Goal: Information Seeking & Learning: Learn about a topic

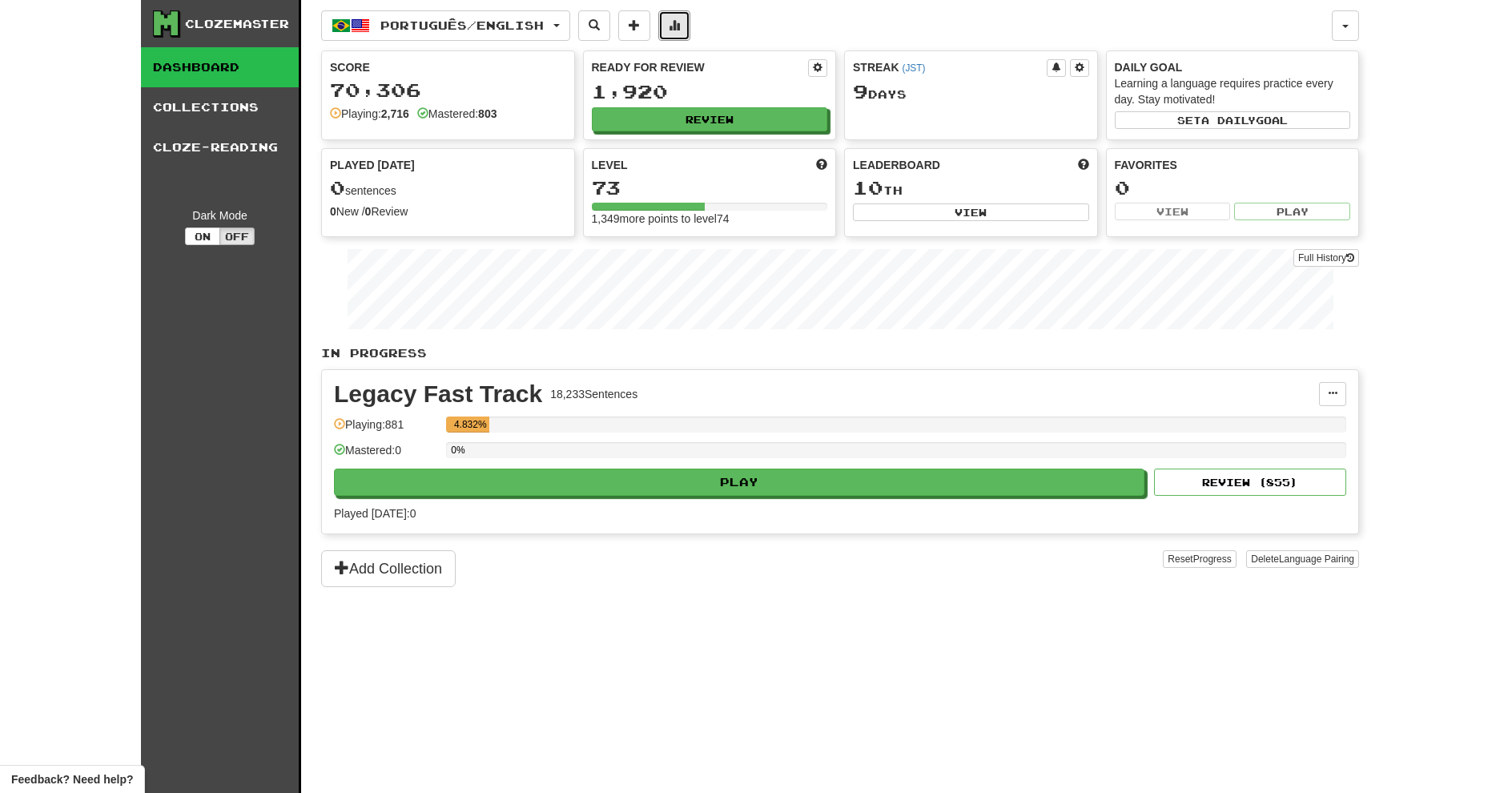
click at [691, 35] on button at bounding box center [674, 25] width 32 height 30
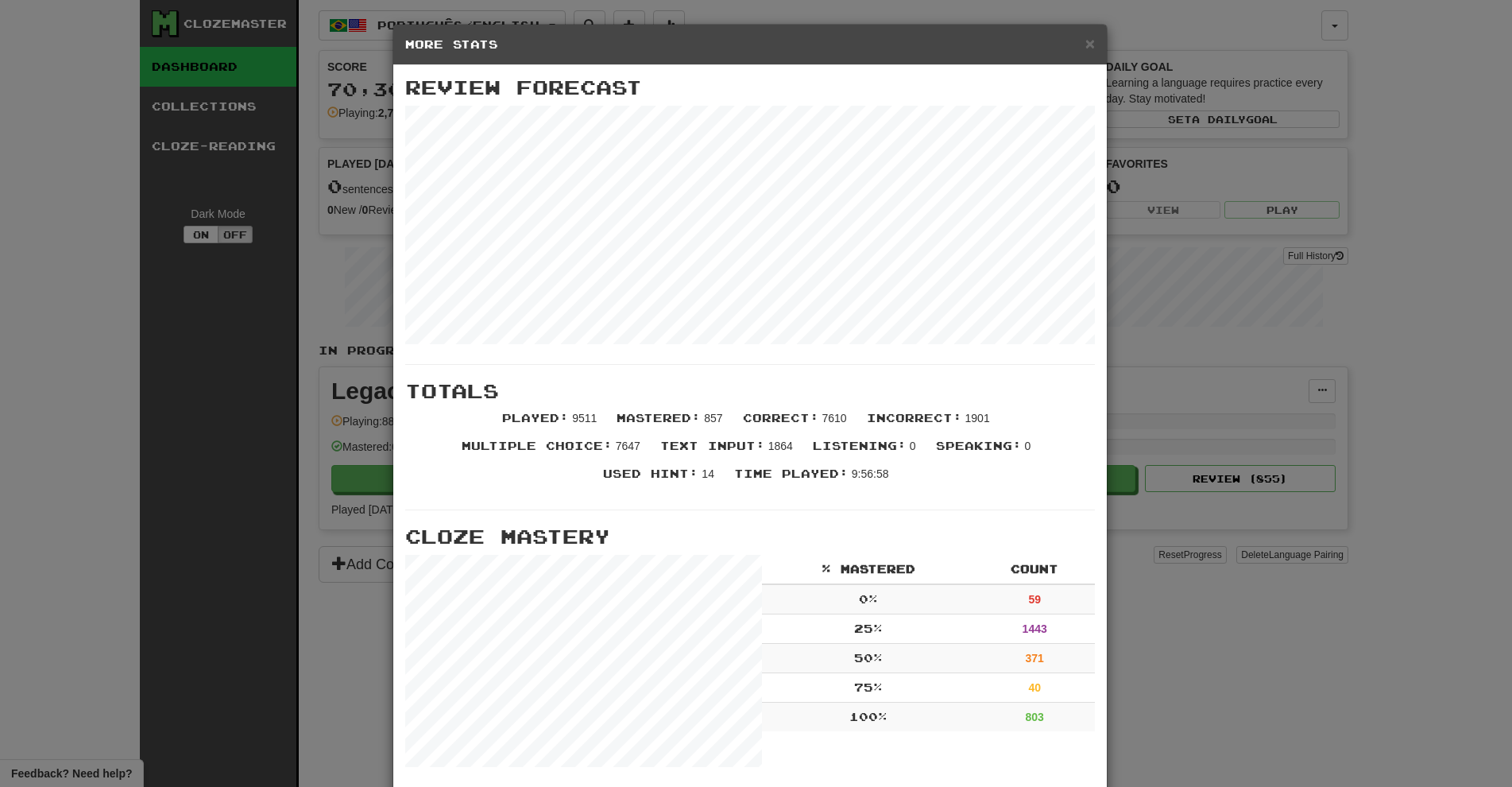
click at [1379, 283] on div "× More Stats Review Forecast Totals Played : 9511 Mastered : 857 Correct : 7610…" at bounding box center [756, 393] width 1512 height 787
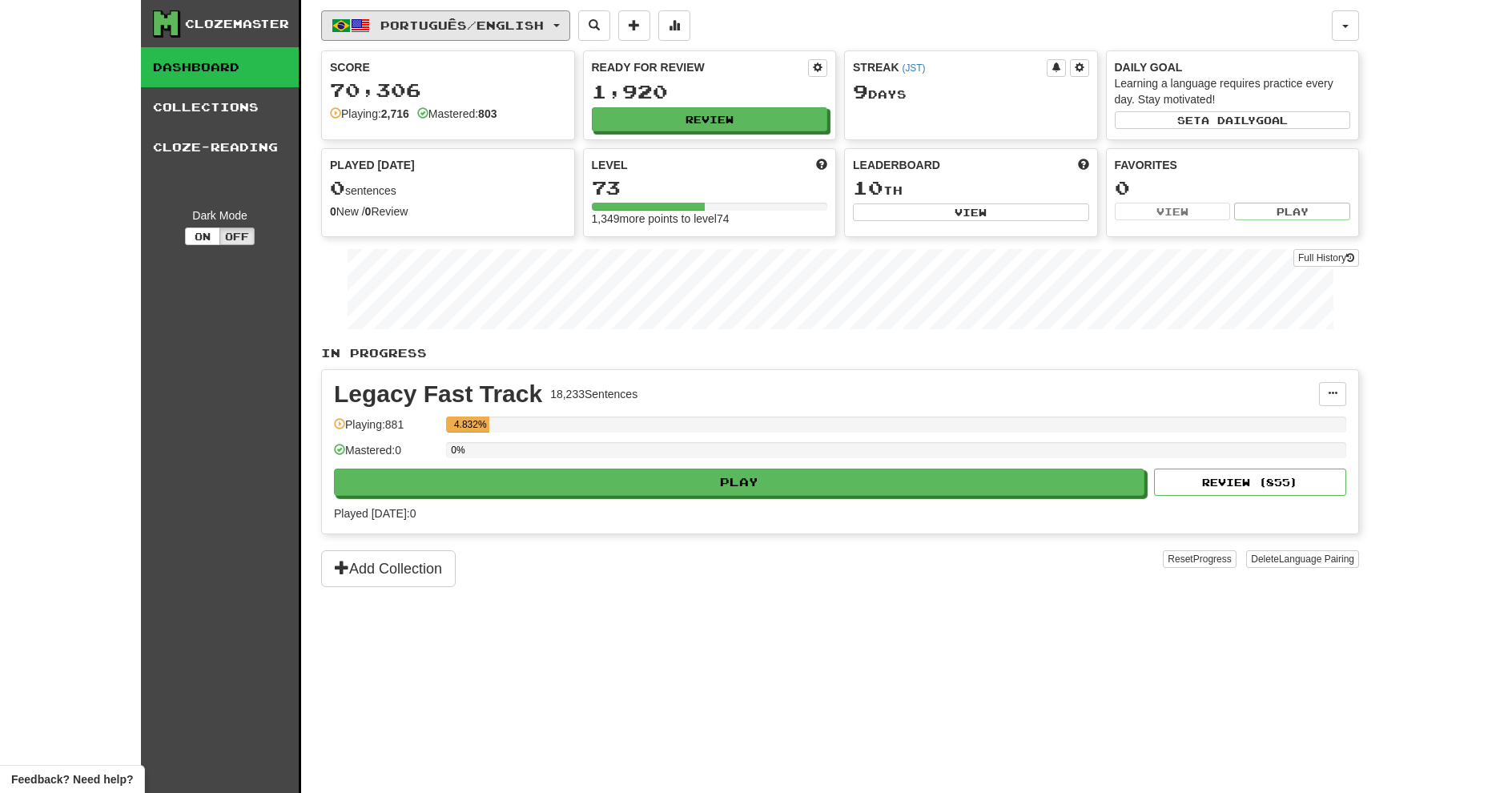
click at [495, 21] on span "Português / English" at bounding box center [462, 25] width 164 height 14
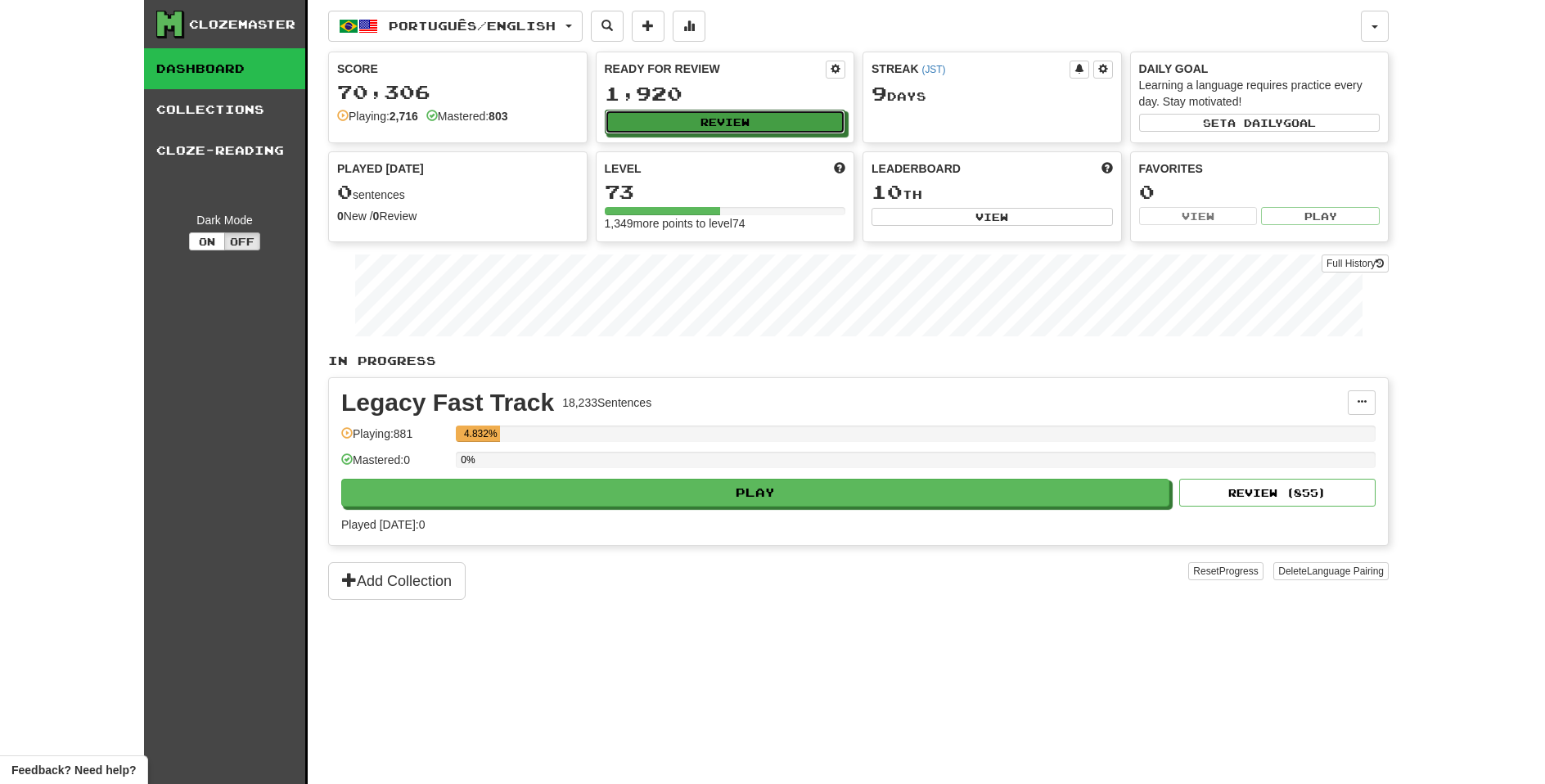
click at [731, 118] on button "Review" at bounding box center [725, 121] width 241 height 24
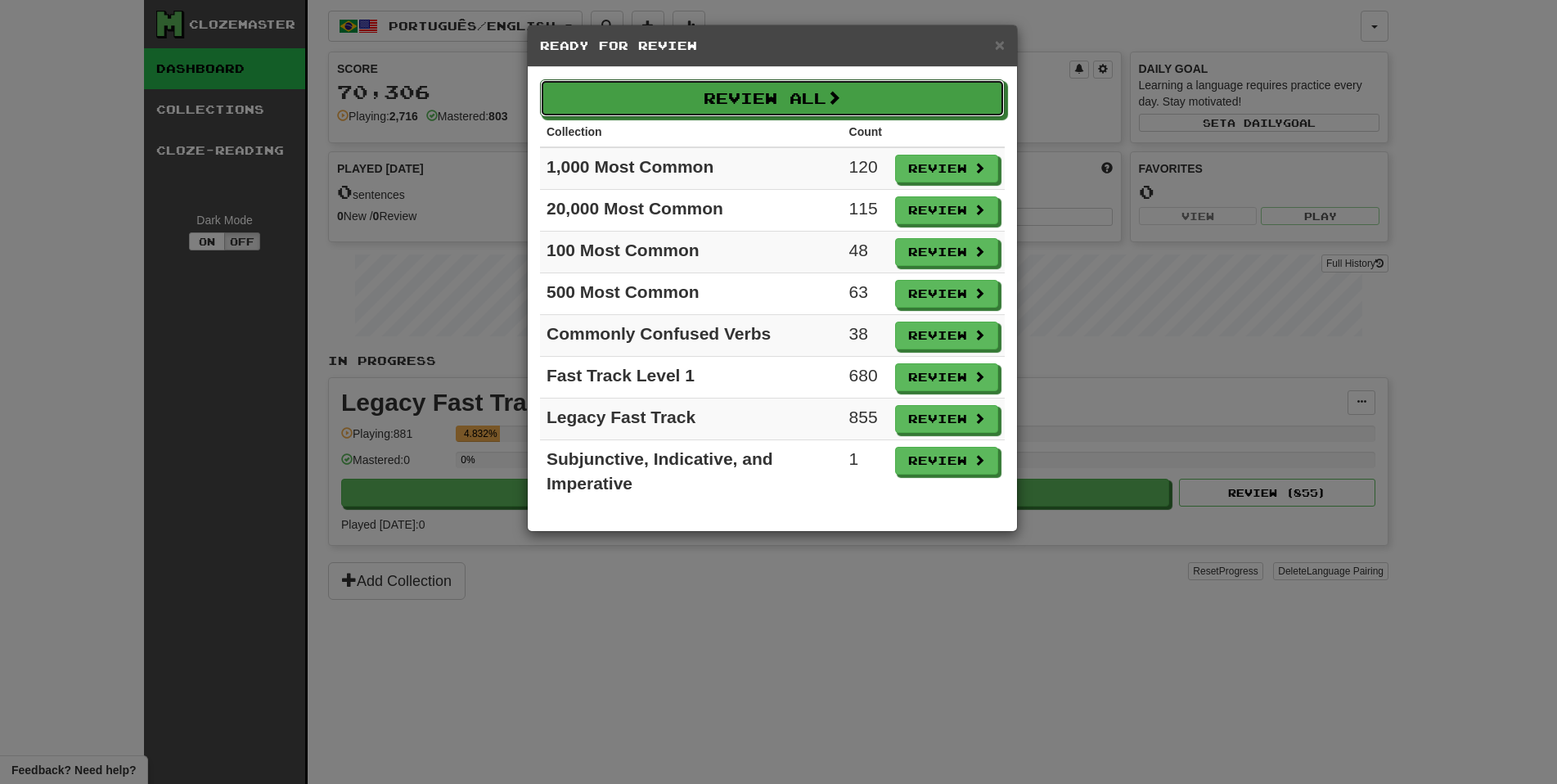
click at [750, 105] on button "Review All" at bounding box center [772, 98] width 464 height 37
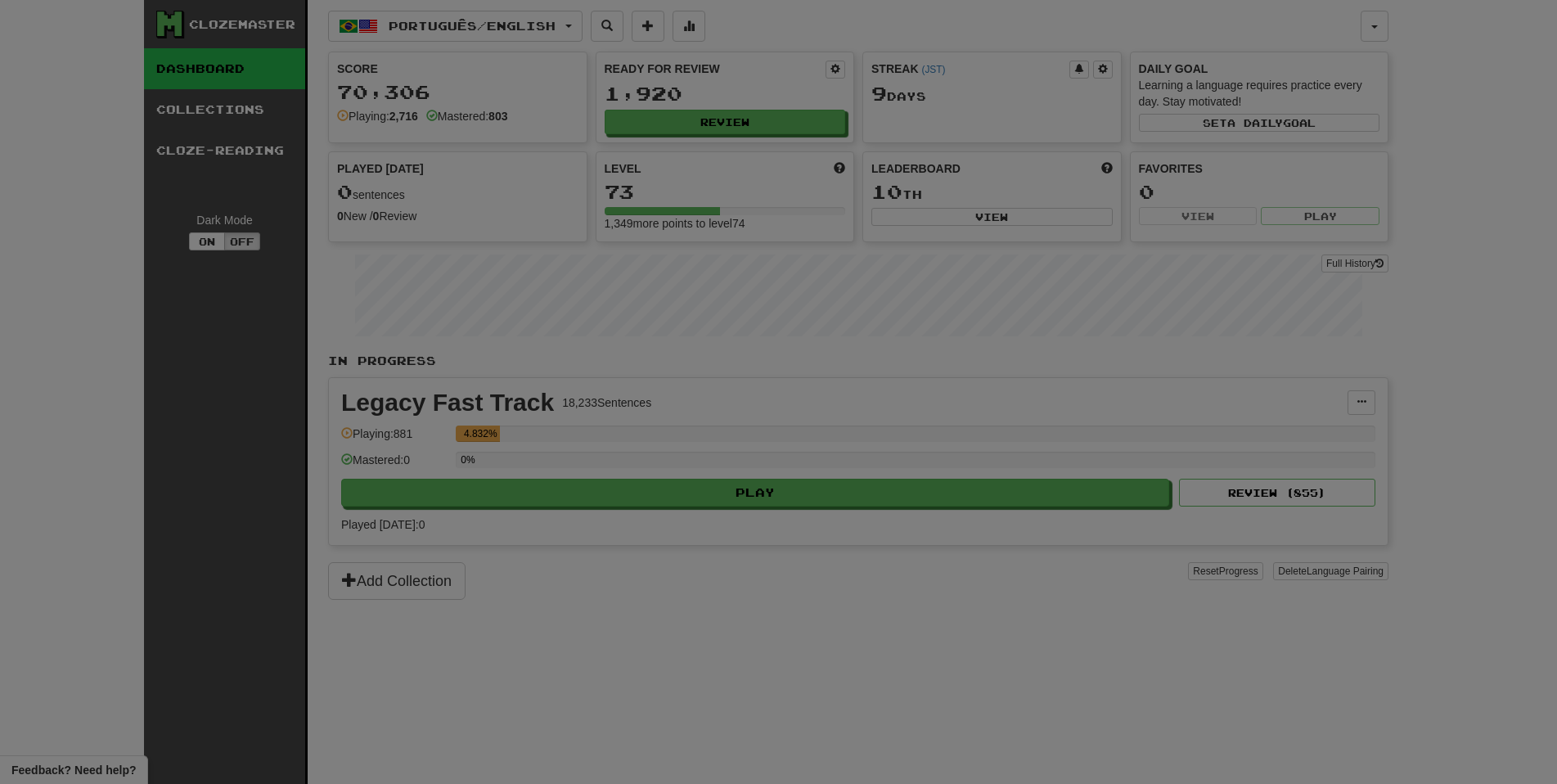
select select "********"
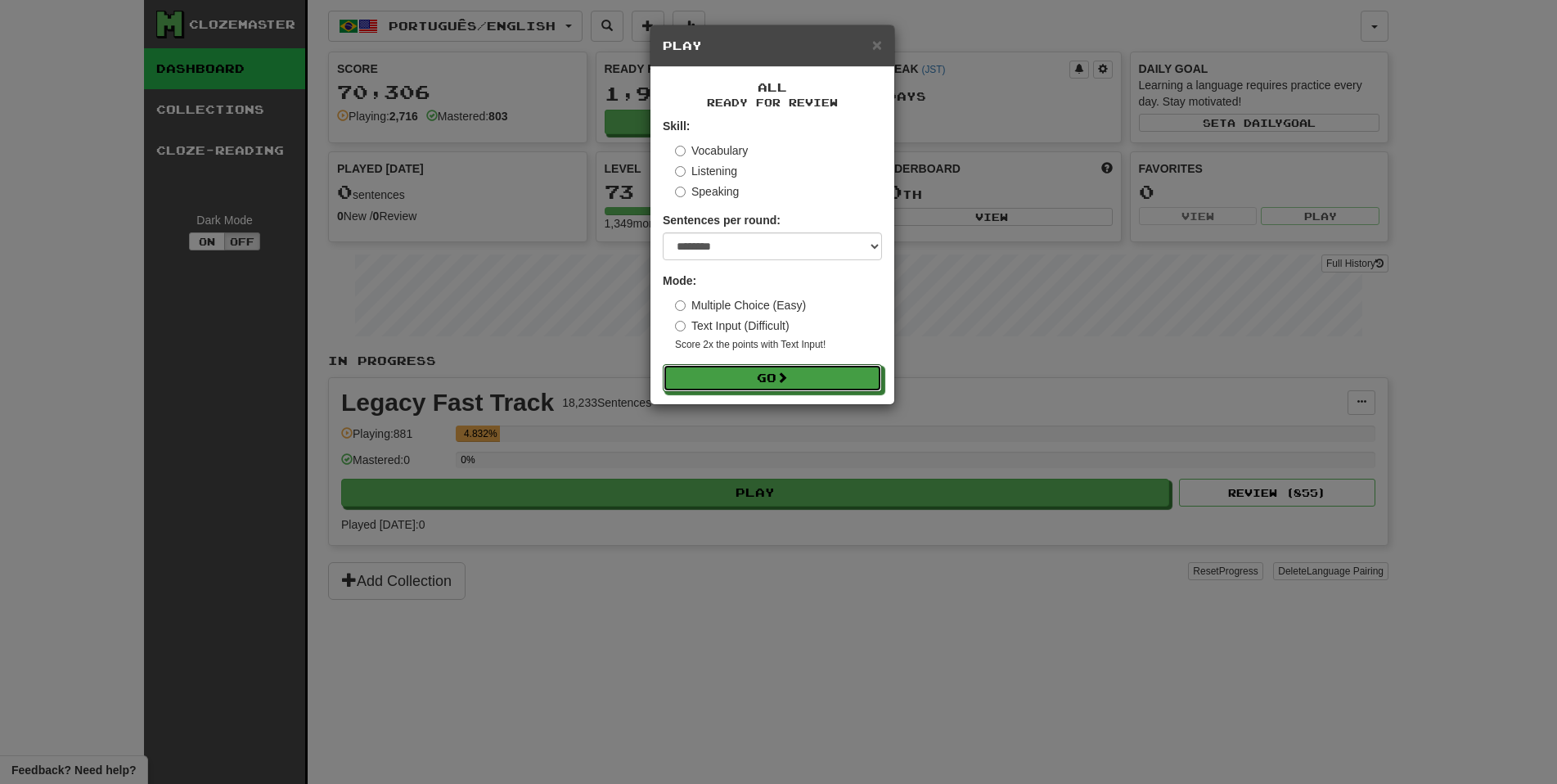
click at [769, 377] on button "Go" at bounding box center [772, 378] width 220 height 28
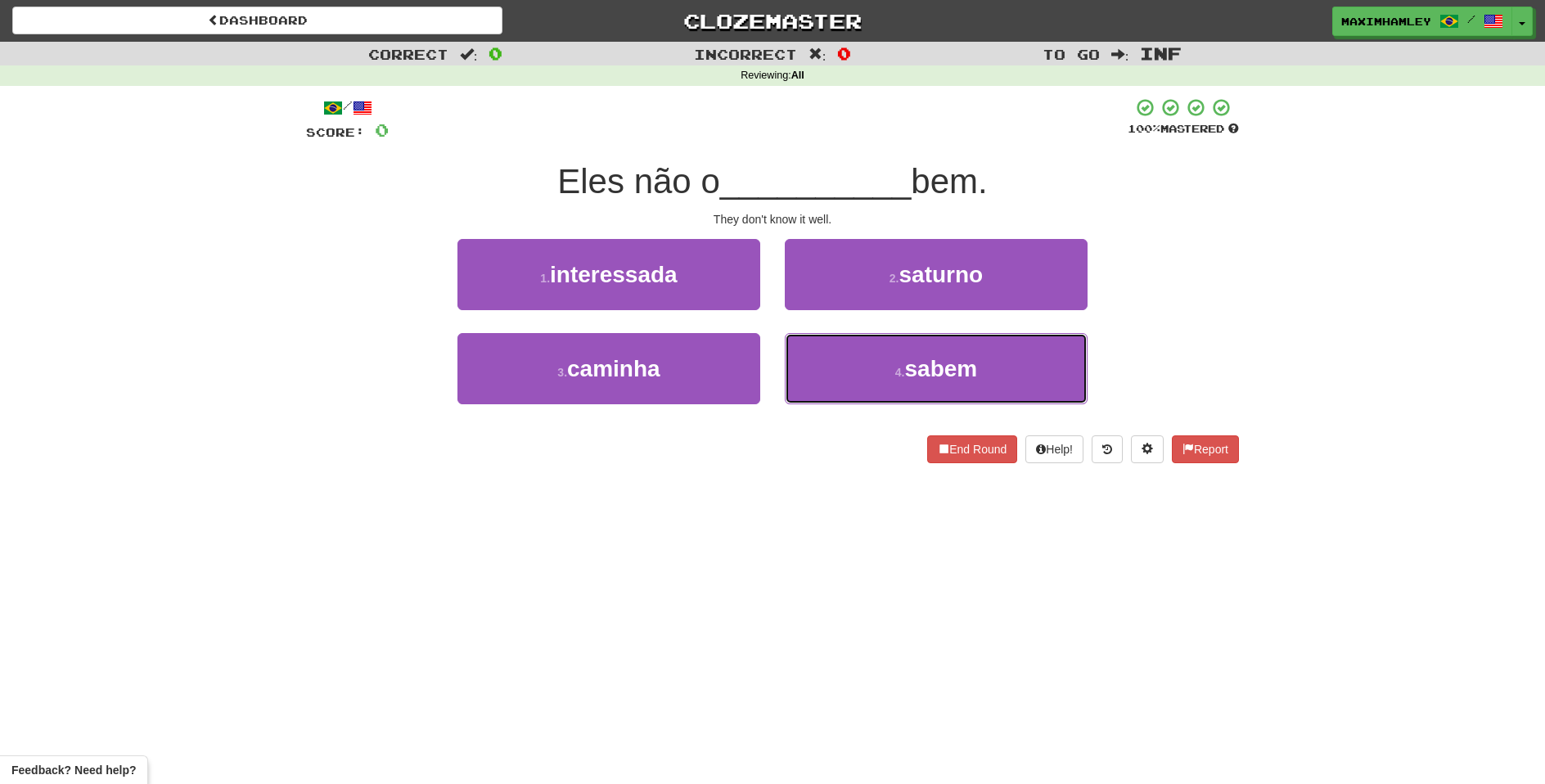
click at [961, 397] on button "4 . sabem" at bounding box center [937, 368] width 303 height 71
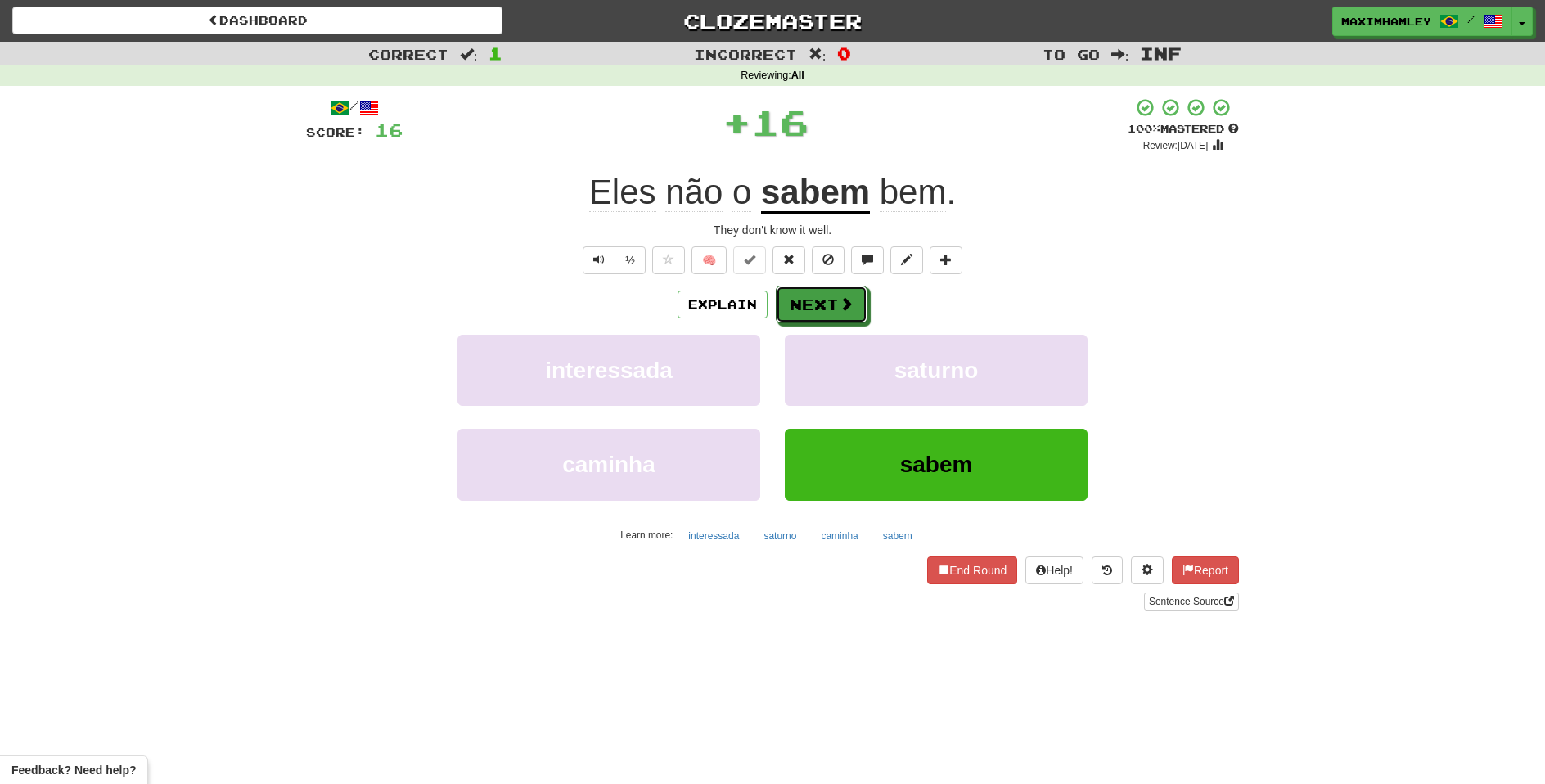
click at [851, 304] on span at bounding box center [846, 304] width 15 height 15
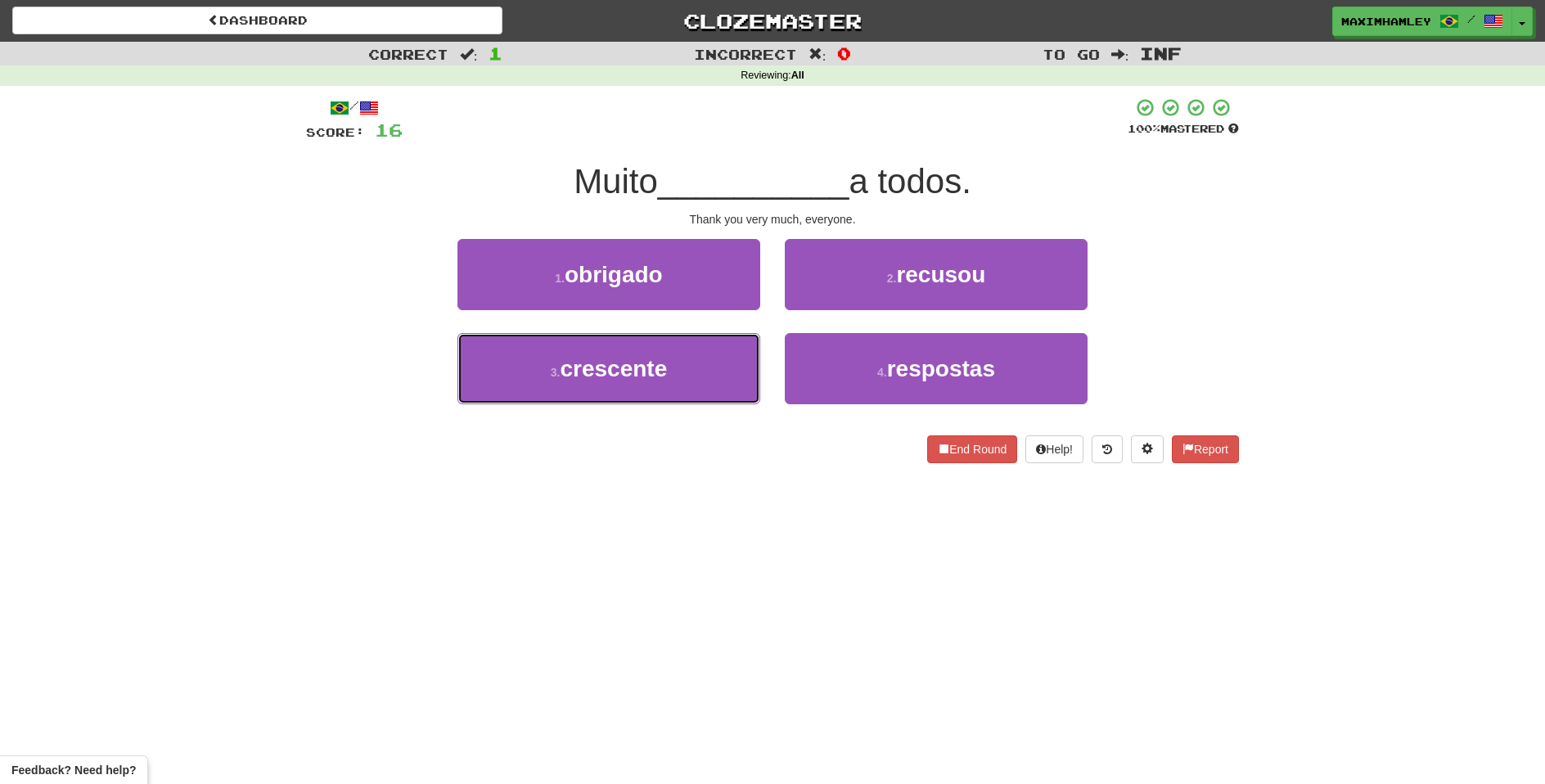
click at [717, 358] on button "3 . crescente" at bounding box center [608, 368] width 303 height 71
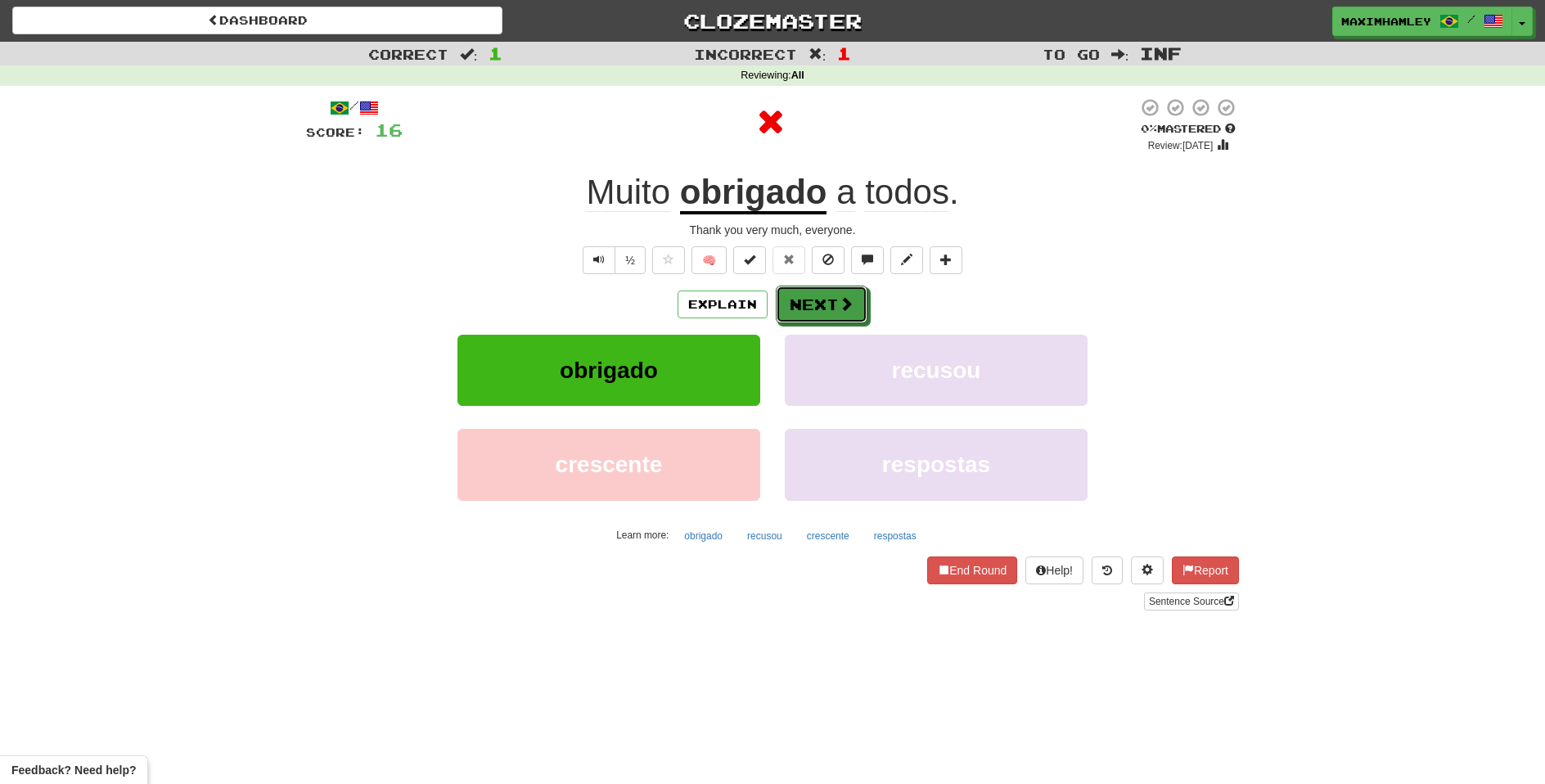
click at [798, 312] on button "Next" at bounding box center [822, 305] width 92 height 37
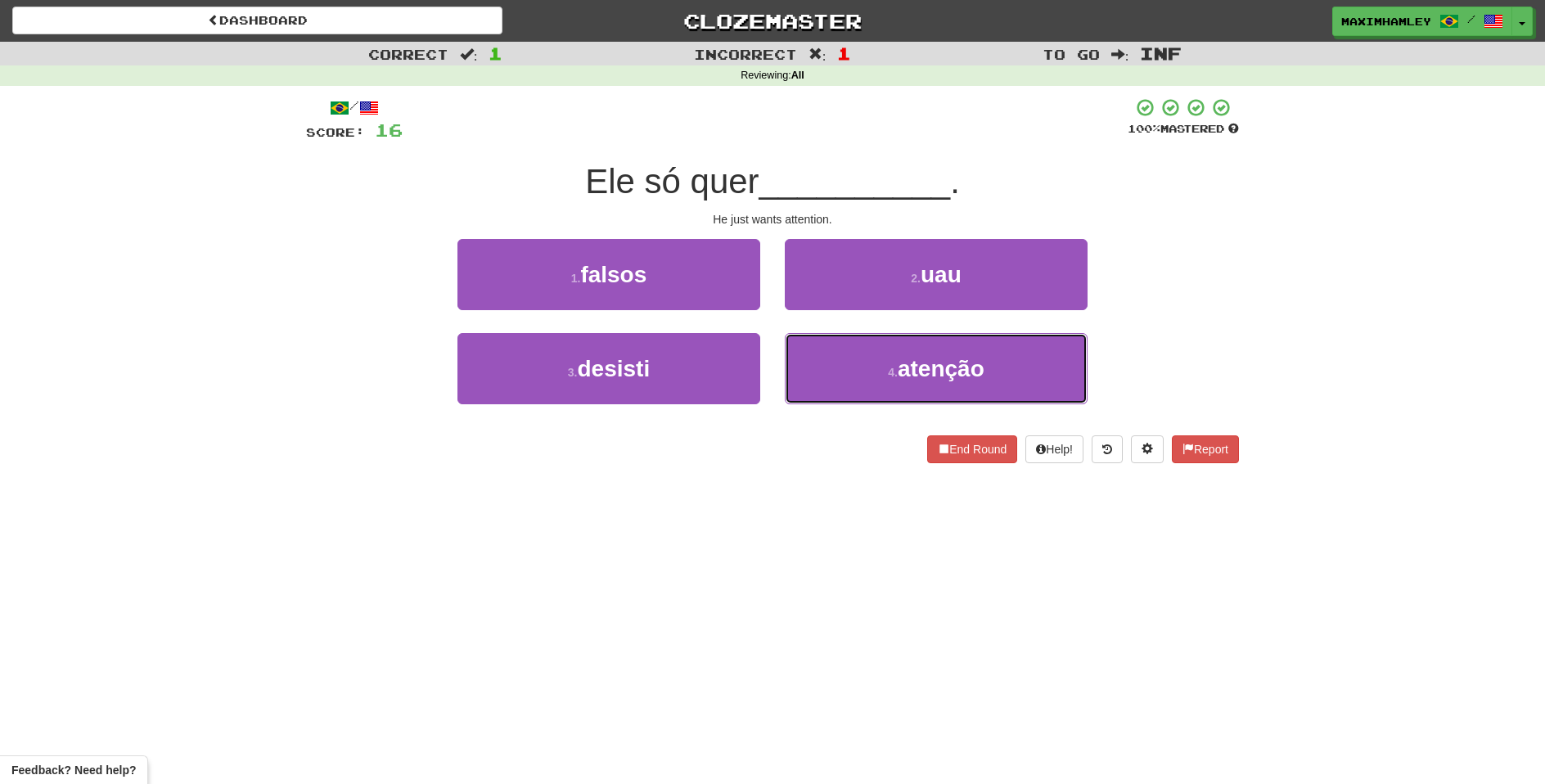
click at [858, 375] on button "4 . atenção" at bounding box center [937, 368] width 303 height 71
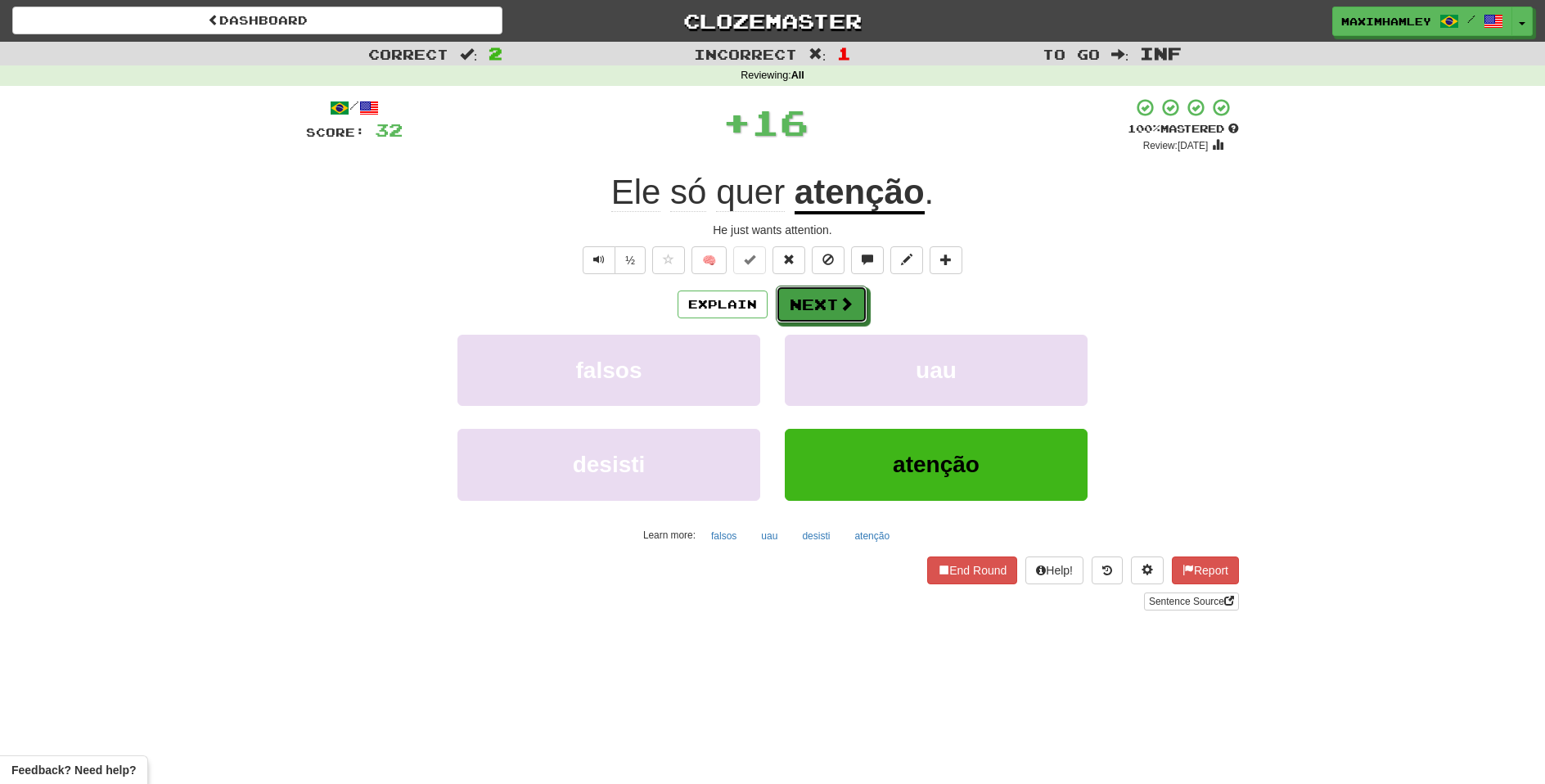
click at [813, 312] on button "Next" at bounding box center [822, 305] width 92 height 37
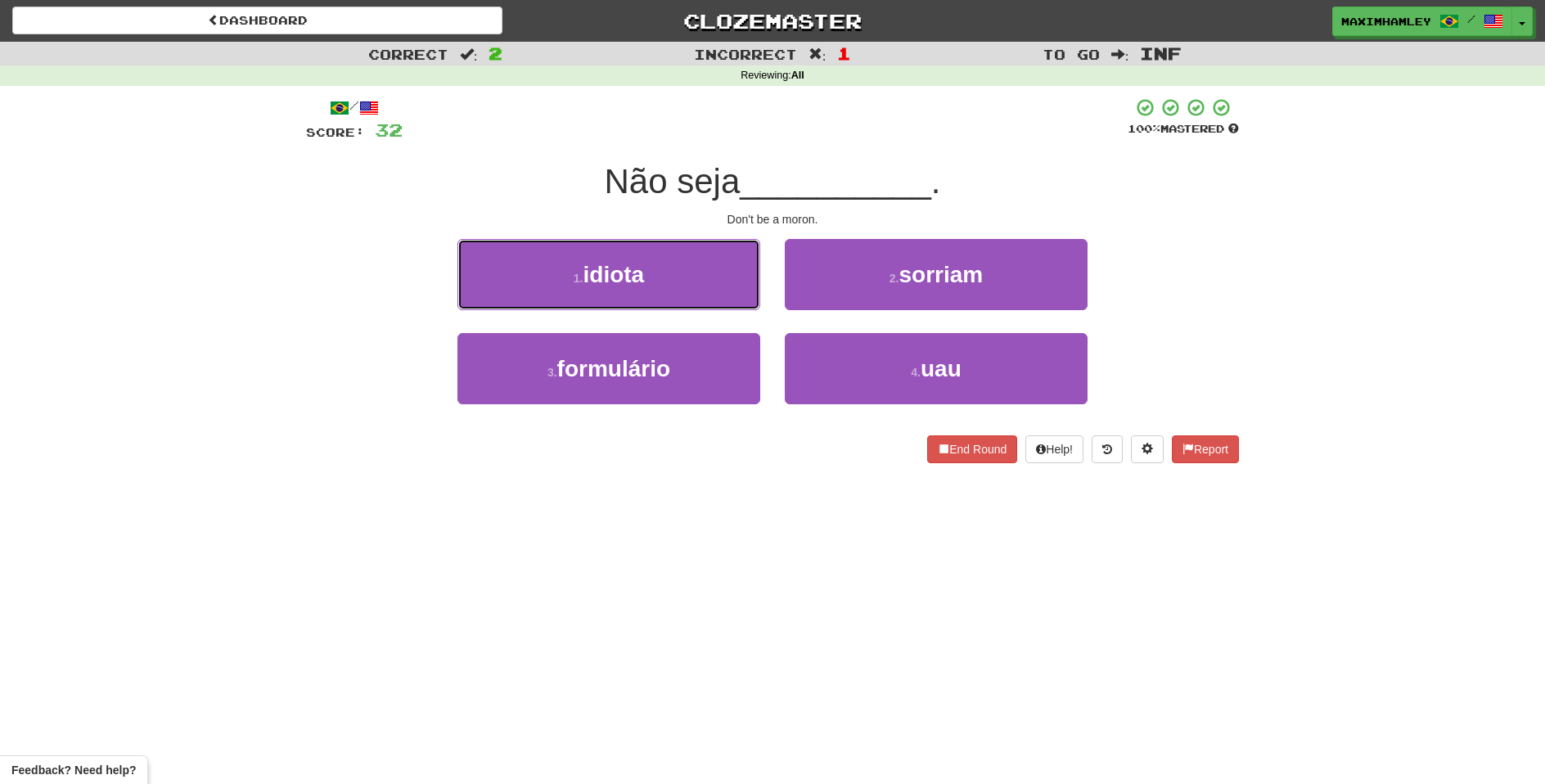
click at [711, 276] on button "1 . idiota" at bounding box center [608, 275] width 303 height 71
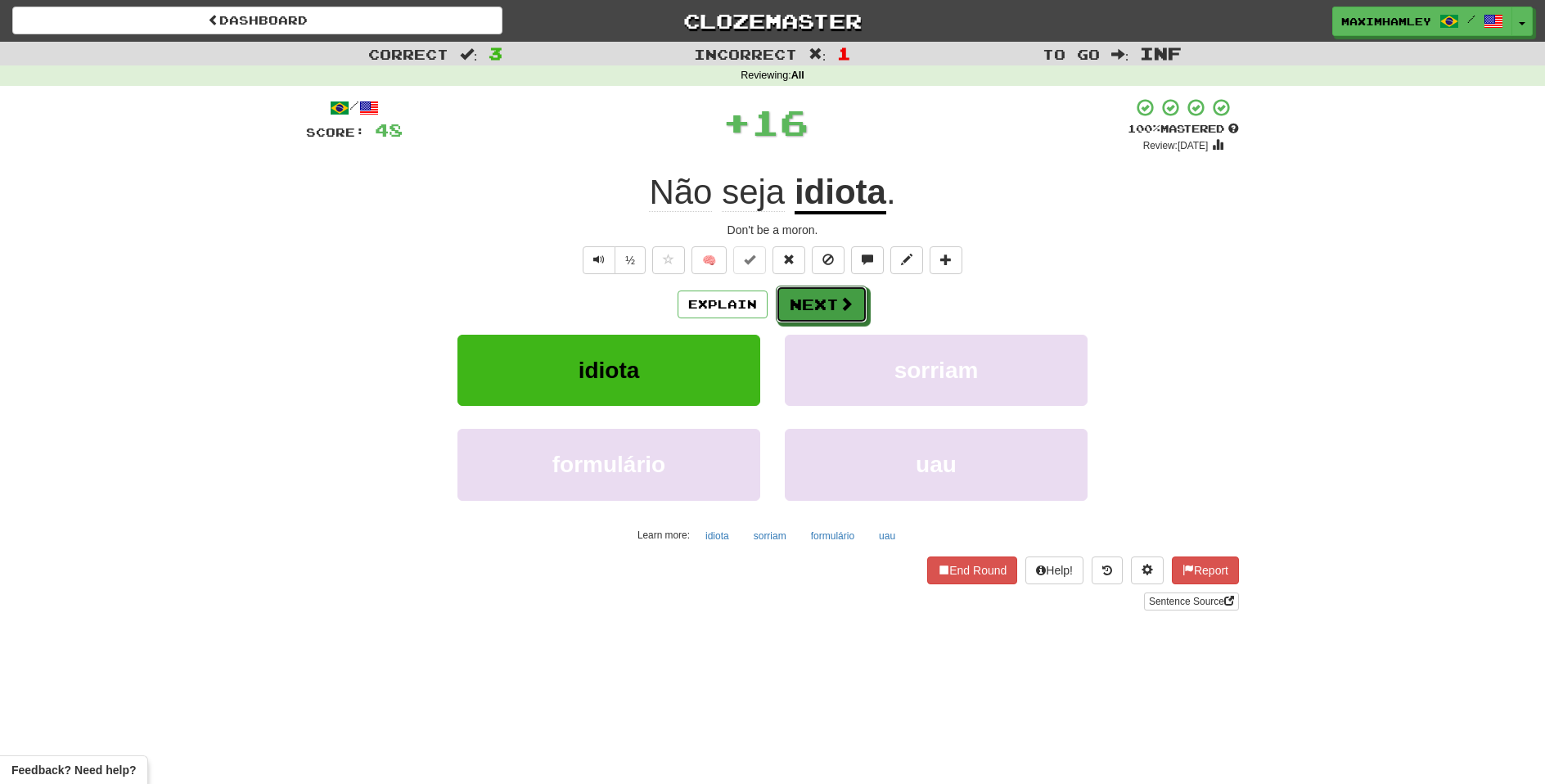
click at [851, 299] on span at bounding box center [846, 304] width 15 height 15
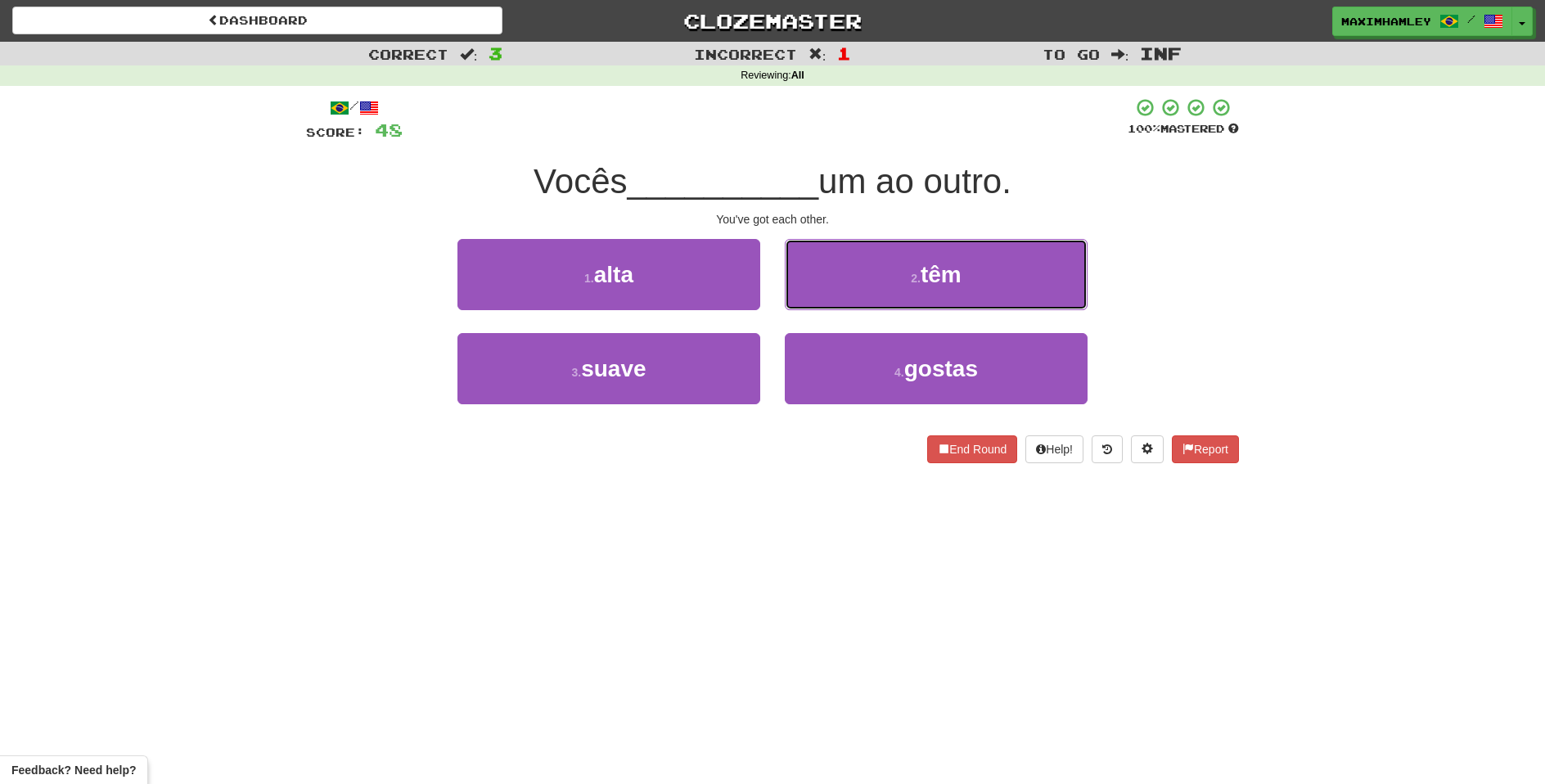
click at [830, 279] on button "2 . têm" at bounding box center [937, 275] width 303 height 71
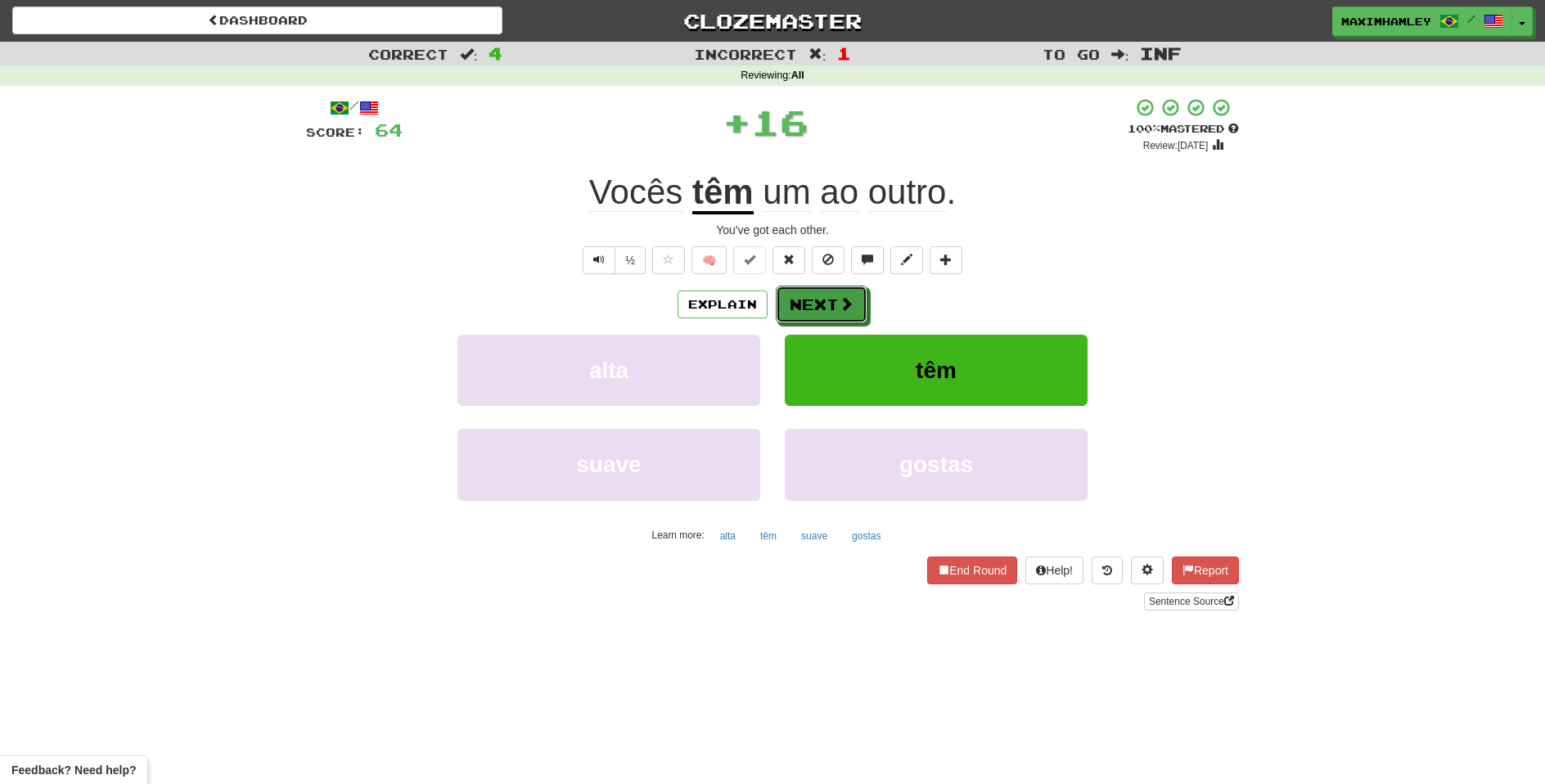
click at [817, 320] on button "Next" at bounding box center [822, 305] width 92 height 37
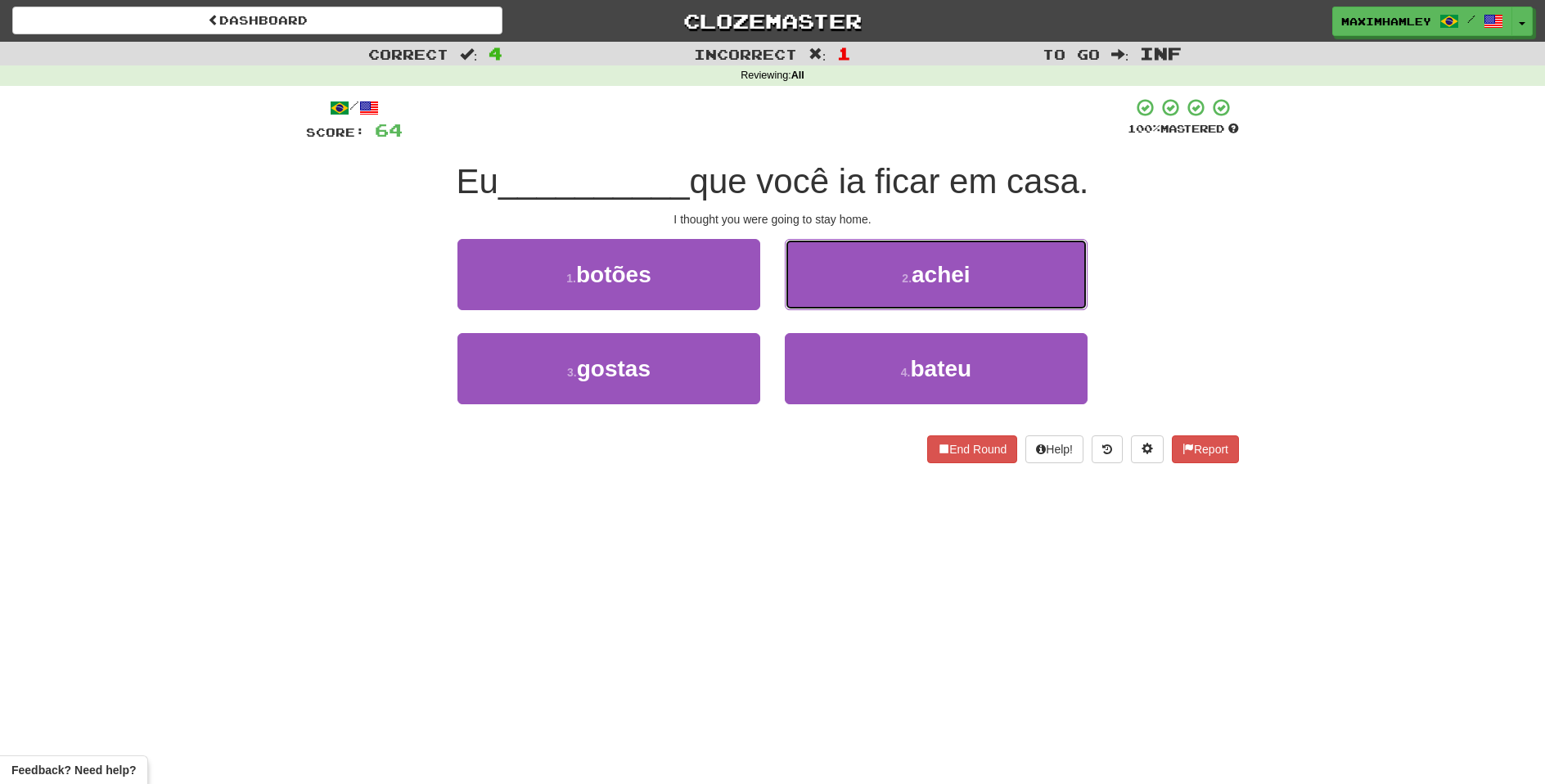
click at [875, 264] on button "2 . achei" at bounding box center [937, 275] width 303 height 71
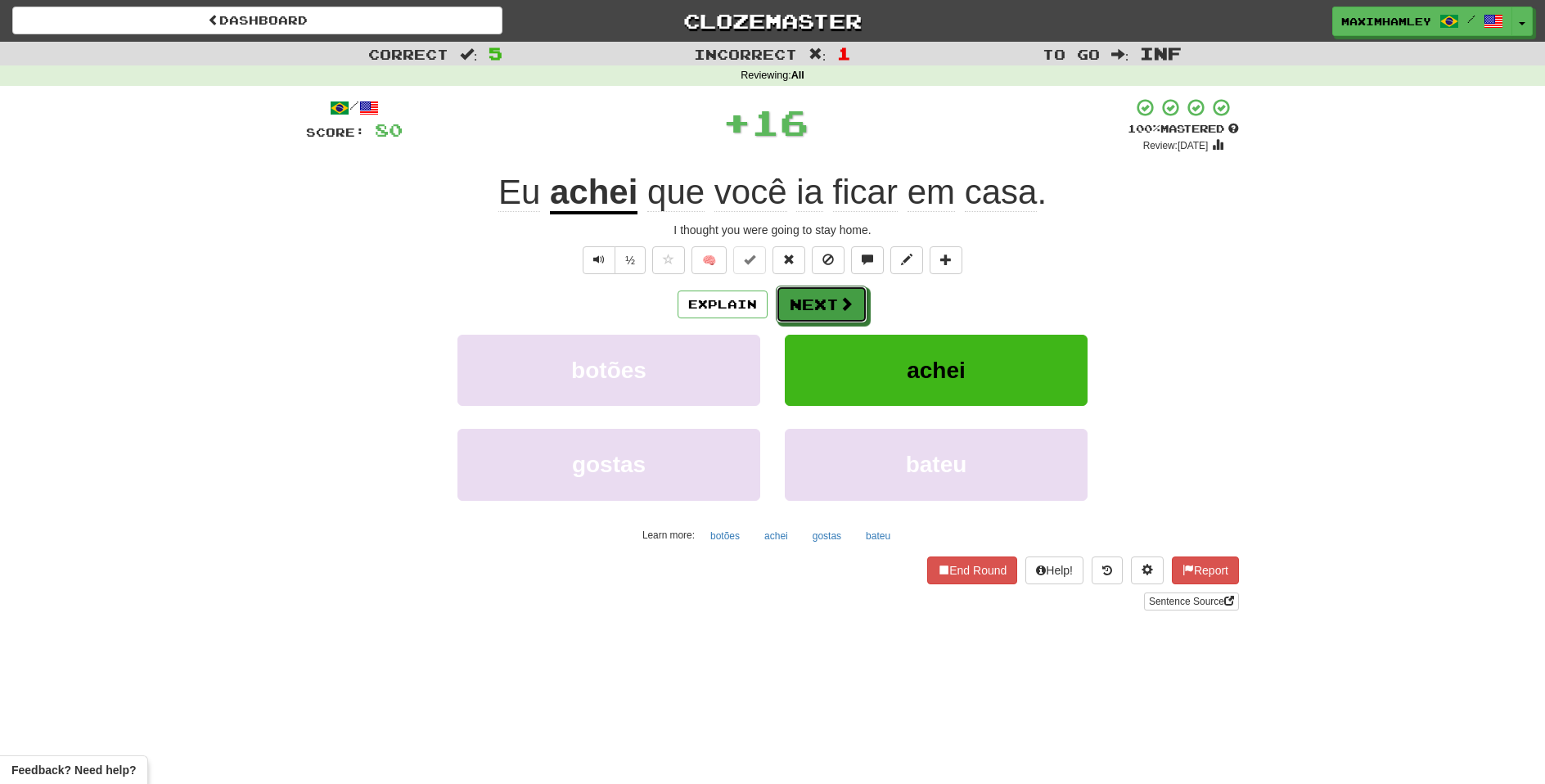
click at [830, 306] on button "Next" at bounding box center [822, 305] width 92 height 37
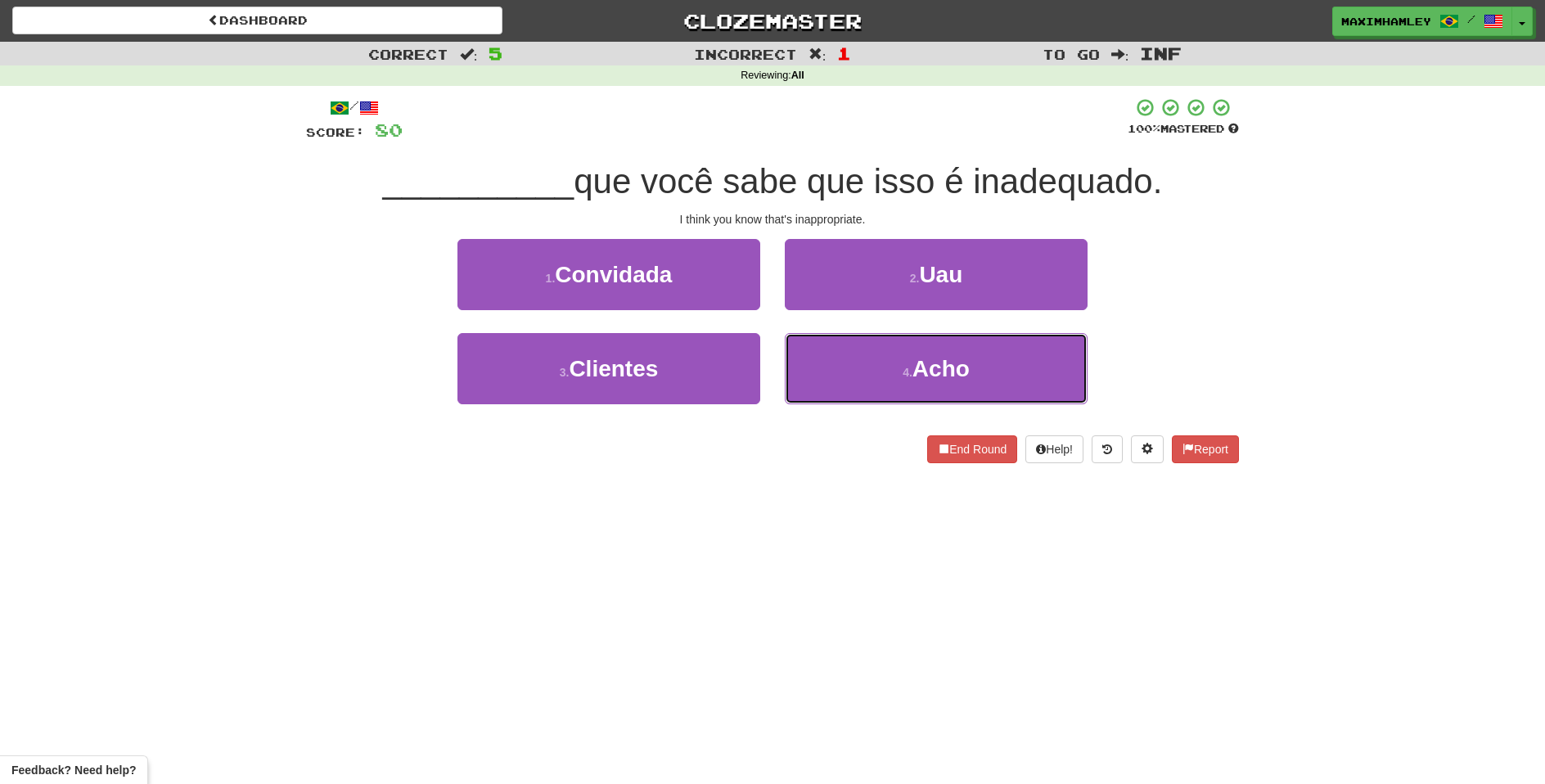
click at [859, 368] on button "4 . Acho" at bounding box center [937, 368] width 303 height 71
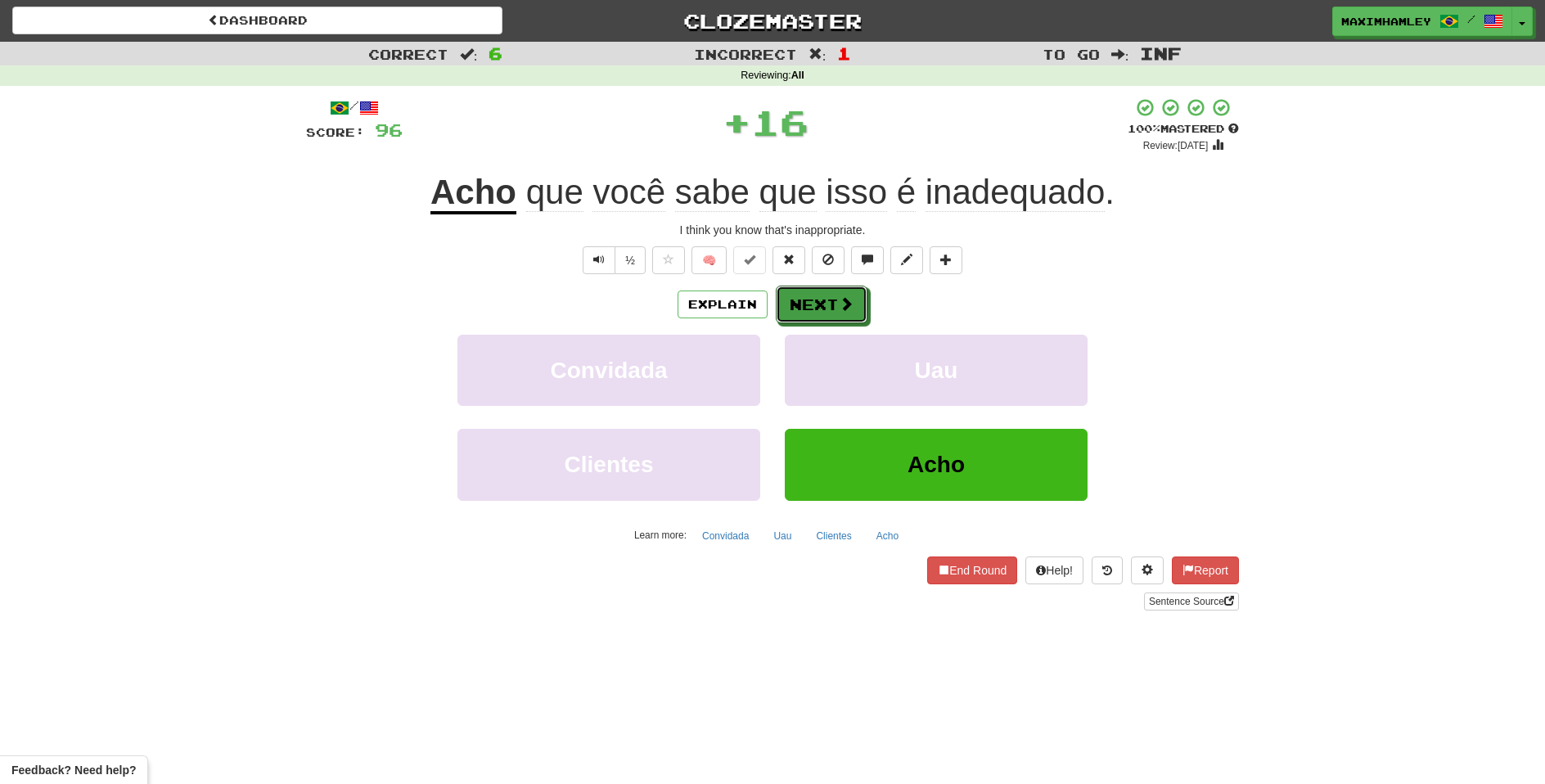
click at [846, 318] on button "Next" at bounding box center [822, 305] width 92 height 37
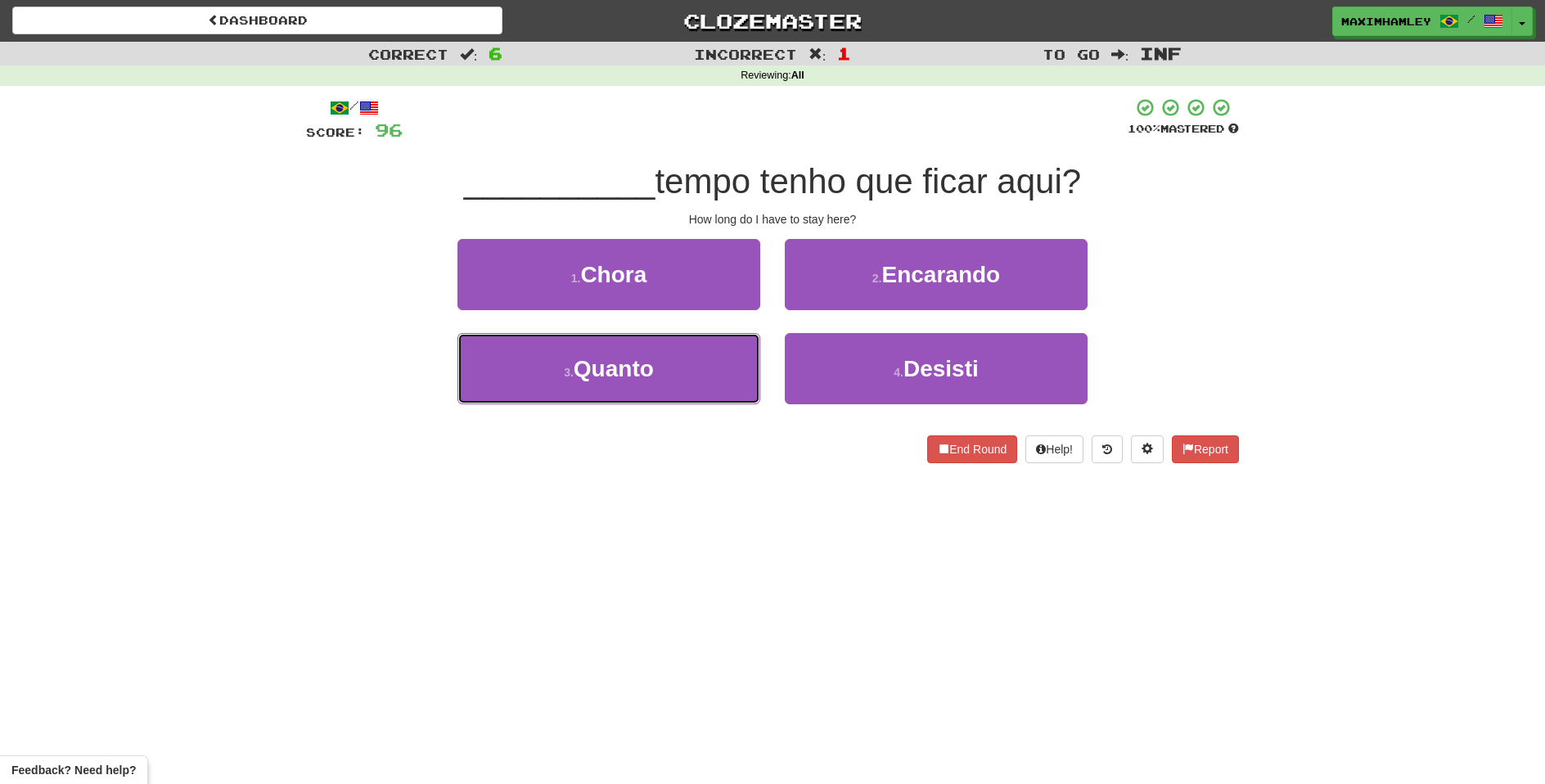
click at [716, 377] on button "3 . Quanto" at bounding box center [608, 368] width 303 height 71
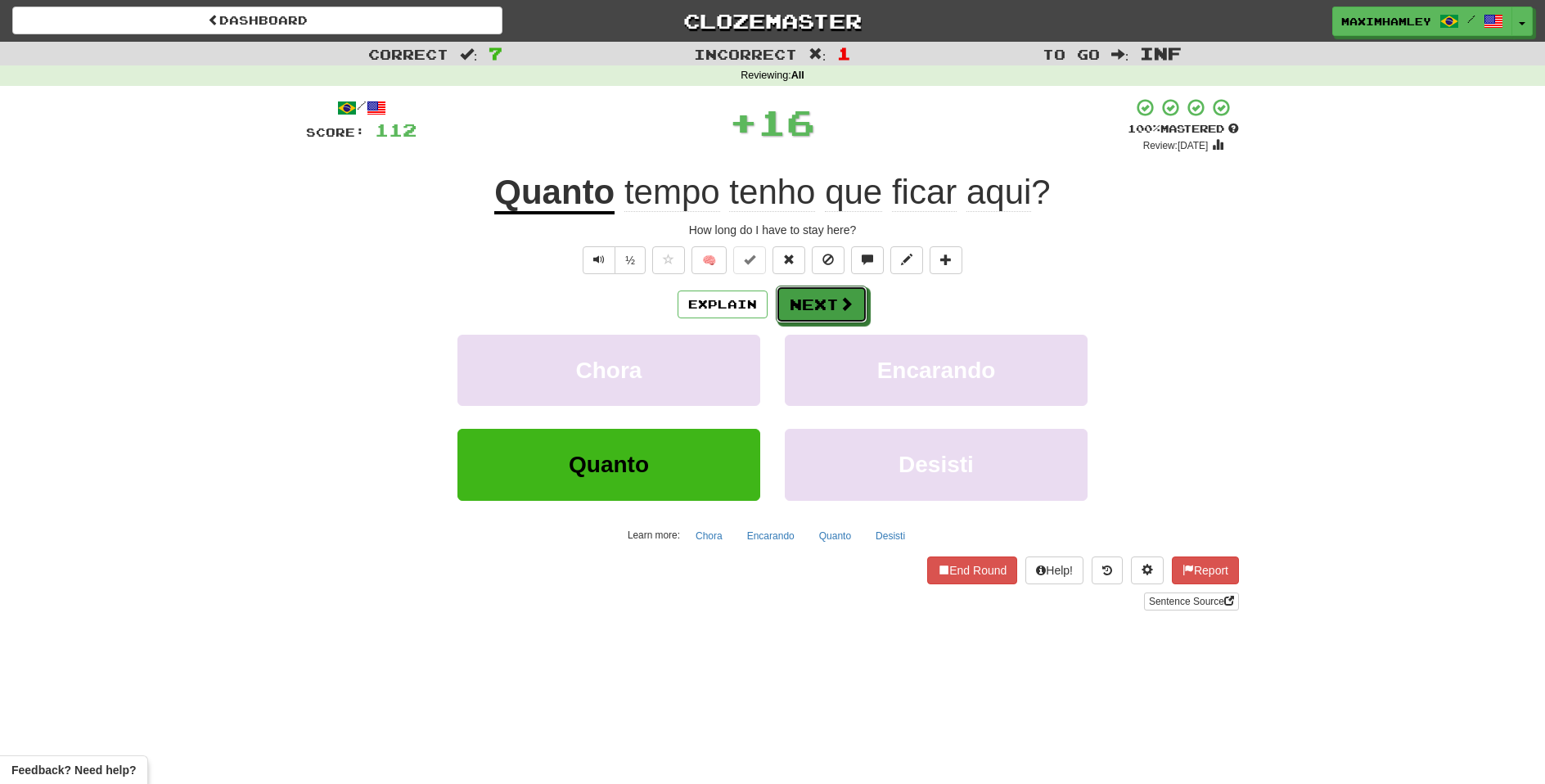
click at [823, 312] on button "Next" at bounding box center [822, 305] width 92 height 37
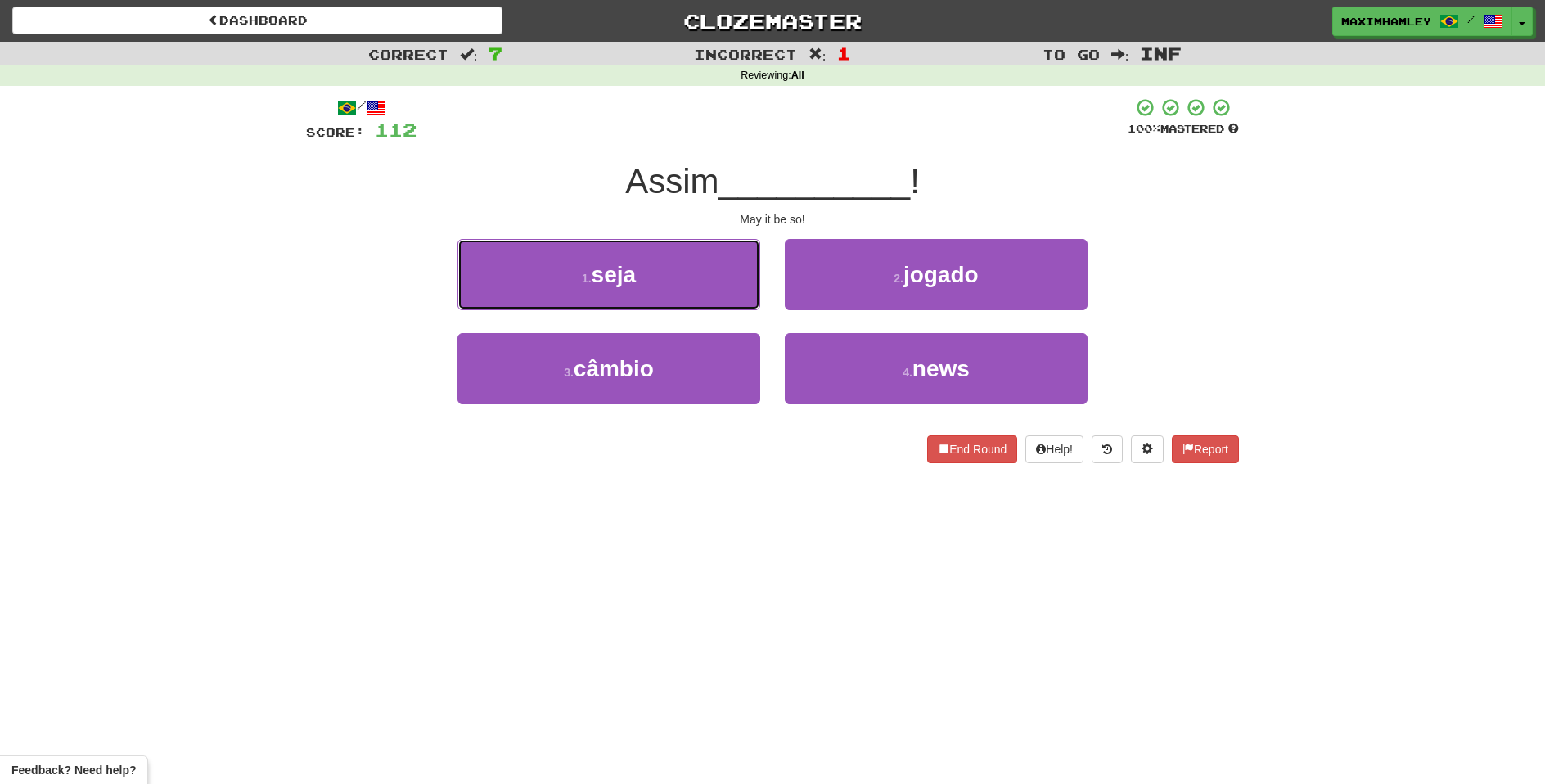
click at [714, 294] on button "1 . seja" at bounding box center [608, 275] width 303 height 71
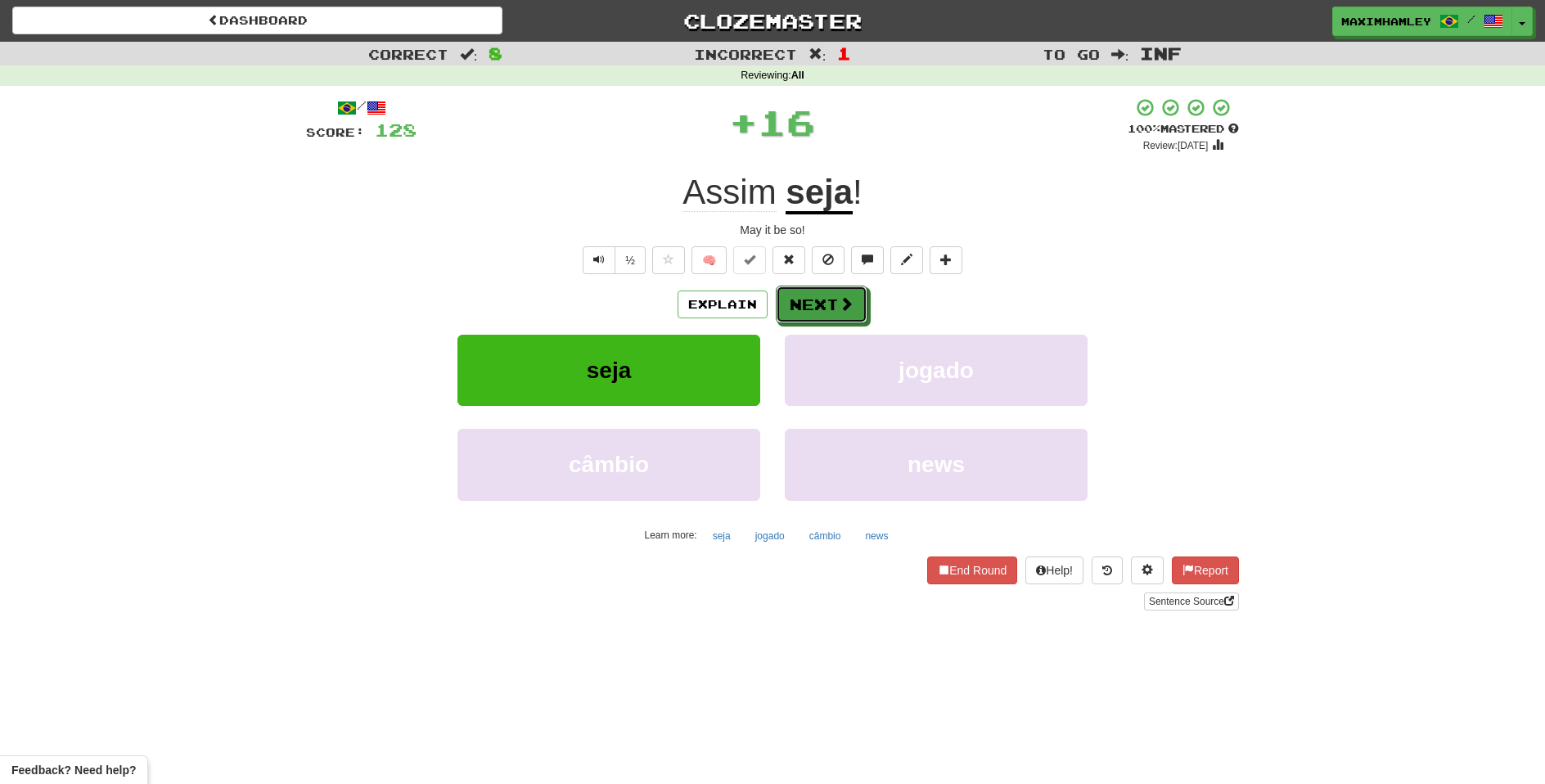
click at [794, 317] on button "Next" at bounding box center [822, 305] width 92 height 37
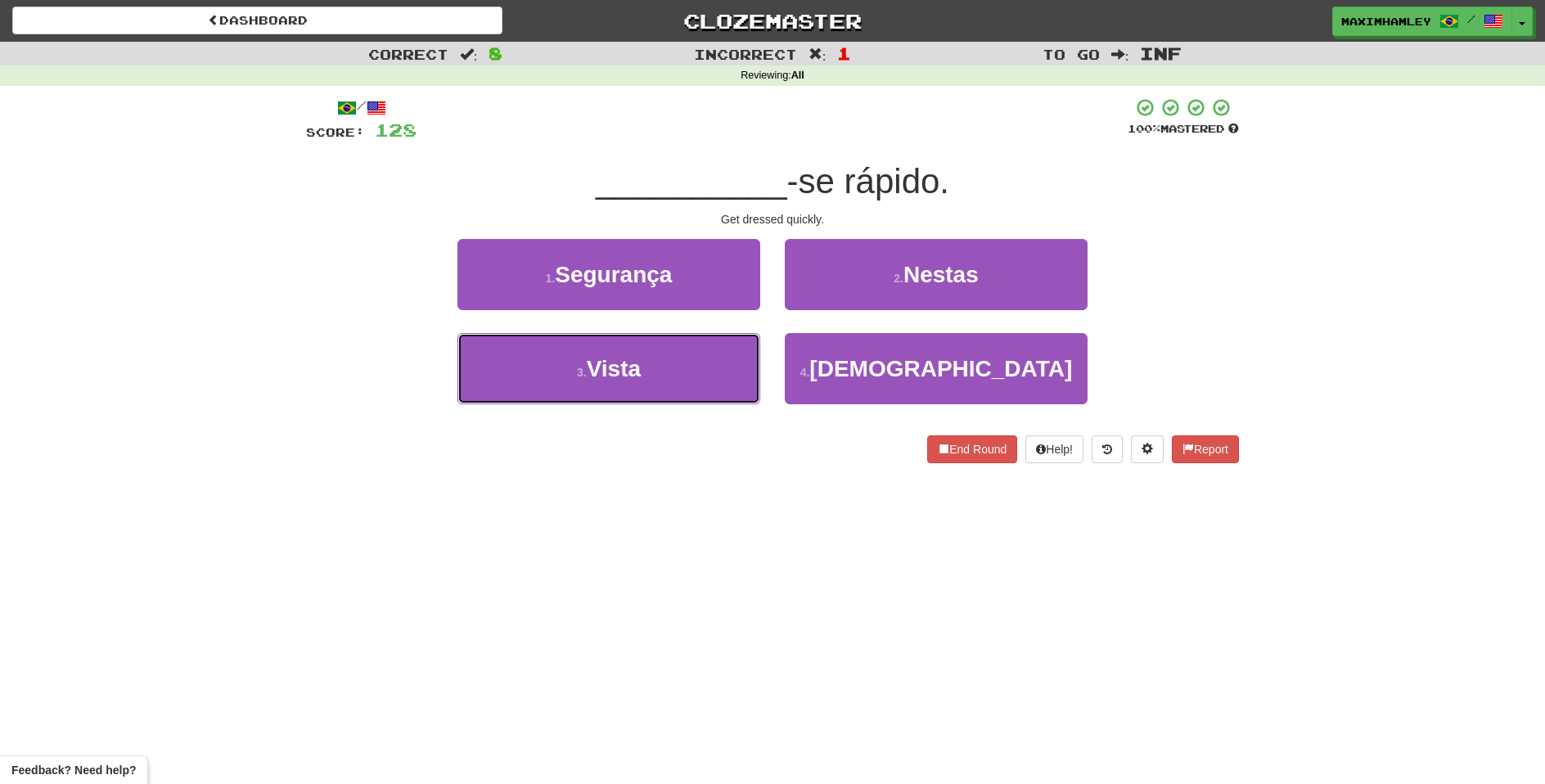
click at [700, 360] on button "3 . Vista" at bounding box center [608, 368] width 303 height 71
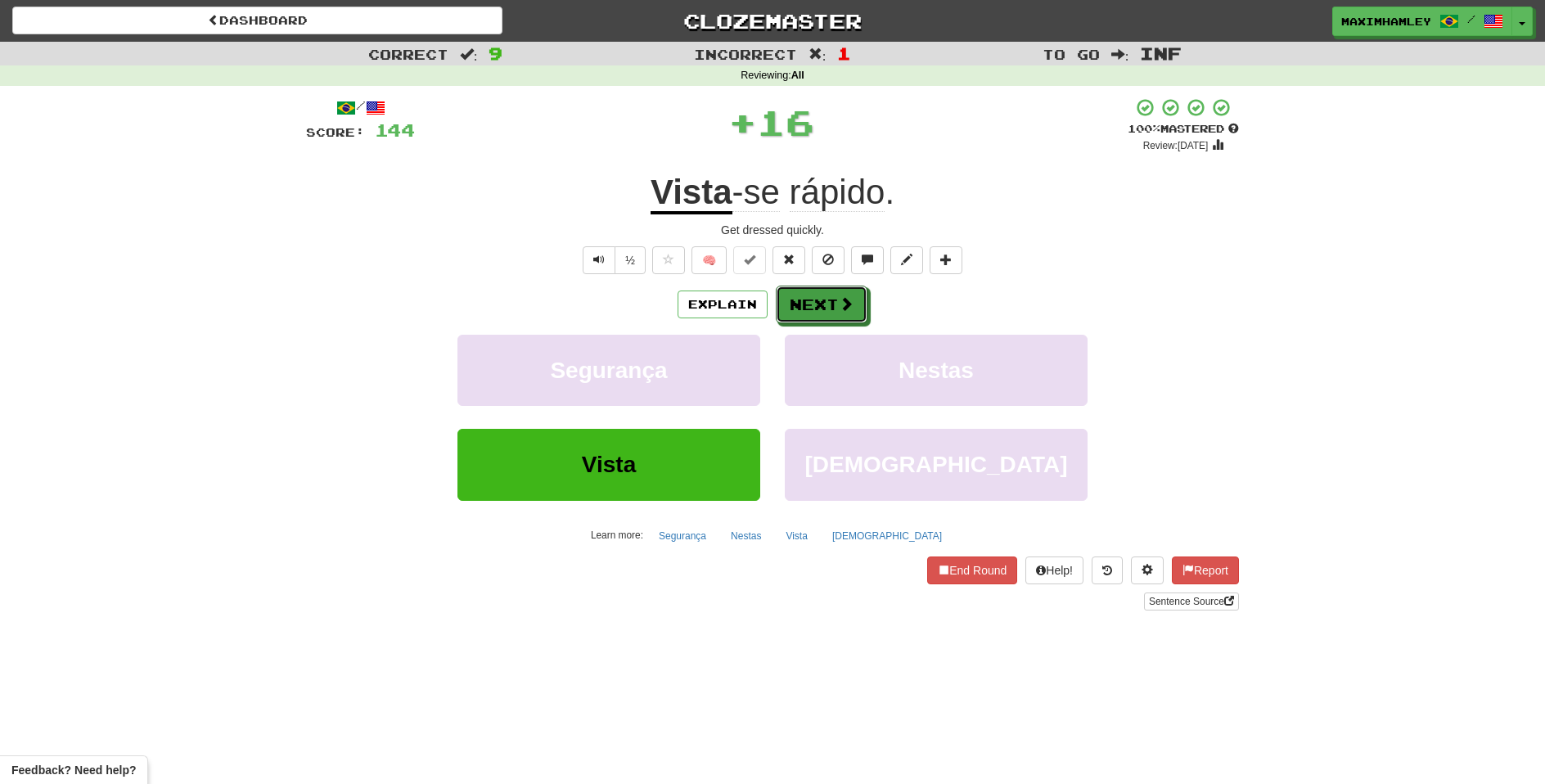
click at [845, 299] on span at bounding box center [846, 304] width 15 height 15
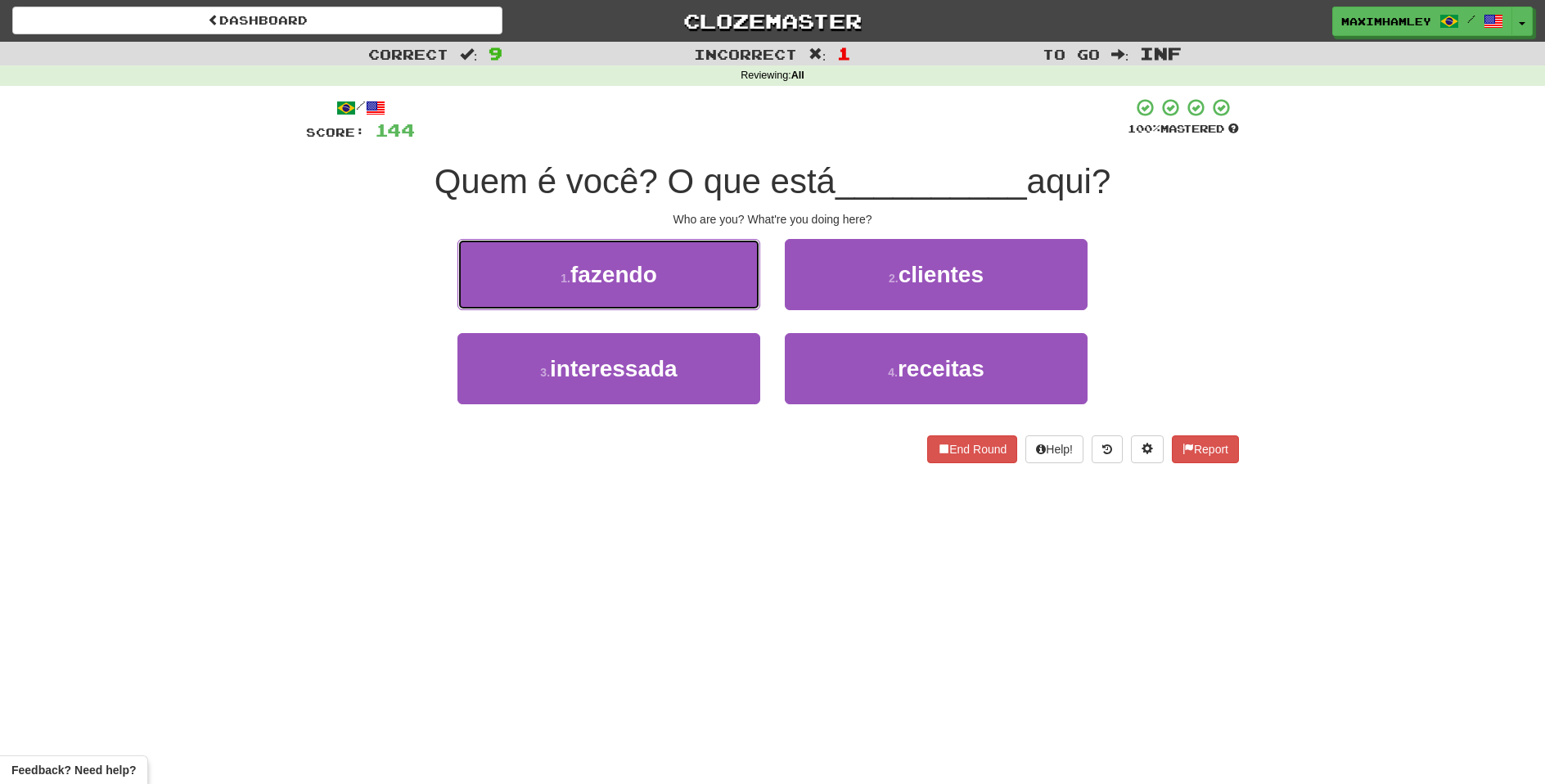
click at [658, 293] on button "1 . fazendo" at bounding box center [608, 275] width 303 height 71
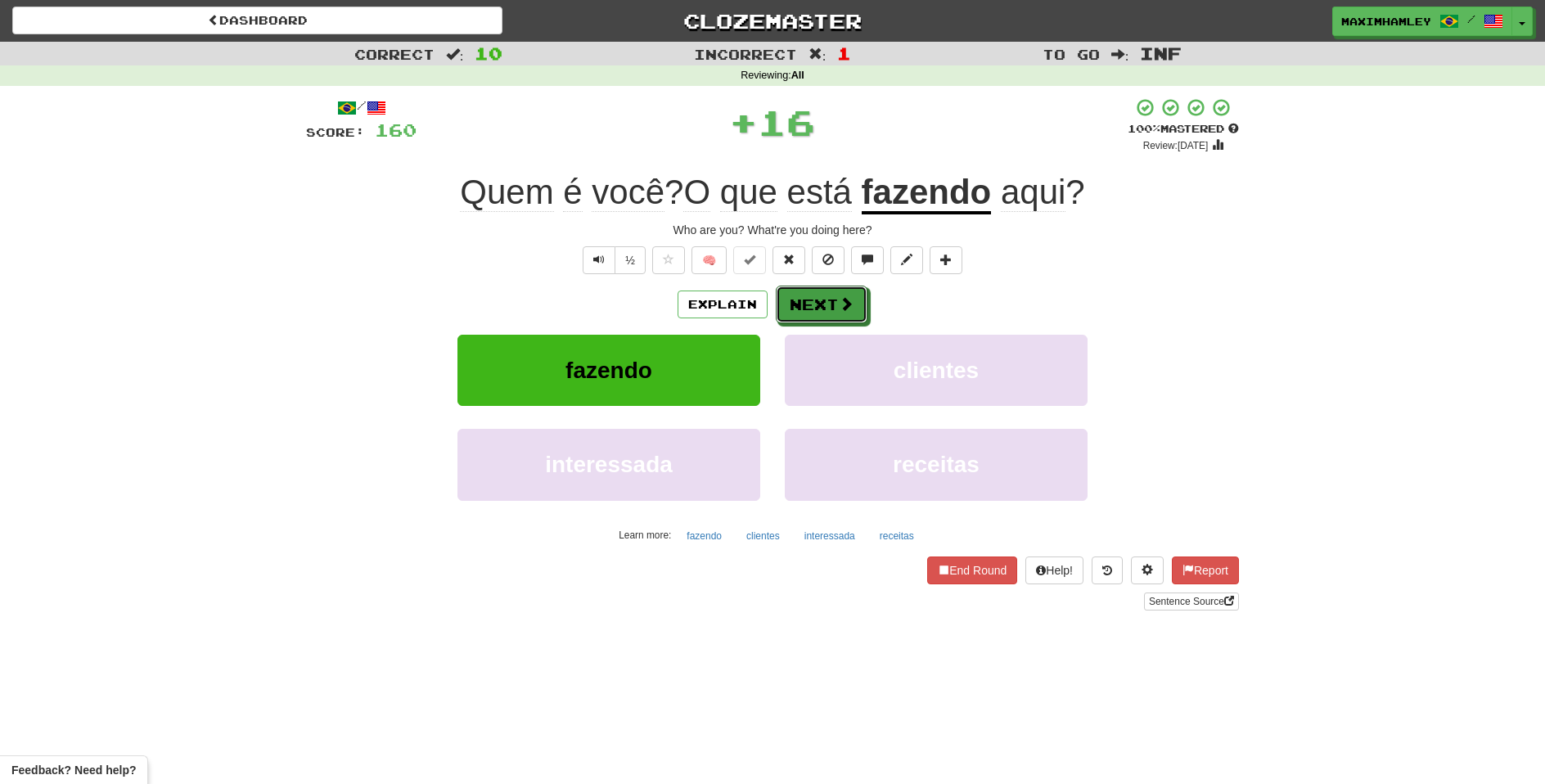
click at [816, 312] on button "Next" at bounding box center [822, 305] width 92 height 37
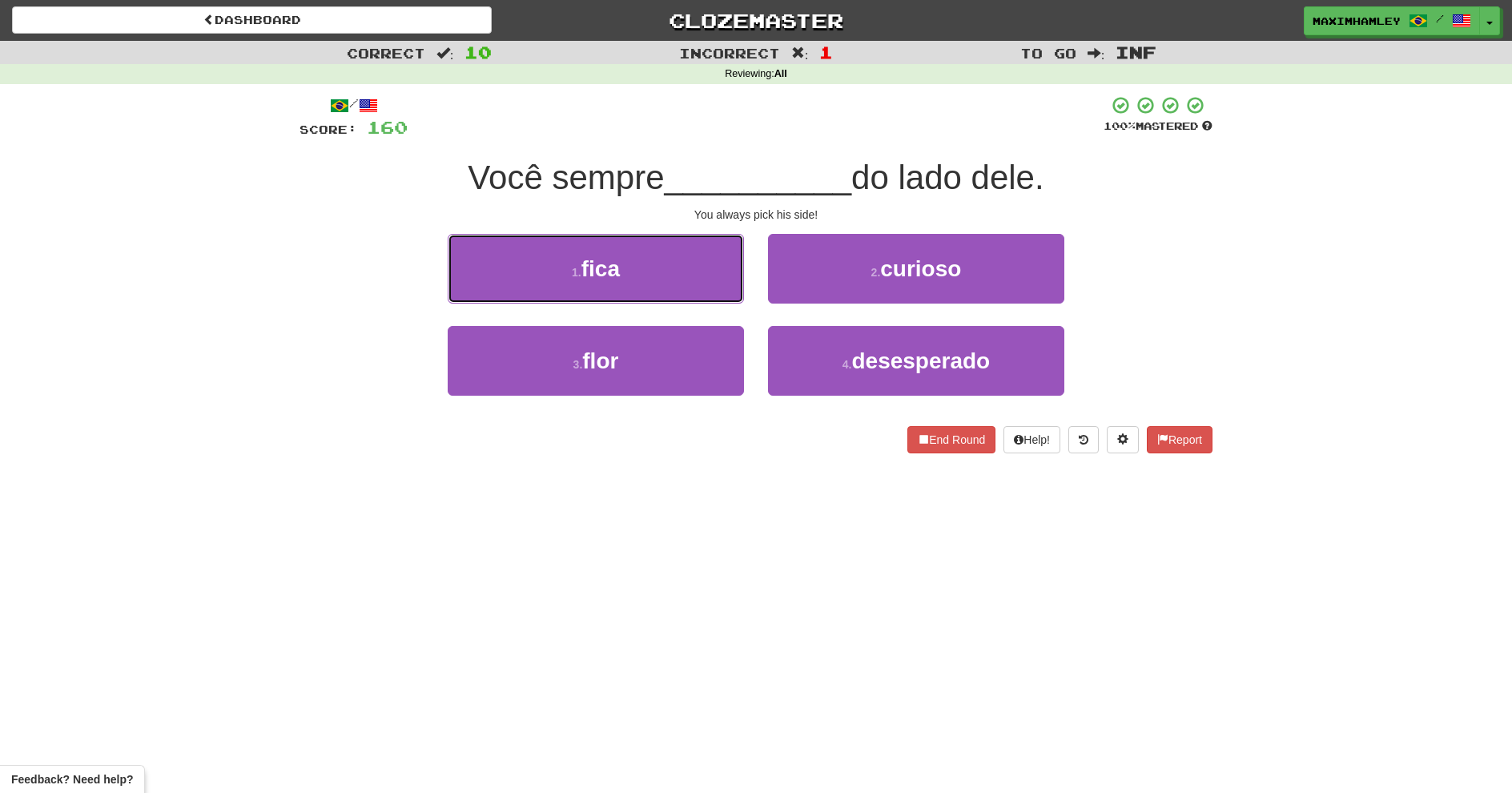
click at [652, 277] on button "1 . fica" at bounding box center [595, 269] width 296 height 70
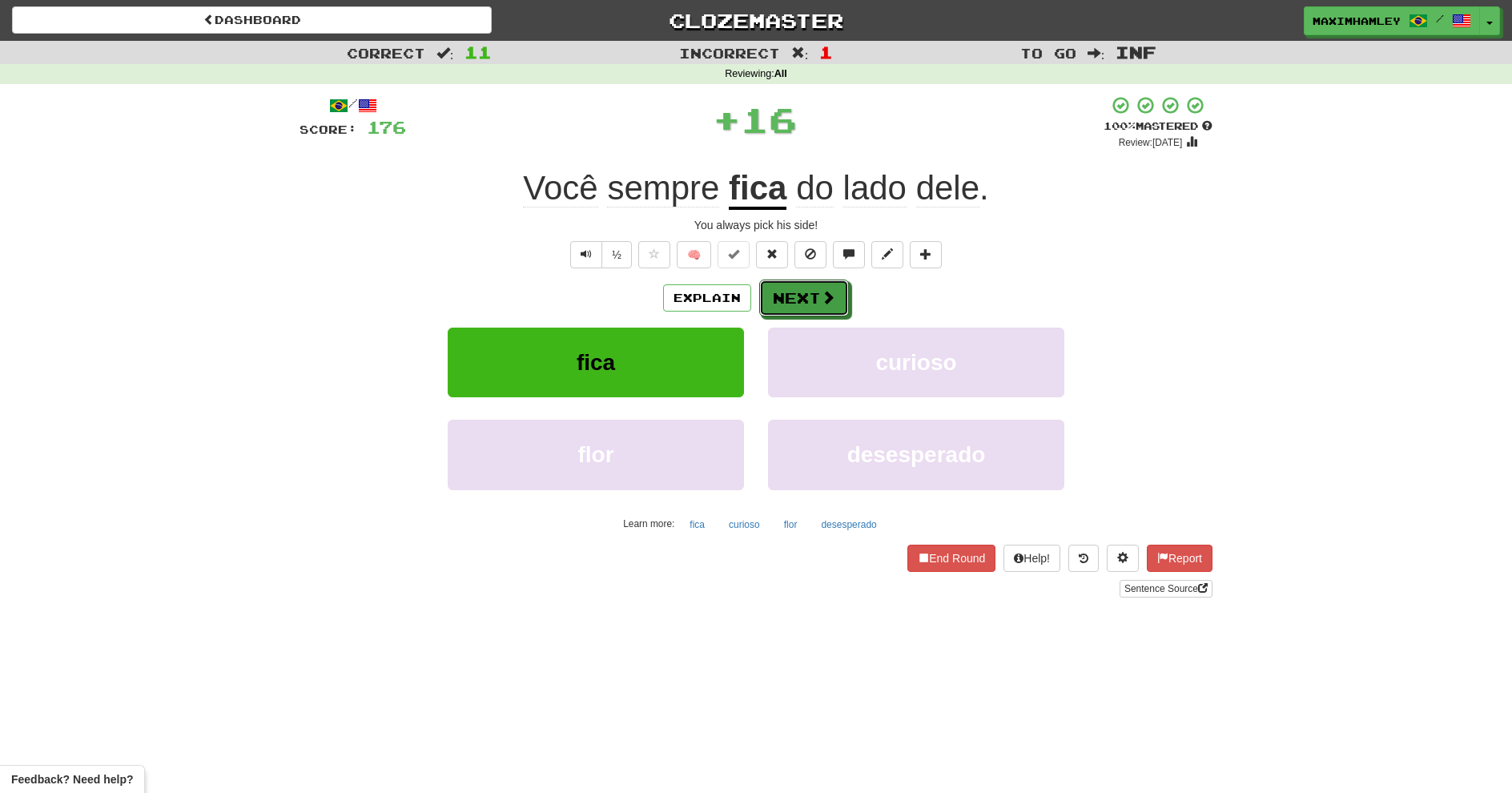
click at [816, 297] on button "Next" at bounding box center [804, 298] width 90 height 37
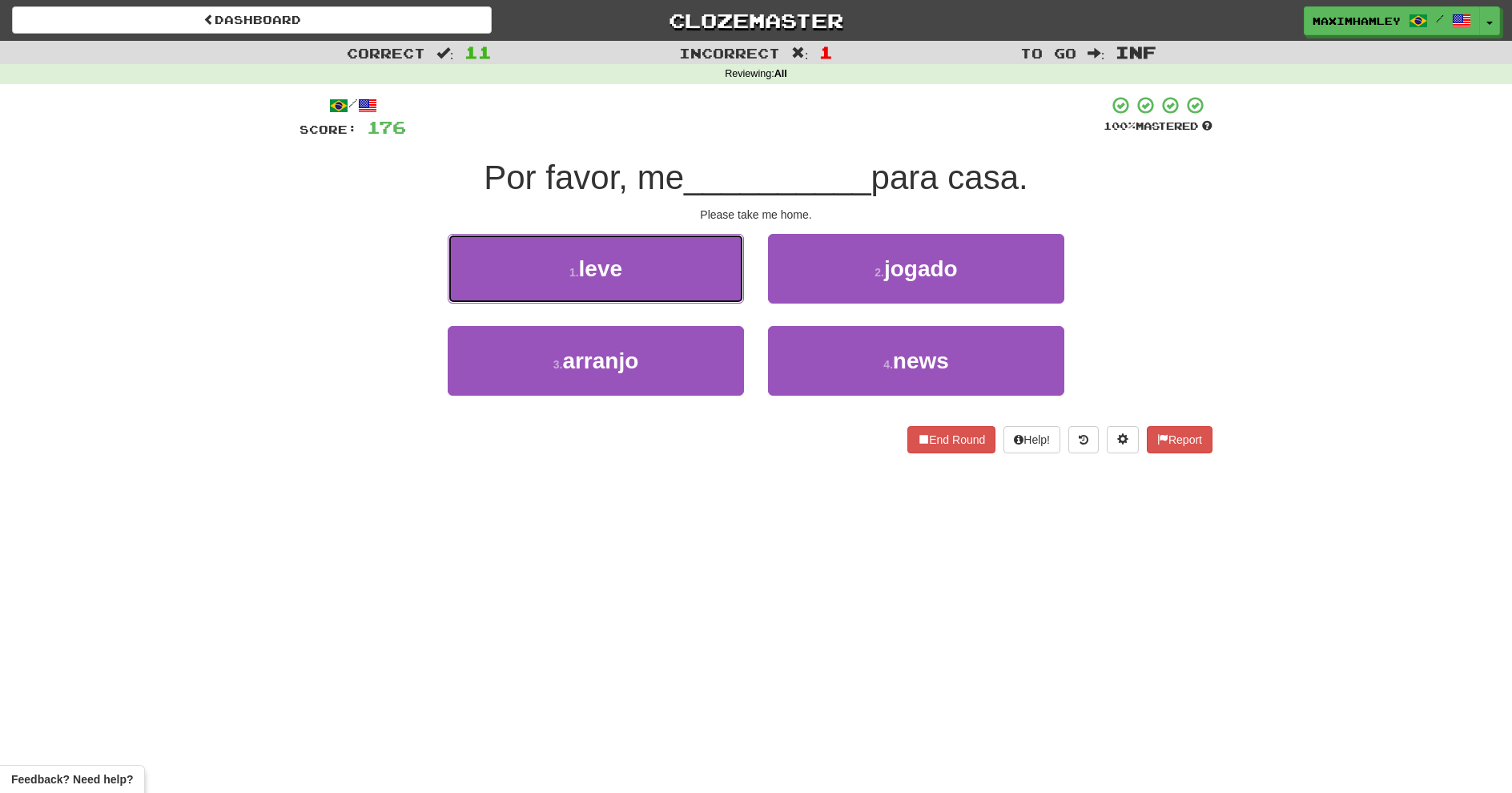
click at [690, 299] on button "1 . leve" at bounding box center [595, 269] width 296 height 70
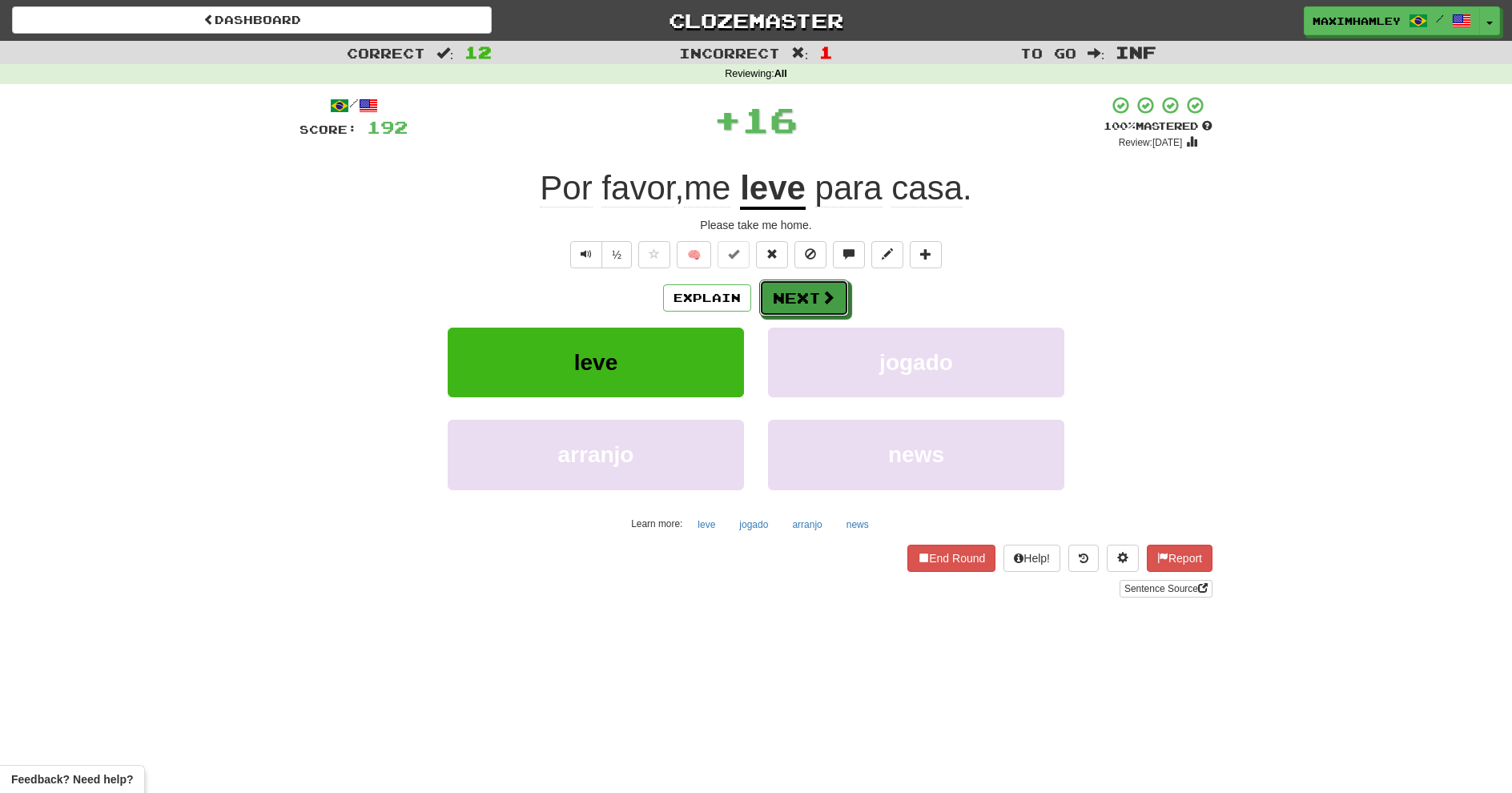
click at [827, 283] on button "Next" at bounding box center [804, 298] width 90 height 37
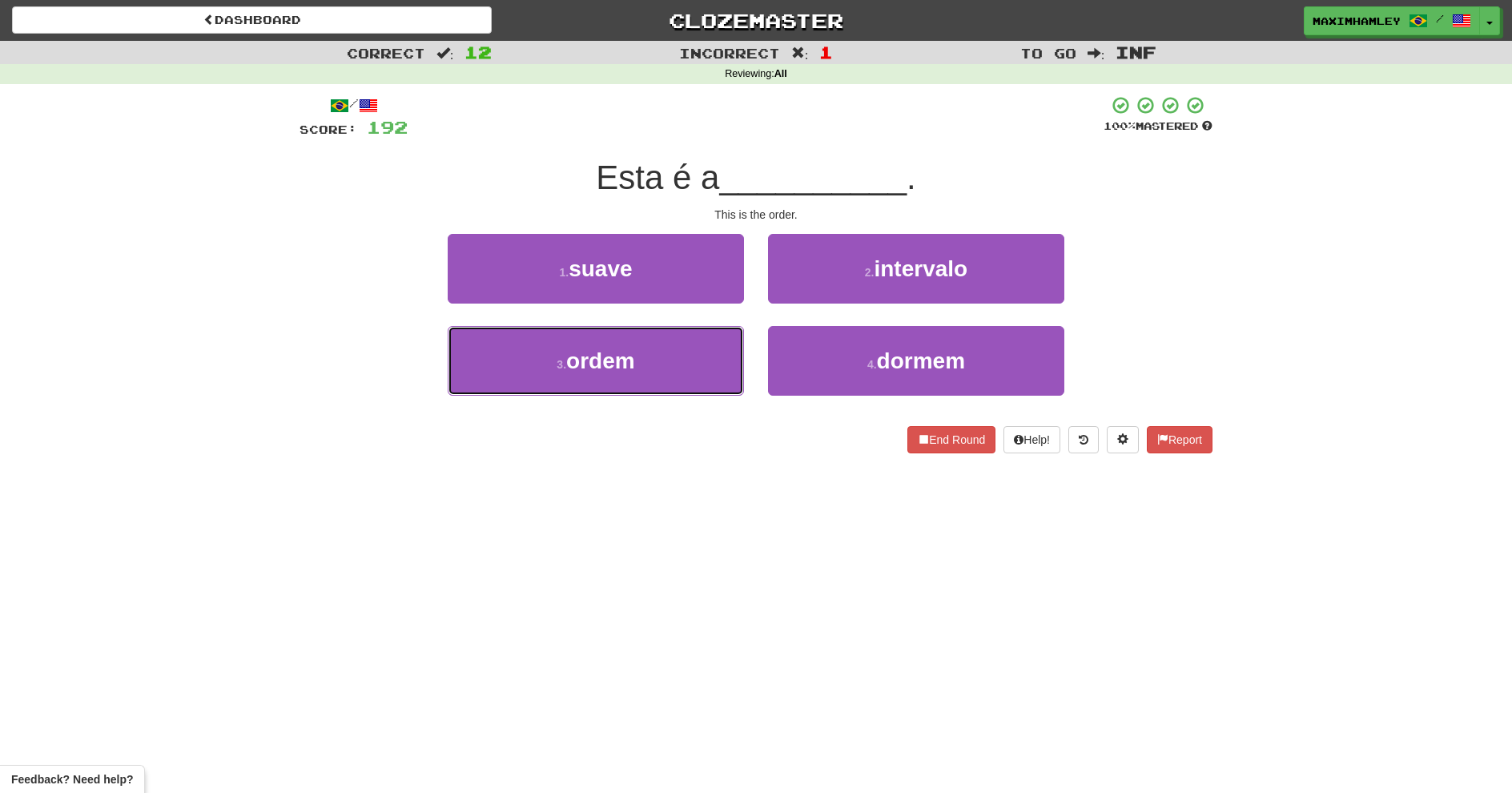
click at [705, 348] on button "3 . ordem" at bounding box center [595, 360] width 296 height 70
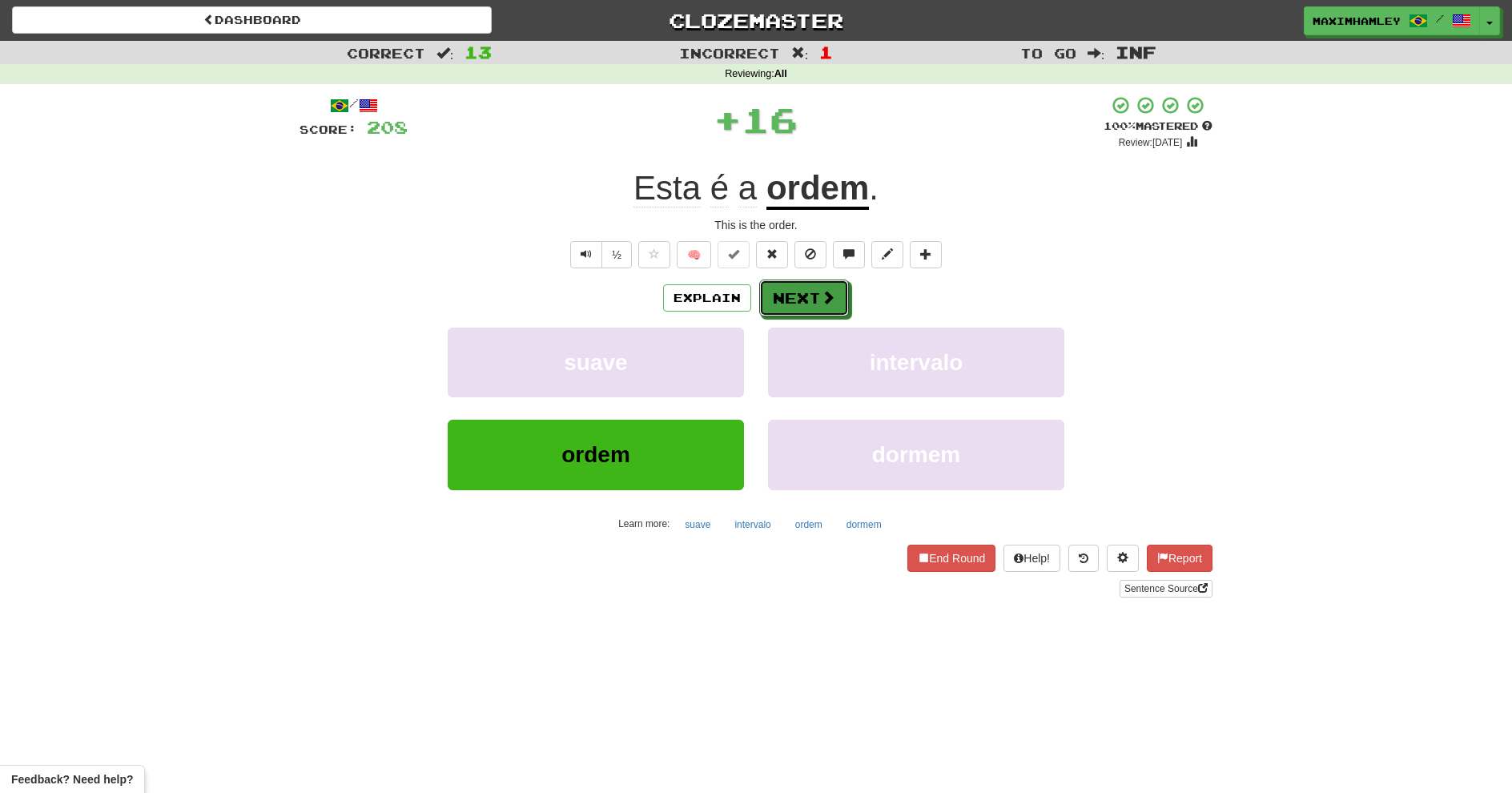
click at [789, 290] on button "Next" at bounding box center [804, 298] width 90 height 37
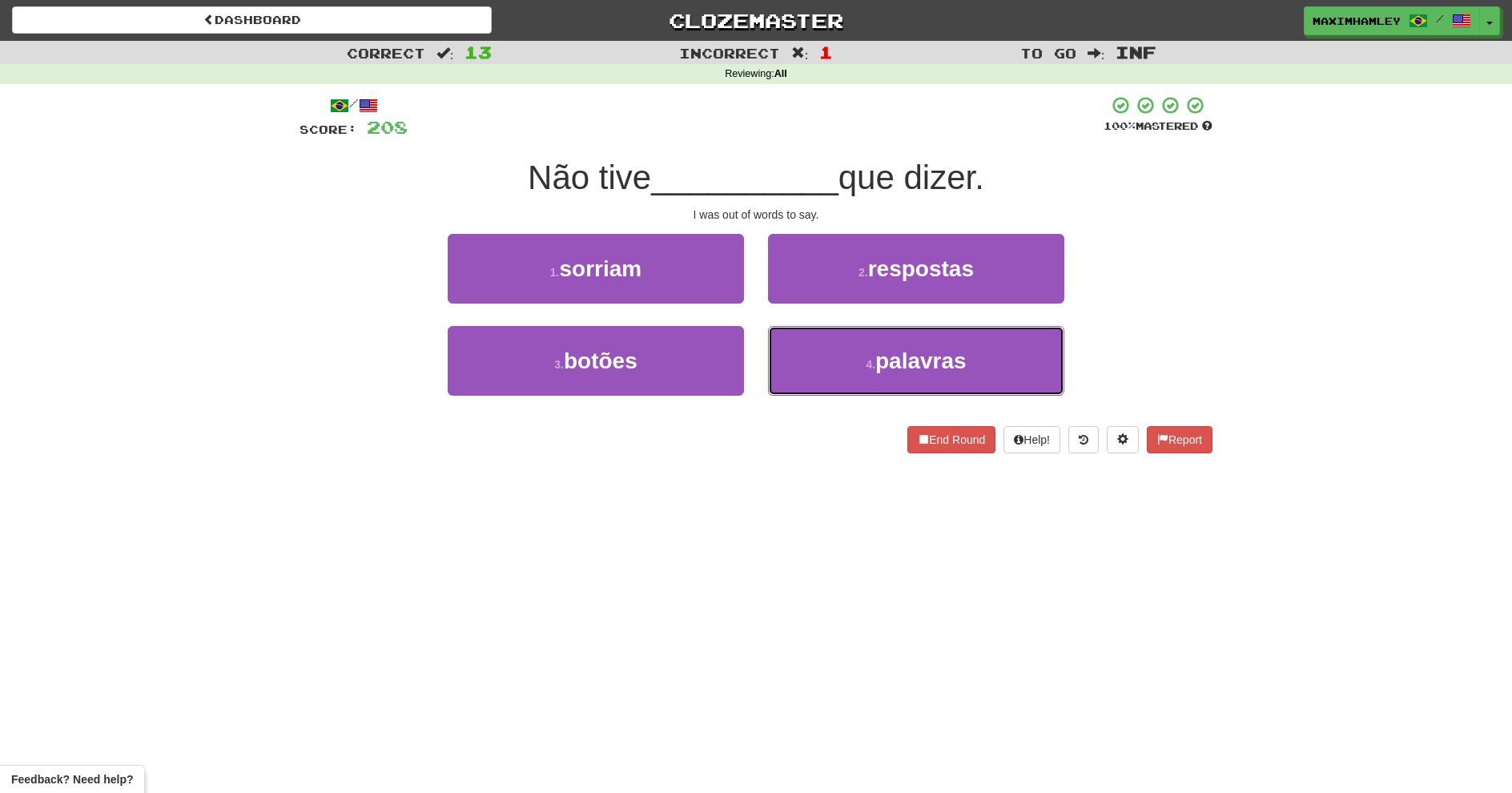
click at [808, 333] on button "4 . palavras" at bounding box center [917, 360] width 296 height 70
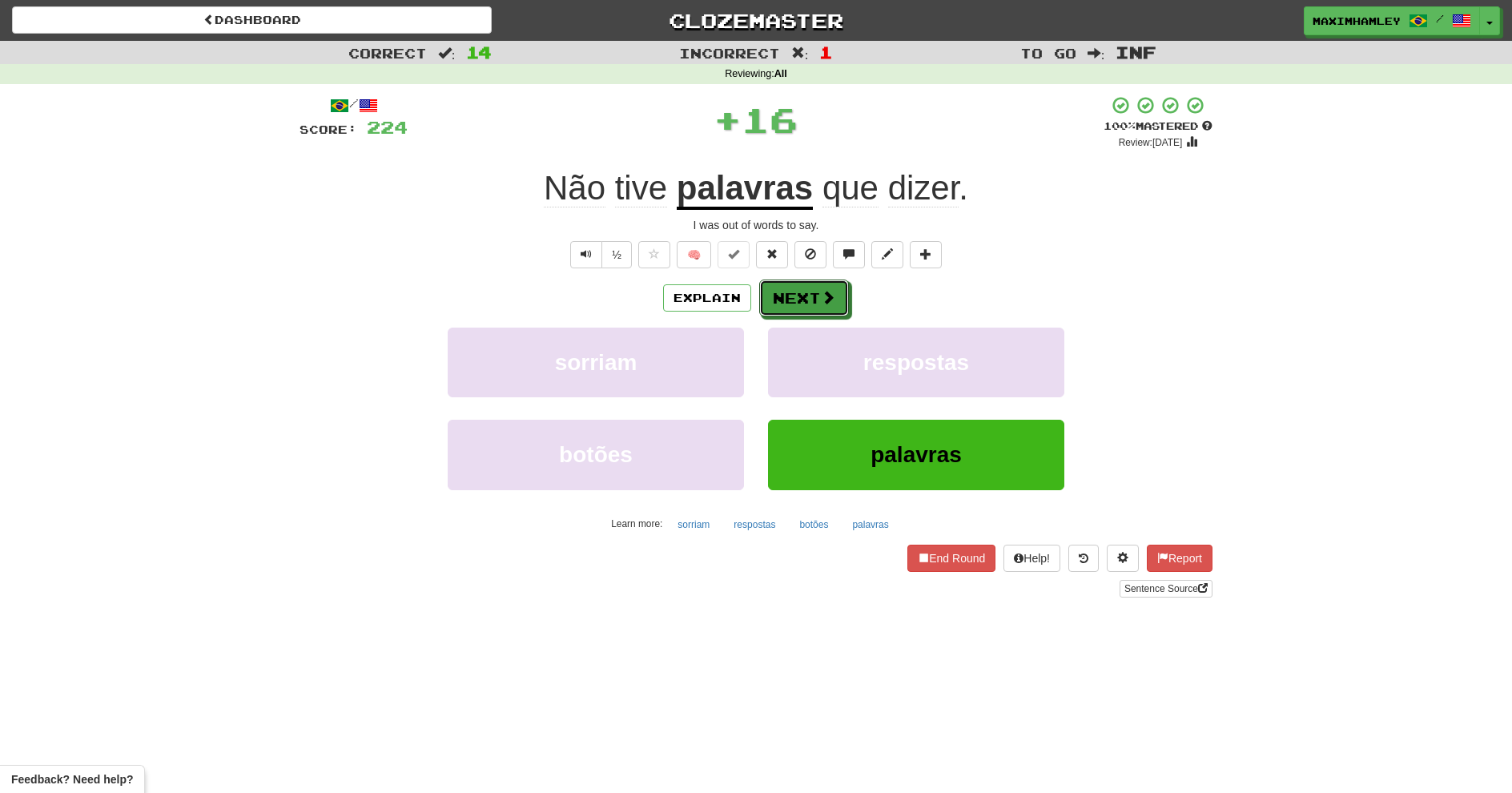
click at [810, 293] on button "Next" at bounding box center [804, 298] width 90 height 37
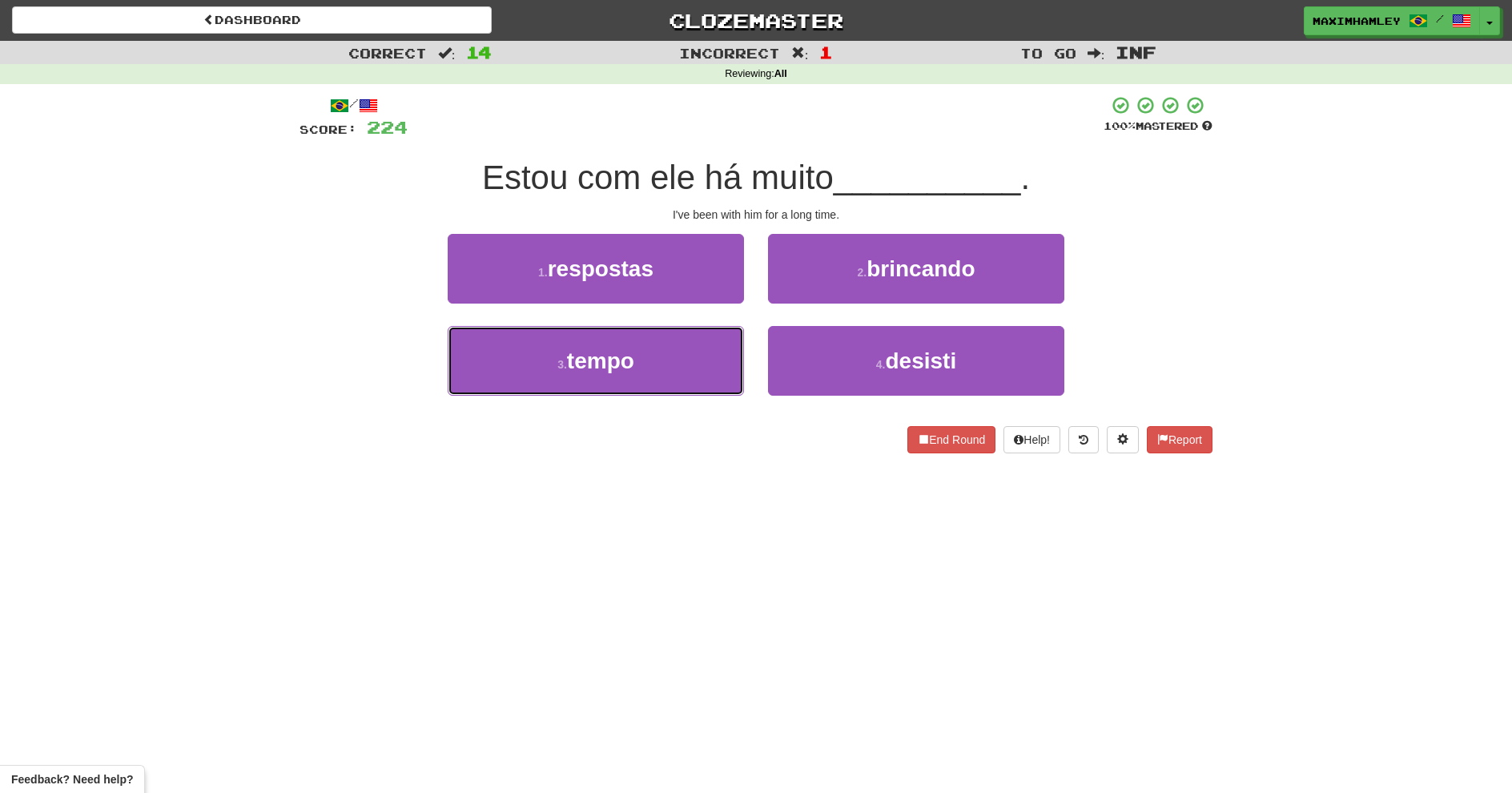
click at [693, 390] on button "3 . tempo" at bounding box center [595, 360] width 296 height 70
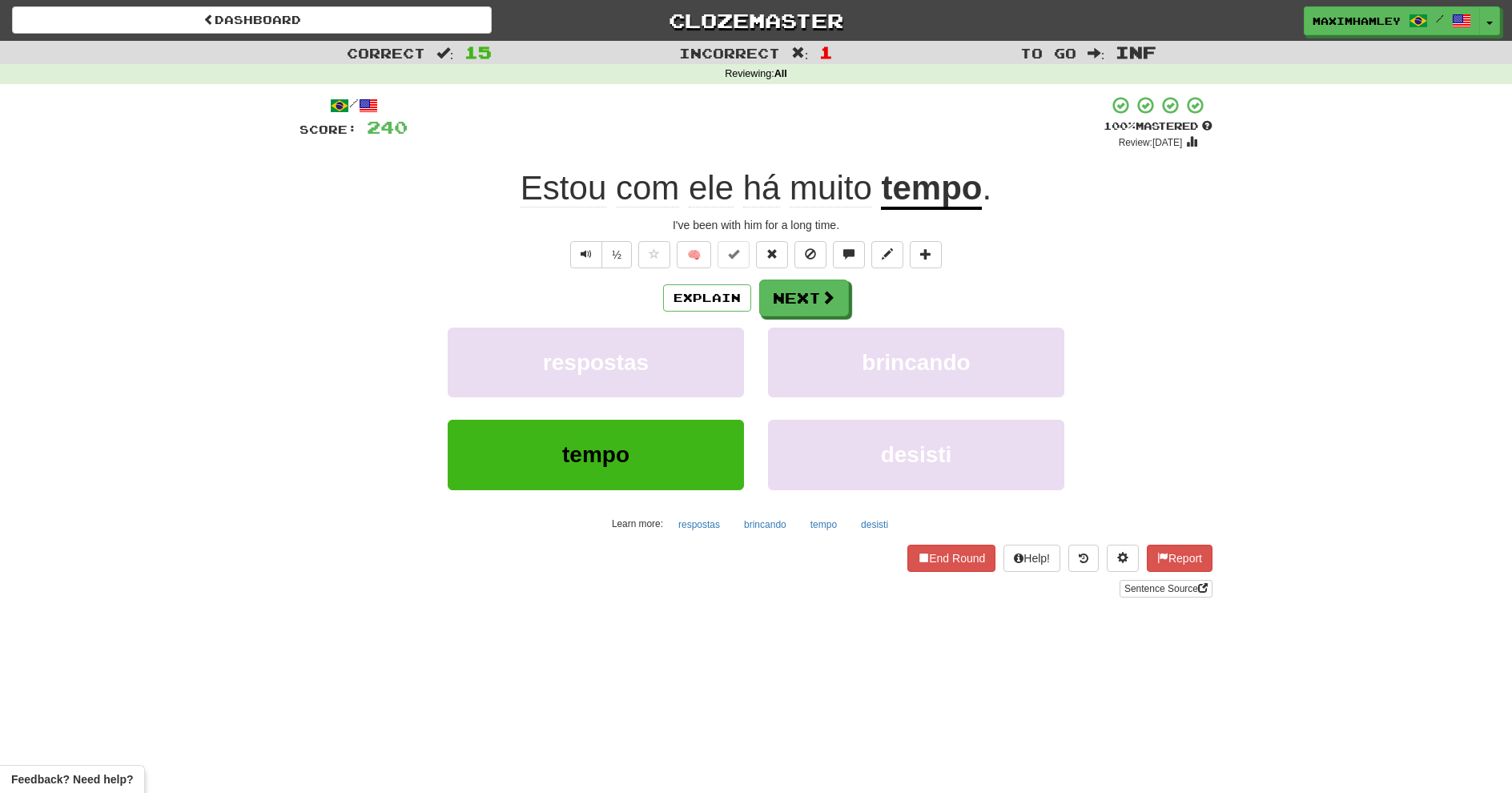
click at [846, 325] on div "Explain Next respostas brincando tempo desisti Learn more: respostas brincando …" at bounding box center [756, 408] width 913 height 257
click at [838, 317] on div "Explain Next respostas brincando tempo desisti Learn more: respostas brincando …" at bounding box center [756, 408] width 913 height 257
click at [833, 313] on button "Next" at bounding box center [804, 298] width 90 height 37
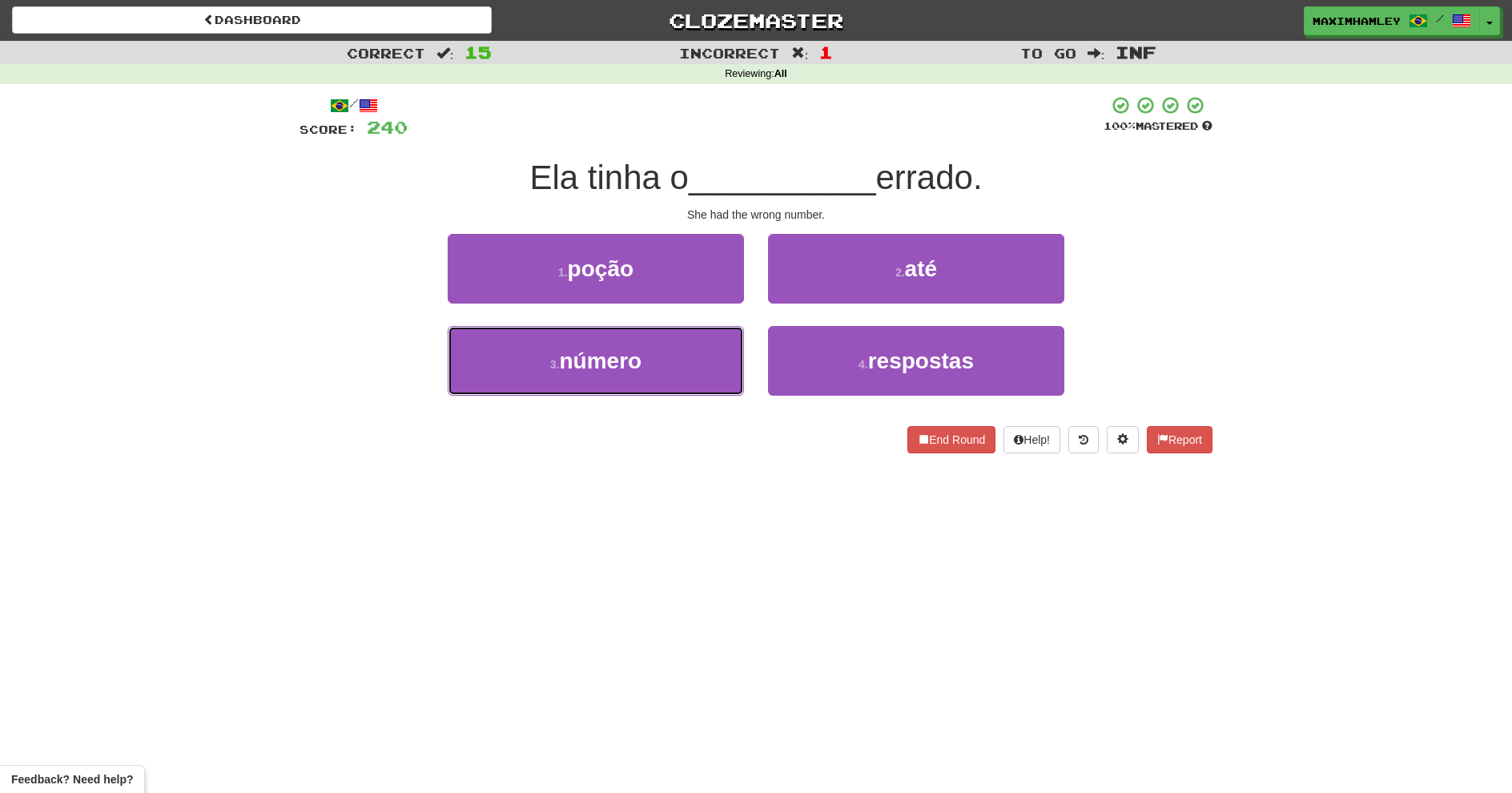
click at [691, 378] on button "3 . número" at bounding box center [595, 360] width 296 height 70
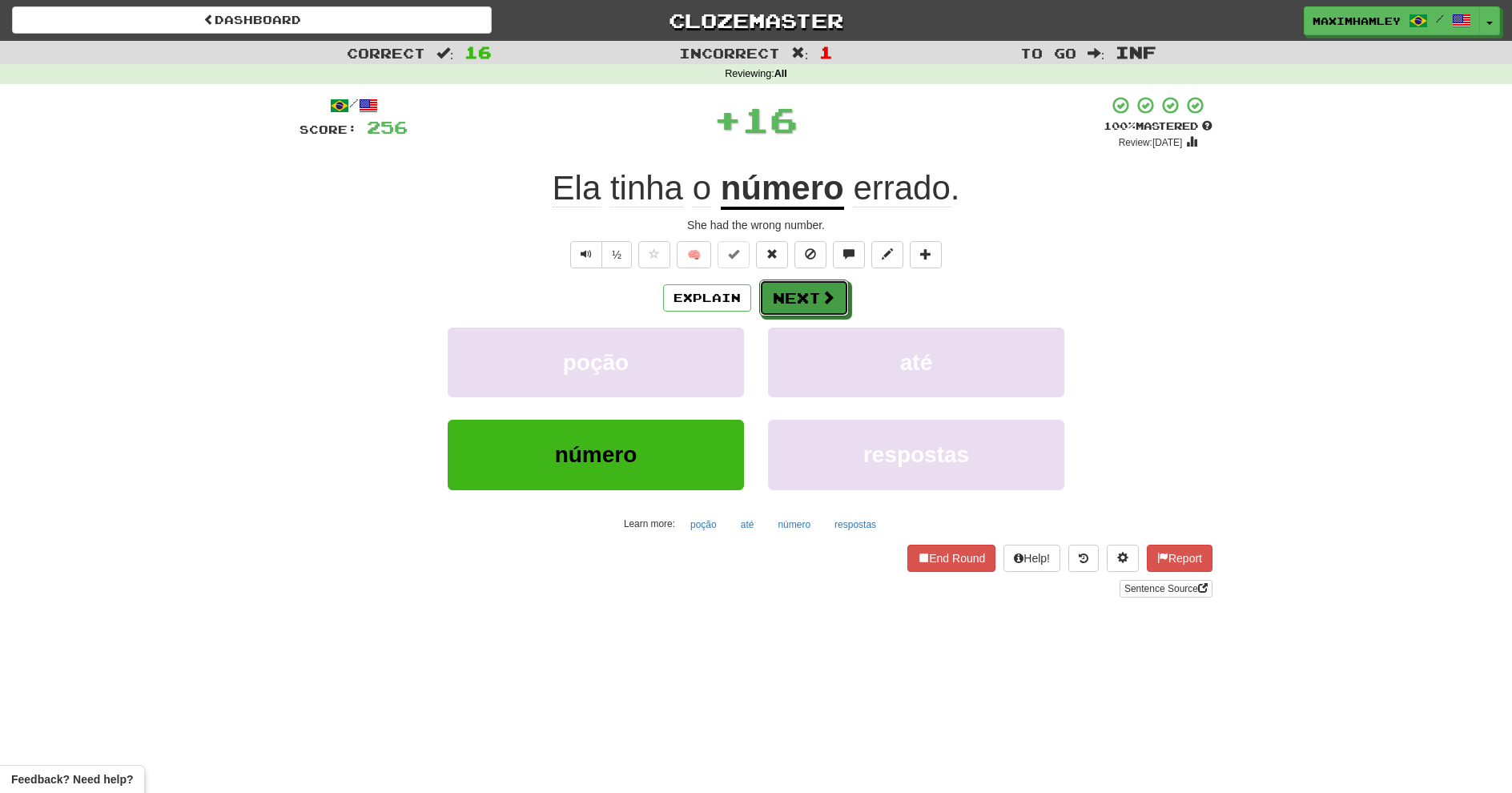
click at [778, 306] on button "Next" at bounding box center [804, 298] width 90 height 37
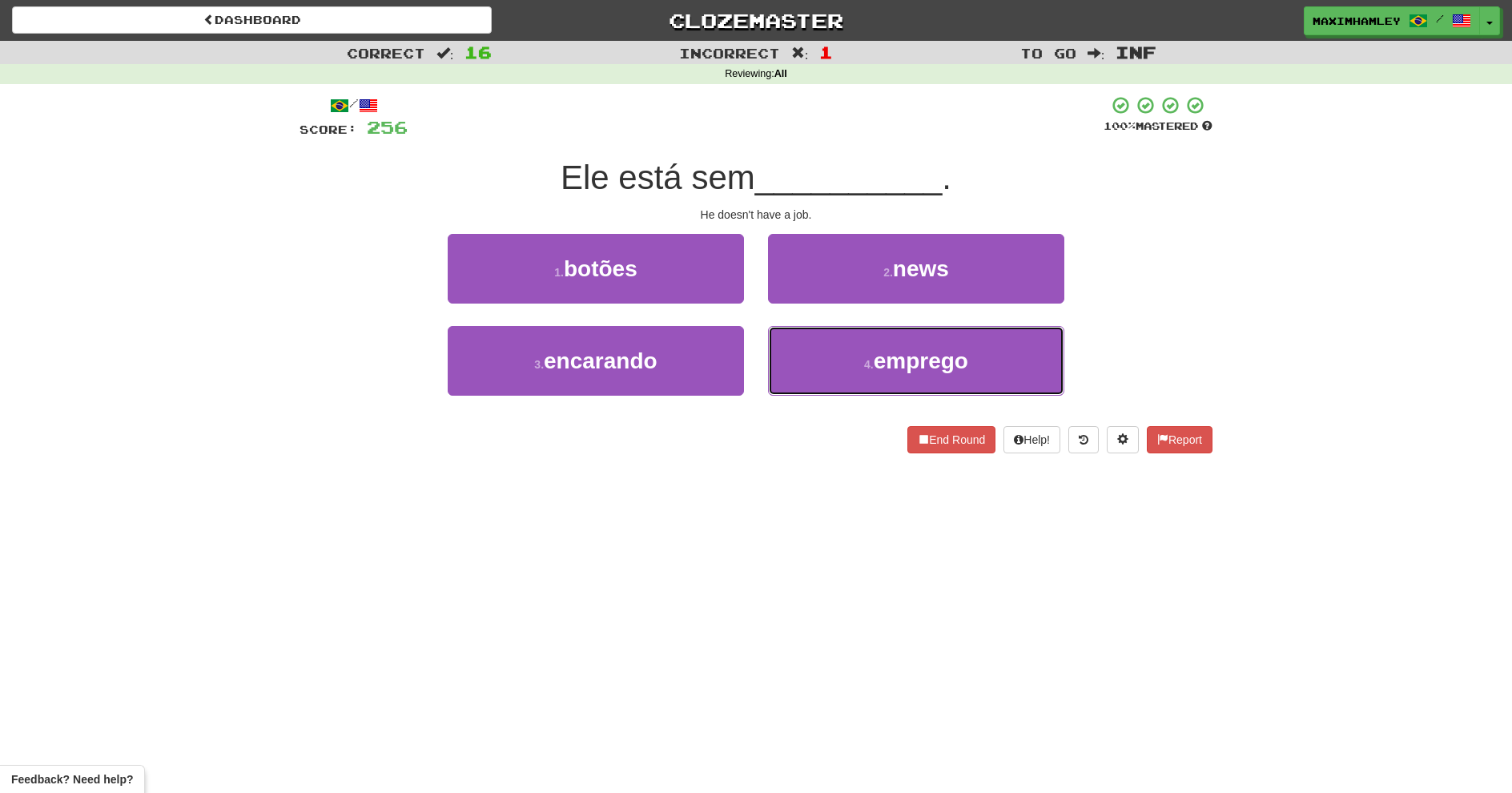
click at [873, 369] on small "4 ." at bounding box center [869, 364] width 10 height 13
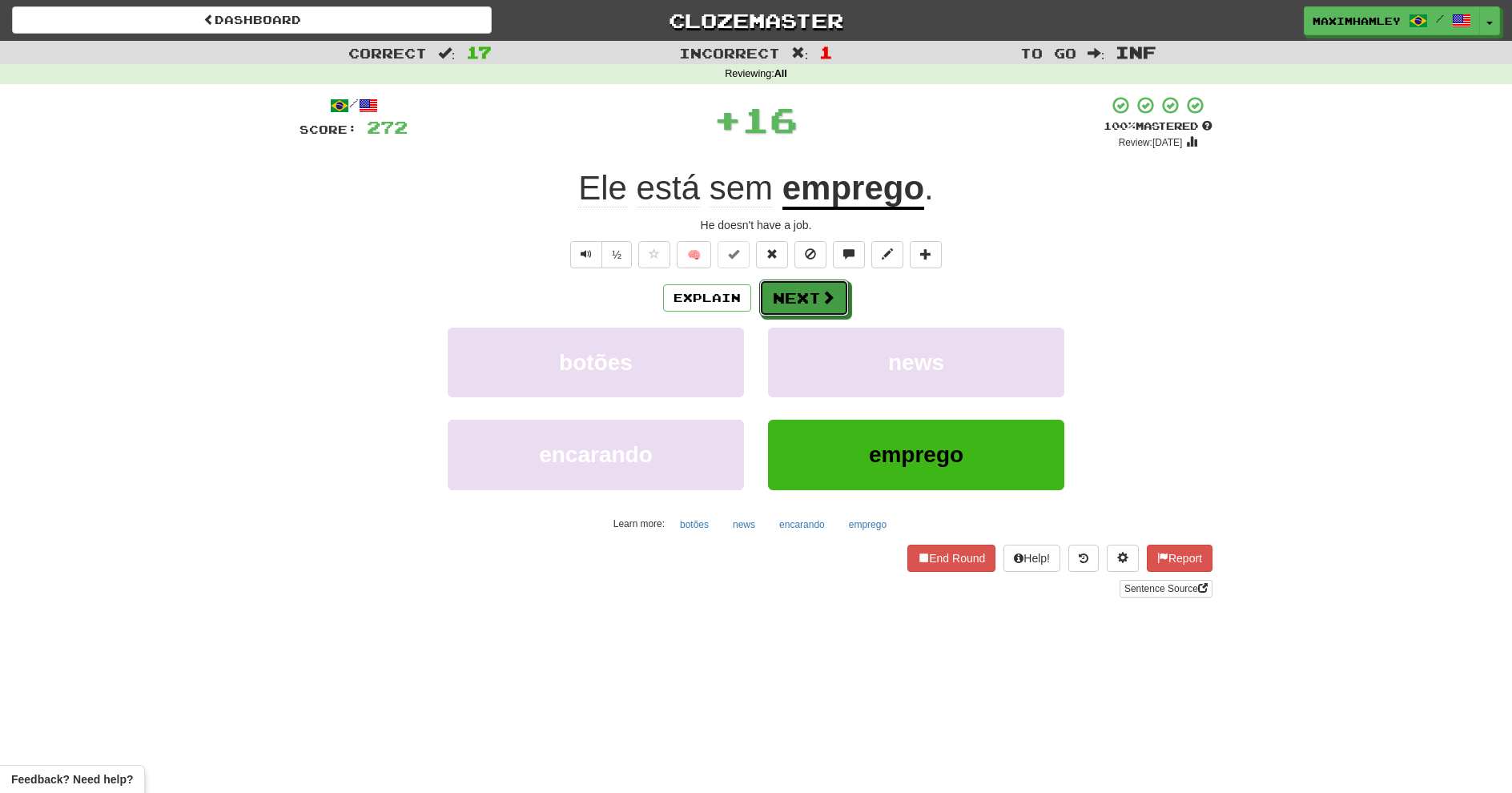
click at [799, 306] on button "Next" at bounding box center [804, 298] width 90 height 37
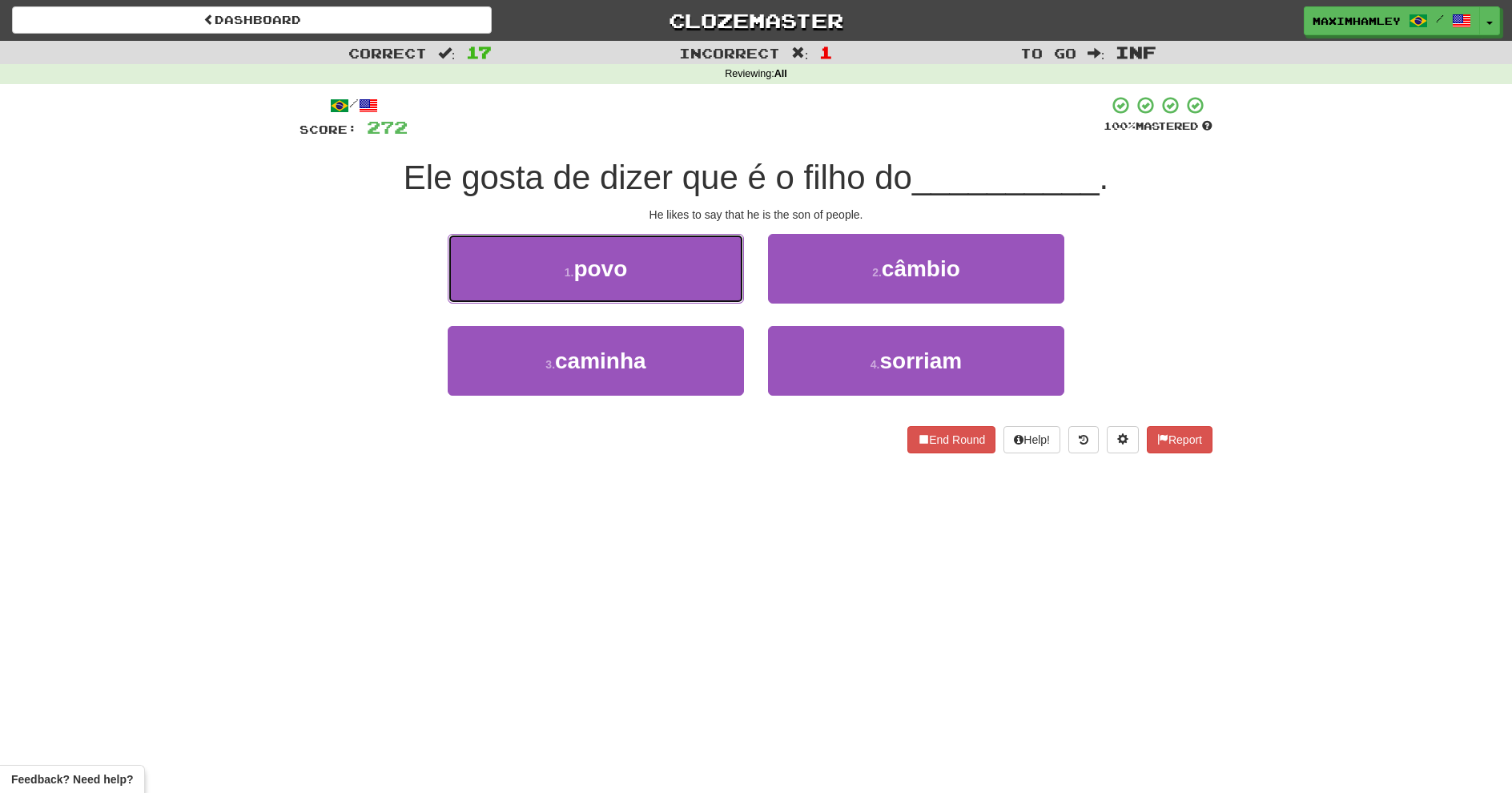
click at [692, 282] on button "1 . povo" at bounding box center [595, 269] width 296 height 70
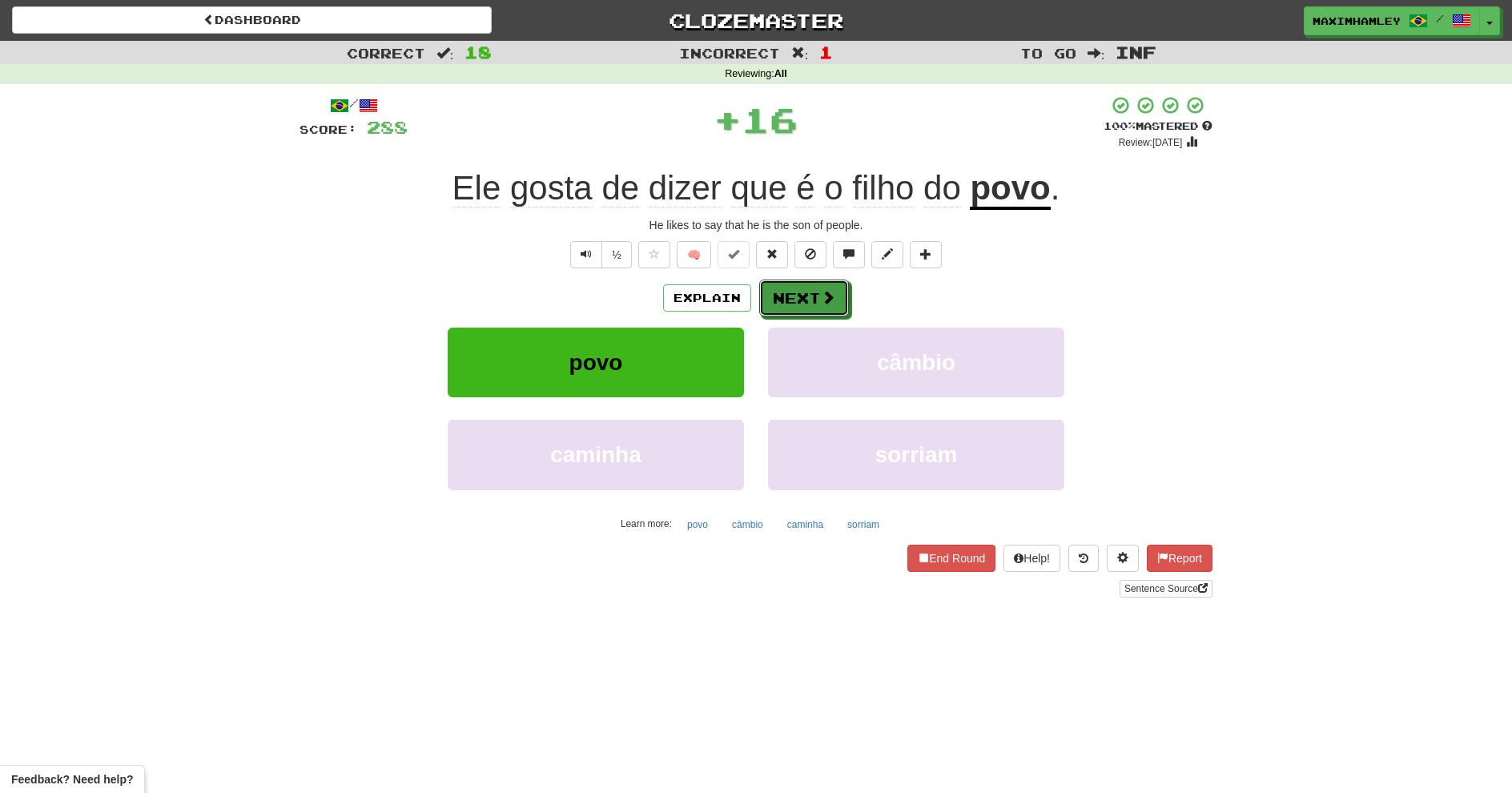
click at [776, 286] on button "Next" at bounding box center [804, 298] width 90 height 37
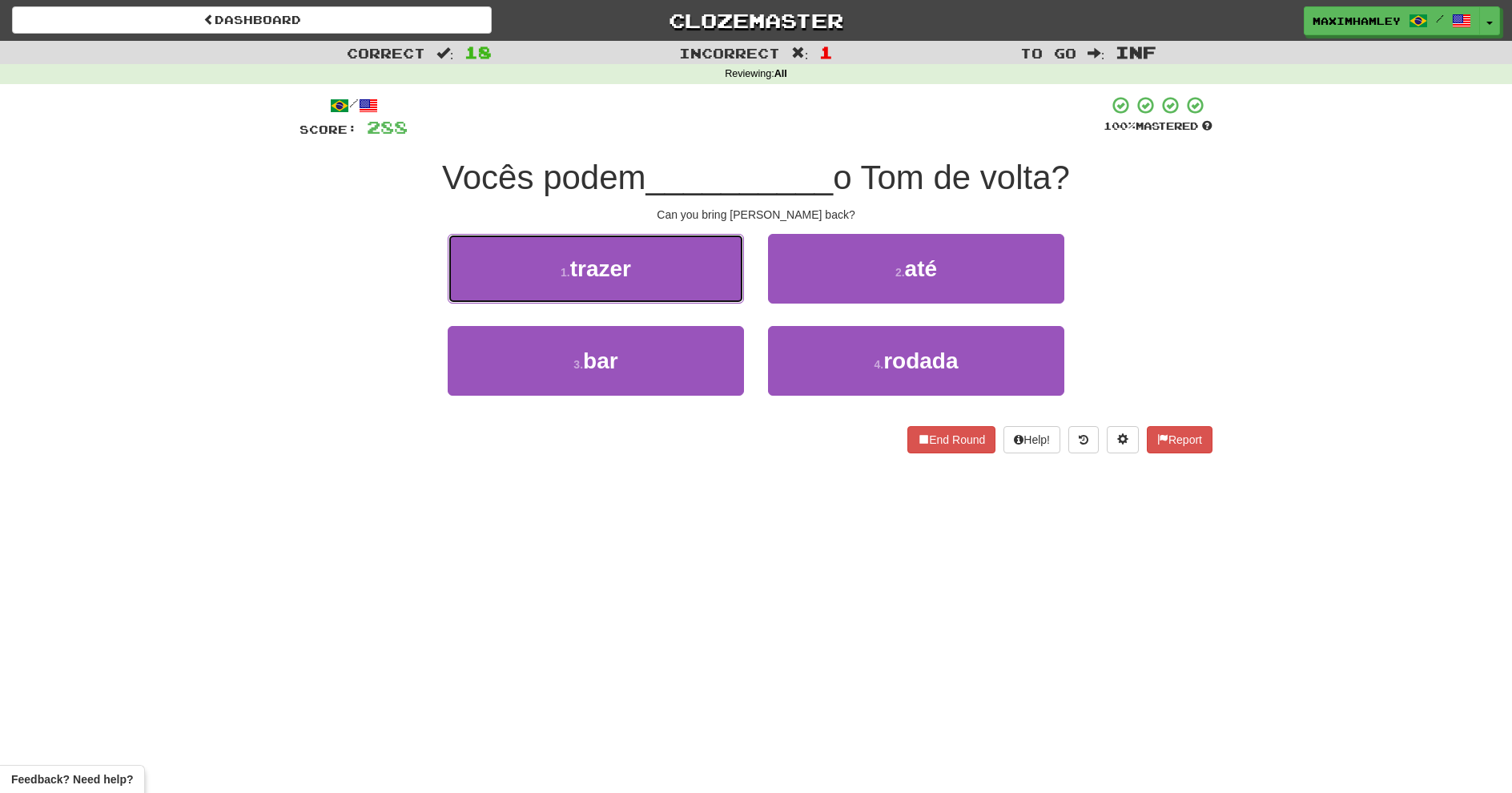
click at [673, 287] on button "1 . trazer" at bounding box center [595, 269] width 296 height 70
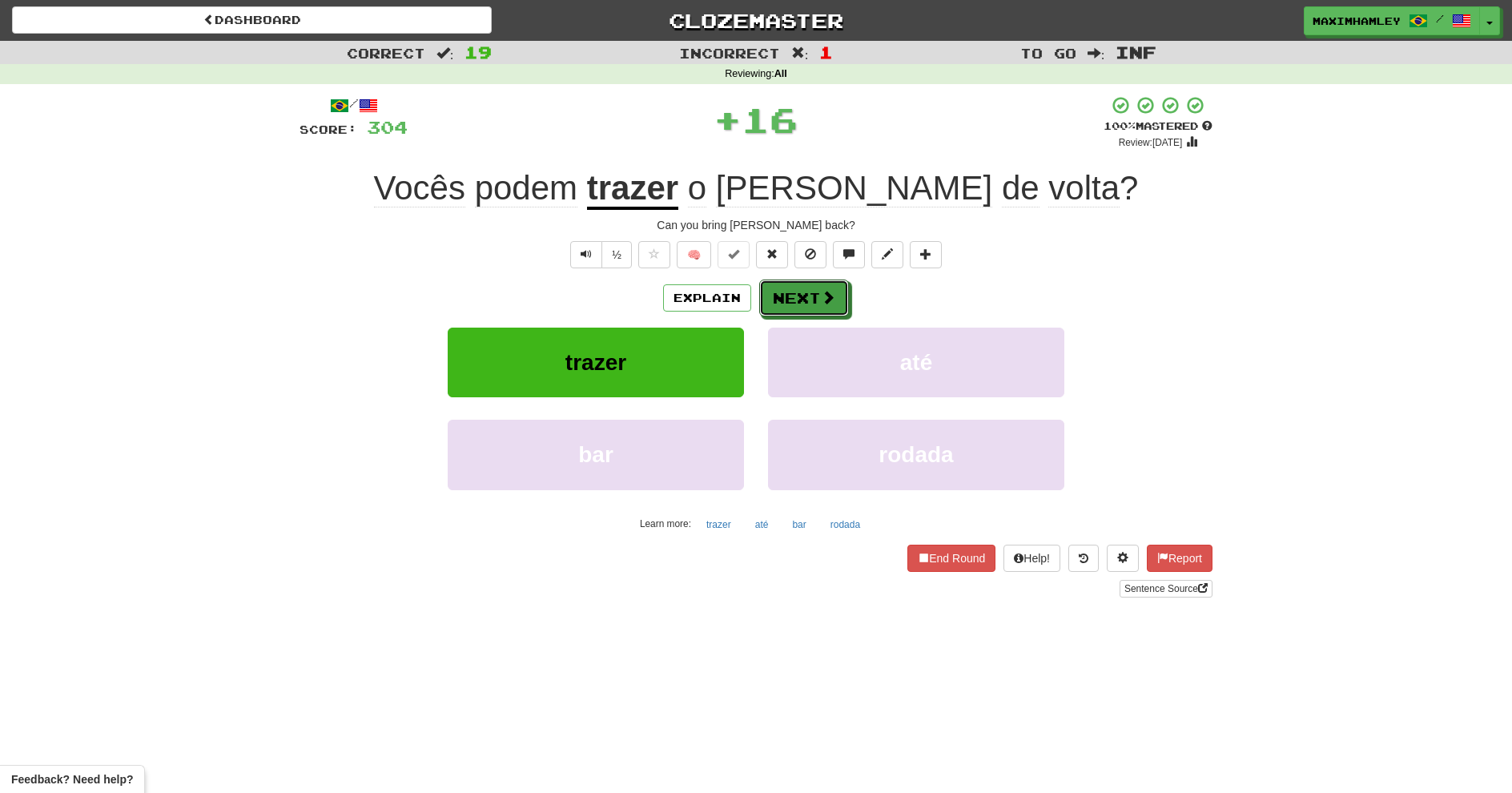
click at [769, 298] on button "Next" at bounding box center [804, 298] width 90 height 37
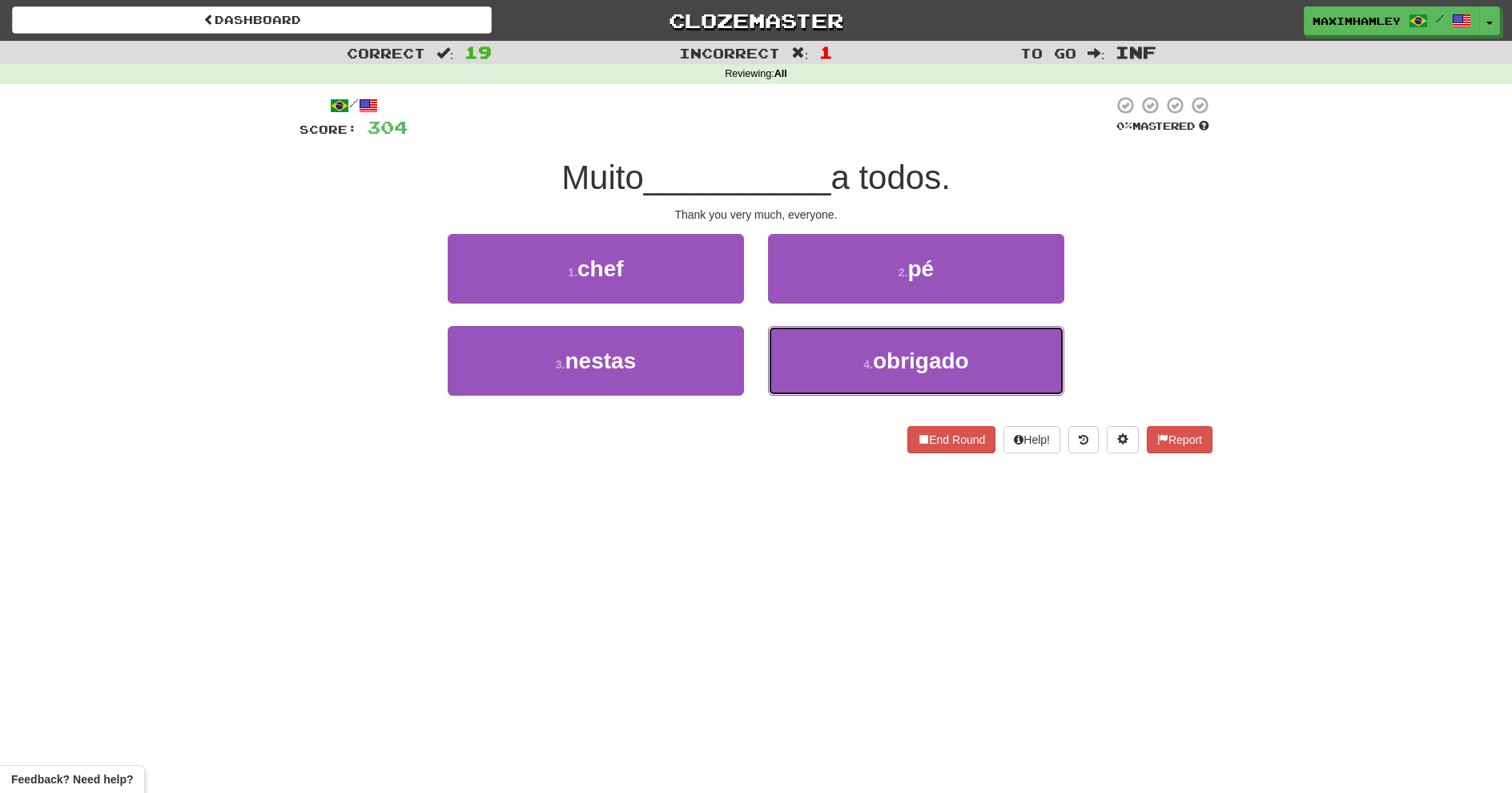
click at [831, 350] on button "4 . obrigado" at bounding box center [917, 360] width 296 height 70
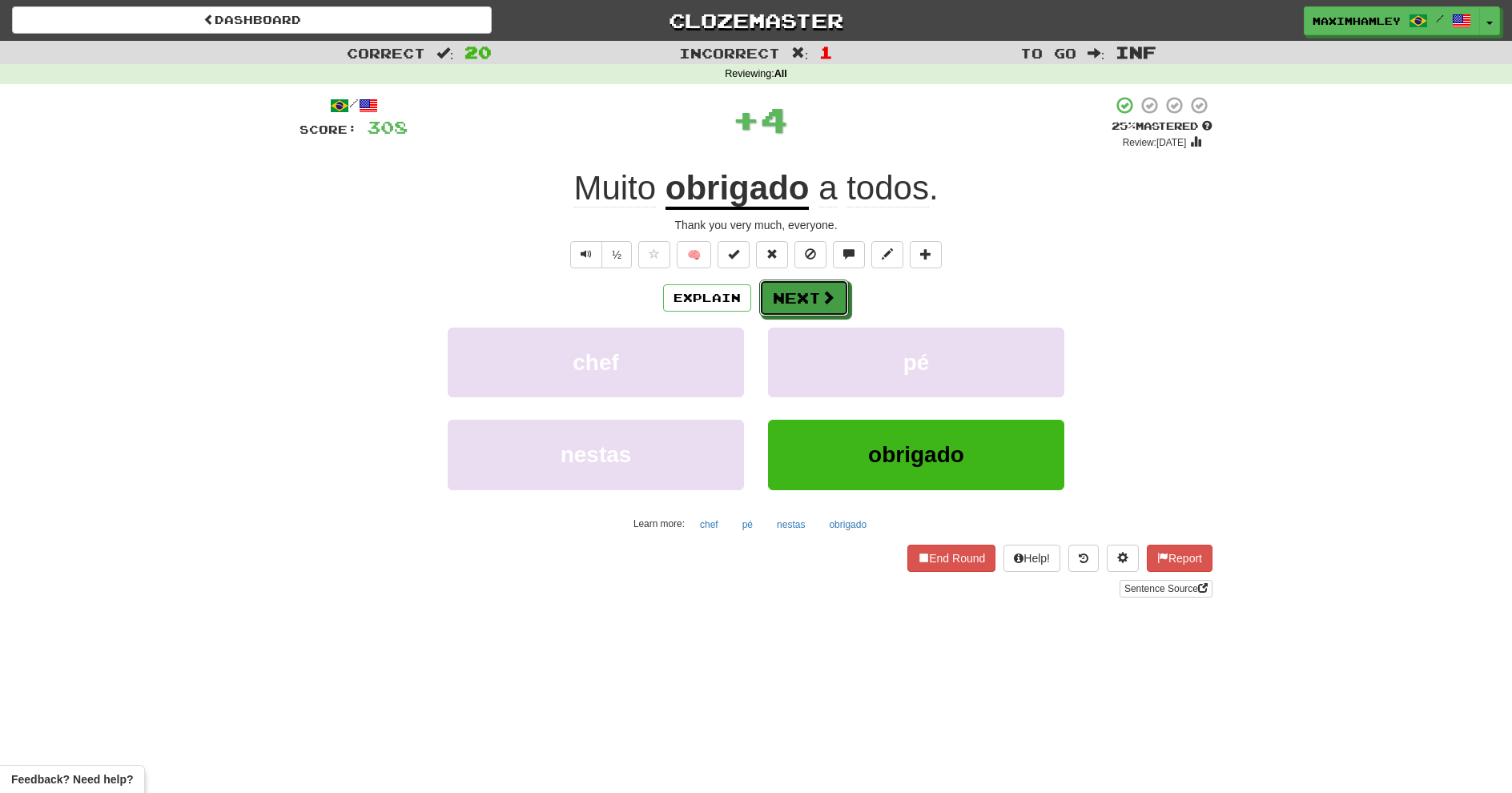
click at [795, 311] on button "Next" at bounding box center [804, 298] width 90 height 37
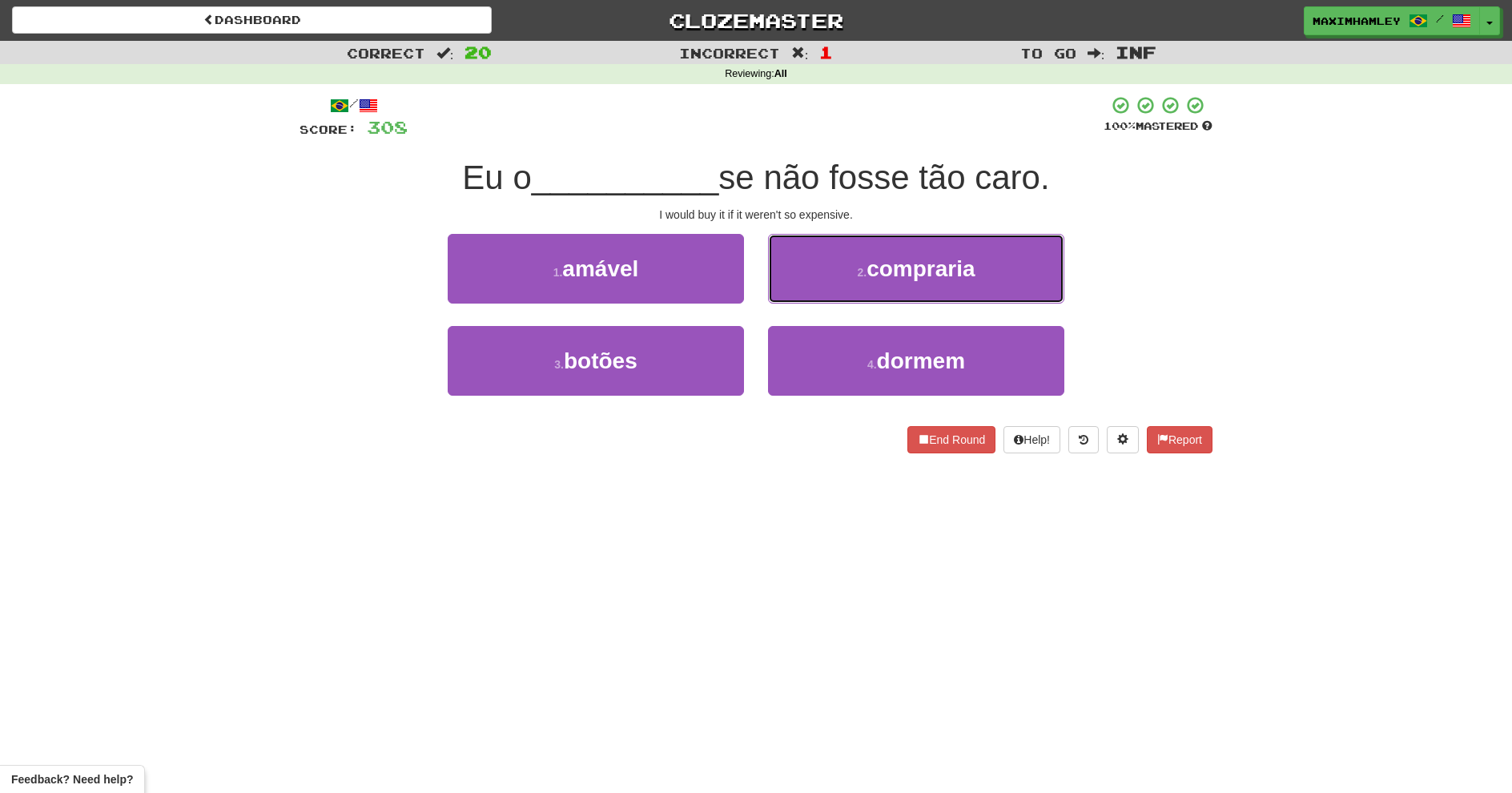
click at [833, 268] on button "2 . compraria" at bounding box center [917, 269] width 296 height 70
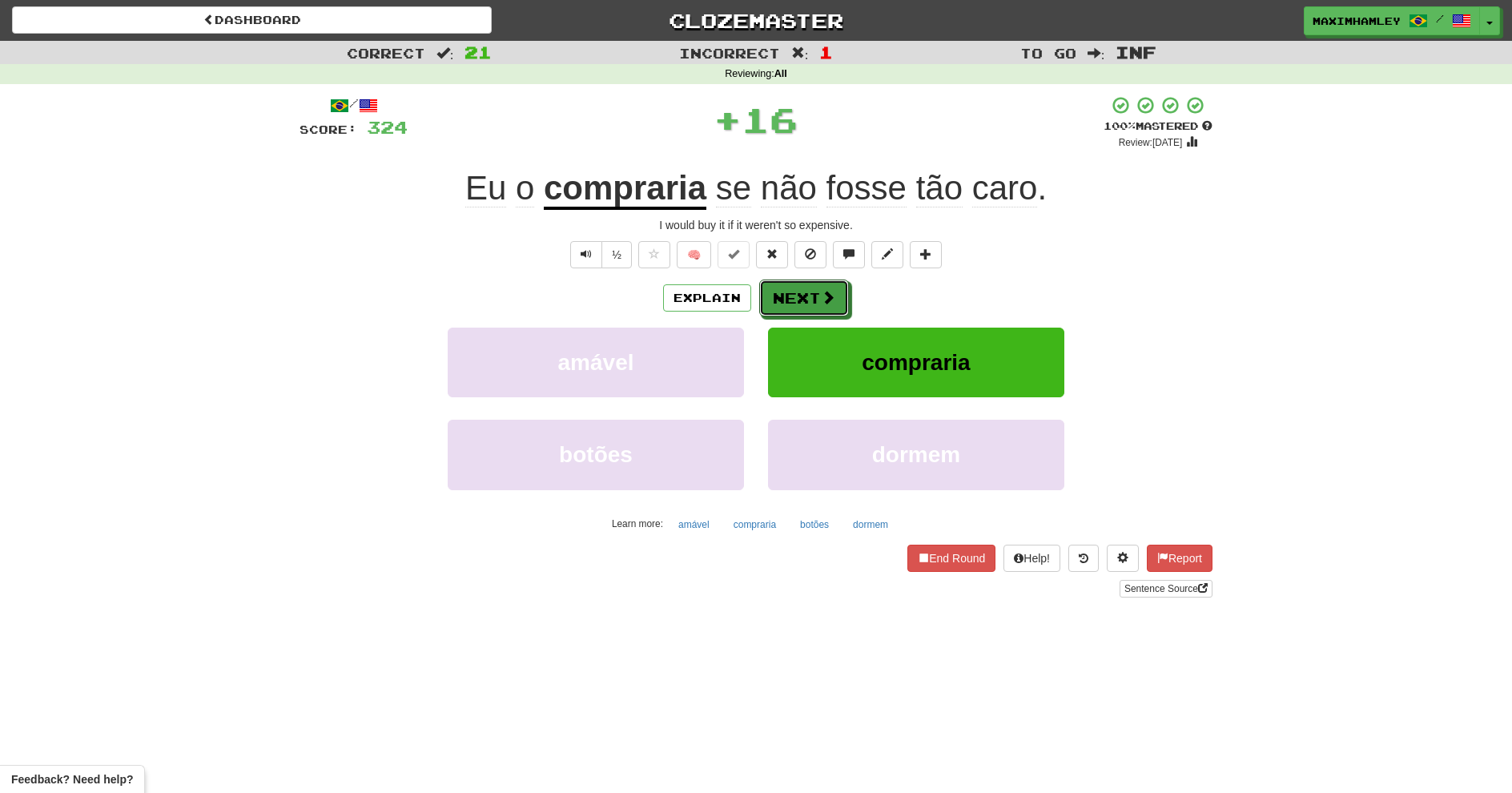
click at [810, 298] on button "Next" at bounding box center [804, 298] width 90 height 37
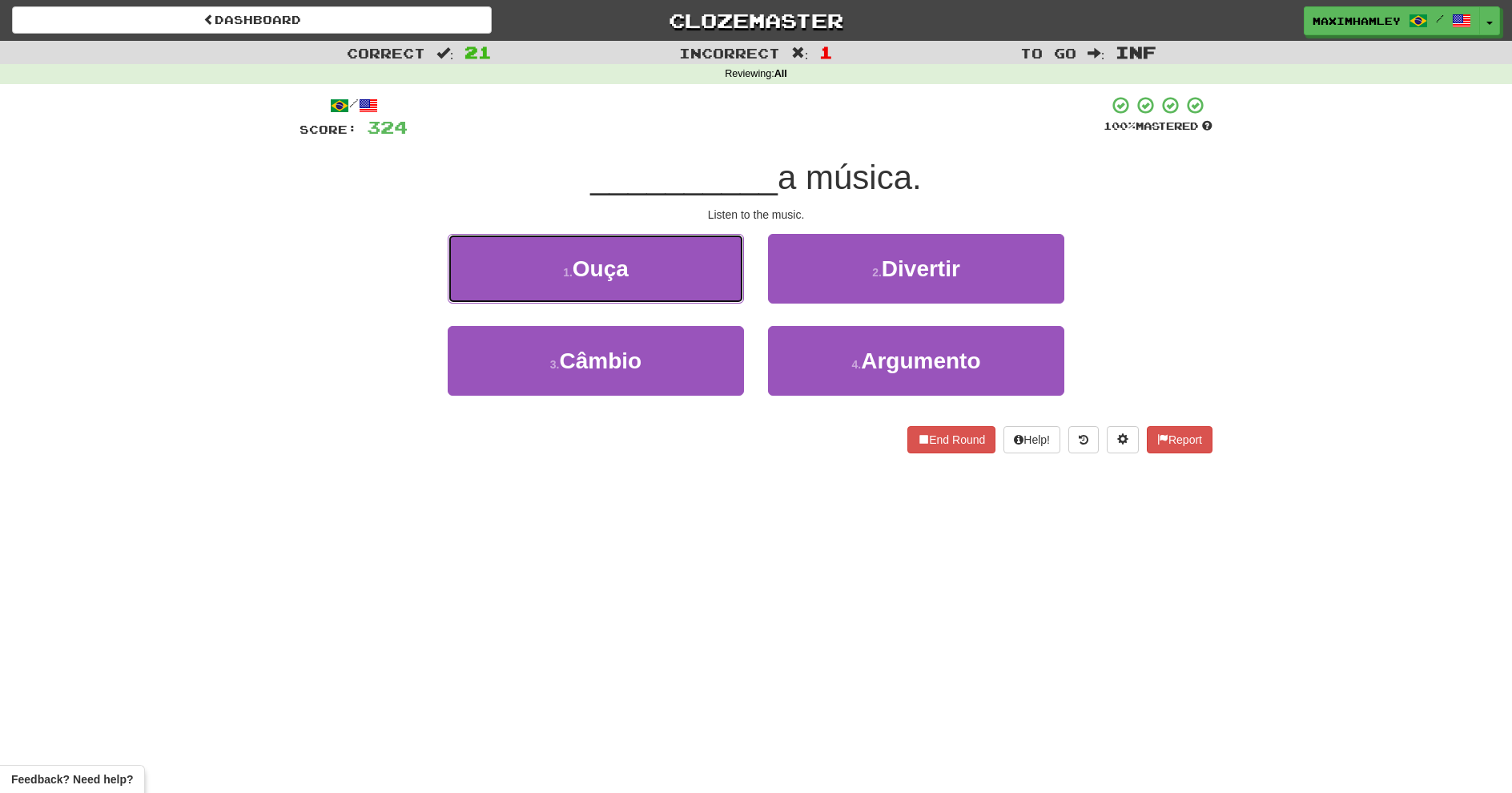
click at [635, 277] on button "1 . Ouça" at bounding box center [595, 269] width 296 height 70
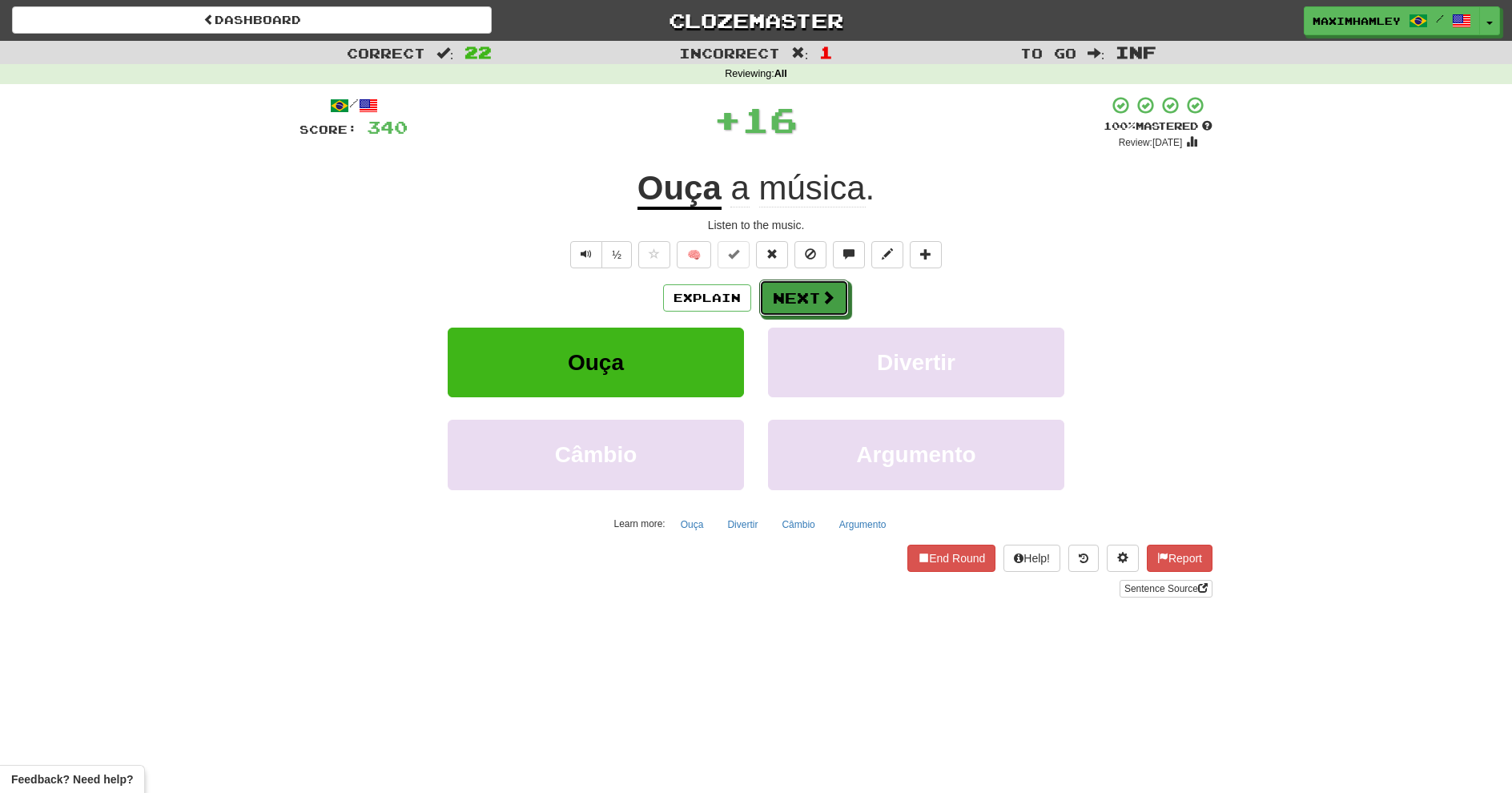
click at [772, 293] on button "Next" at bounding box center [804, 298] width 90 height 37
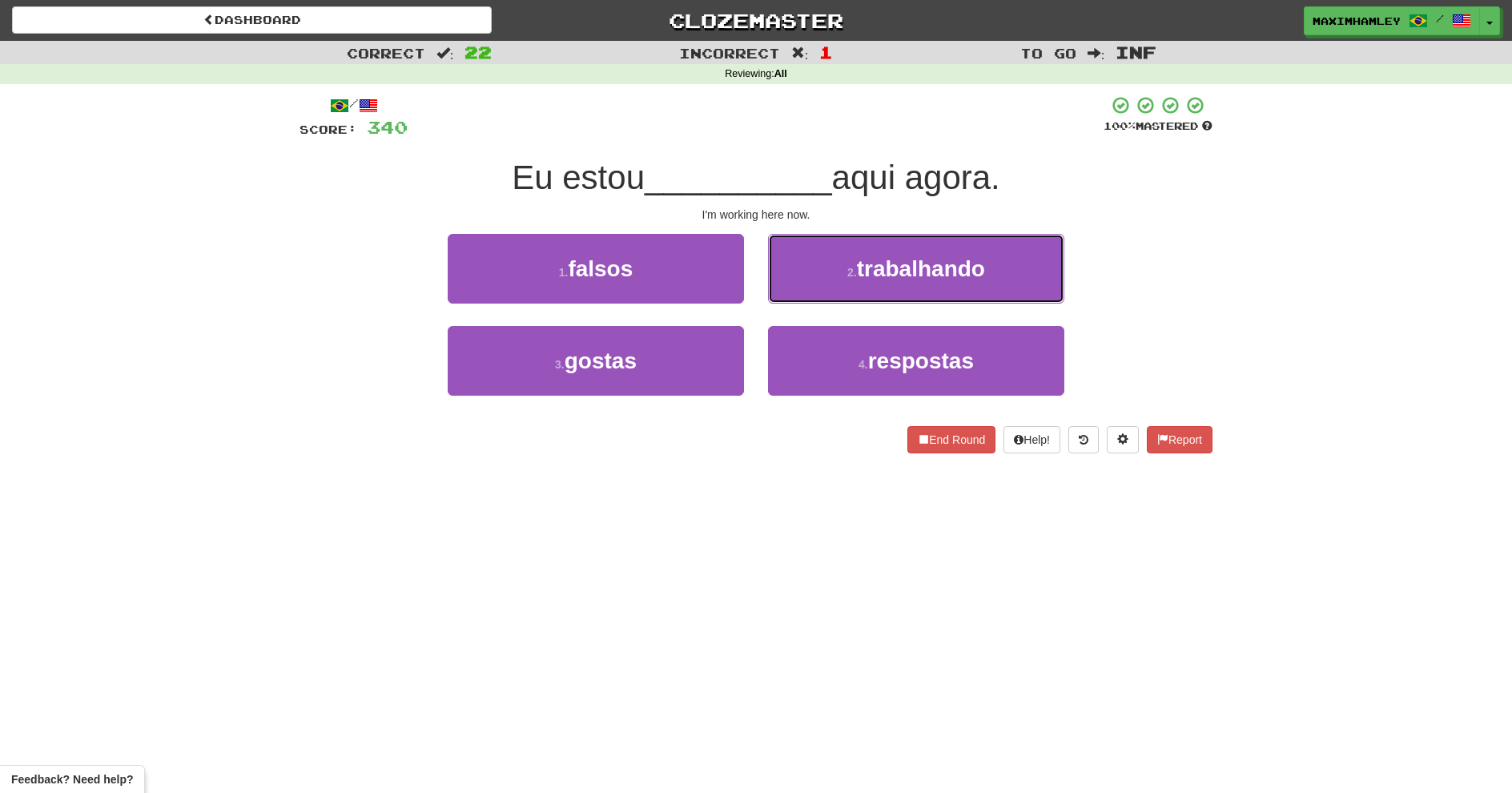
click at [772, 293] on button "2 . trabalhando" at bounding box center [917, 269] width 296 height 70
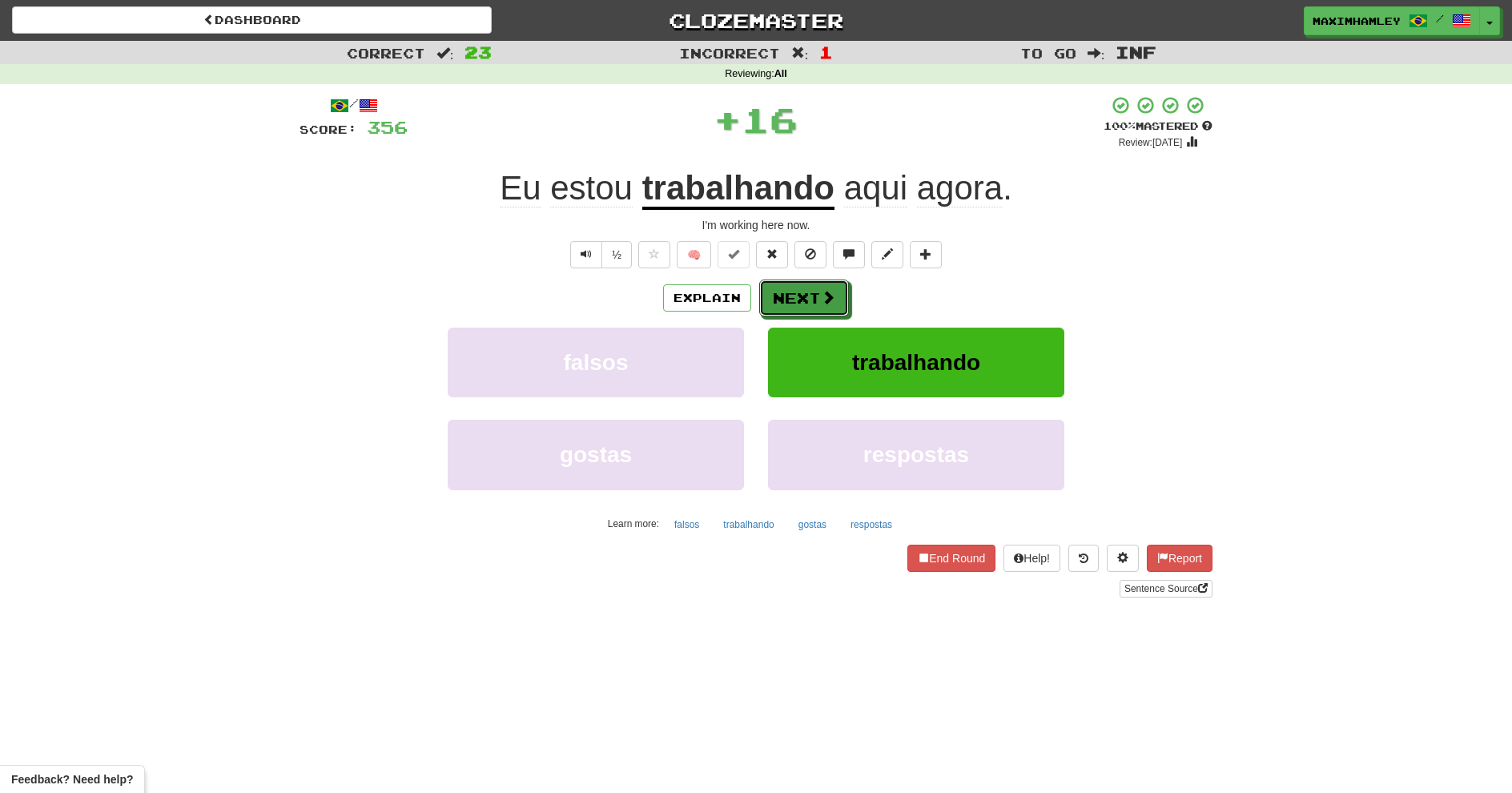
click at [772, 293] on button "Next" at bounding box center [804, 298] width 90 height 37
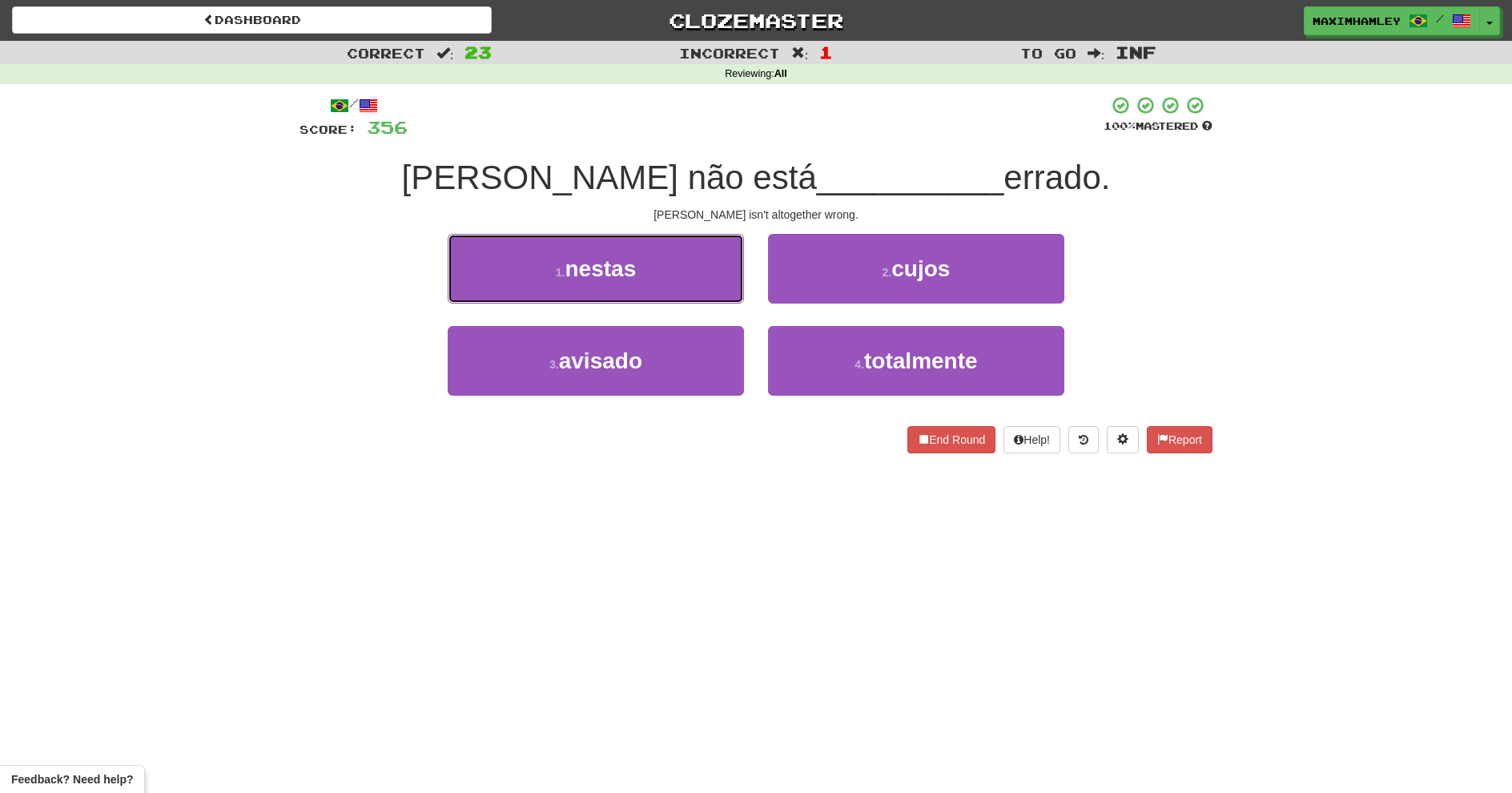
click at [699, 282] on button "1 . nestas" at bounding box center [595, 269] width 296 height 70
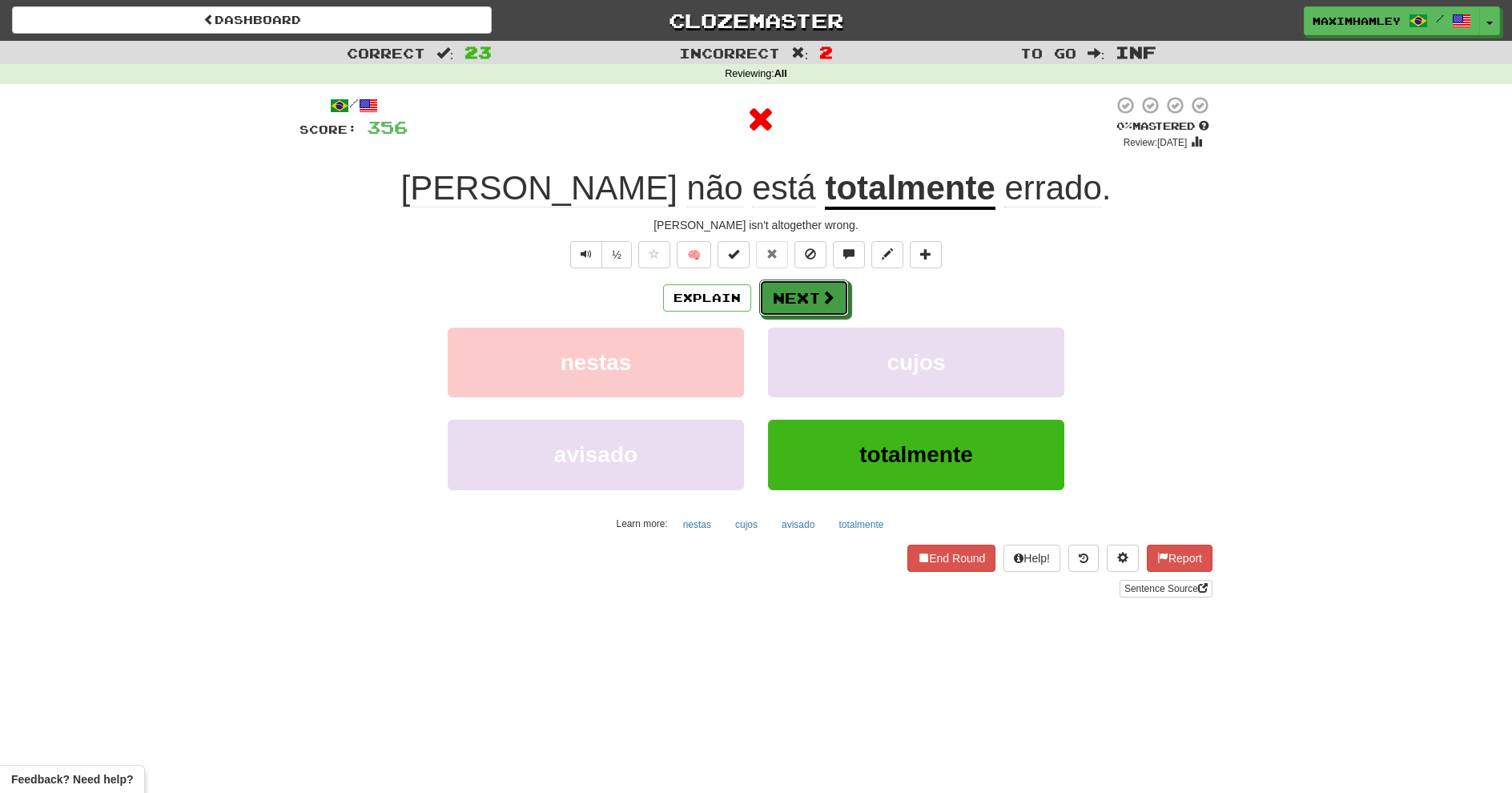
click at [783, 303] on button "Next" at bounding box center [804, 298] width 90 height 37
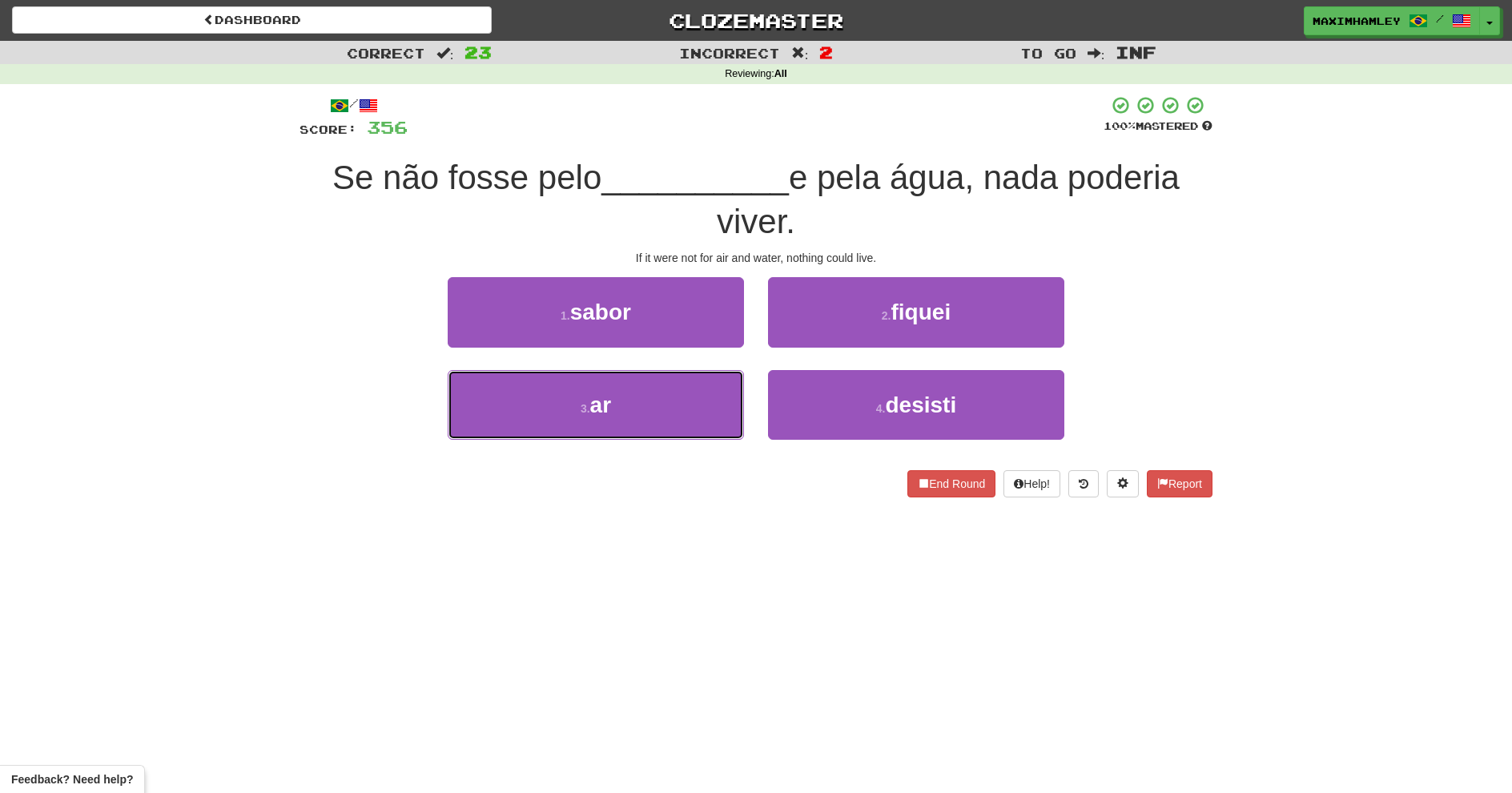
click at [701, 394] on button "3 . ar" at bounding box center [595, 404] width 296 height 70
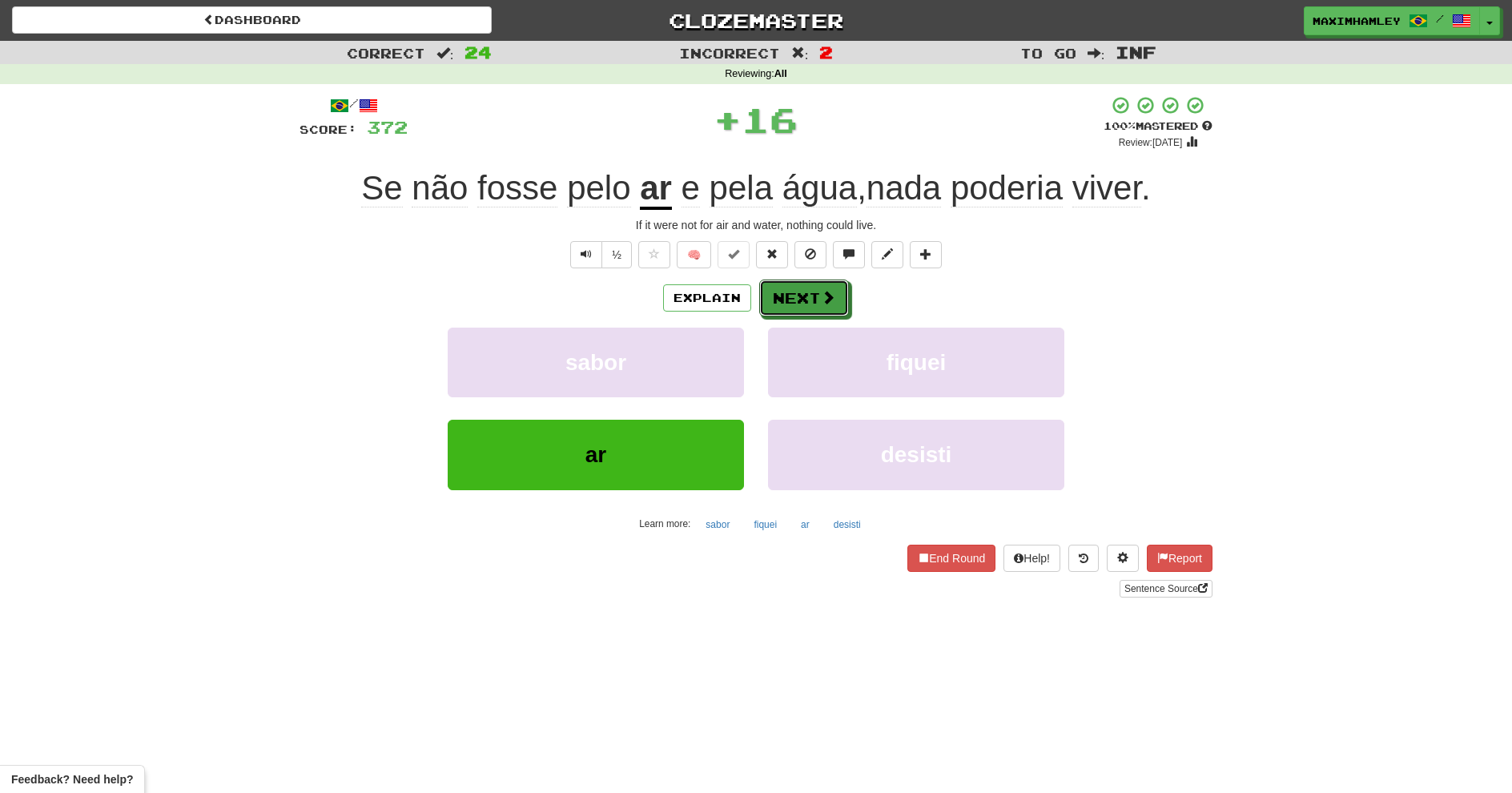
click at [791, 305] on button "Next" at bounding box center [804, 298] width 90 height 37
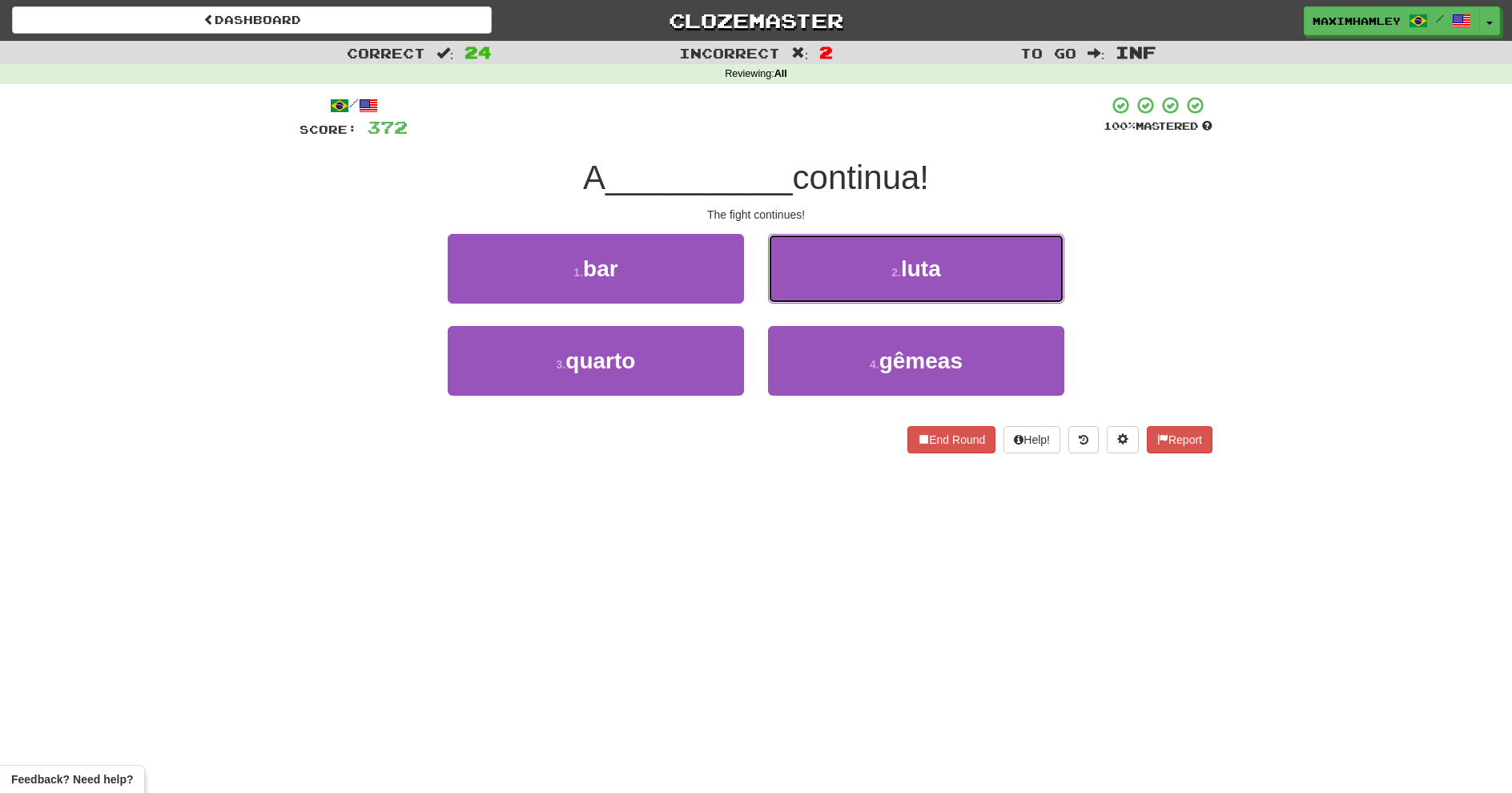
click at [786, 288] on button "2 . luta" at bounding box center [917, 269] width 296 height 70
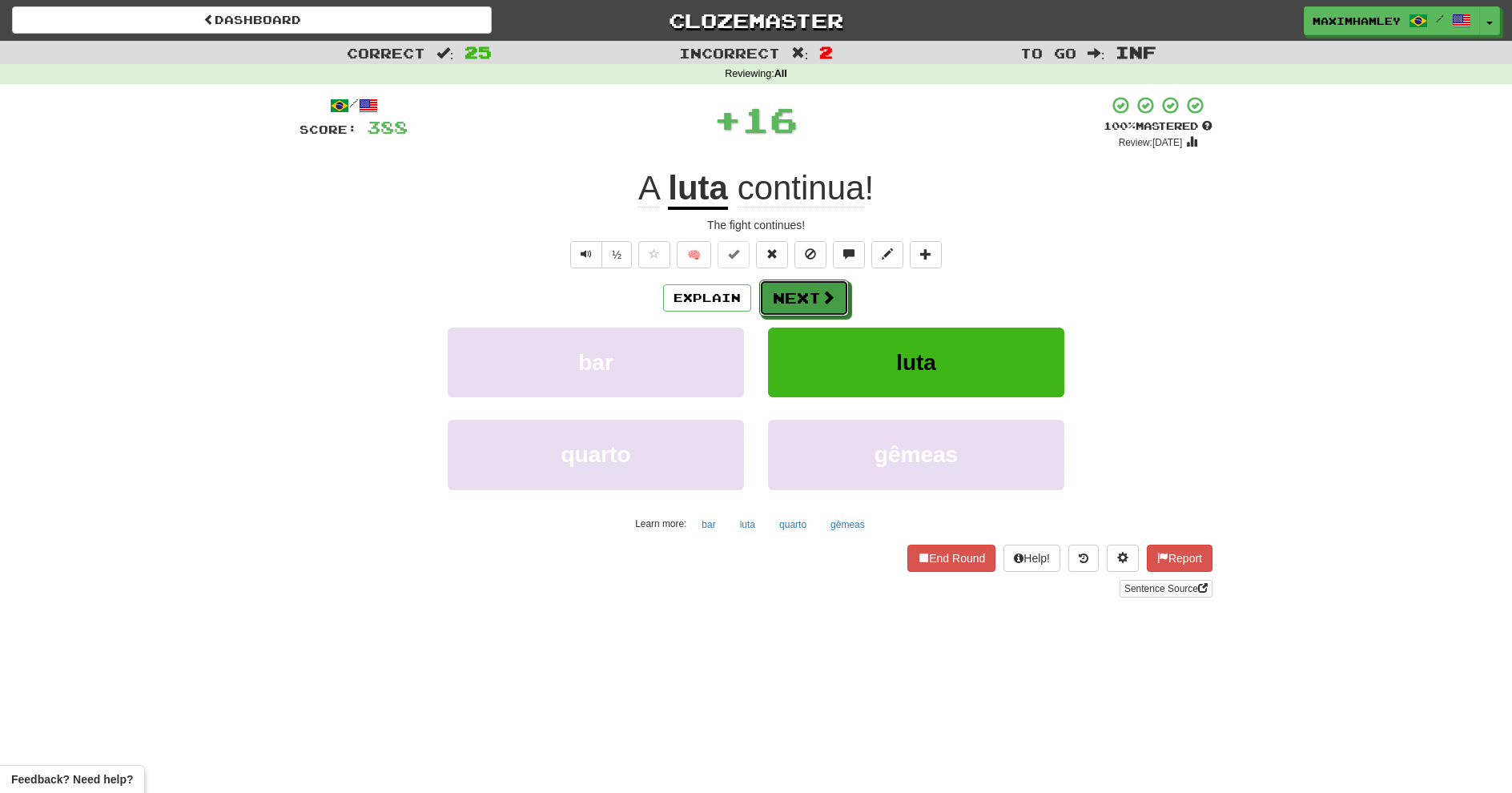
click at [786, 288] on button "Next" at bounding box center [804, 298] width 90 height 37
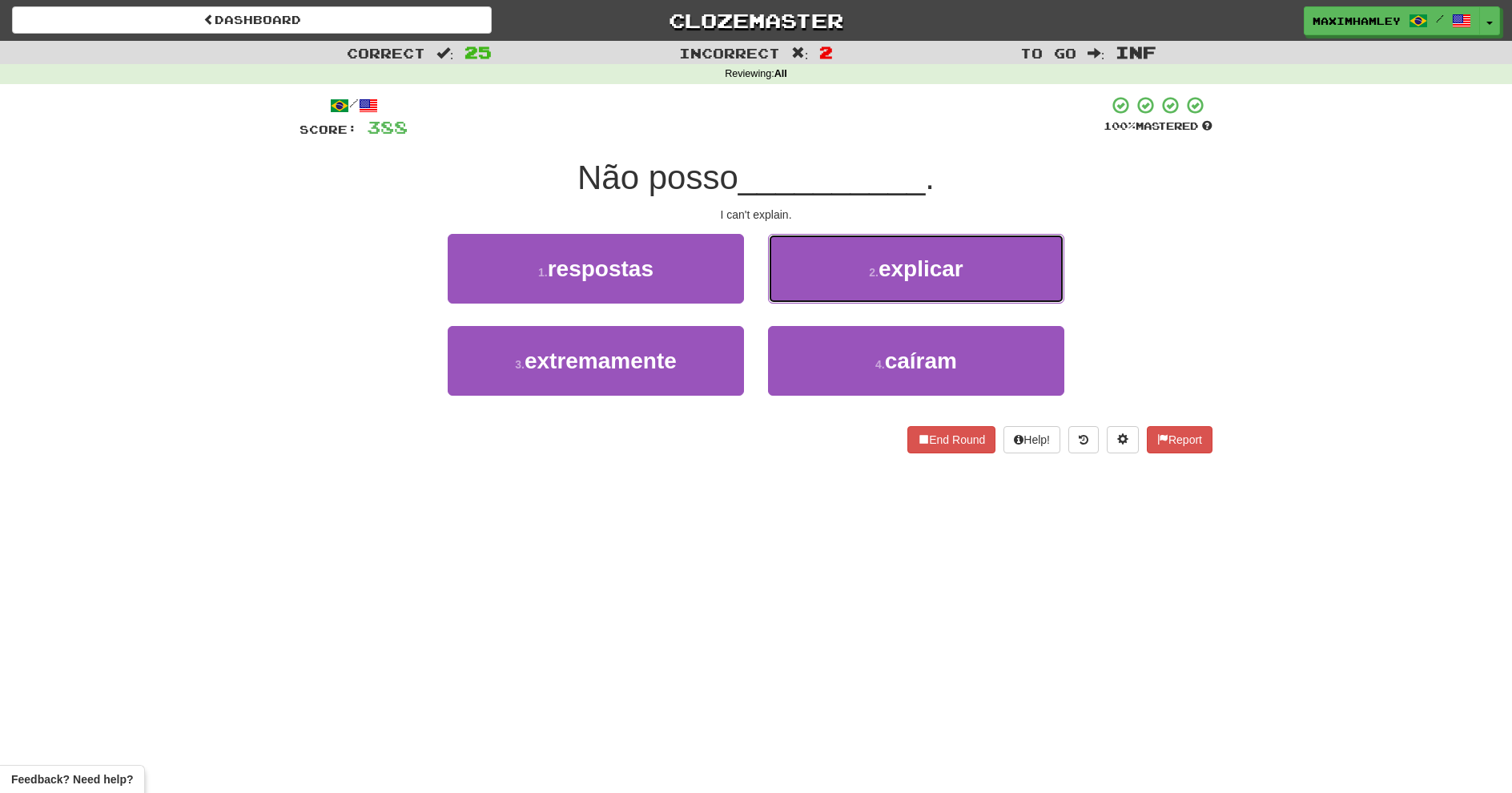
click at [785, 287] on button "2 . explicar" at bounding box center [917, 269] width 296 height 70
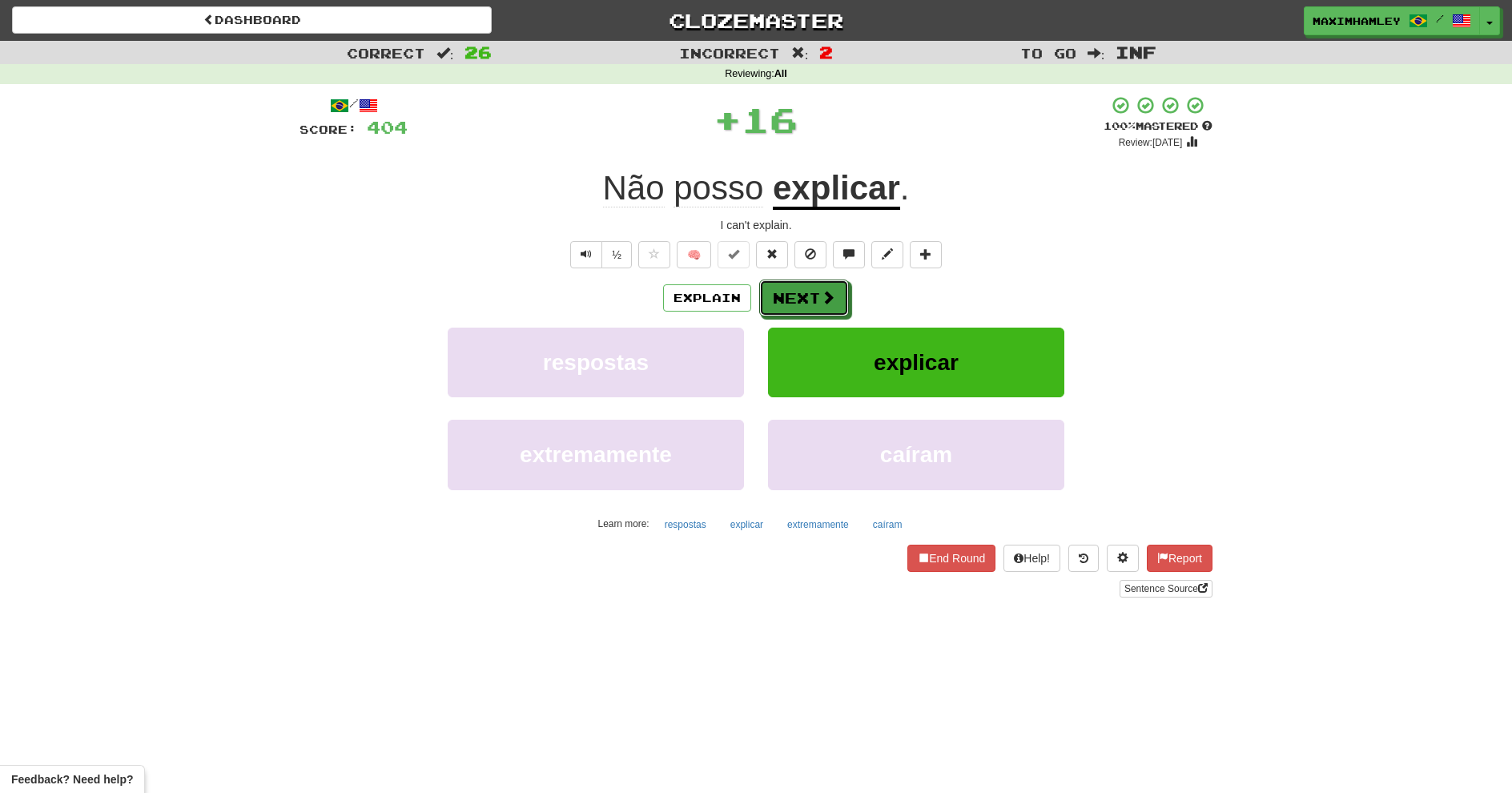
click at [812, 298] on button "Next" at bounding box center [804, 298] width 90 height 37
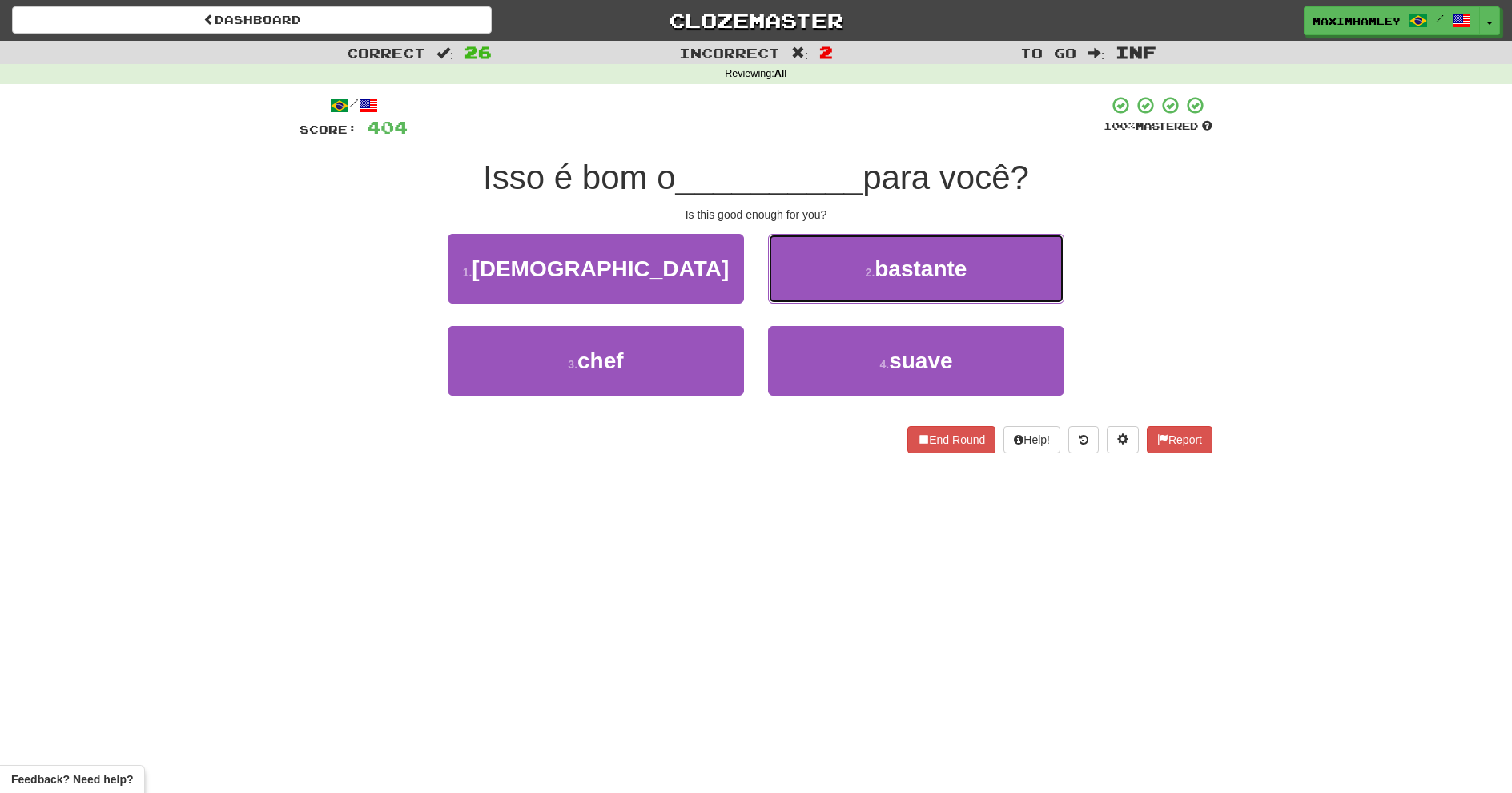
click at [812, 296] on button "2 . bastante" at bounding box center [917, 269] width 296 height 70
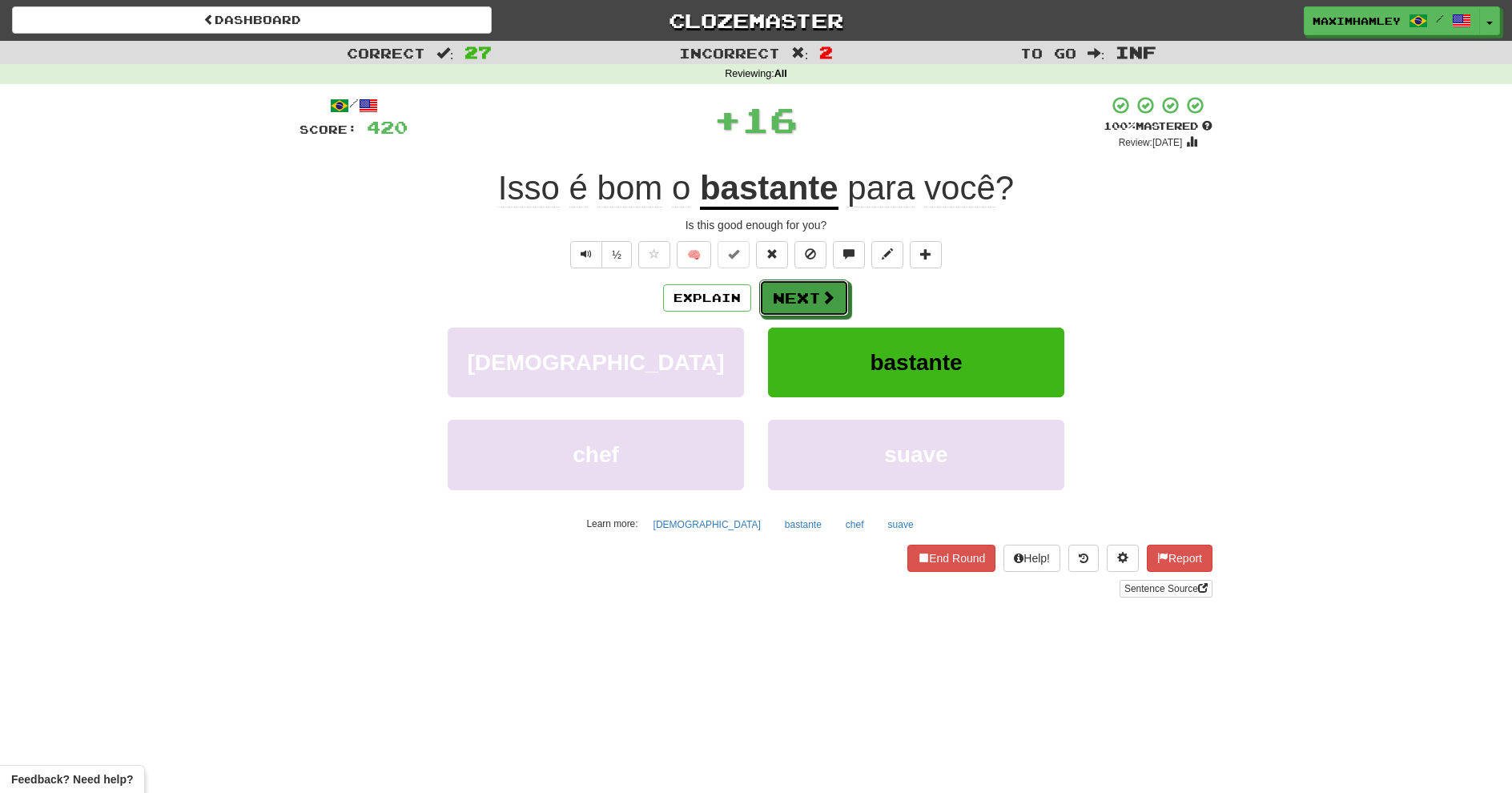
click at [812, 296] on button "Next" at bounding box center [804, 298] width 90 height 37
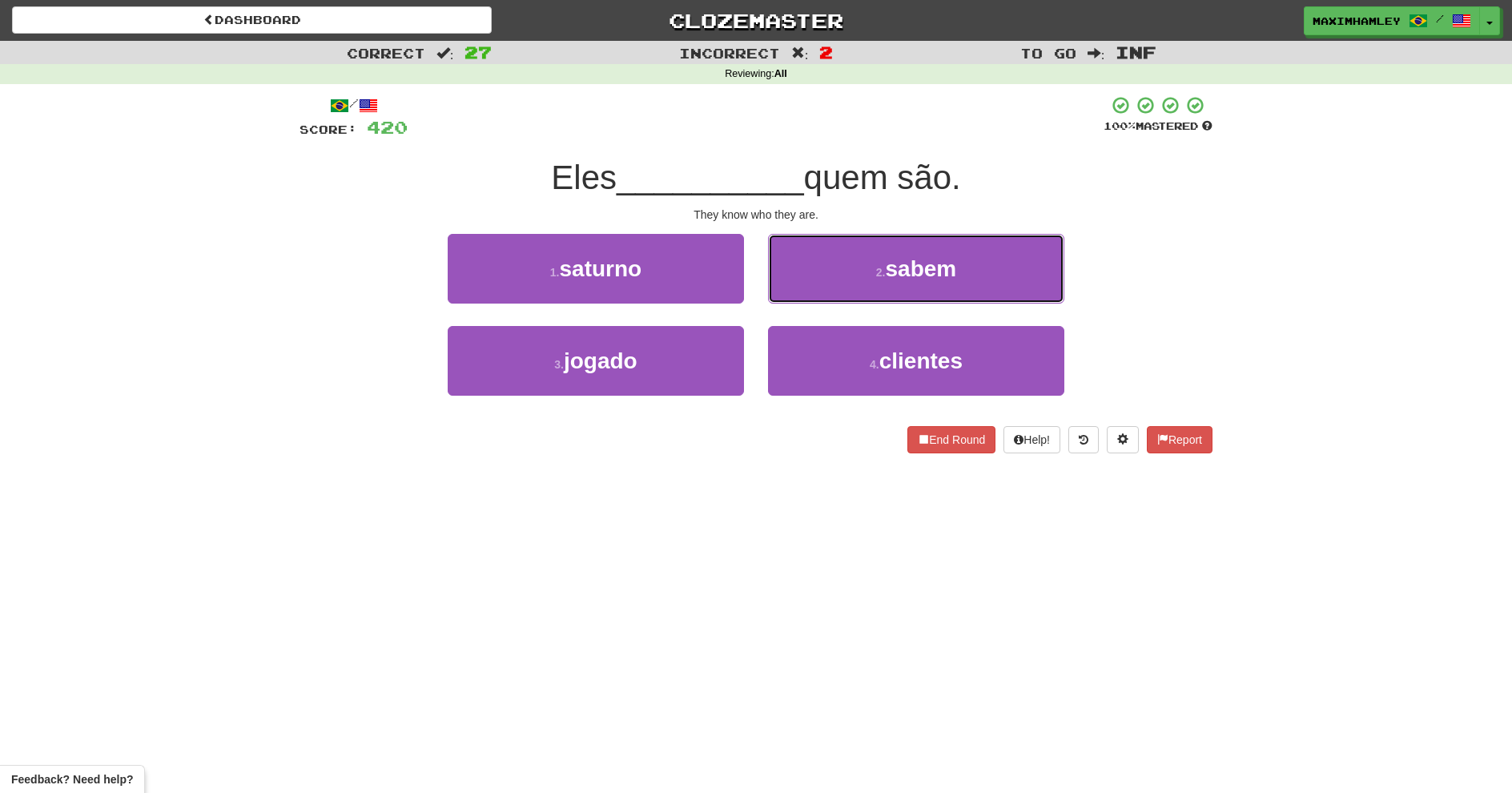
drag, startPoint x: 811, startPoint y: 295, endPoint x: 806, endPoint y: 451, distance: 156.1
click at [806, 451] on div "/ Score: 420 100 % Mastered Eles __________ quem são. They know who they are. 1…" at bounding box center [756, 273] width 913 height 358
click at [854, 277] on button "2 . sabem" at bounding box center [917, 269] width 296 height 70
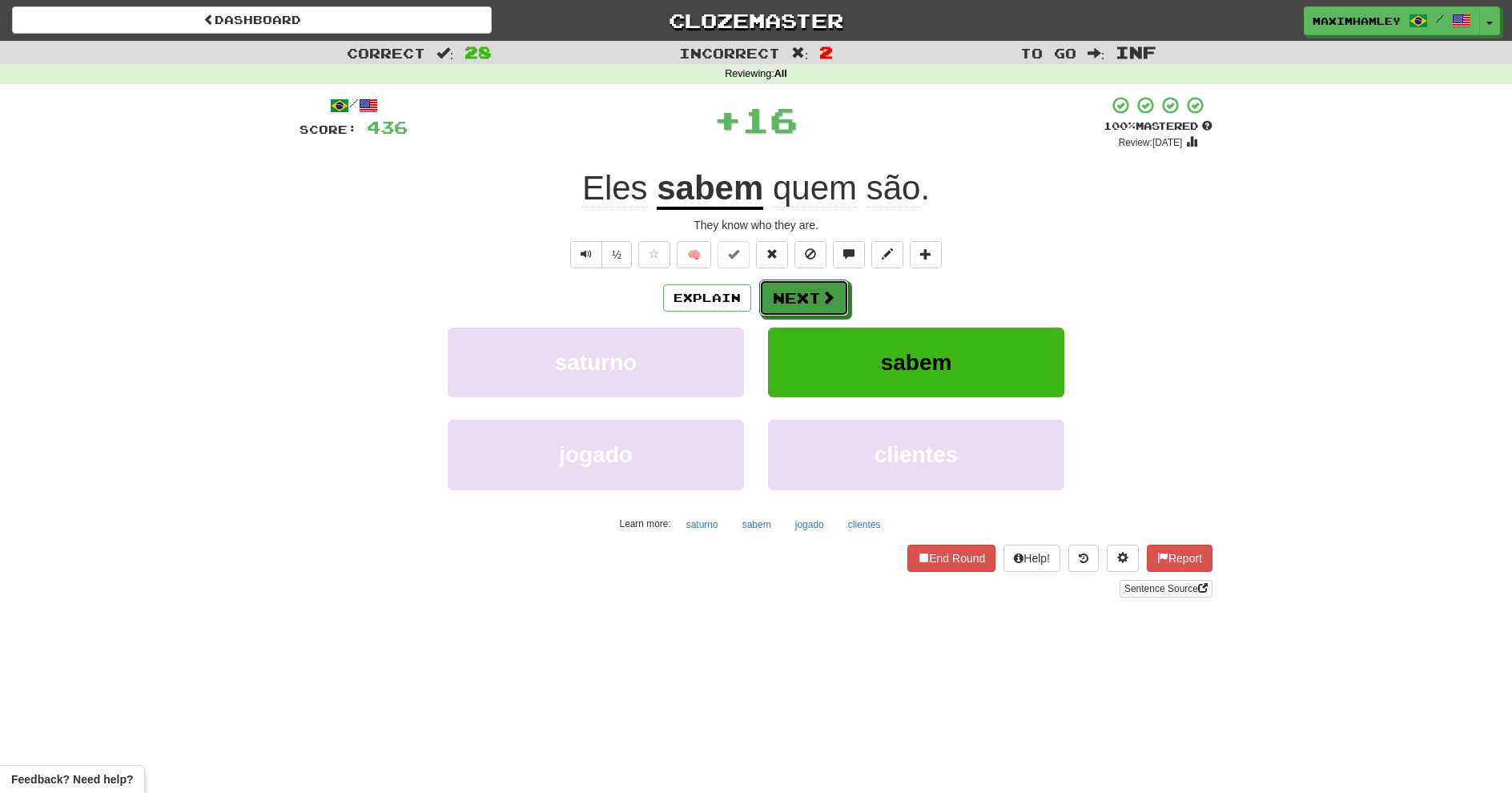
click at [843, 309] on button "Next" at bounding box center [804, 298] width 90 height 37
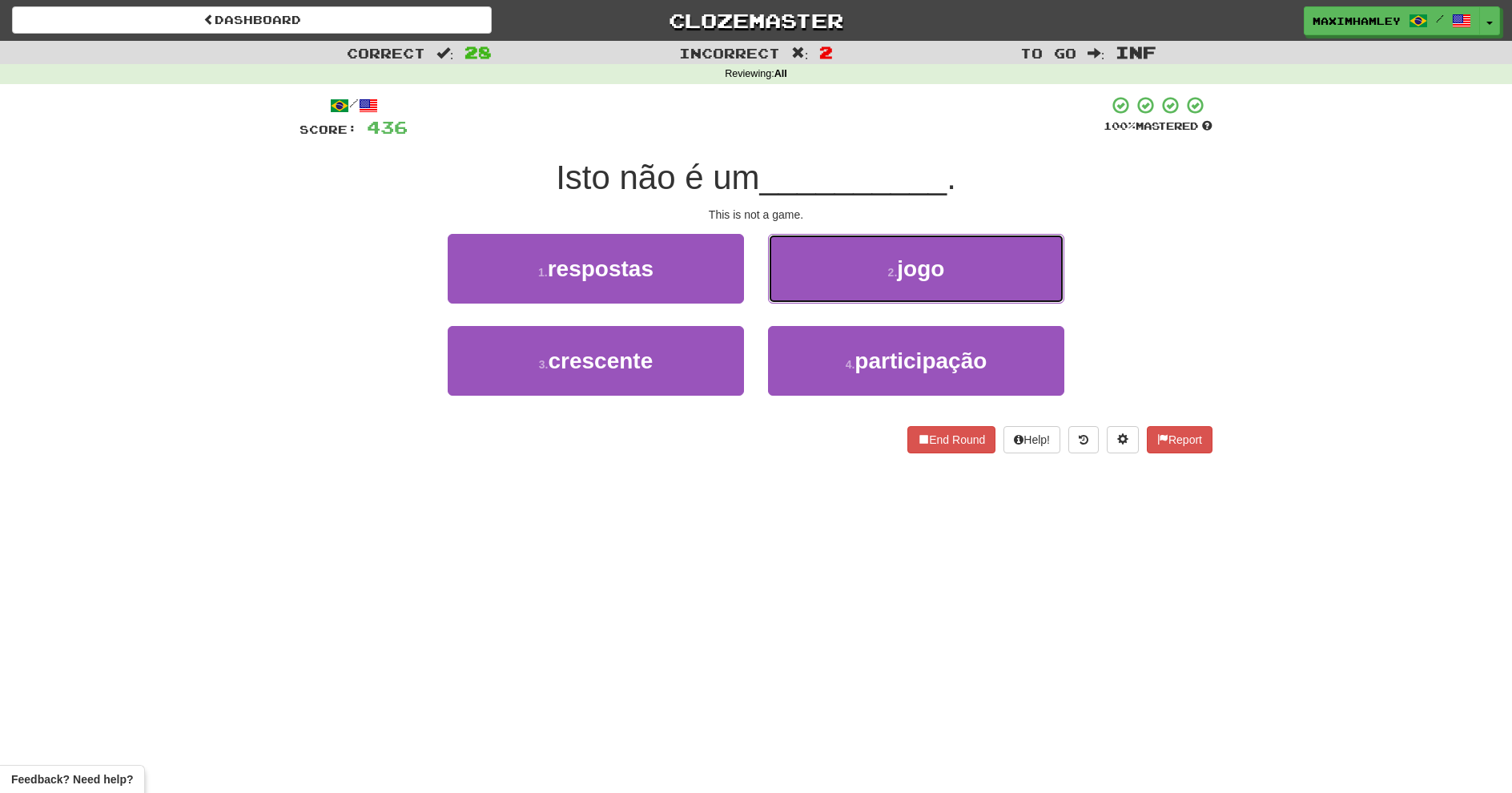
click at [810, 263] on button "2 . jogo" at bounding box center [917, 269] width 296 height 70
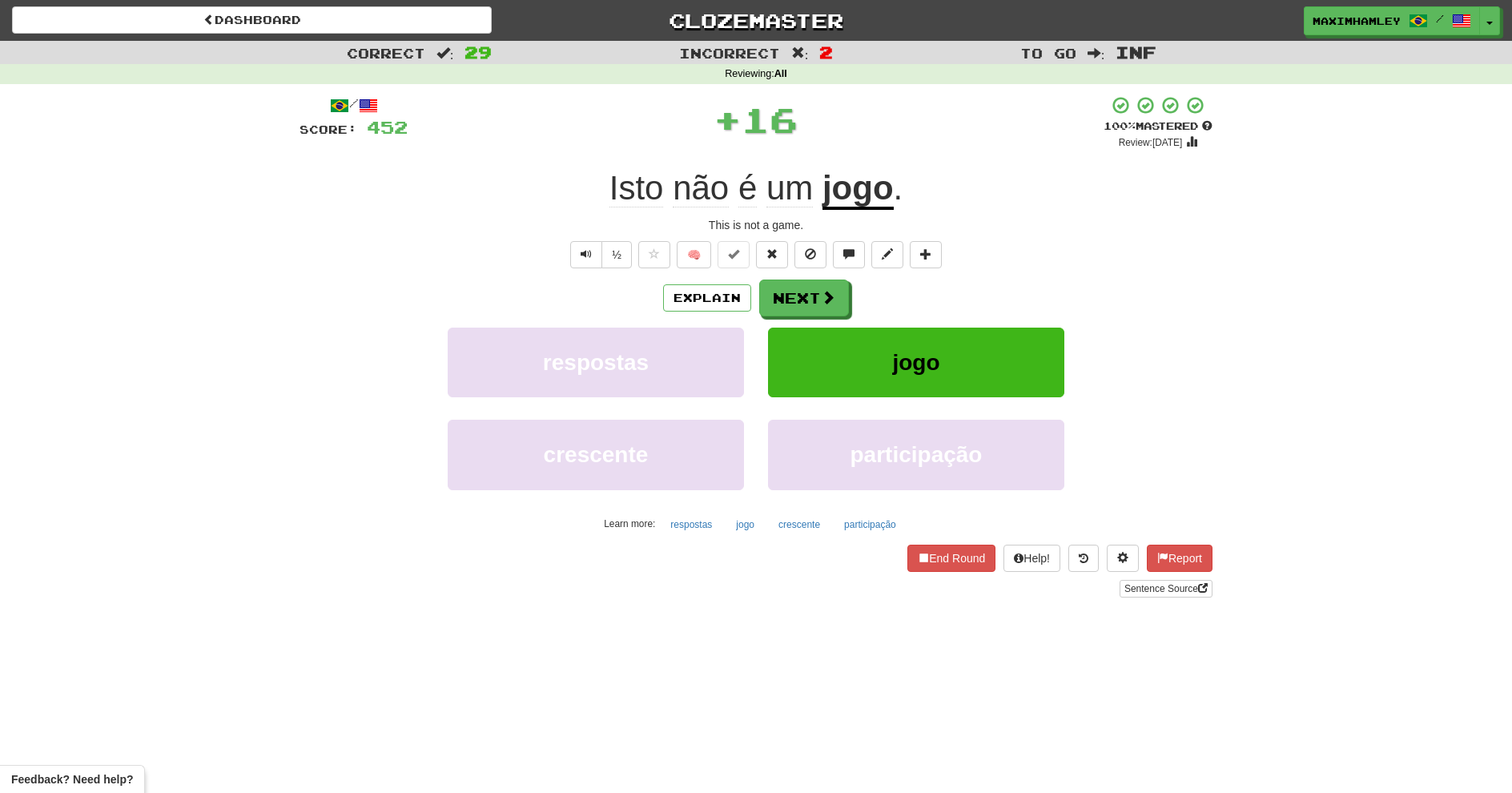
drag, startPoint x: 789, startPoint y: 277, endPoint x: 801, endPoint y: 293, distance: 20.0
click at [801, 293] on div "/ Score: 452 + 16 100 % Mastered Review: 2026-02-17 Isto não é um jogo . This i…" at bounding box center [756, 346] width 913 height 502
click at [801, 293] on button "Next" at bounding box center [804, 298] width 90 height 37
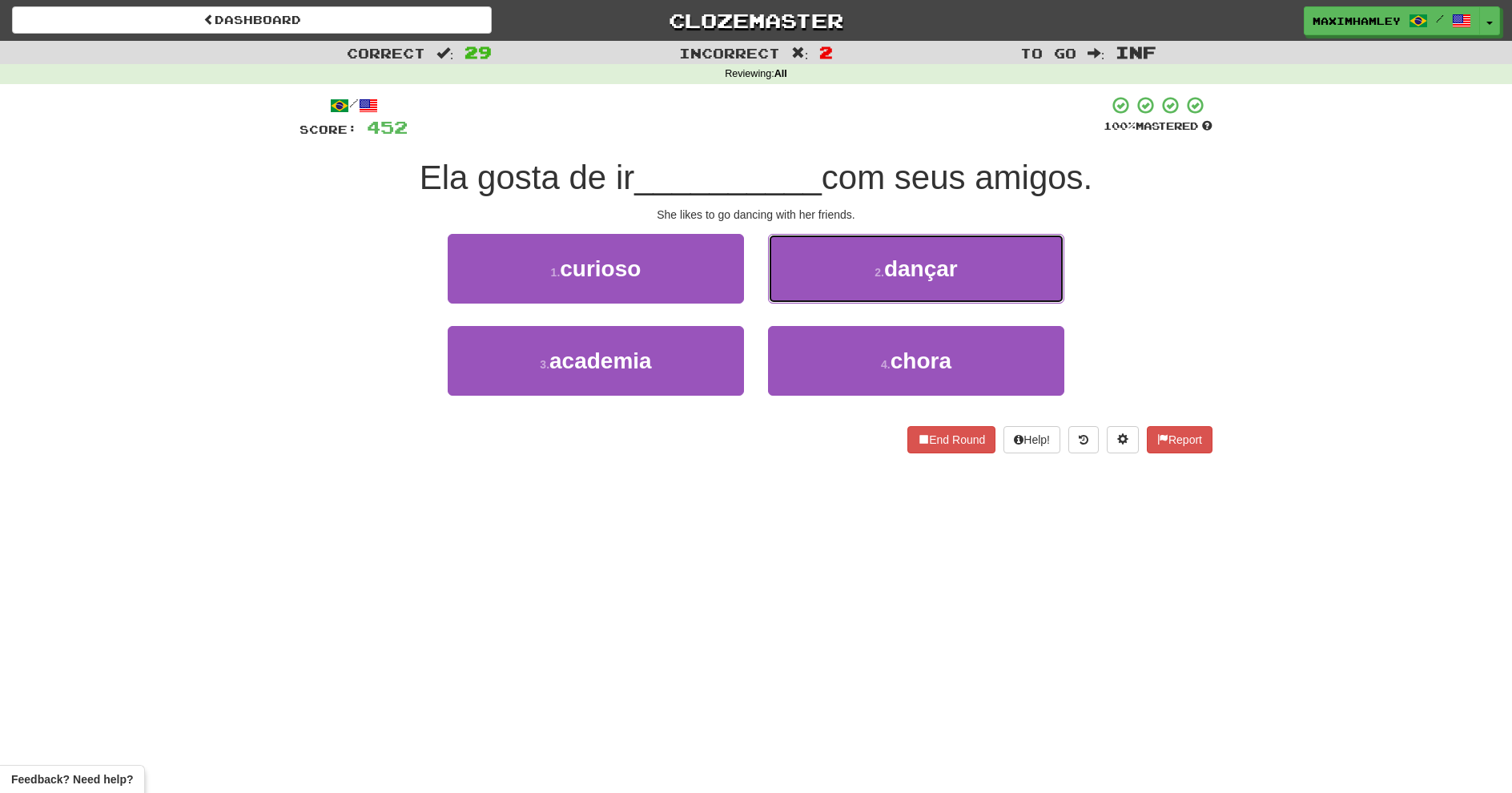
click at [820, 292] on button "2 . dançar" at bounding box center [917, 269] width 296 height 70
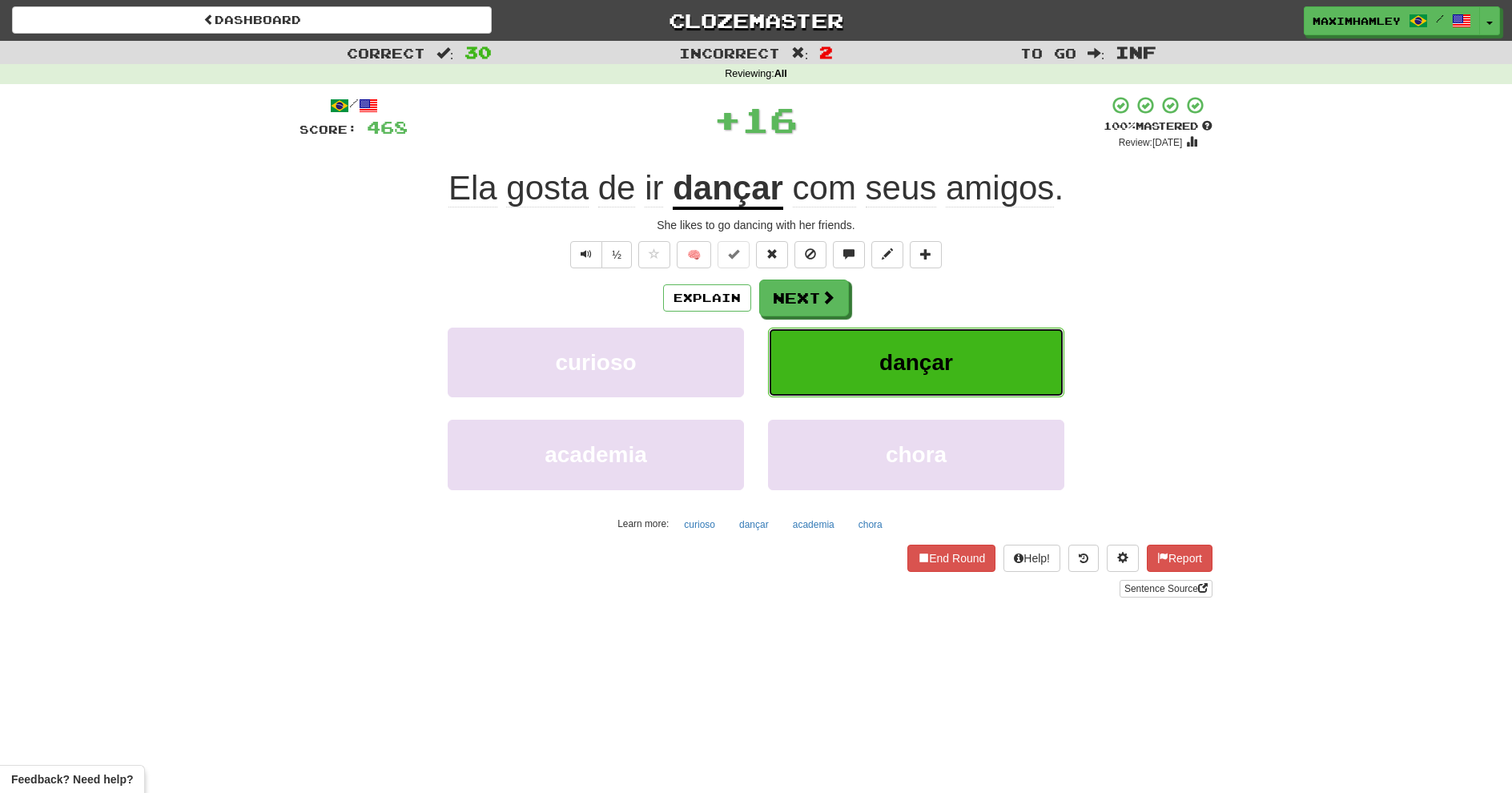
click at [778, 342] on button "dançar" at bounding box center [917, 362] width 296 height 70
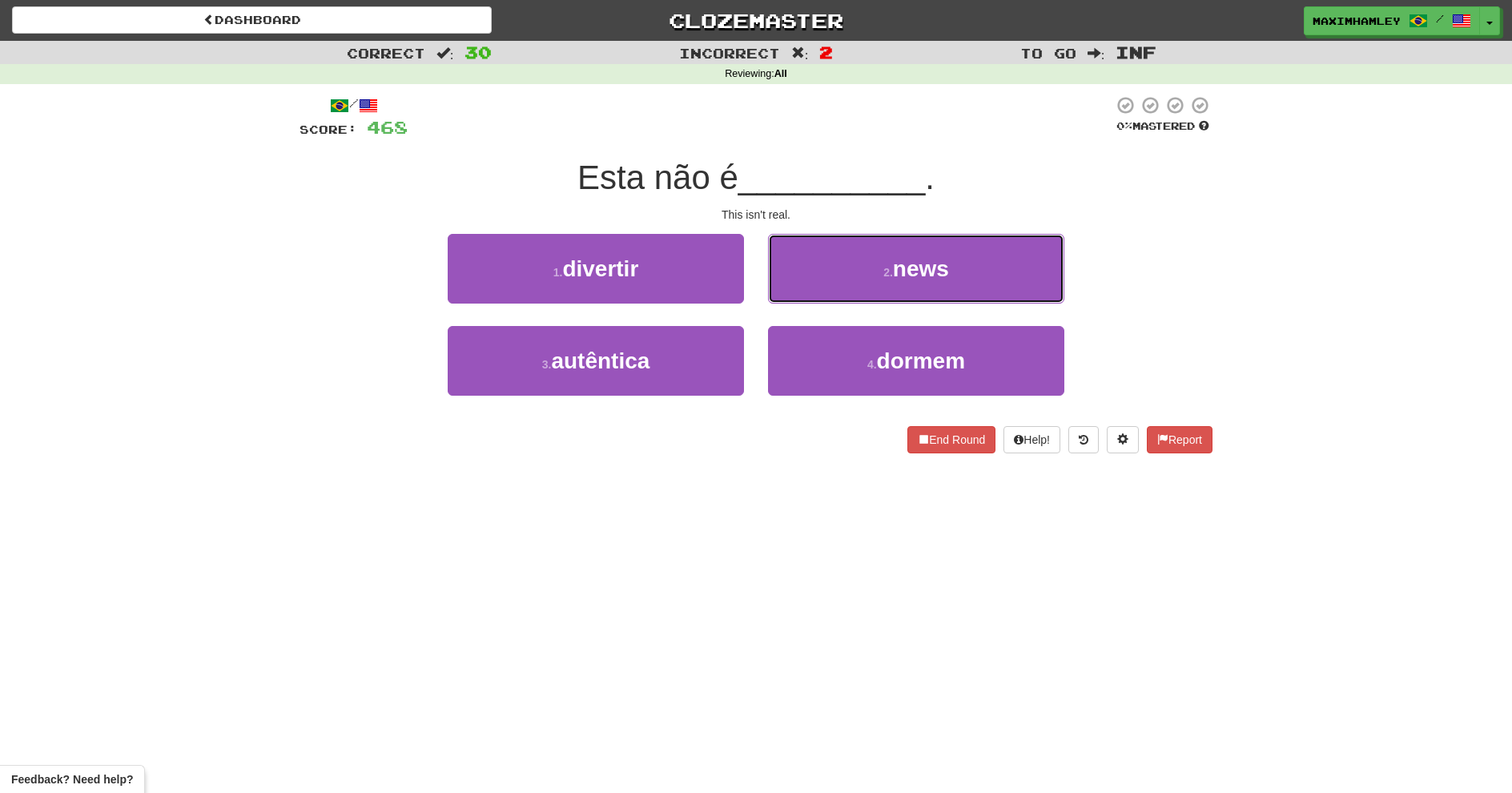
click at [792, 301] on button "2 . news" at bounding box center [917, 269] width 296 height 70
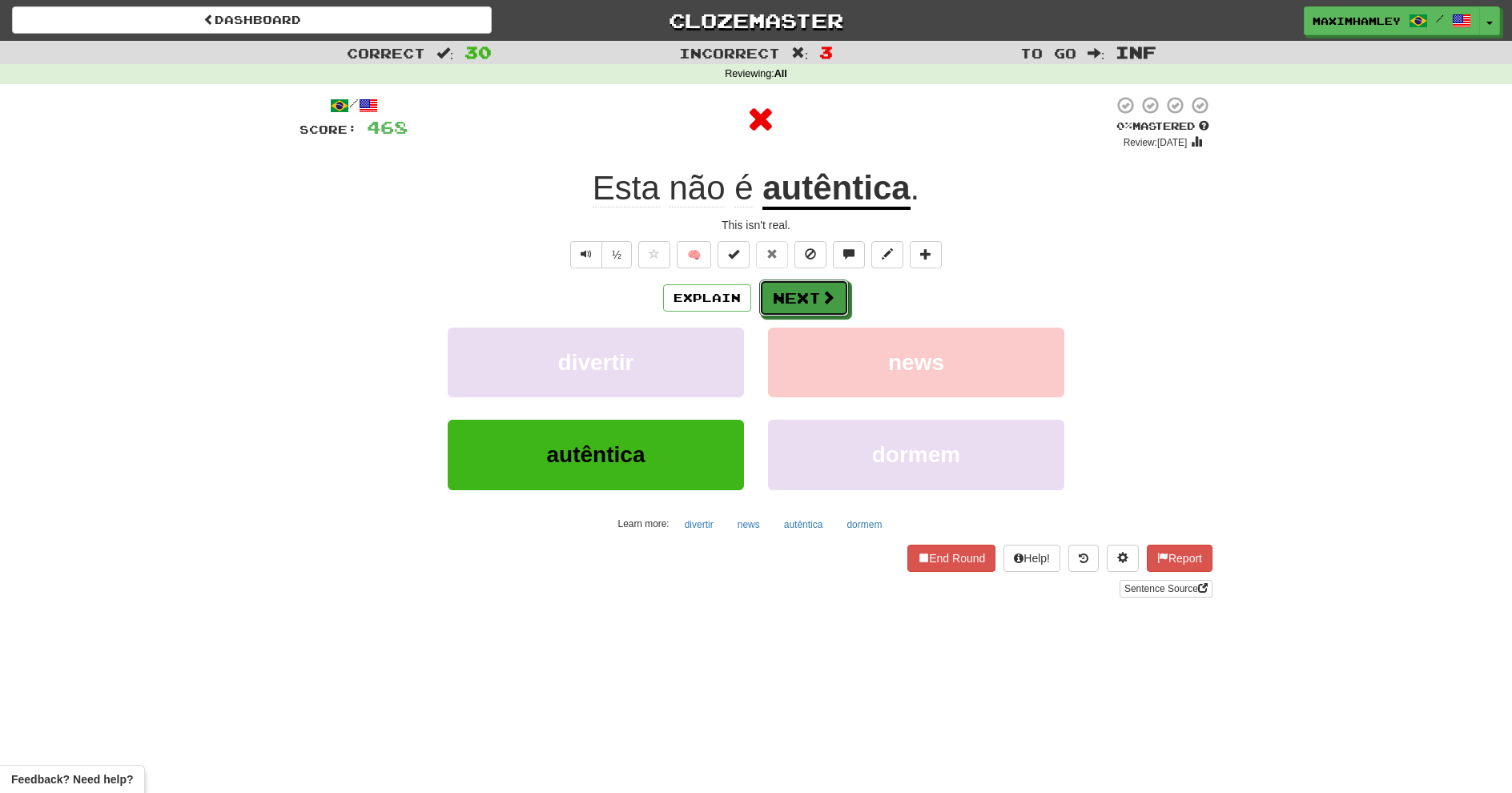
click at [788, 299] on button "Next" at bounding box center [804, 298] width 90 height 37
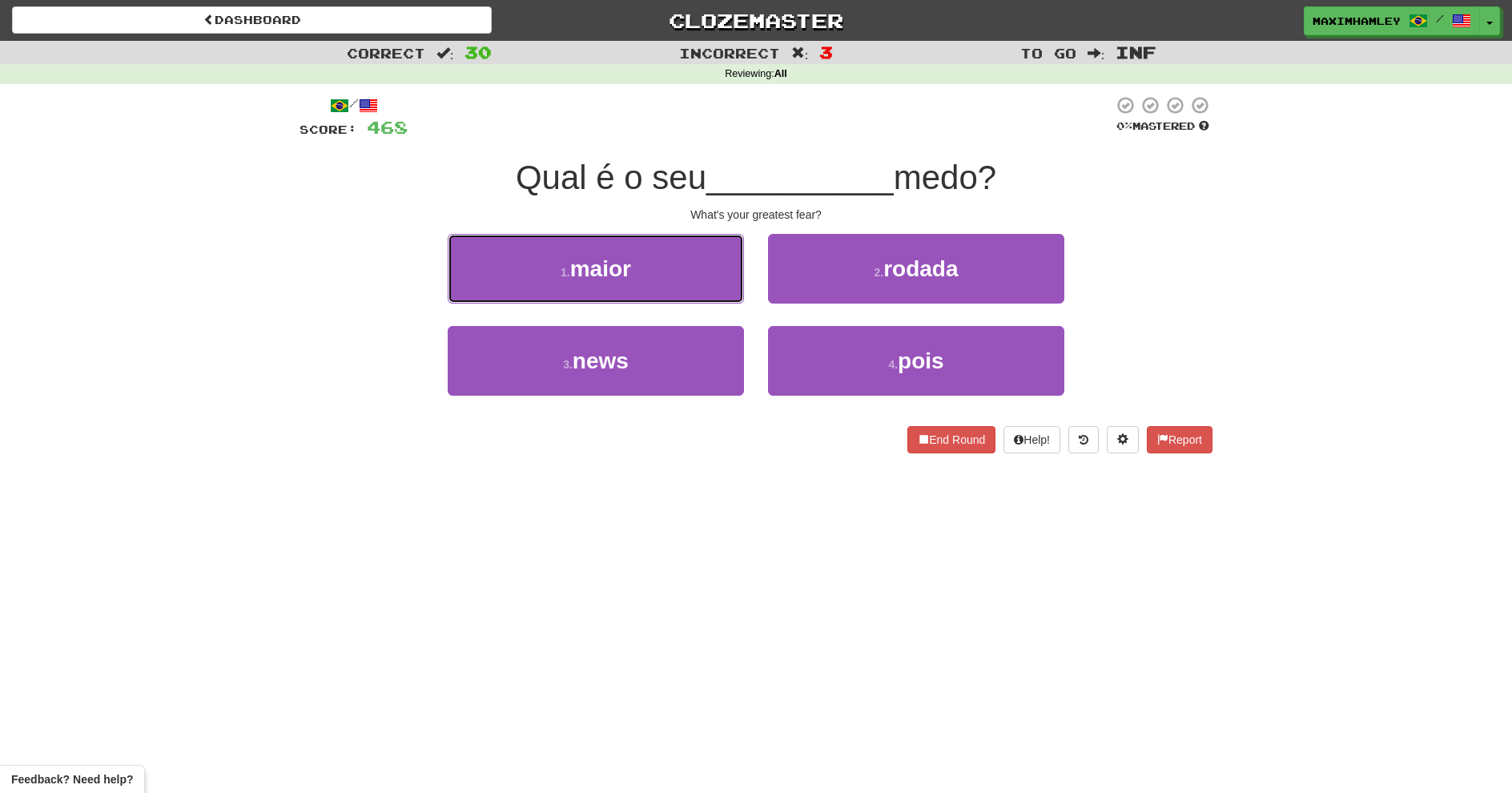
click at [678, 266] on button "1 . maior" at bounding box center [595, 269] width 296 height 70
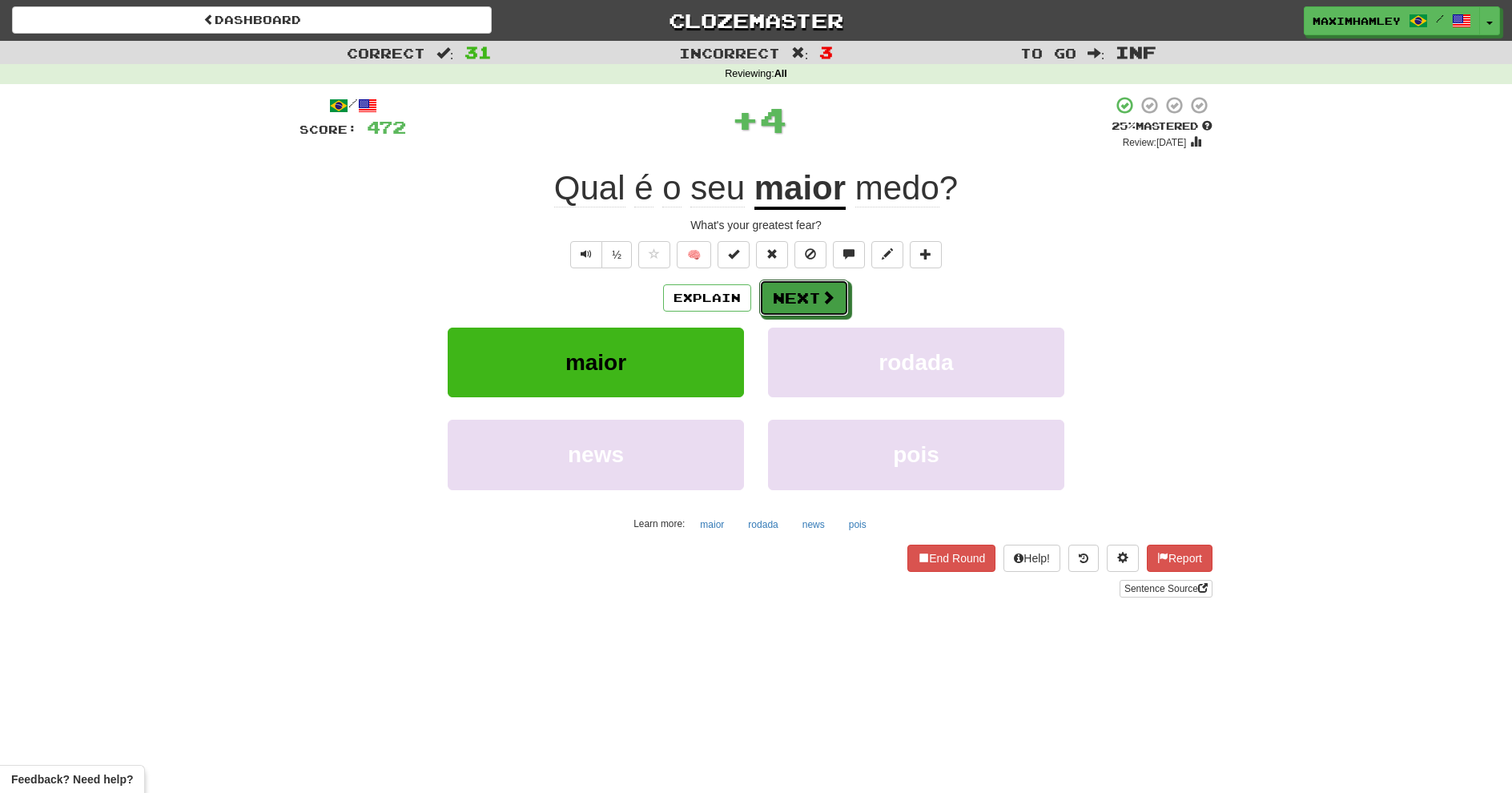
click at [794, 302] on button "Next" at bounding box center [804, 298] width 90 height 37
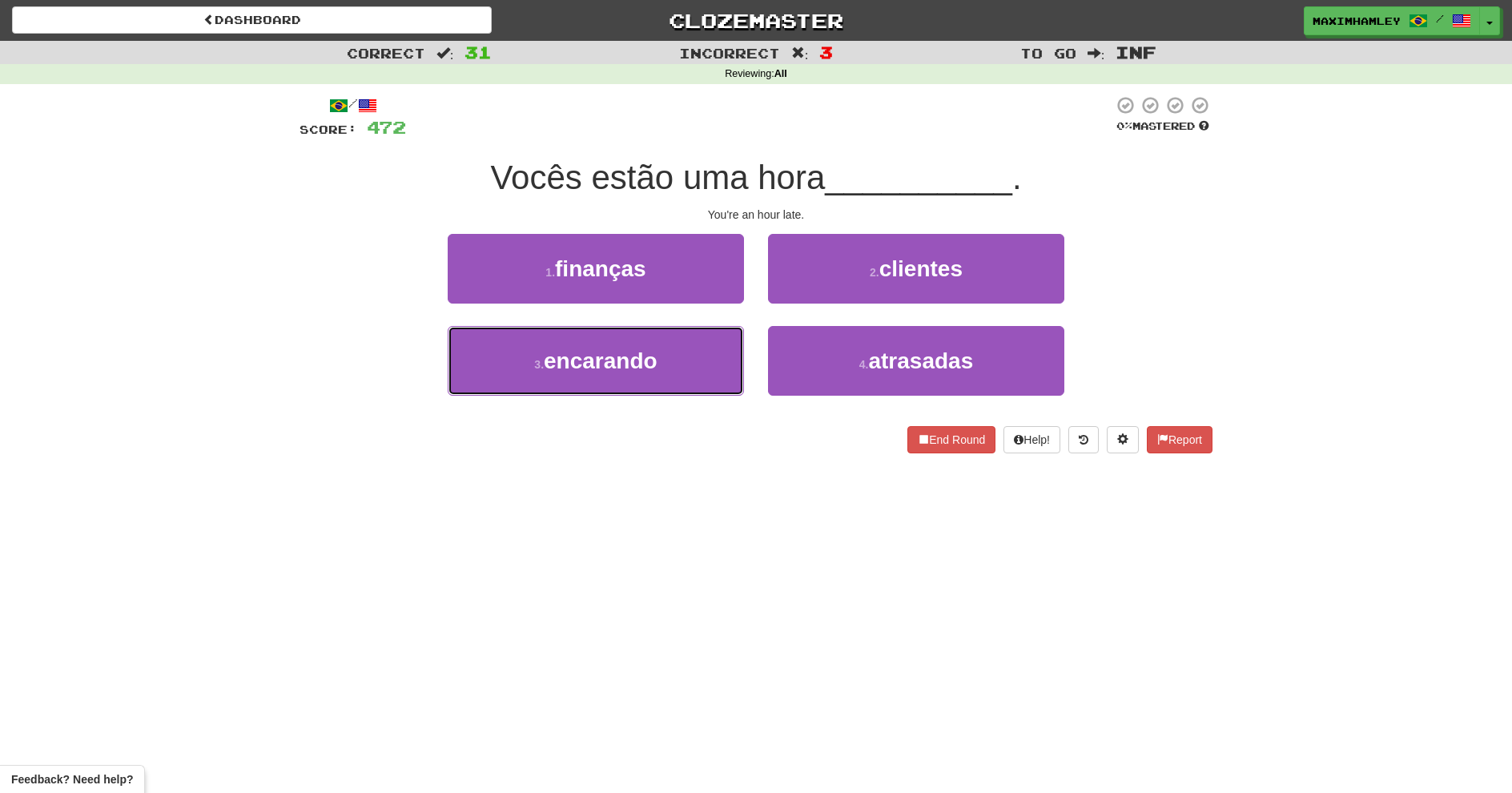
click at [701, 355] on button "3 . encarando" at bounding box center [595, 360] width 296 height 70
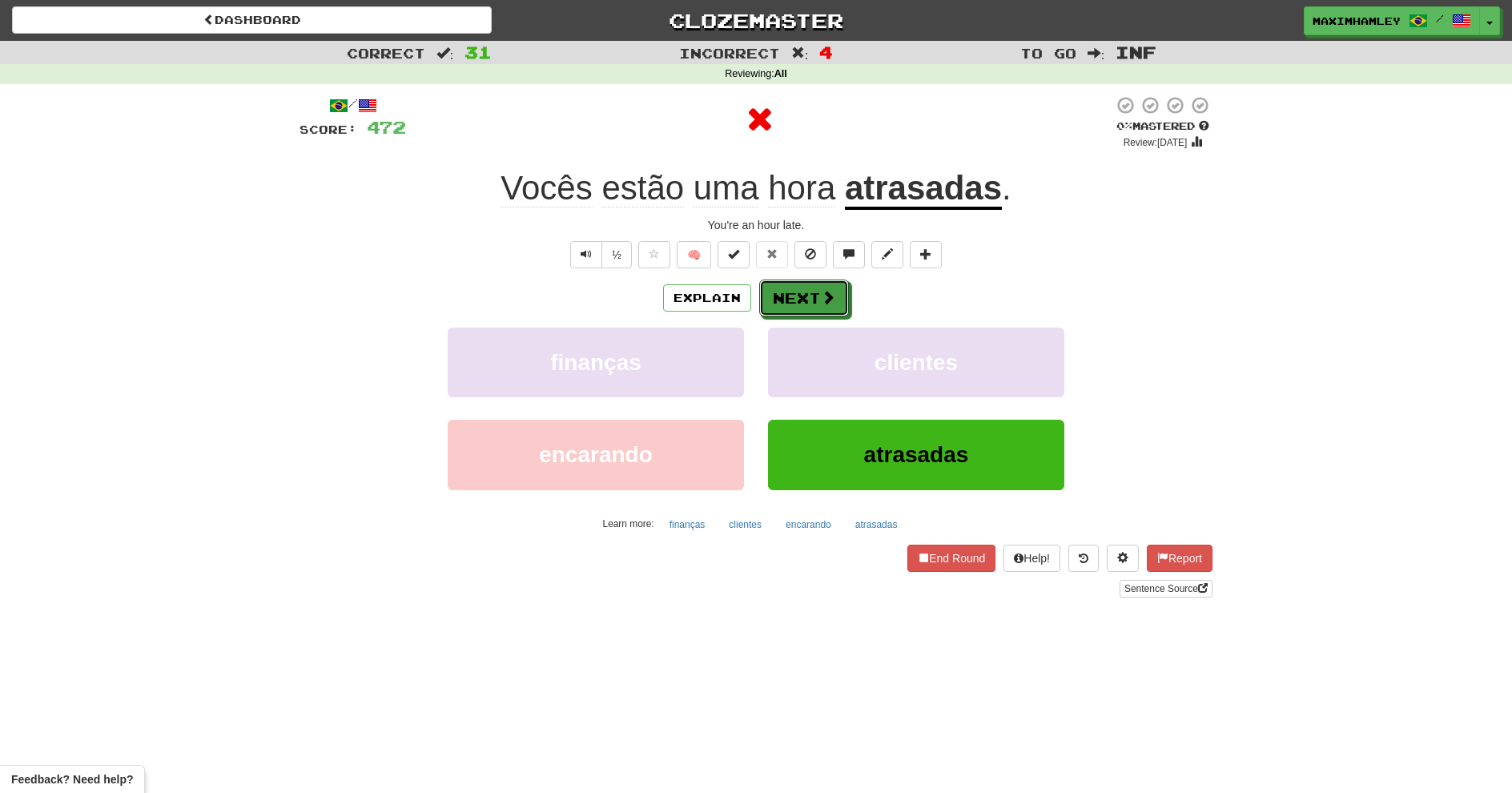
click at [843, 303] on button "Next" at bounding box center [804, 298] width 90 height 37
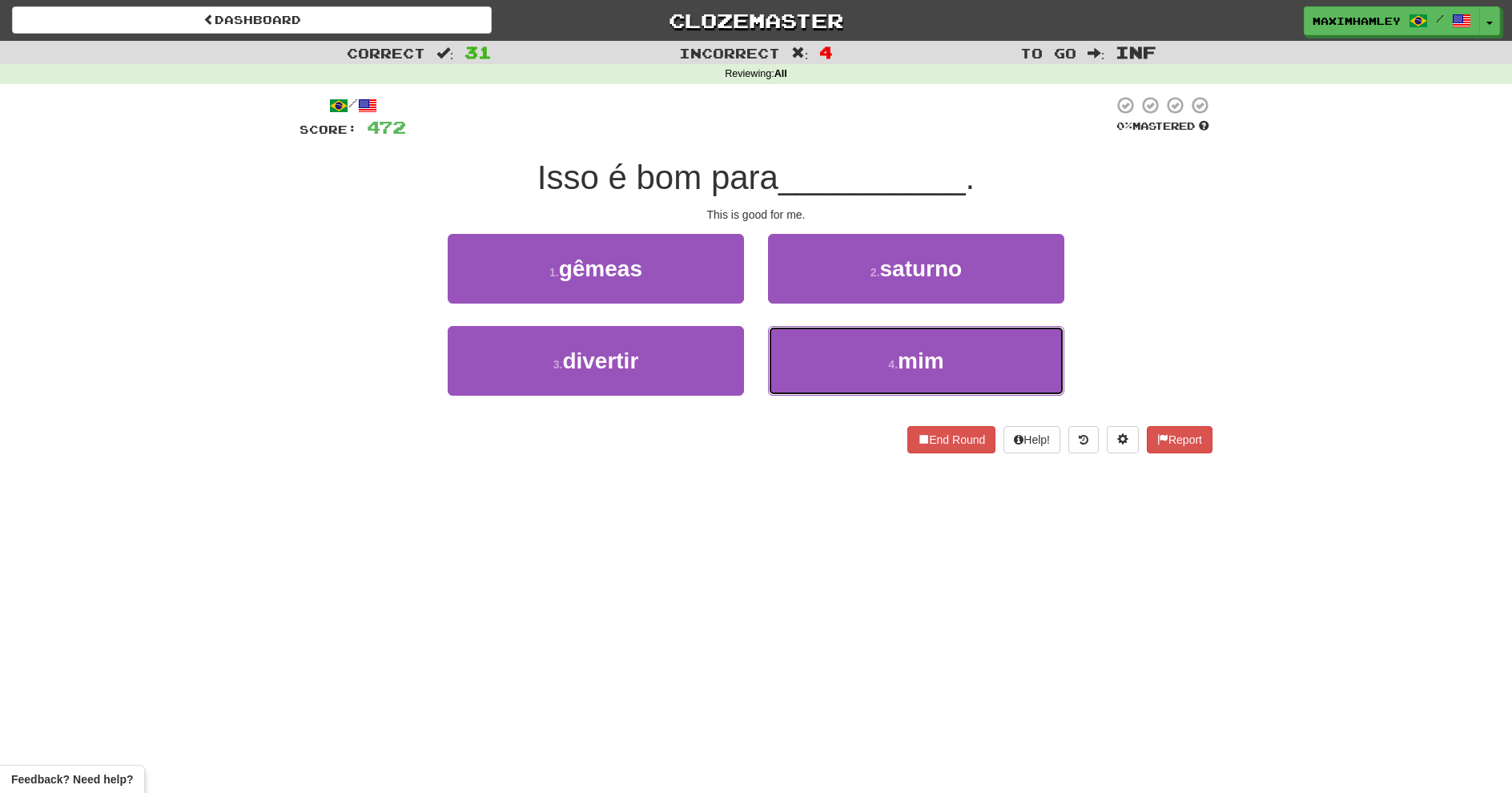
click at [853, 364] on button "4 . mim" at bounding box center [917, 360] width 296 height 70
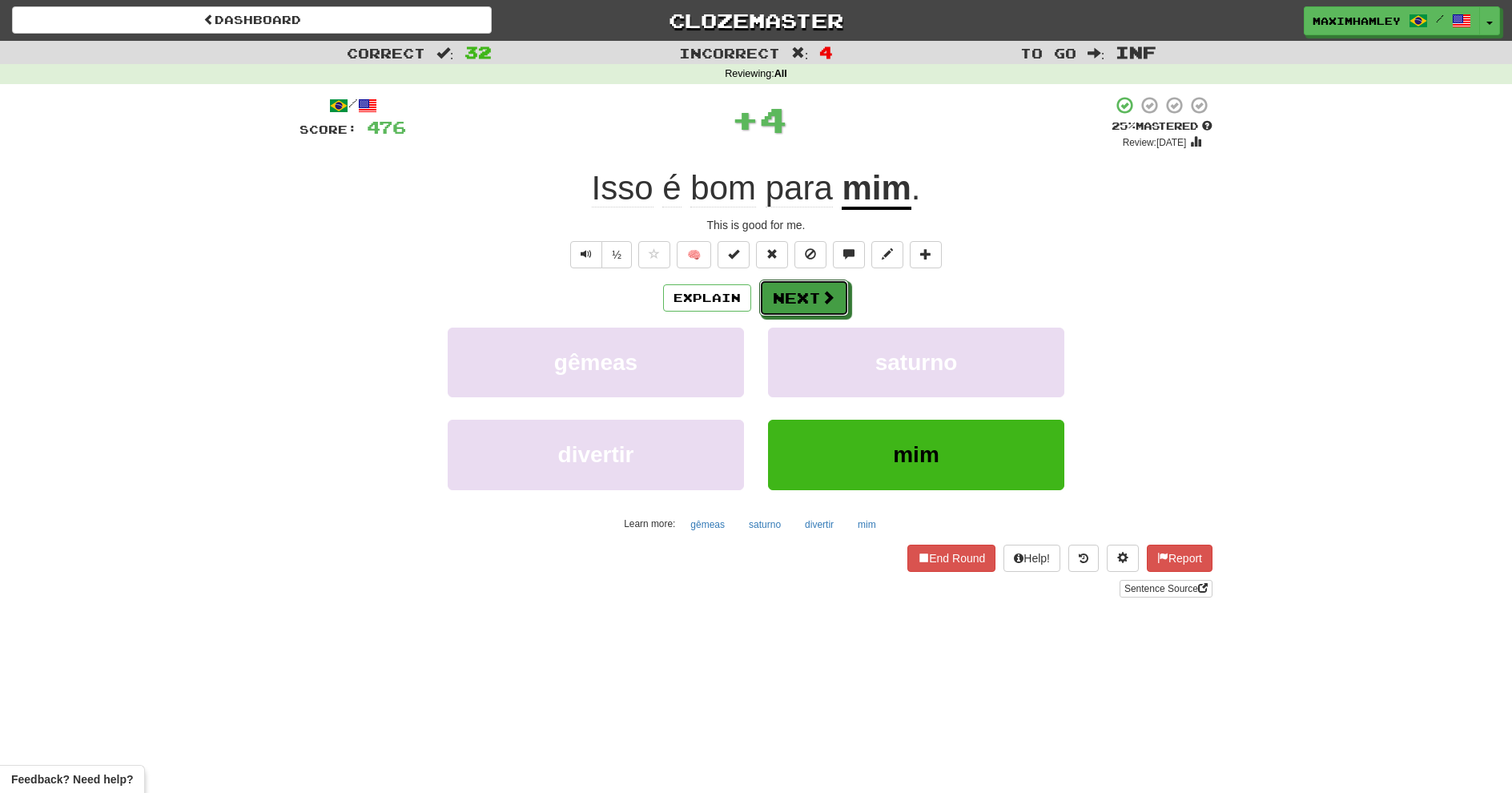
click at [797, 308] on button "Next" at bounding box center [804, 298] width 90 height 37
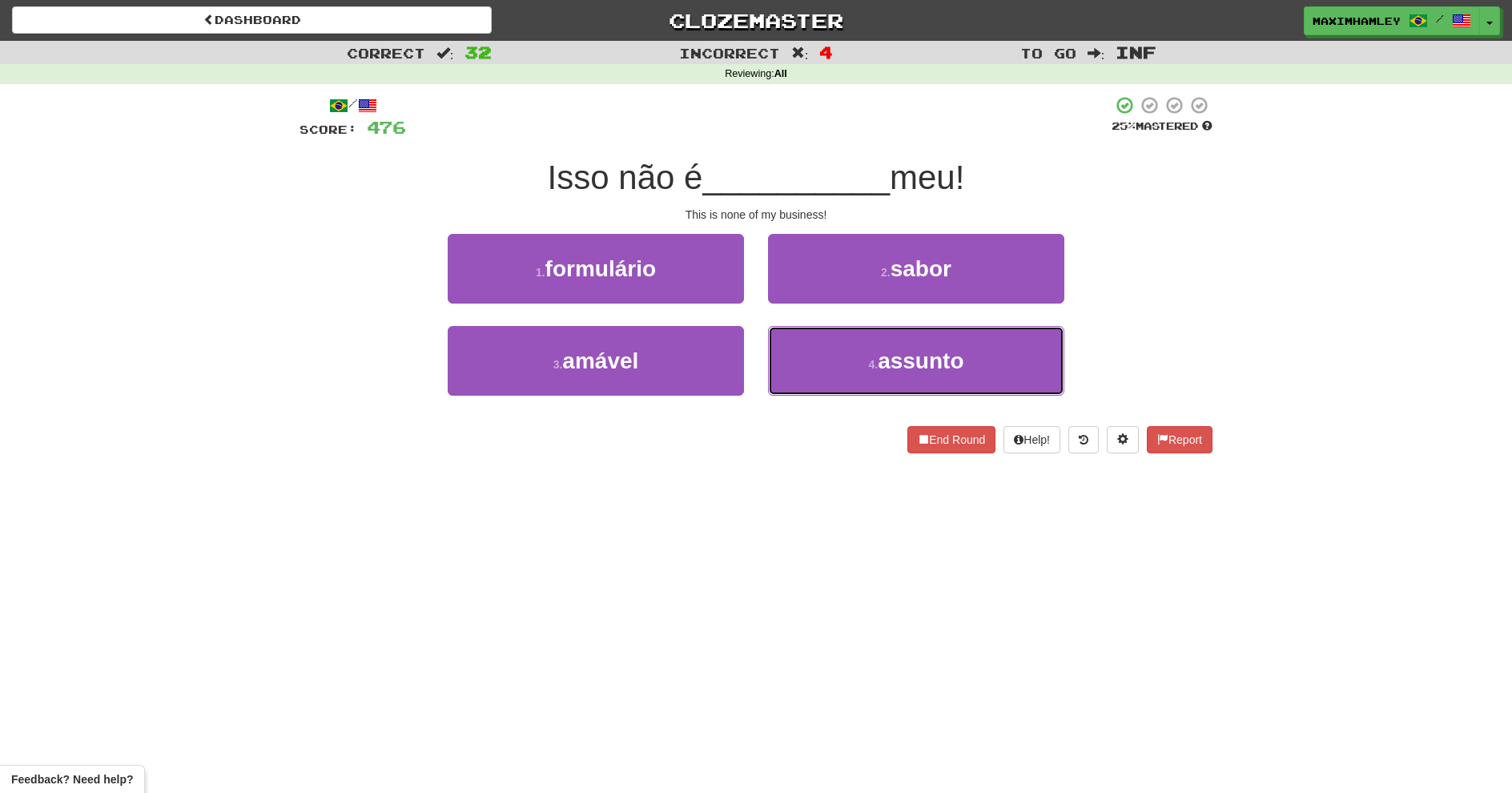
click at [814, 362] on button "4 . assunto" at bounding box center [917, 360] width 296 height 70
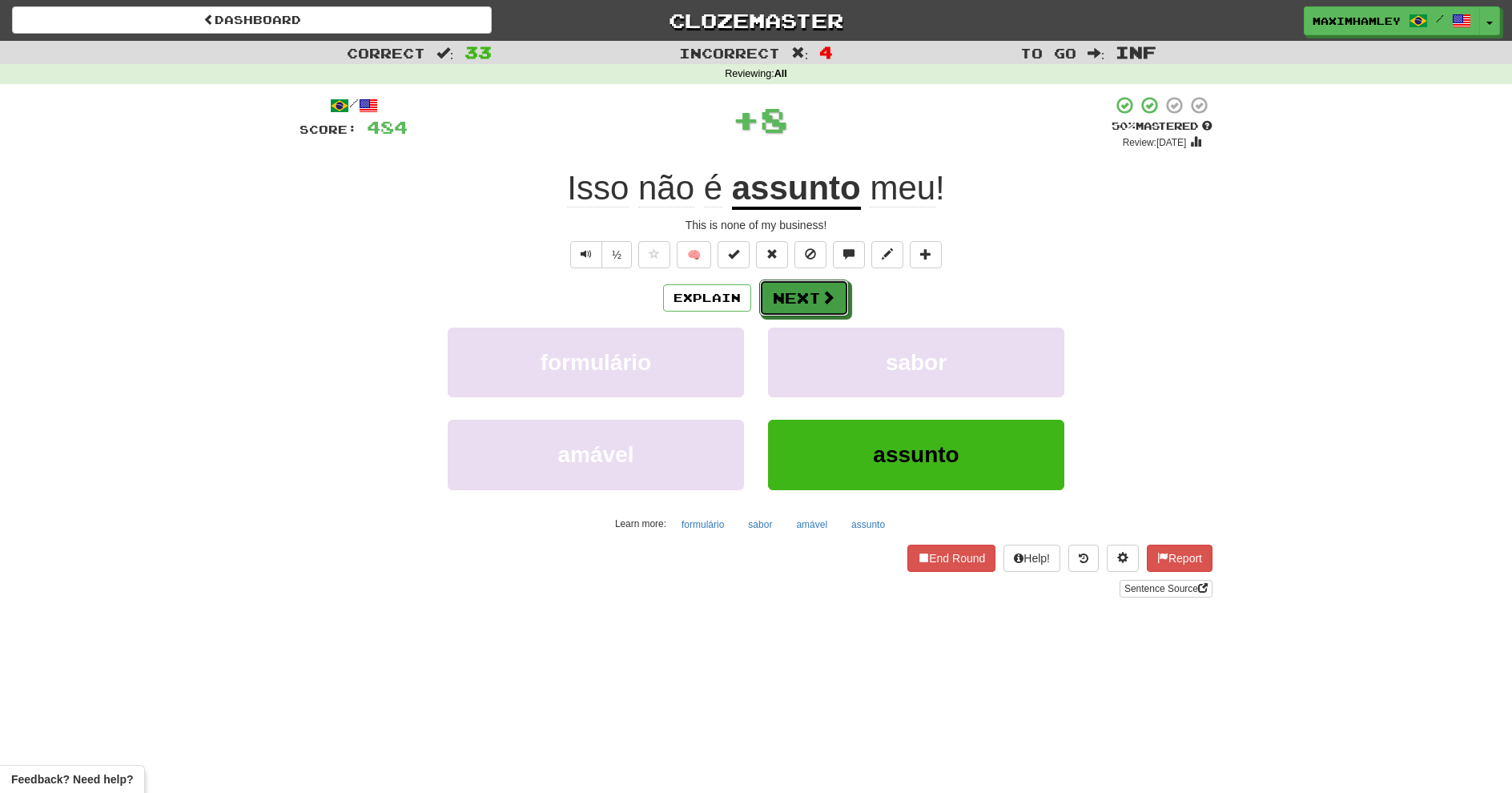
click at [792, 303] on button "Next" at bounding box center [804, 298] width 90 height 37
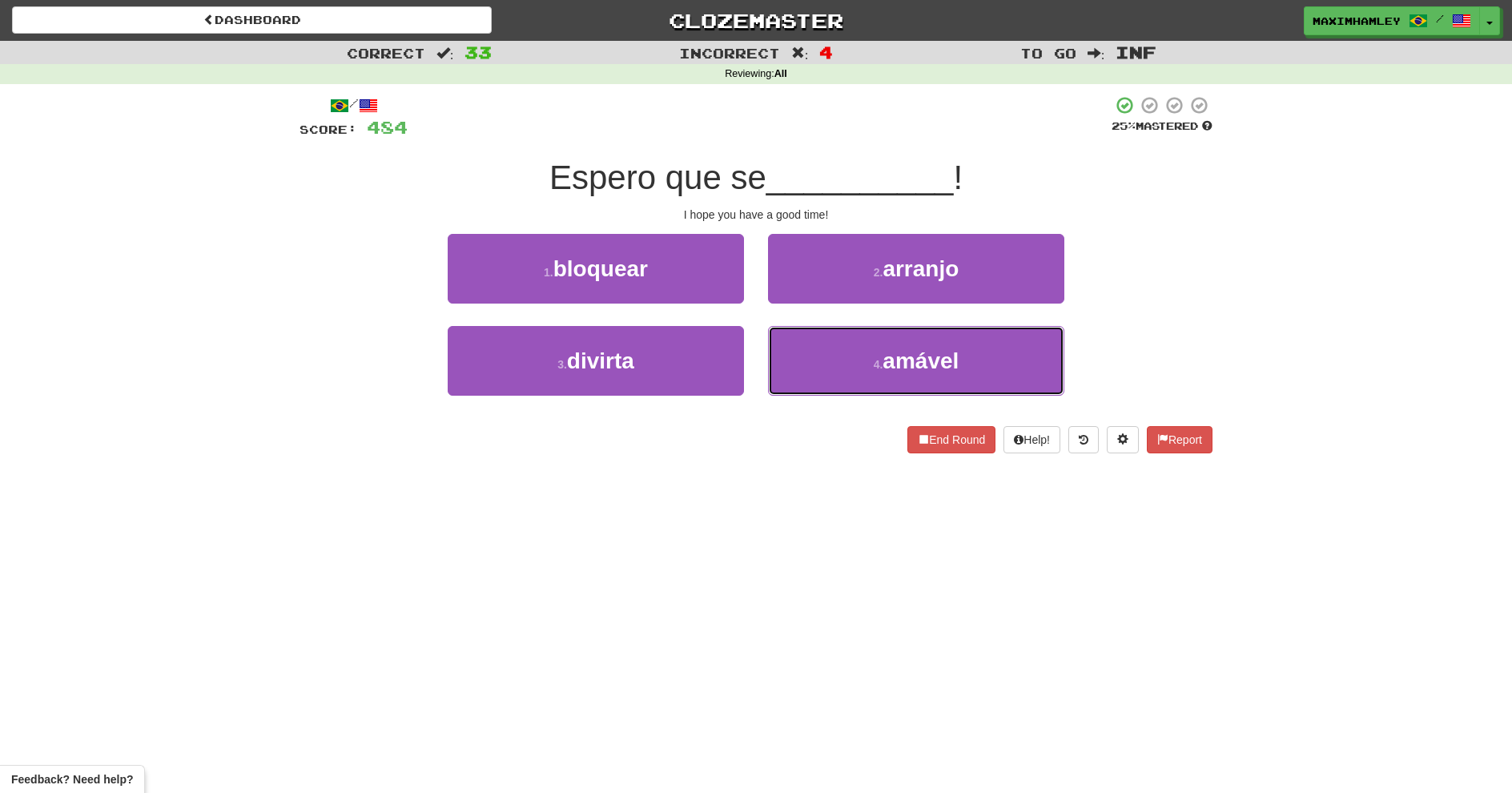
click at [812, 342] on button "4 . amável" at bounding box center [917, 360] width 296 height 70
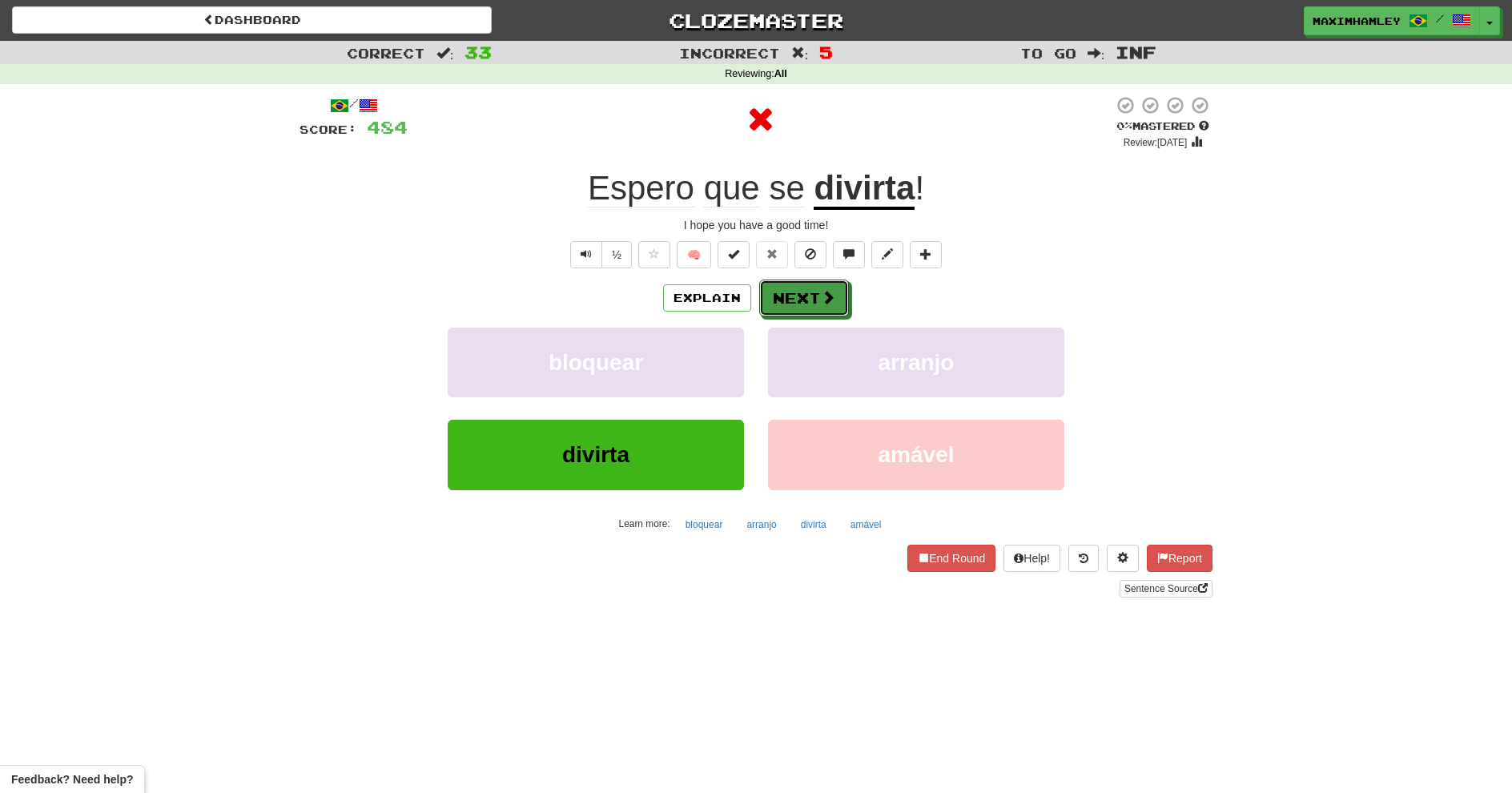
click at [809, 288] on button "Next" at bounding box center [804, 298] width 90 height 37
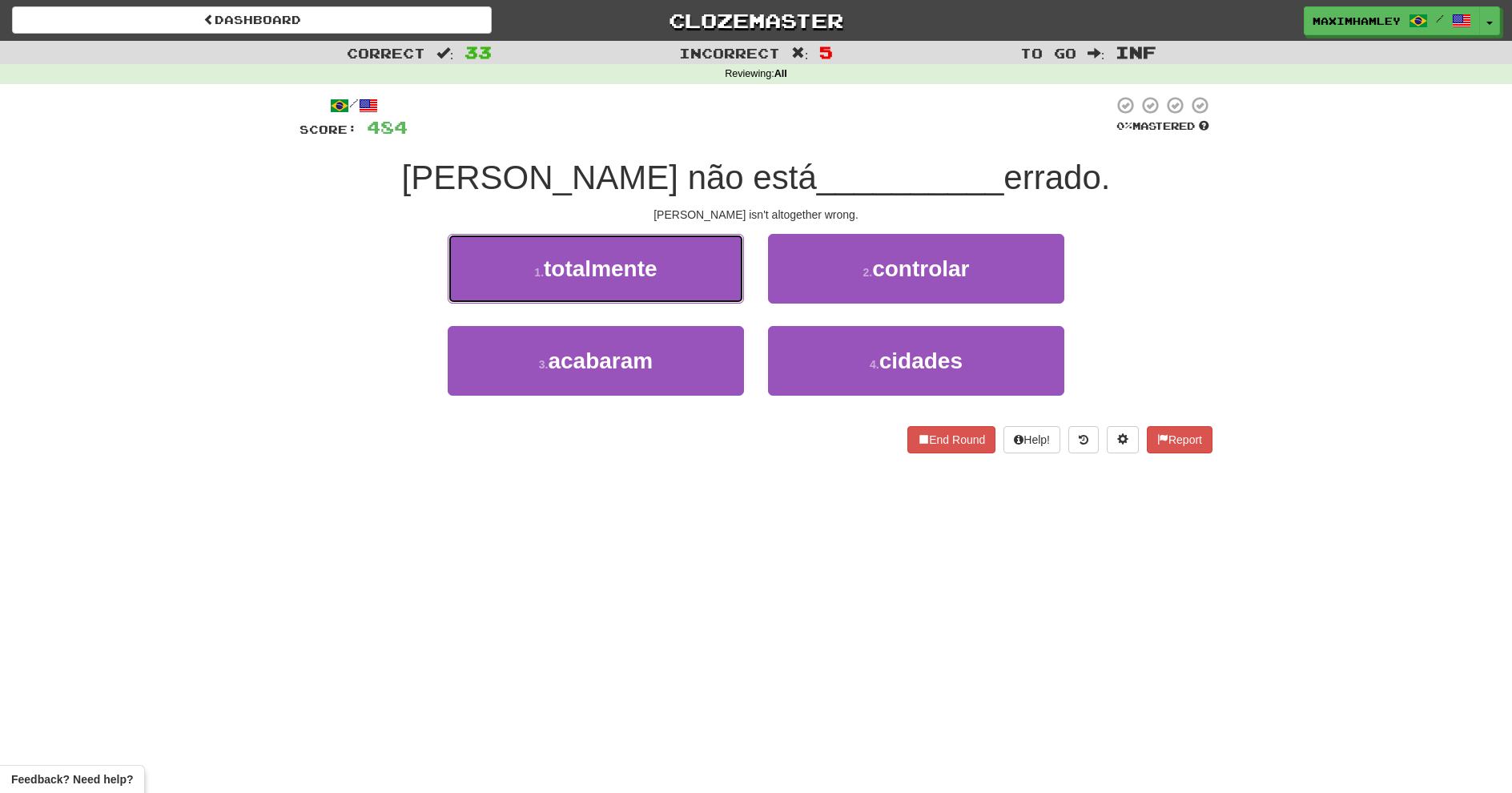
click at [686, 284] on button "1 . totalmente" at bounding box center [595, 269] width 296 height 70
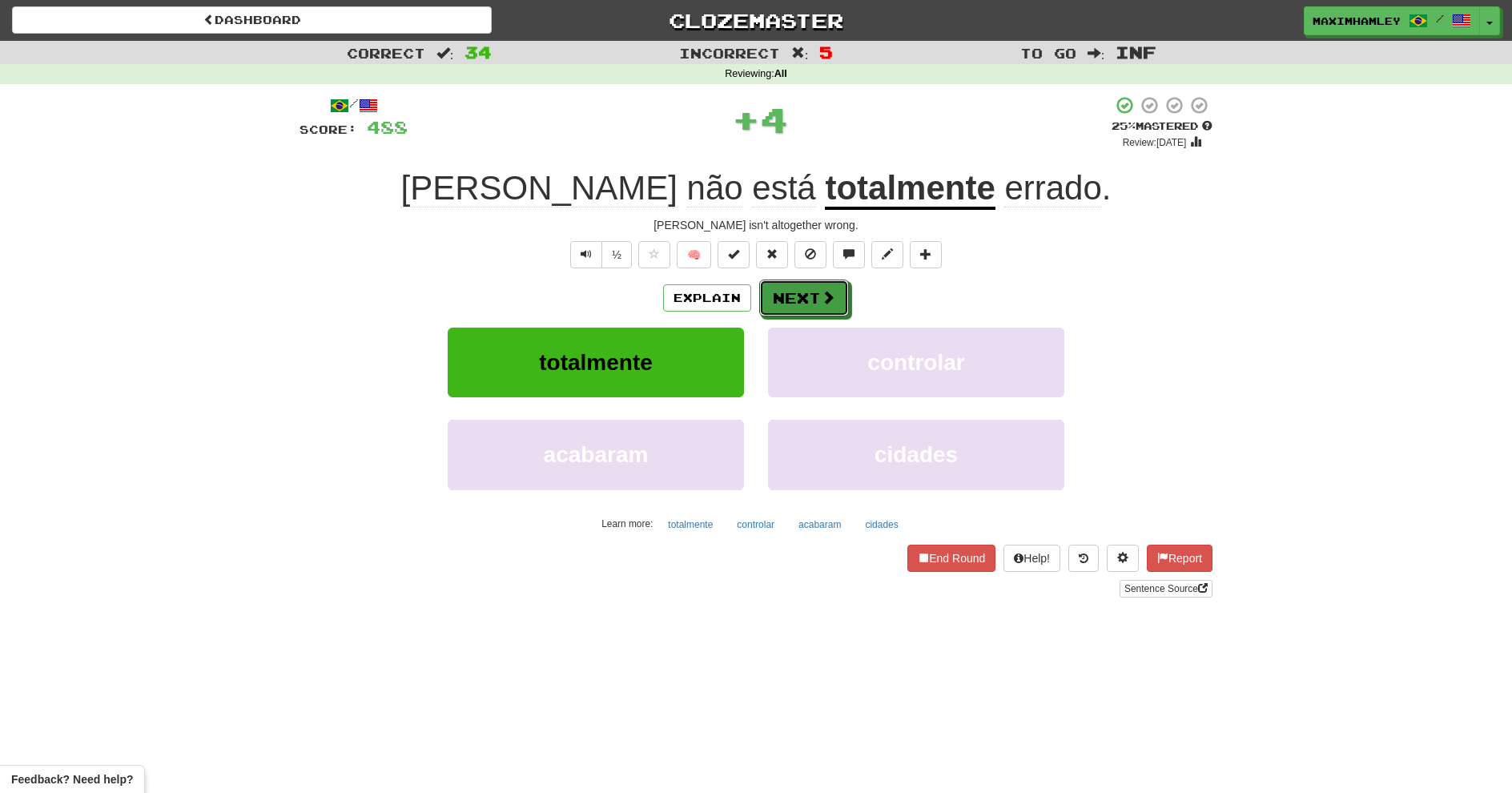
click at [796, 280] on div "Explain Next" at bounding box center [756, 298] width 913 height 37
click at [789, 296] on button "Next" at bounding box center [804, 298] width 90 height 37
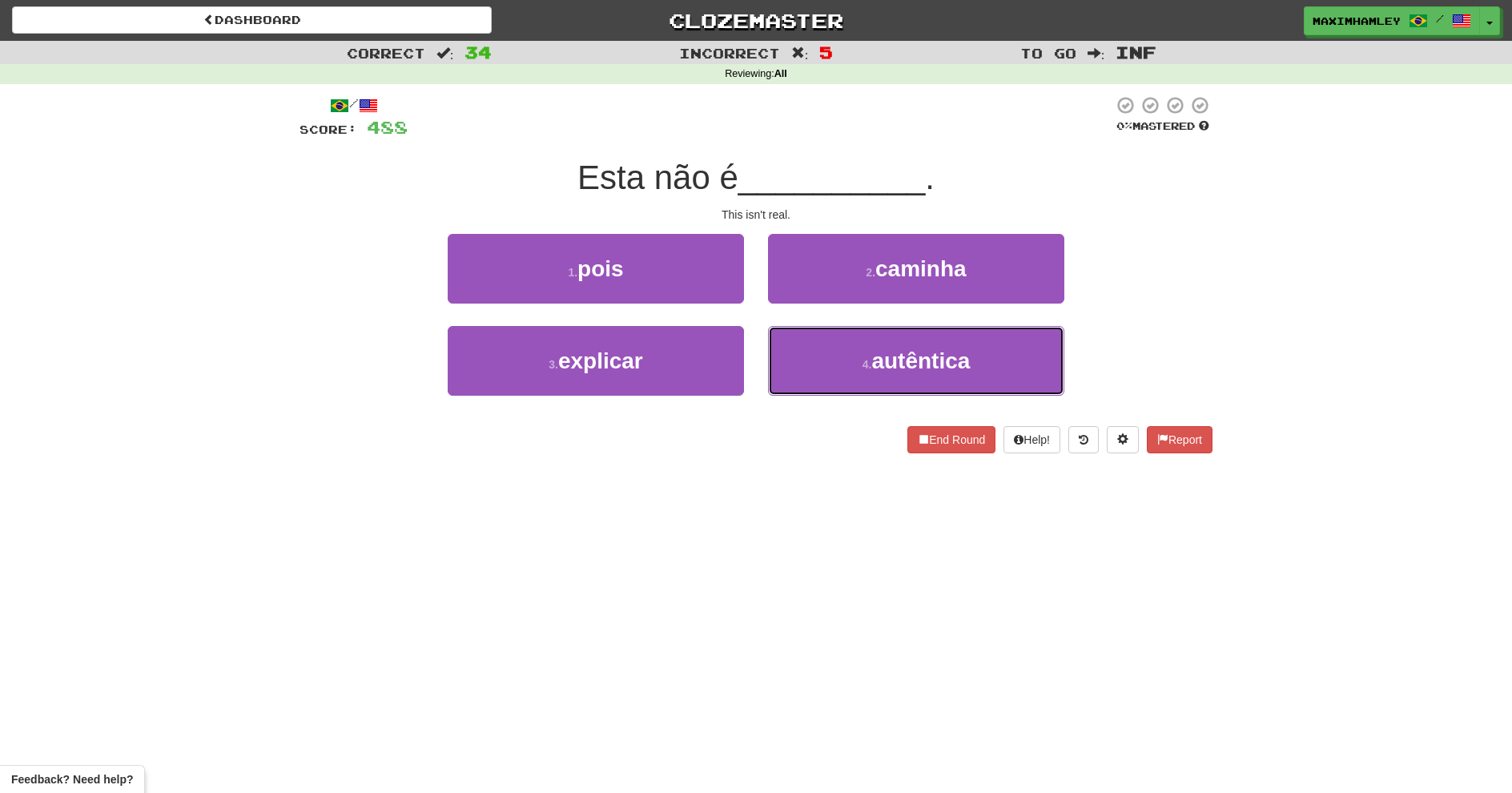
click at [872, 359] on small "4 ." at bounding box center [867, 364] width 10 height 13
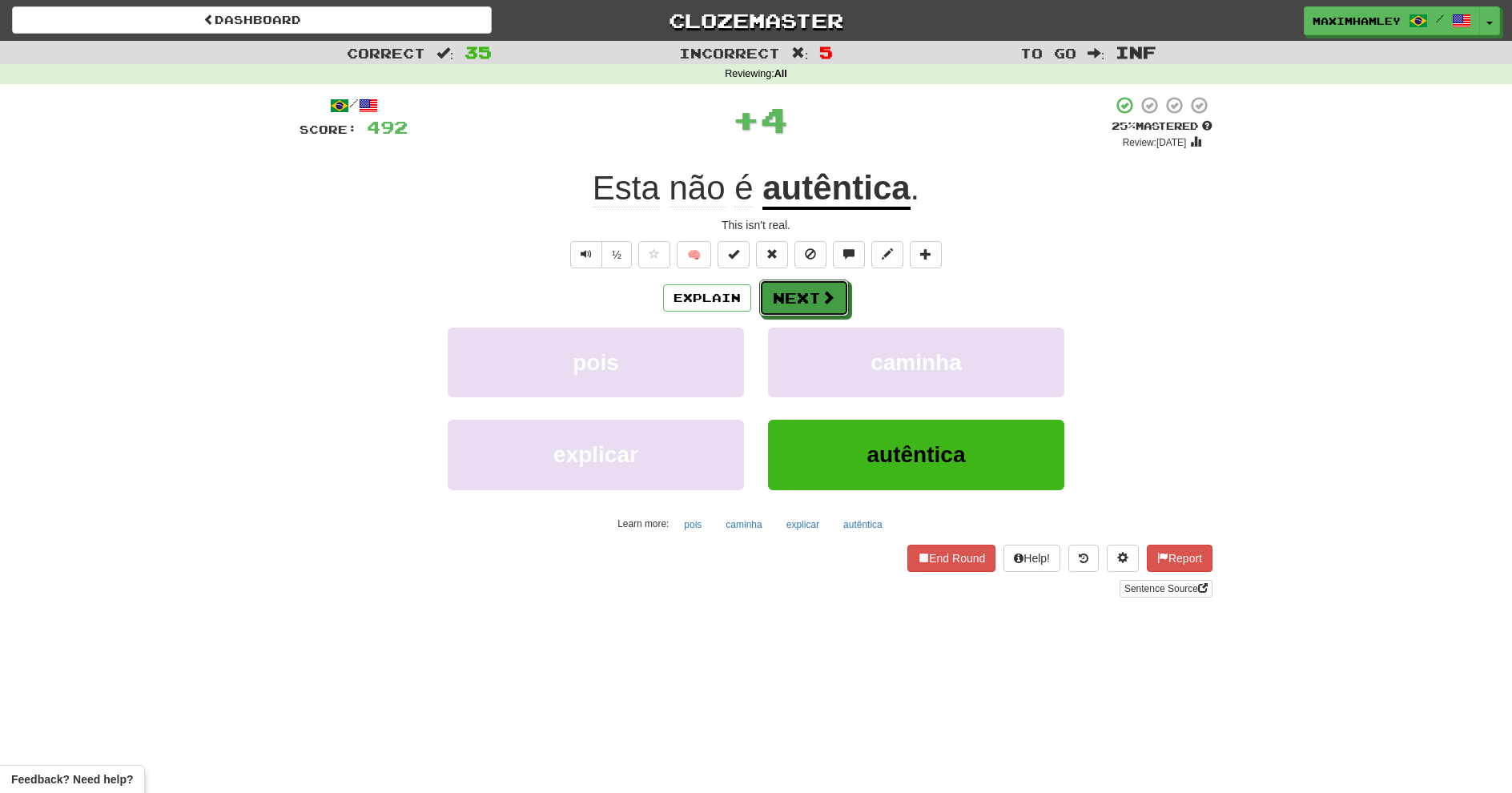
click at [797, 284] on button "Next" at bounding box center [804, 298] width 90 height 37
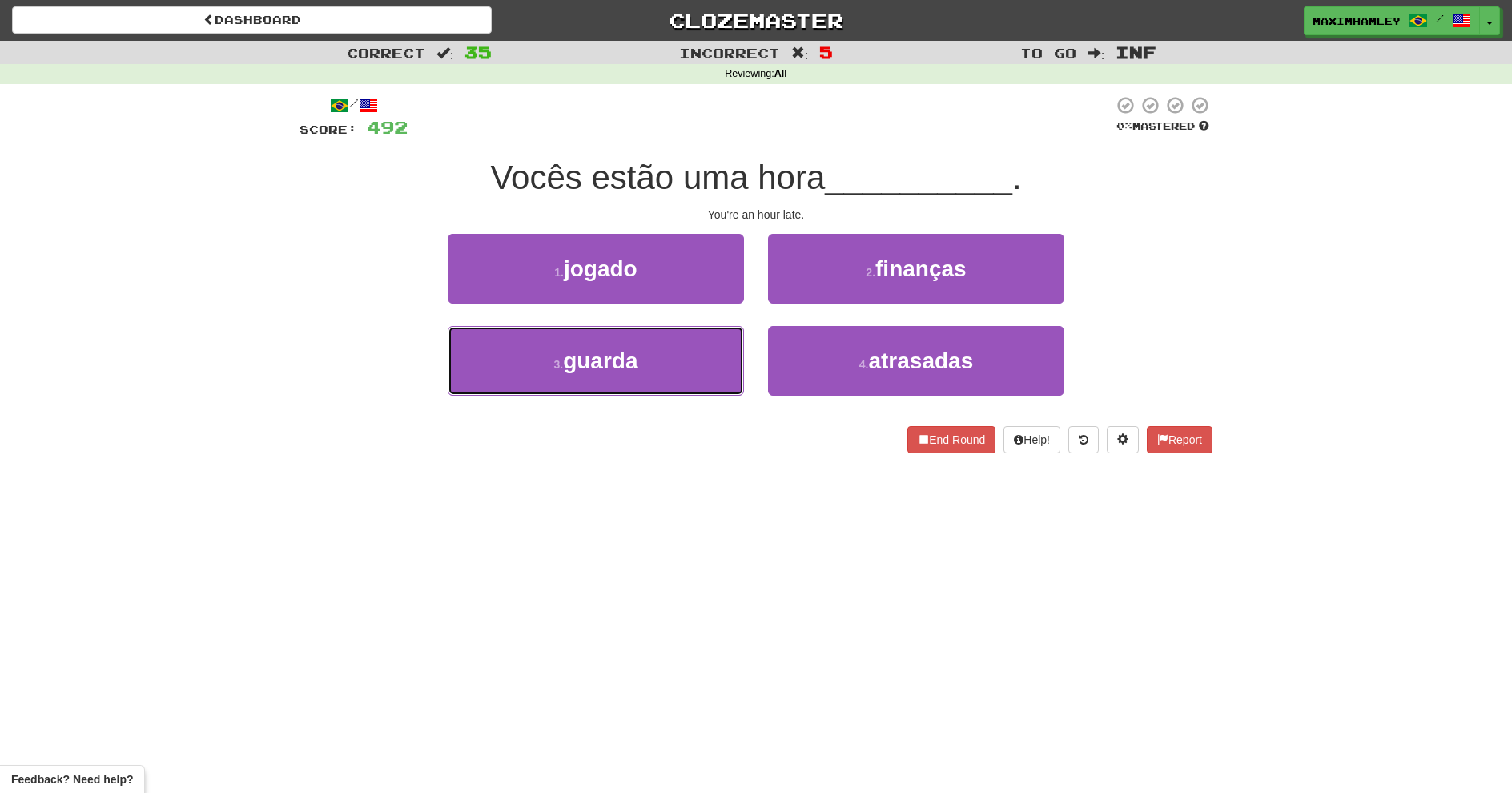
click at [680, 382] on button "3 . guarda" at bounding box center [595, 360] width 296 height 70
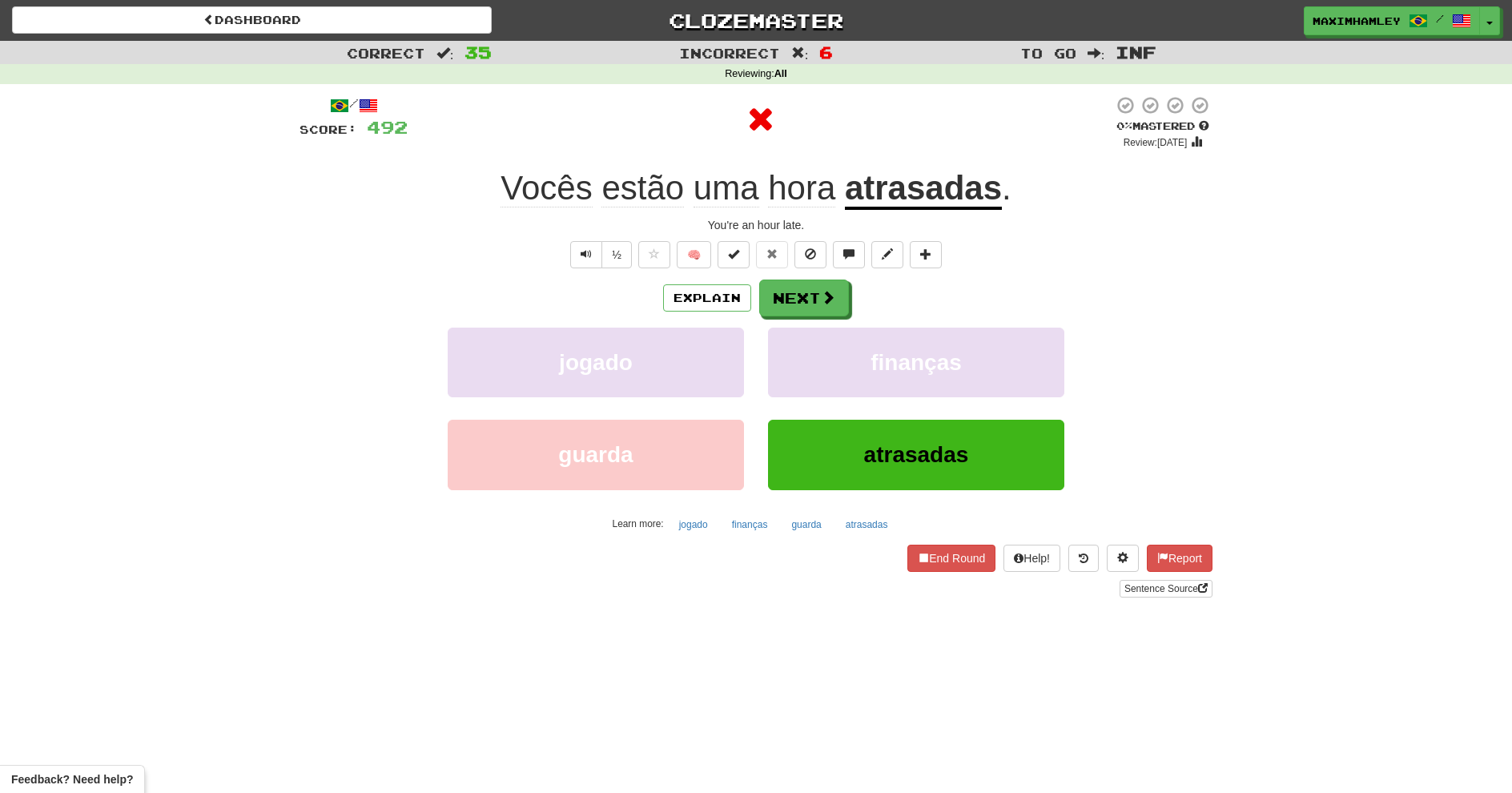
click at [797, 323] on div "Explain Next jogado finanças guarda atrasadas Learn more: jogado finanças guard…" at bounding box center [756, 408] width 913 height 257
click at [797, 313] on button "Next" at bounding box center [804, 298] width 90 height 37
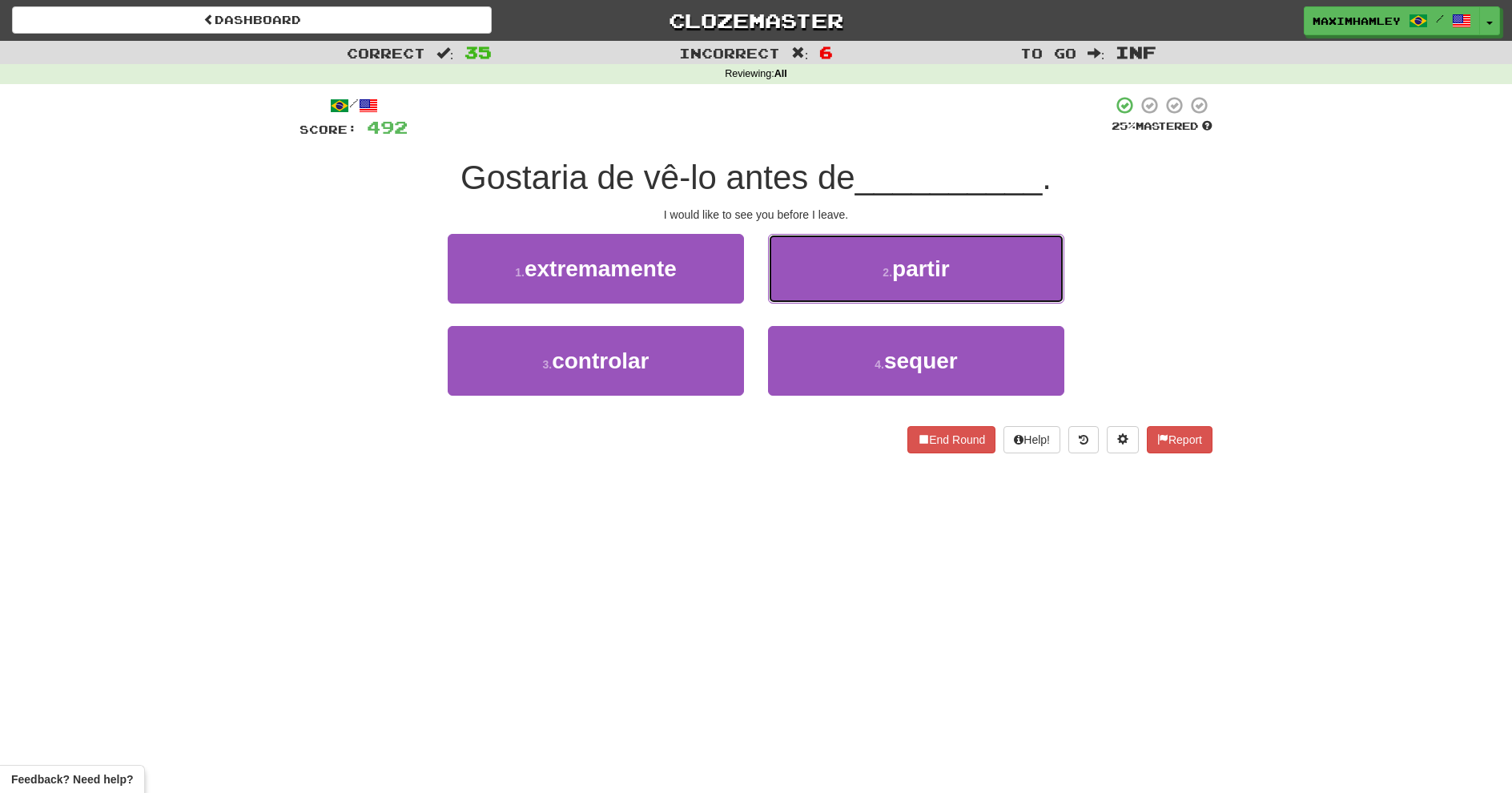
click at [812, 267] on button "2 . partir" at bounding box center [917, 269] width 296 height 70
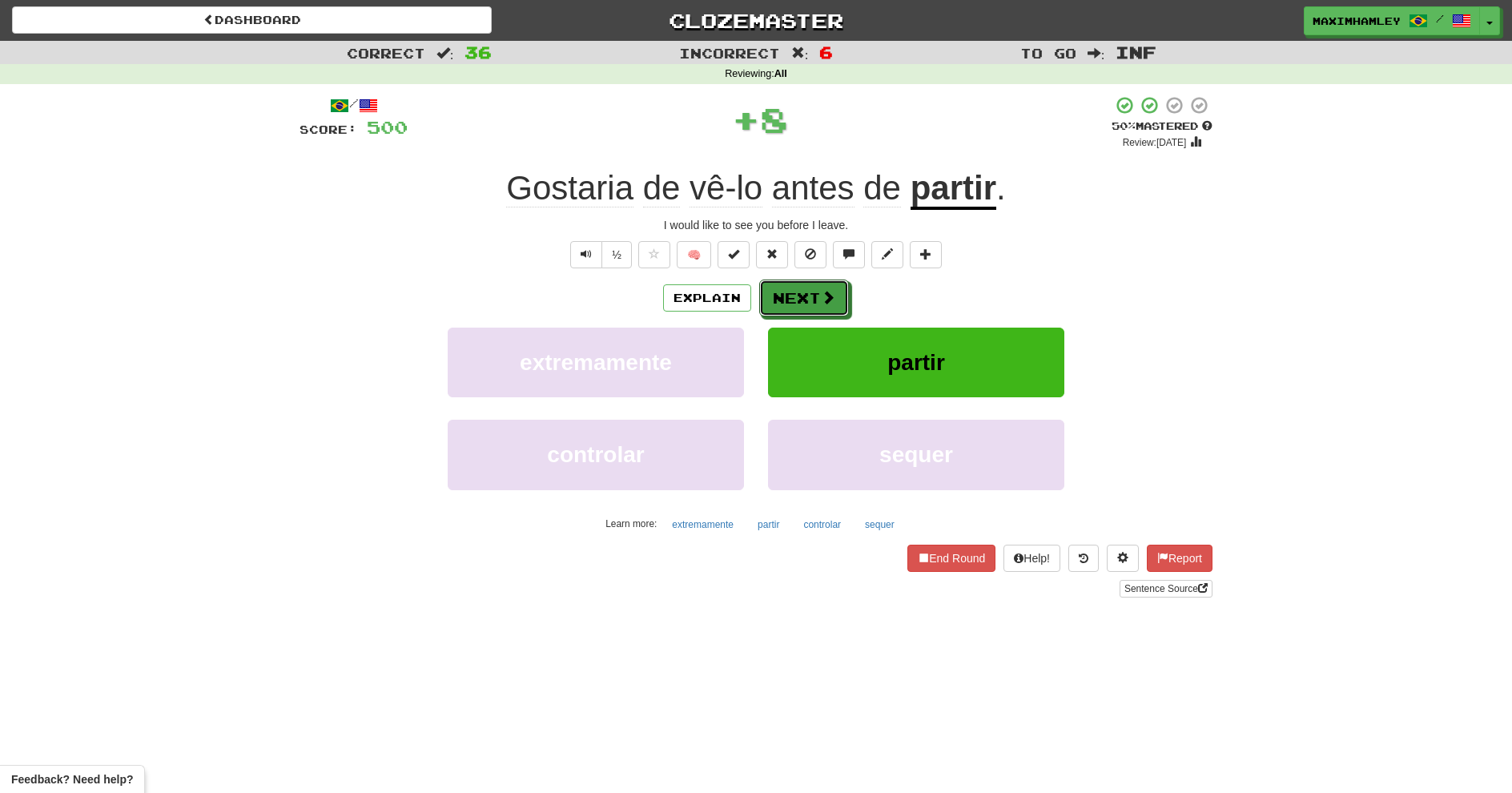
click at [804, 295] on button "Next" at bounding box center [804, 298] width 90 height 37
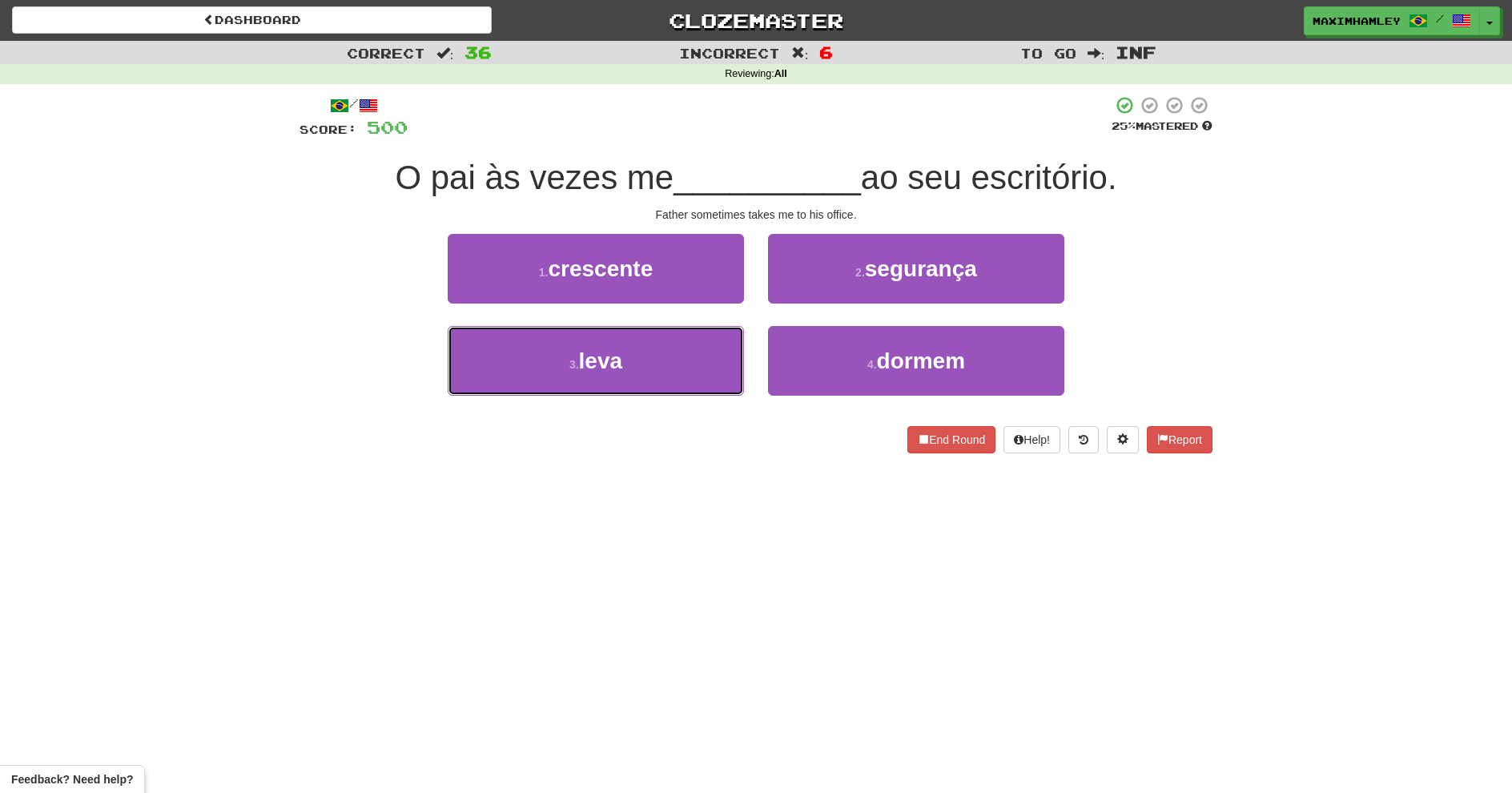
click at [707, 393] on button "3 . leva" at bounding box center [595, 360] width 296 height 70
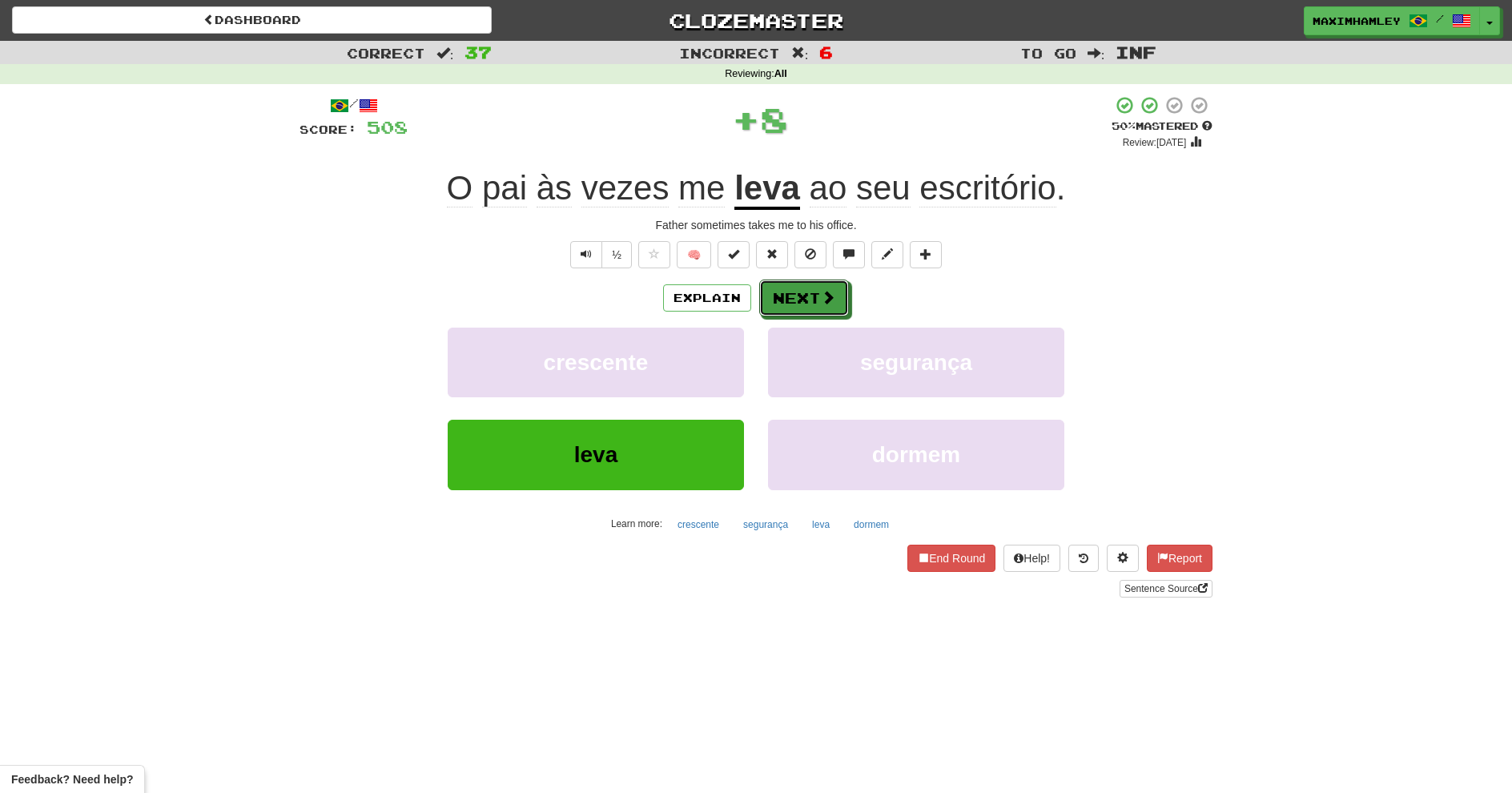
click at [806, 297] on button "Next" at bounding box center [804, 298] width 90 height 37
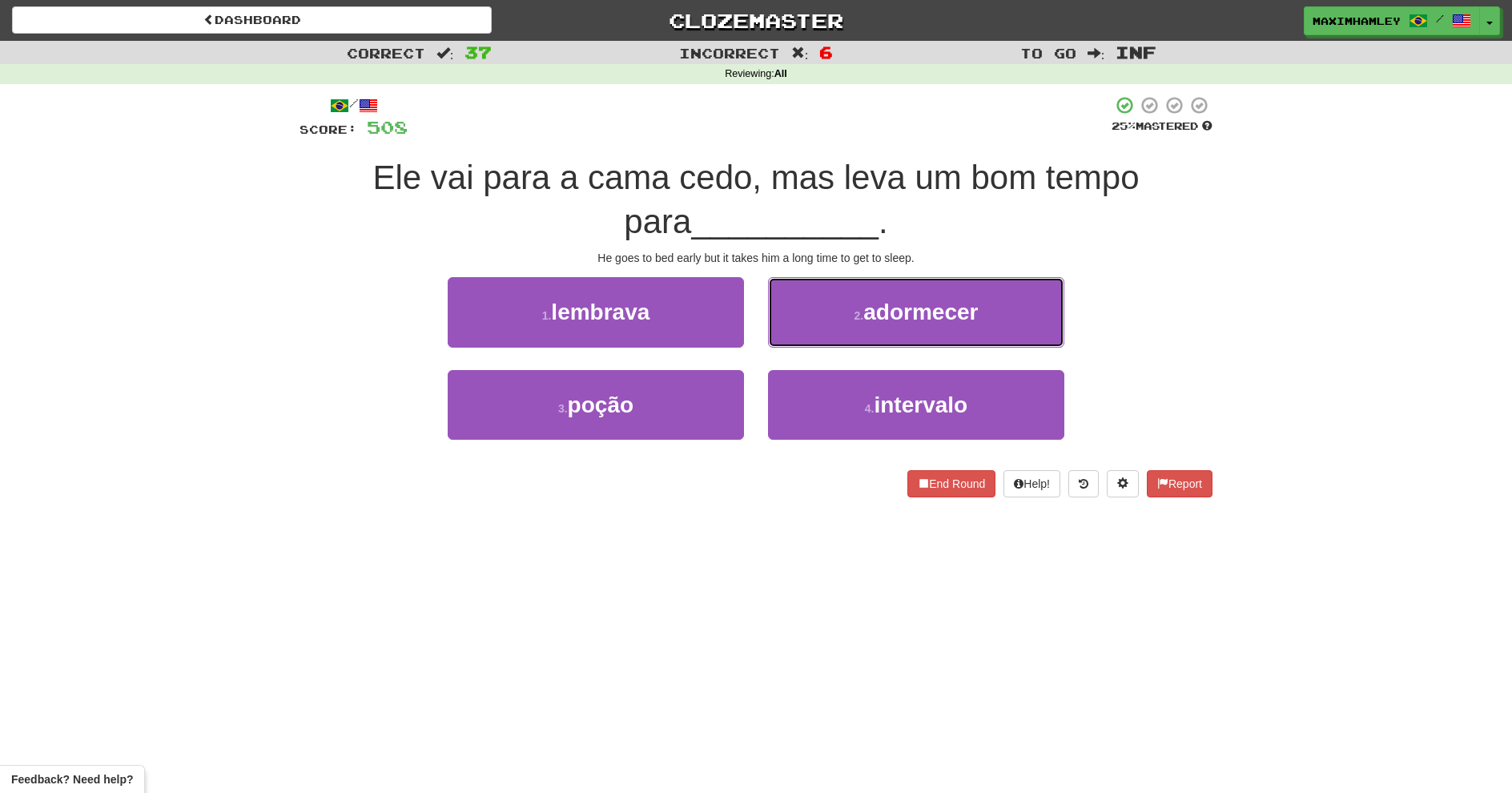
click at [825, 337] on button "2 . adormecer" at bounding box center [917, 312] width 296 height 70
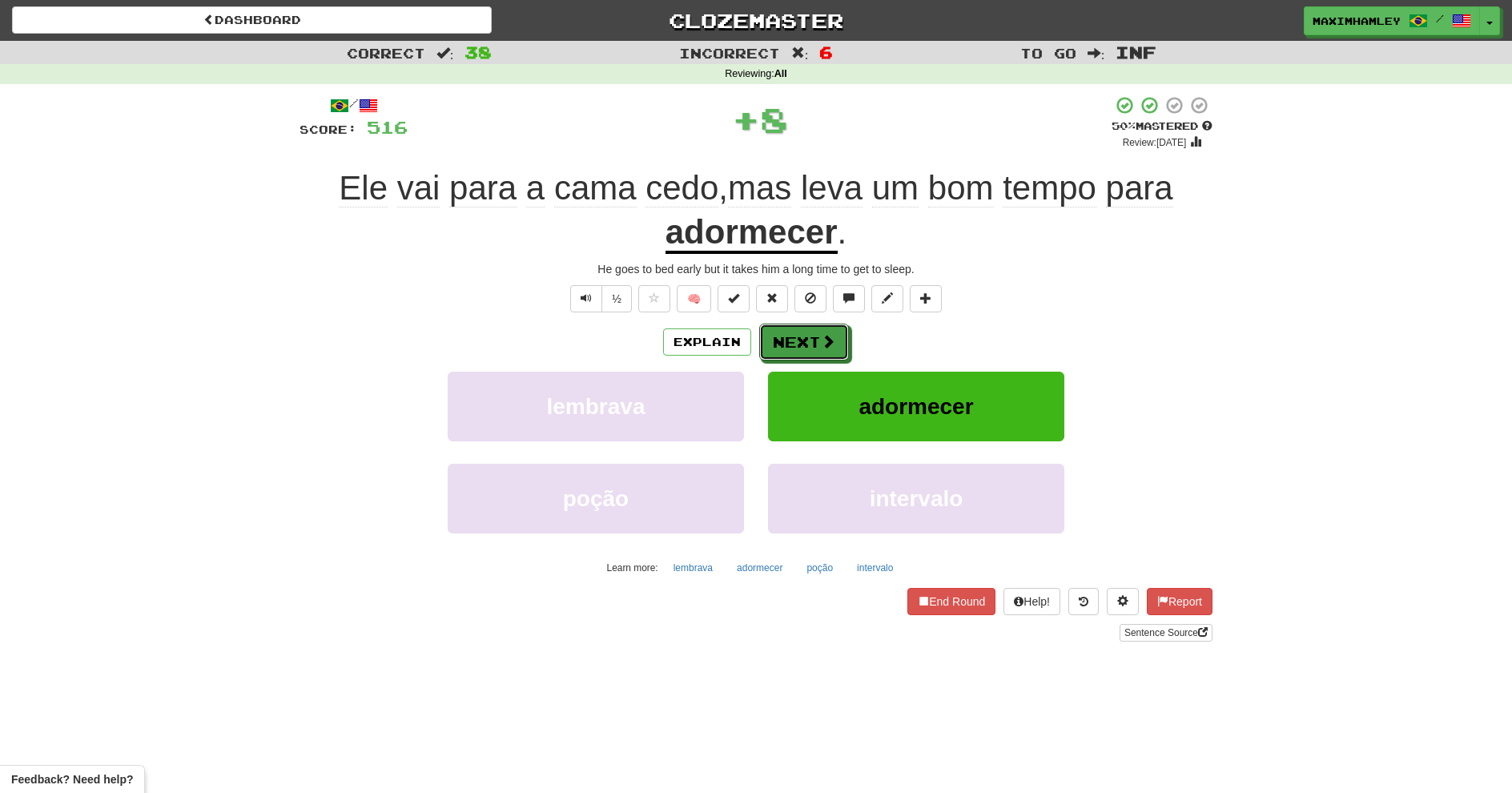
click at [796, 338] on button "Next" at bounding box center [804, 342] width 90 height 37
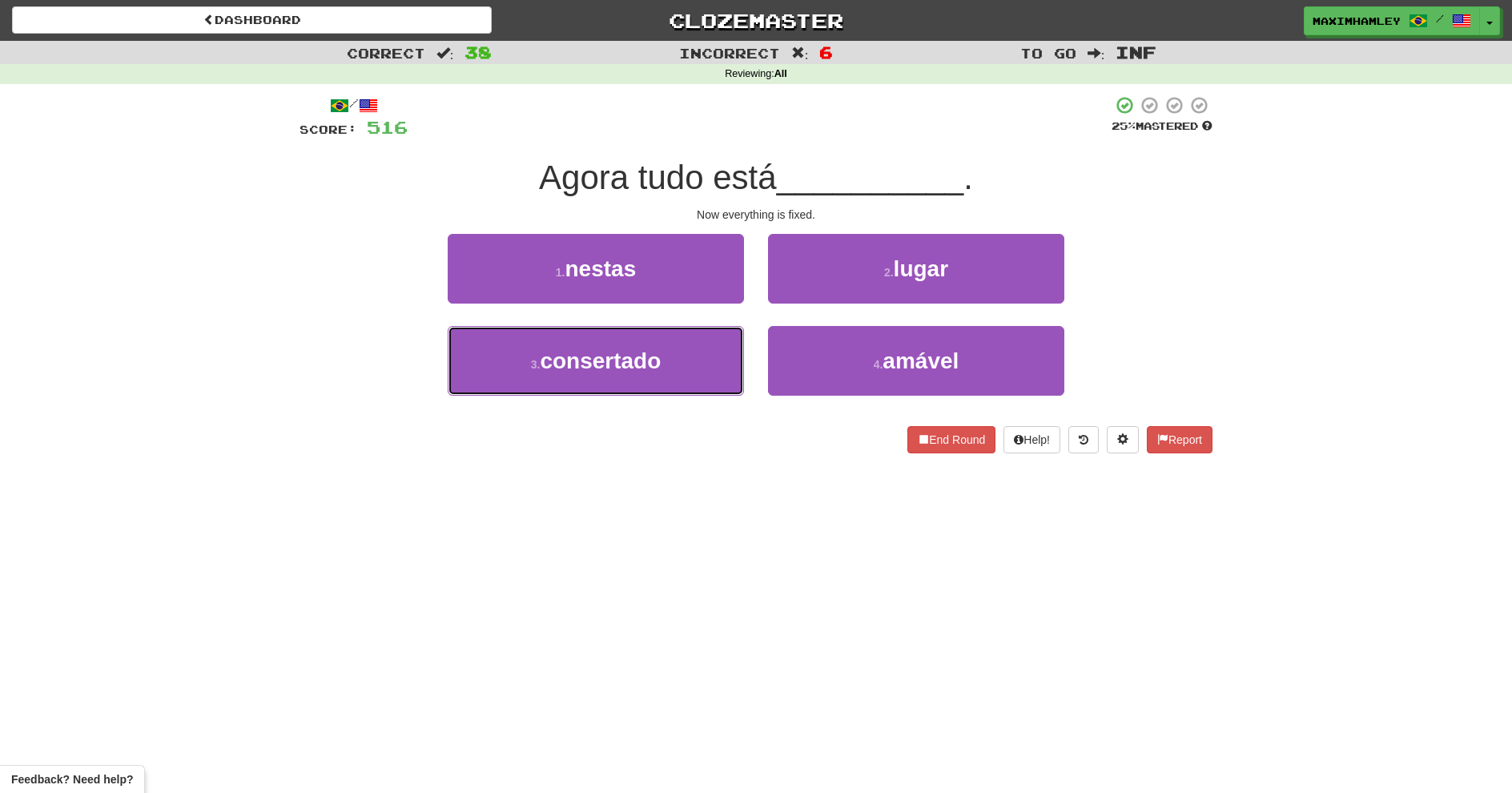
click at [720, 373] on button "3 . consertado" at bounding box center [595, 360] width 296 height 70
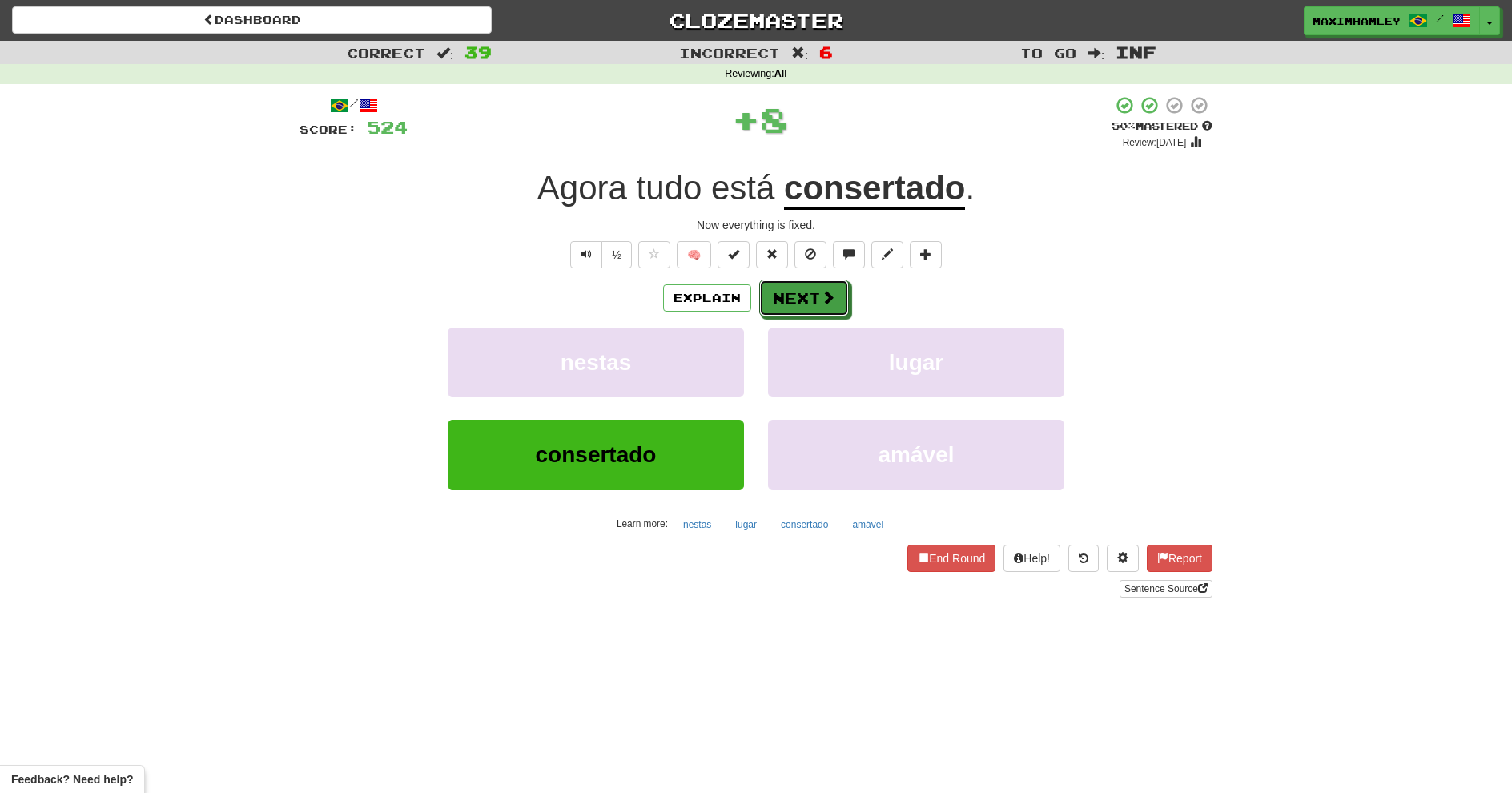
click at [795, 312] on button "Next" at bounding box center [804, 298] width 90 height 37
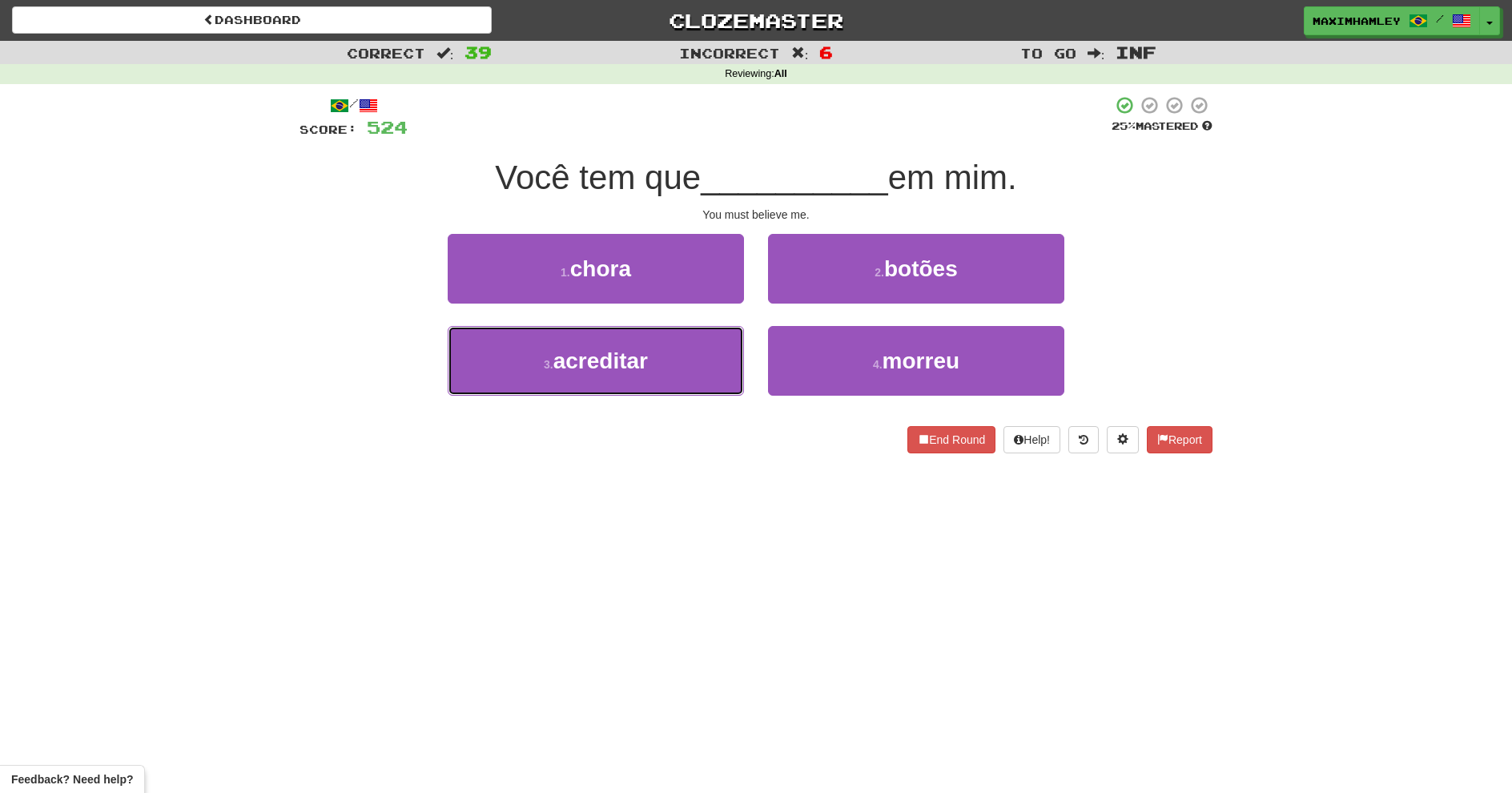
click at [702, 357] on button "3 . acreditar" at bounding box center [595, 360] width 296 height 70
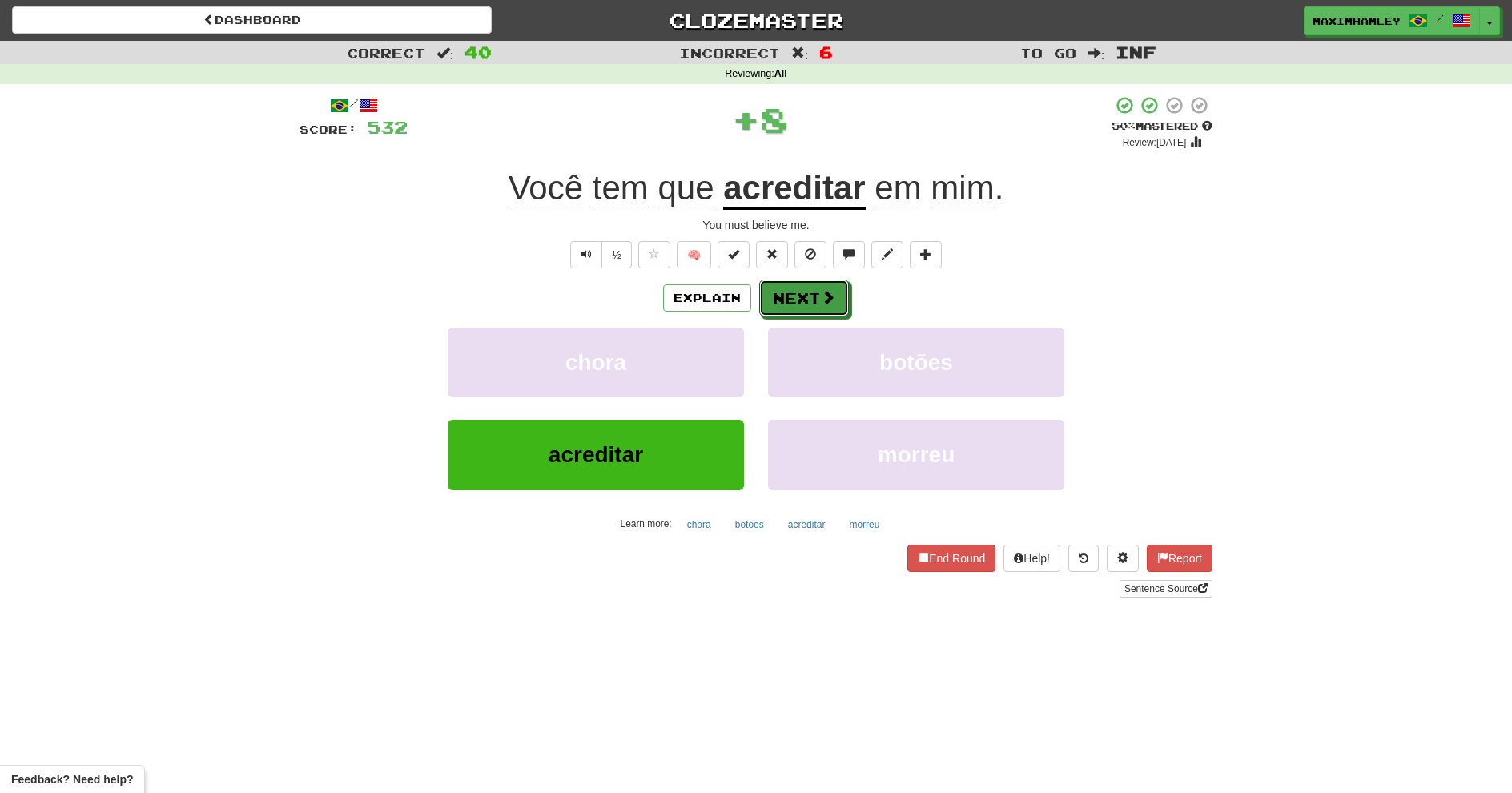
click at [845, 286] on button "Next" at bounding box center [804, 298] width 90 height 37
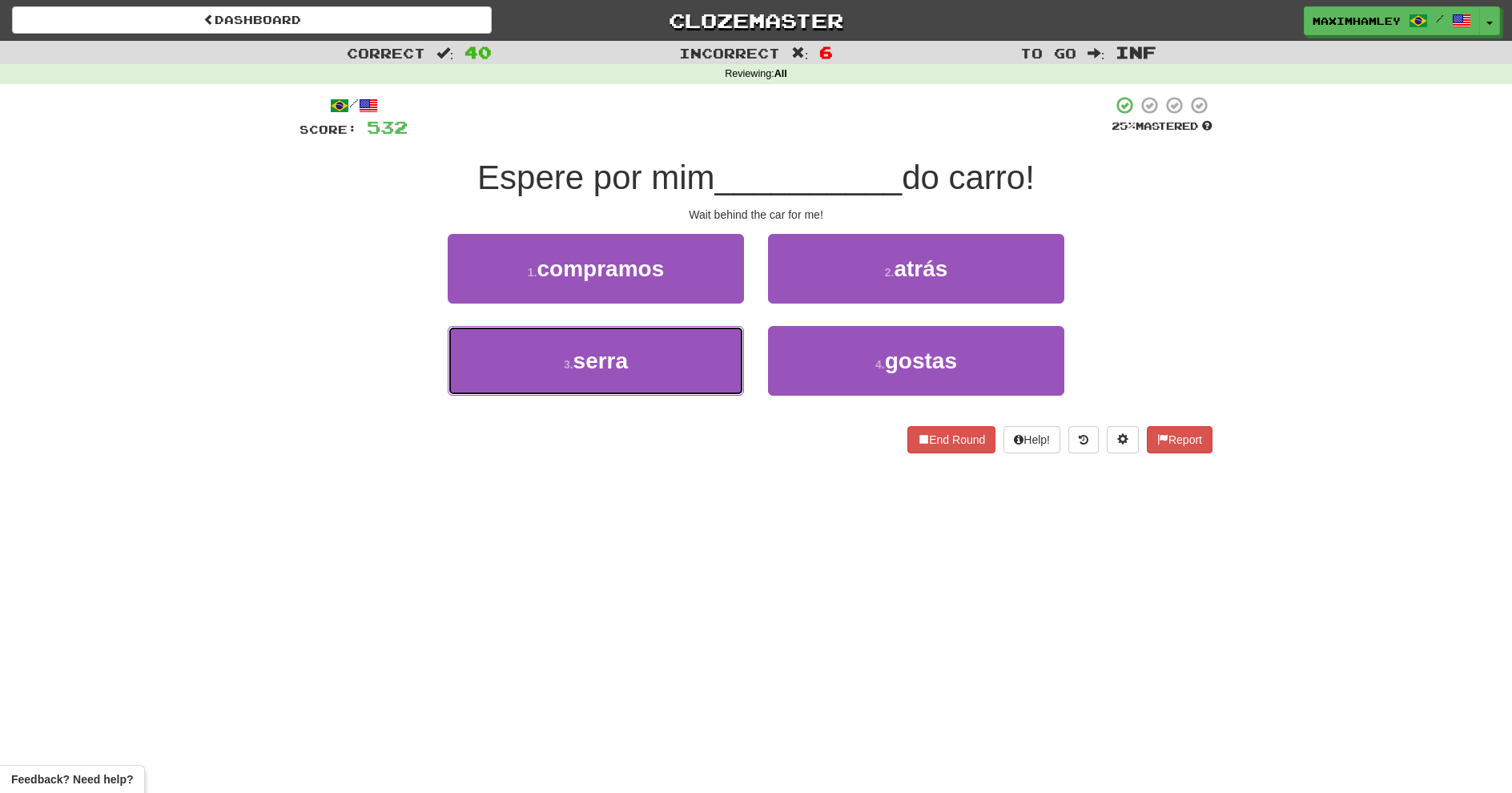
click at [670, 384] on button "3 . serra" at bounding box center [595, 360] width 296 height 70
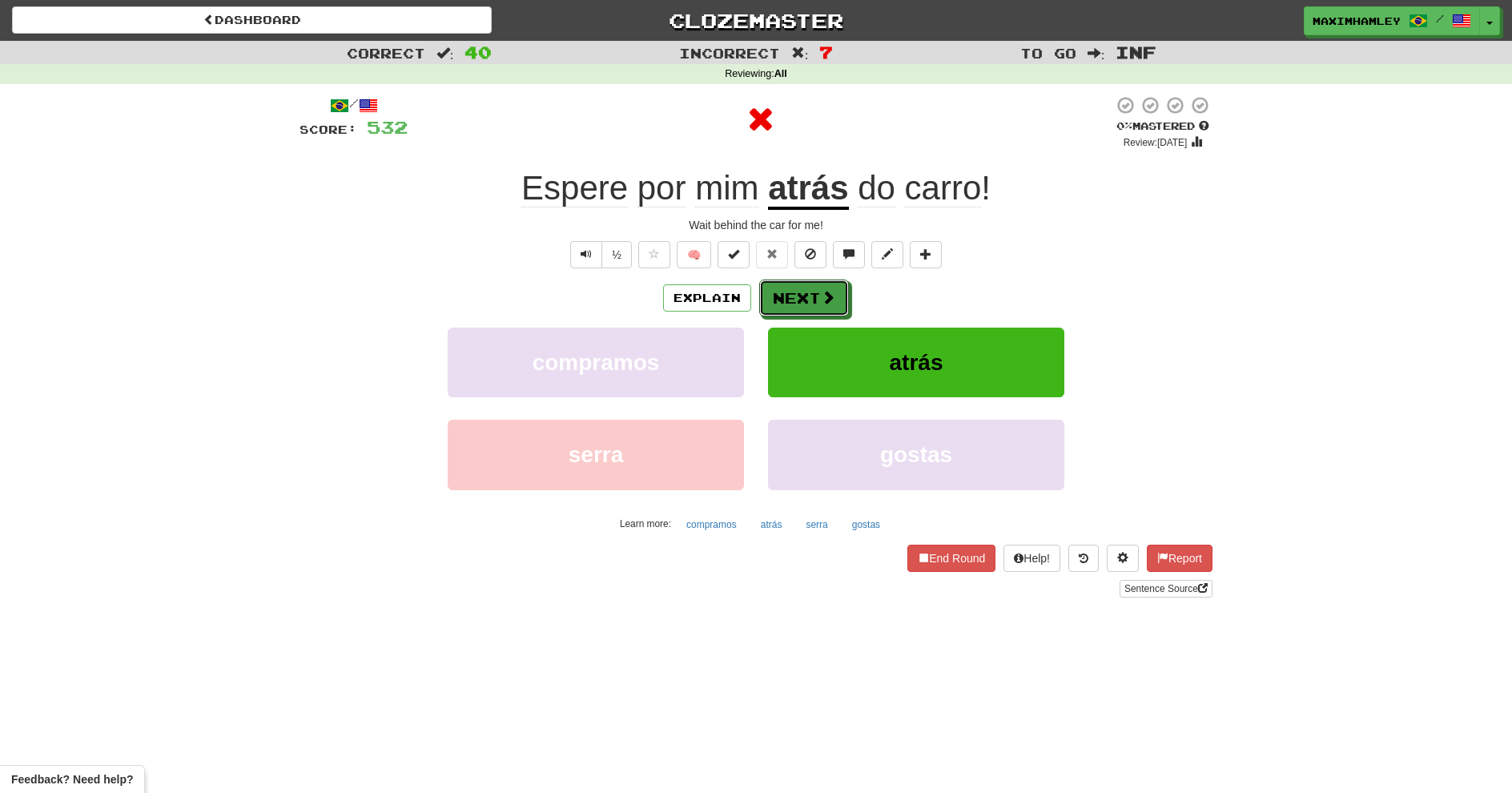
click at [799, 280] on div "Explain Next" at bounding box center [756, 298] width 913 height 37
click at [797, 292] on button "Next" at bounding box center [804, 298] width 90 height 37
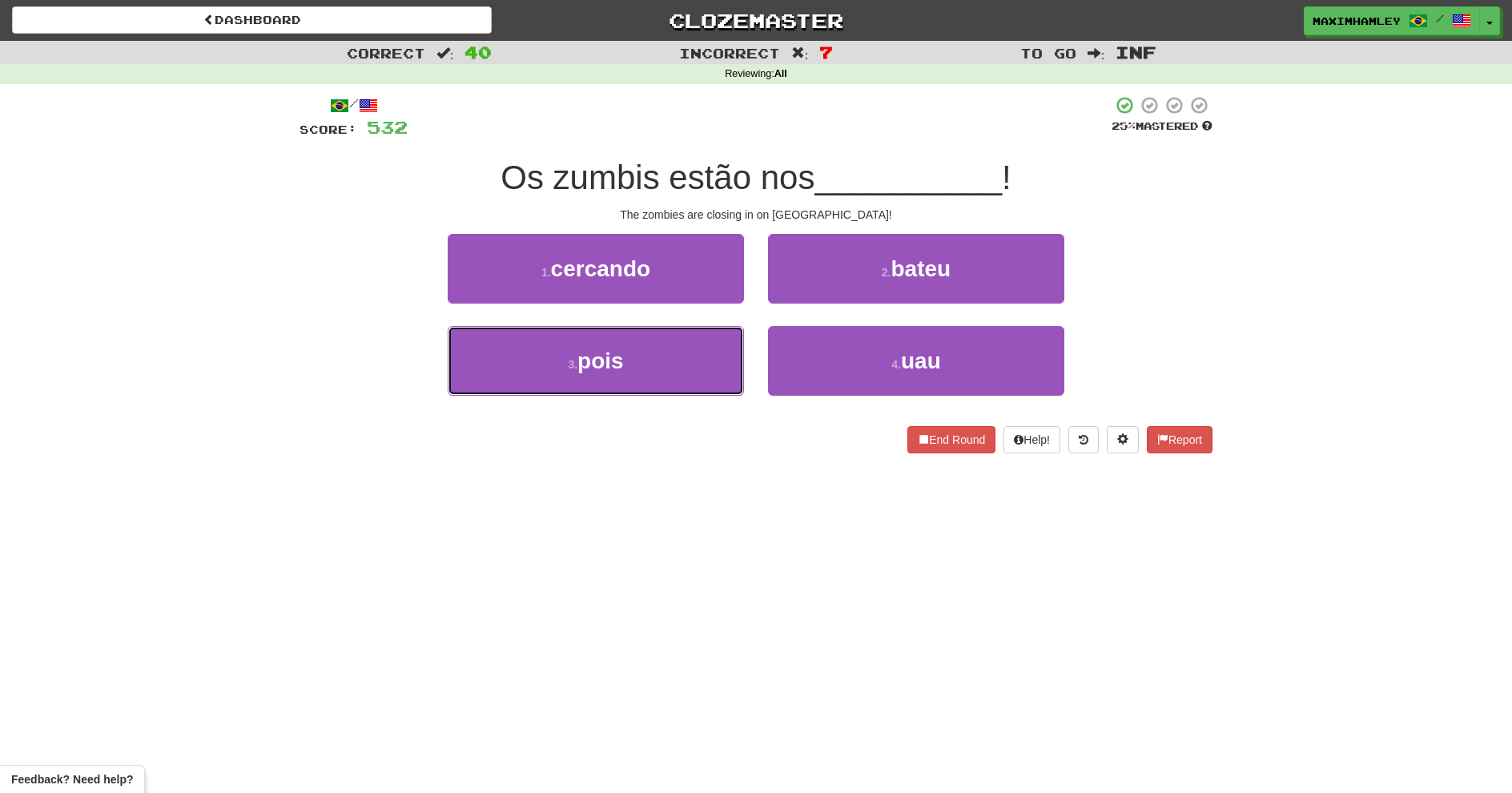
click at [659, 380] on button "3 . pois" at bounding box center [595, 360] width 296 height 70
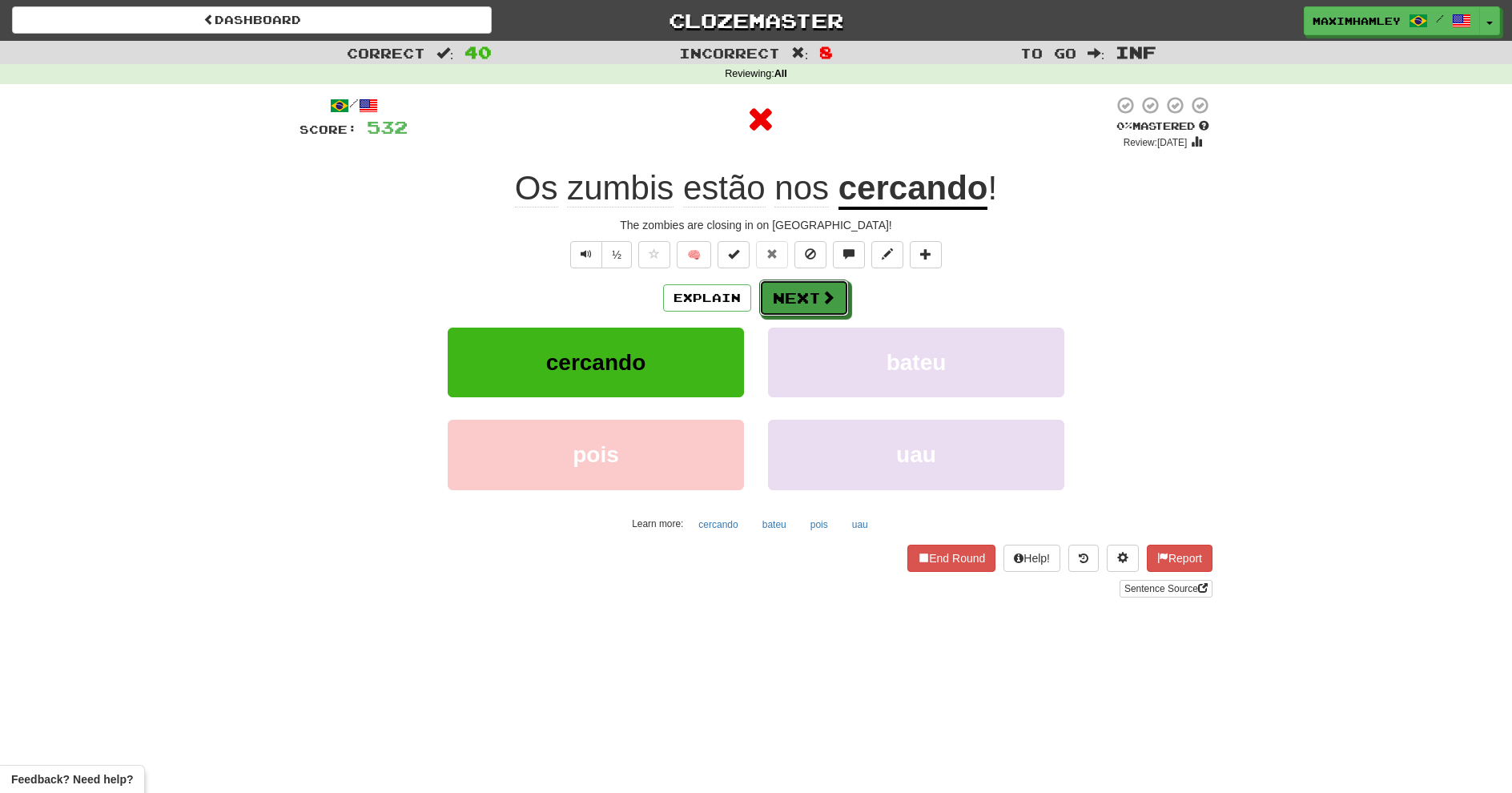
click at [796, 298] on button "Next" at bounding box center [804, 298] width 90 height 37
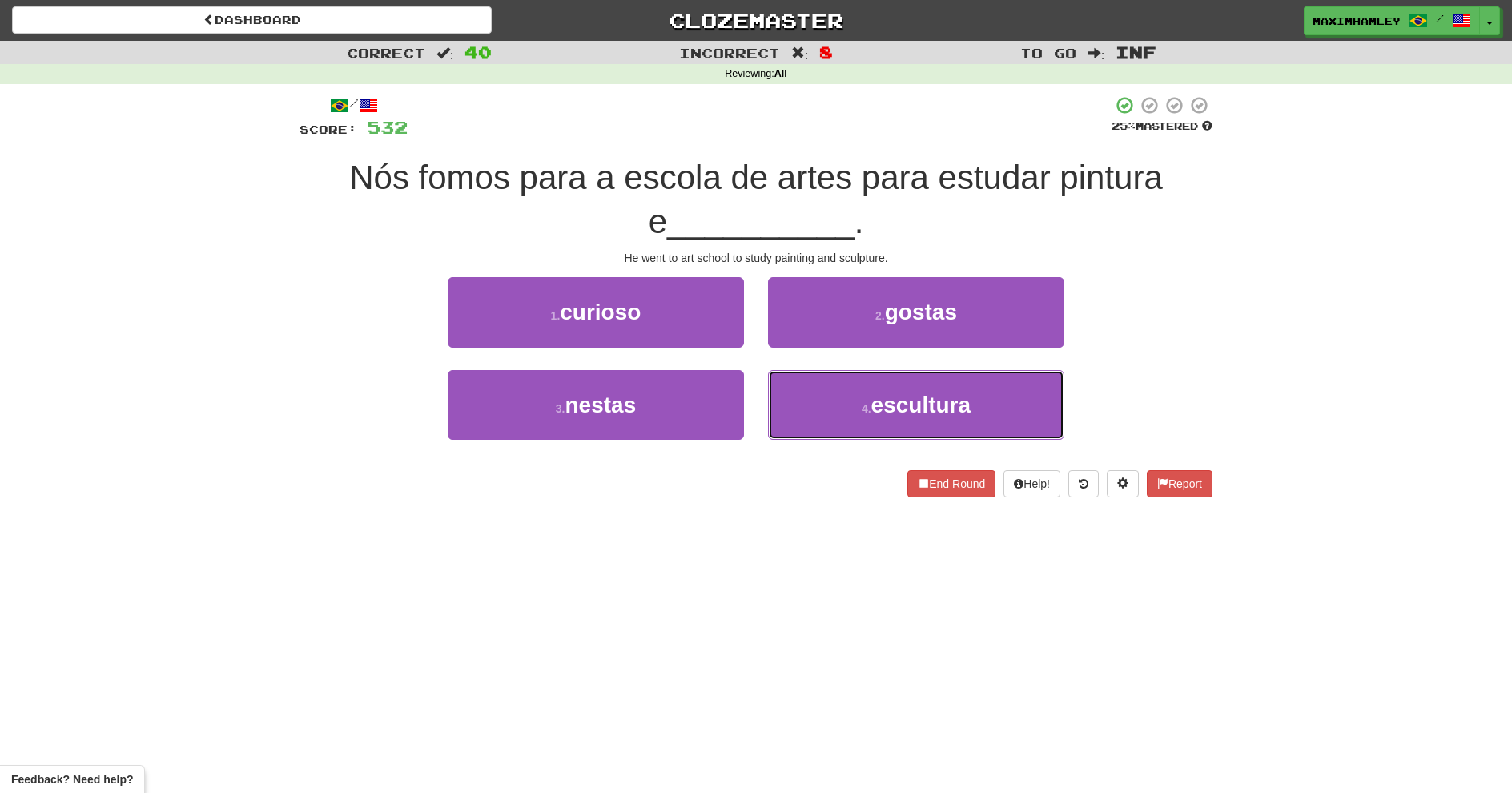
click at [856, 402] on button "4 . escultura" at bounding box center [917, 404] width 296 height 70
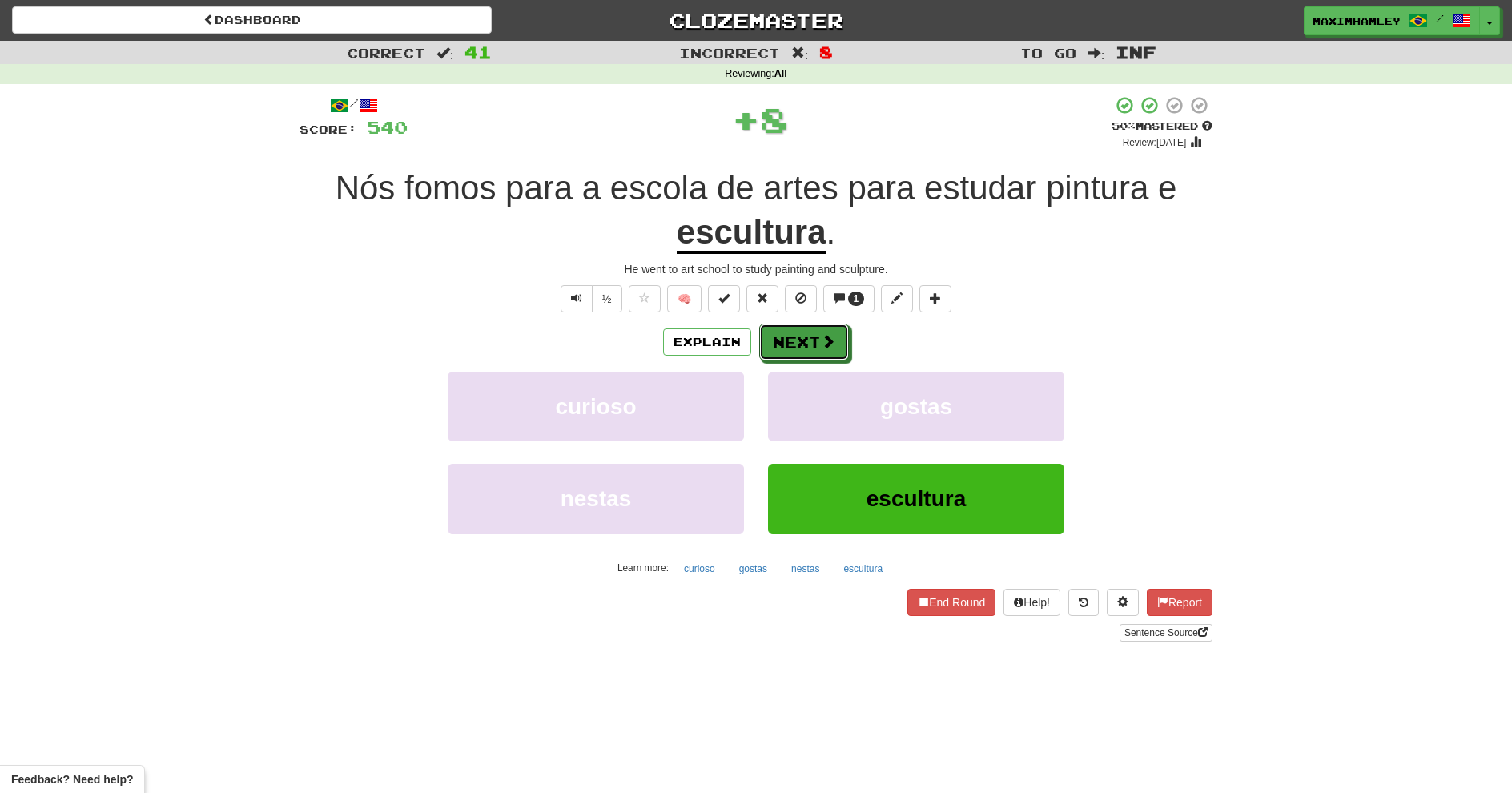
click at [827, 329] on button "Next" at bounding box center [804, 342] width 90 height 37
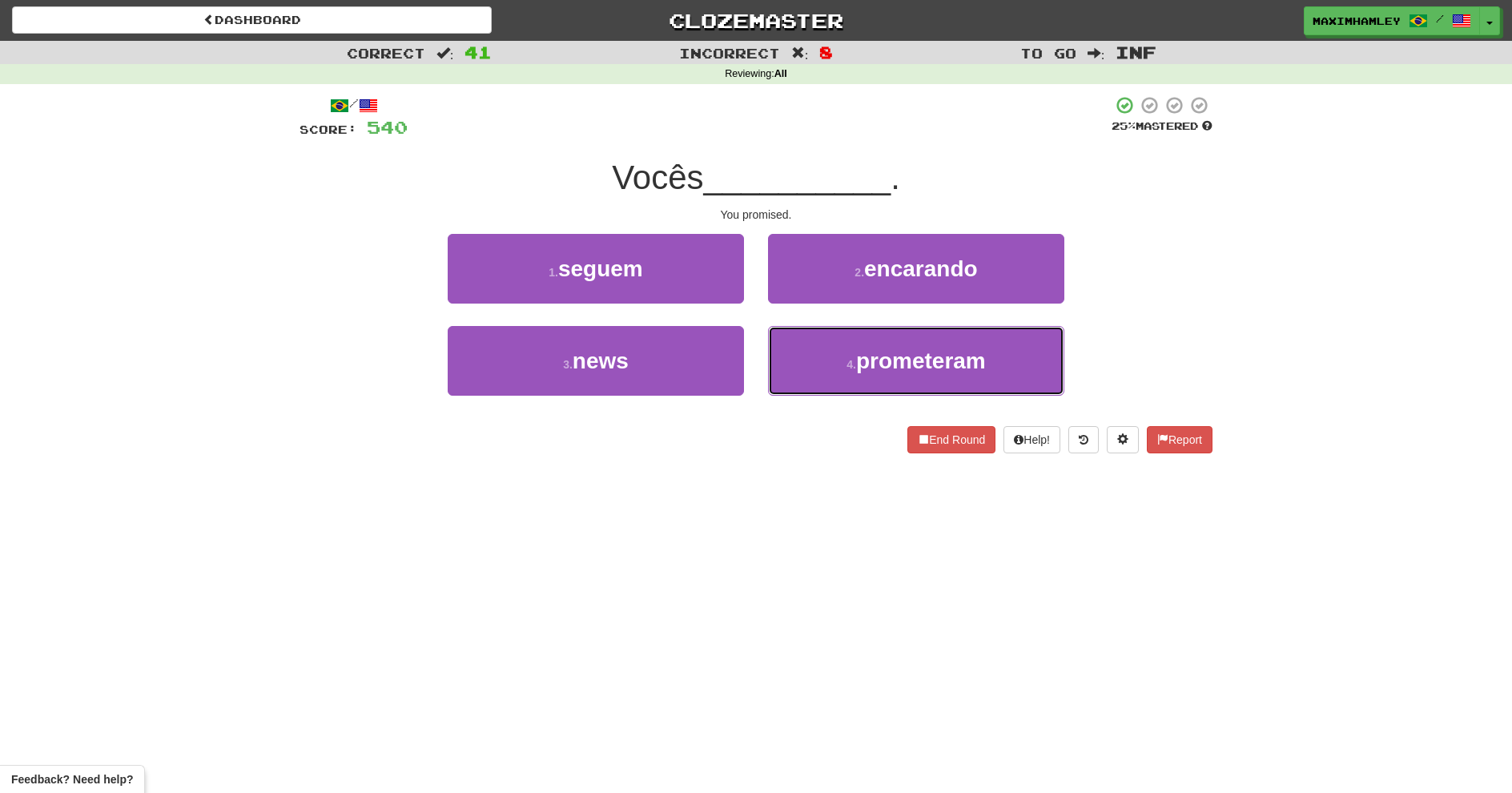
click at [845, 352] on button "4 . prometeram" at bounding box center [917, 360] width 296 height 70
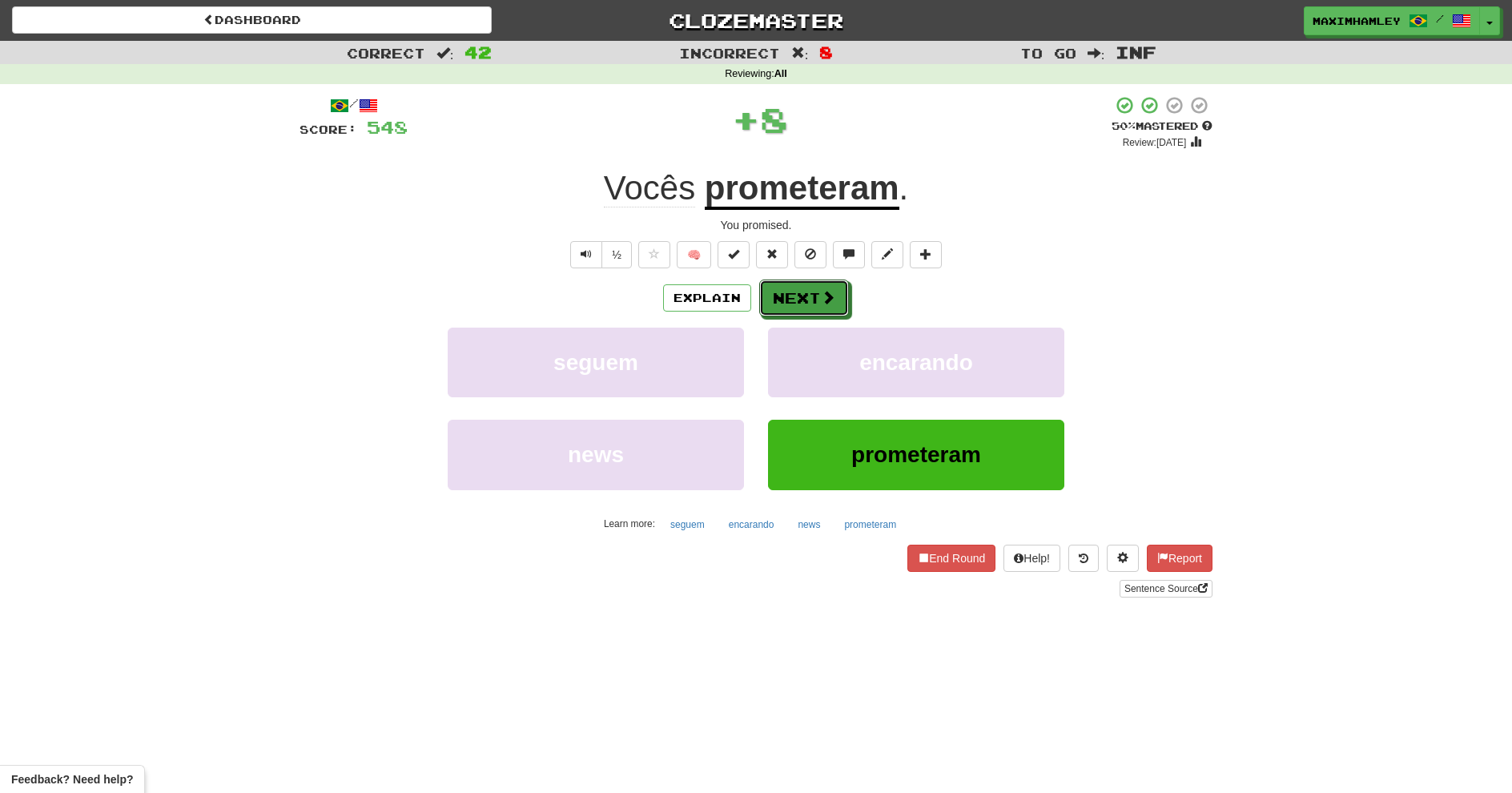
click at [817, 289] on button "Next" at bounding box center [804, 298] width 90 height 37
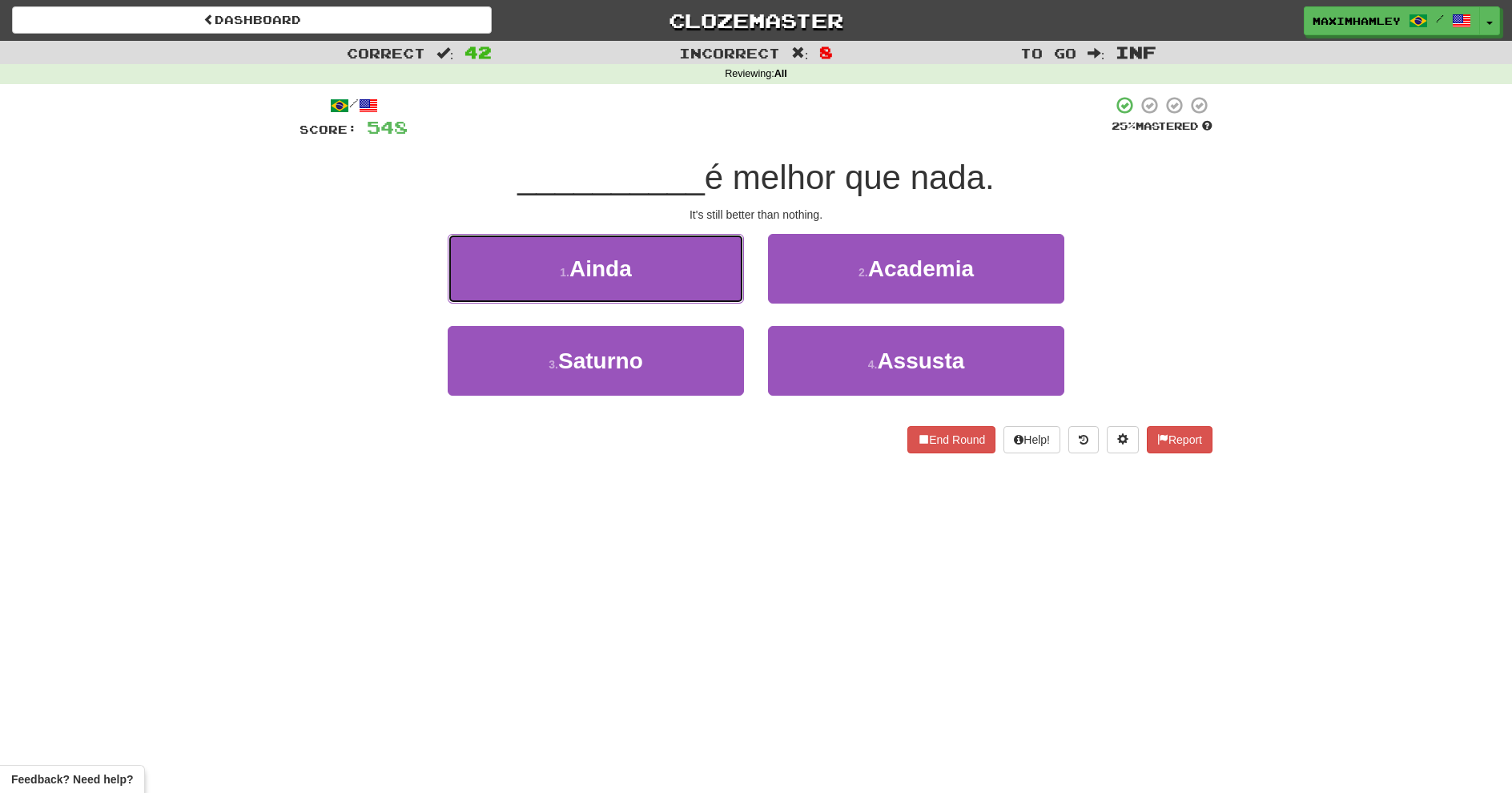
click at [735, 286] on button "1 . Ainda" at bounding box center [595, 269] width 296 height 70
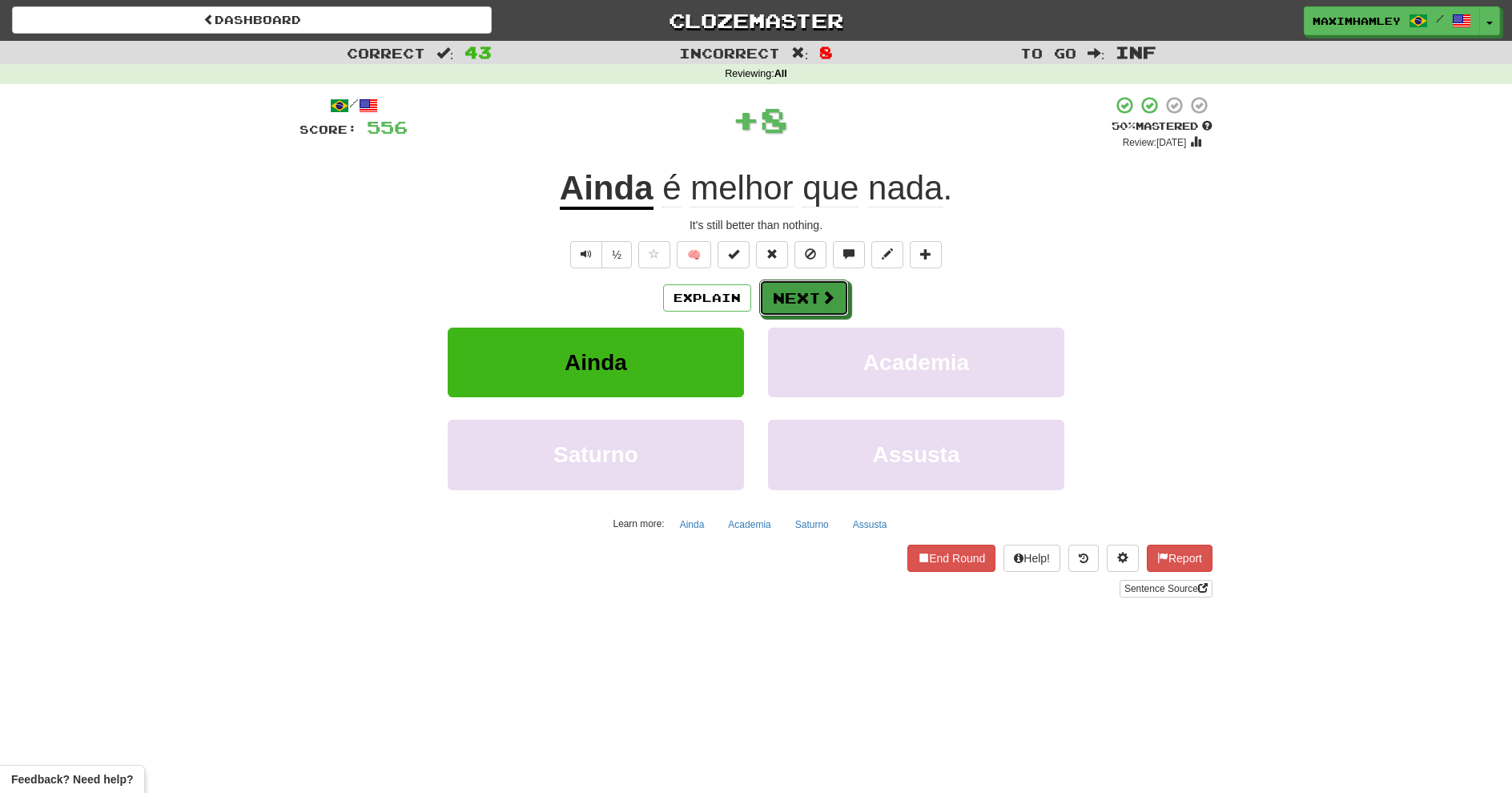
click at [834, 301] on span at bounding box center [828, 297] width 15 height 15
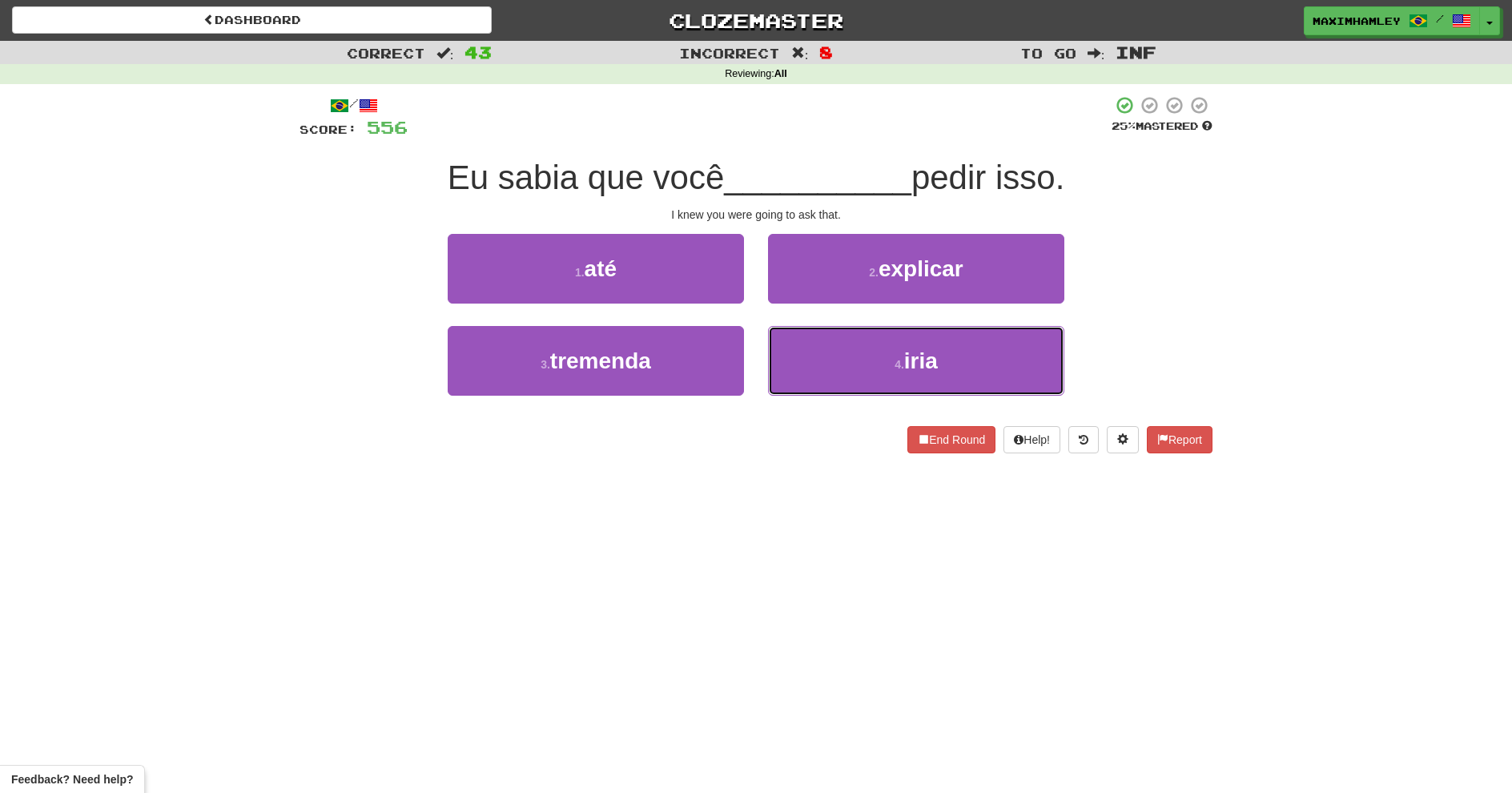
click at [885, 383] on button "4 . iria" at bounding box center [917, 360] width 296 height 70
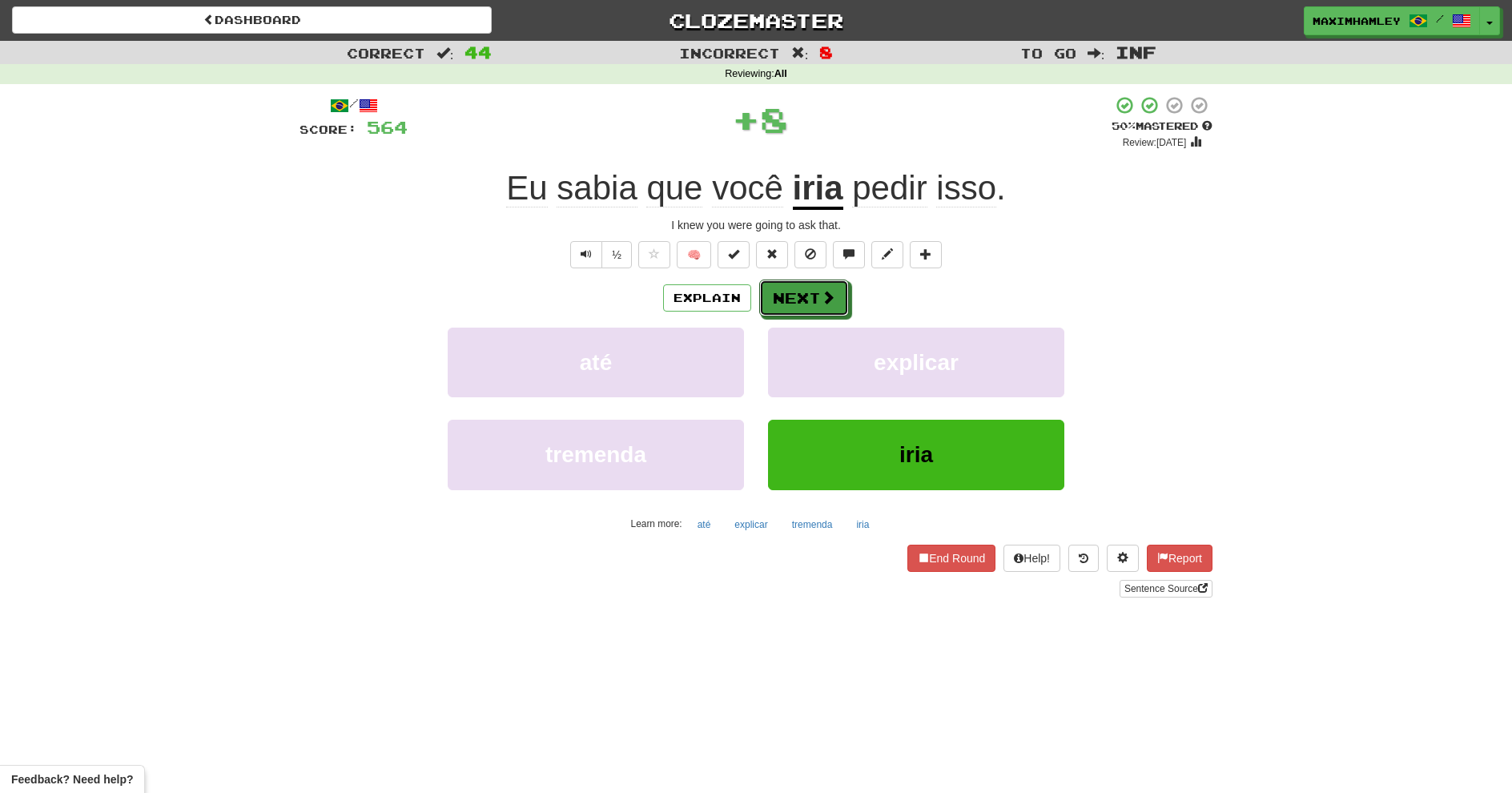
click at [810, 298] on button "Next" at bounding box center [804, 298] width 90 height 37
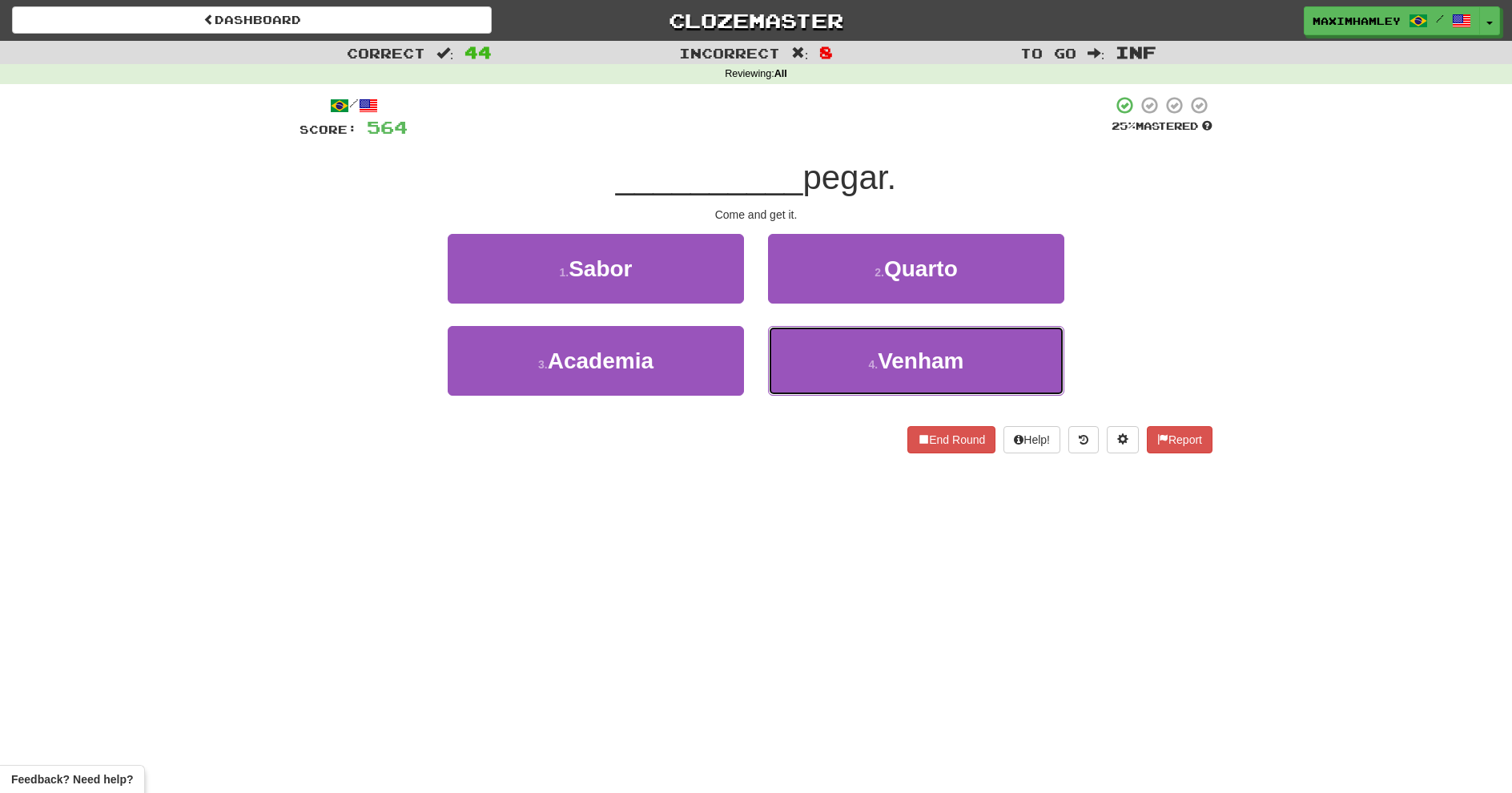
click at [825, 379] on button "4 . Venham" at bounding box center [917, 360] width 296 height 70
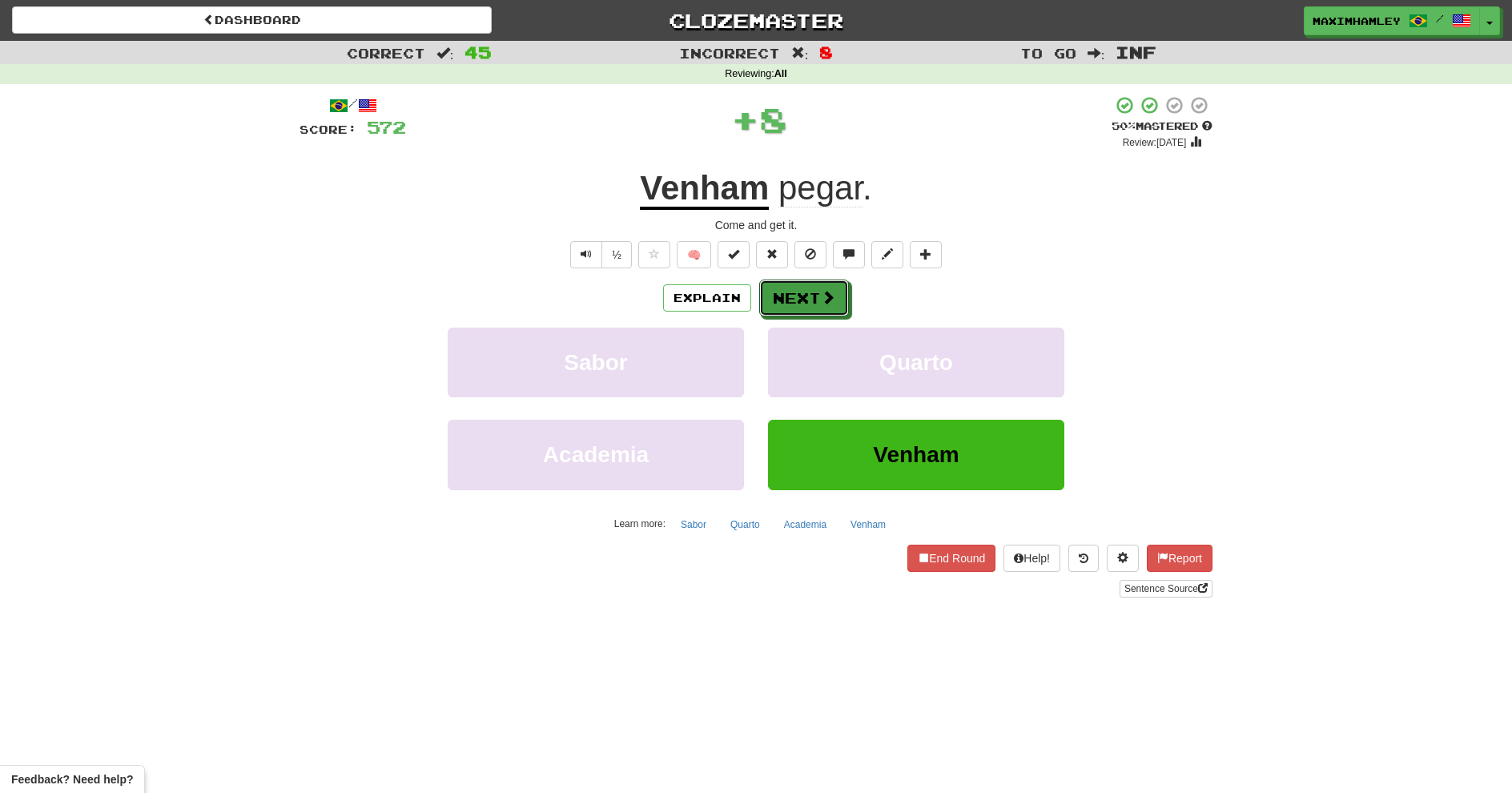
click at [769, 302] on button "Next" at bounding box center [804, 298] width 90 height 37
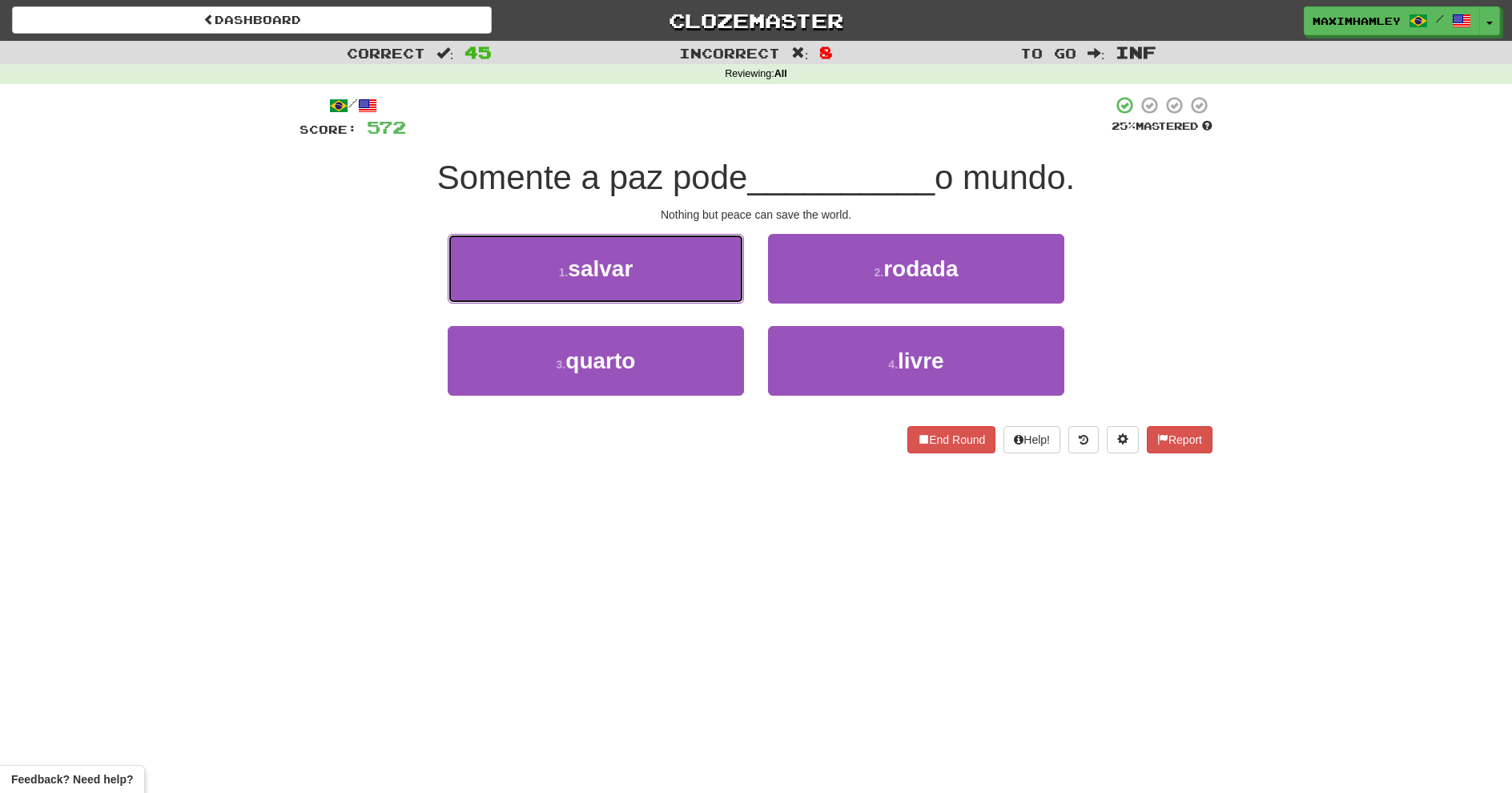
click at [685, 264] on button "1 . salvar" at bounding box center [595, 269] width 296 height 70
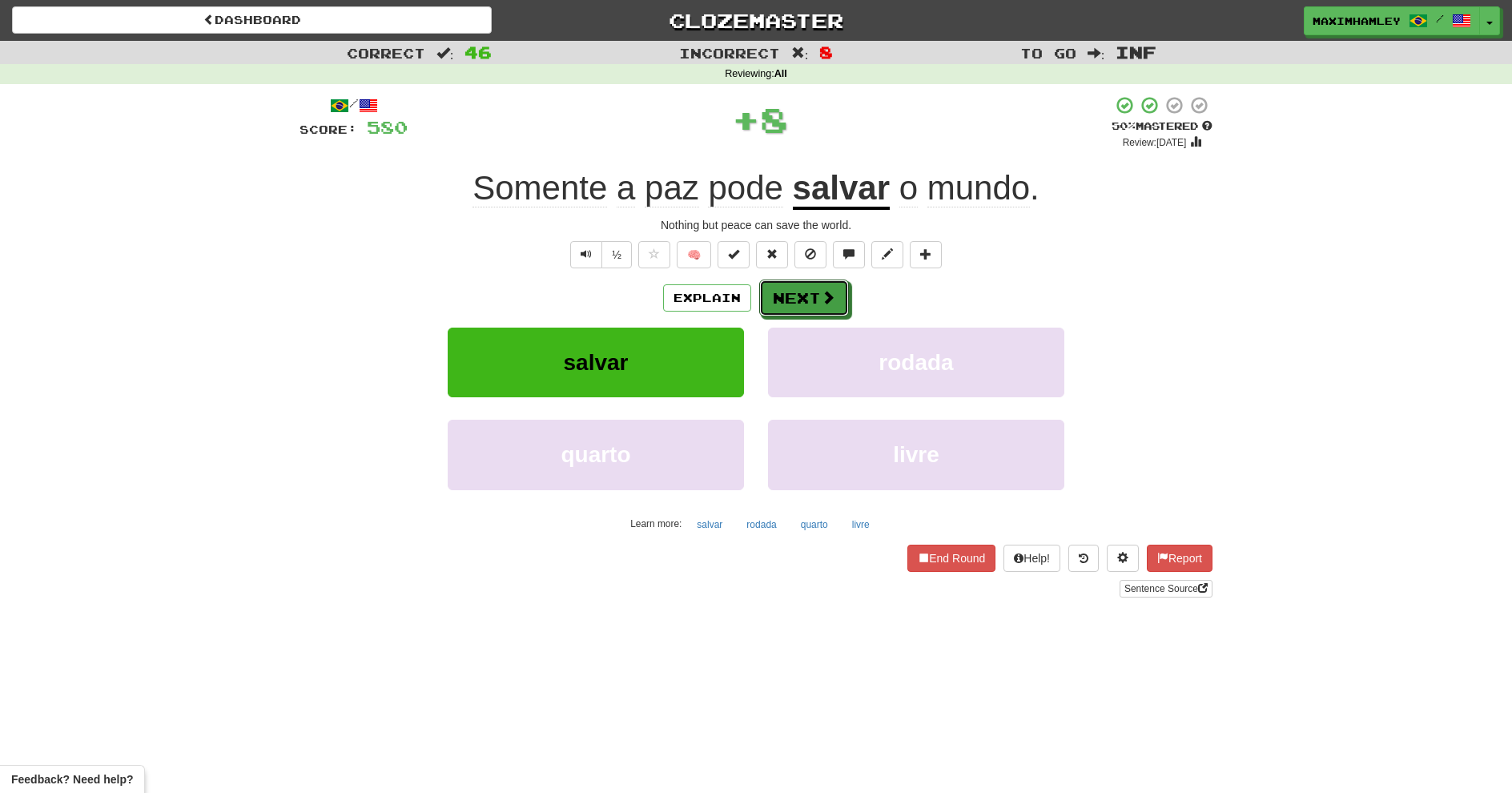
click at [775, 302] on button "Next" at bounding box center [804, 298] width 90 height 37
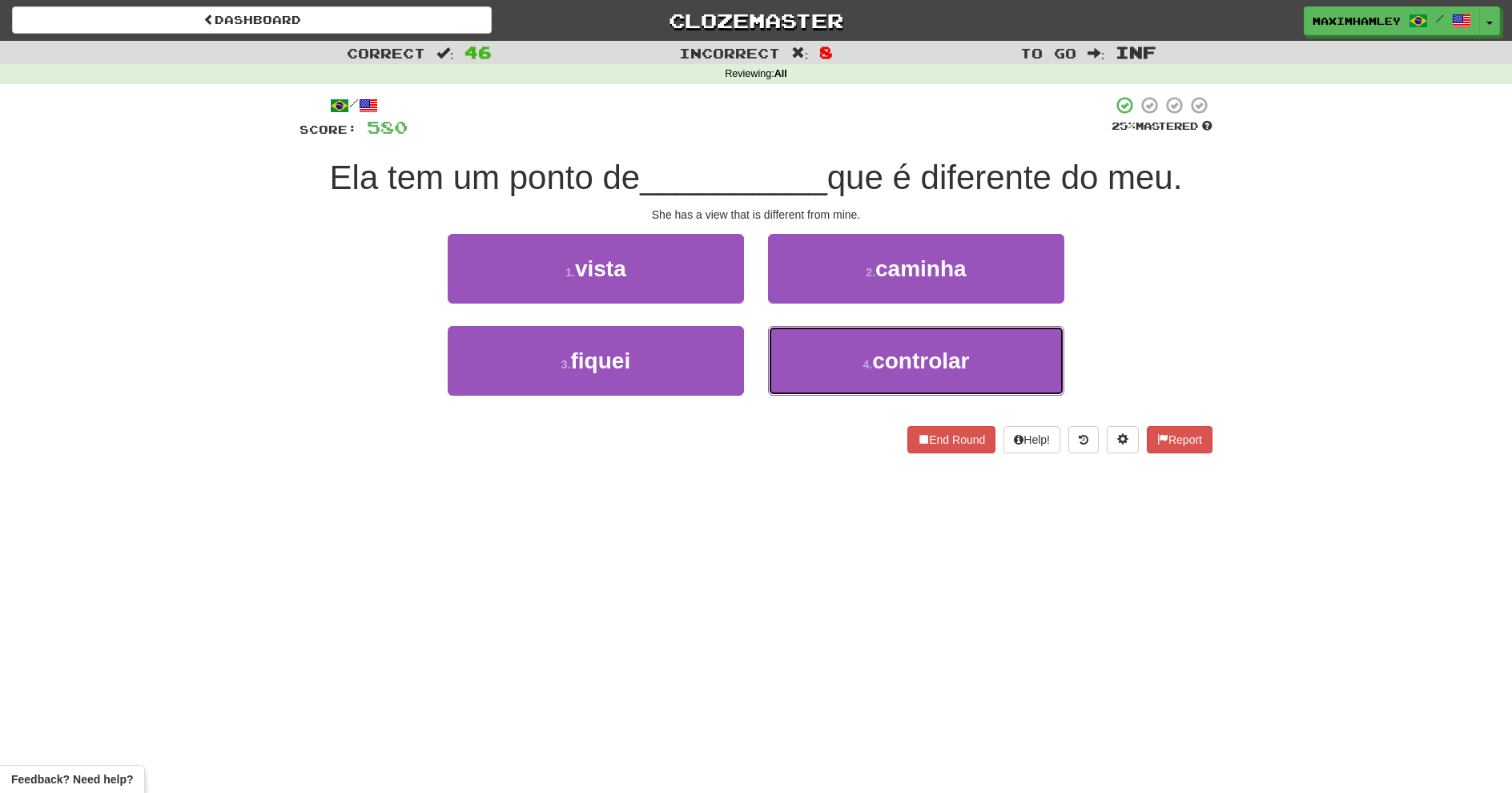
click at [820, 354] on button "4 . controlar" at bounding box center [917, 360] width 296 height 70
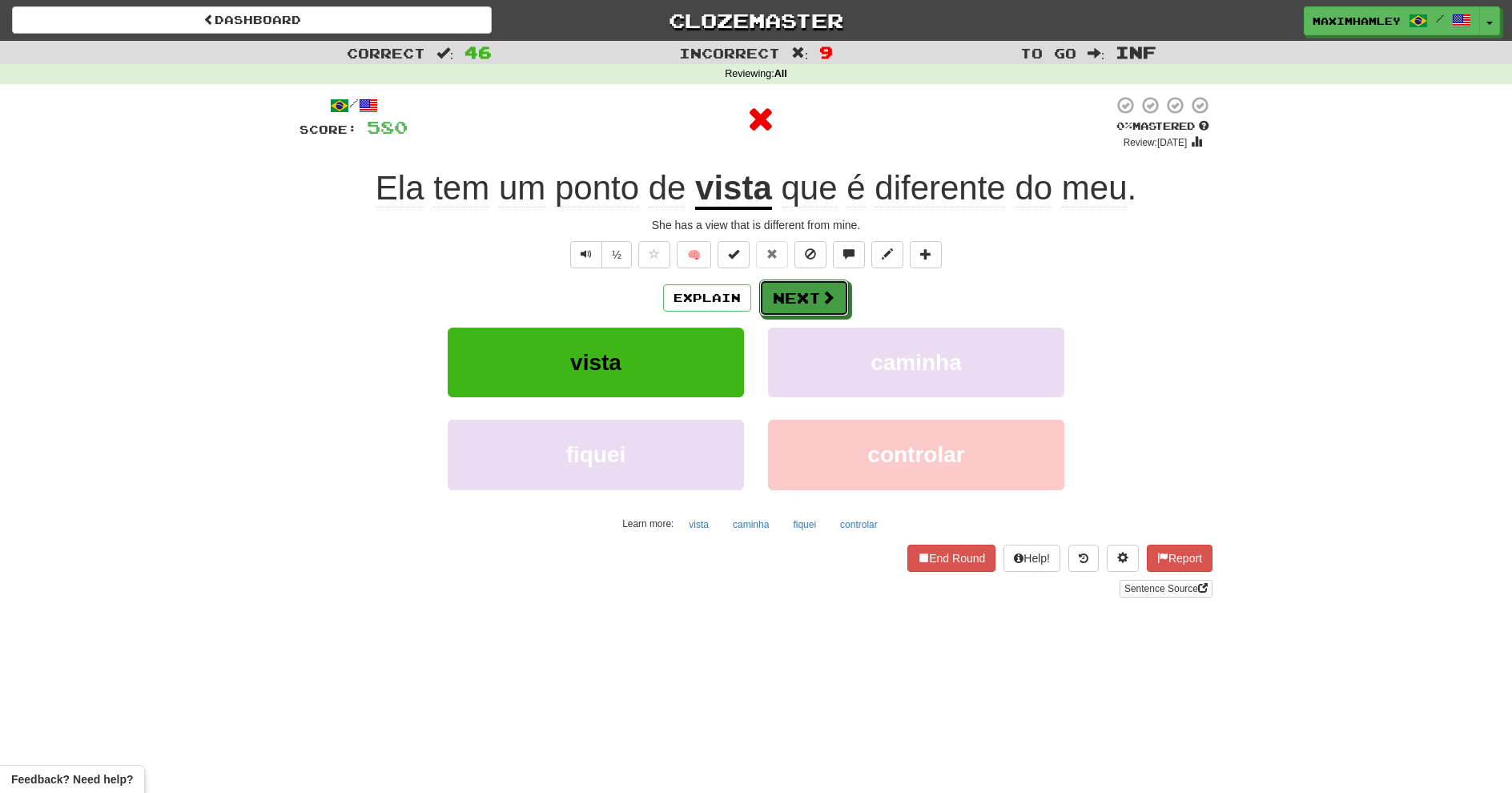
click at [799, 305] on button "Next" at bounding box center [804, 298] width 90 height 37
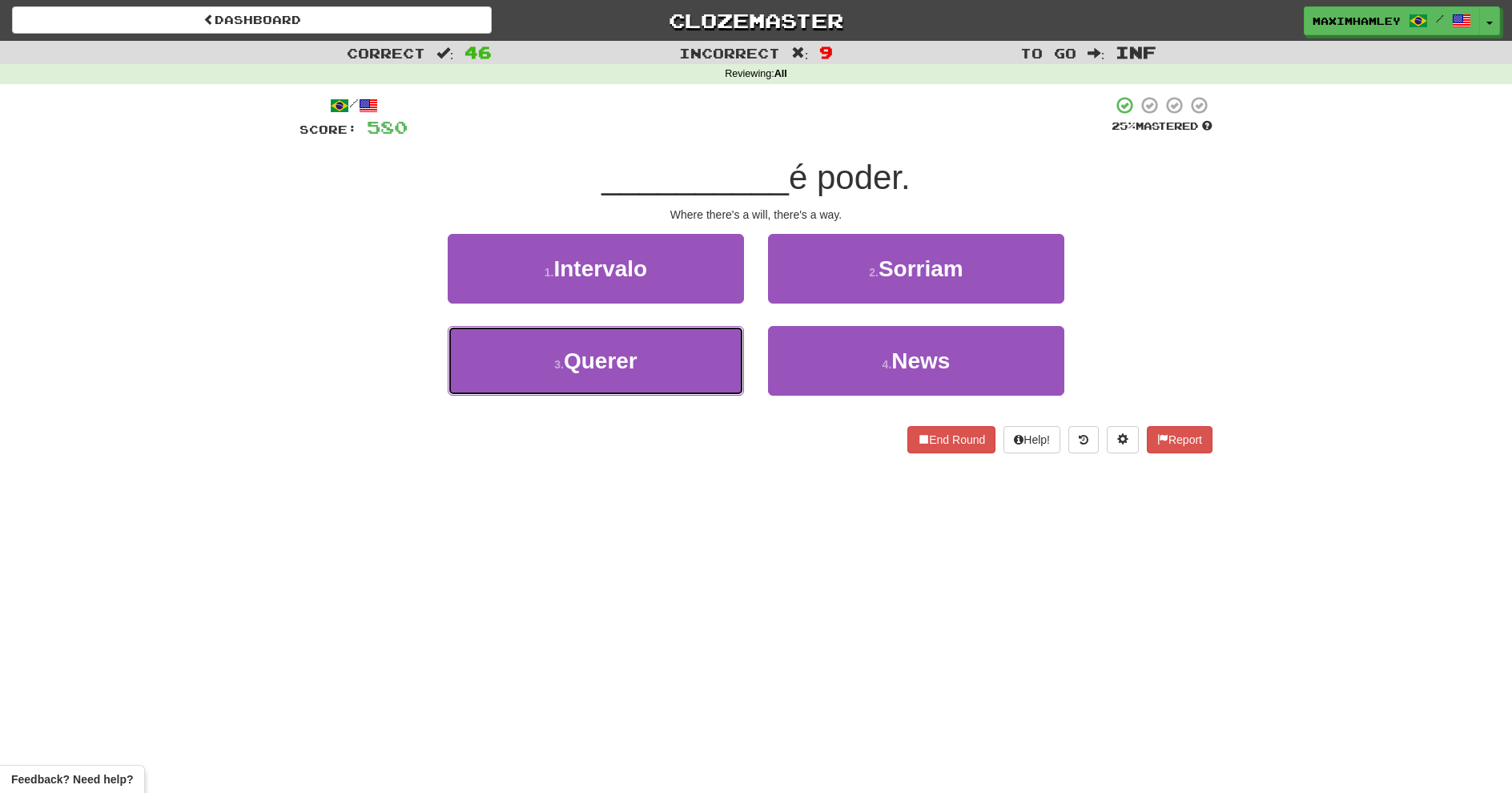
click at [683, 366] on button "3 . Querer" at bounding box center [595, 360] width 296 height 70
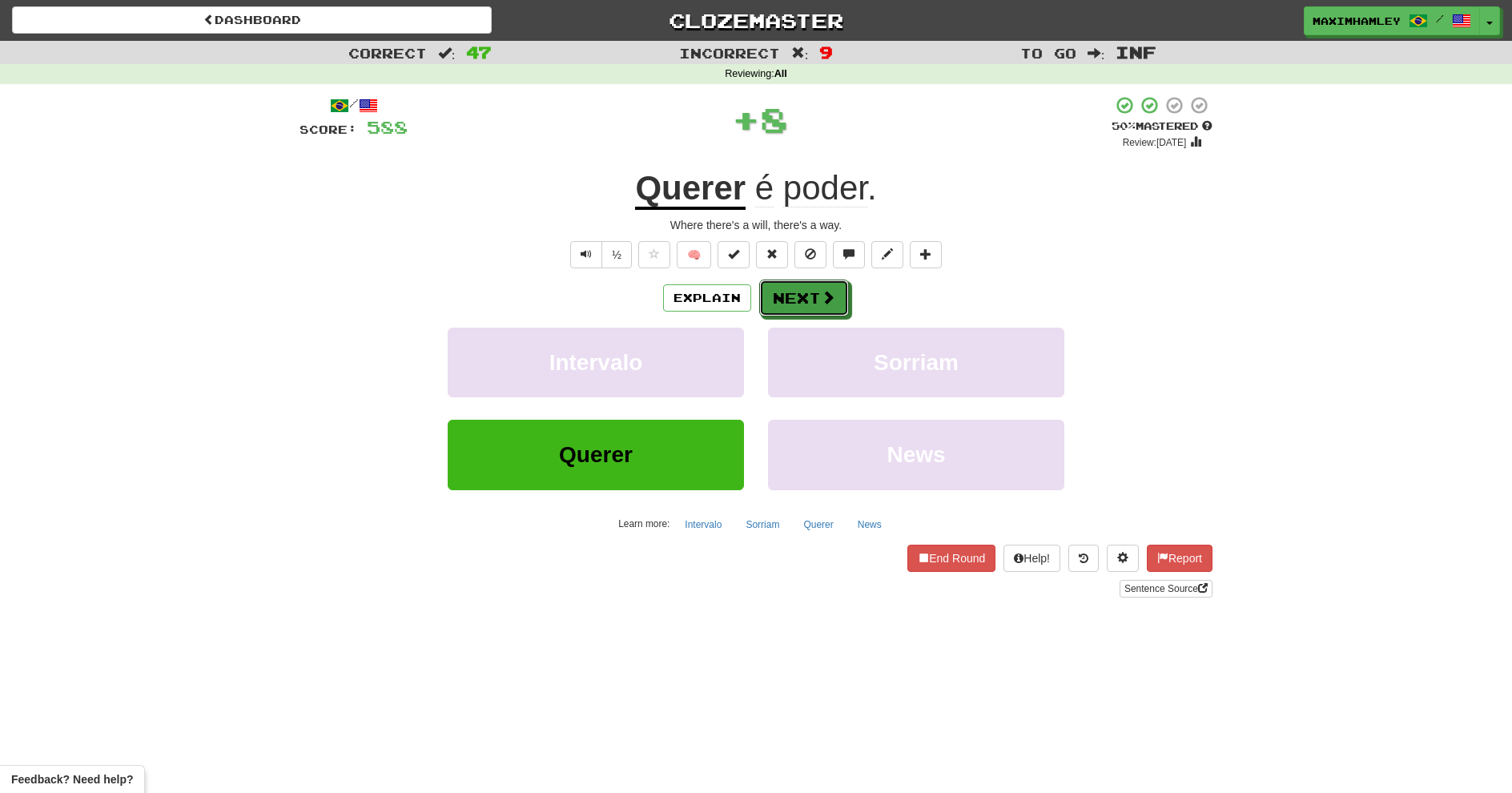
click at [812, 311] on button "Next" at bounding box center [804, 298] width 90 height 37
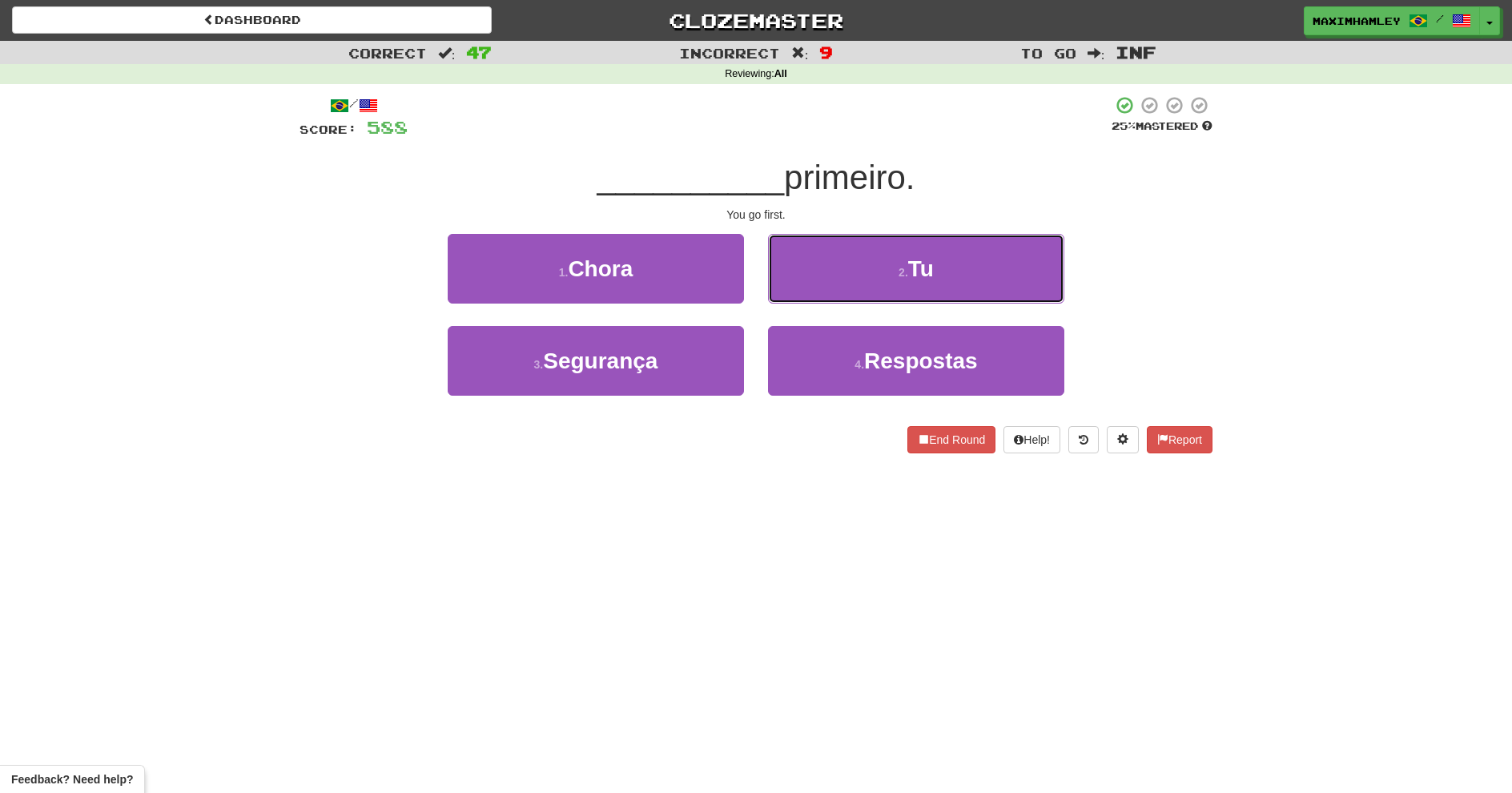
click at [910, 273] on span "Tu" at bounding box center [921, 268] width 26 height 25
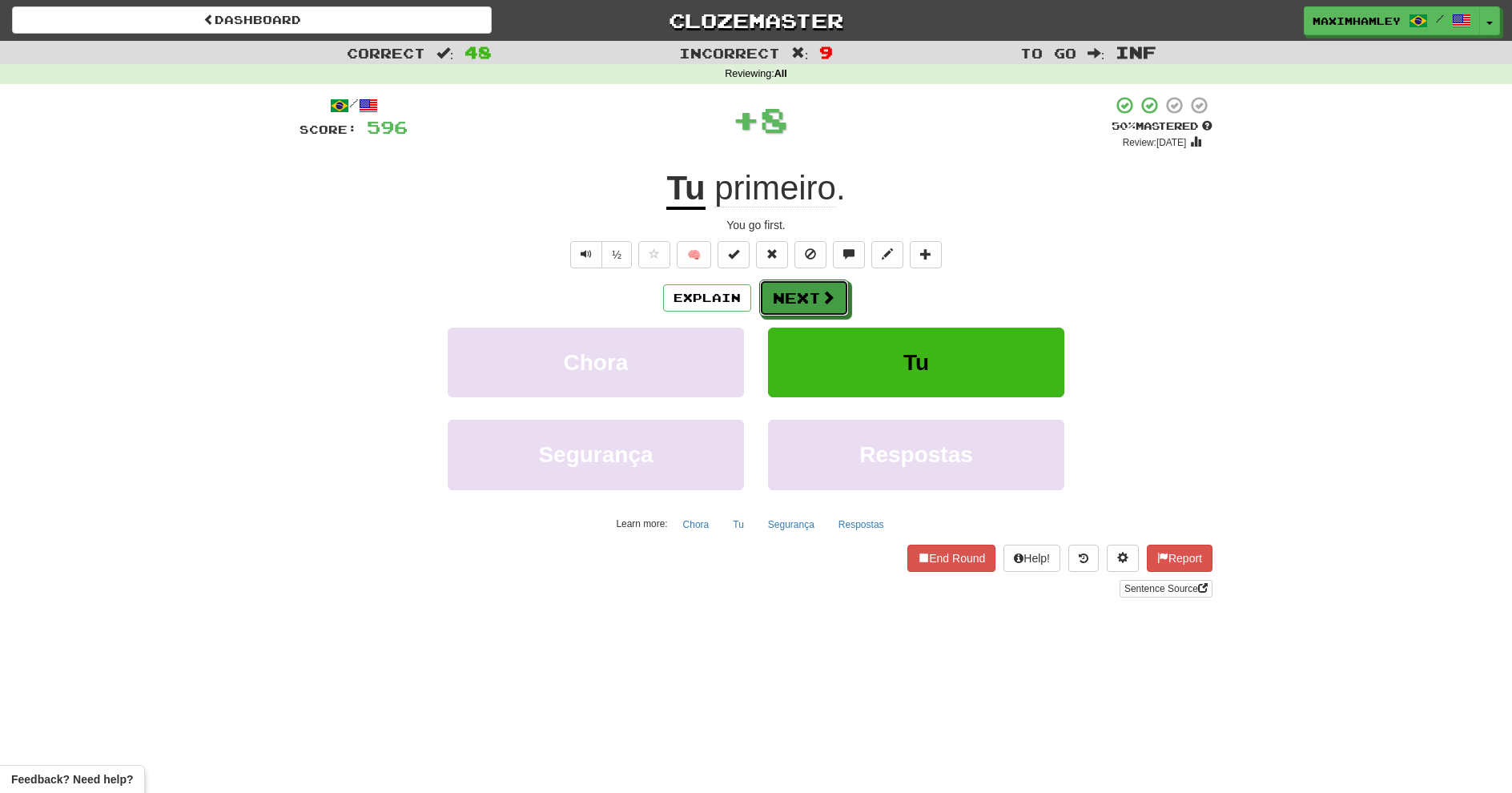
click at [823, 302] on span at bounding box center [828, 297] width 15 height 15
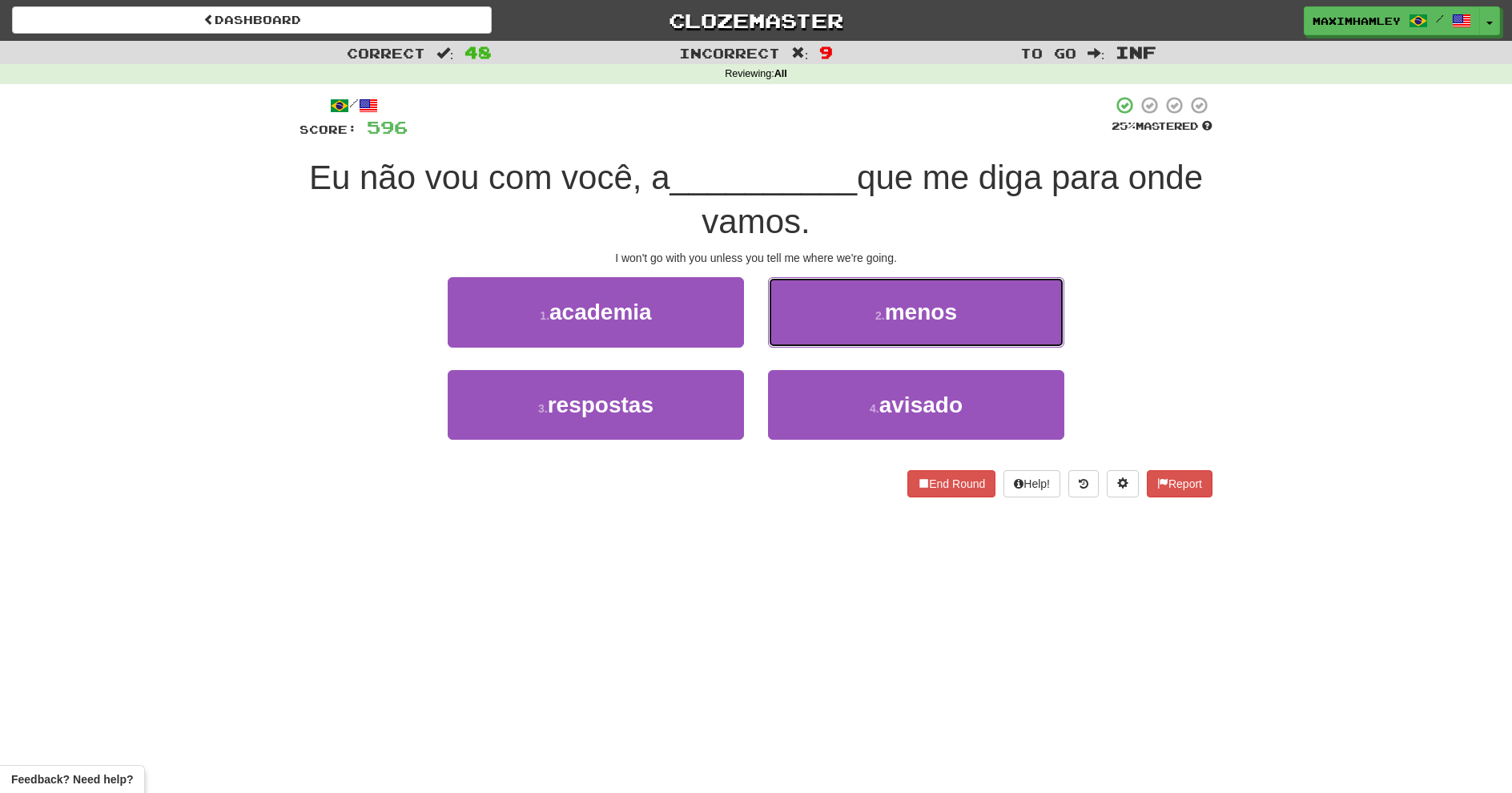
click at [873, 293] on button "2 . menos" at bounding box center [917, 312] width 296 height 70
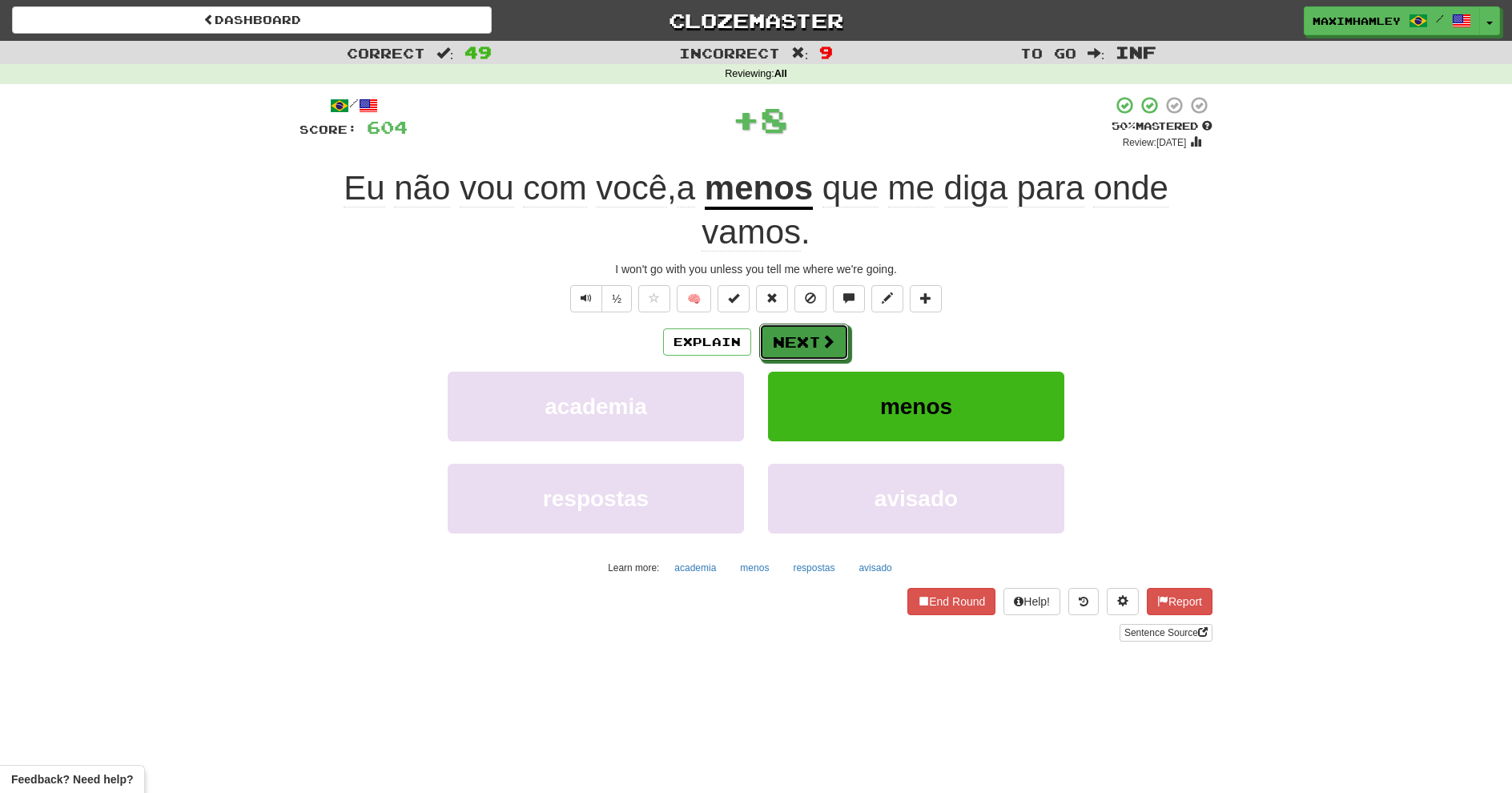
click at [801, 336] on button "Next" at bounding box center [804, 342] width 90 height 37
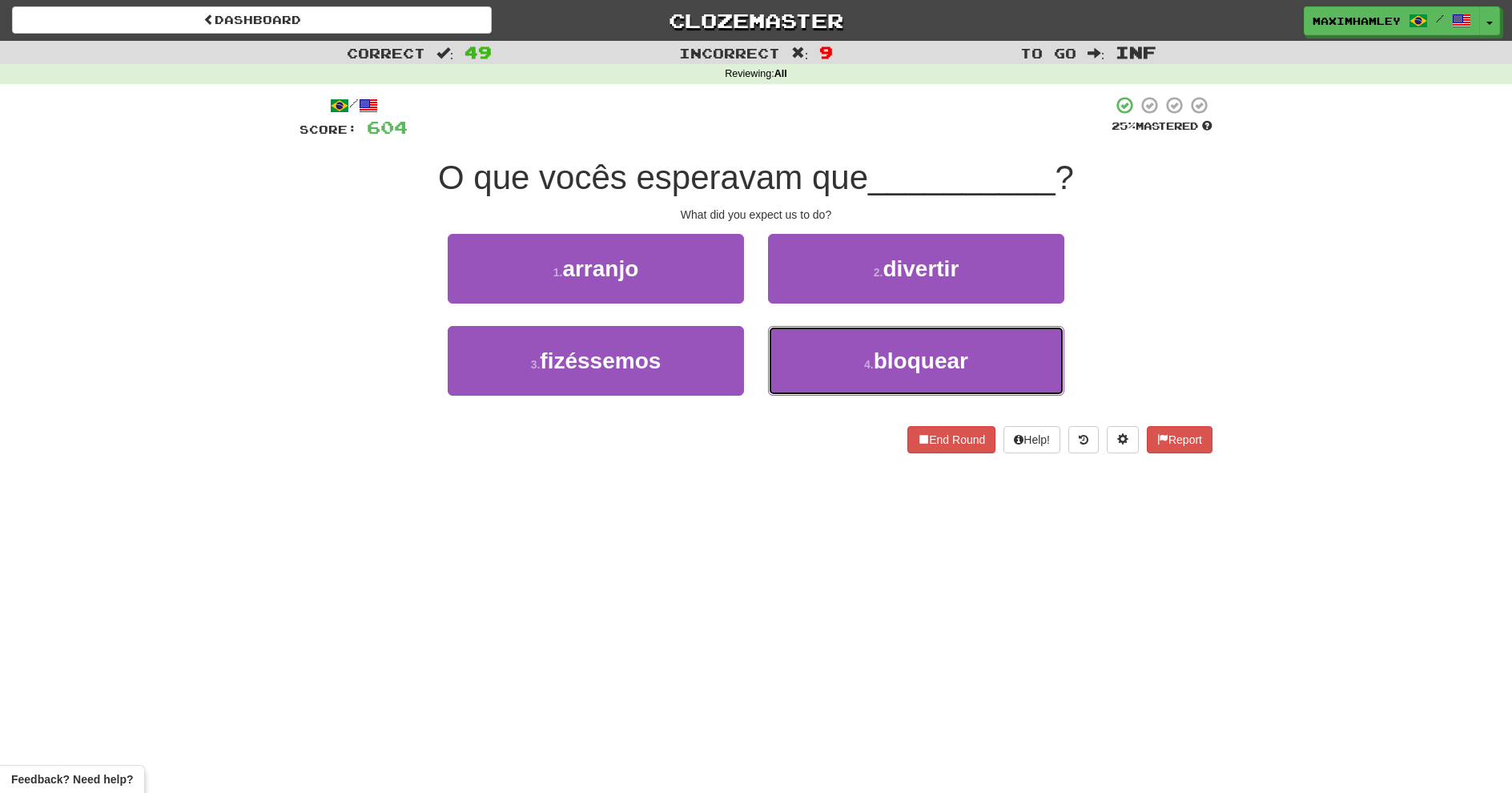
click at [816, 373] on button "4 . bloquear" at bounding box center [917, 360] width 296 height 70
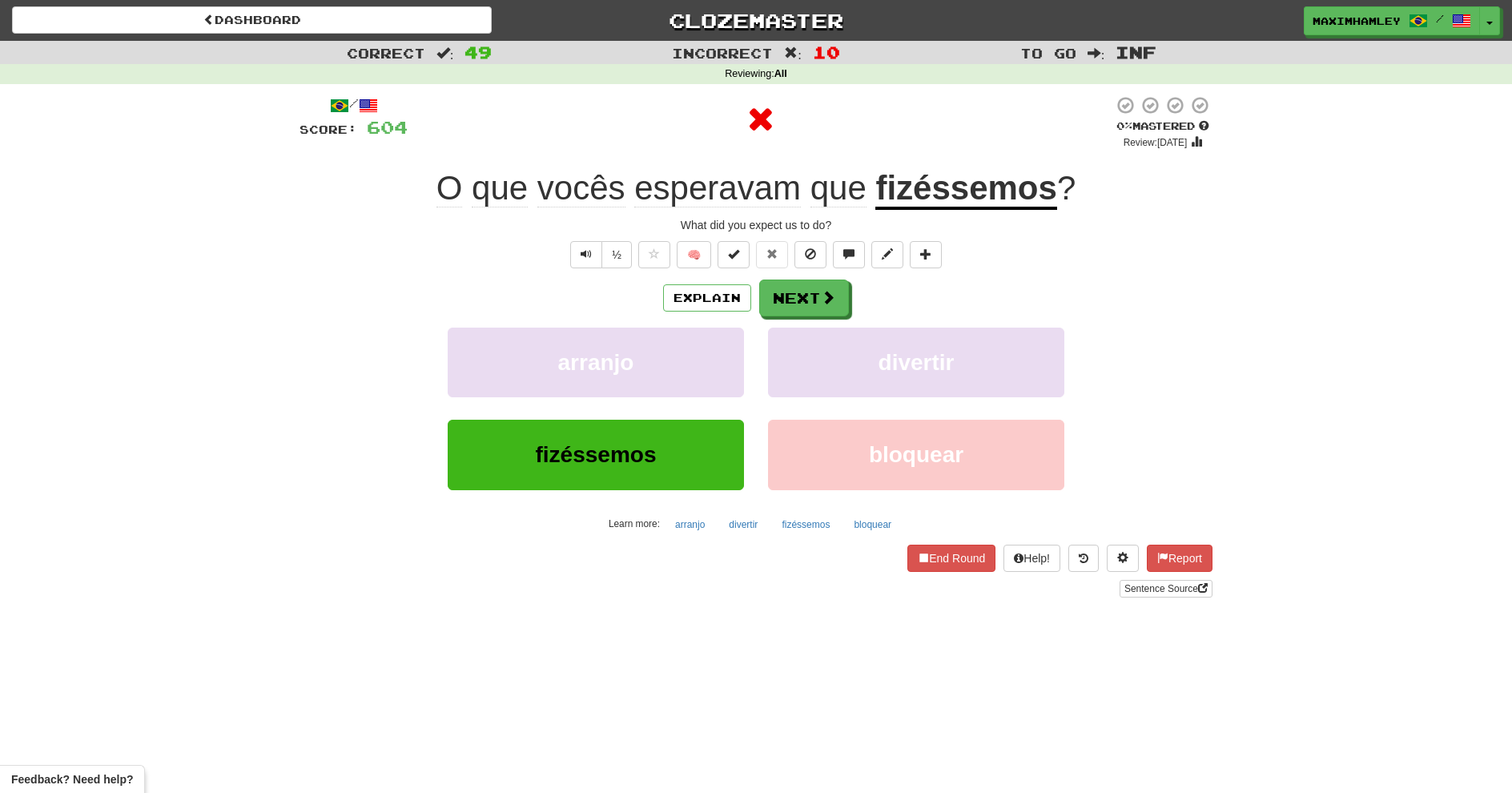
click at [768, 317] on div "Explain Next arranjo divertir fizéssemos bloquear Learn more: arranjo divertir …" at bounding box center [756, 408] width 913 height 257
click at [776, 313] on button "Next" at bounding box center [804, 298] width 90 height 37
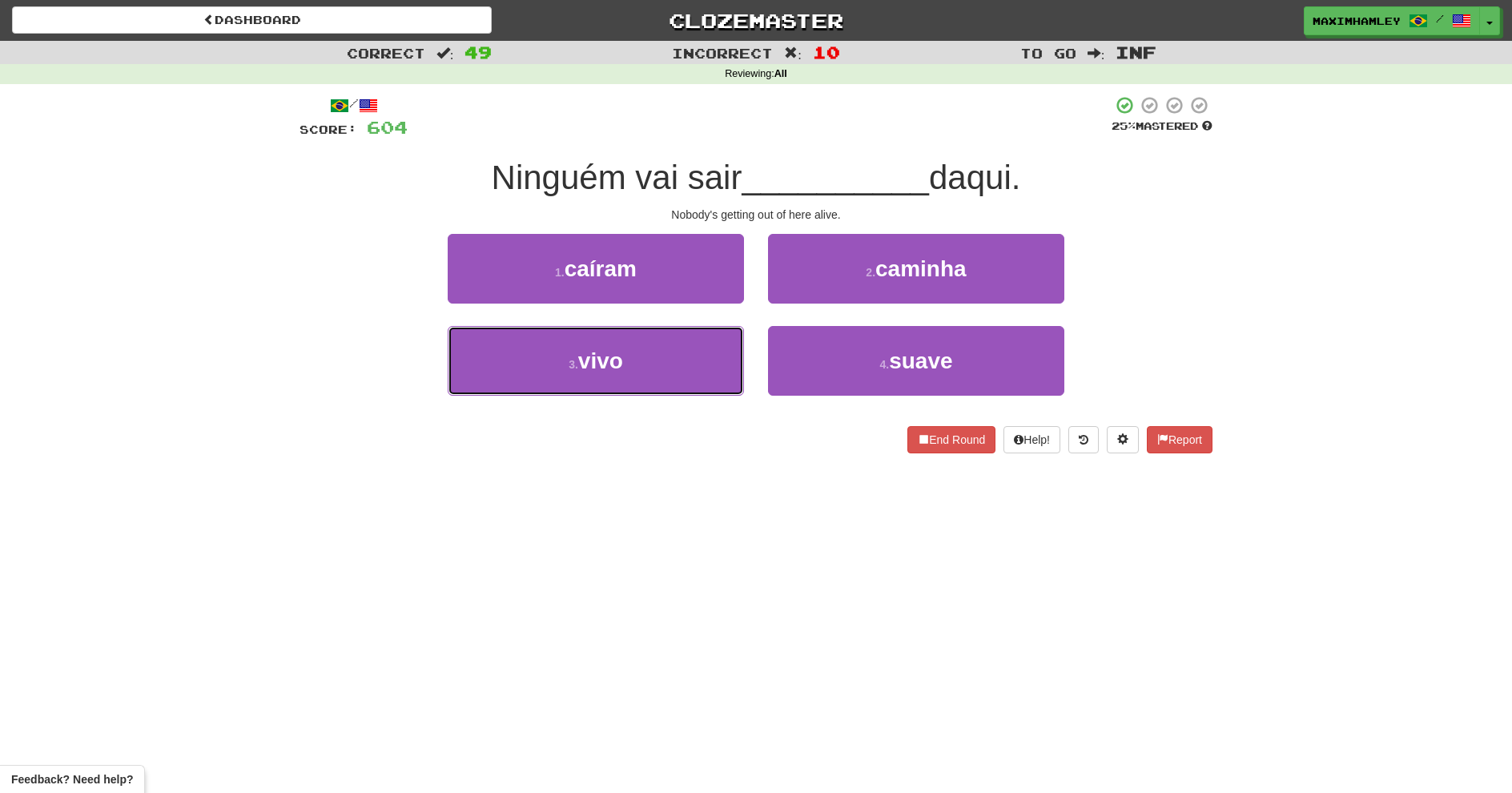
click at [520, 376] on button "3 . vivo" at bounding box center [595, 360] width 296 height 70
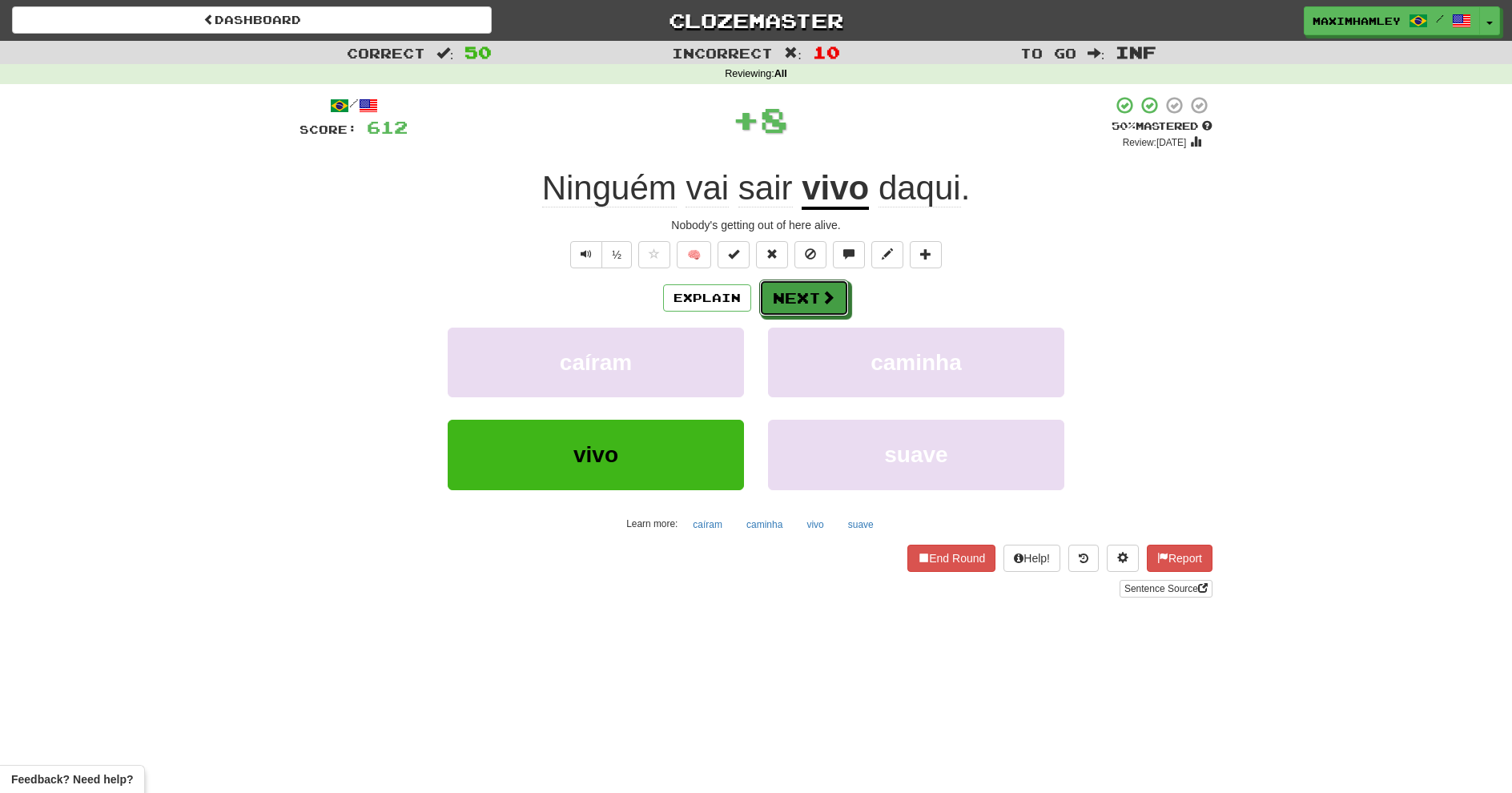
click at [808, 301] on button "Next" at bounding box center [804, 298] width 90 height 37
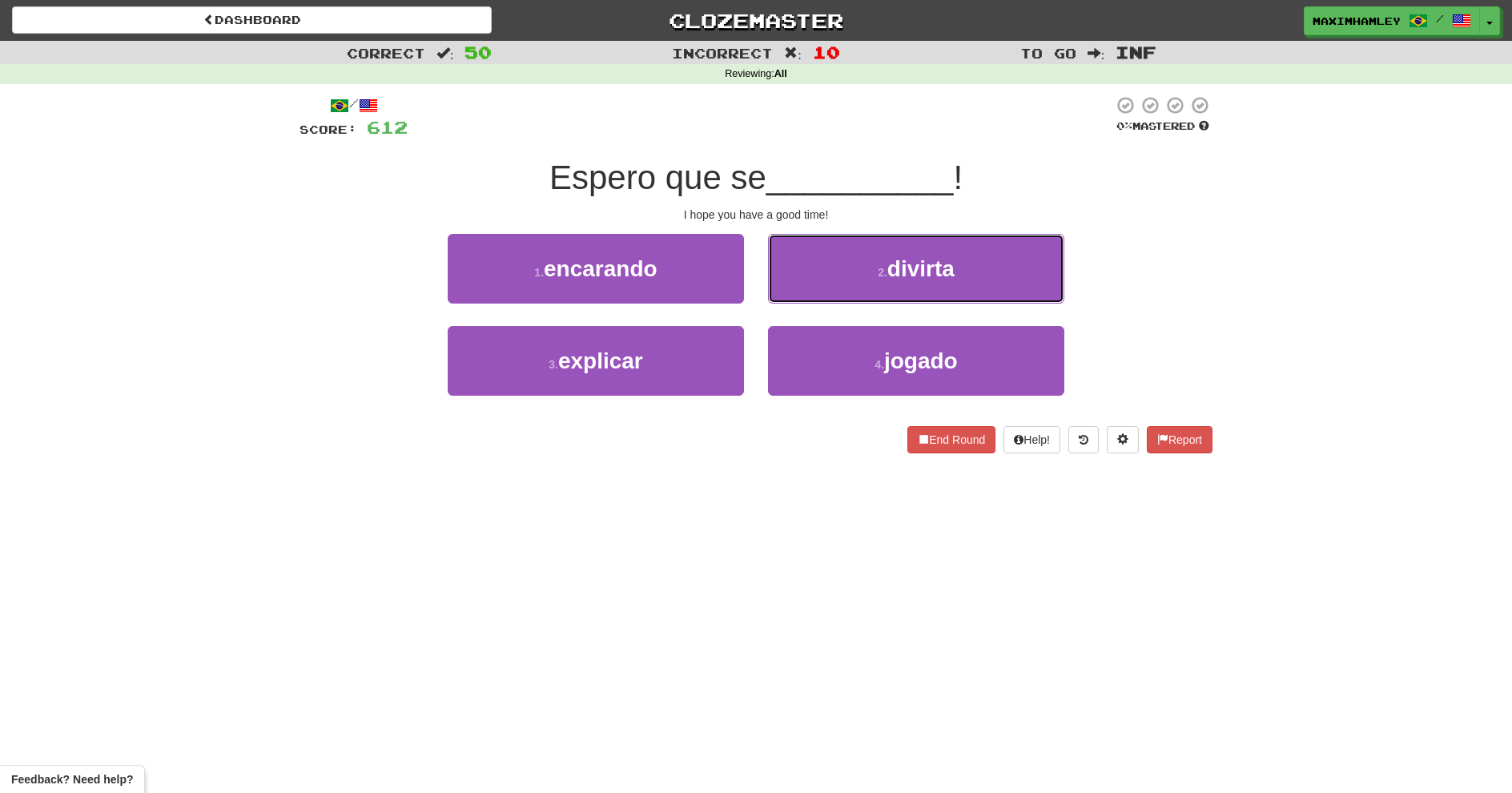
click at [882, 272] on small "2 ." at bounding box center [883, 273] width 10 height 13
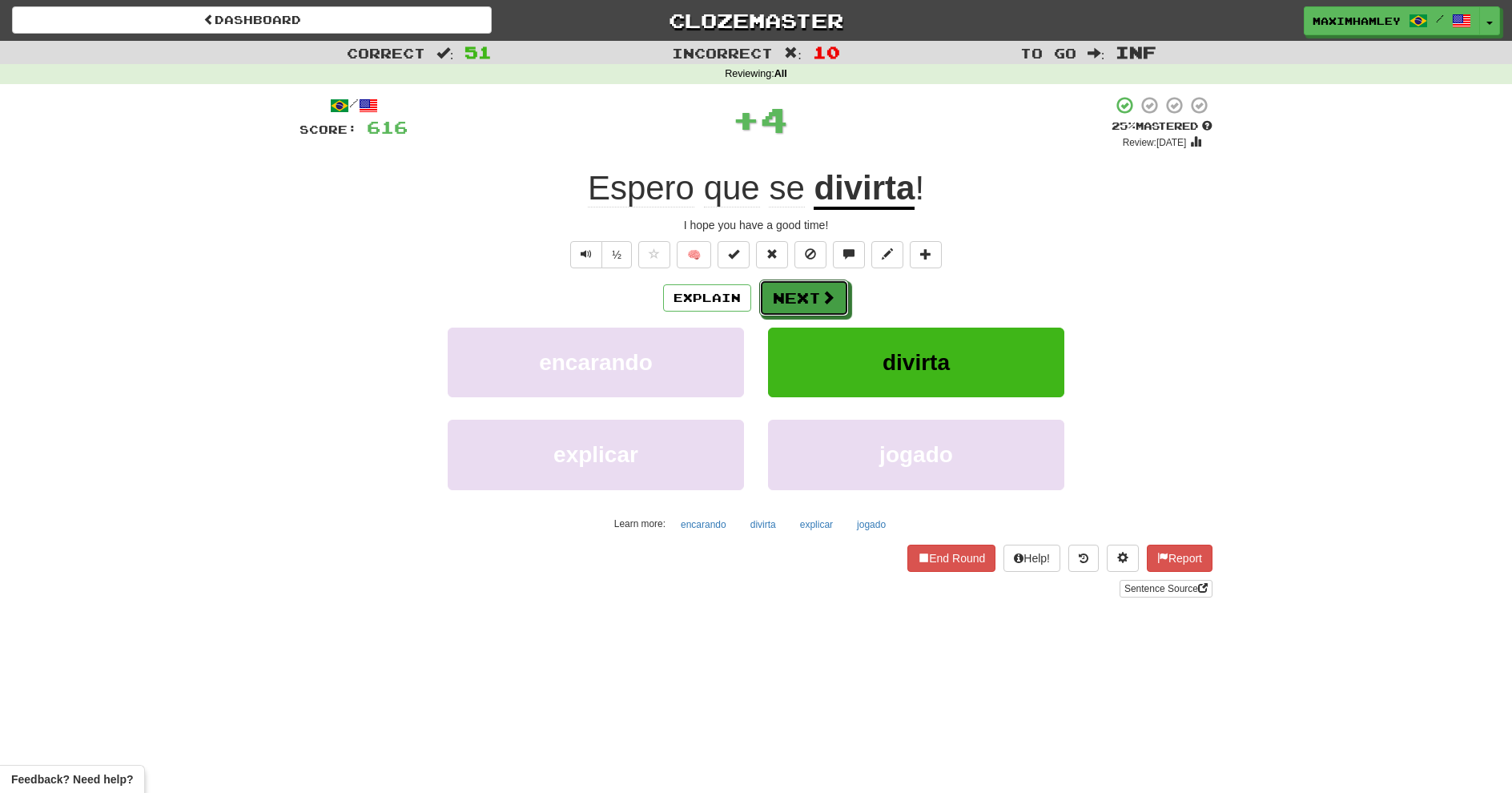
click at [806, 301] on button "Next" at bounding box center [804, 298] width 90 height 37
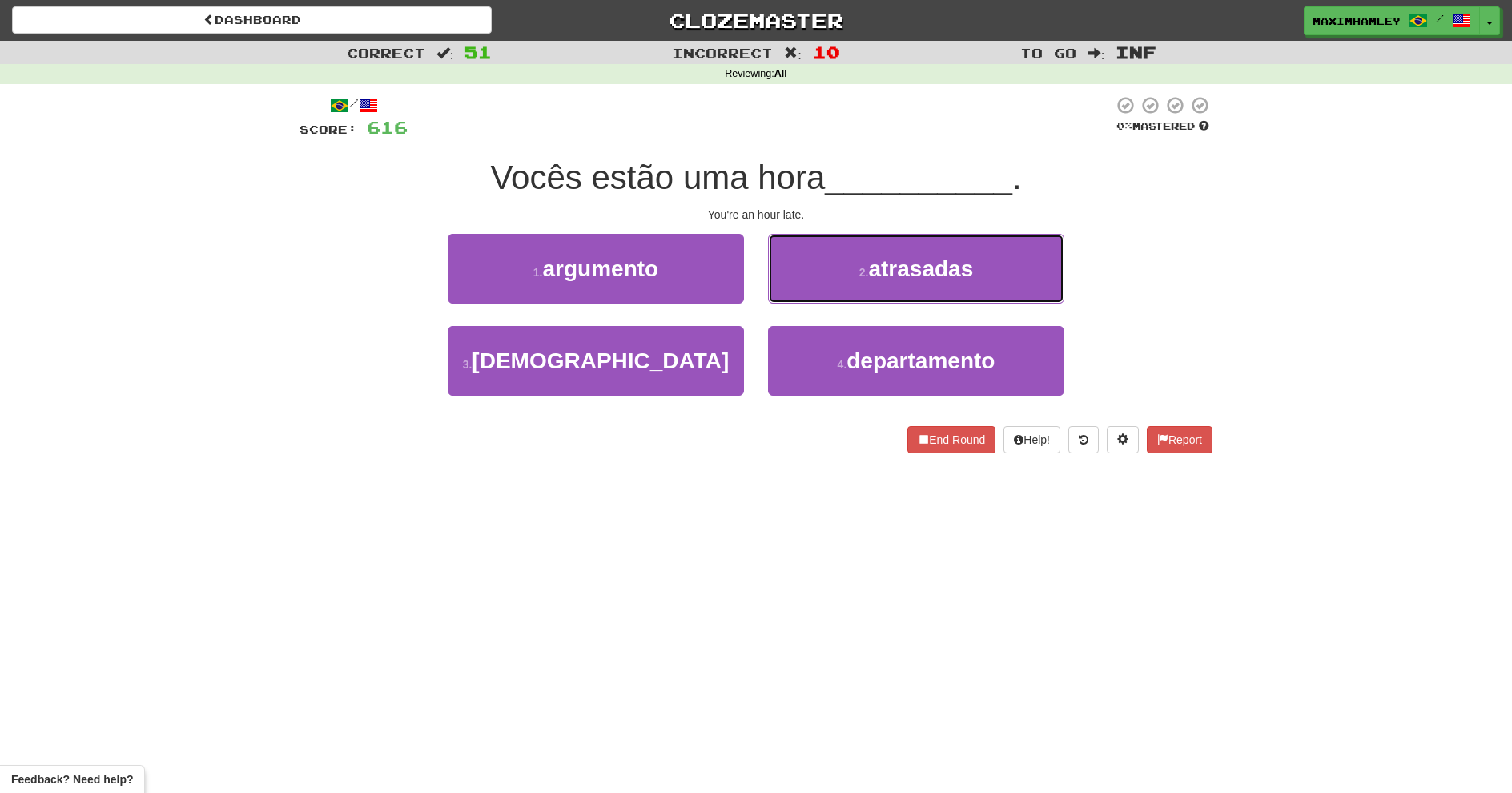
click at [807, 259] on button "2 . atrasadas" at bounding box center [917, 269] width 296 height 70
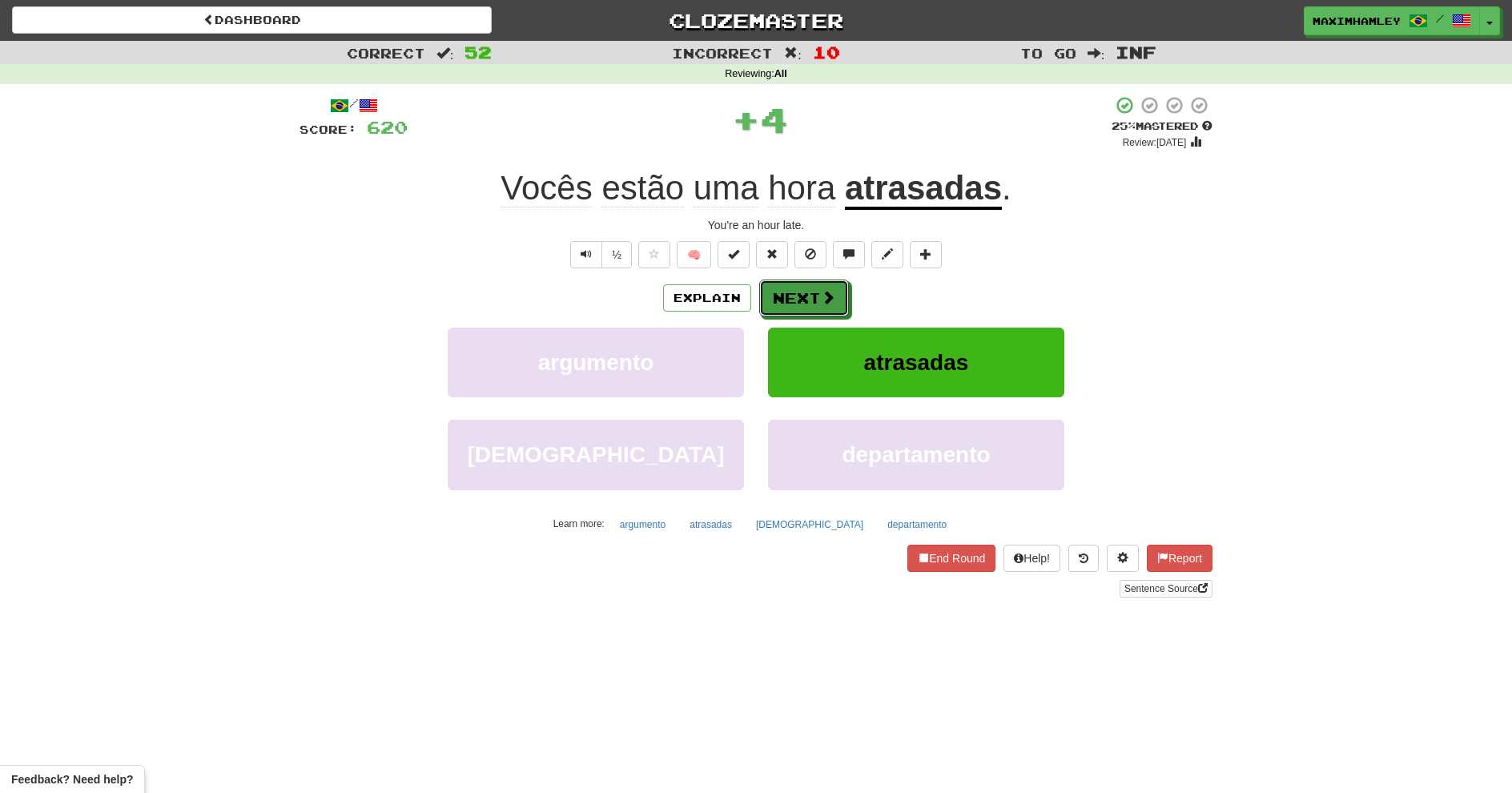
click at [782, 312] on button "Next" at bounding box center [804, 298] width 90 height 37
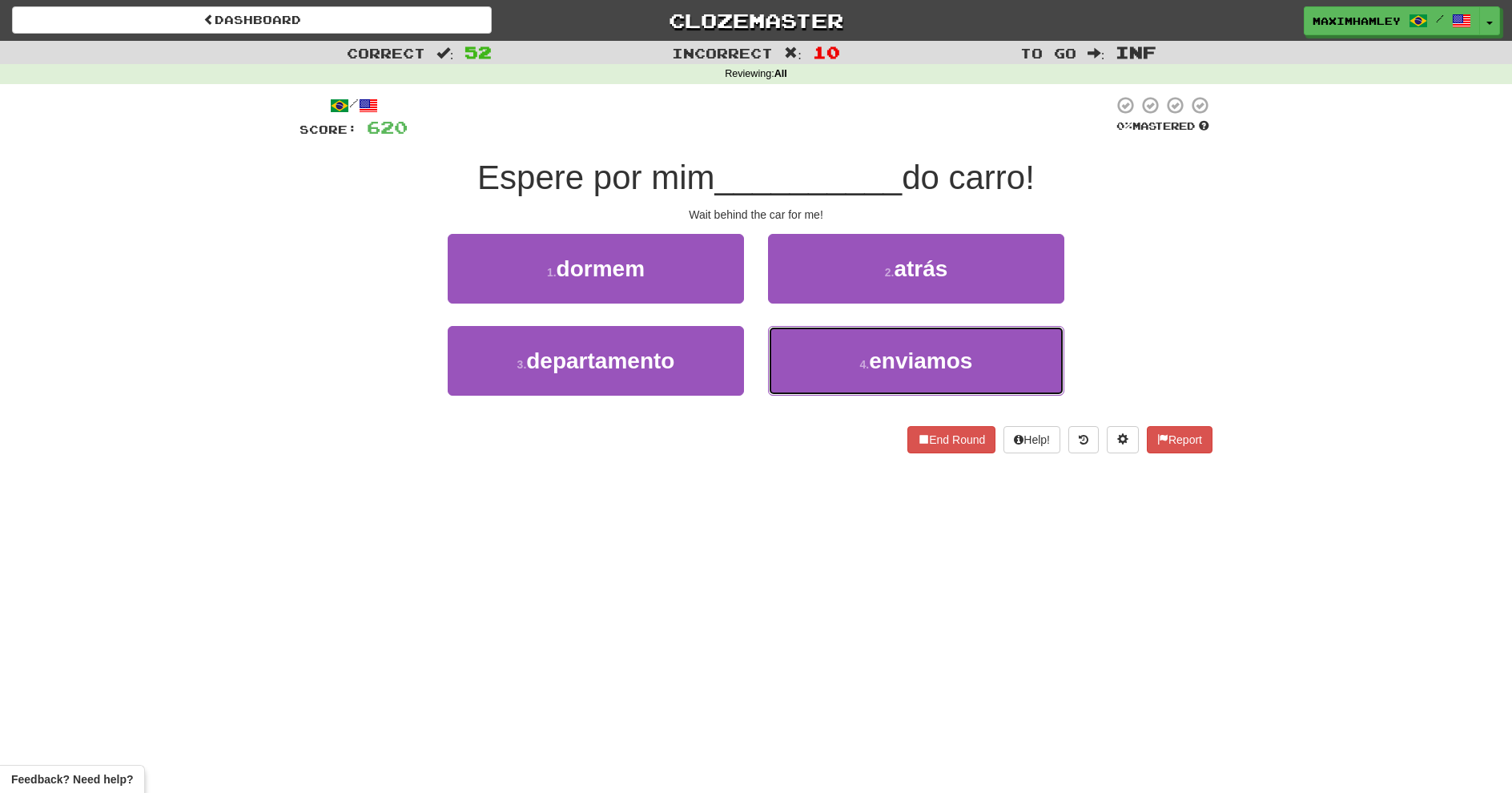
click at [849, 350] on button "4 . enviamos" at bounding box center [917, 360] width 296 height 70
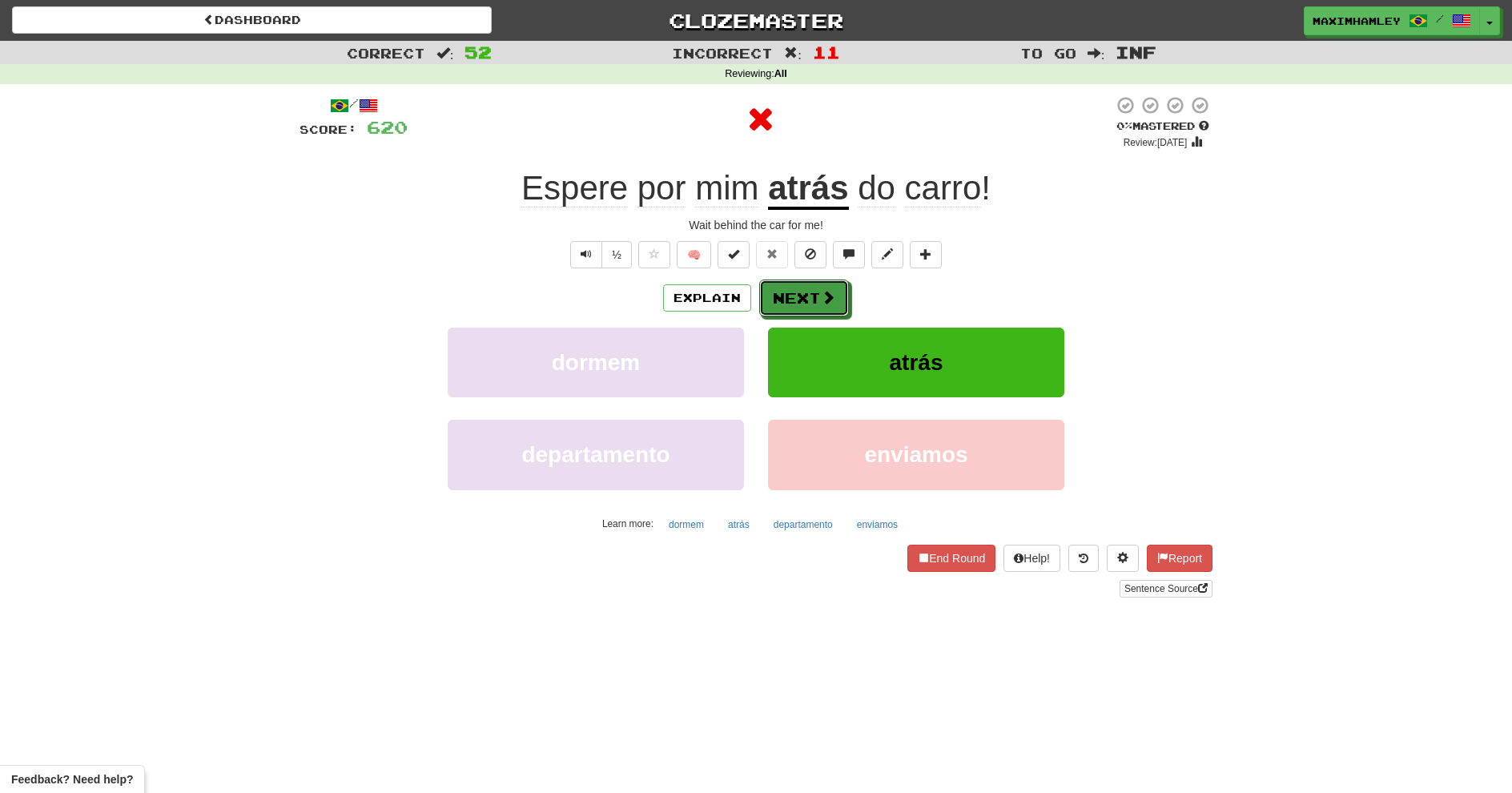
click at [812, 283] on button "Next" at bounding box center [804, 298] width 90 height 37
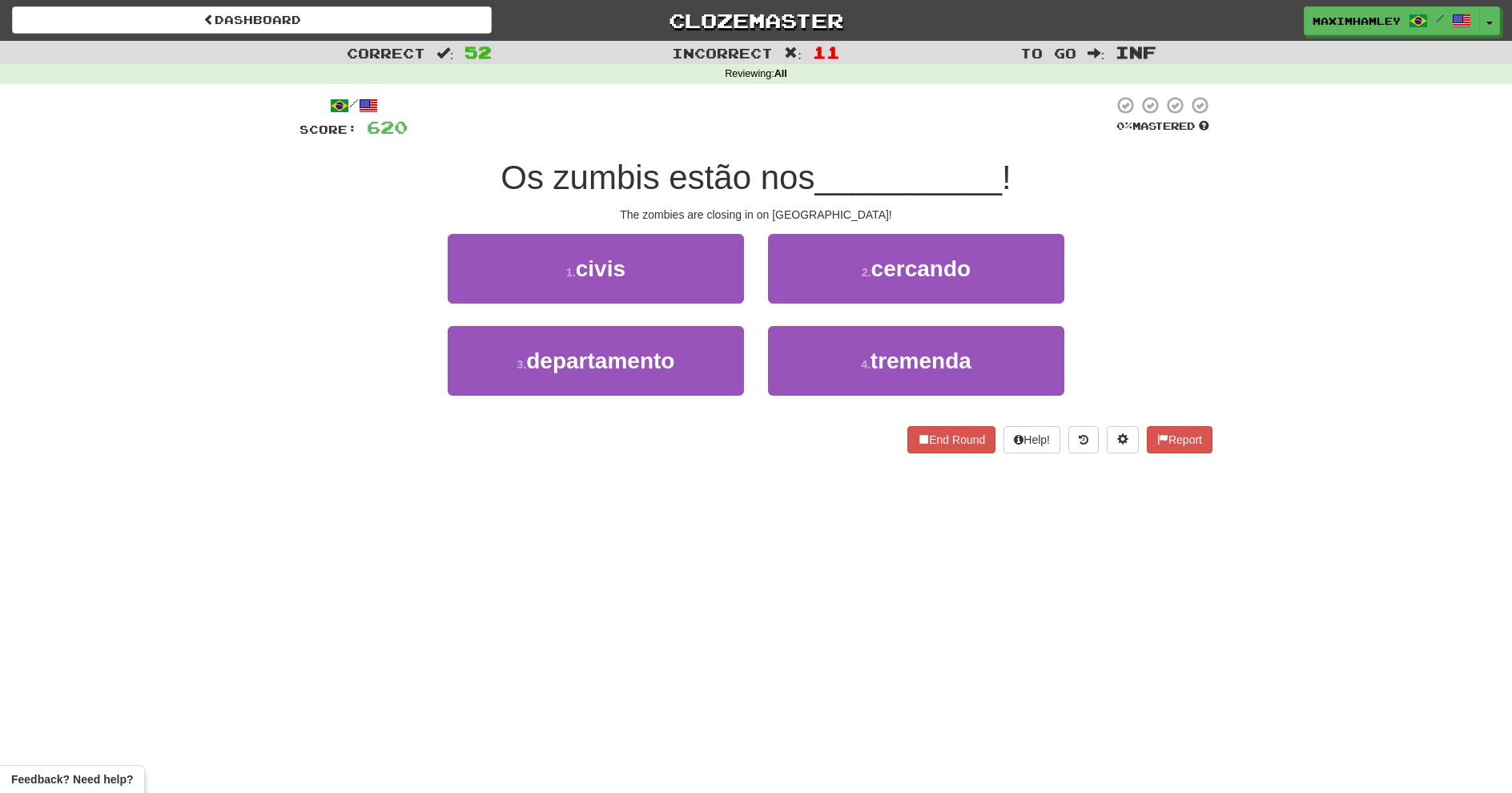
click at [270, 477] on div "Dashboard Clozemaster maximhamley / Toggle Dropdown Dashboard Leaderboard Activ…" at bounding box center [756, 396] width 1512 height 793
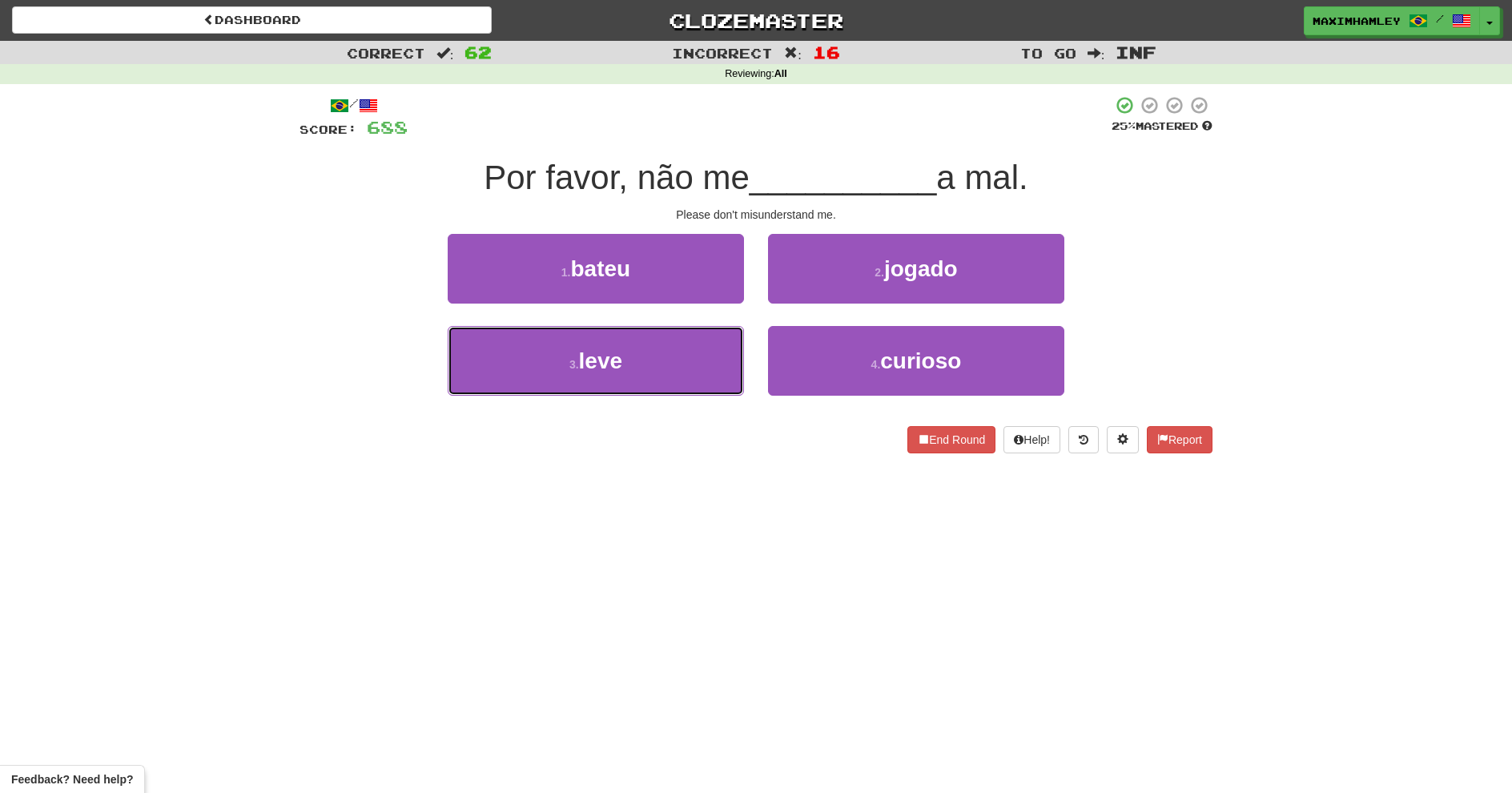
click at [630, 381] on button "3 . leve" at bounding box center [595, 360] width 296 height 70
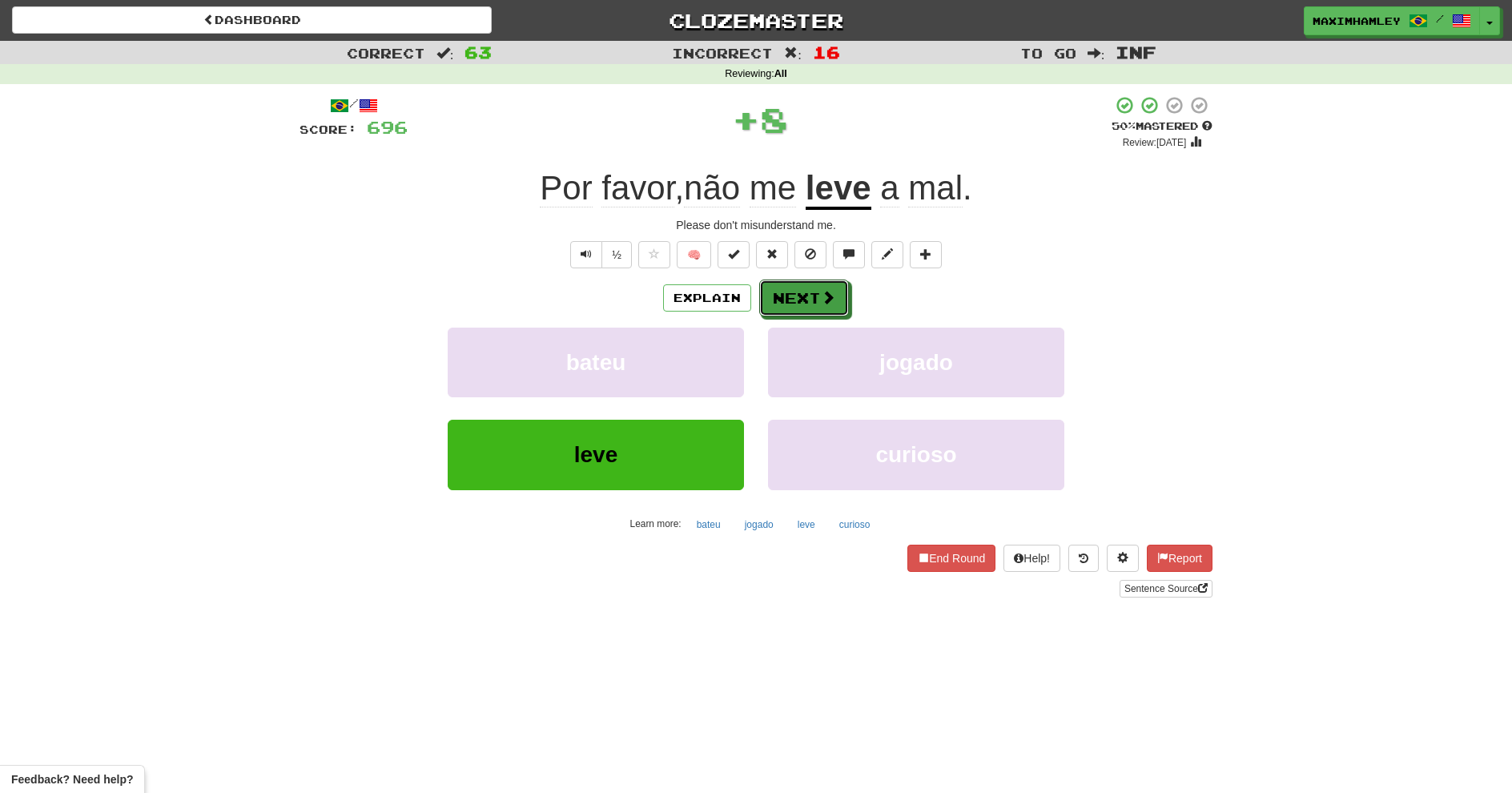
click at [842, 312] on button "Next" at bounding box center [804, 298] width 90 height 37
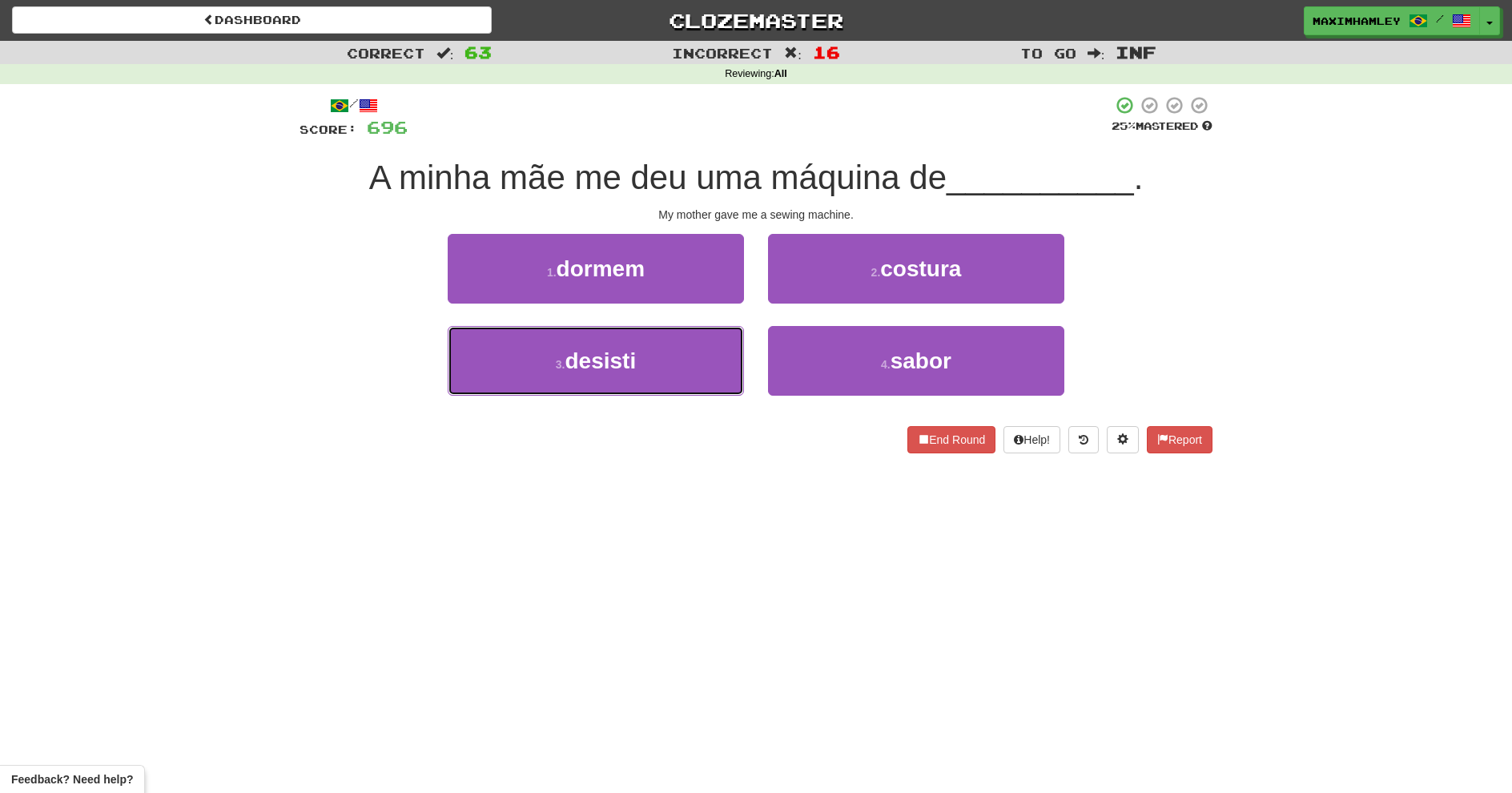
click at [657, 373] on button "3 . desisti" at bounding box center [595, 360] width 296 height 70
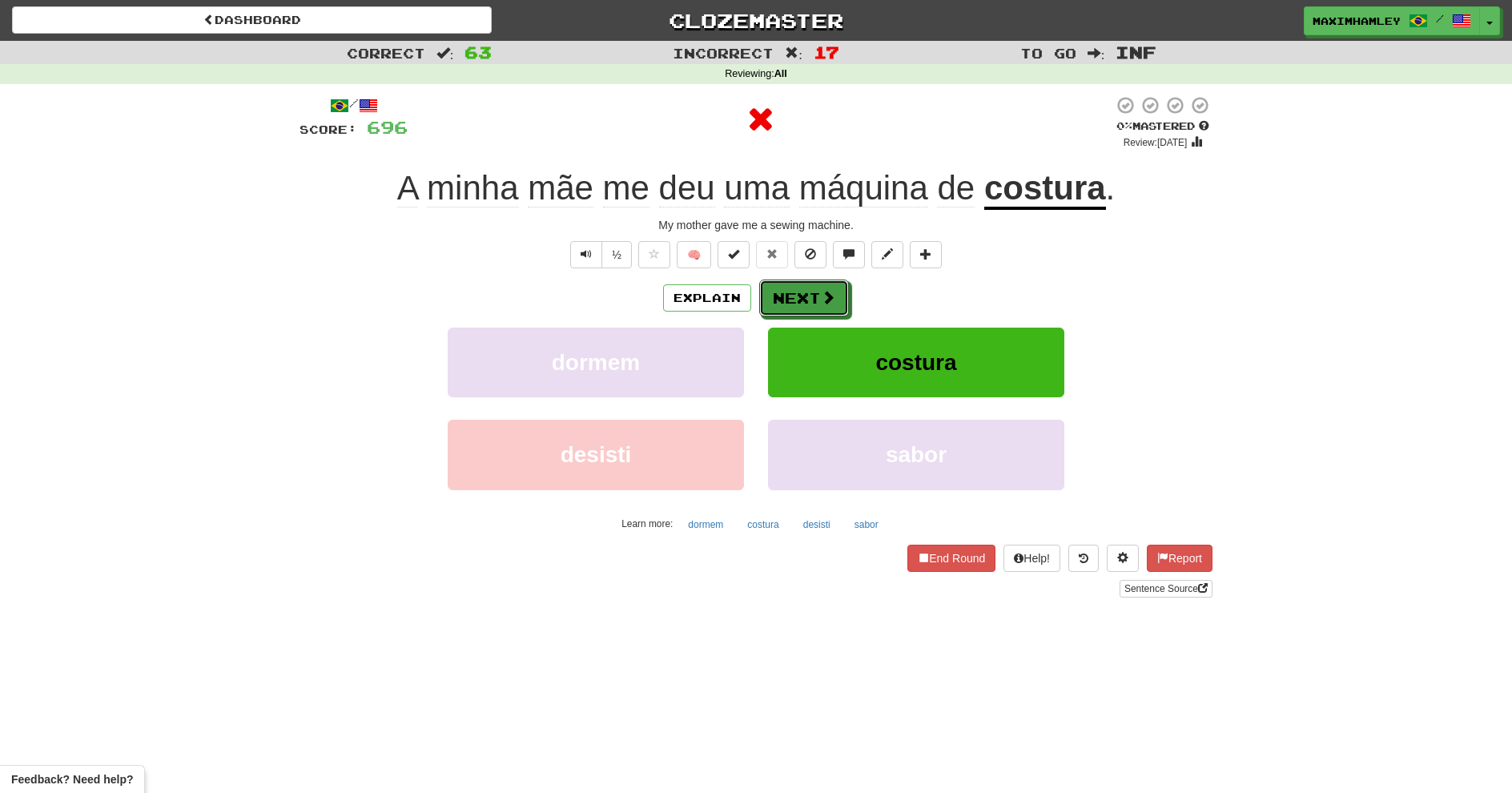
click at [834, 283] on button "Next" at bounding box center [804, 298] width 90 height 37
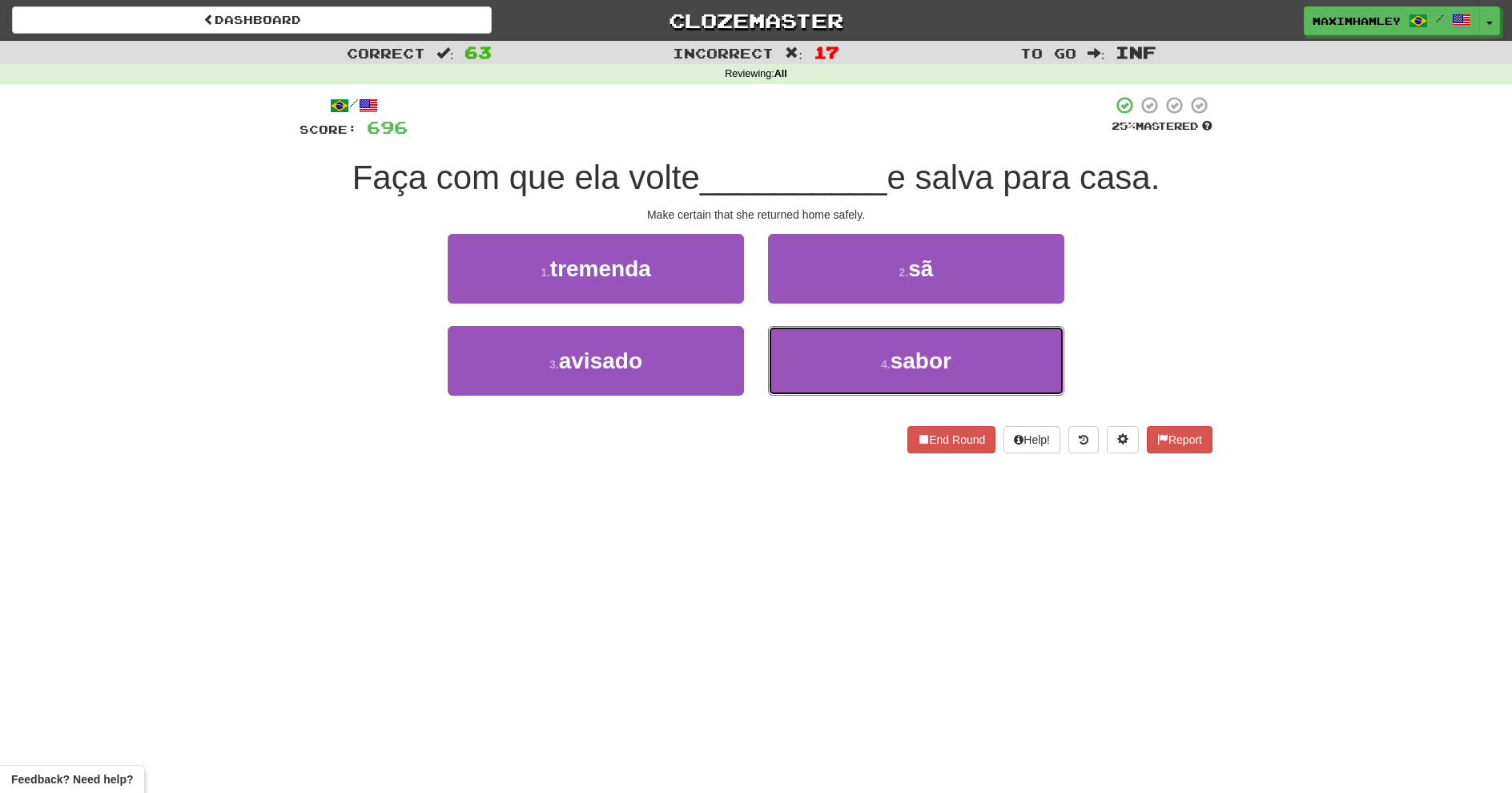
drag, startPoint x: 878, startPoint y: 370, endPoint x: 647, endPoint y: 528, distance: 279.9
click at [650, 556] on div "Dashboard Clozemaster maximhamley / Toggle Dropdown Dashboard Leaderboard Activ…" at bounding box center [756, 396] width 1512 height 793
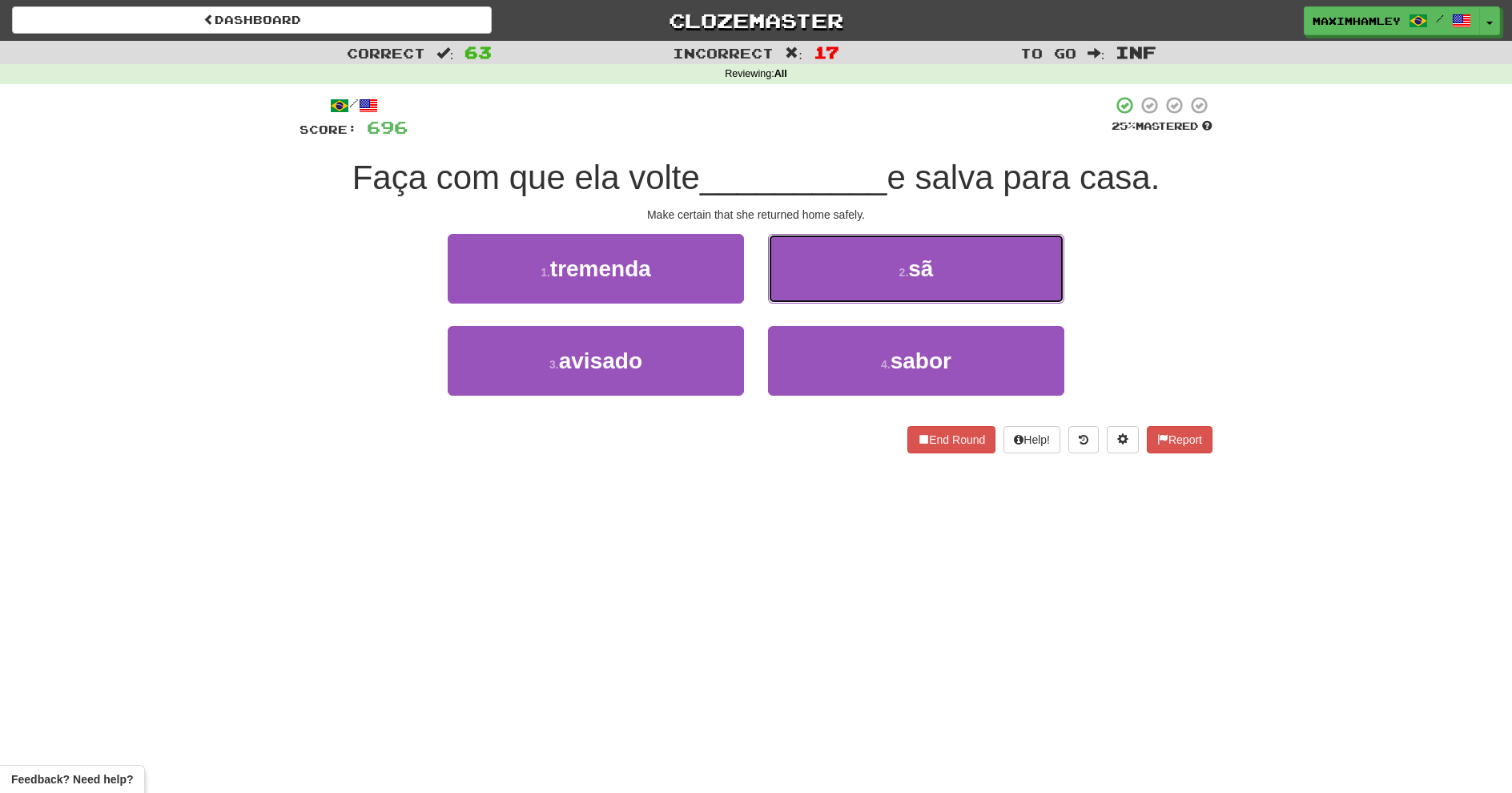
click at [781, 291] on button "2 . sã" at bounding box center [917, 269] width 296 height 70
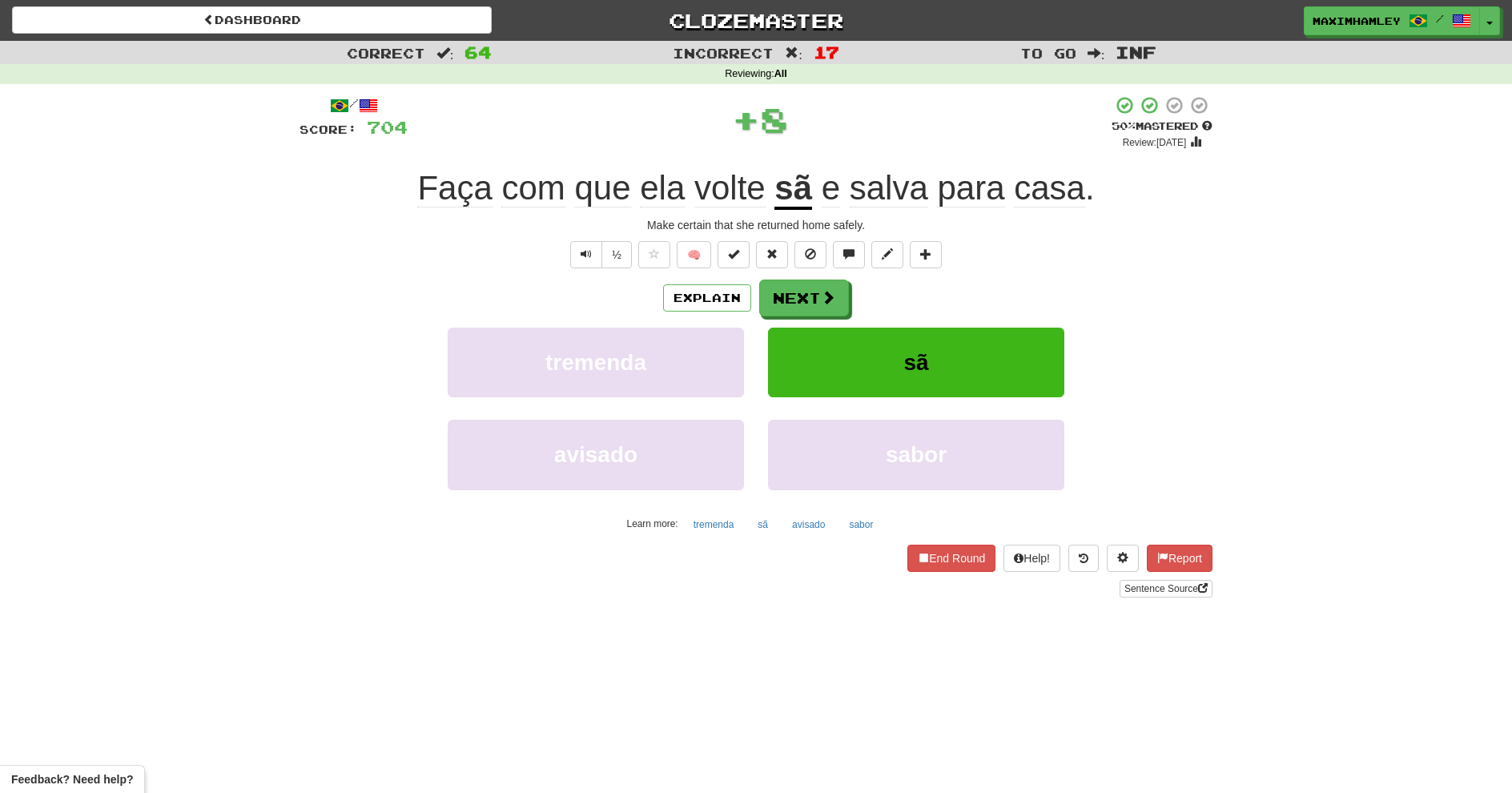
click at [803, 182] on u "sã" at bounding box center [793, 189] width 38 height 41
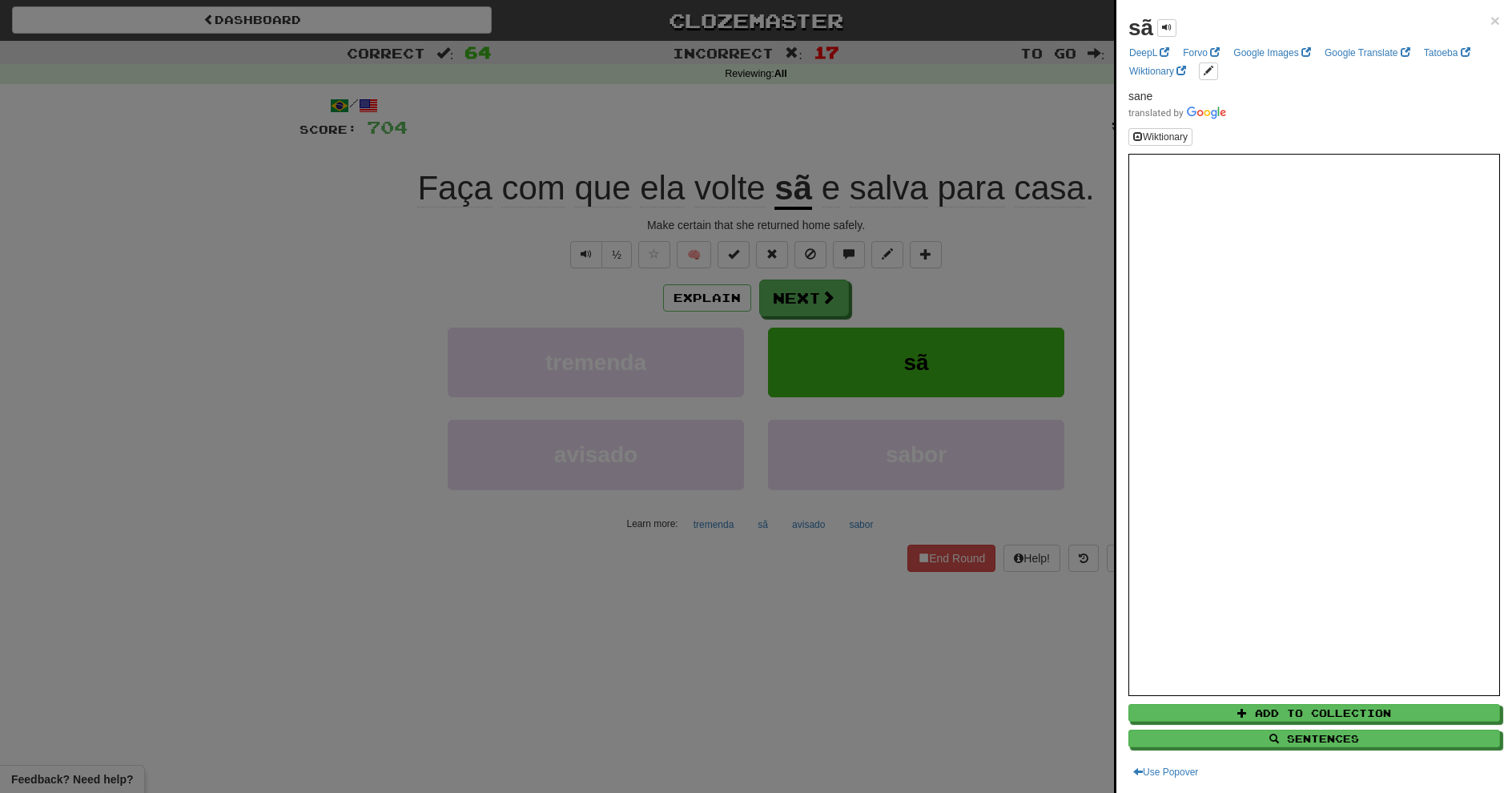
click at [973, 529] on div at bounding box center [756, 396] width 1512 height 793
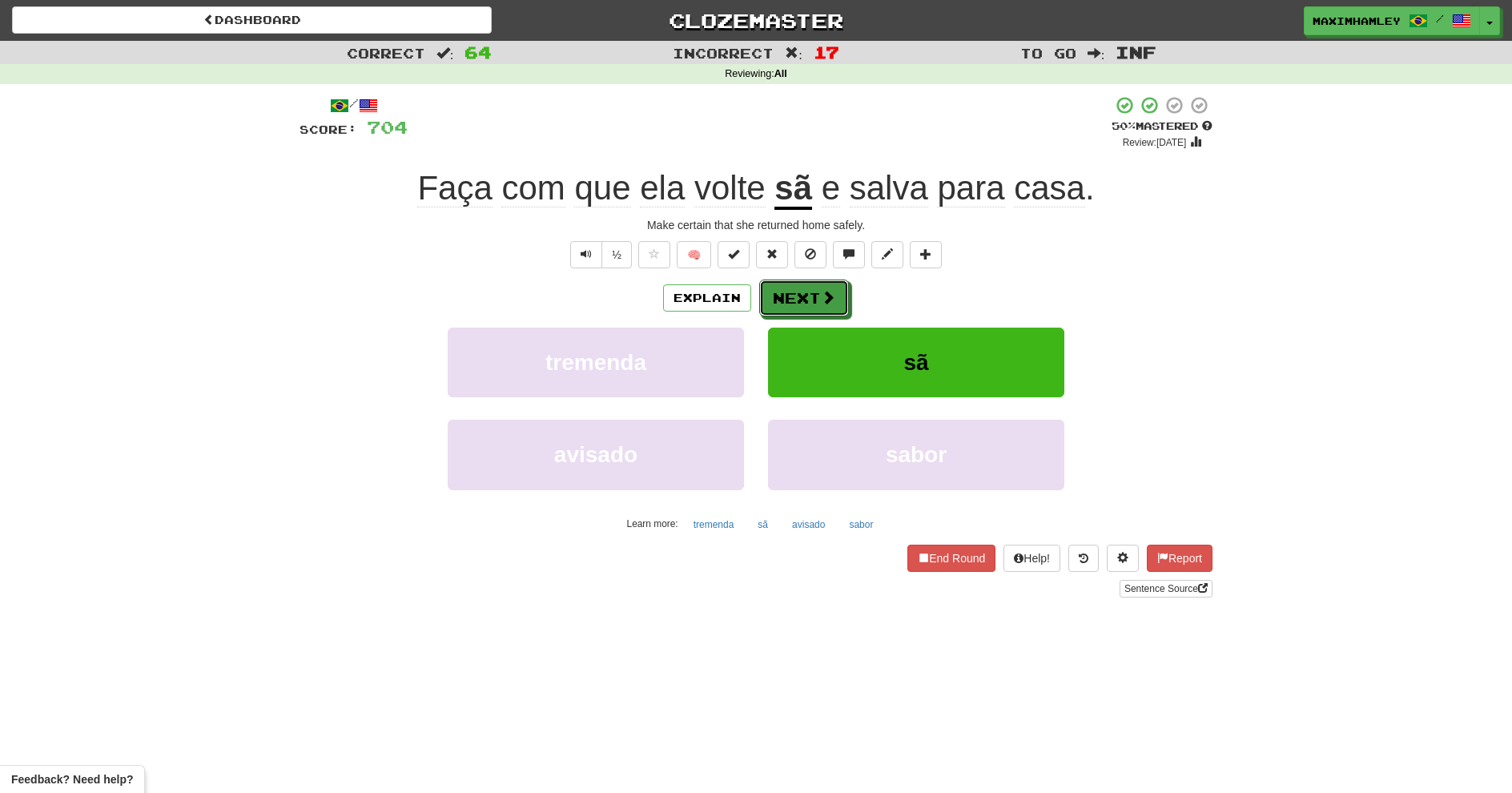
click at [820, 294] on span at bounding box center [828, 297] width 15 height 15
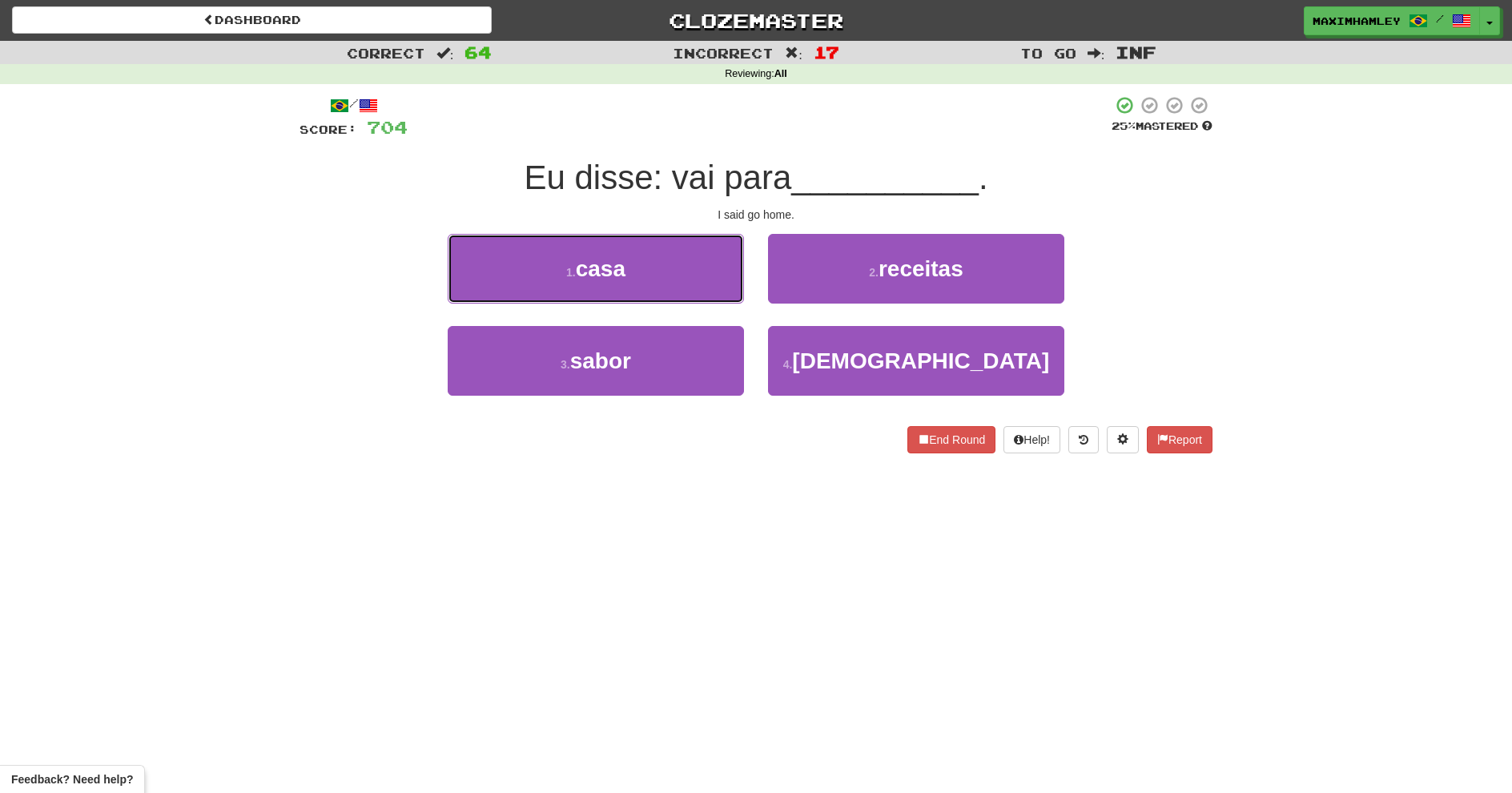
click at [636, 291] on button "1 . casa" at bounding box center [595, 269] width 296 height 70
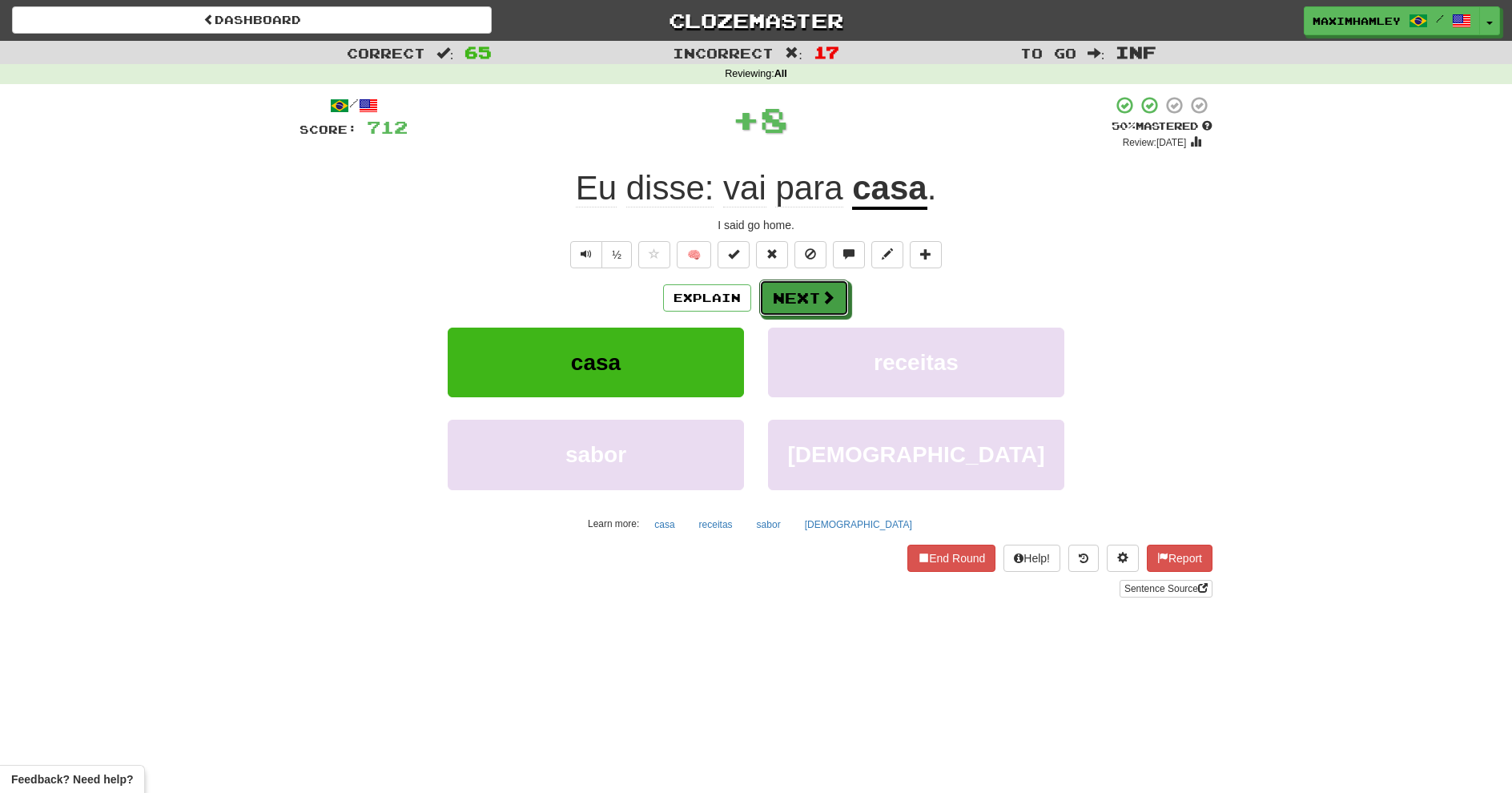
click at [839, 296] on button "Next" at bounding box center [804, 298] width 90 height 37
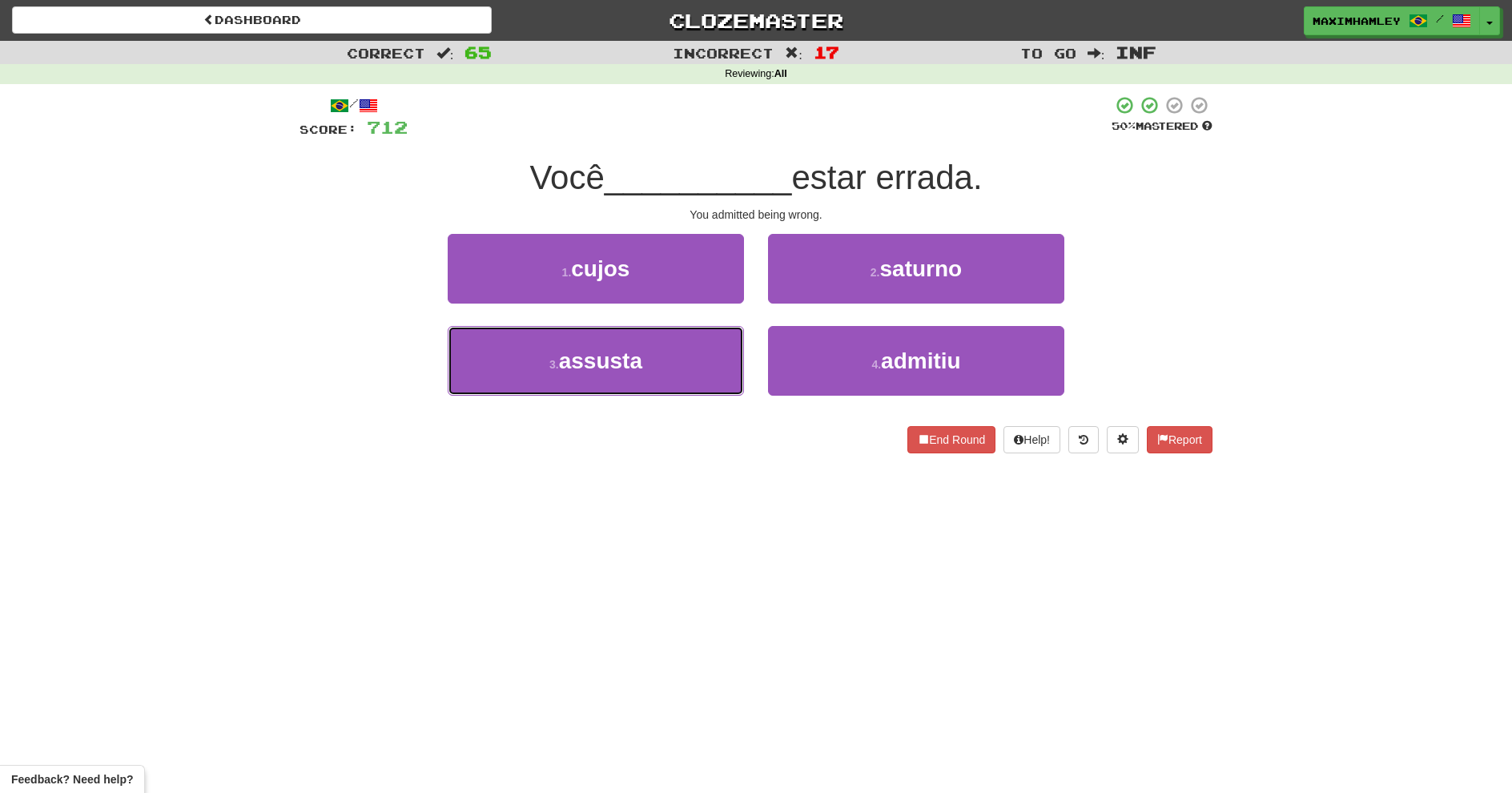
click at [698, 349] on button "3 . assusta" at bounding box center [595, 360] width 296 height 70
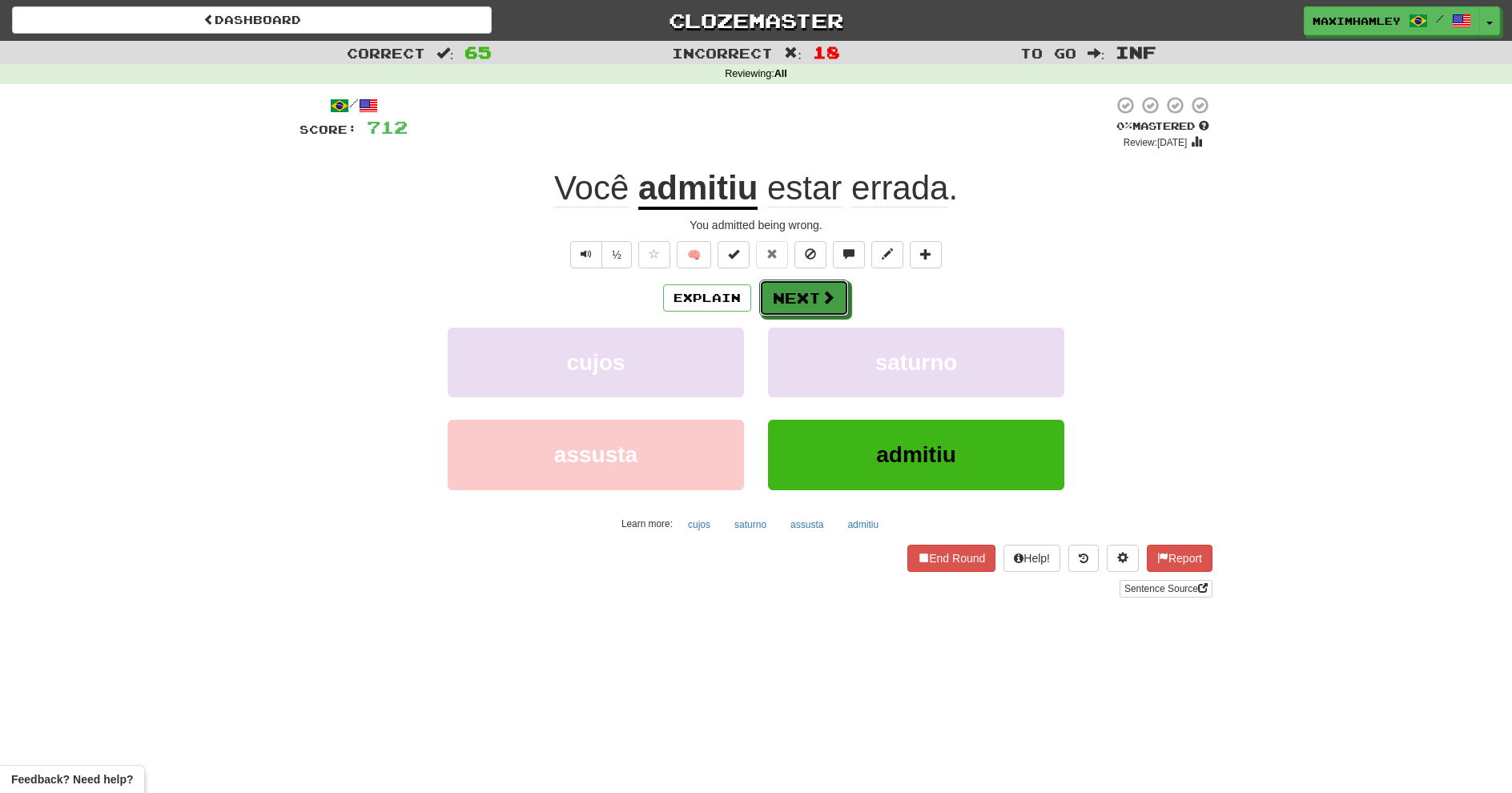
click at [799, 286] on button "Next" at bounding box center [804, 298] width 90 height 37
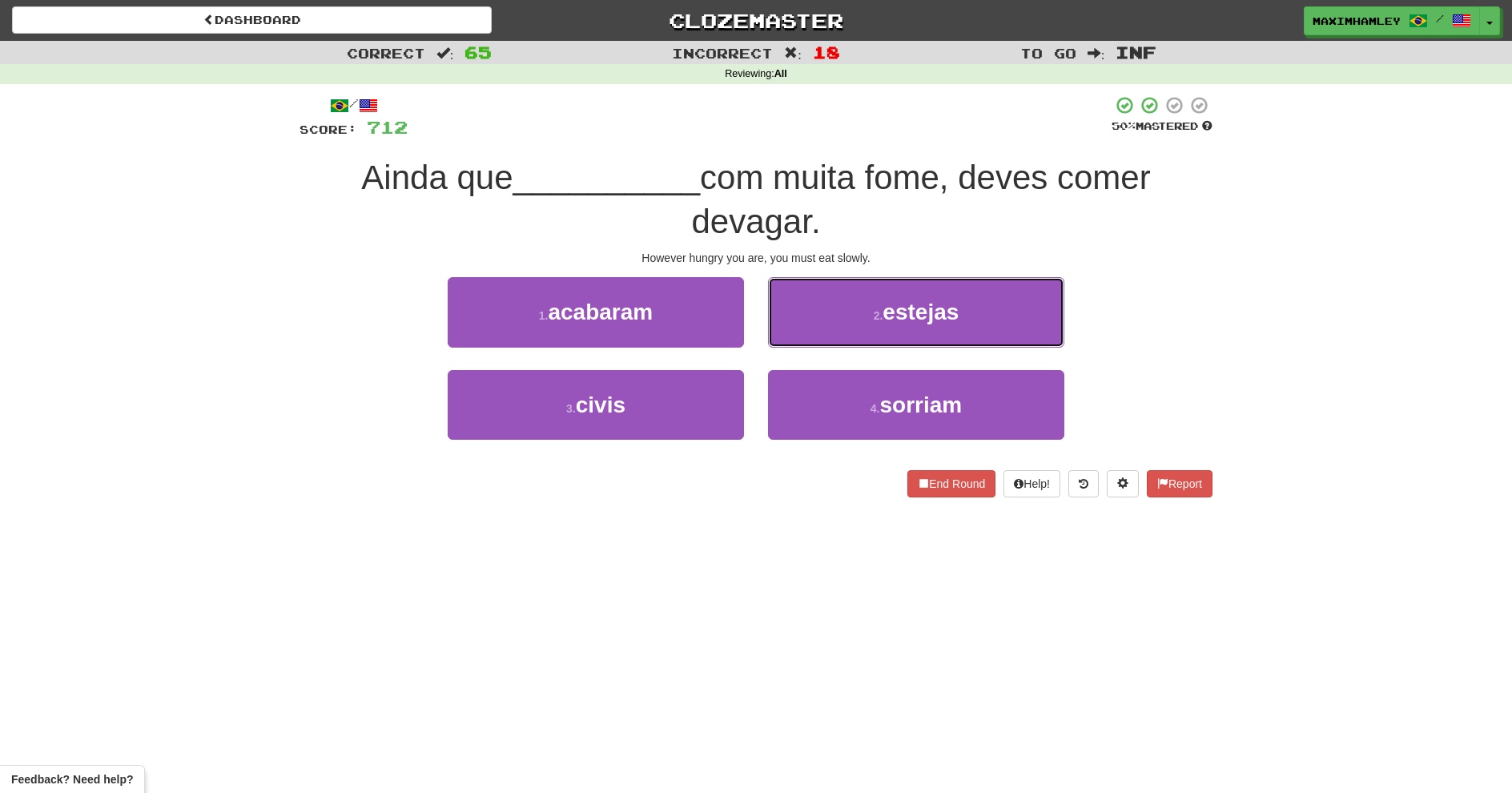
click at [904, 323] on span "estejas" at bounding box center [920, 311] width 76 height 25
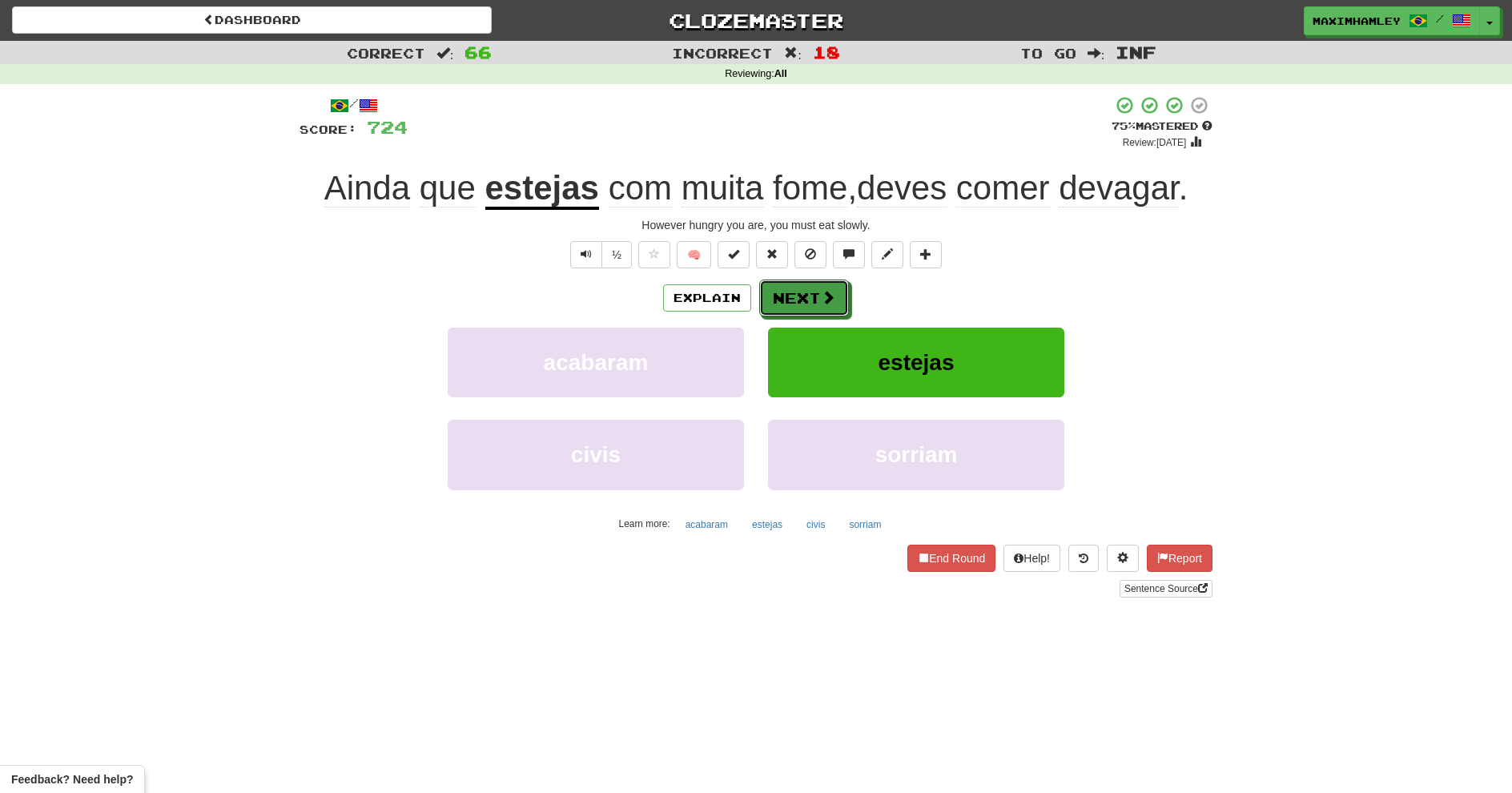
click at [803, 283] on button "Next" at bounding box center [804, 298] width 90 height 37
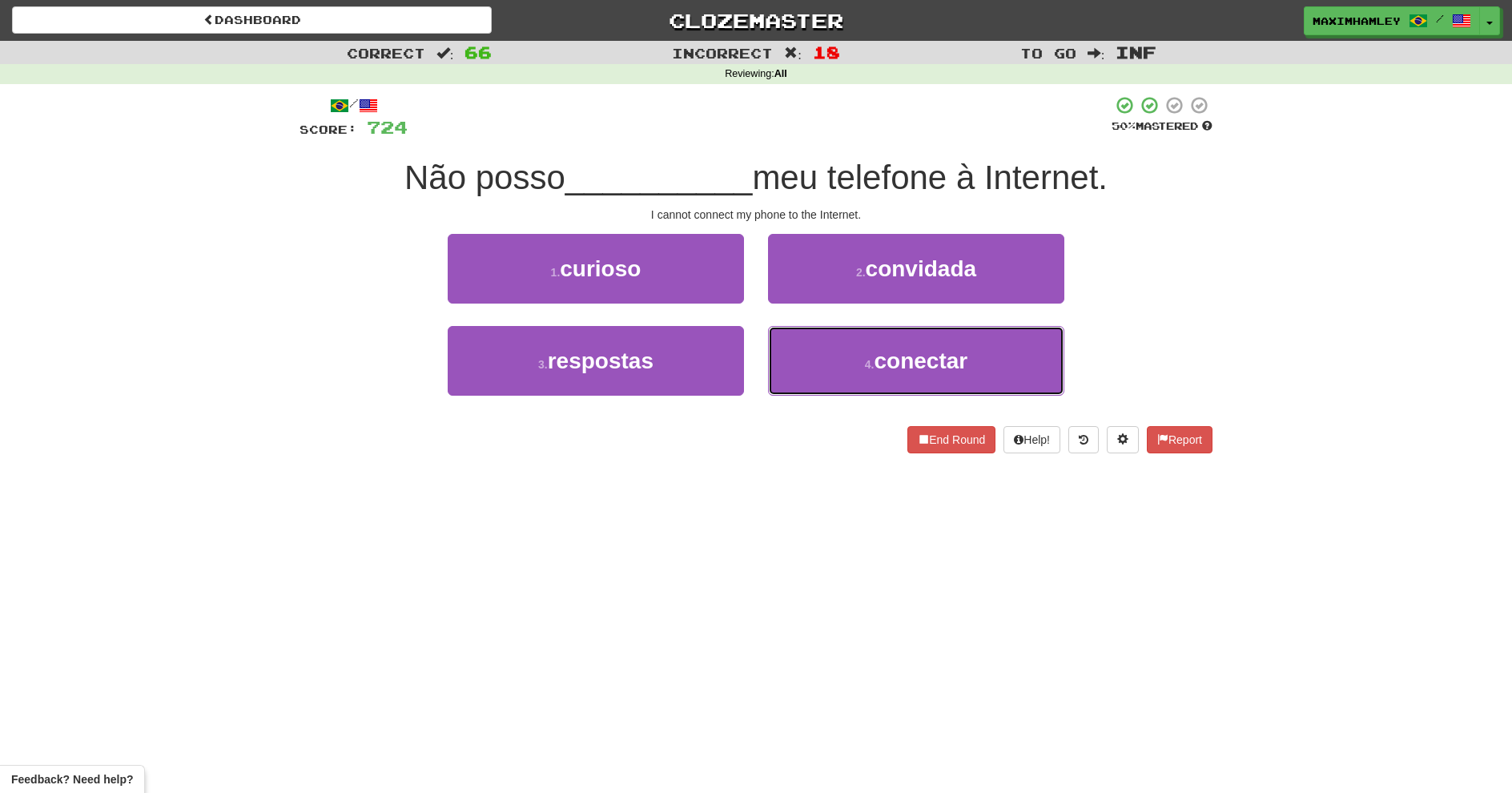
click at [802, 374] on button "4 . conectar" at bounding box center [917, 360] width 296 height 70
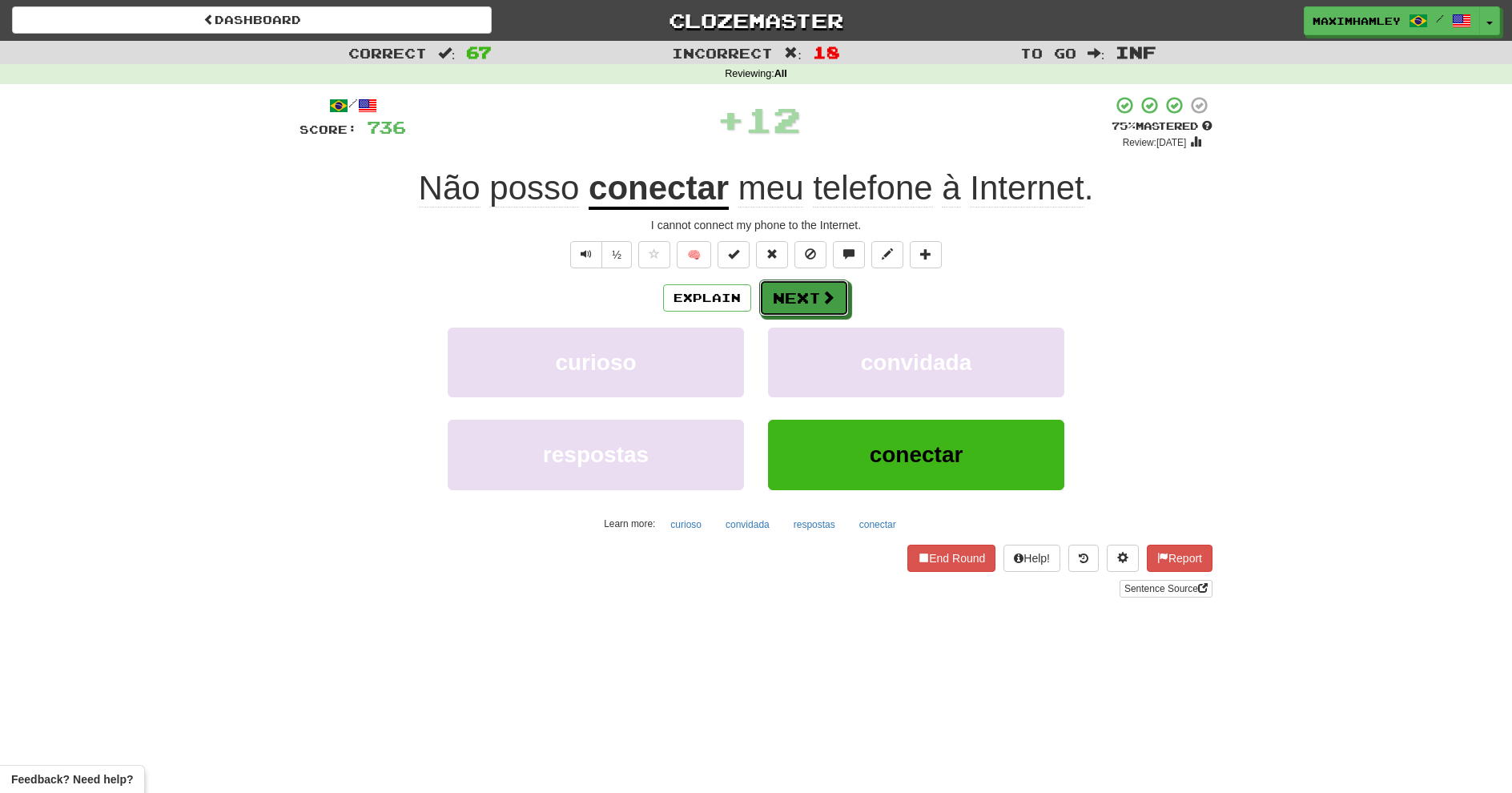
click at [792, 305] on button "Next" at bounding box center [804, 298] width 90 height 37
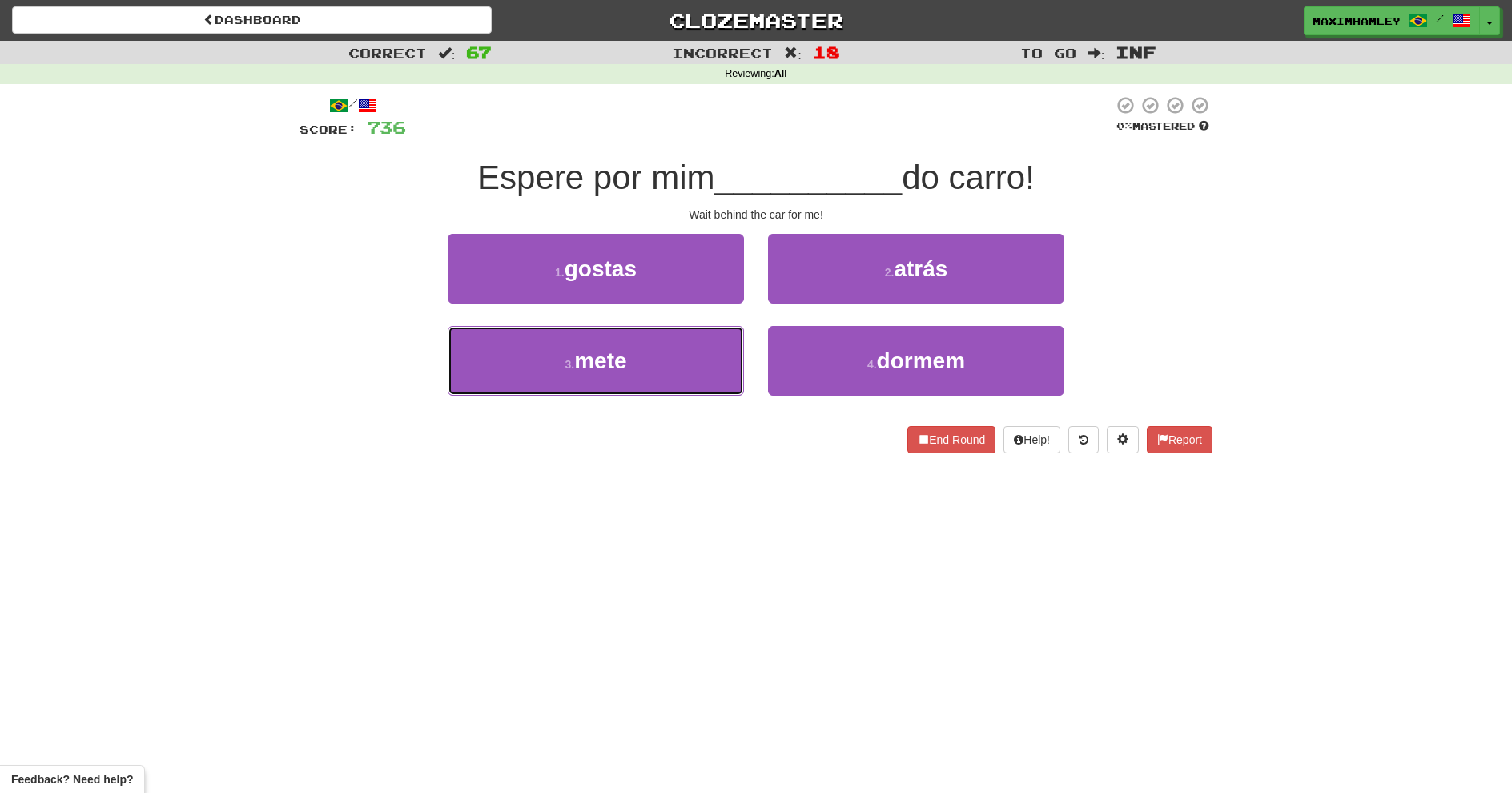
drag, startPoint x: 682, startPoint y: 376, endPoint x: 1102, endPoint y: 442, distance: 425.2
click at [1102, 442] on div "/ Score: 736 0 % Mastered Espere por mim __________ do carro! Wait behind the c…" at bounding box center [756, 273] width 913 height 358
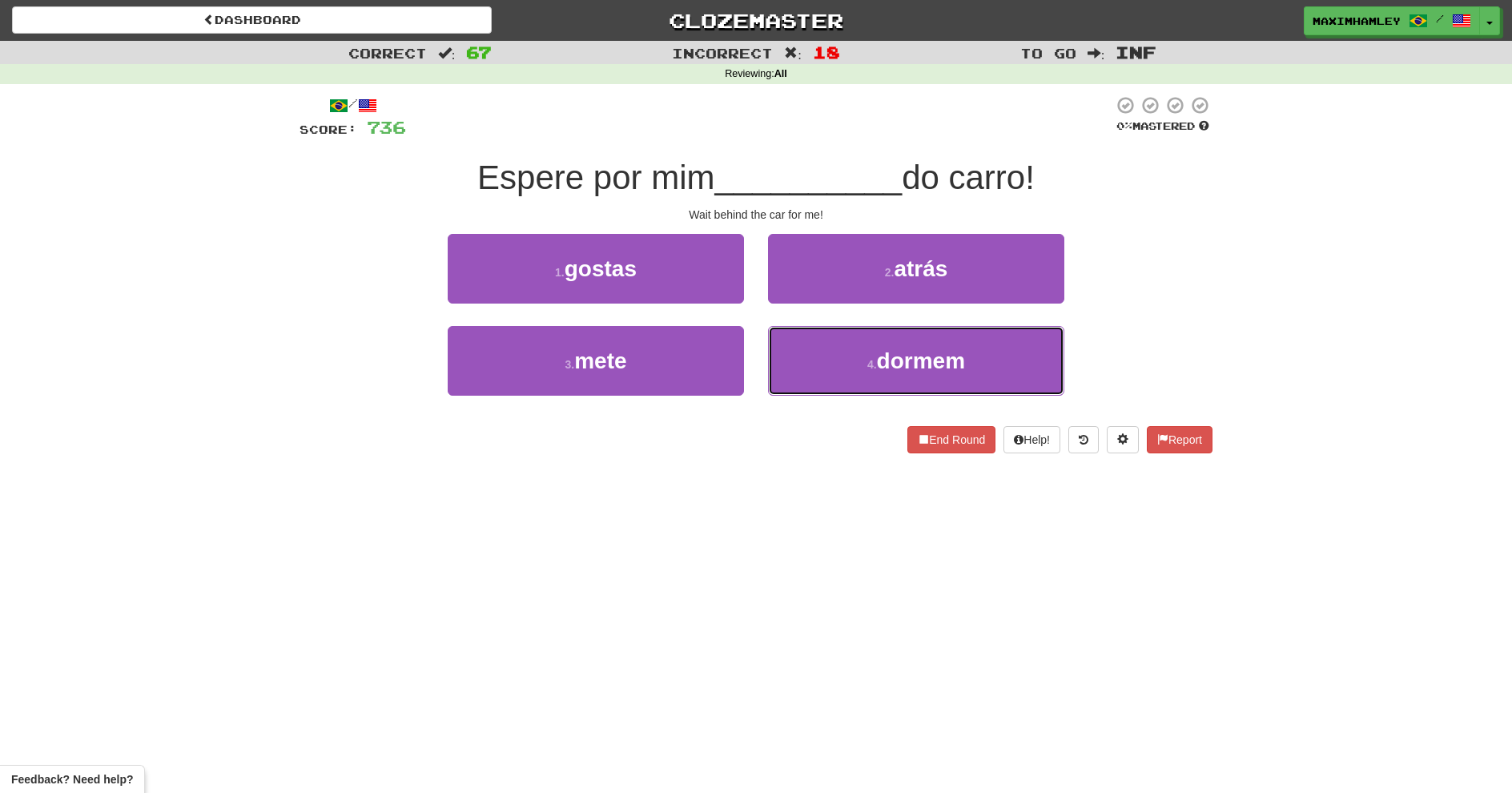
click at [860, 343] on button "4 . dormem" at bounding box center [917, 360] width 296 height 70
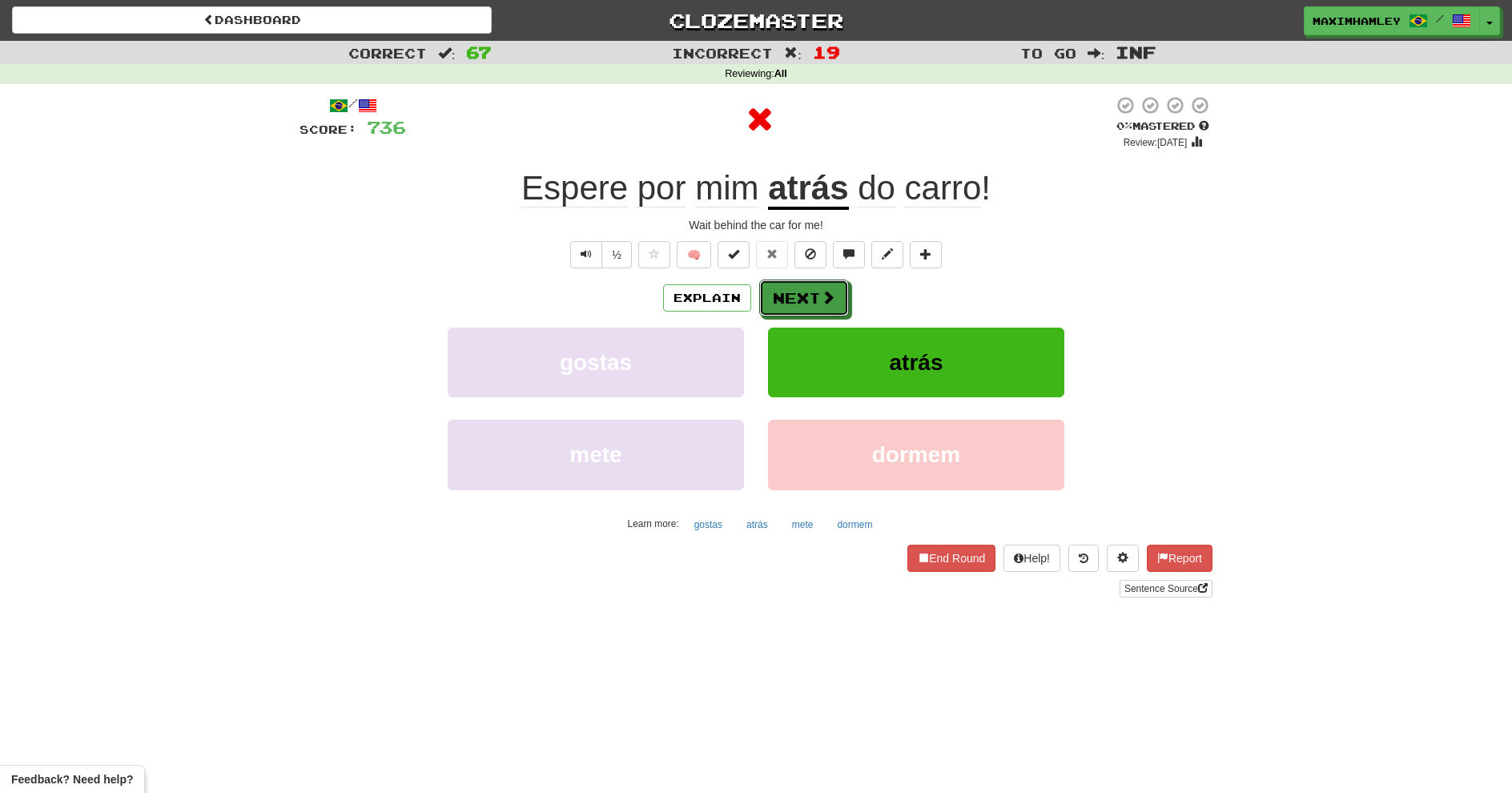
click at [816, 289] on button "Next" at bounding box center [804, 298] width 90 height 37
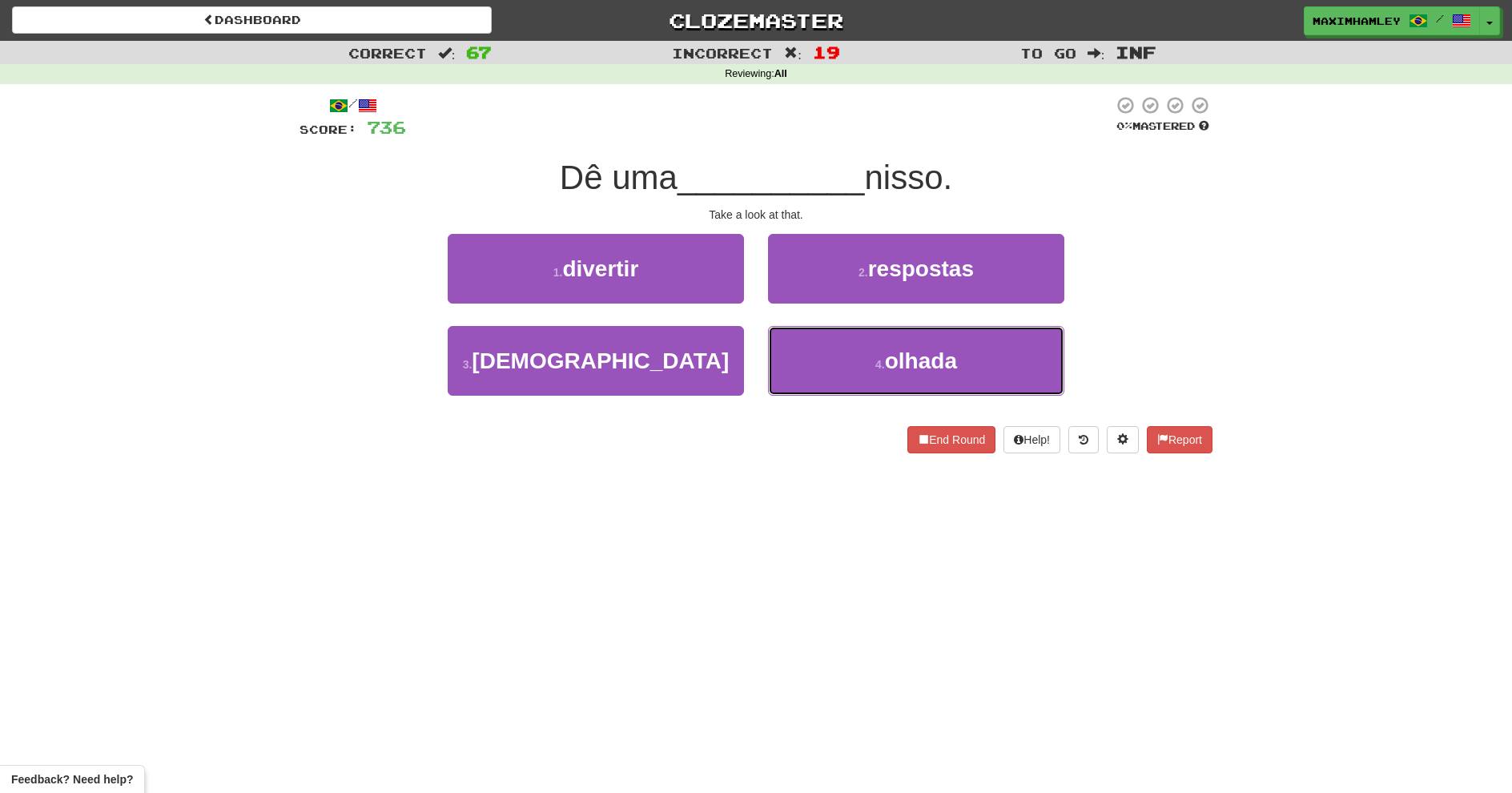
click at [904, 382] on button "4 . olhada" at bounding box center [917, 360] width 296 height 70
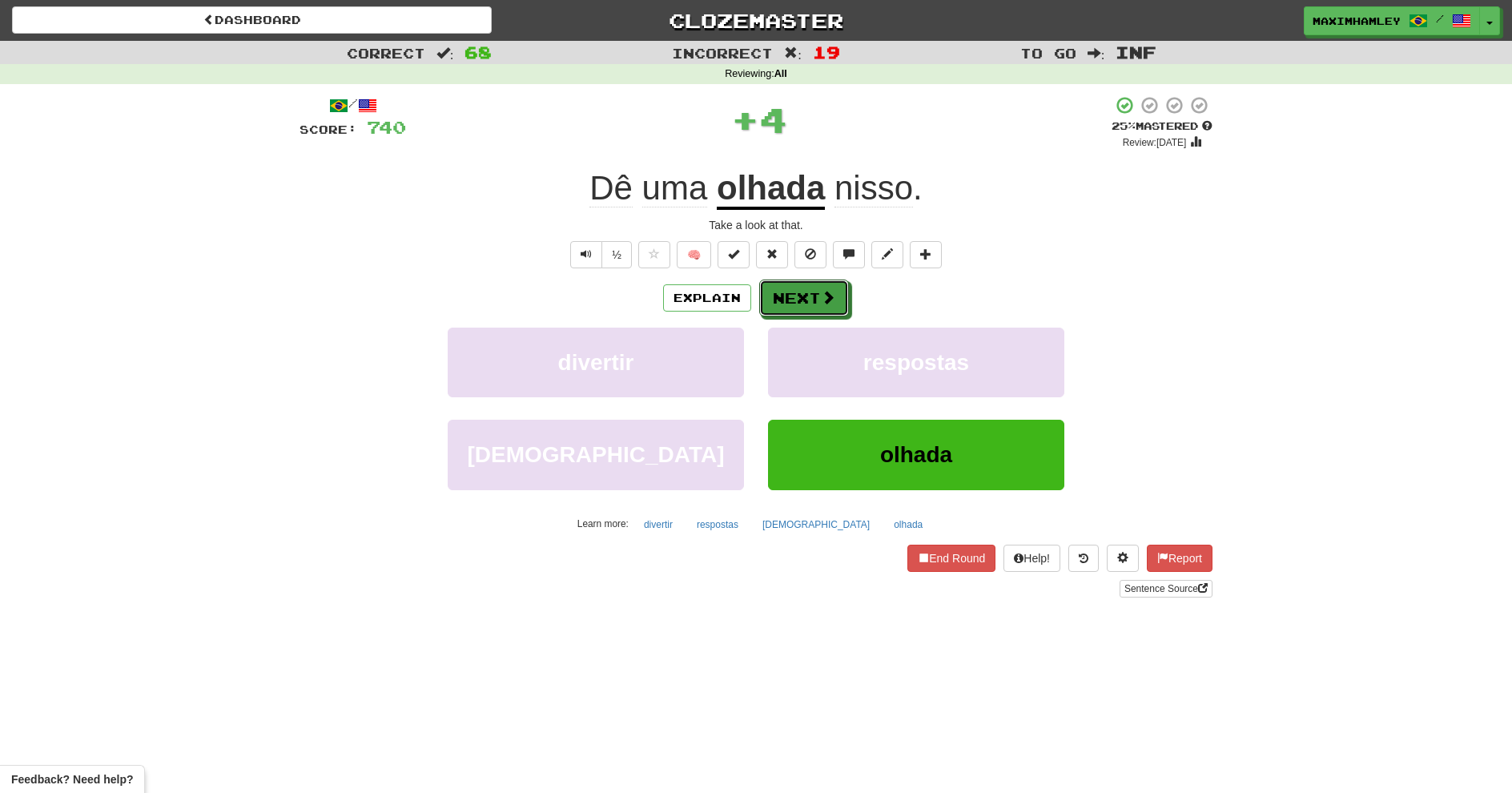
click at [841, 299] on button "Next" at bounding box center [804, 298] width 90 height 37
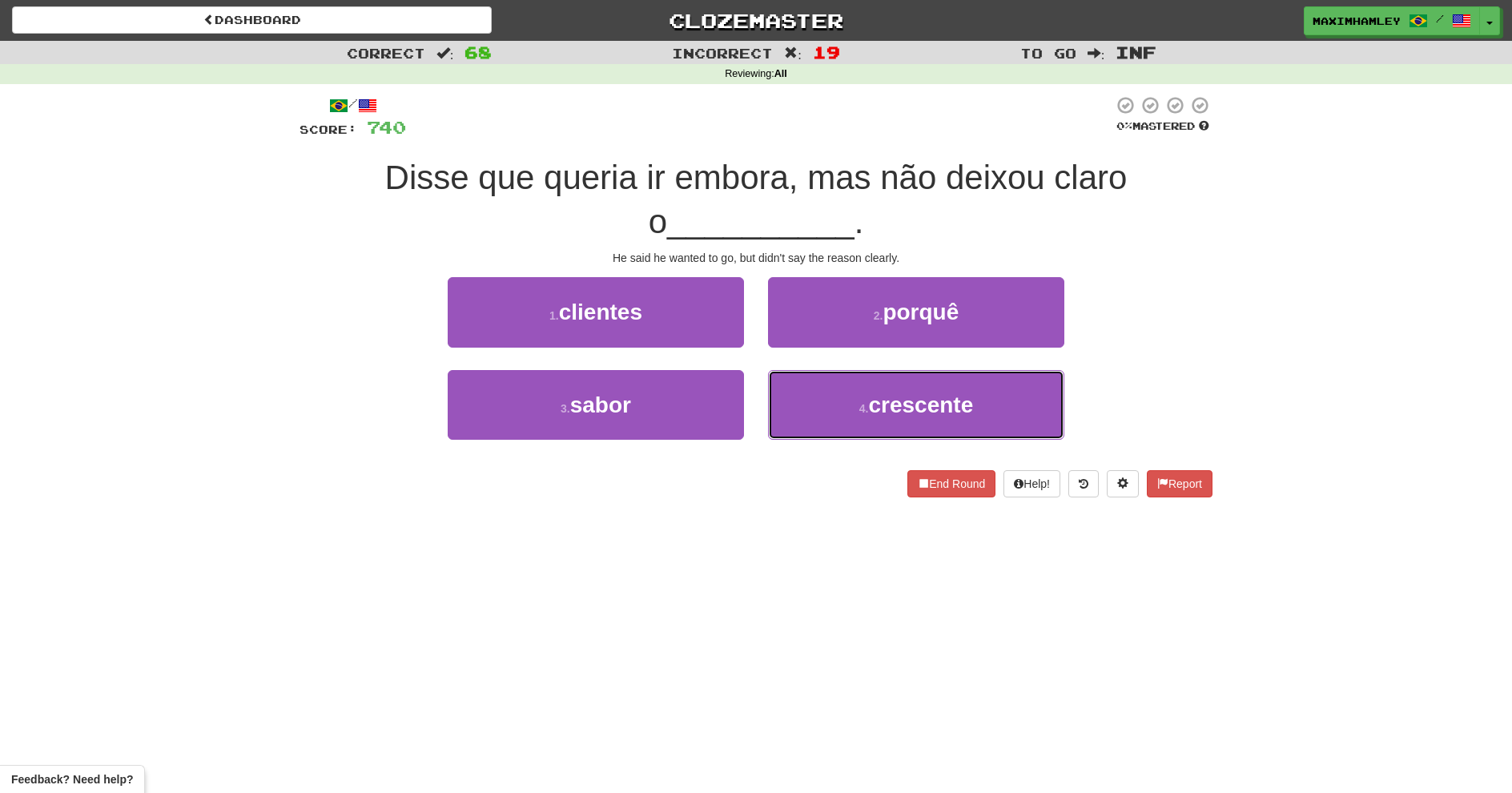
click at [831, 419] on button "4 . crescente" at bounding box center [917, 404] width 296 height 70
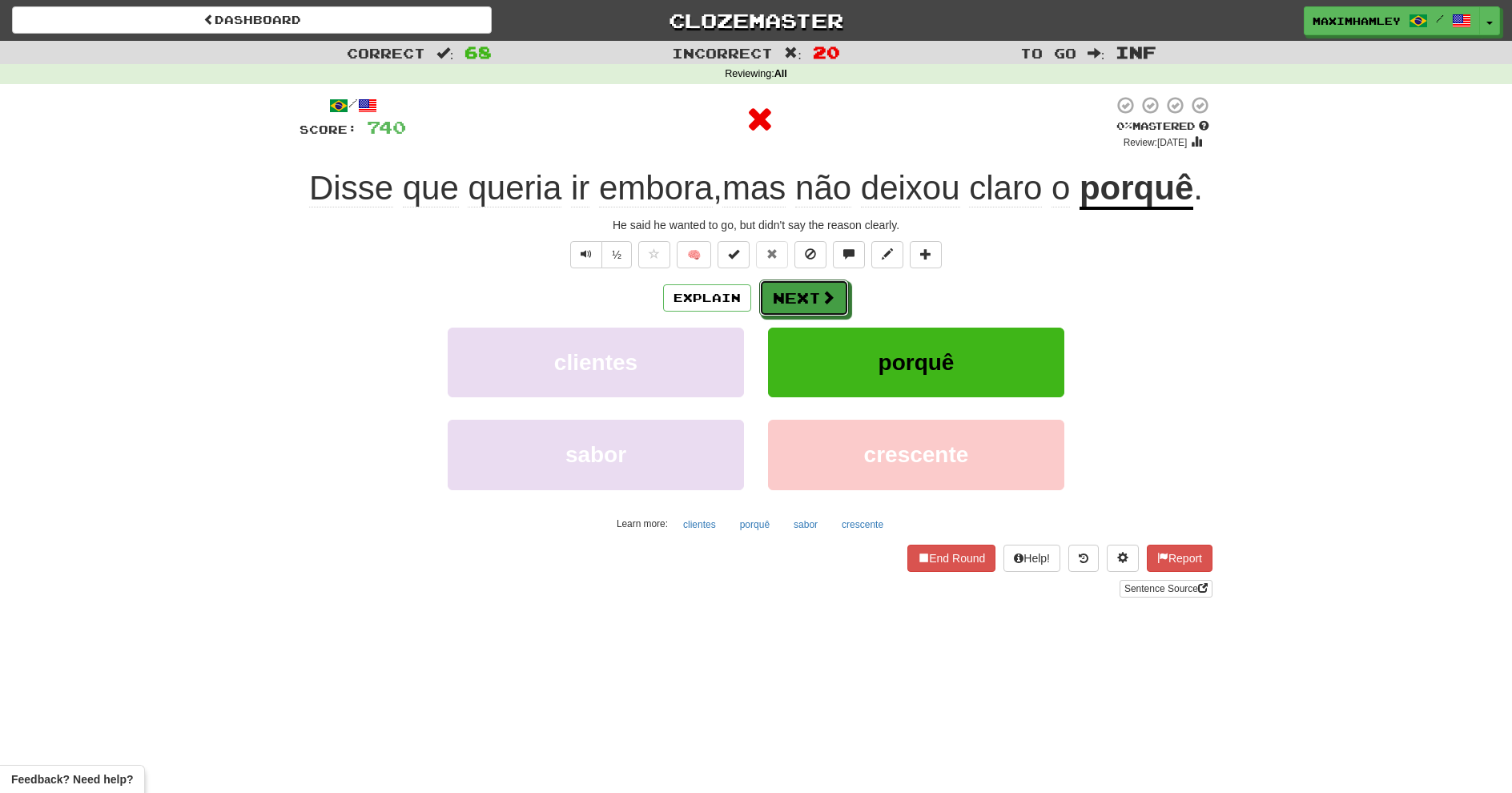
click at [799, 300] on button "Next" at bounding box center [804, 298] width 90 height 37
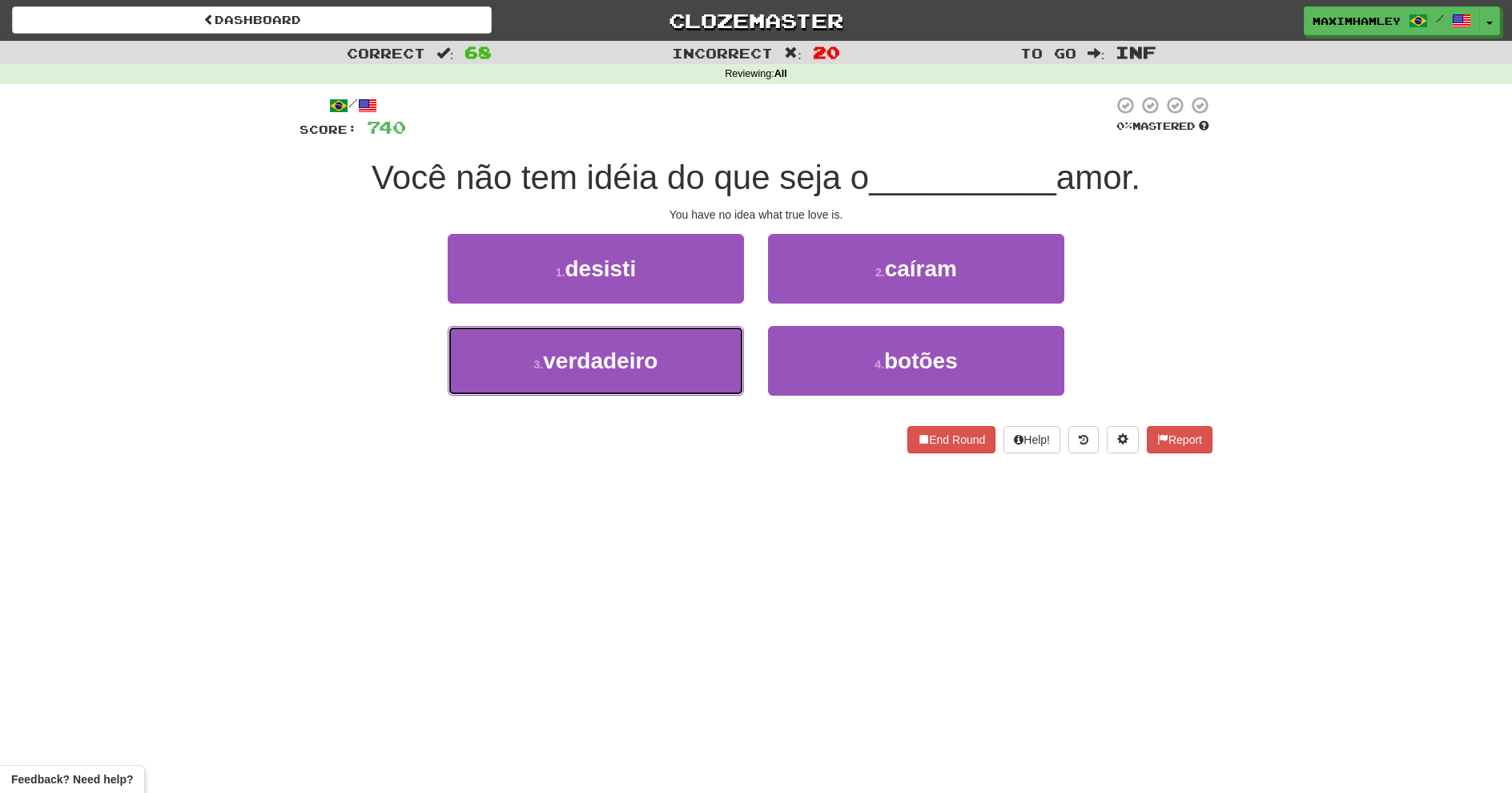
click at [670, 357] on button "3 . verdadeiro" at bounding box center [595, 360] width 296 height 70
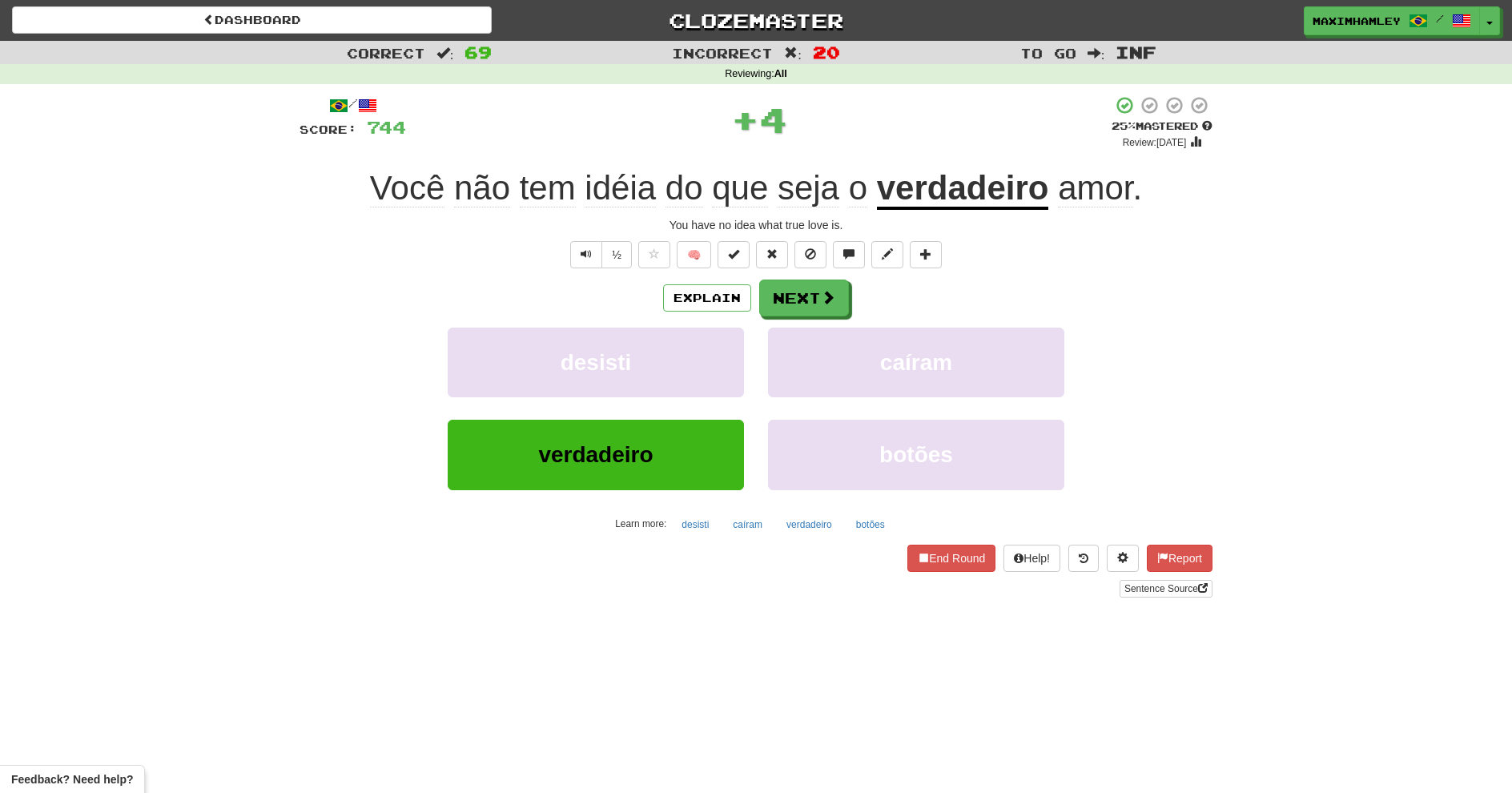
click at [780, 294] on div "Explain Next" at bounding box center [756, 298] width 913 height 37
click at [783, 293] on button "Next" at bounding box center [804, 298] width 90 height 37
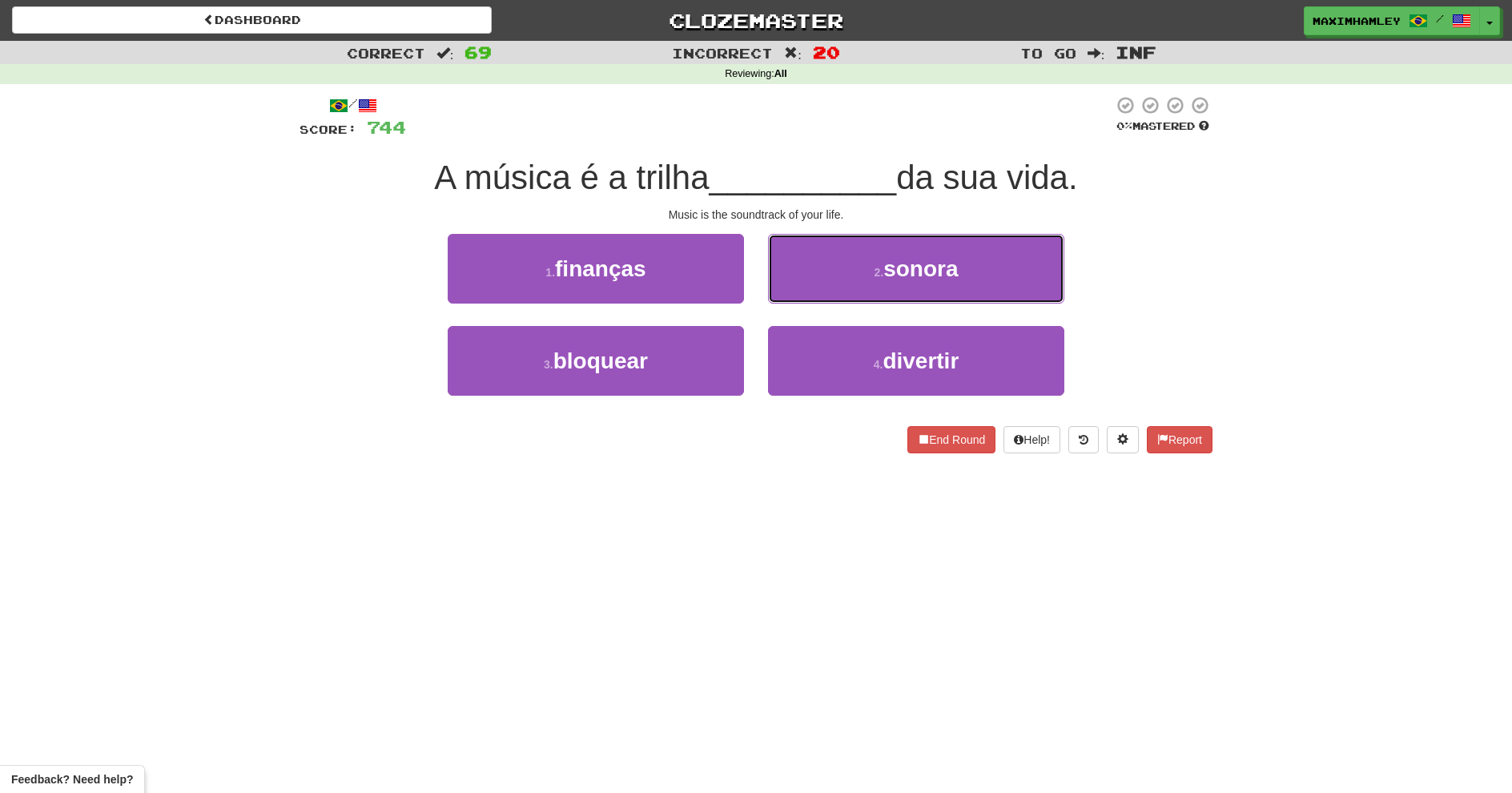
click at [826, 268] on button "2 . sonora" at bounding box center [917, 269] width 296 height 70
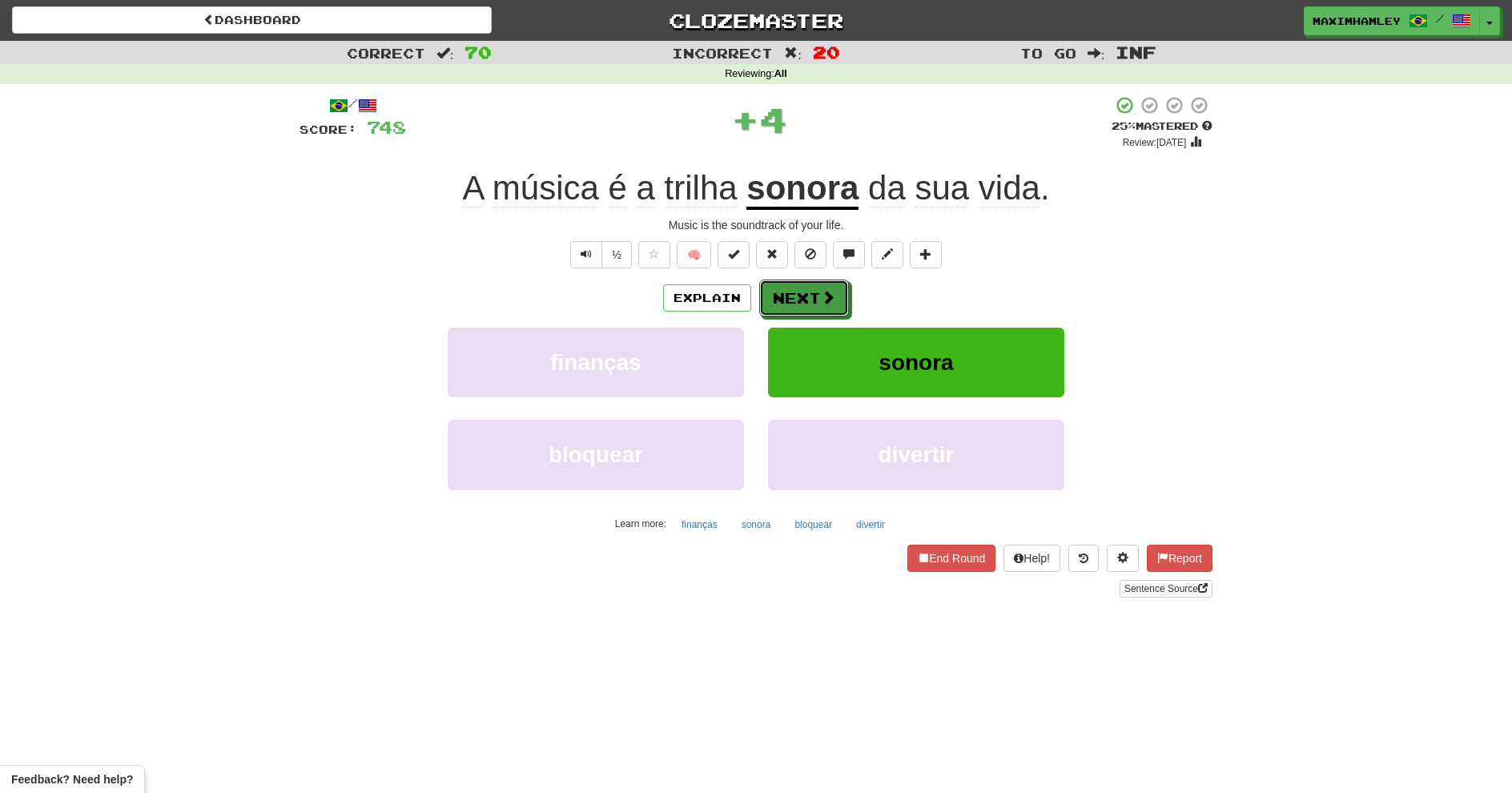
click at [810, 293] on button "Next" at bounding box center [804, 298] width 90 height 37
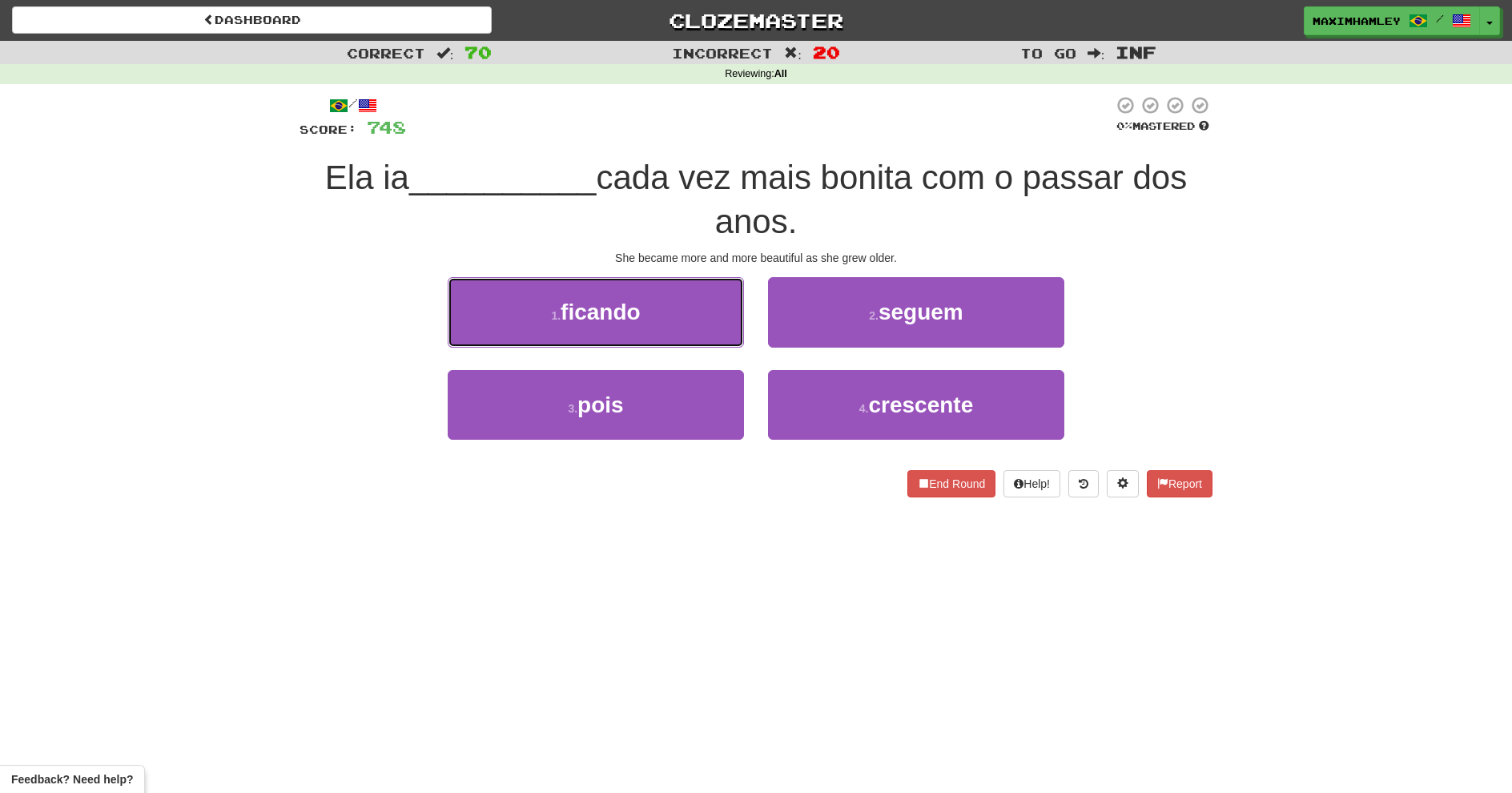
click at [704, 341] on button "1 . ficando" at bounding box center [595, 312] width 296 height 70
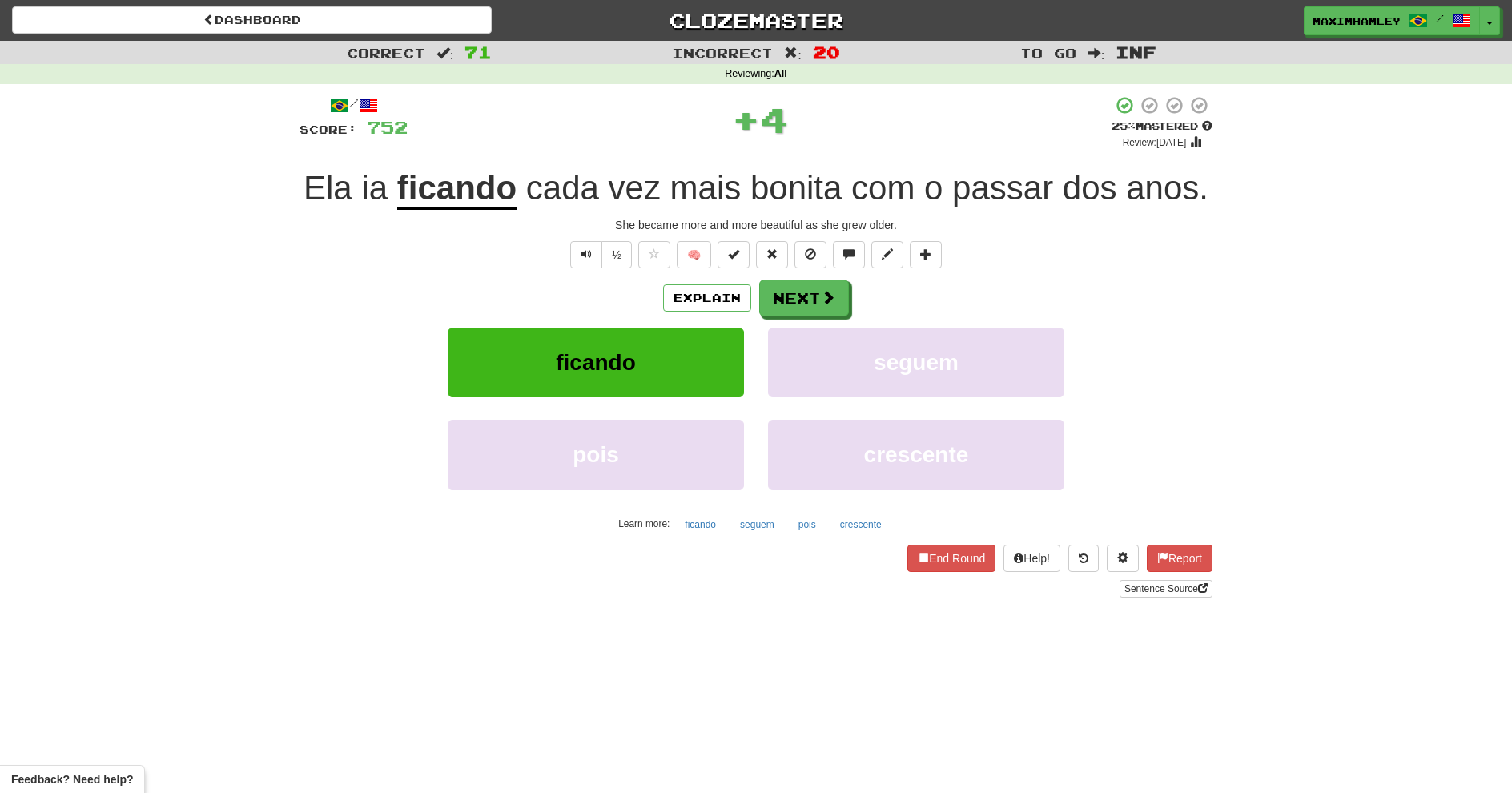
click at [802, 277] on div "/ Score: 752 + 4 25 % Mastered Review: 2025-08-22 Ela ia ficando cada vez mais …" at bounding box center [756, 346] width 913 height 502
click at [802, 291] on button "Next" at bounding box center [804, 298] width 90 height 37
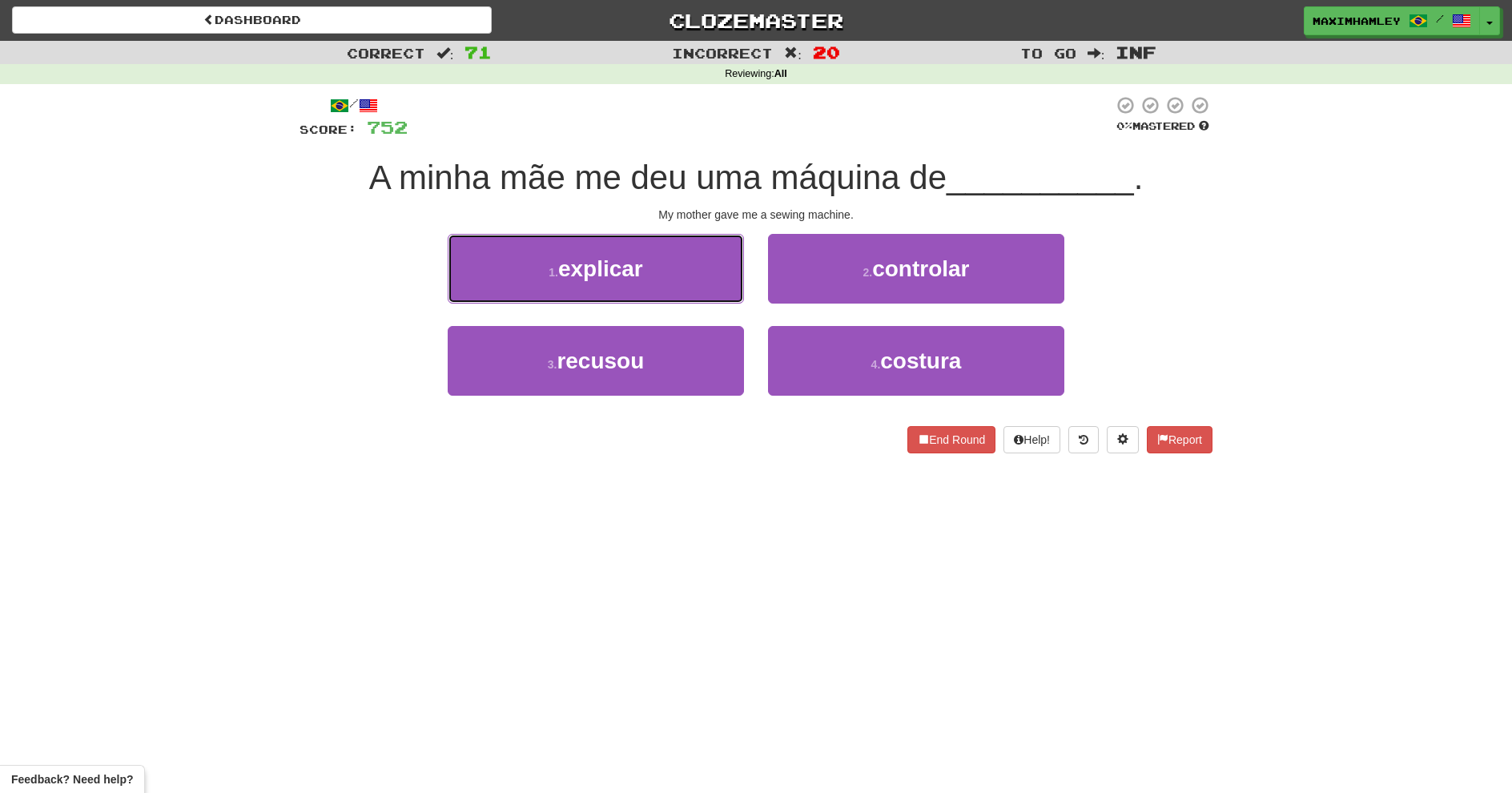
click at [672, 273] on button "1 . explicar" at bounding box center [595, 269] width 296 height 70
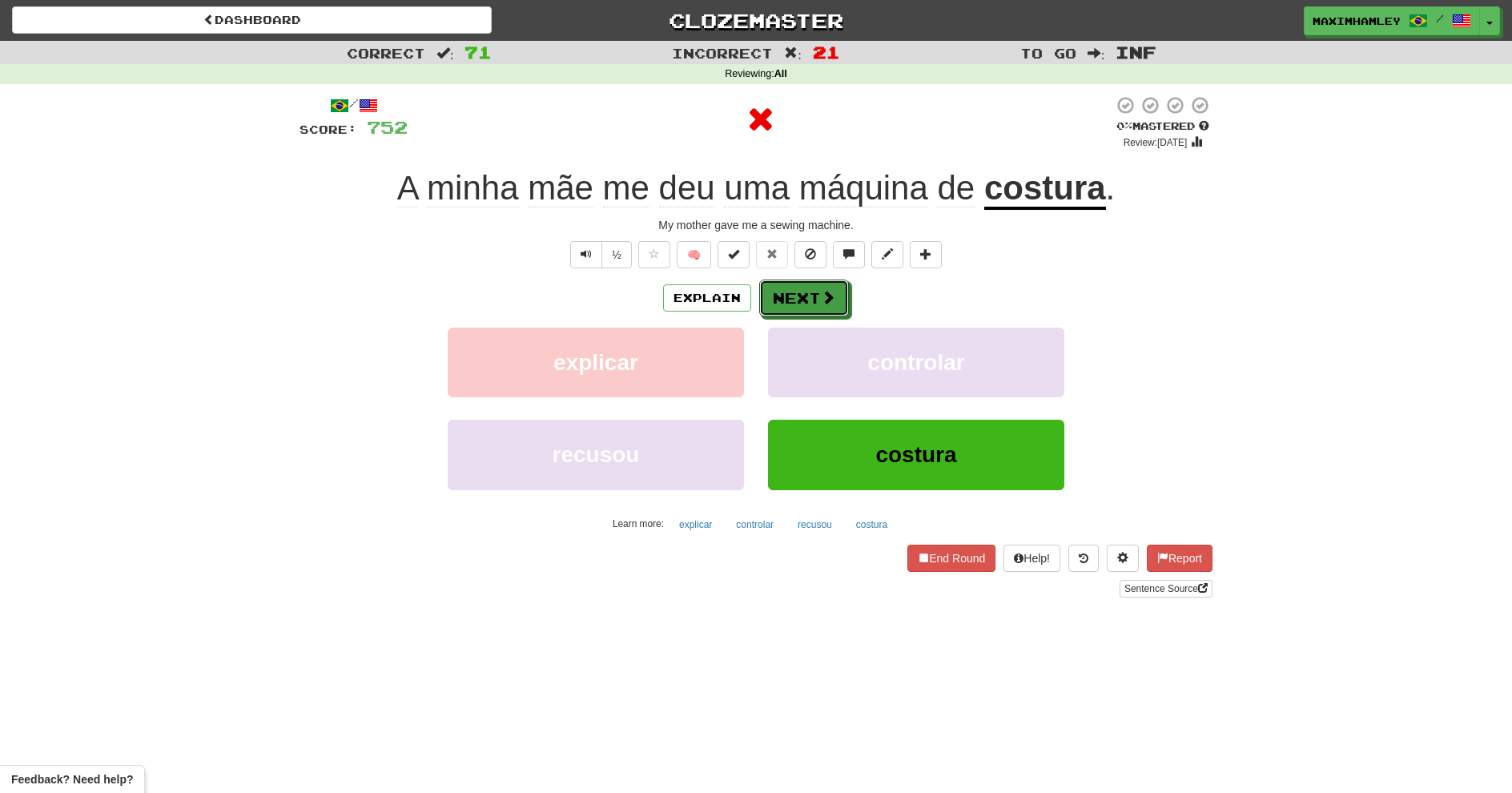
click at [796, 285] on button "Next" at bounding box center [804, 298] width 90 height 37
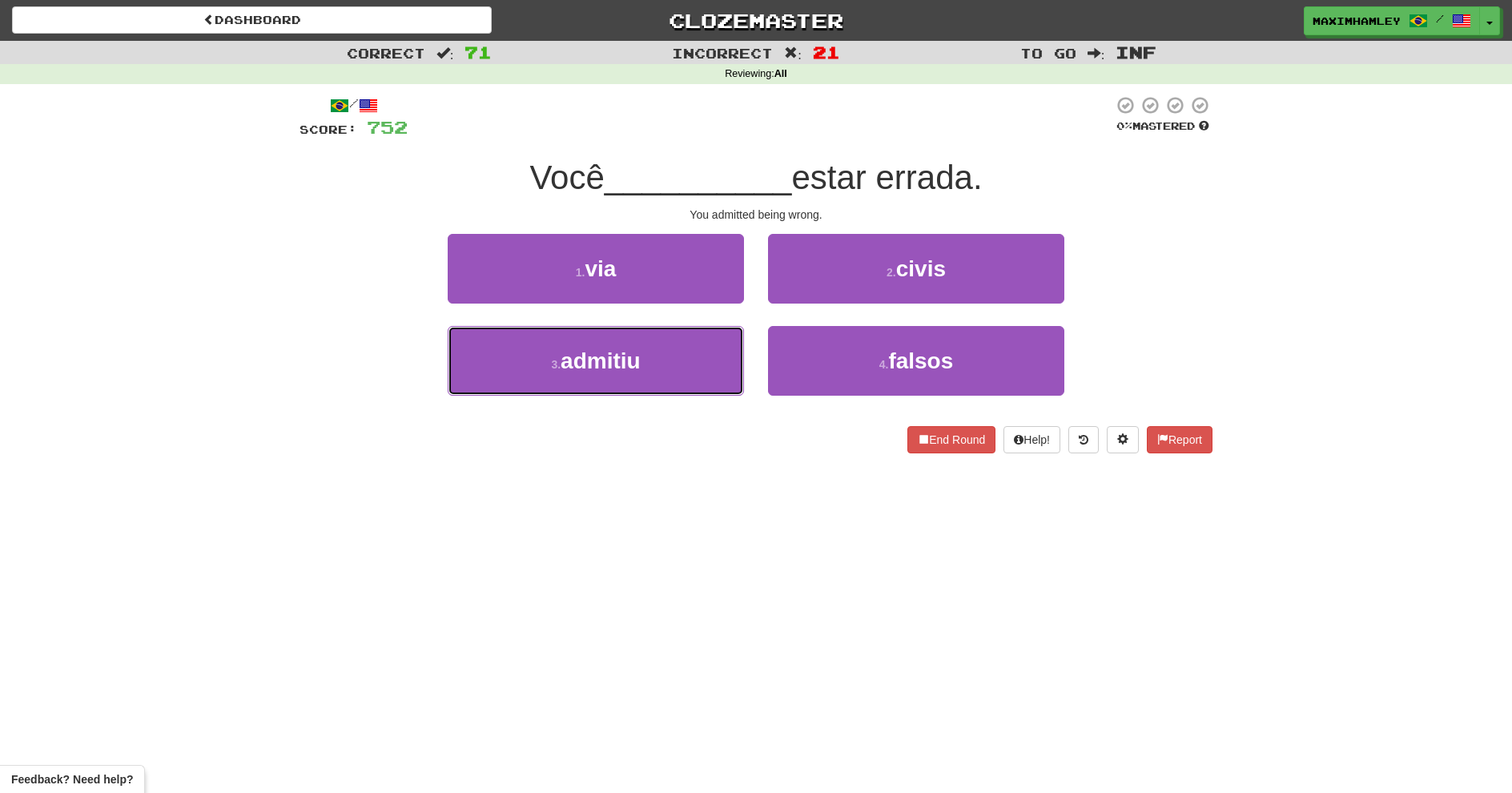
click at [713, 349] on button "3 . admitiu" at bounding box center [595, 360] width 296 height 70
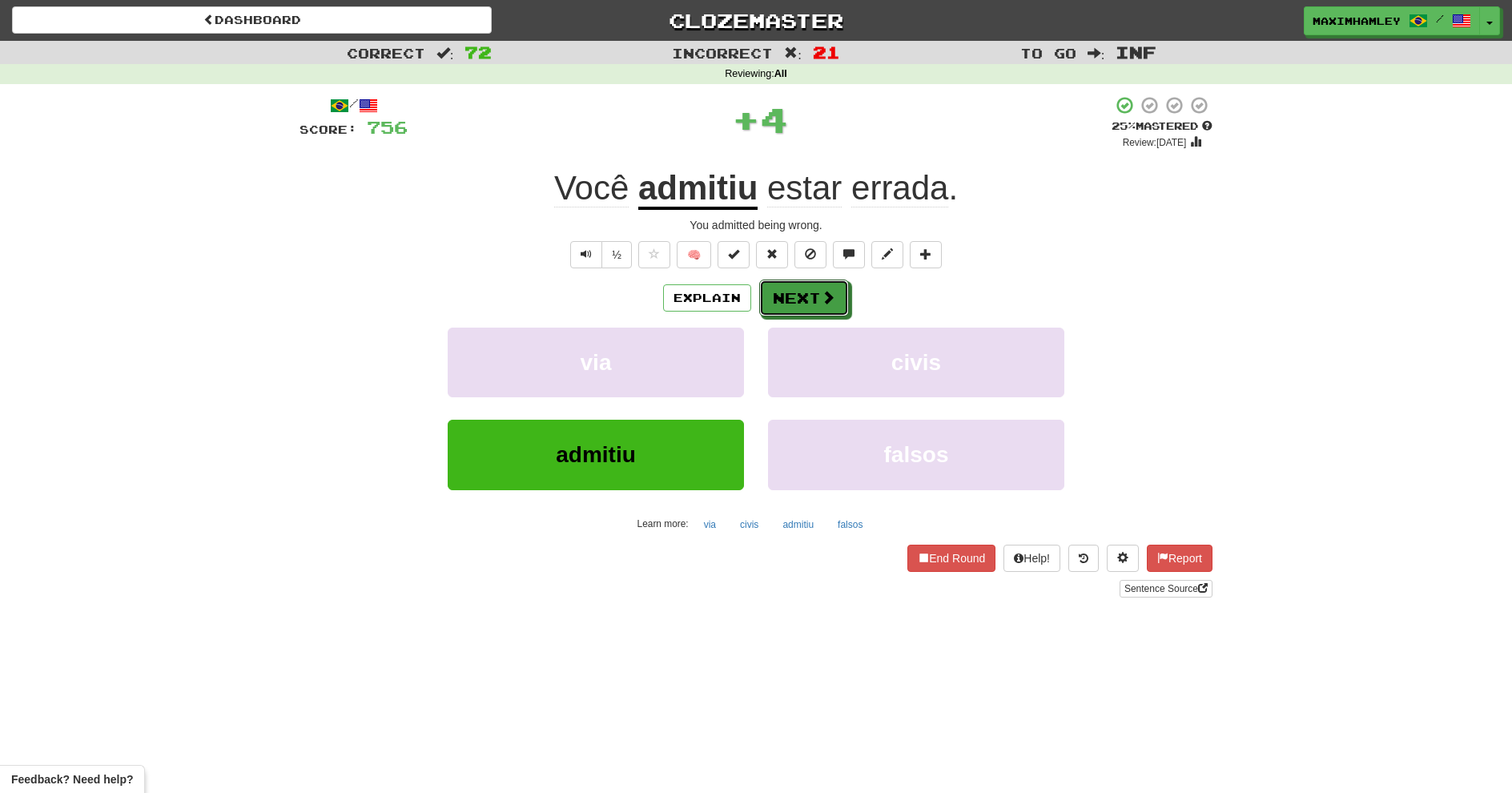
click at [810, 299] on button "Next" at bounding box center [804, 298] width 90 height 37
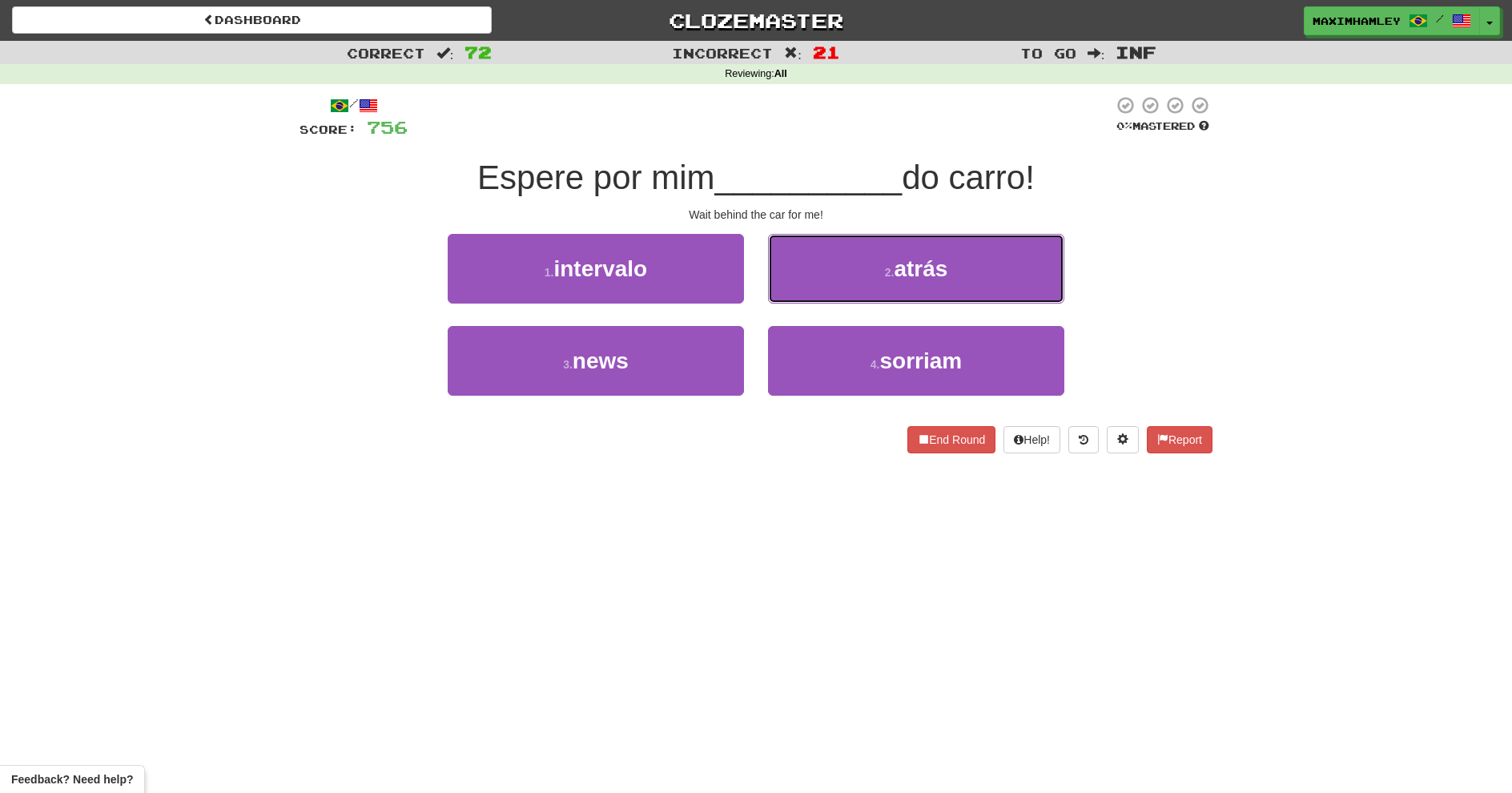
click at [843, 286] on button "2 . atrás" at bounding box center [917, 269] width 296 height 70
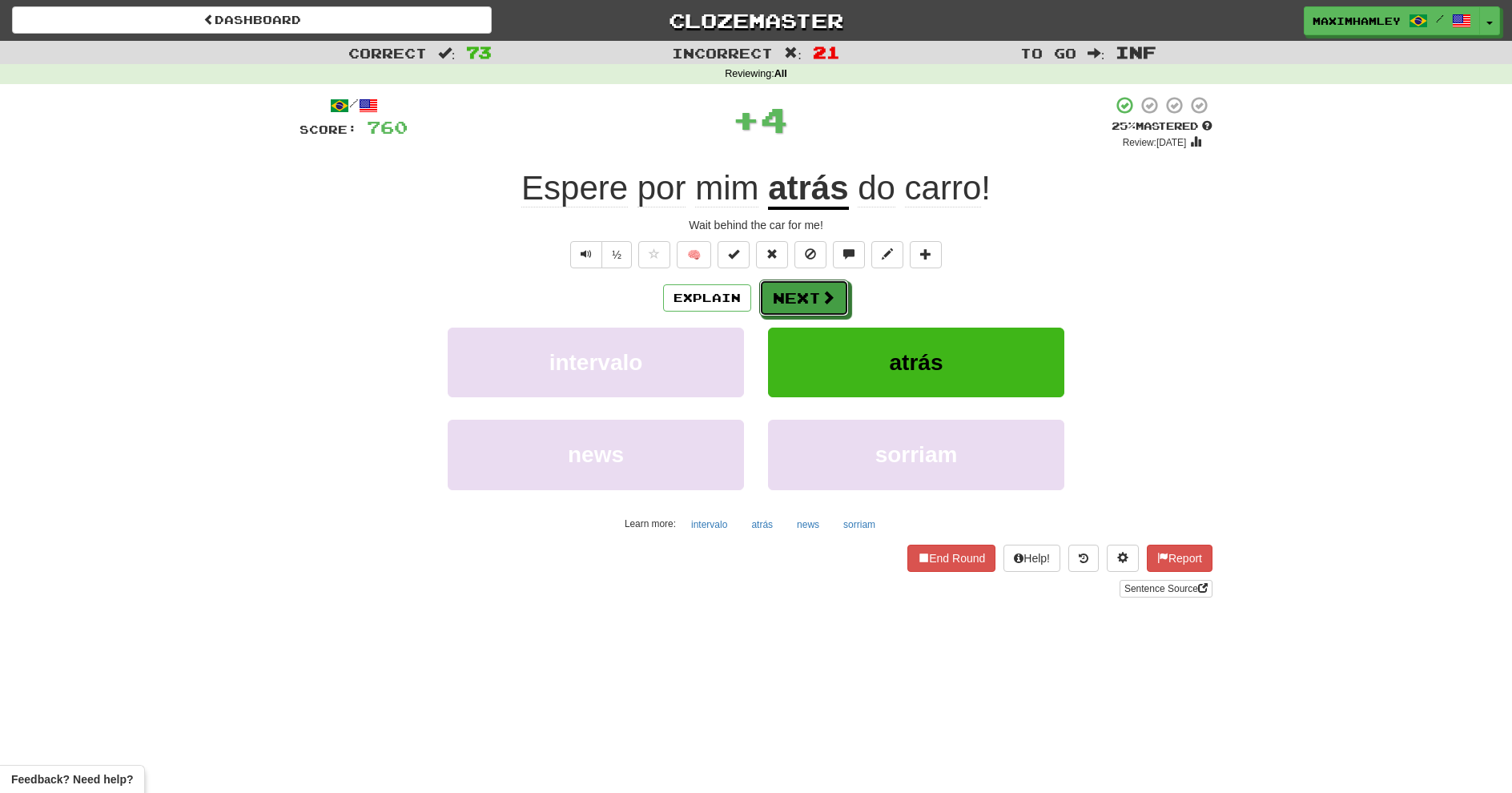
click at [846, 286] on button "Next" at bounding box center [804, 298] width 90 height 37
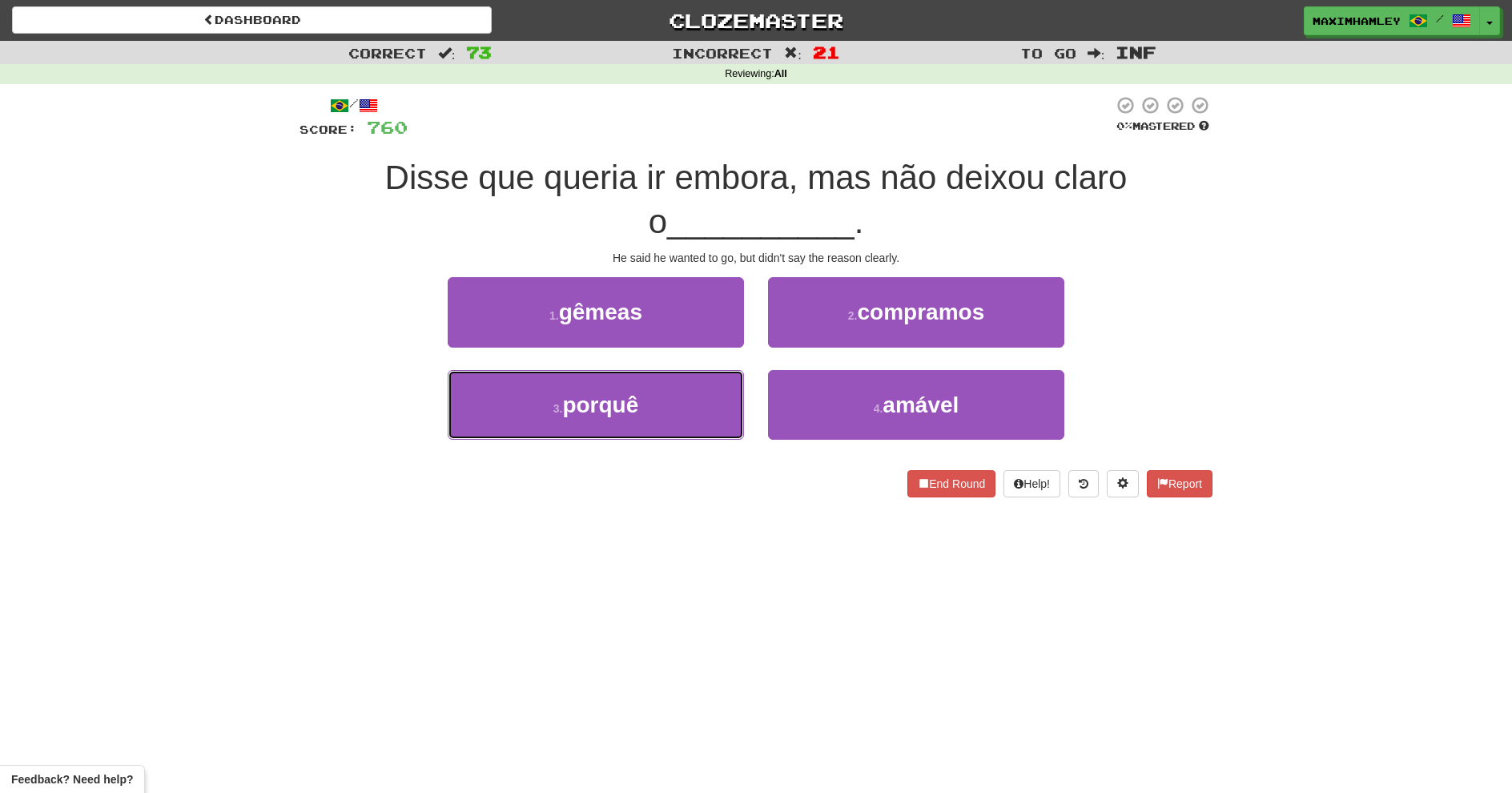
click at [681, 406] on button "3 . porquê" at bounding box center [595, 404] width 296 height 70
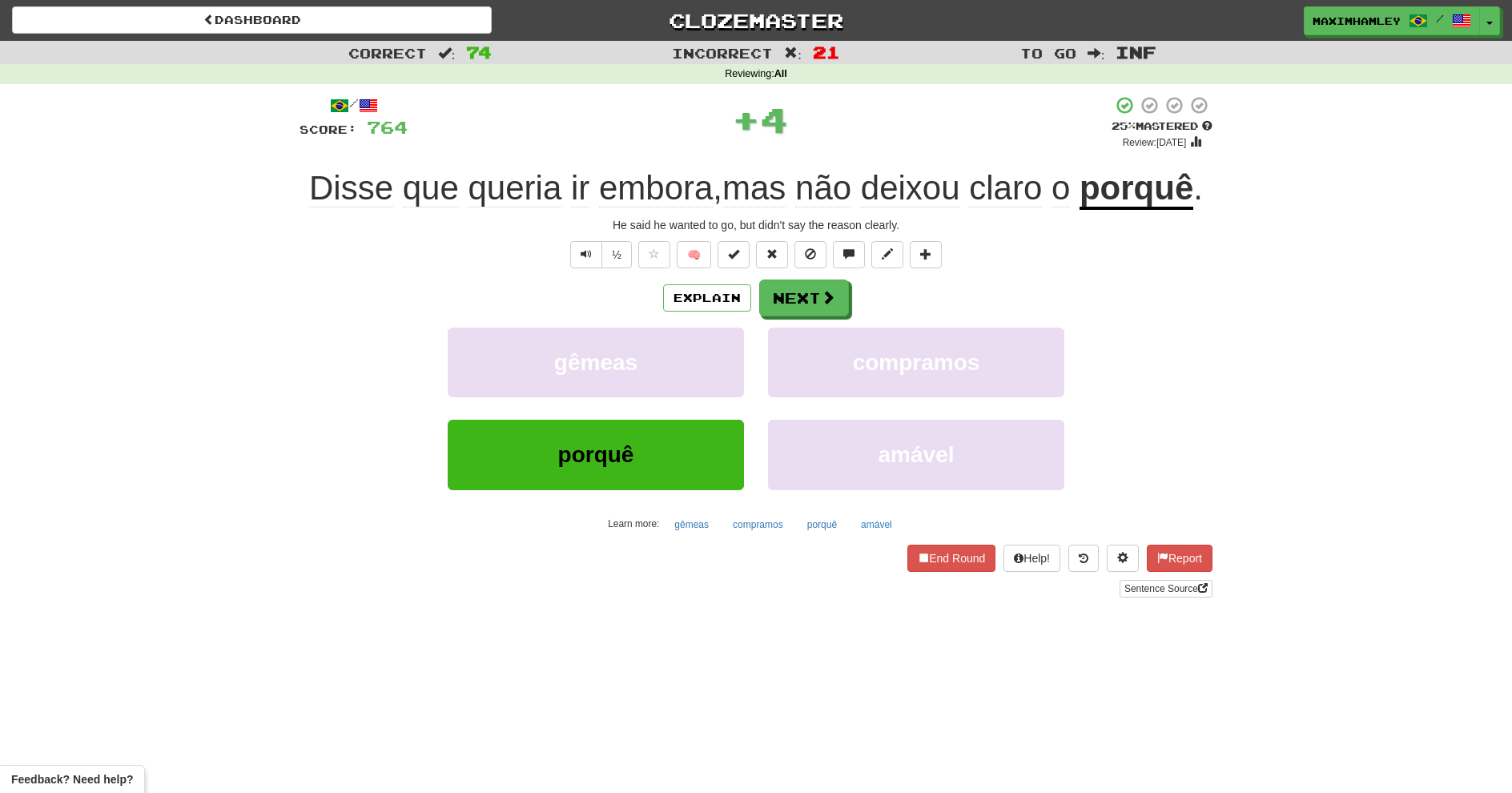
click at [790, 322] on div "Explain Next gêmeas compramos porquê amável Learn more: gêmeas compramos porquê…" at bounding box center [756, 408] width 913 height 257
click at [801, 309] on button "Next" at bounding box center [804, 298] width 90 height 37
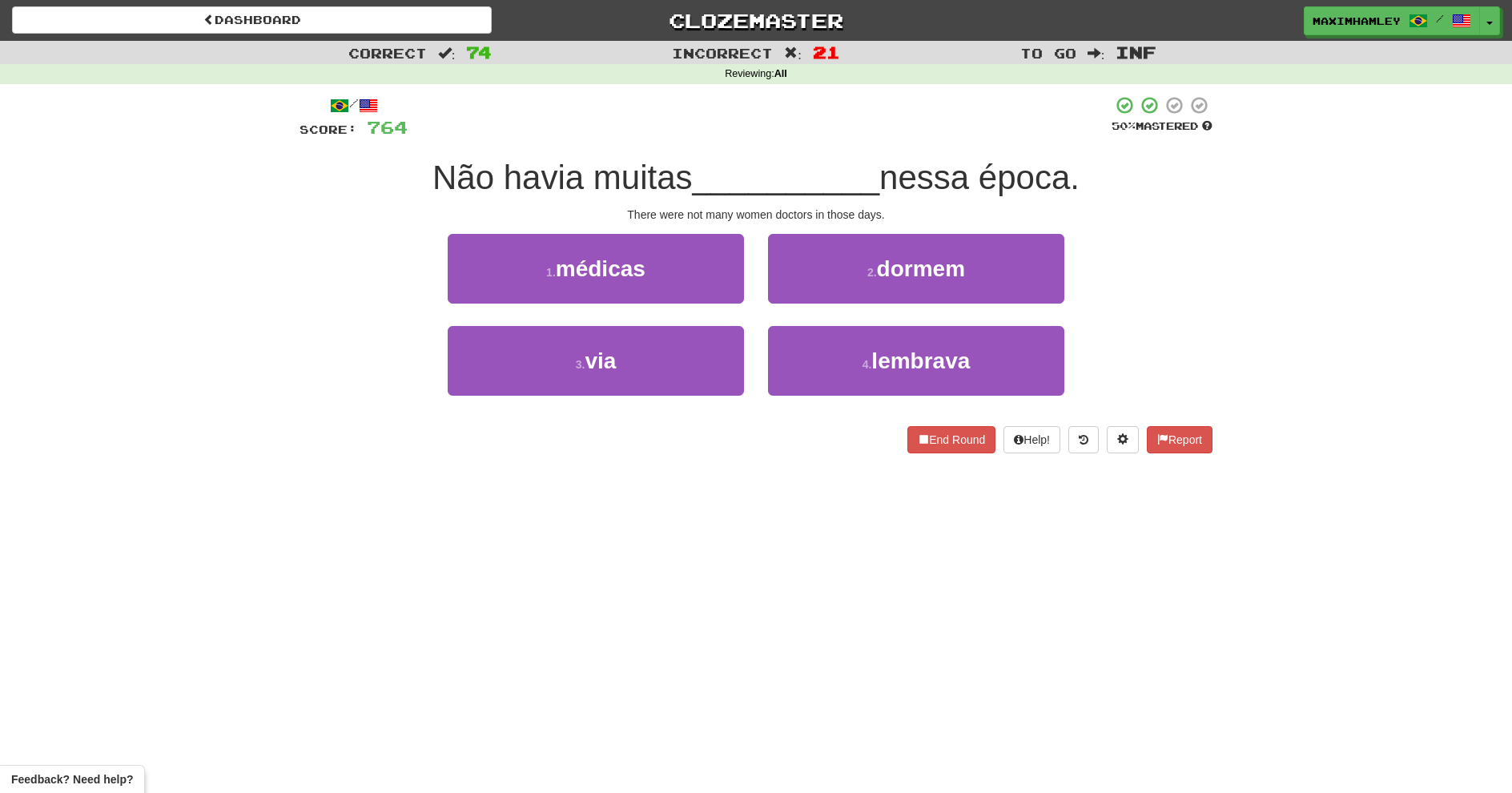
click at [866, 231] on div "/ Score: 764 50 % Mastered Não havia muitas __________ nessa época. There were …" at bounding box center [756, 273] width 913 height 358
click at [833, 279] on button "2 . dormem" at bounding box center [917, 269] width 296 height 70
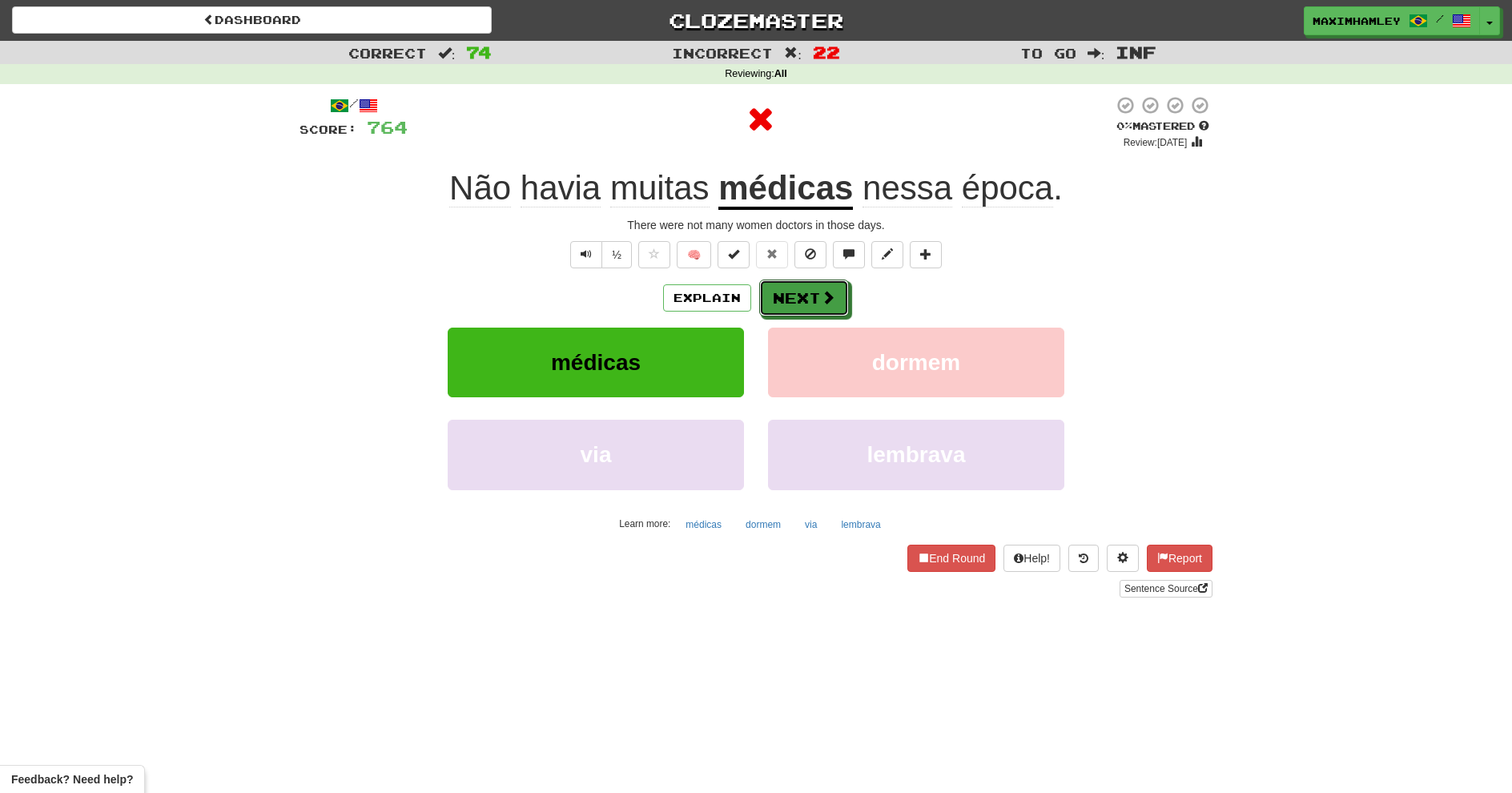
click at [822, 295] on span at bounding box center [828, 297] width 15 height 15
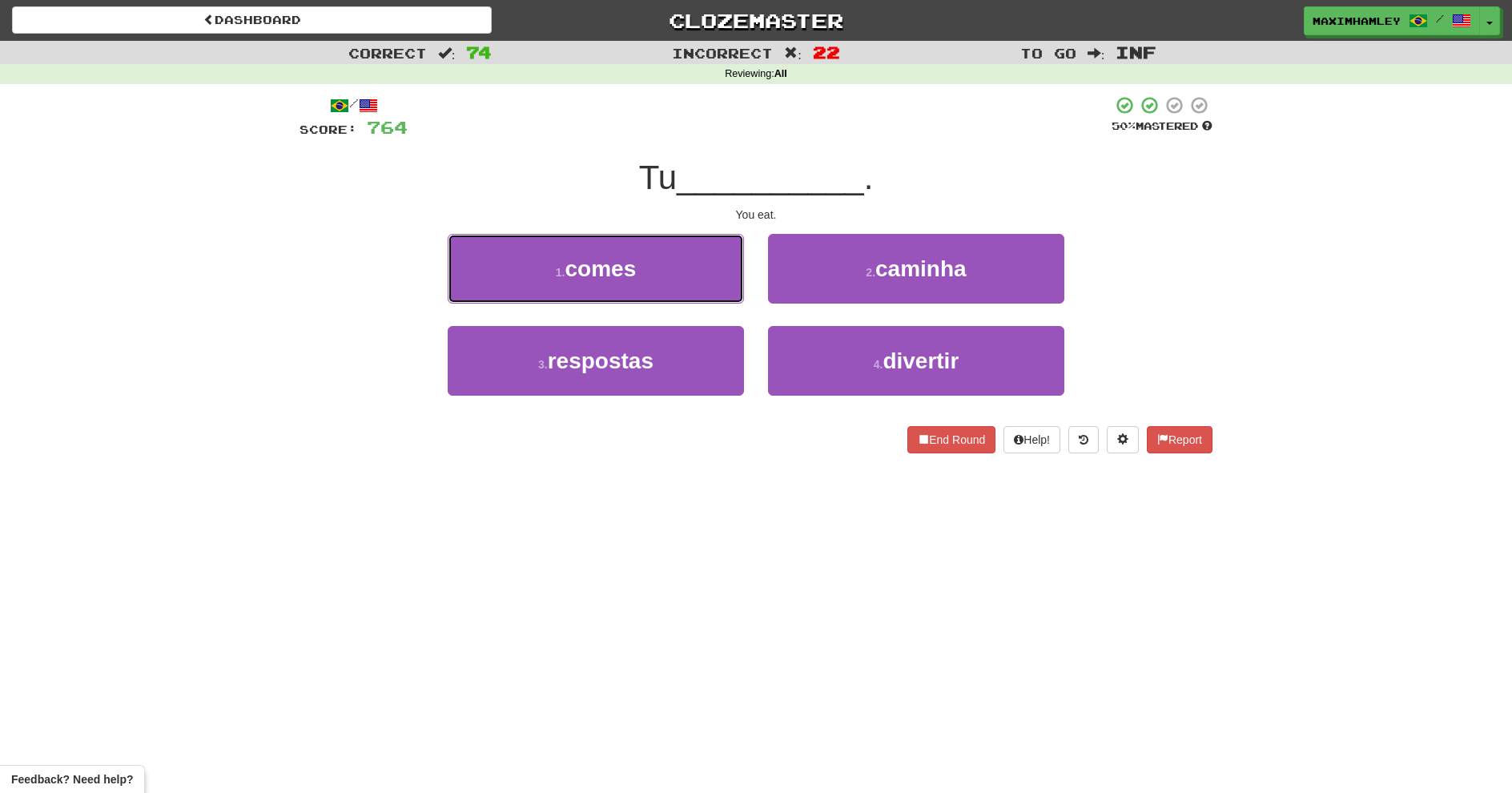
click at [618, 265] on span "comes" at bounding box center [600, 268] width 71 height 25
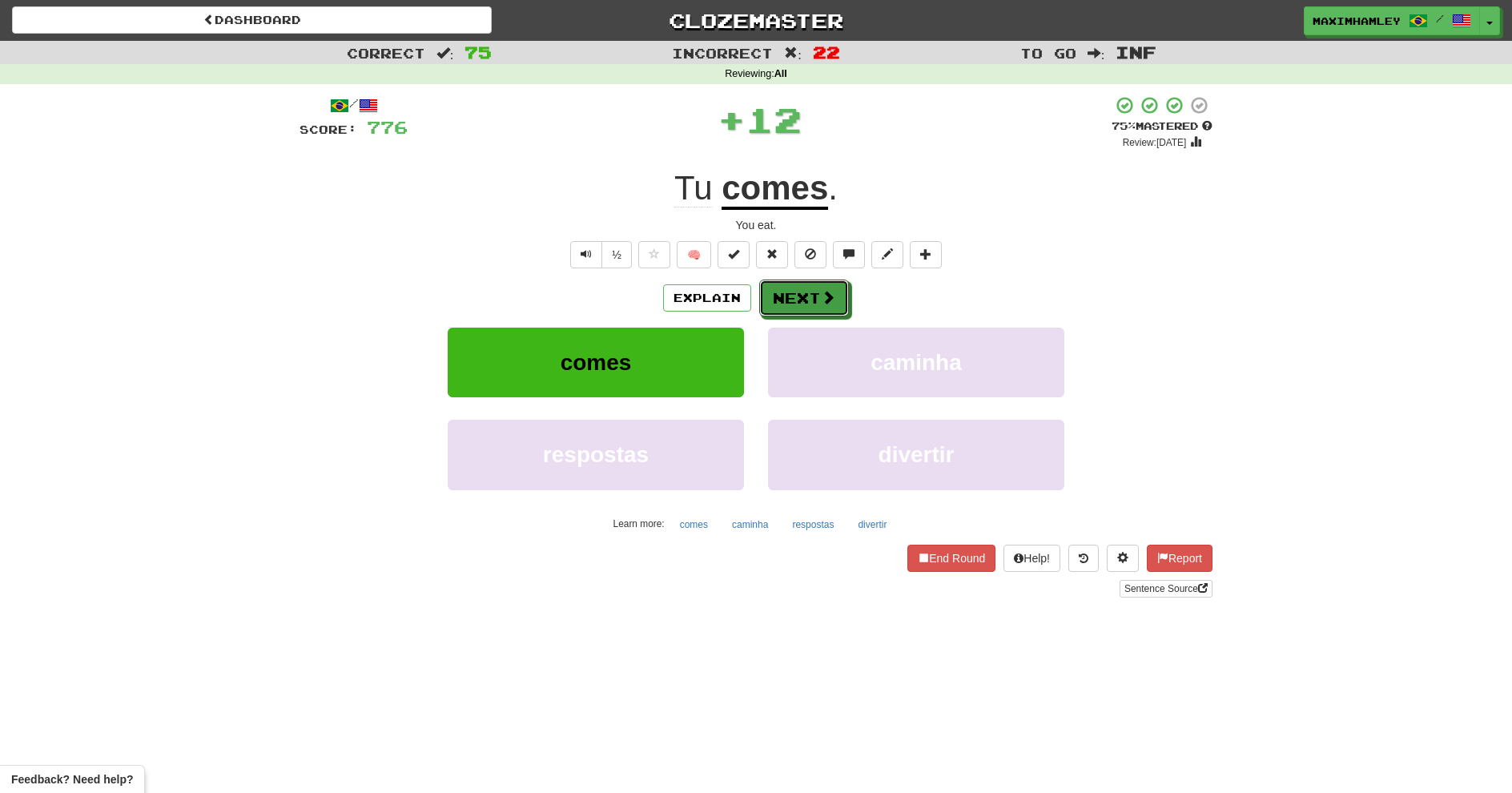
click at [778, 282] on button "Next" at bounding box center [804, 298] width 90 height 37
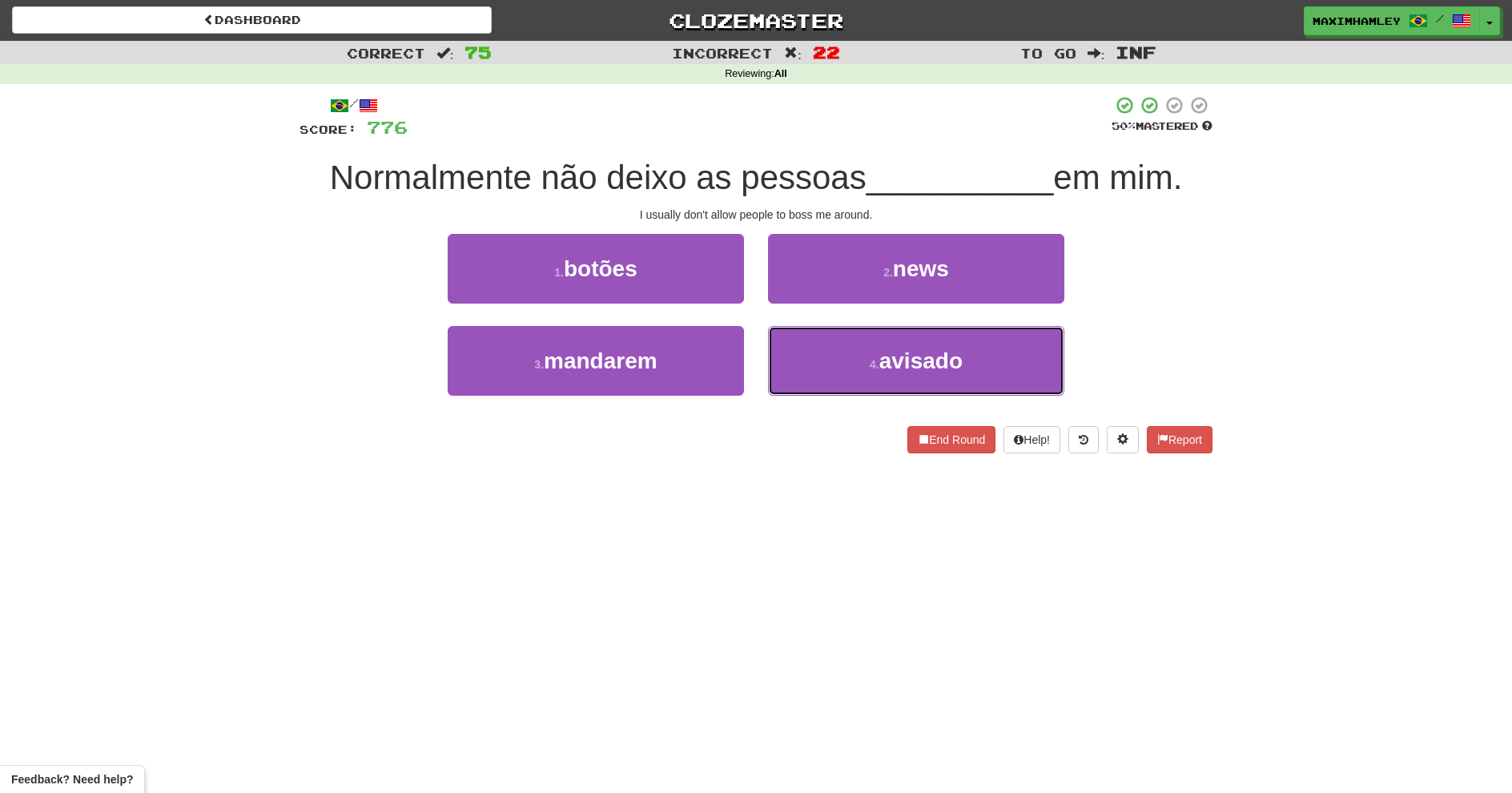
click at [885, 352] on span "avisado" at bounding box center [920, 360] width 83 height 25
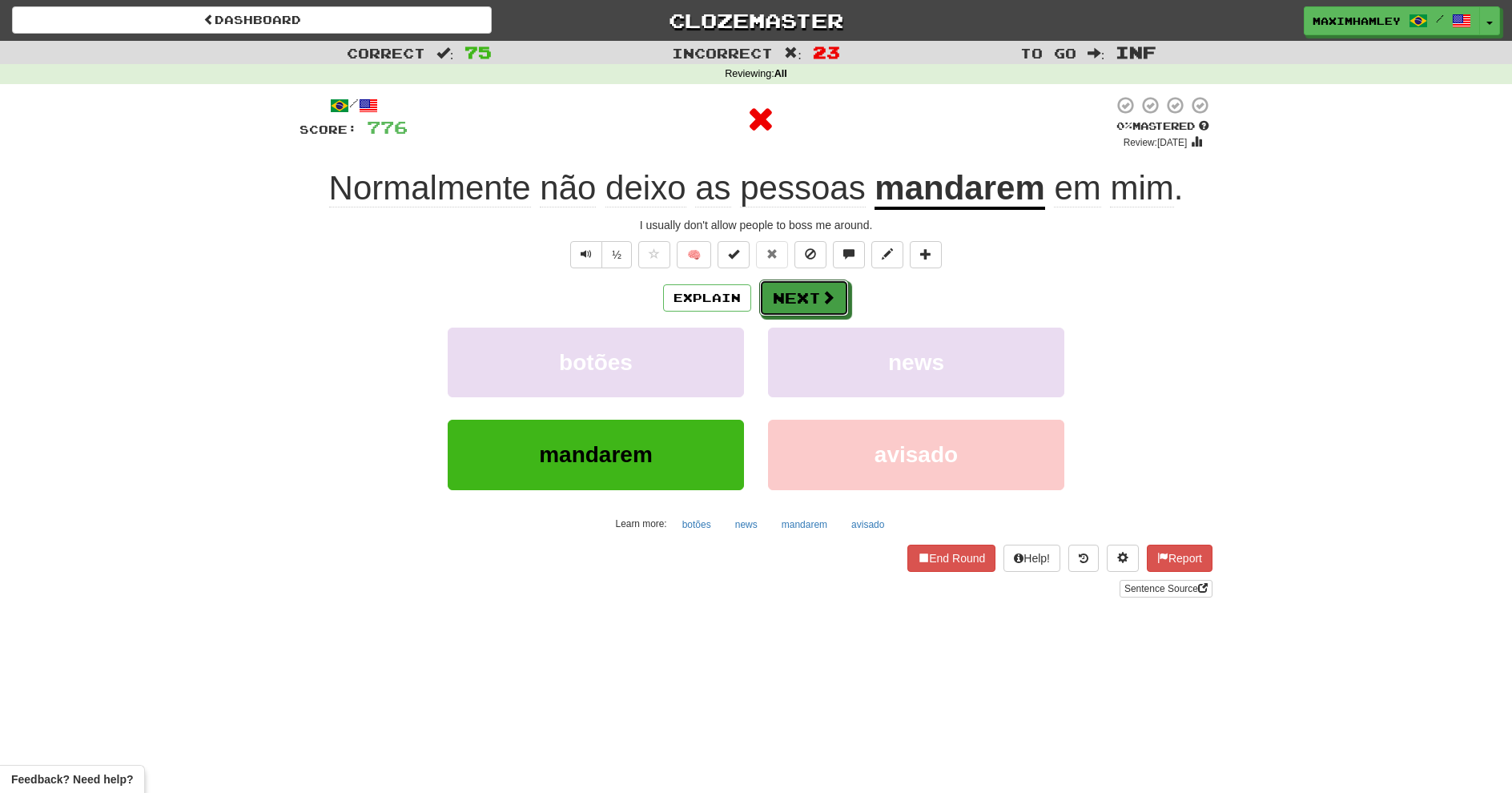
click at [839, 294] on button "Next" at bounding box center [804, 298] width 90 height 37
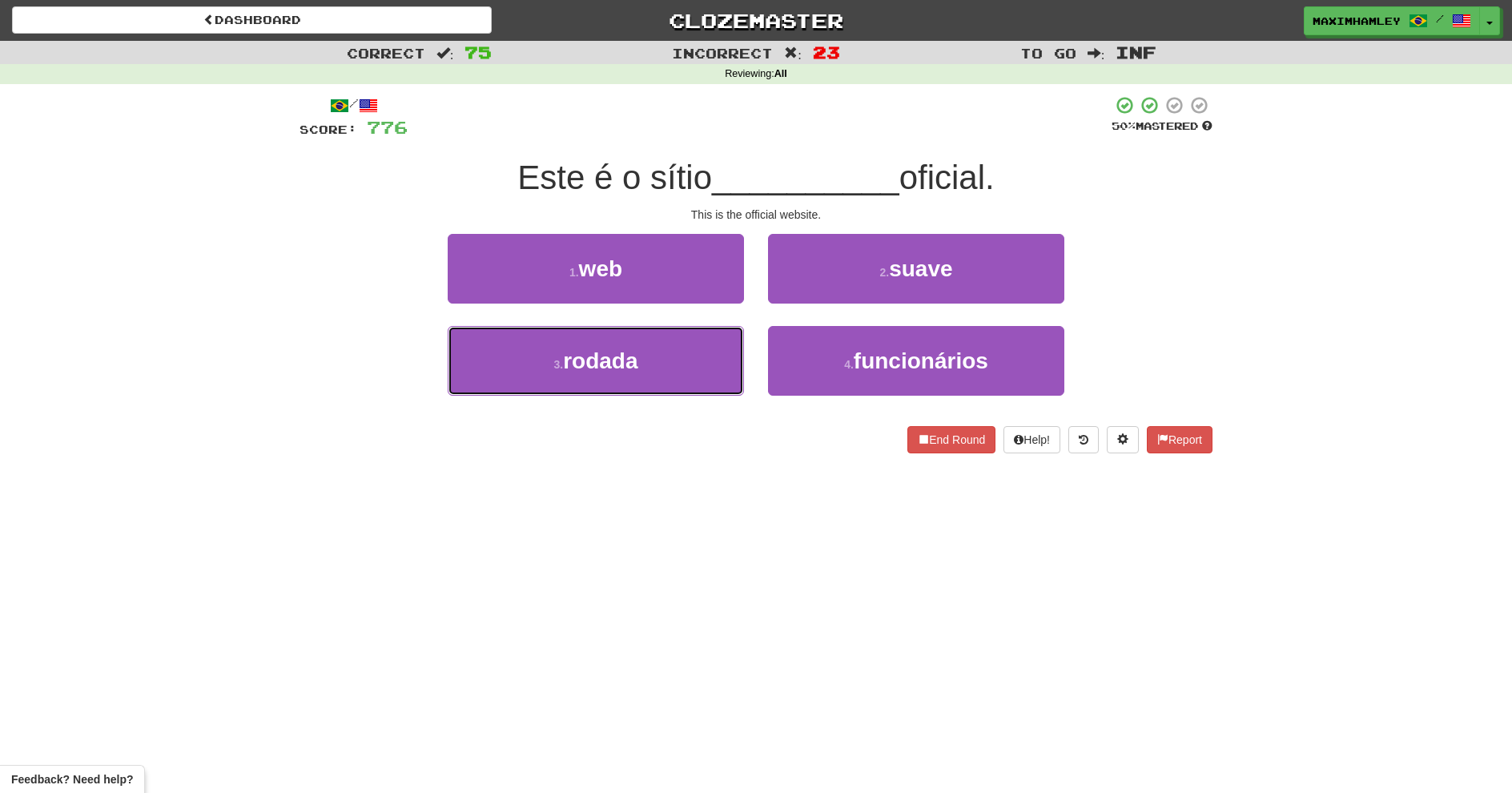
click at [657, 362] on button "3 . rodada" at bounding box center [595, 360] width 296 height 70
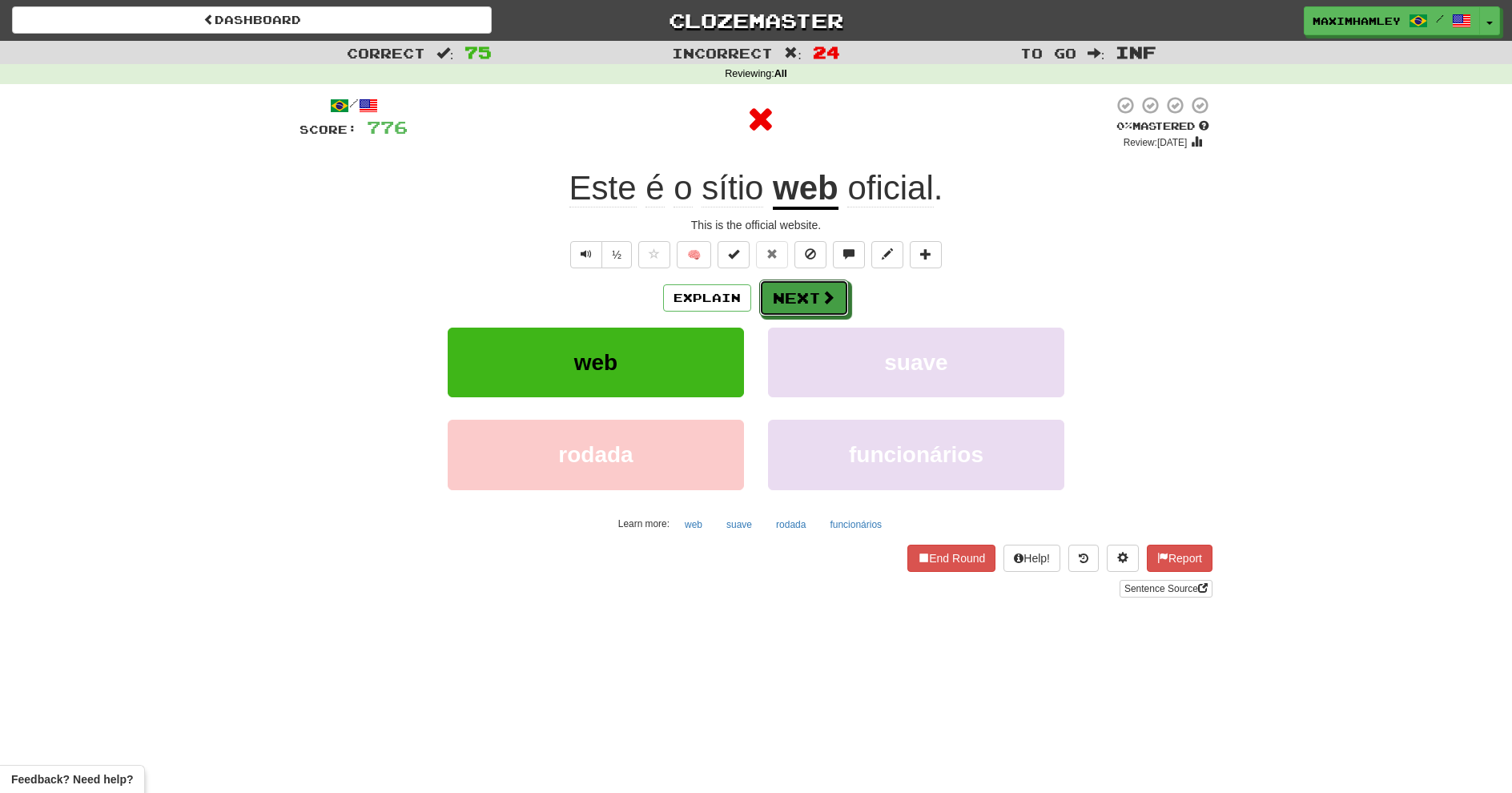
click at [808, 303] on button "Next" at bounding box center [804, 298] width 90 height 37
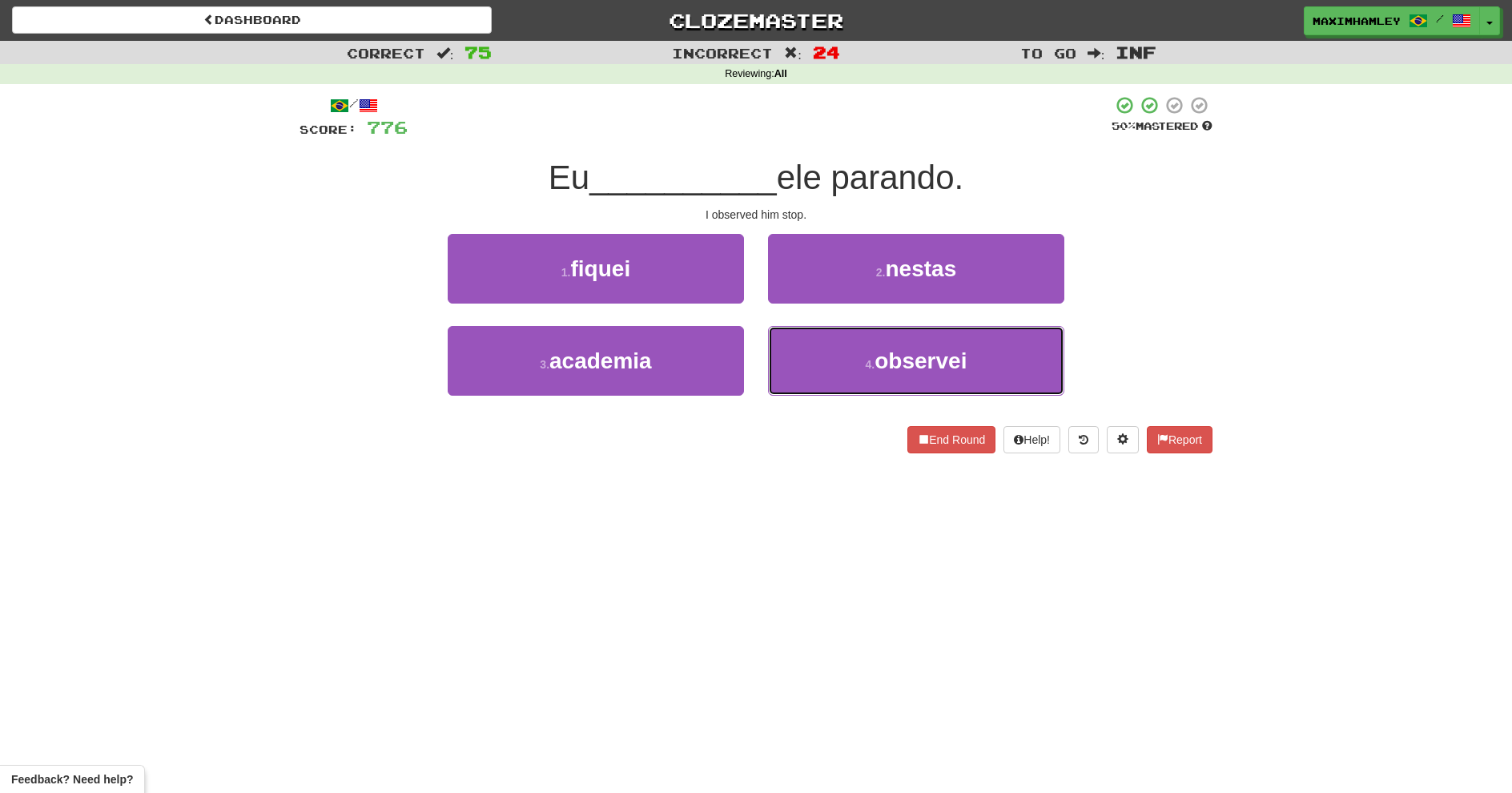
click at [883, 338] on button "4 . observei" at bounding box center [917, 360] width 296 height 70
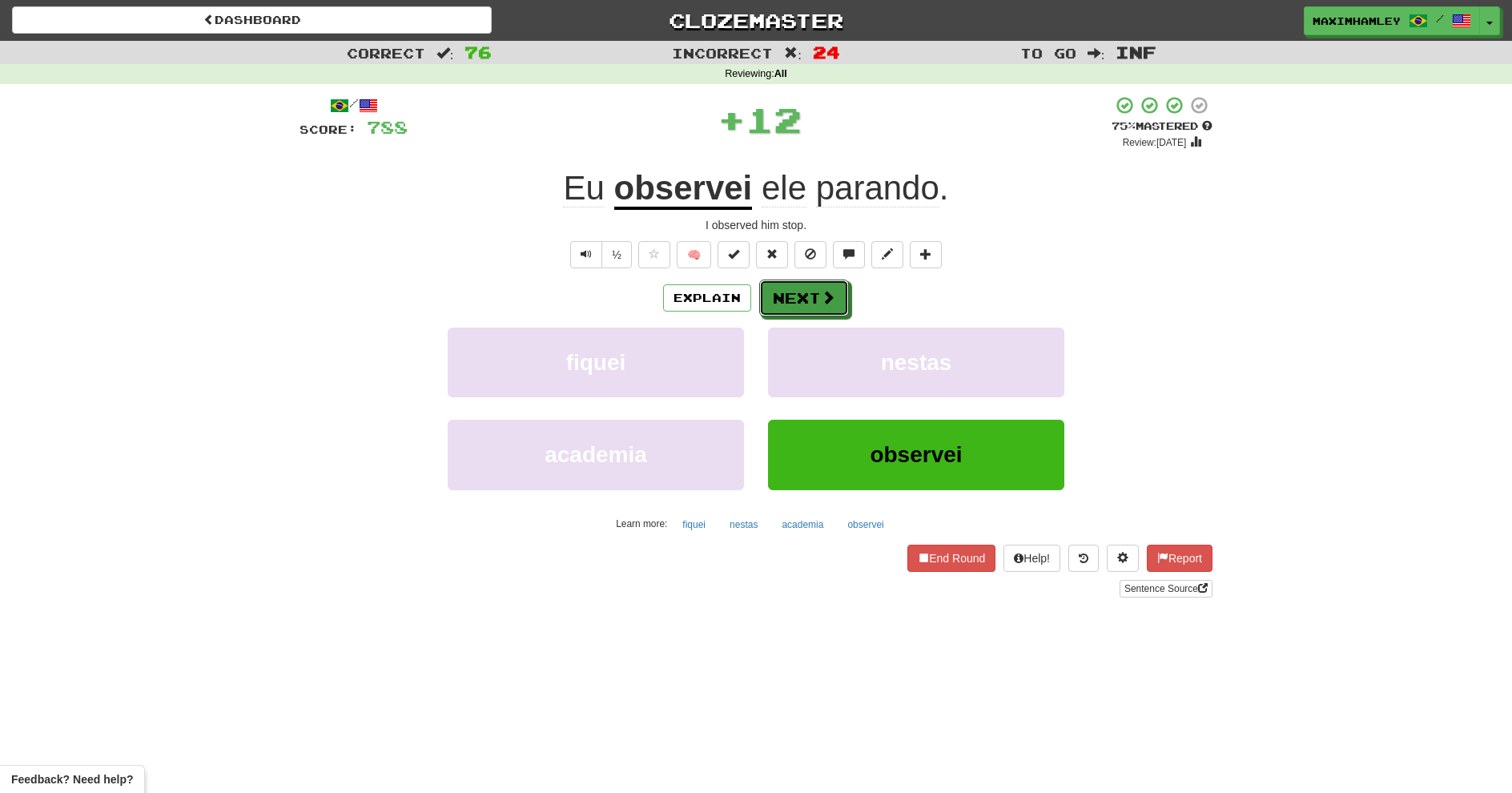
click at [834, 286] on button "Next" at bounding box center [804, 298] width 90 height 37
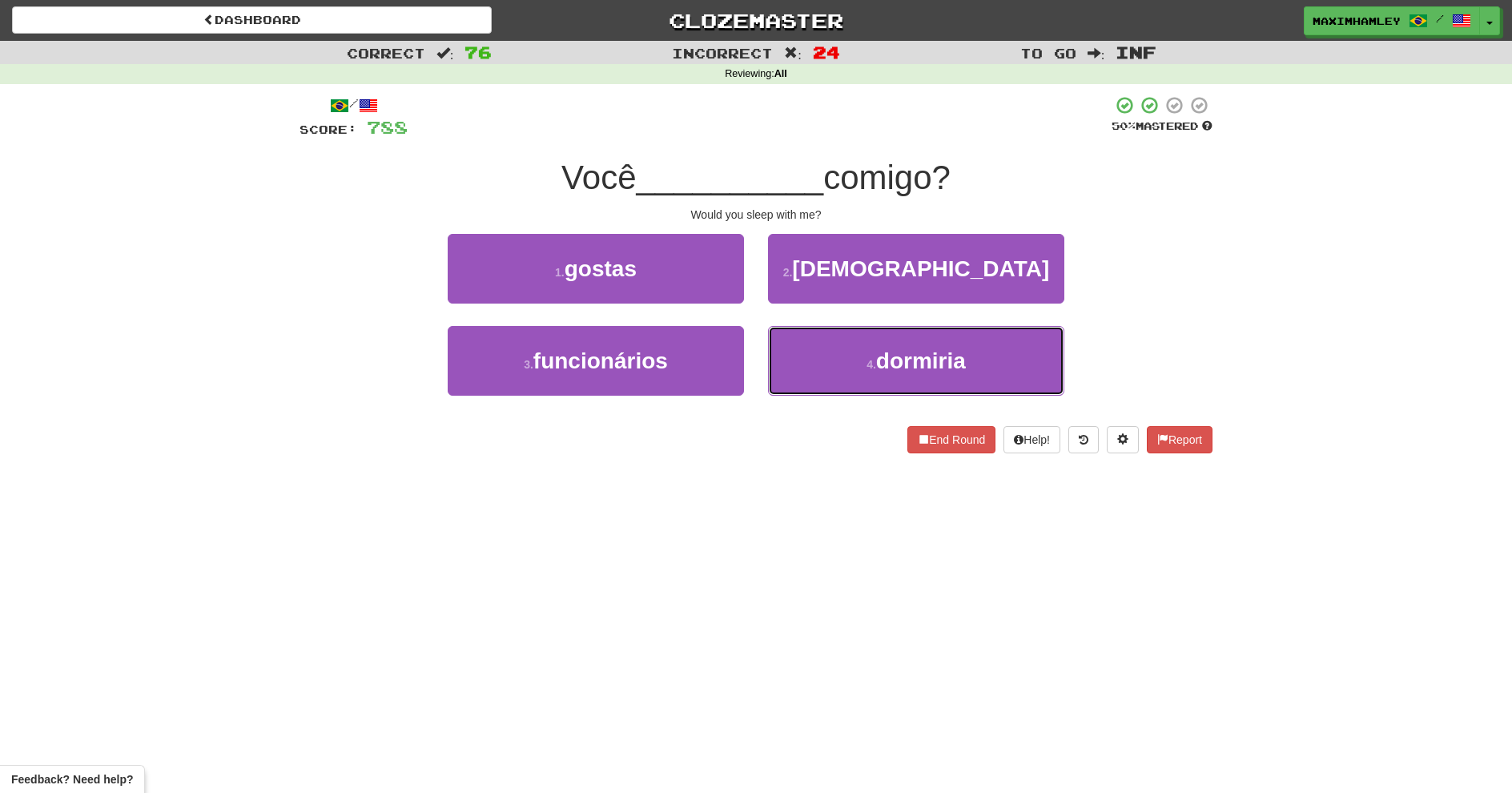
click at [818, 327] on button "4 . dormiria" at bounding box center [917, 360] width 296 height 70
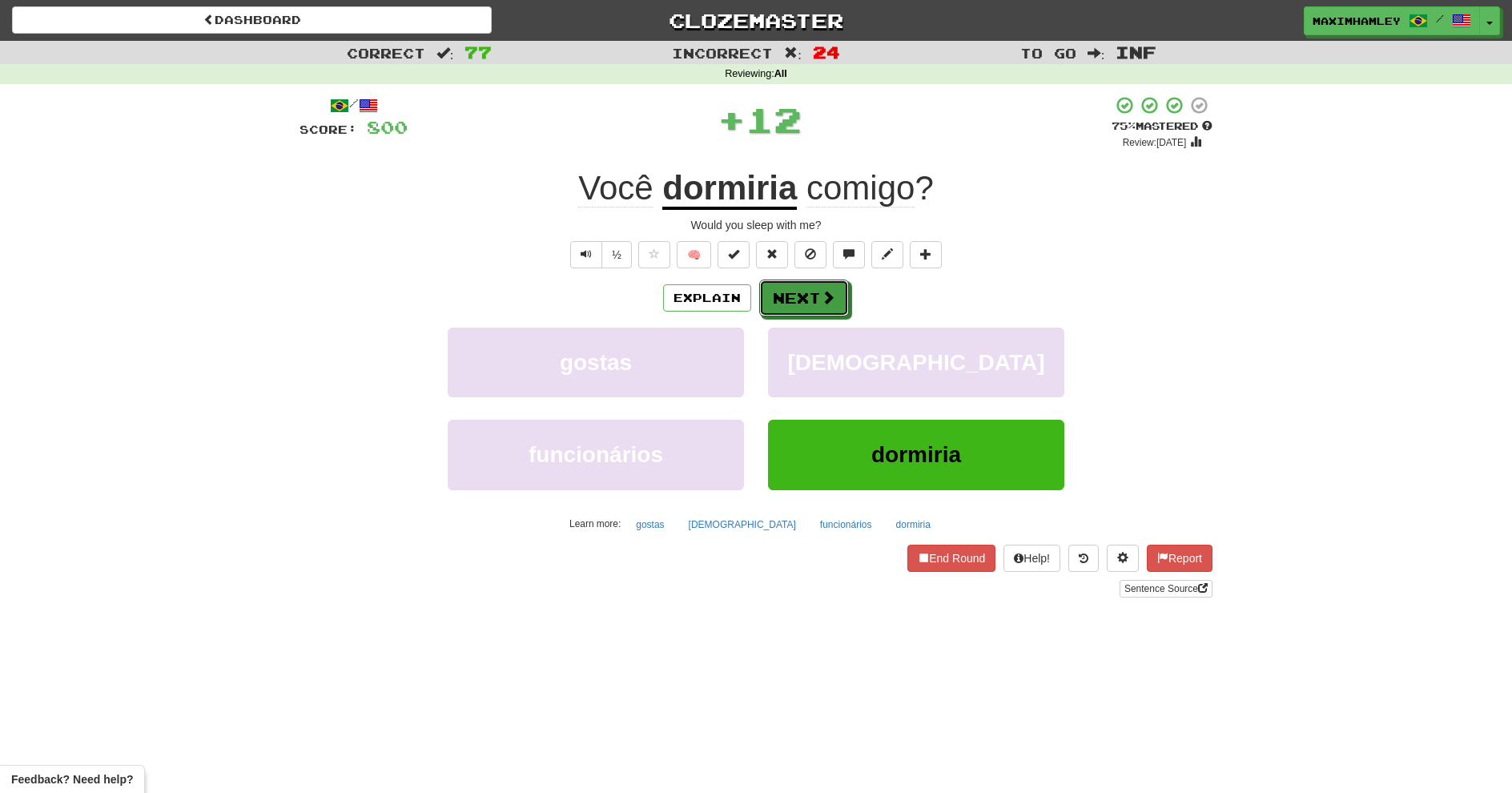
click at [775, 310] on button "Next" at bounding box center [804, 298] width 90 height 37
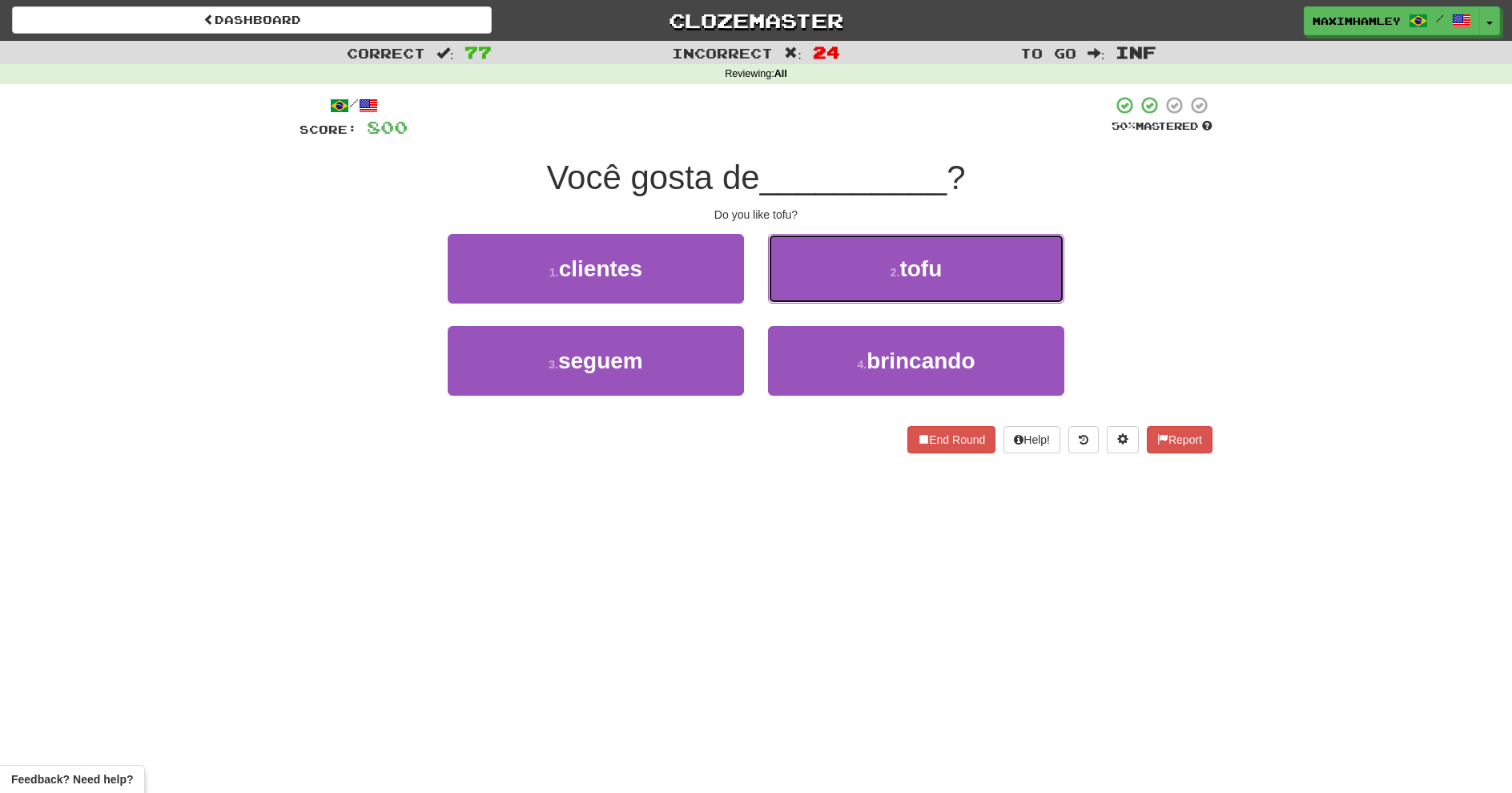
click at [837, 288] on button "2 . tofu" at bounding box center [917, 269] width 296 height 70
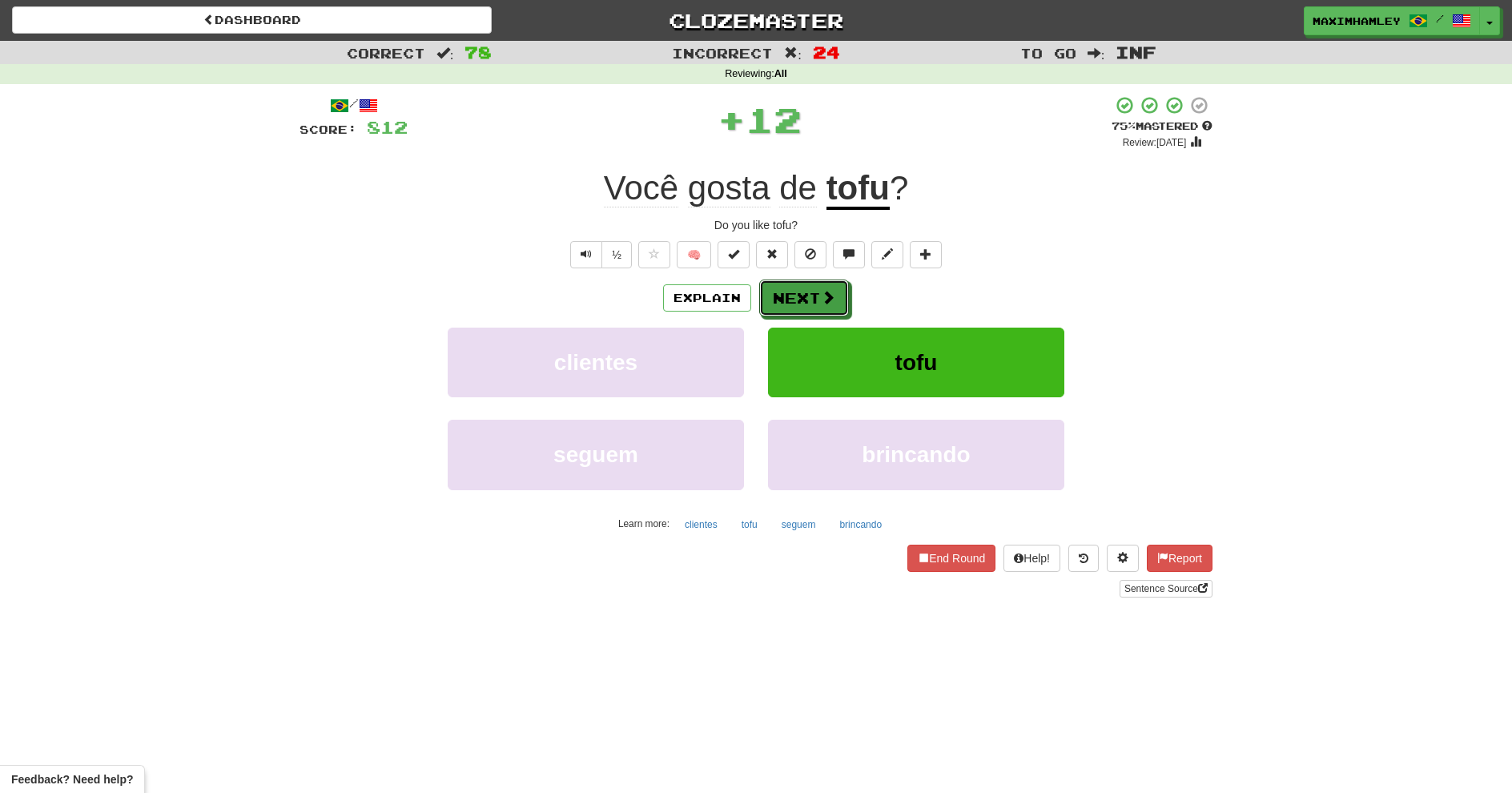
click at [796, 288] on button "Next" at bounding box center [804, 298] width 90 height 37
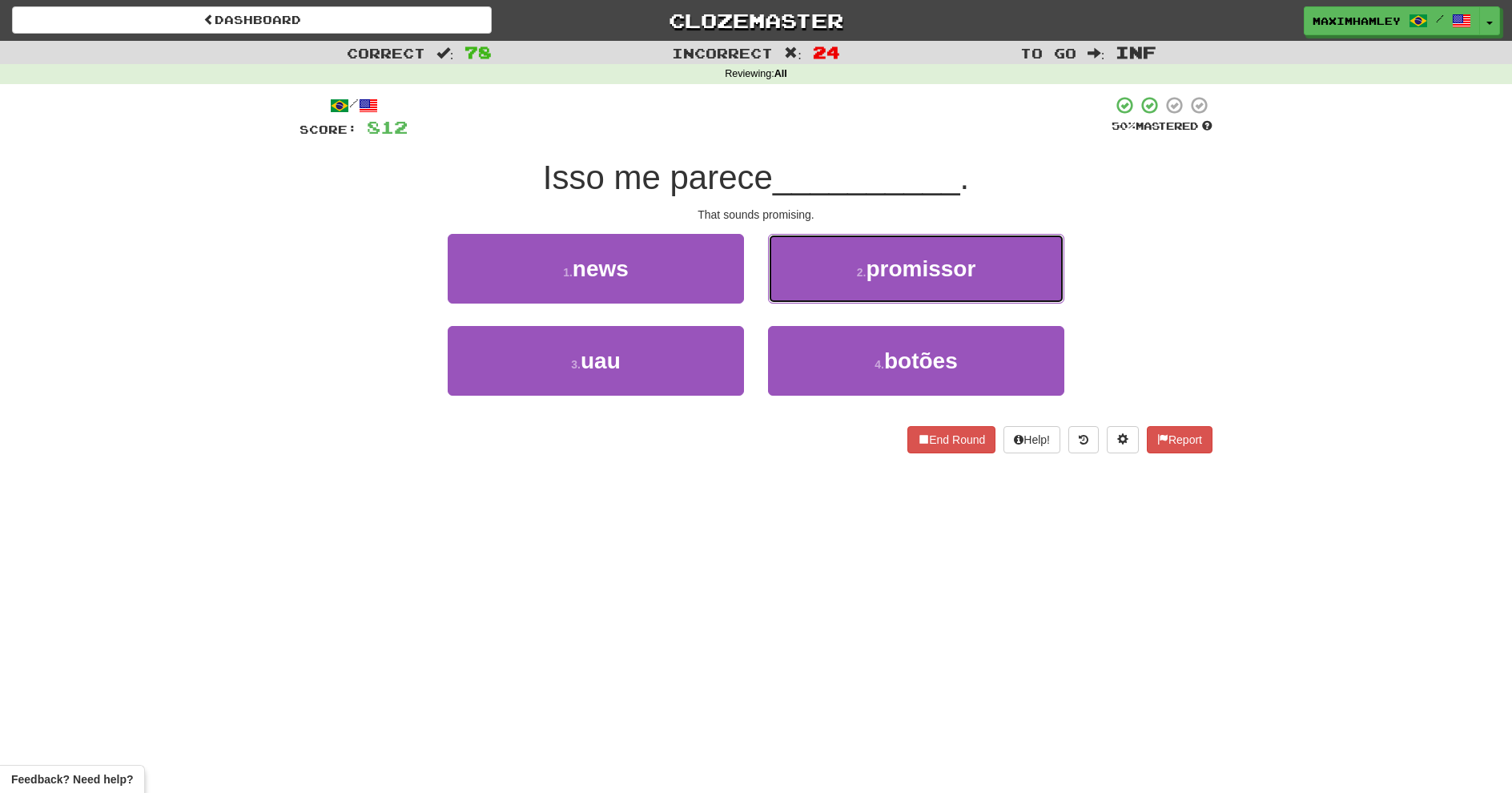
click at [863, 283] on button "2 . promissor" at bounding box center [917, 269] width 296 height 70
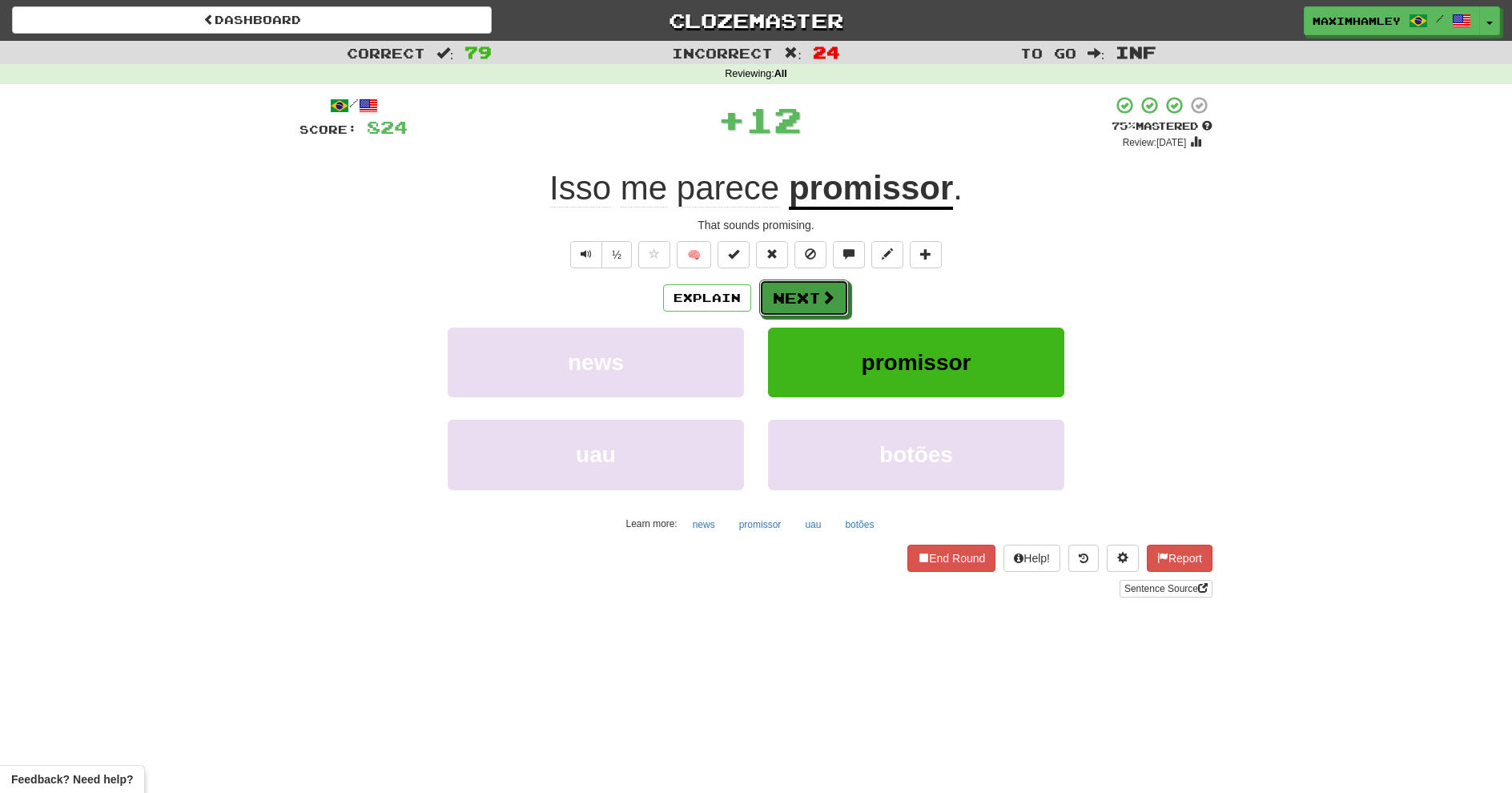
click at [822, 298] on span at bounding box center [828, 297] width 15 height 15
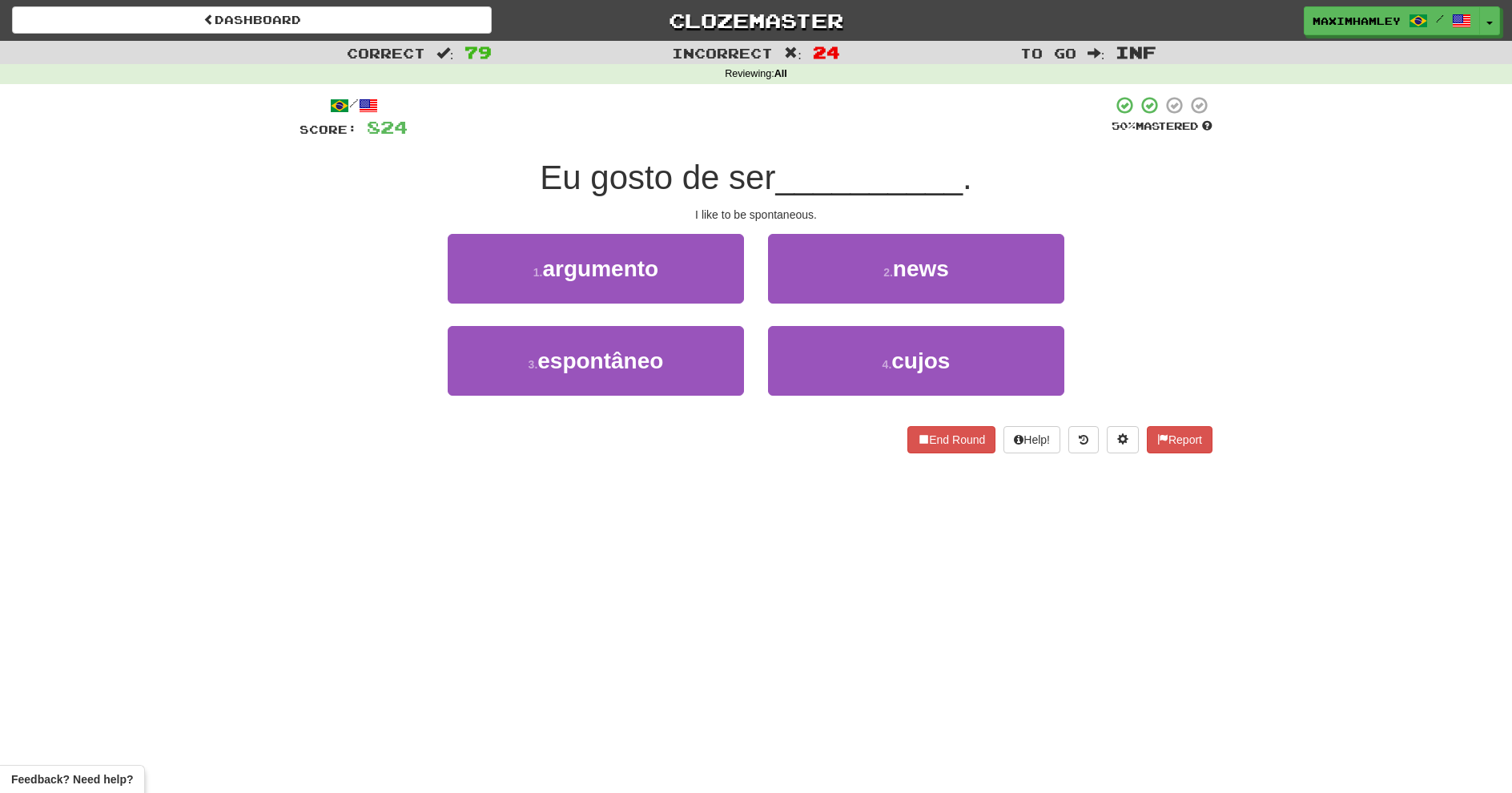
drag, startPoint x: 711, startPoint y: 324, endPoint x: 719, endPoint y: 327, distance: 8.5
click at [710, 327] on div "1 . argumento 2 . news 3 . espontâneo 4 . cujos" at bounding box center [756, 327] width 937 height 185
drag, startPoint x: 724, startPoint y: 330, endPoint x: 739, endPoint y: 337, distance: 16.6
click at [725, 336] on button "3 . espontâneo" at bounding box center [595, 360] width 296 height 70
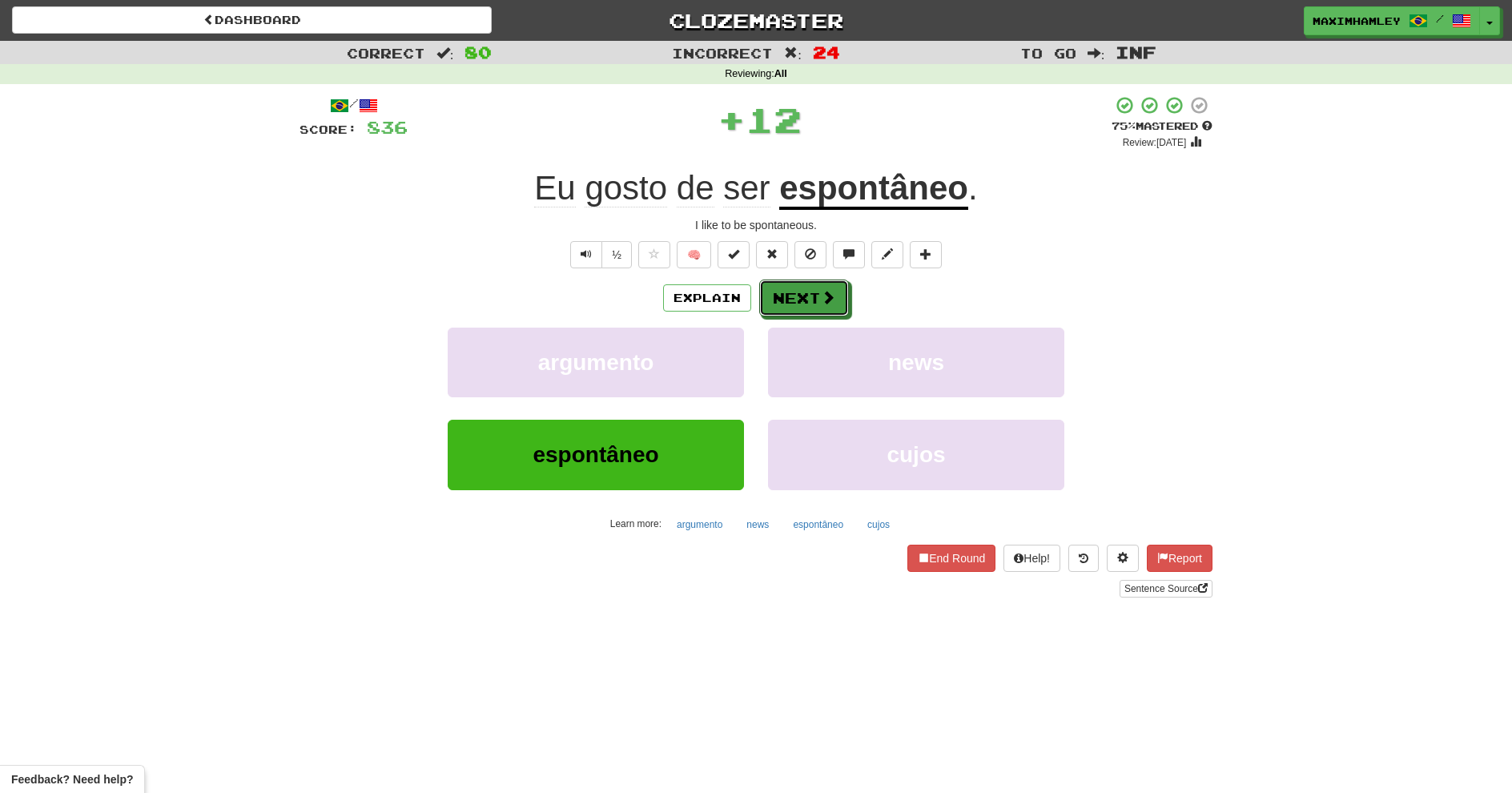
click at [835, 299] on button "Next" at bounding box center [804, 298] width 90 height 37
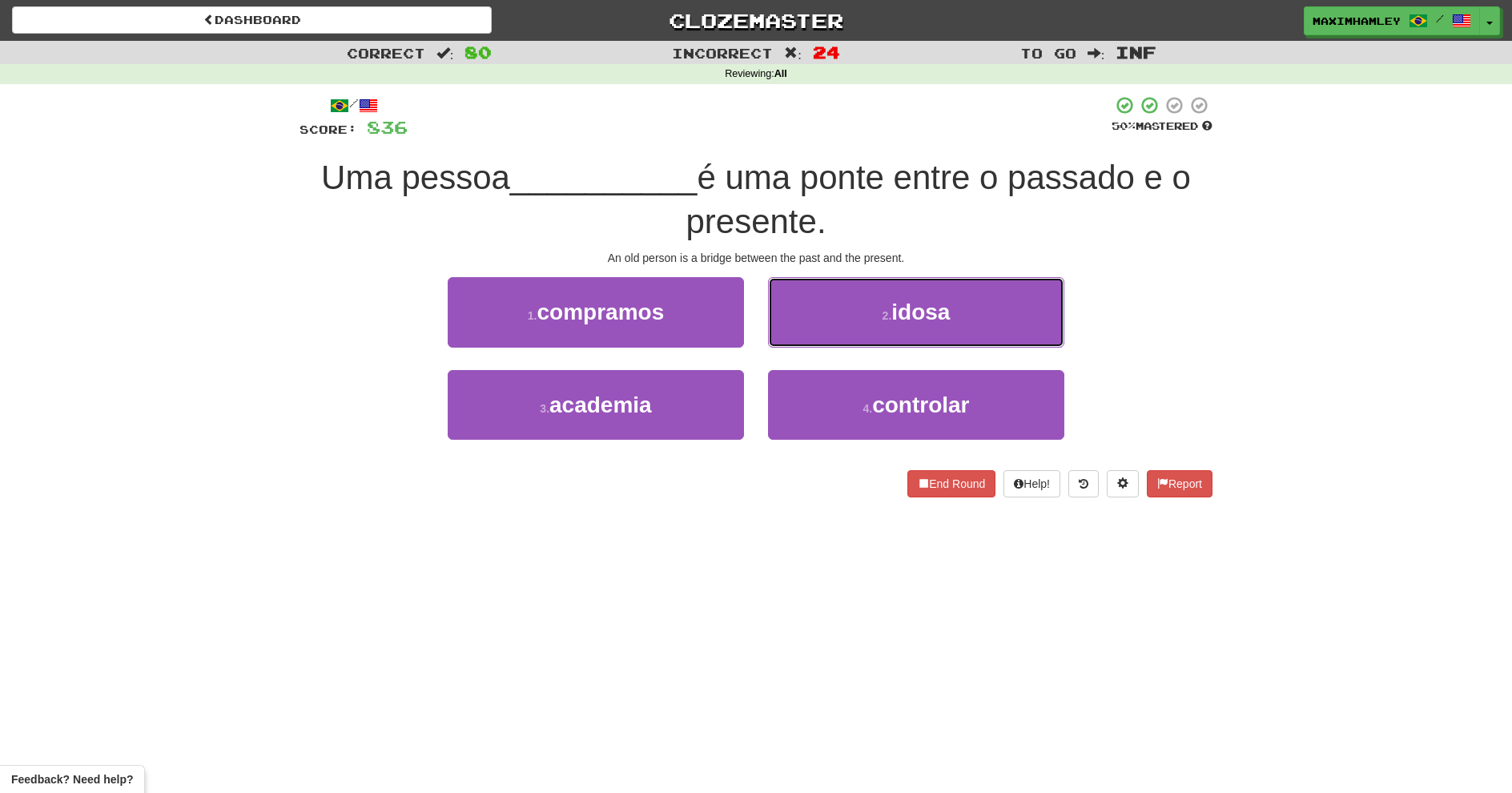
click at [833, 298] on button "2 . idosa" at bounding box center [917, 312] width 296 height 70
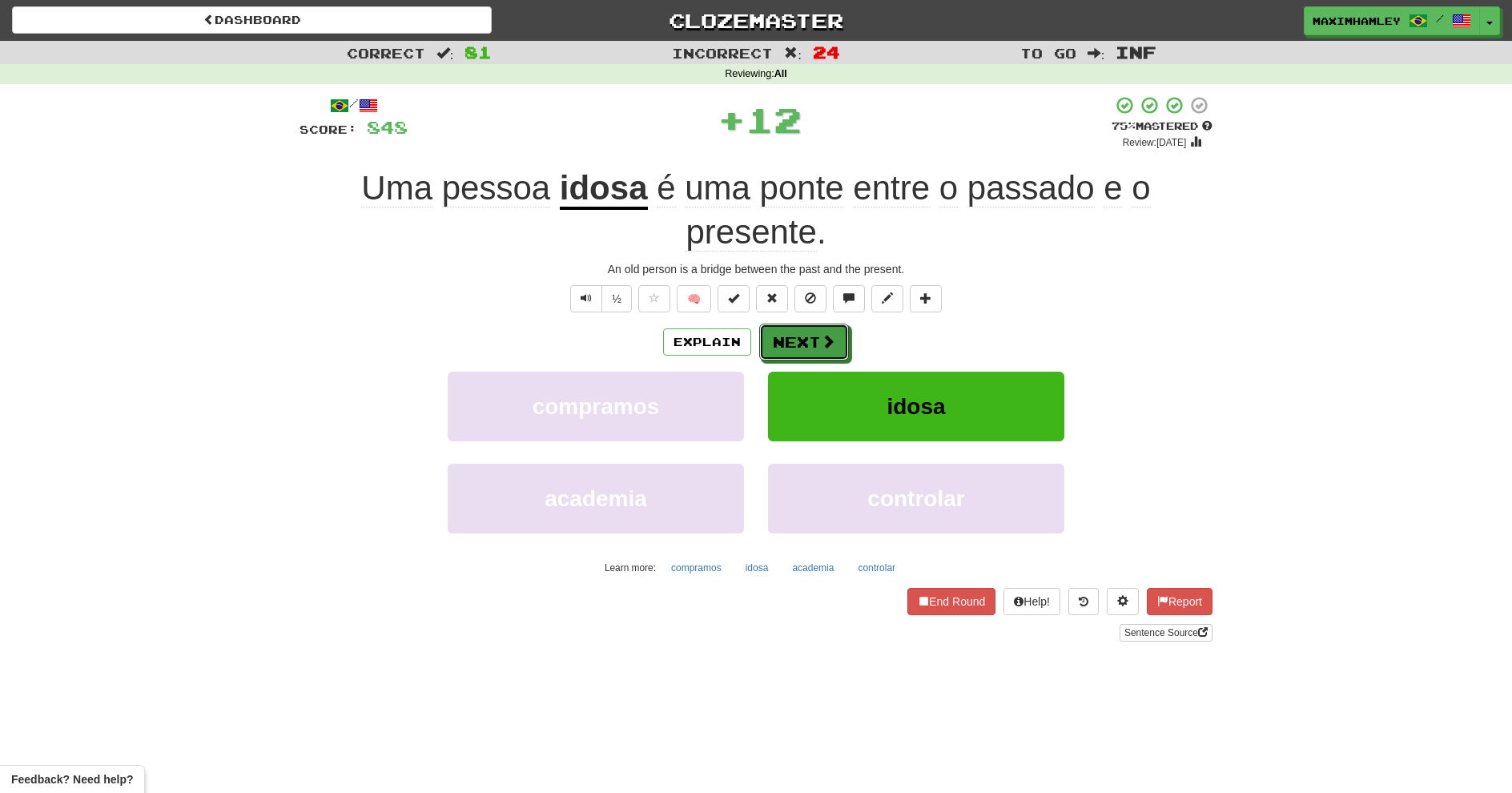
click at [823, 339] on span at bounding box center [828, 341] width 15 height 15
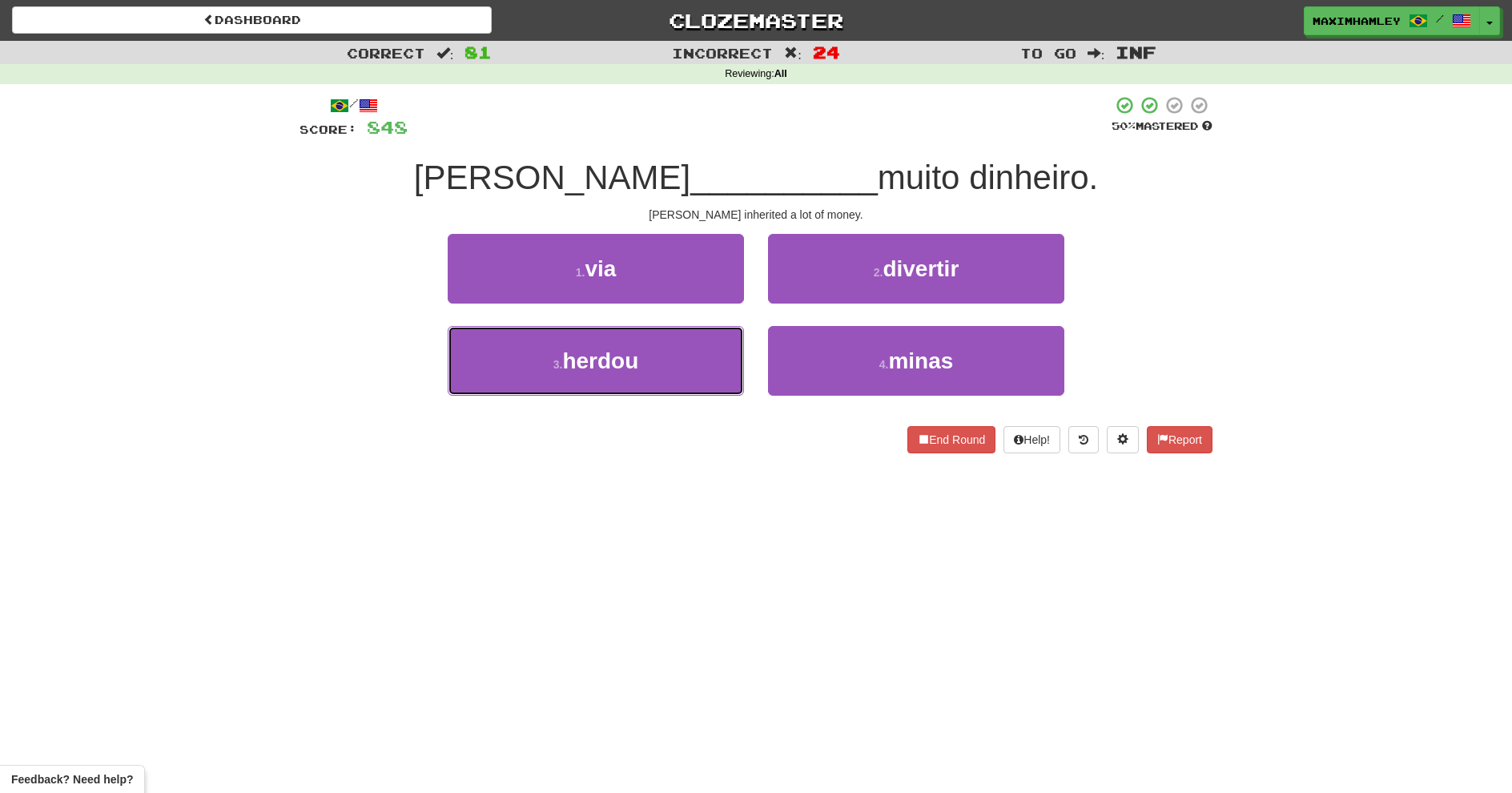
click at [691, 357] on button "3 . herdou" at bounding box center [595, 360] width 296 height 70
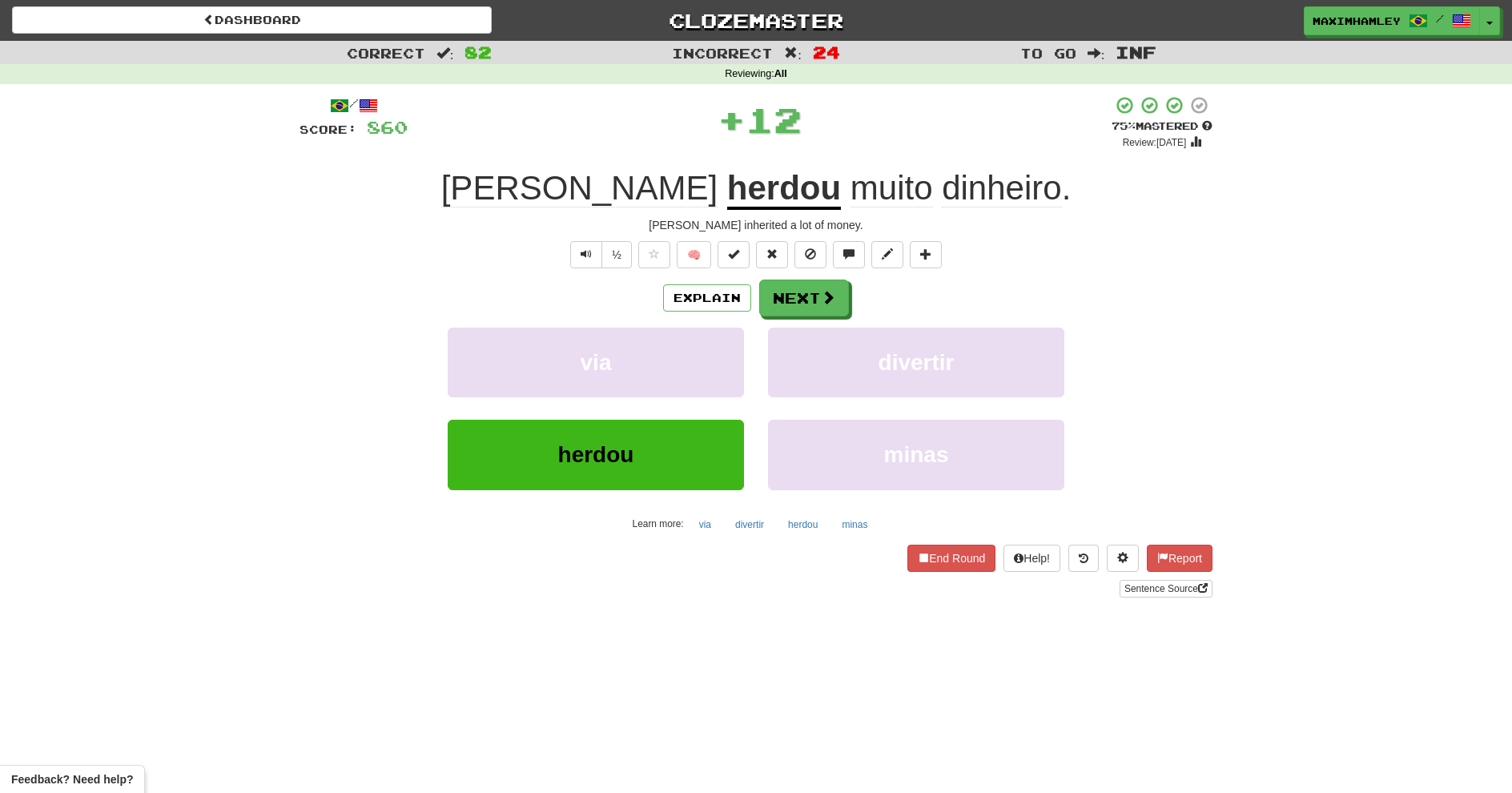
click at [801, 315] on div "Explain Next via divertir herdou minas Learn more: via divertir herdou minas" at bounding box center [756, 408] width 913 height 257
click at [820, 317] on div "Explain Next via divertir herdou minas Learn more: via divertir herdou minas" at bounding box center [756, 408] width 913 height 257
click at [831, 306] on button "Next" at bounding box center [804, 298] width 90 height 37
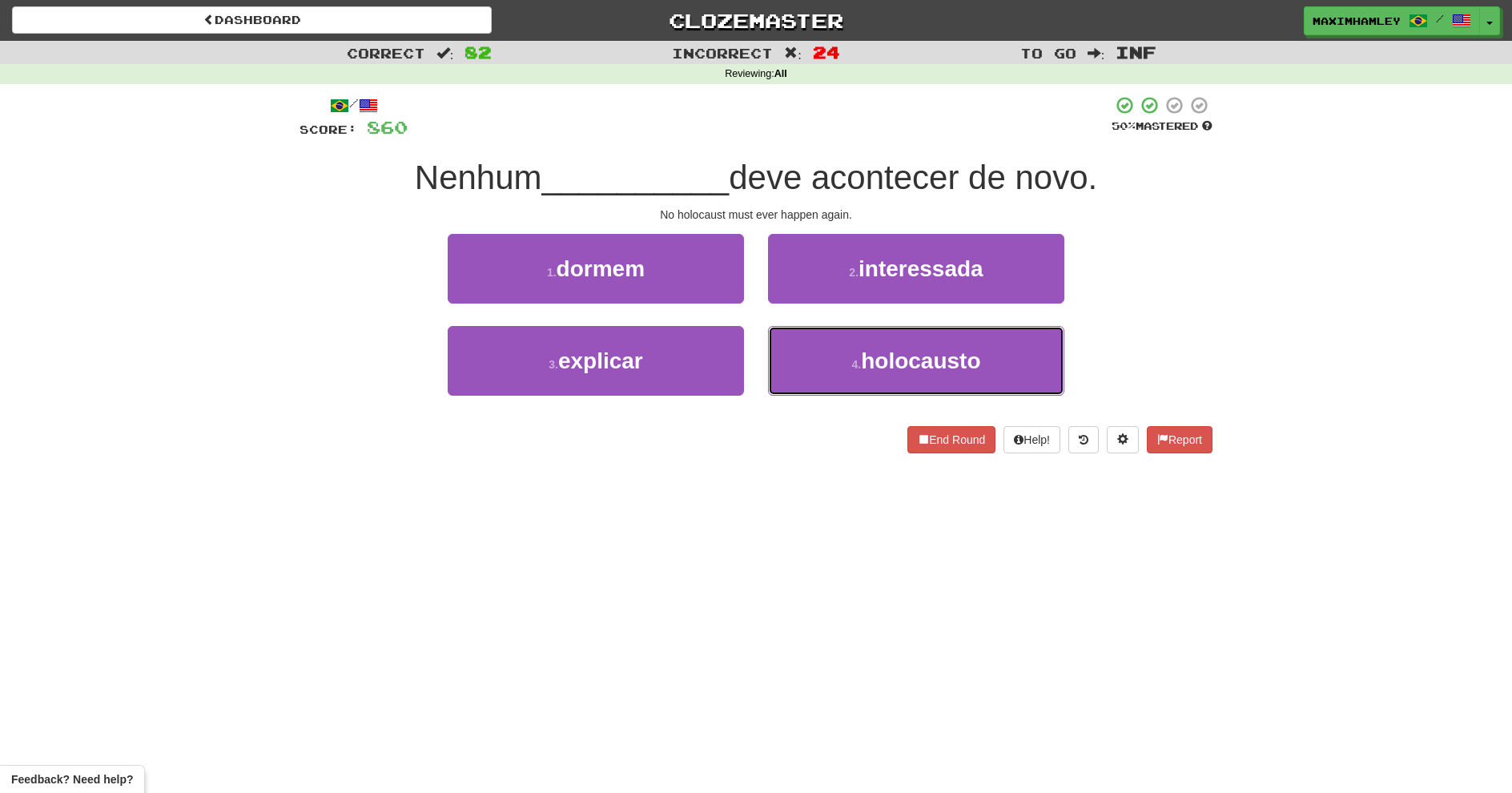
click at [840, 347] on button "4 . holocausto" at bounding box center [917, 360] width 296 height 70
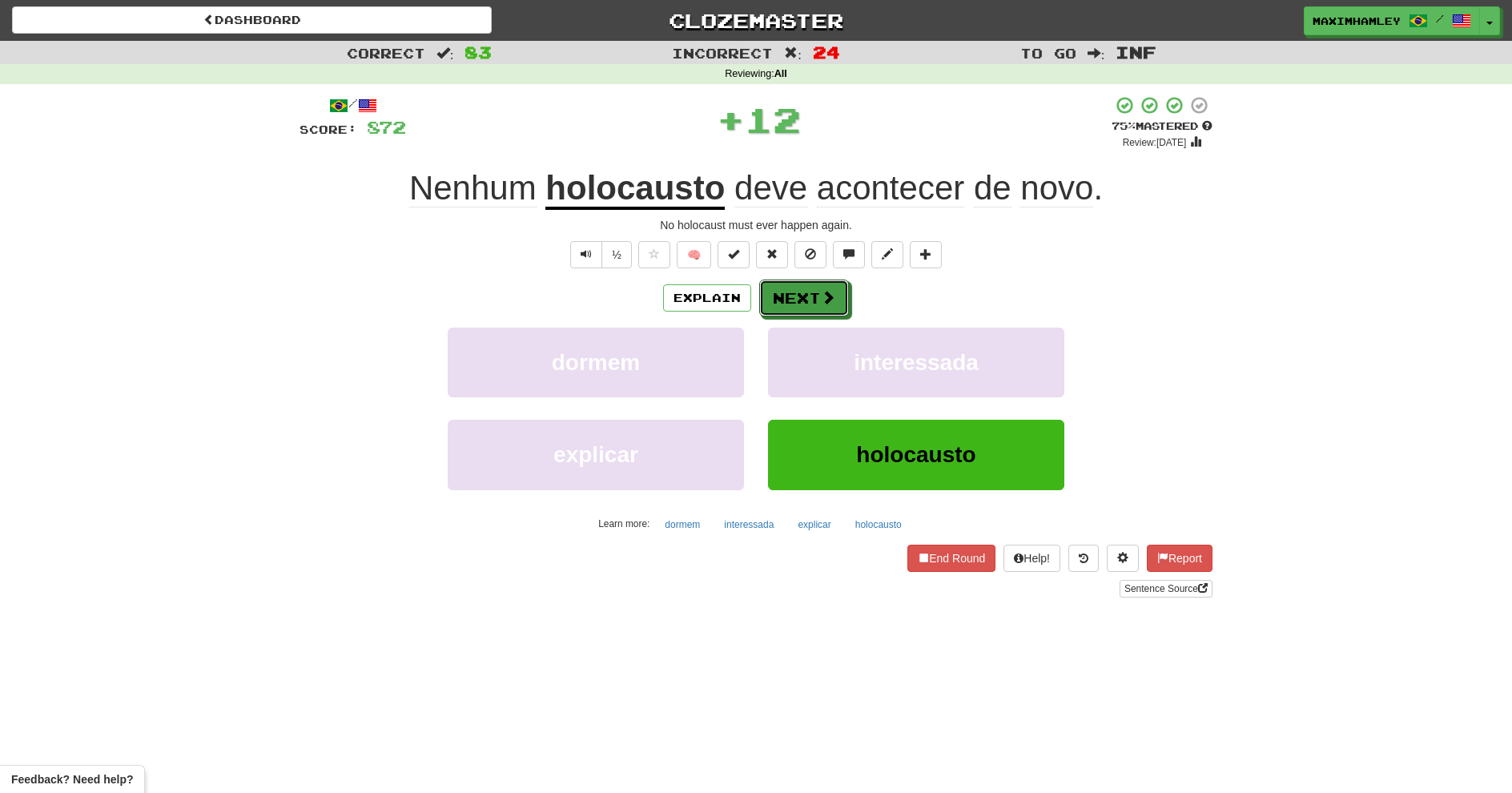
click at [827, 299] on span at bounding box center [828, 297] width 15 height 15
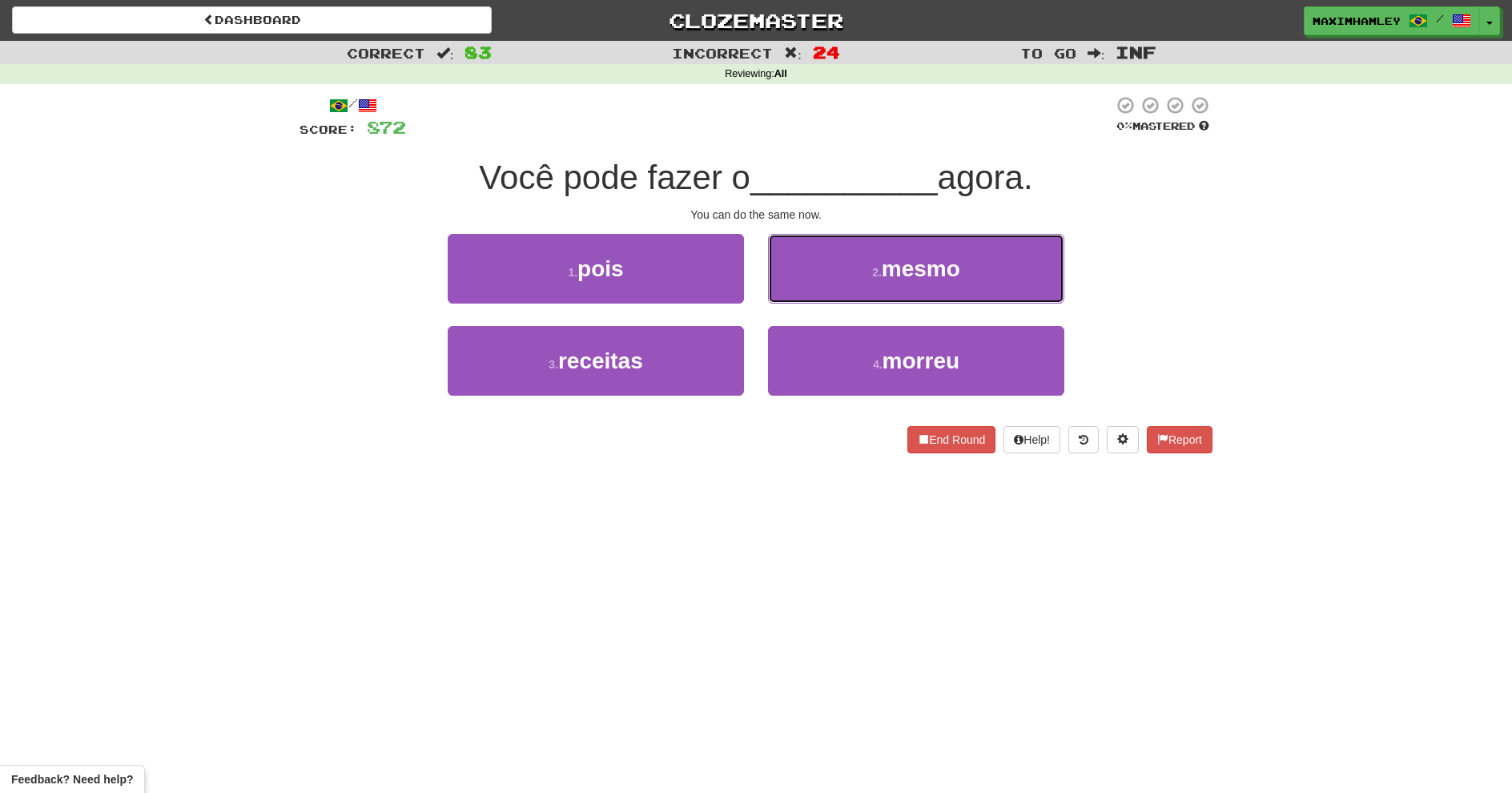
click at [827, 299] on button "2 . mesmo" at bounding box center [917, 269] width 296 height 70
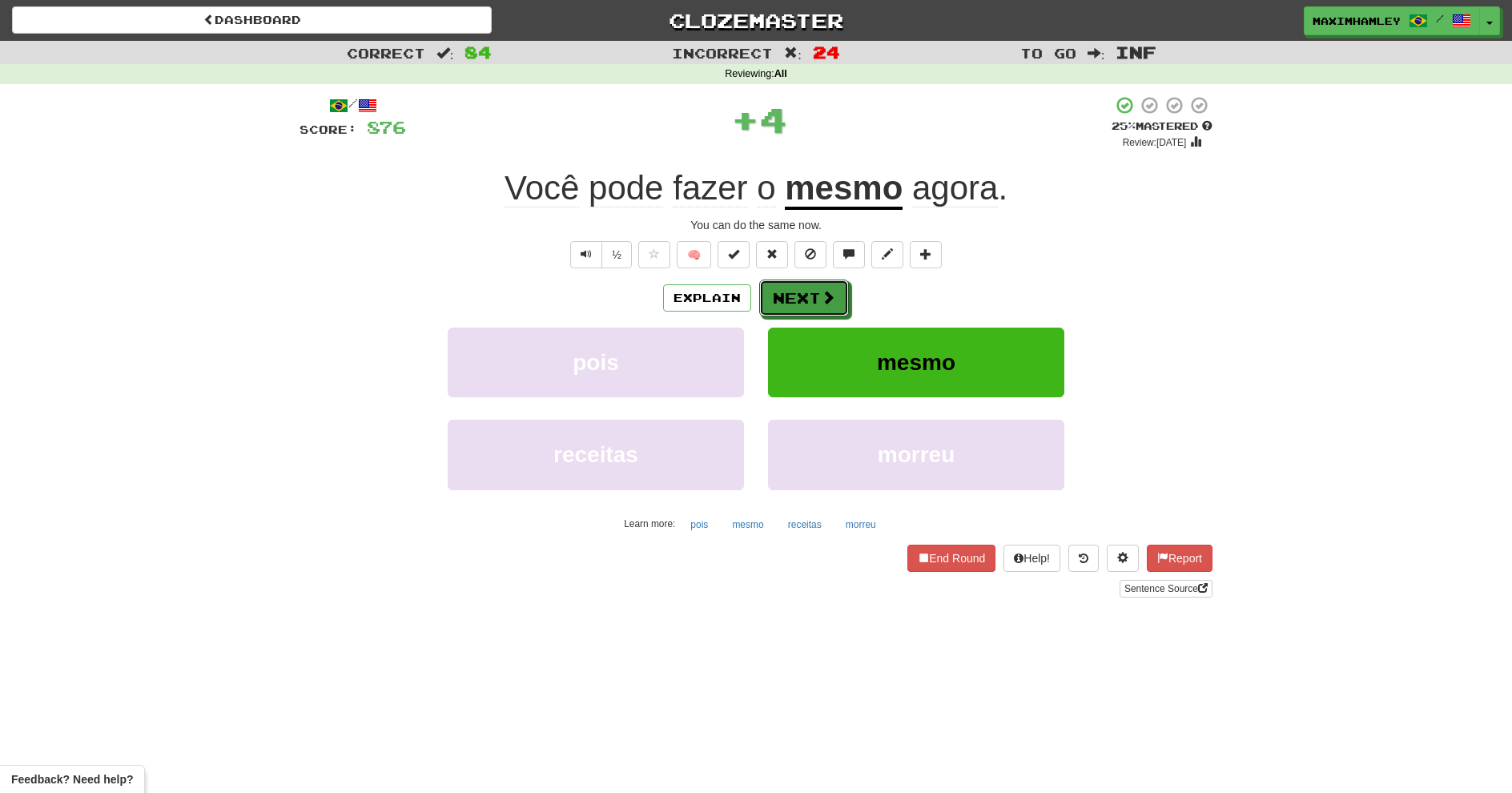
click at [827, 299] on span at bounding box center [828, 297] width 15 height 15
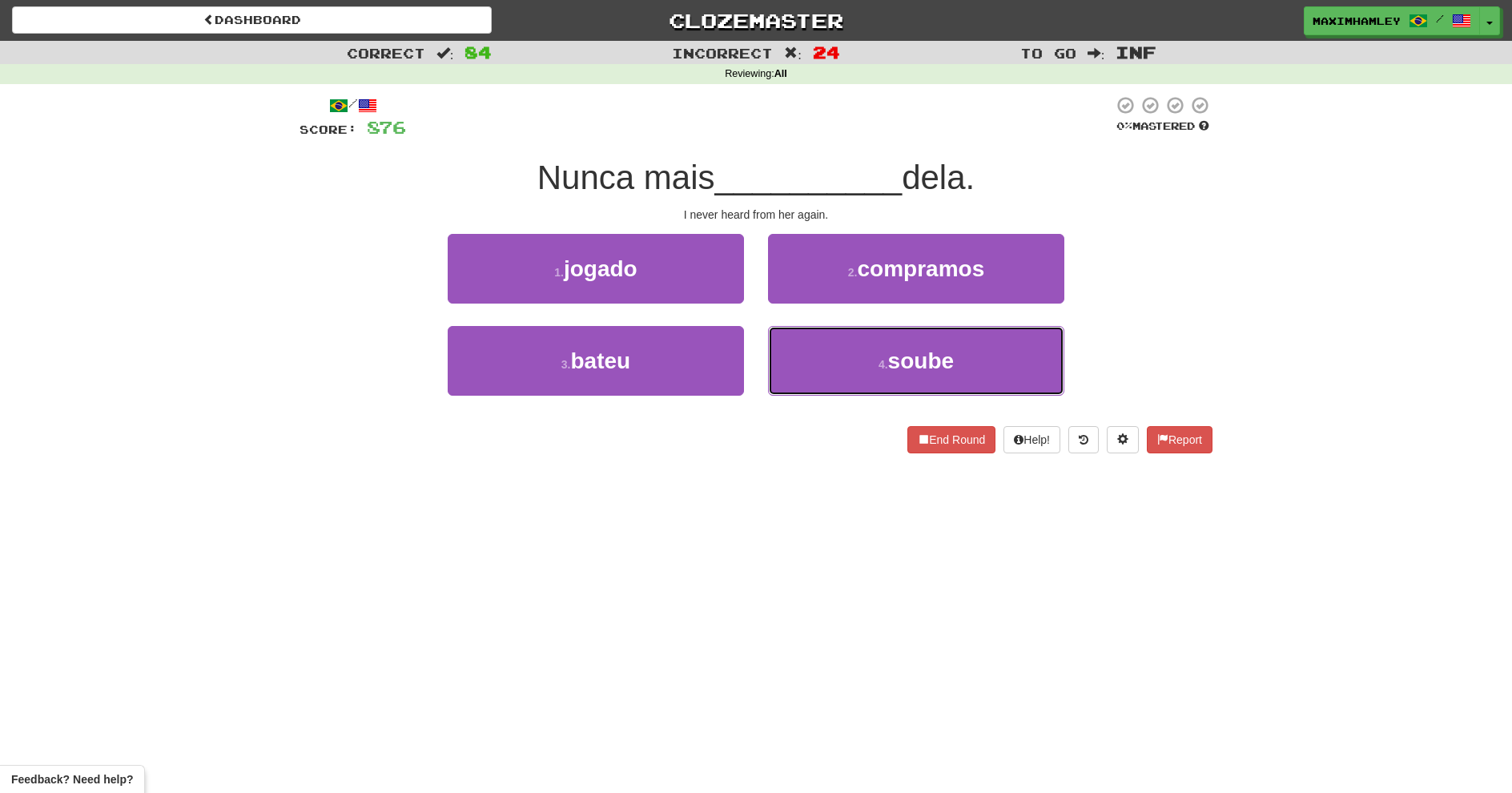
click at [795, 360] on button "4 . soube" at bounding box center [917, 360] width 296 height 70
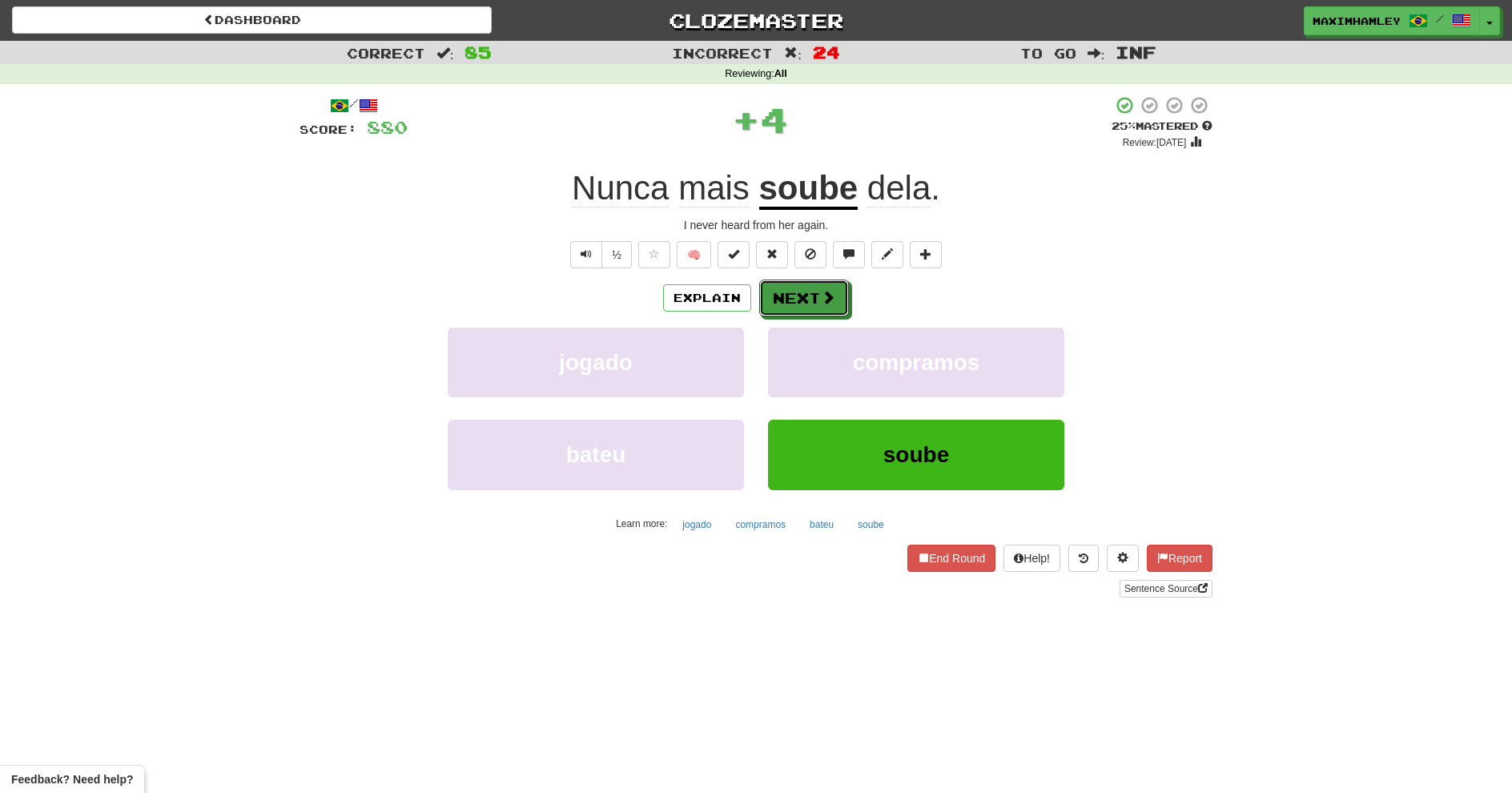
click at [799, 305] on button "Next" at bounding box center [804, 298] width 90 height 37
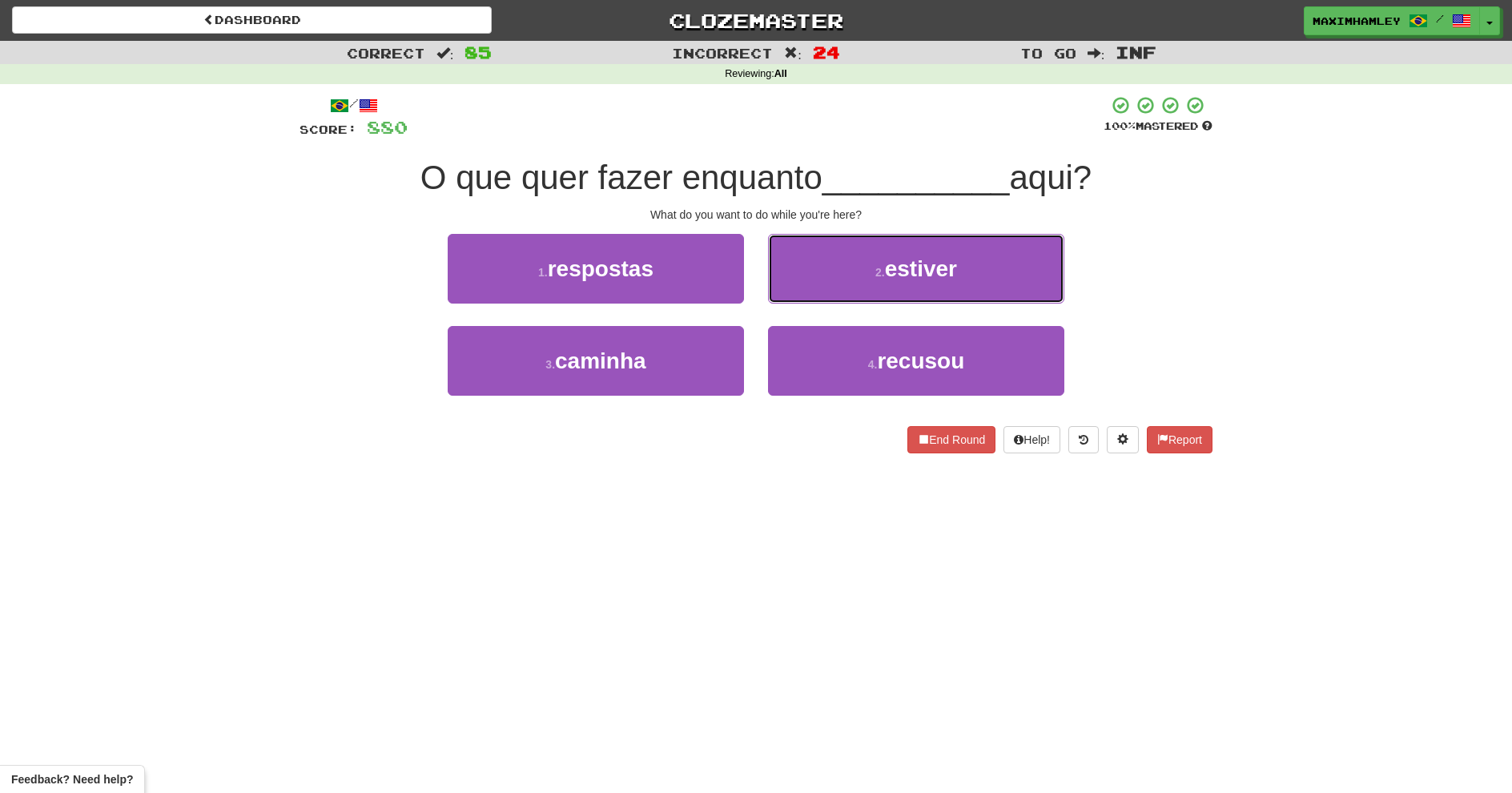
click at [814, 286] on button "2 . estiver" at bounding box center [917, 269] width 296 height 70
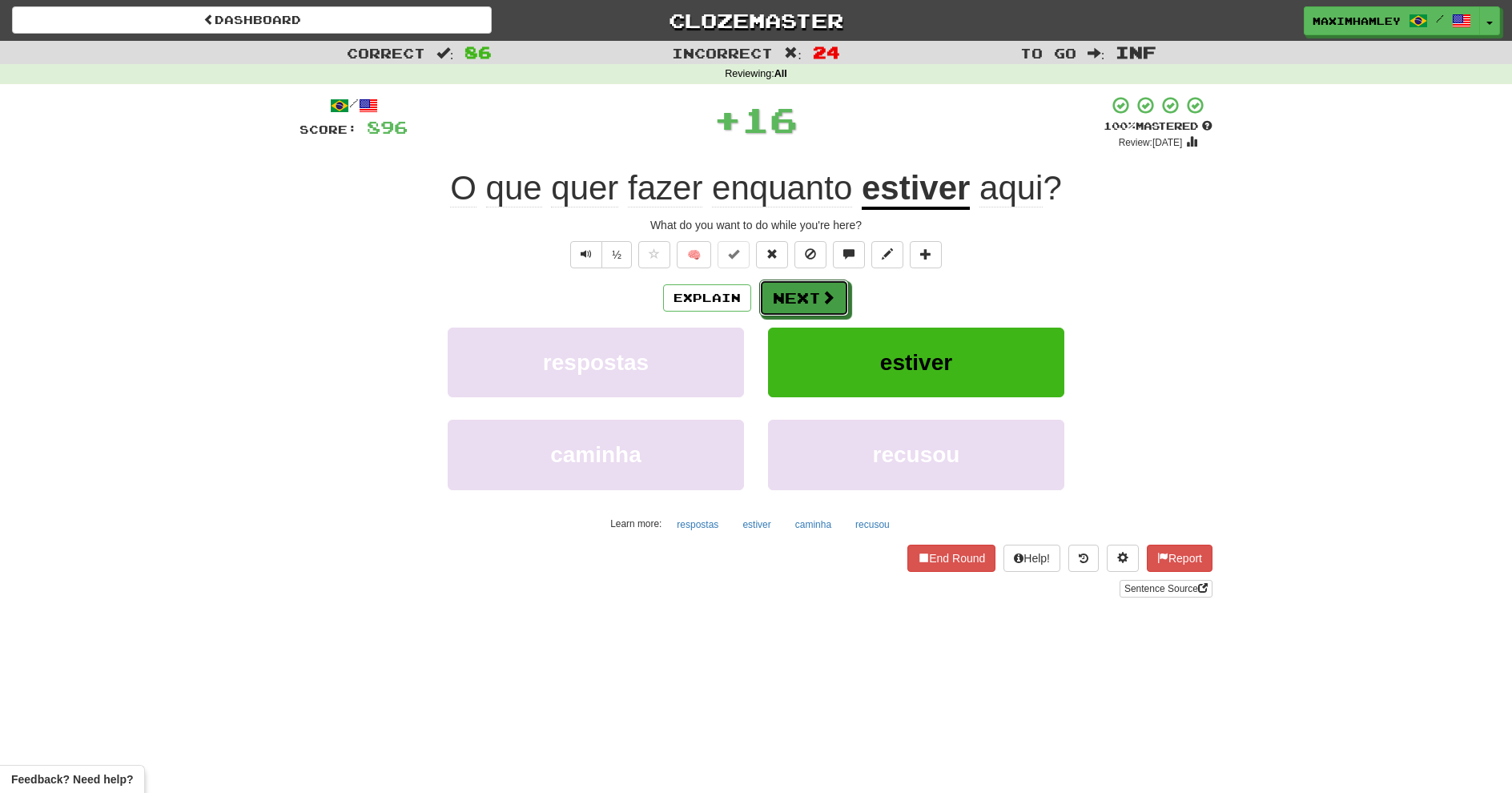
click at [814, 286] on button "Next" at bounding box center [804, 298] width 90 height 37
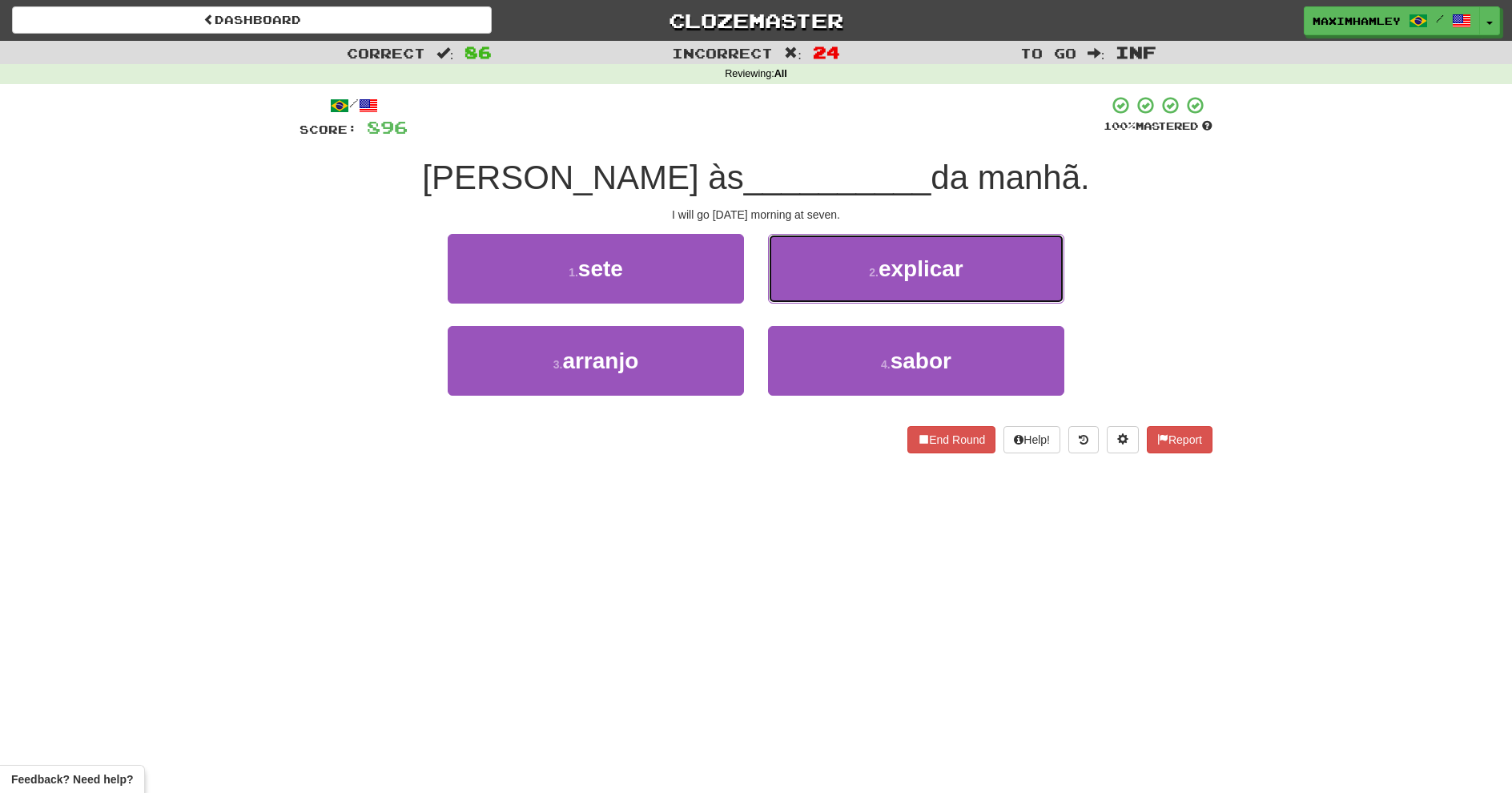
click at [861, 257] on button "2 . explicar" at bounding box center [917, 269] width 296 height 70
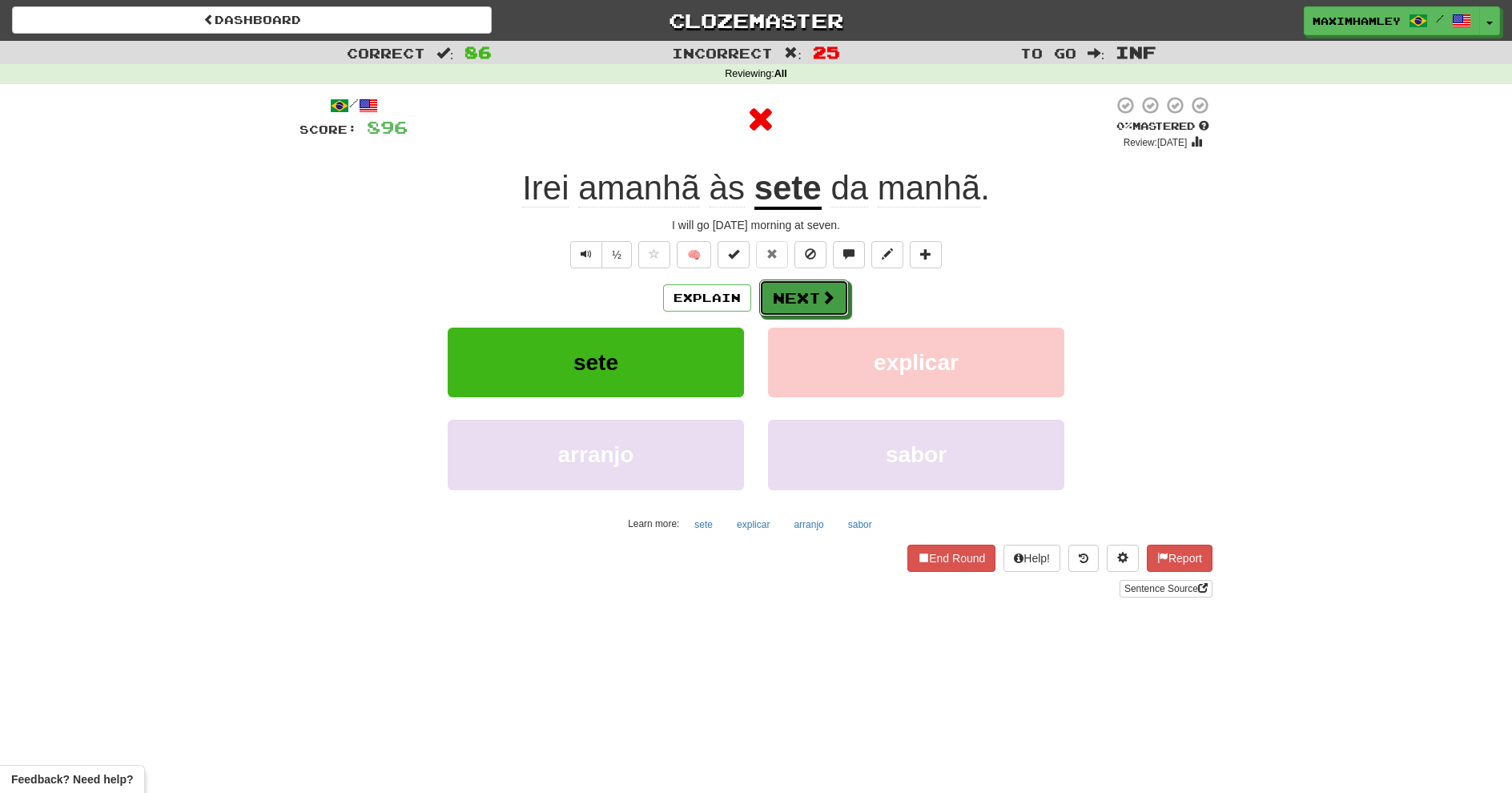
click at [810, 284] on button "Next" at bounding box center [804, 298] width 90 height 37
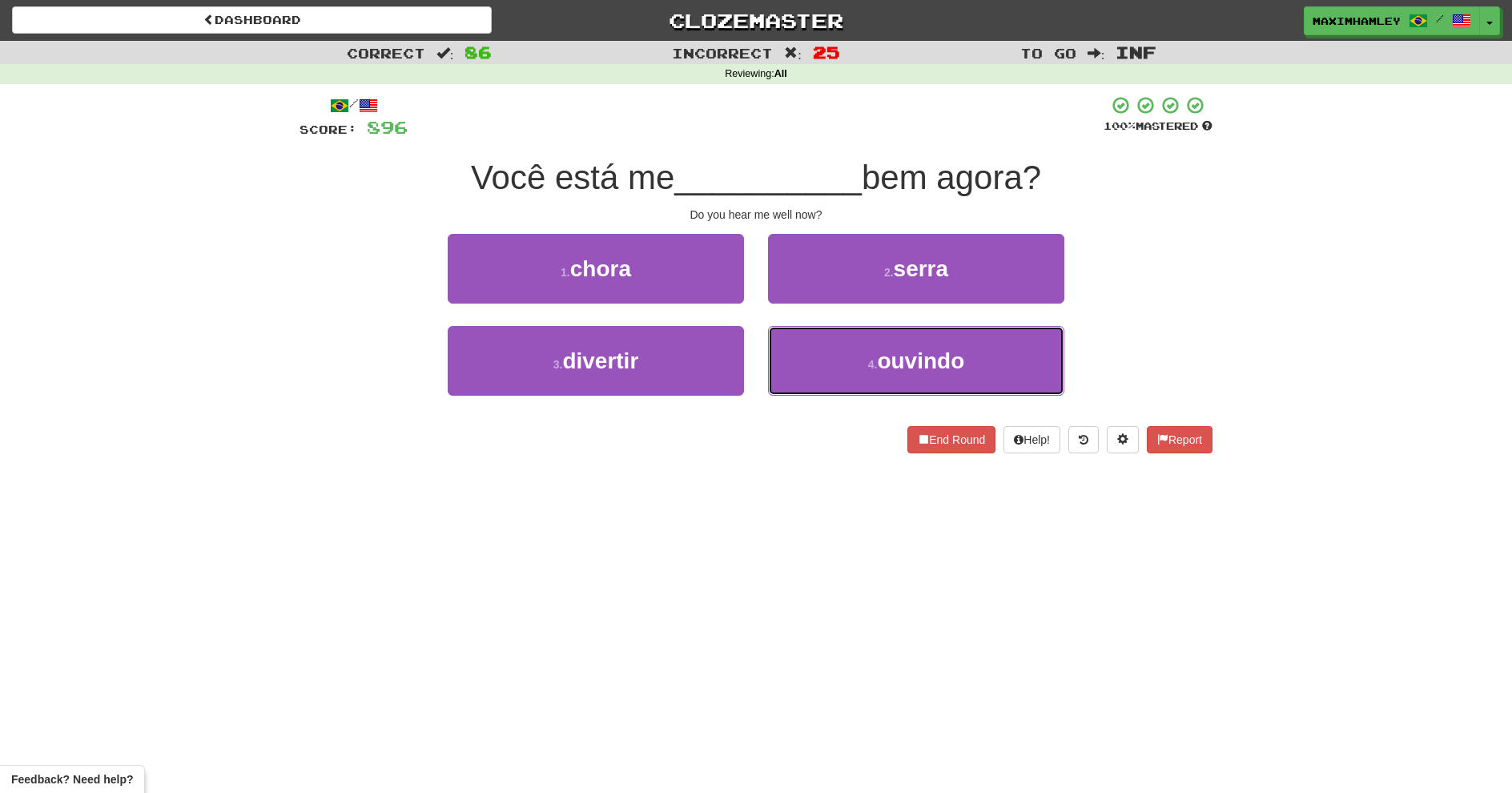
click at [782, 350] on button "4 . ouvindo" at bounding box center [917, 360] width 296 height 70
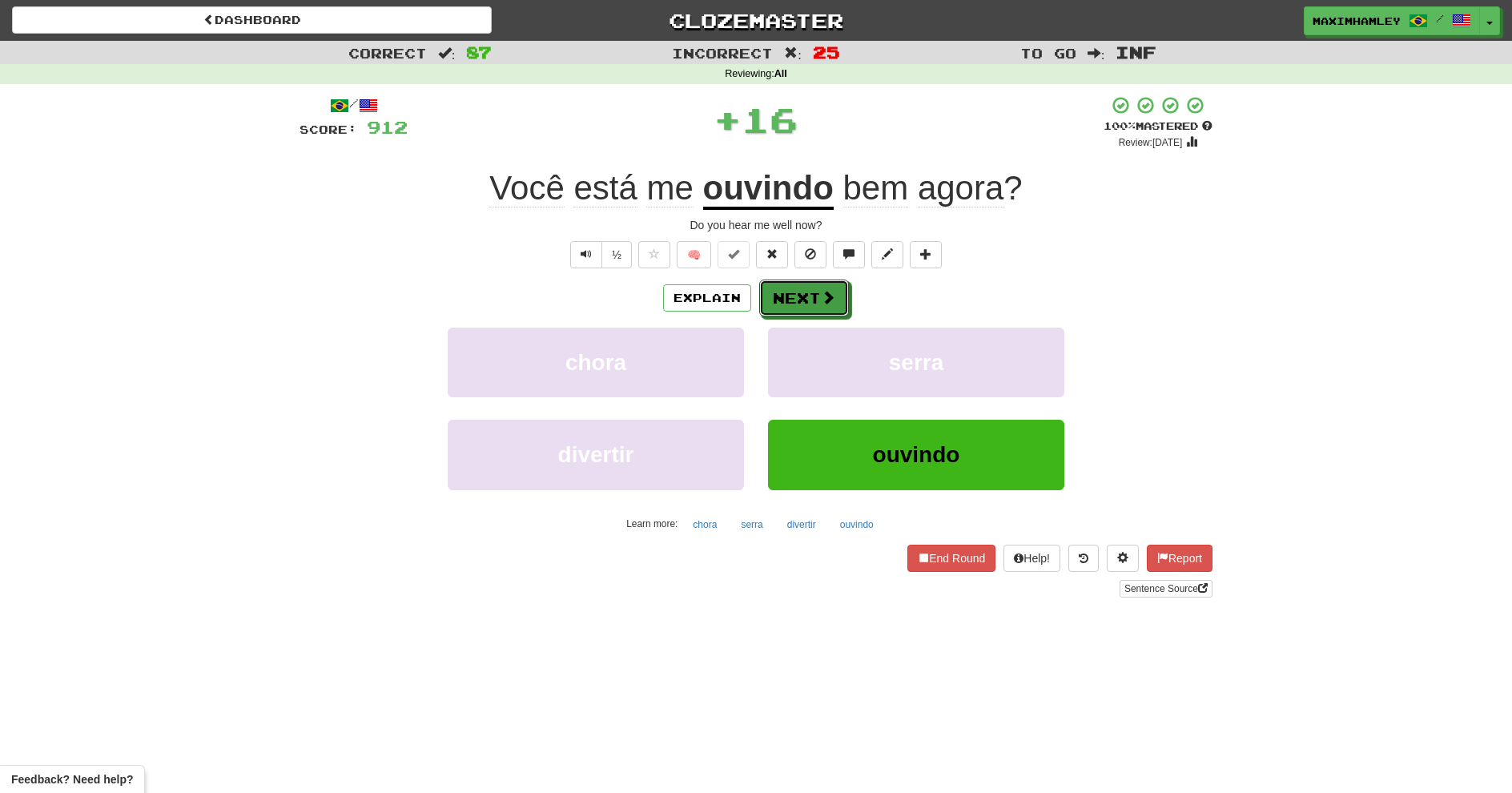
click at [770, 300] on button "Next" at bounding box center [804, 298] width 90 height 37
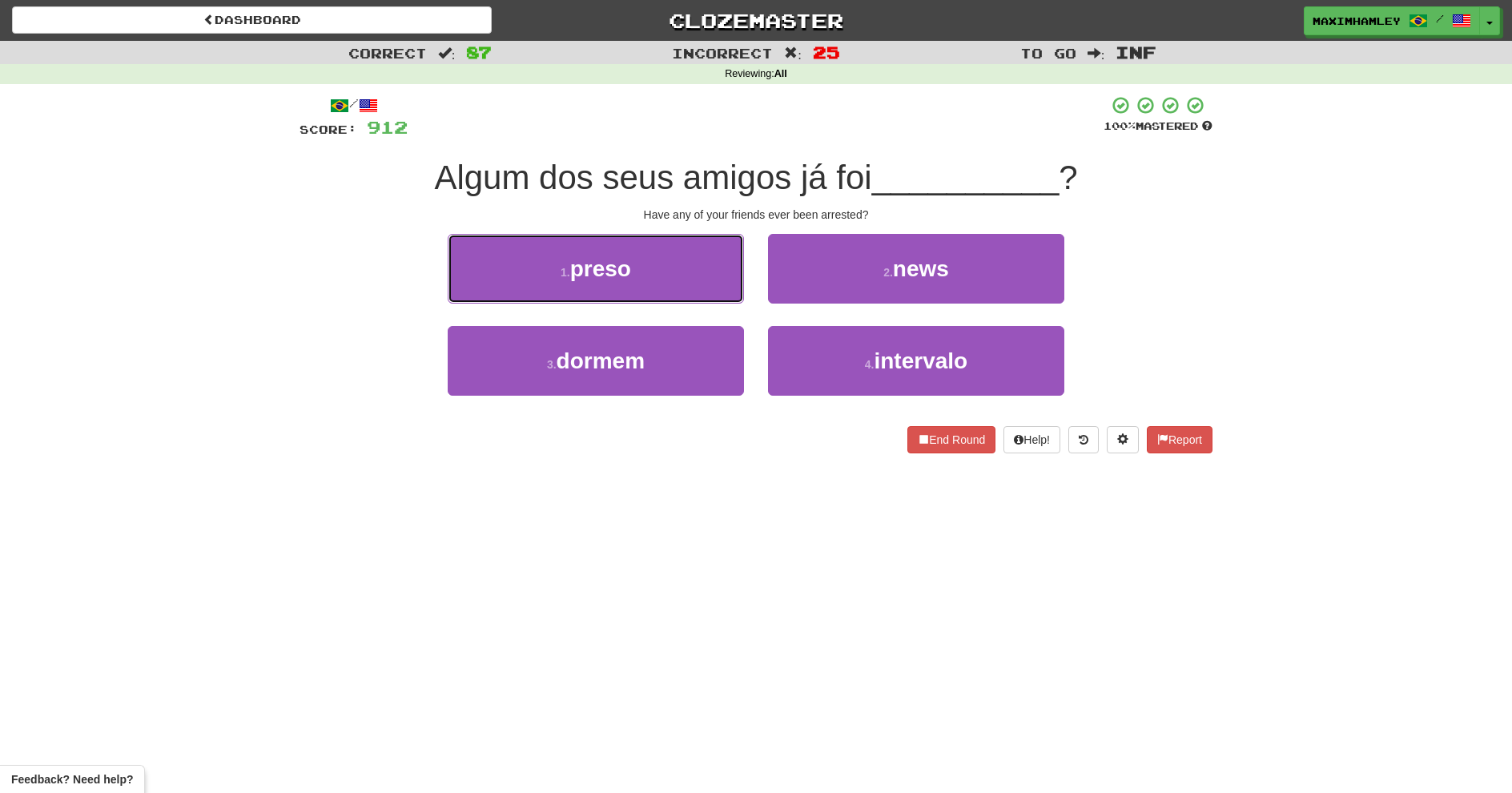
drag, startPoint x: 698, startPoint y: 248, endPoint x: 716, endPoint y: 263, distance: 23.4
click at [697, 249] on button "1 . preso" at bounding box center [595, 269] width 296 height 70
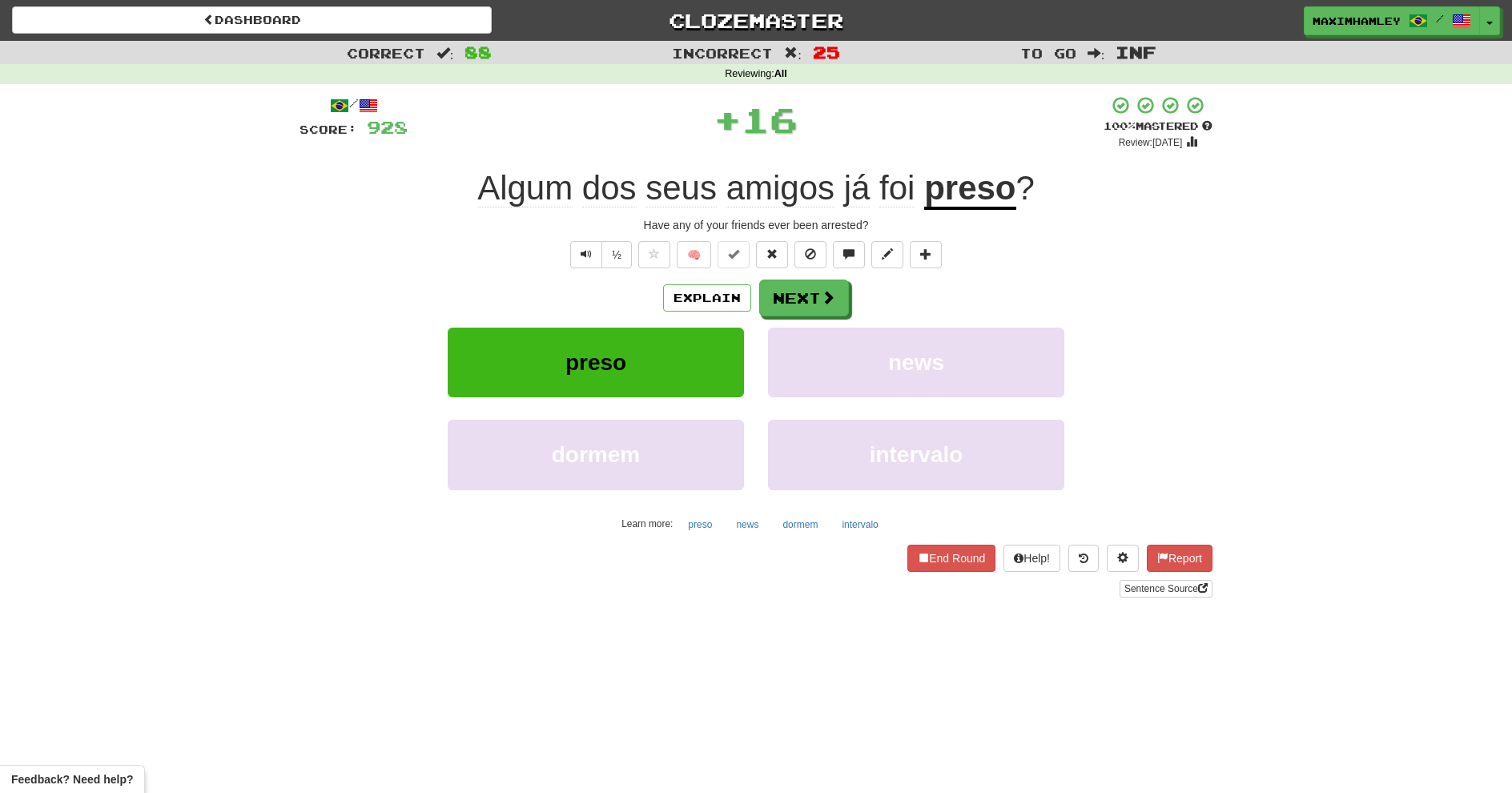
click at [761, 280] on div "/ Score: 928 + 16 100 % Mastered Review: 2026-02-17 Algum dos seus amigos já fo…" at bounding box center [756, 346] width 913 height 502
click at [762, 283] on button "Next" at bounding box center [804, 298] width 90 height 37
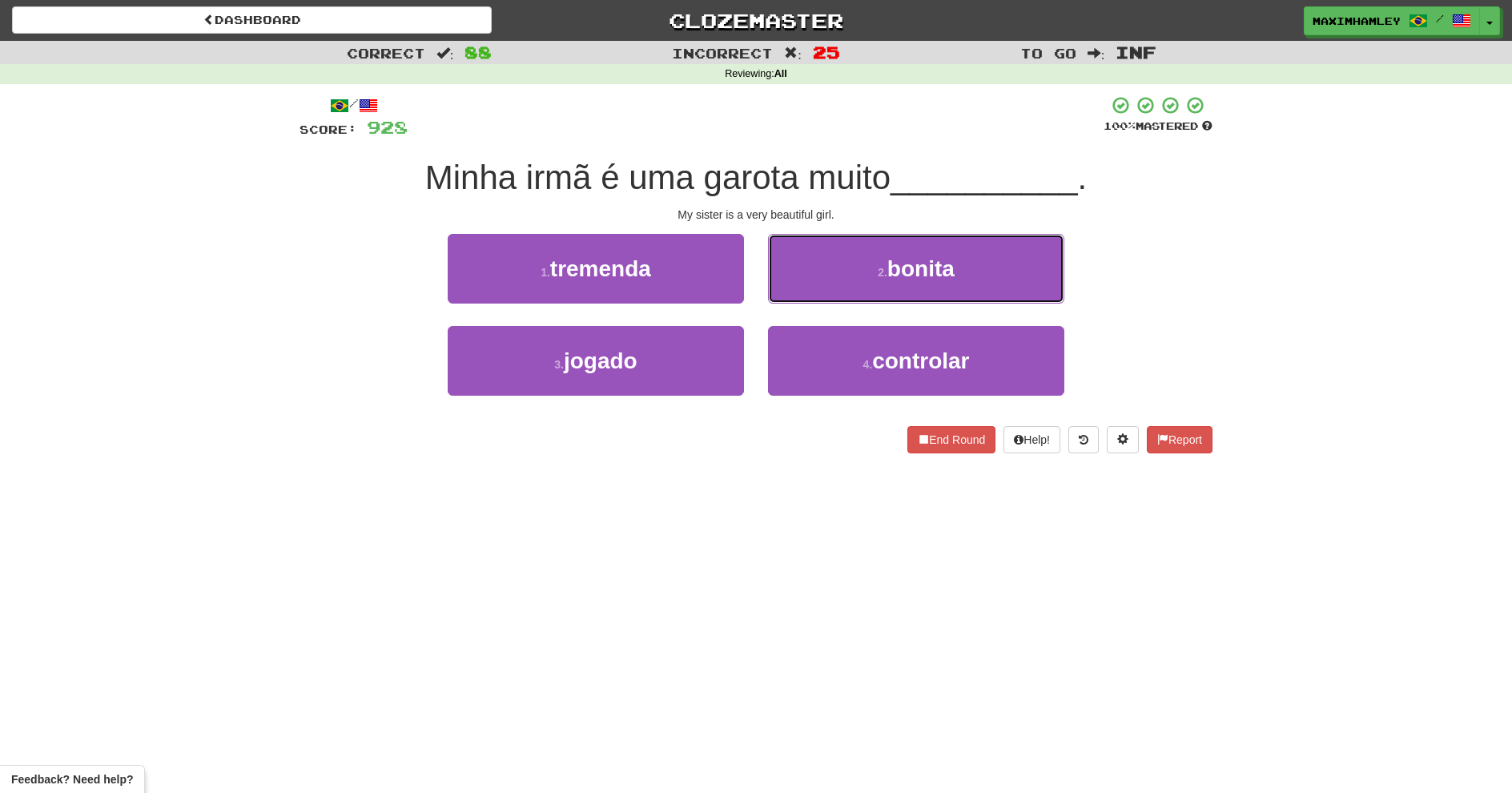
click at [886, 261] on button "2 . bonita" at bounding box center [917, 269] width 296 height 70
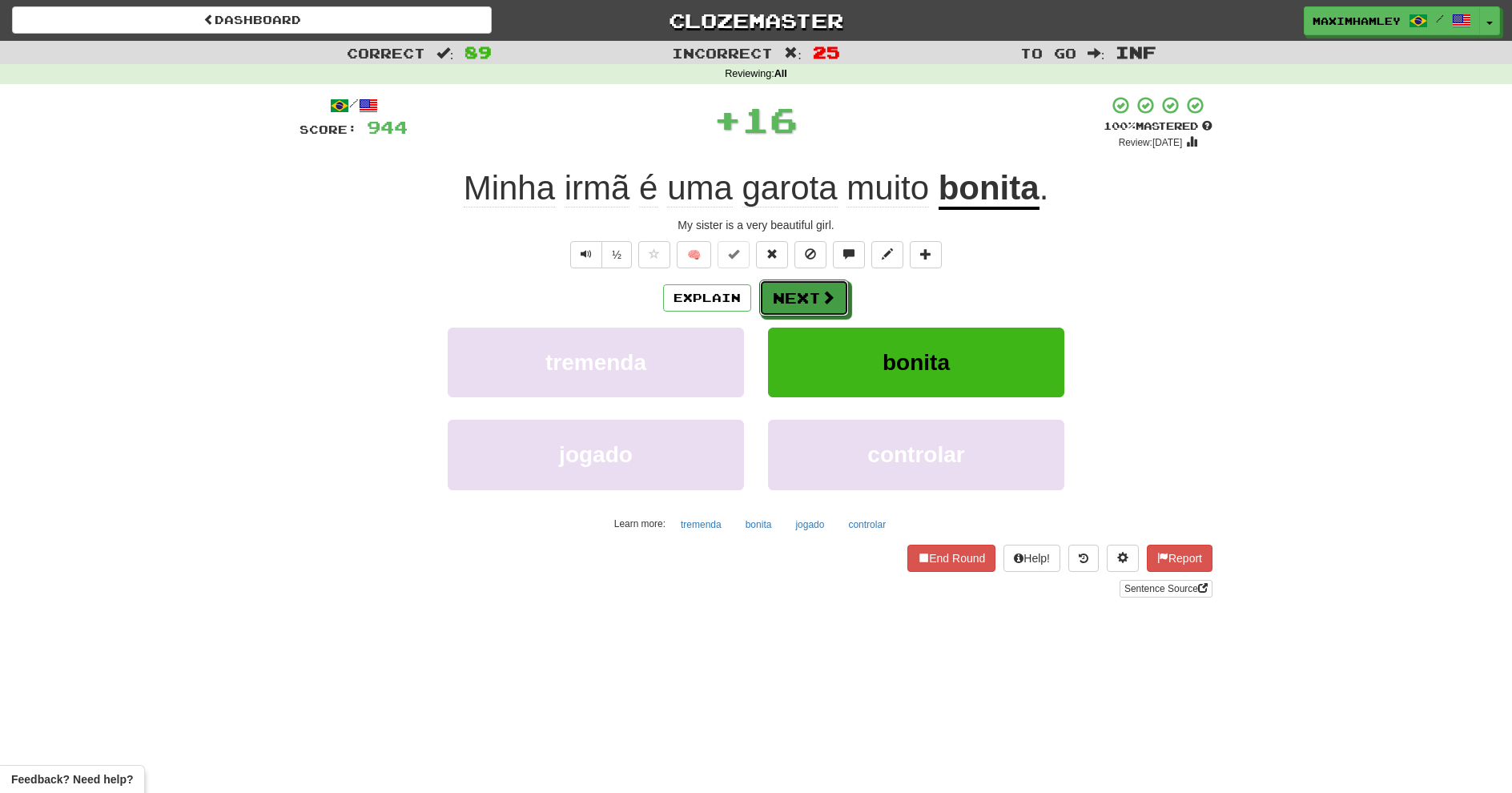
click at [802, 300] on button "Next" at bounding box center [804, 298] width 90 height 37
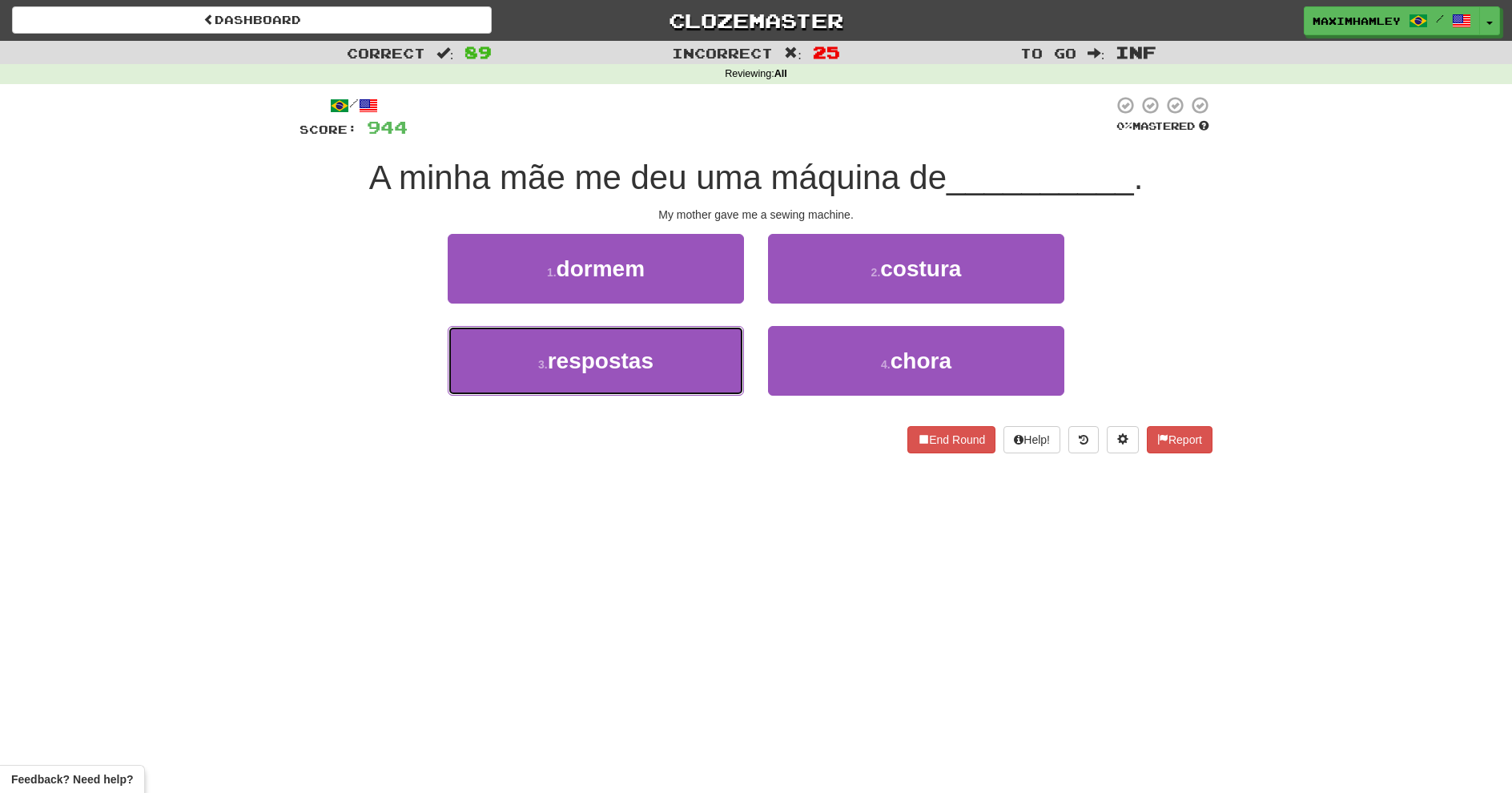
click at [698, 359] on button "3 . respostas" at bounding box center [595, 360] width 296 height 70
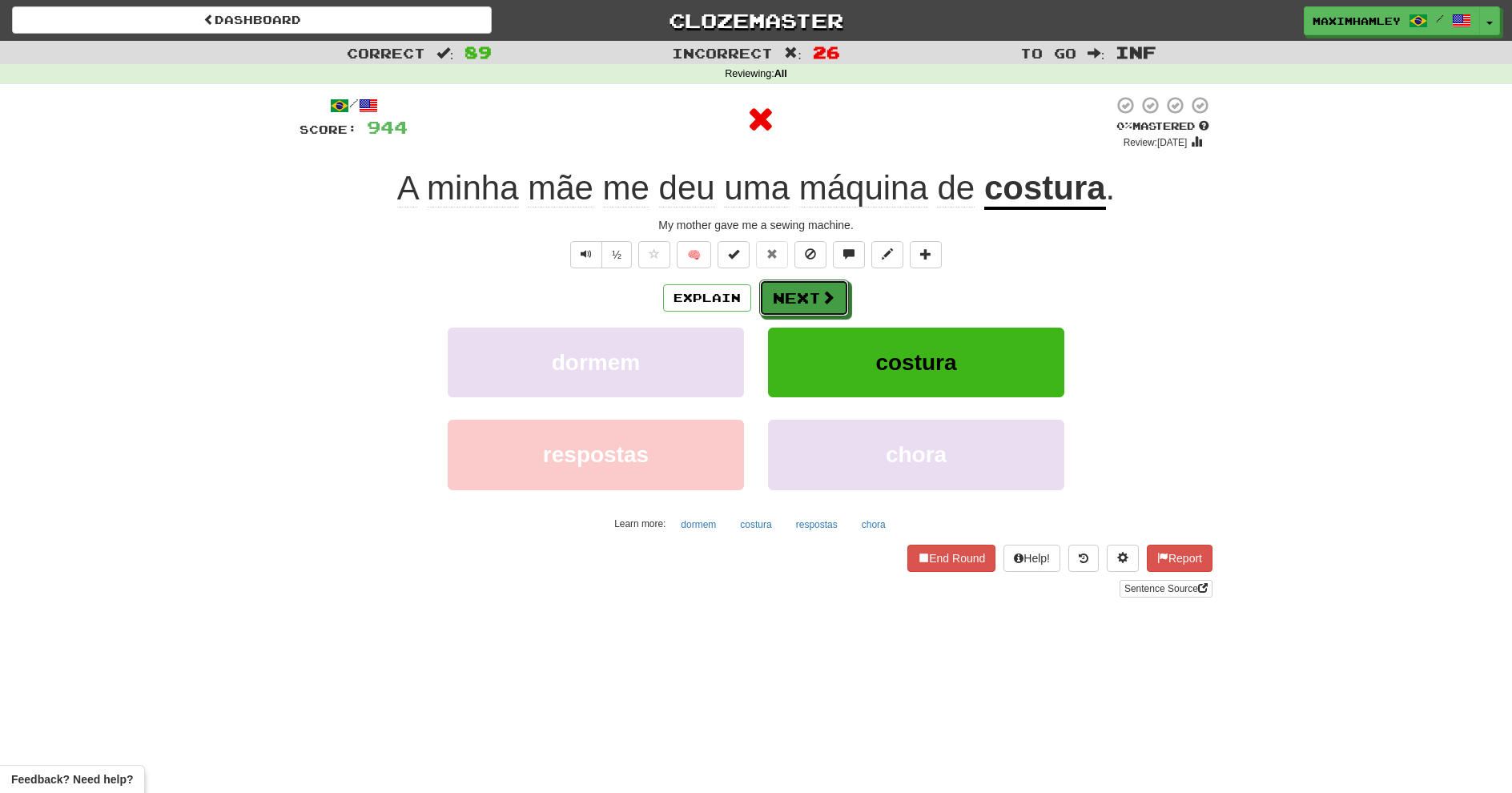
click at [801, 305] on button "Next" at bounding box center [804, 298] width 90 height 37
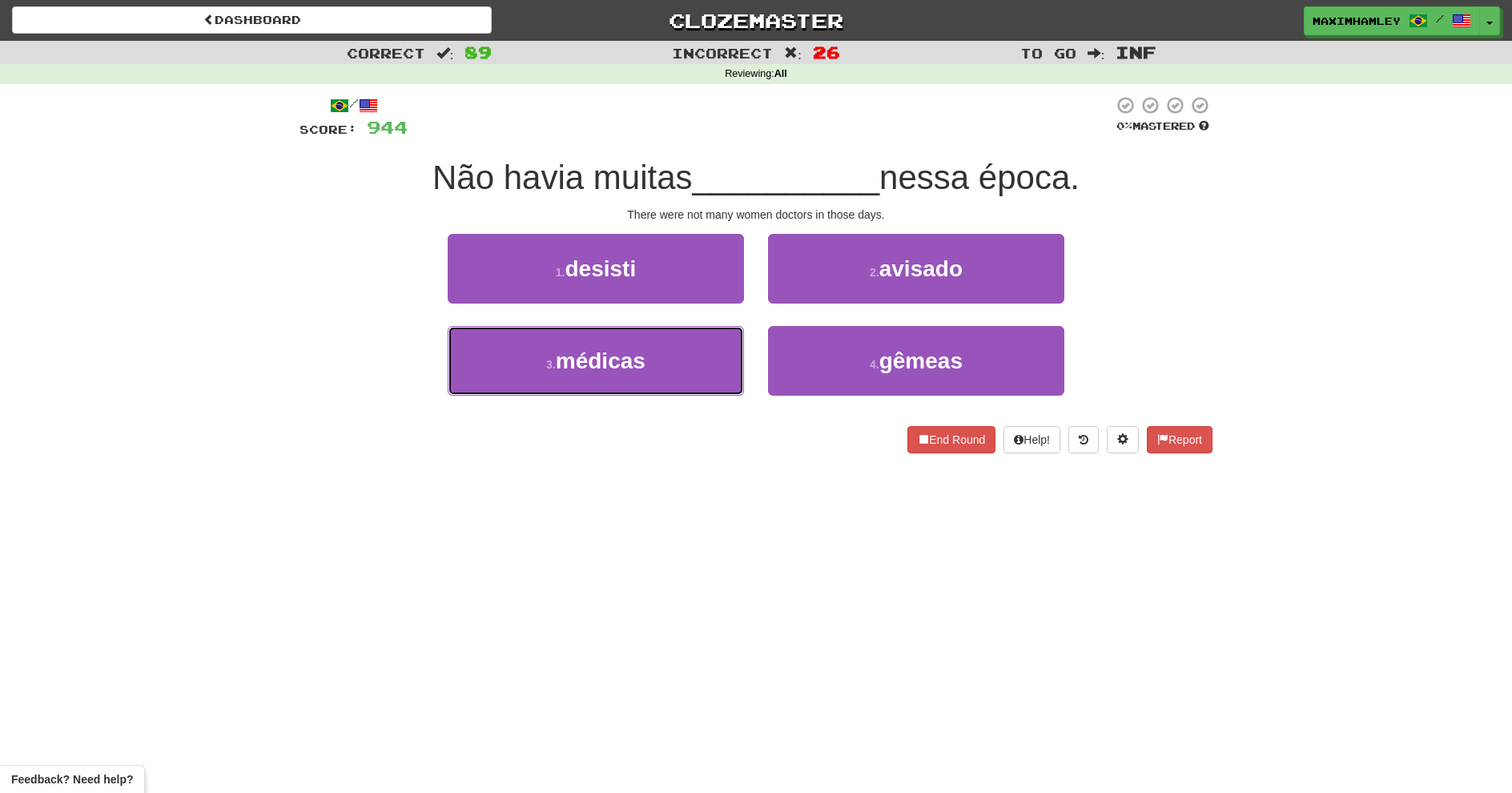
click at [698, 374] on button "3 . médicas" at bounding box center [595, 360] width 296 height 70
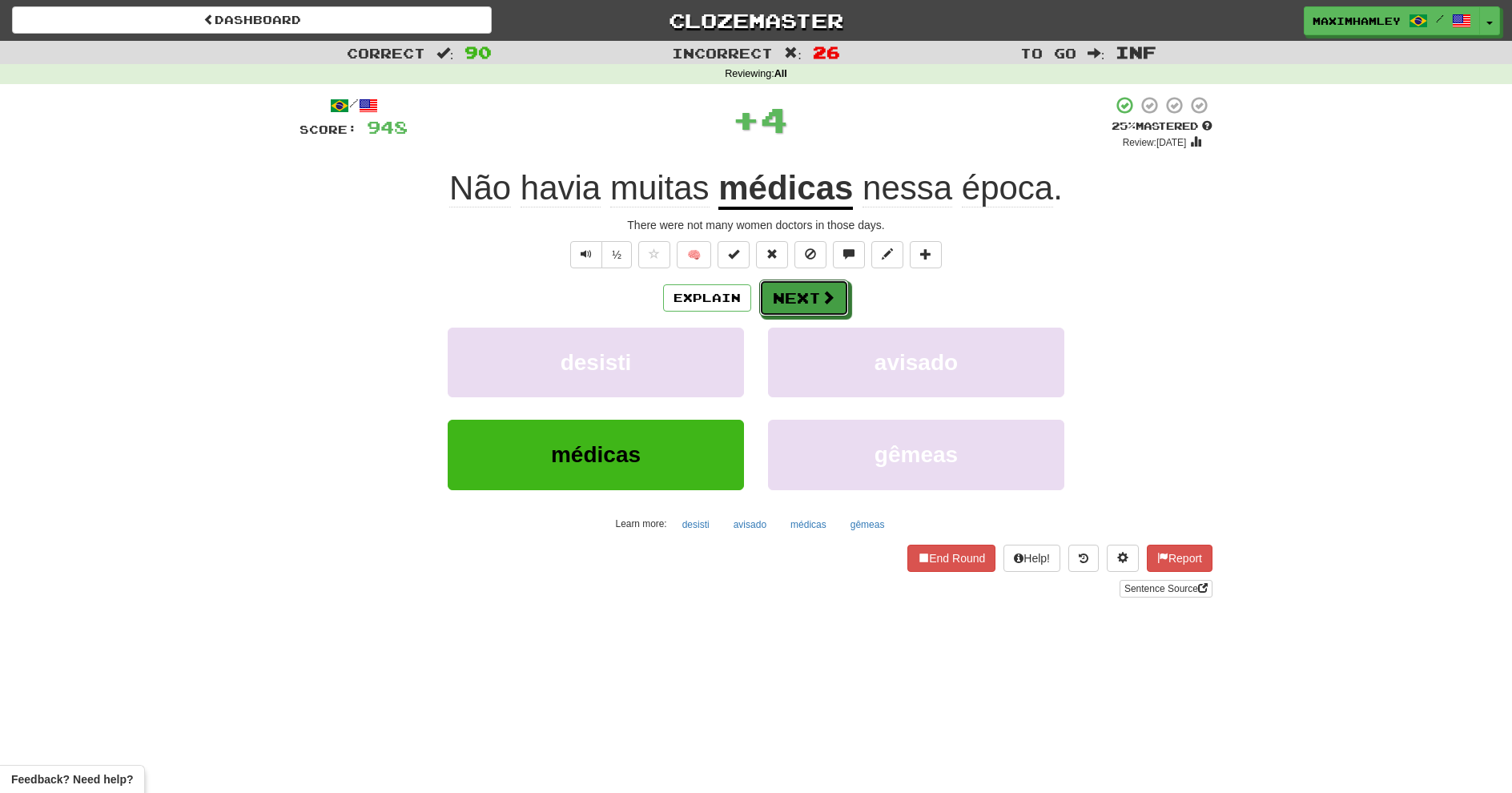
click at [820, 291] on button "Next" at bounding box center [804, 298] width 90 height 37
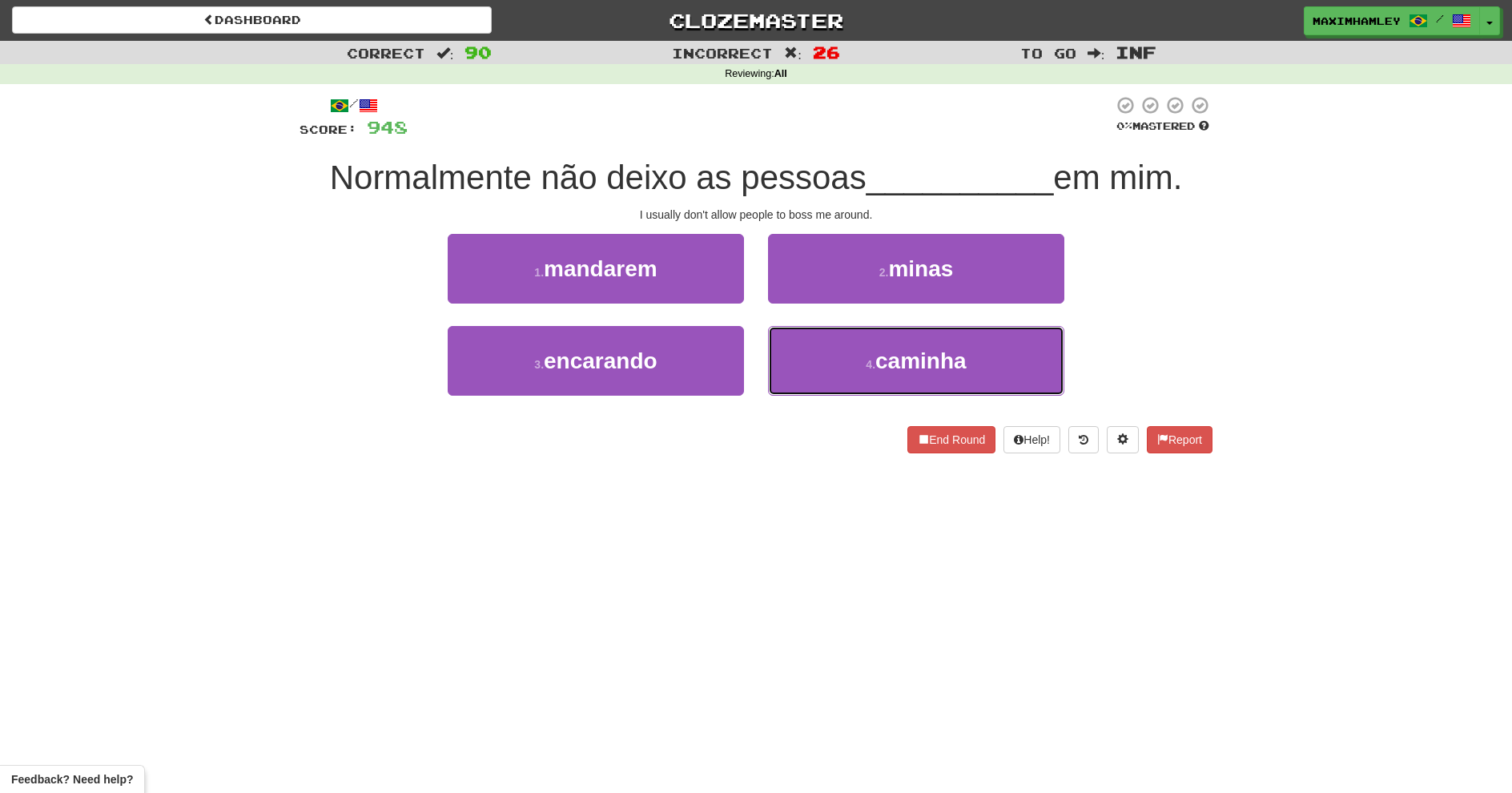
click at [835, 346] on button "4 . caminha" at bounding box center [917, 360] width 296 height 70
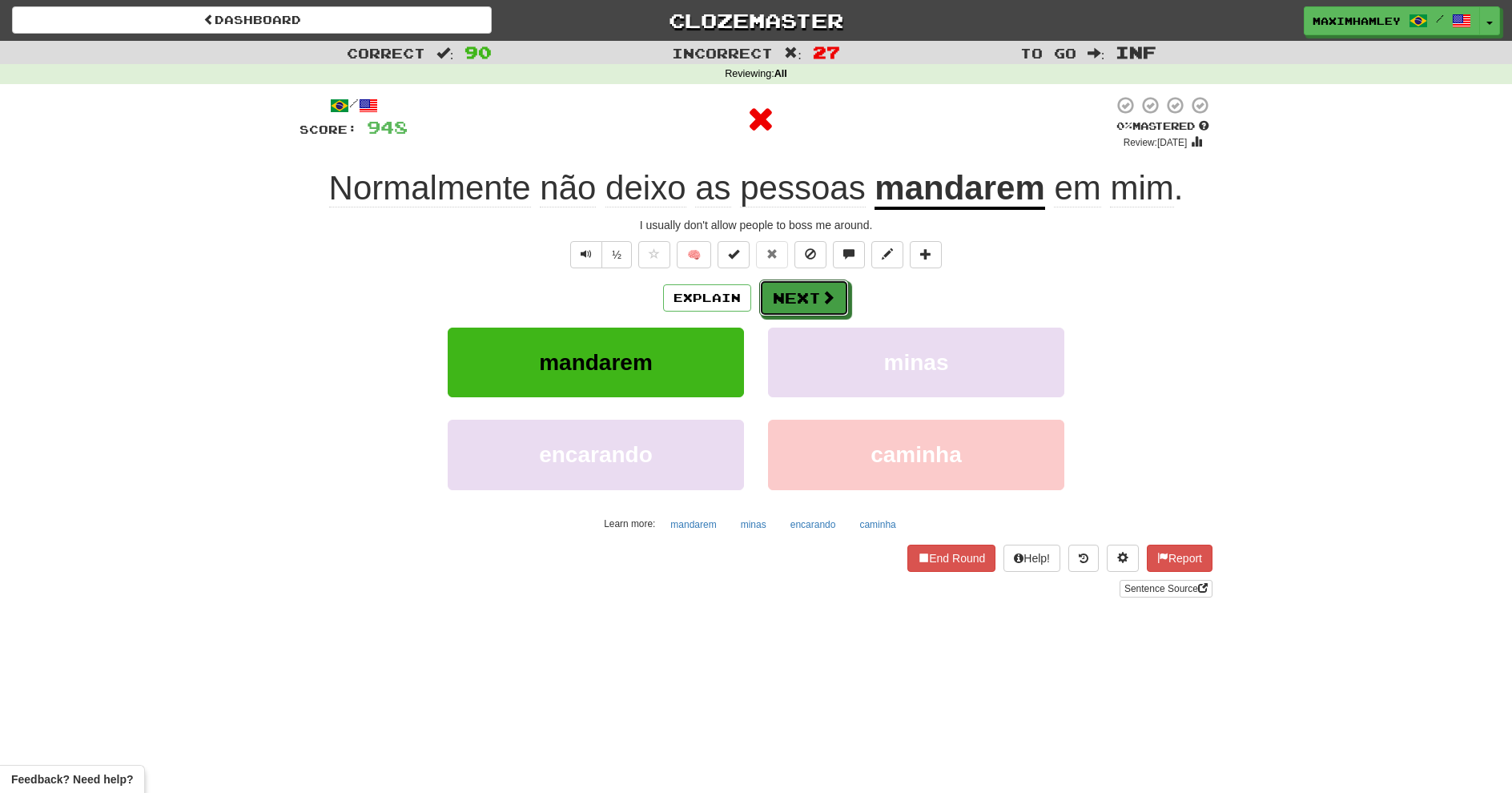
click at [830, 301] on span at bounding box center [828, 297] width 15 height 15
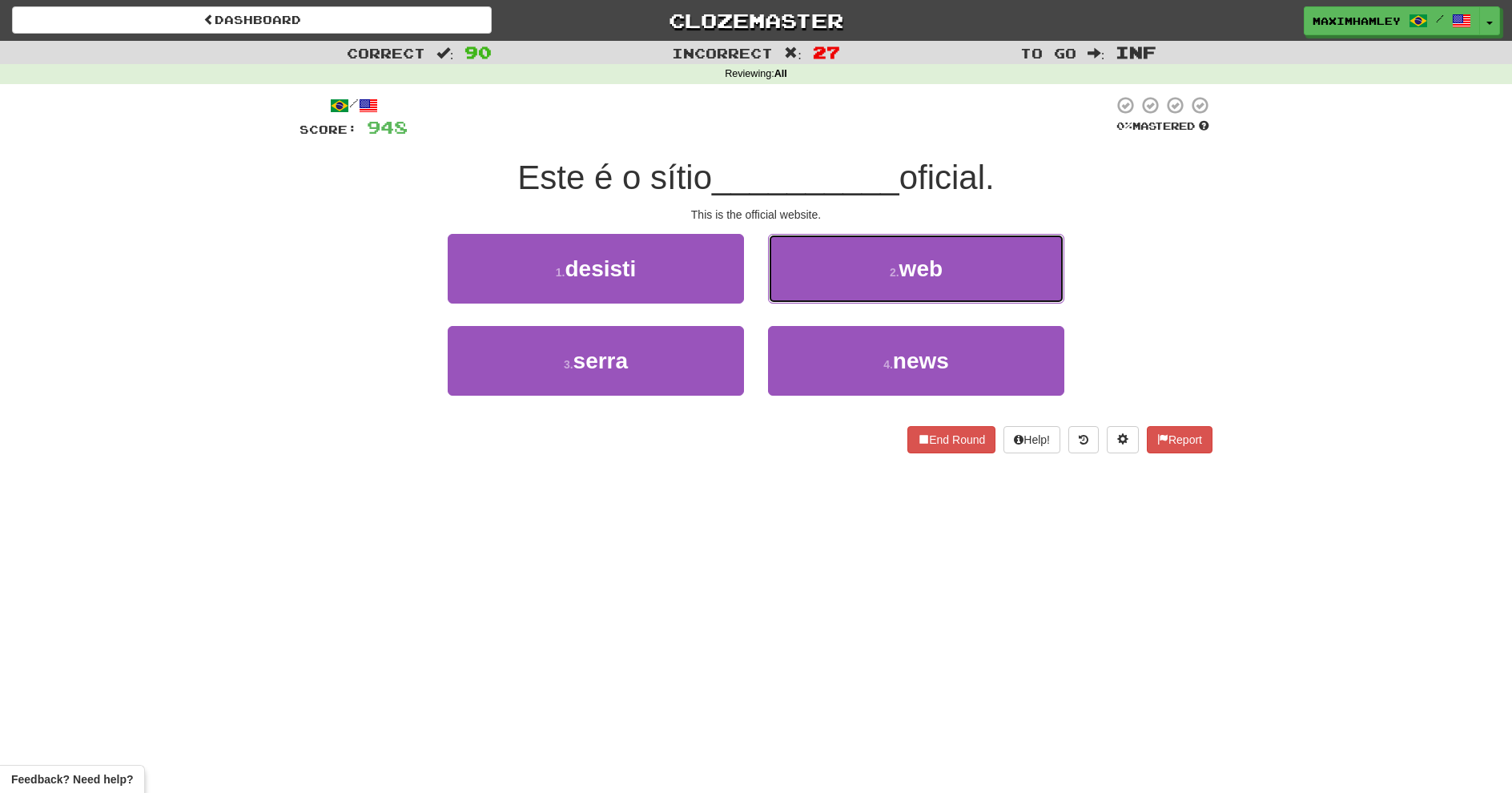
click at [799, 296] on button "2 . web" at bounding box center [917, 269] width 296 height 70
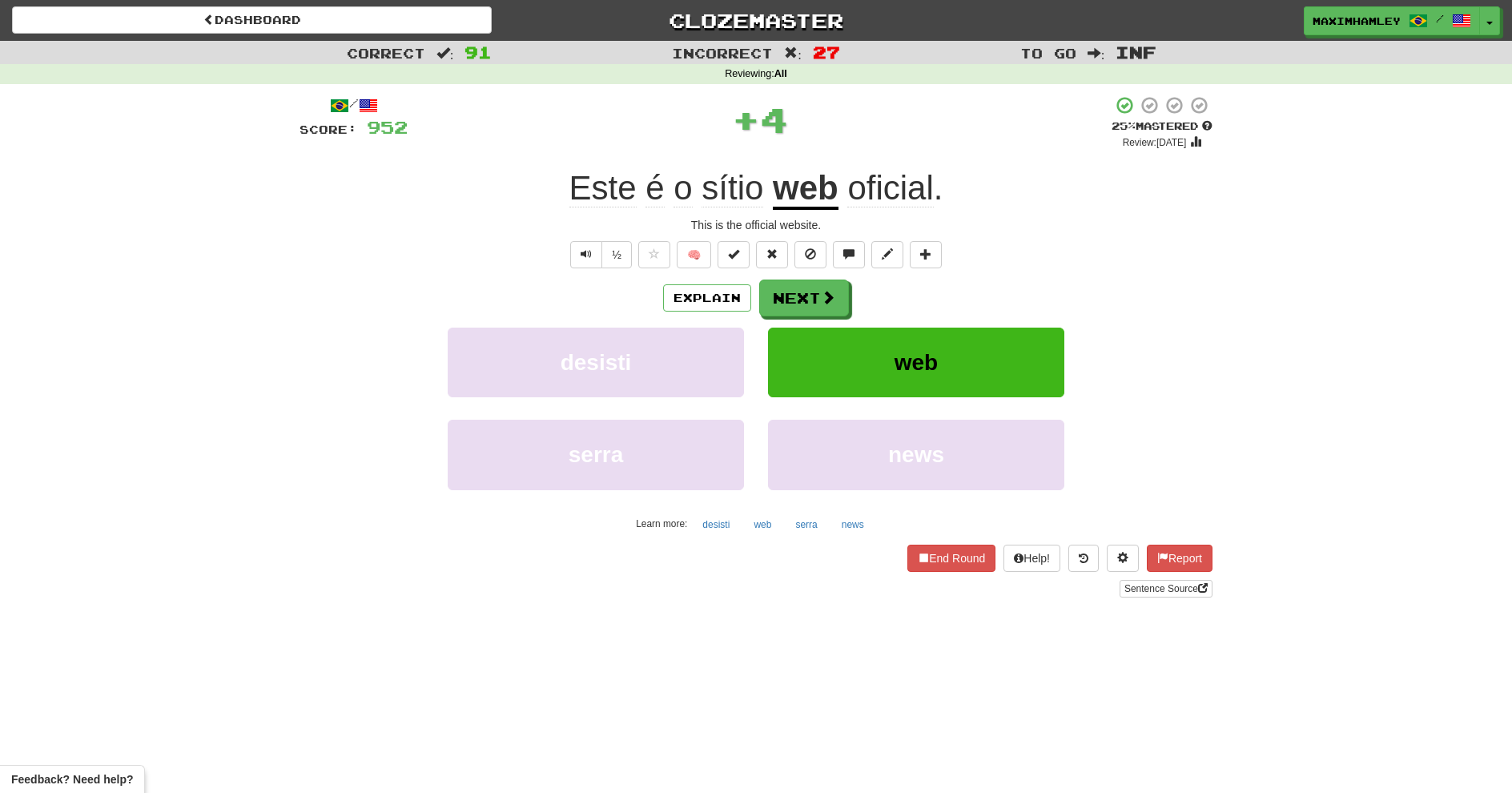
click at [821, 323] on div "Explain Next desisti web serra news Learn more: desisti web serra news" at bounding box center [756, 408] width 913 height 257
click at [796, 289] on button "Next" at bounding box center [804, 298] width 90 height 37
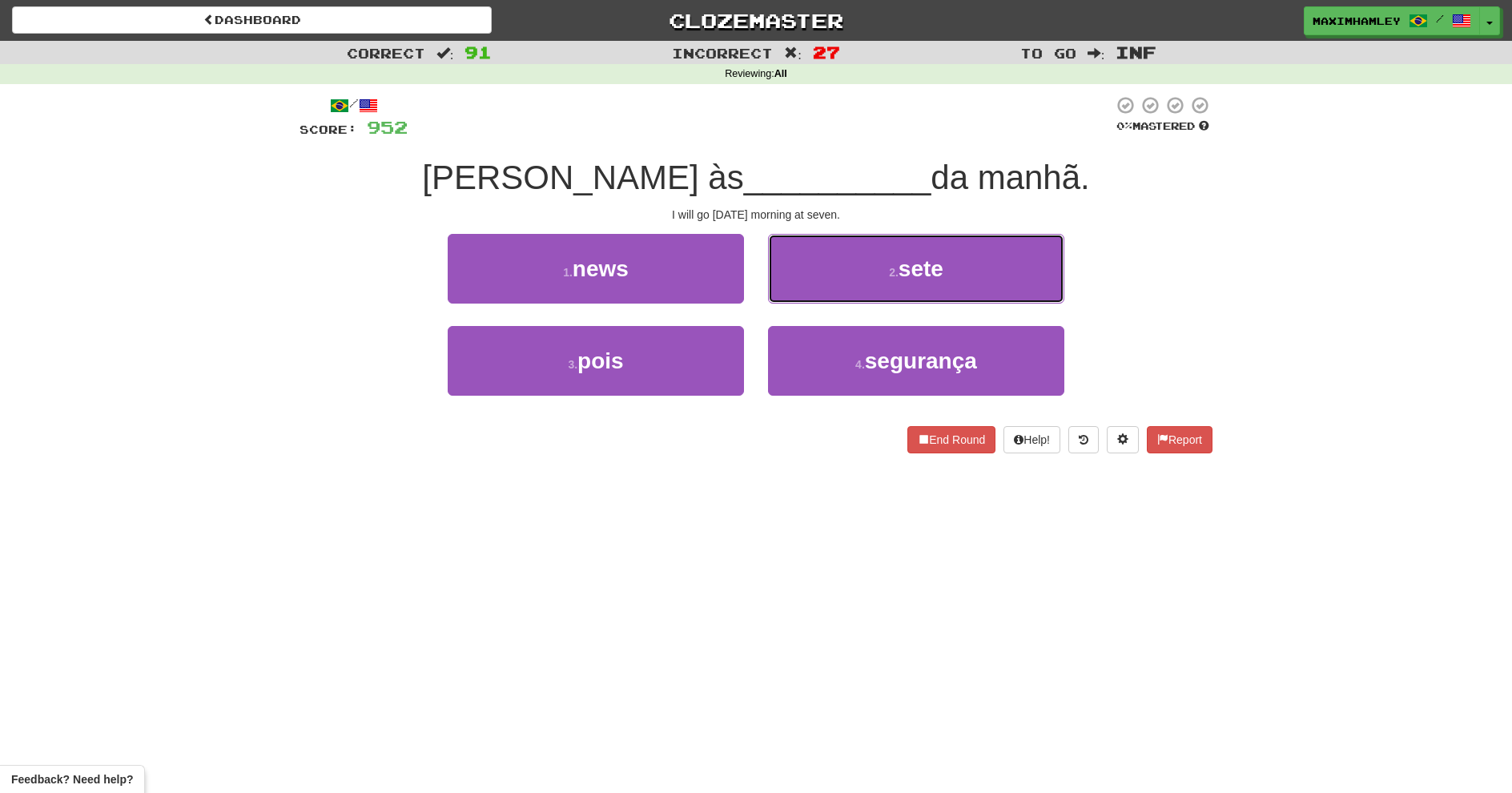
click at [796, 289] on button "2 . sete" at bounding box center [917, 269] width 296 height 70
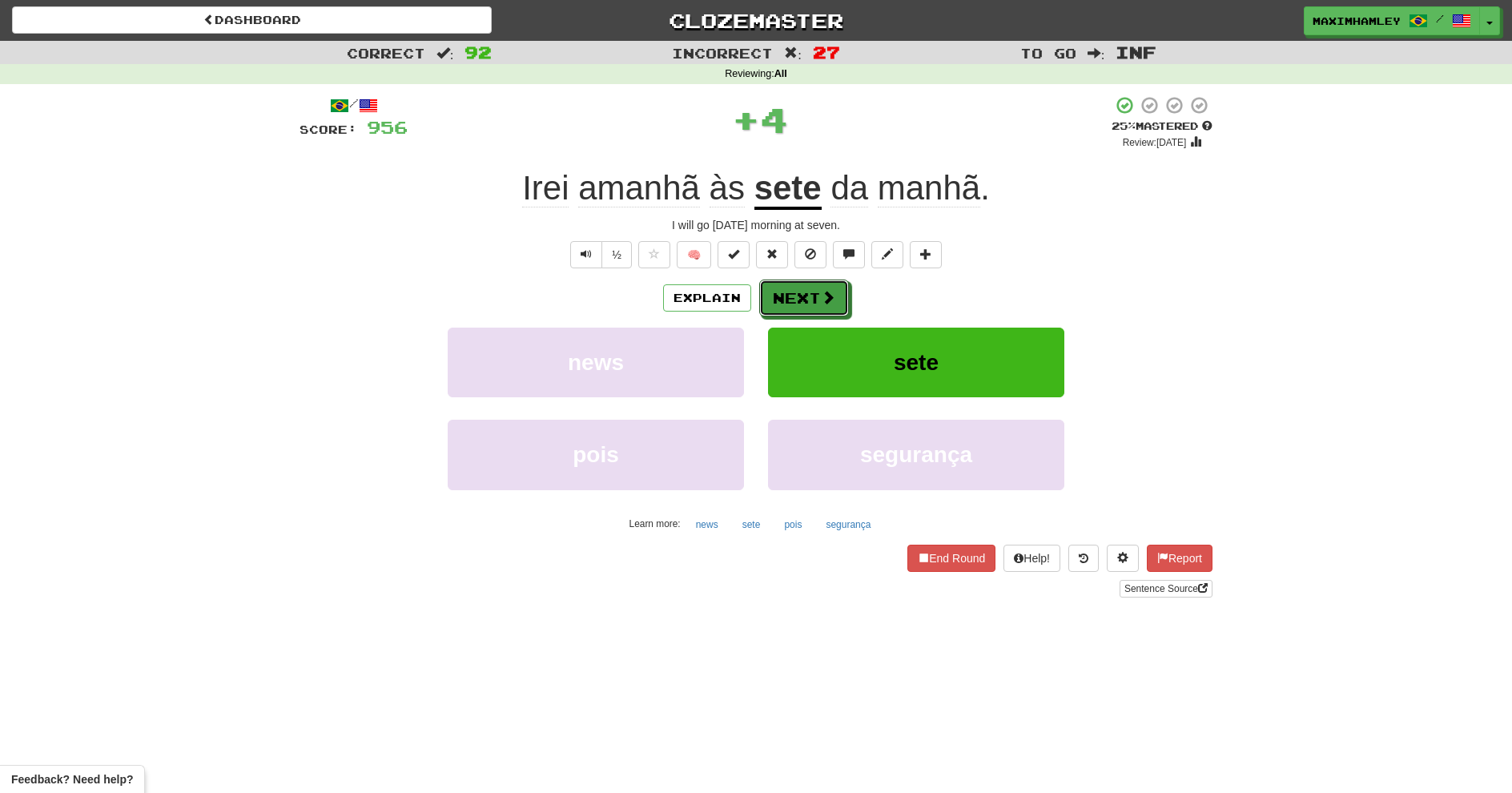
click at [796, 289] on button "Next" at bounding box center [804, 298] width 90 height 37
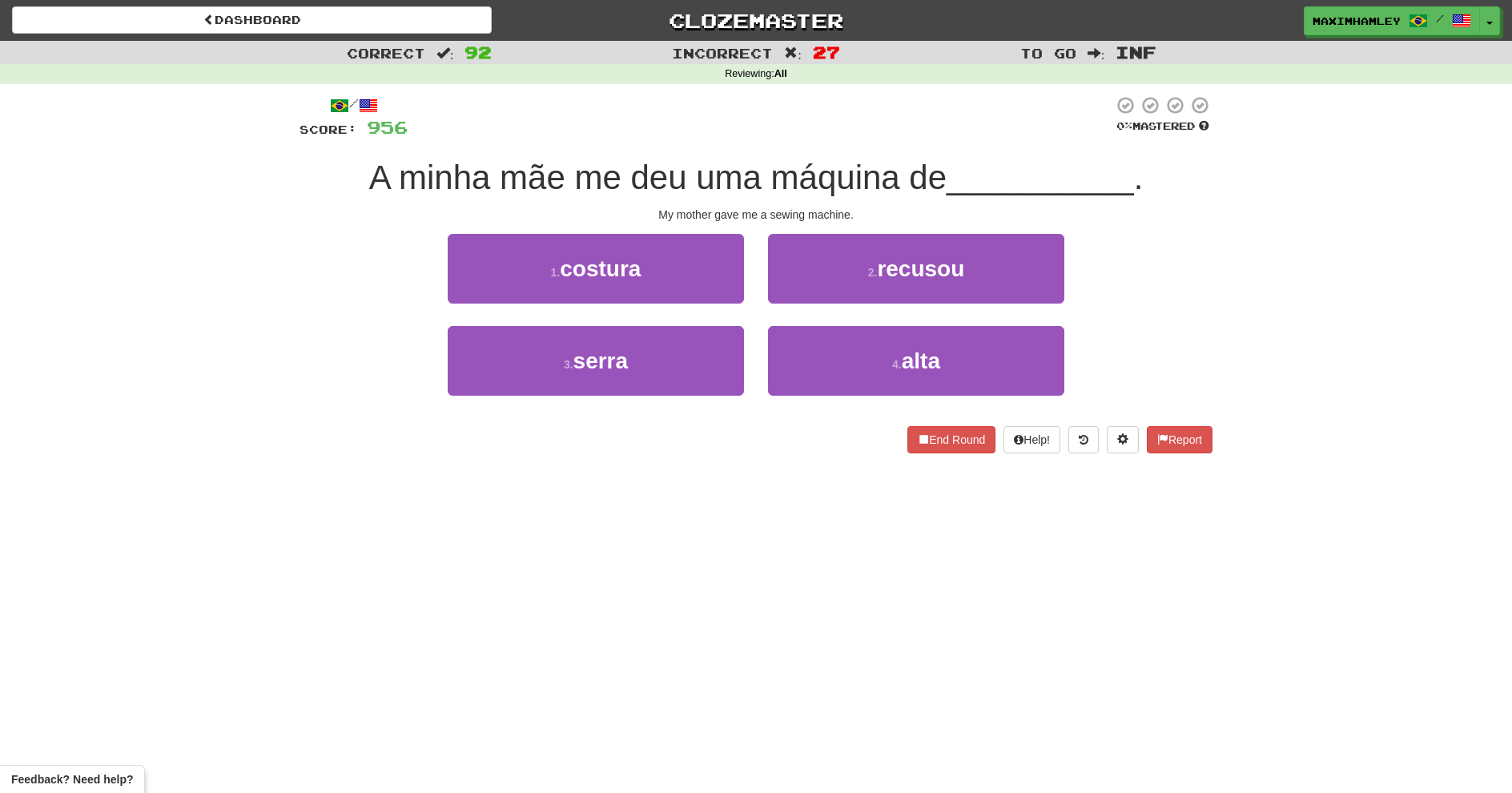
click at [767, 350] on div "4 . alta" at bounding box center [916, 371] width 320 height 92
drag, startPoint x: 798, startPoint y: 350, endPoint x: 813, endPoint y: 350, distance: 15.0
click at [813, 350] on button "4 . alta" at bounding box center [917, 360] width 296 height 70
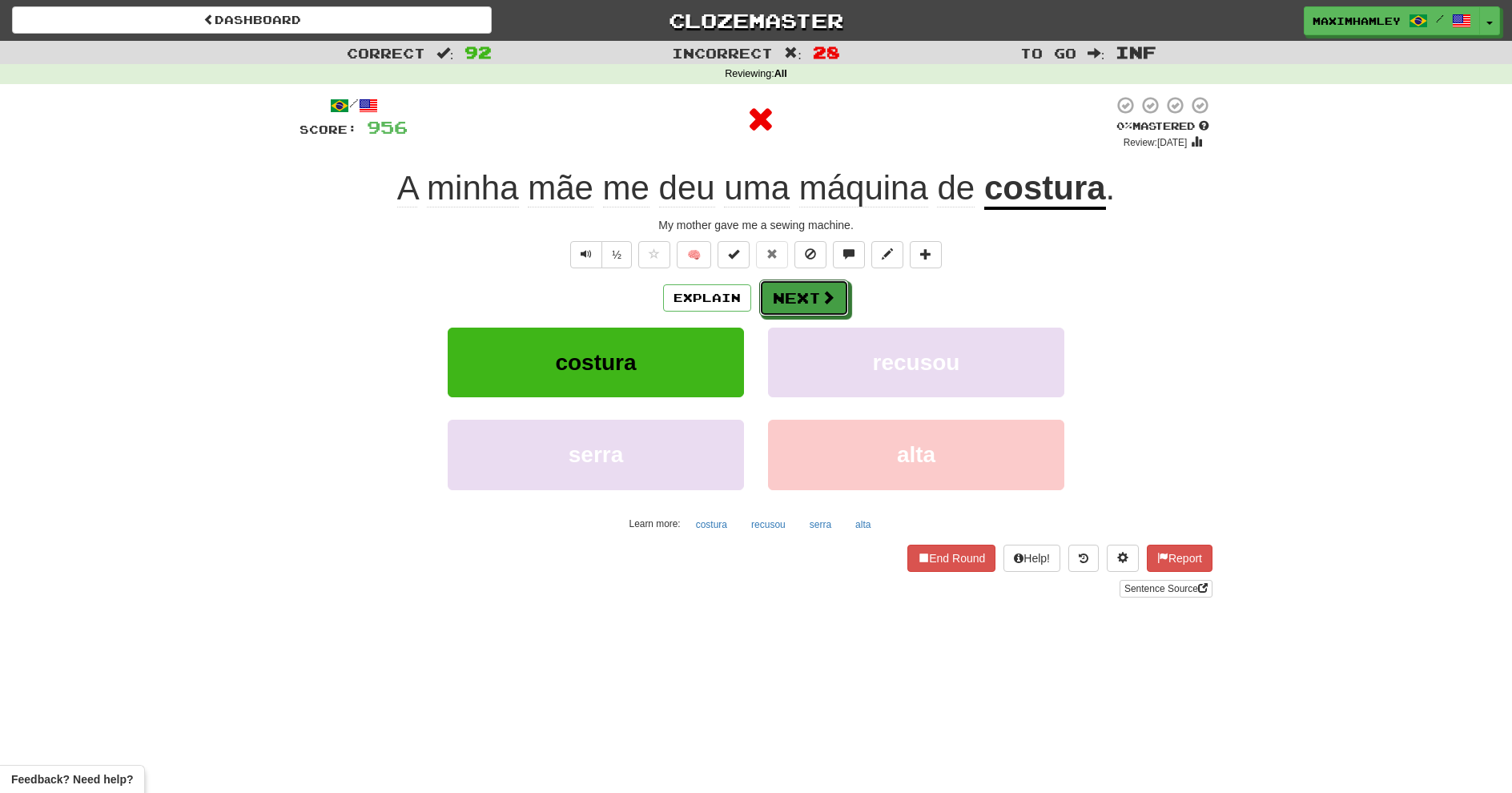
click at [772, 289] on button "Next" at bounding box center [804, 298] width 90 height 37
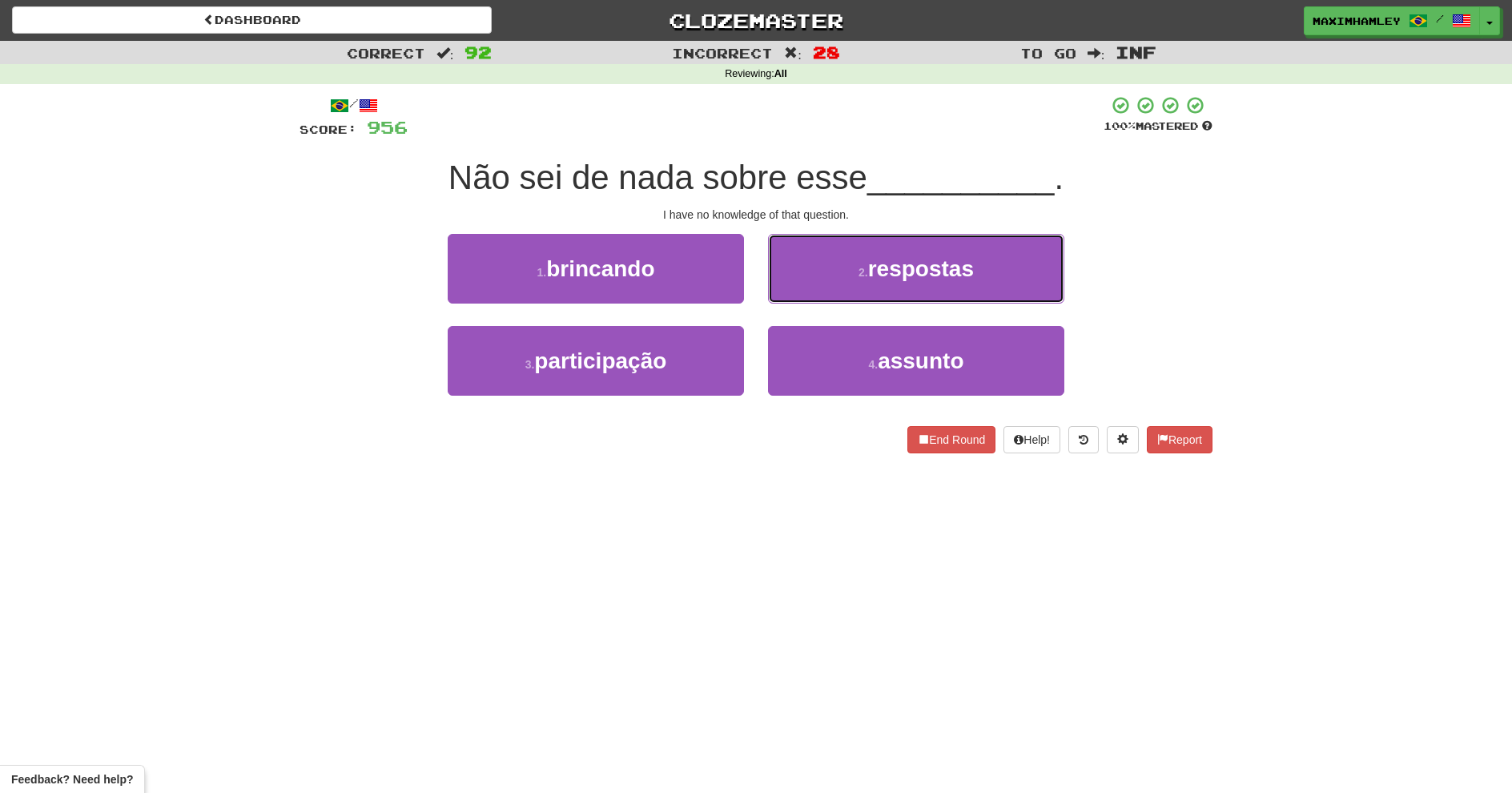
click at [842, 293] on button "2 . respostas" at bounding box center [917, 269] width 296 height 70
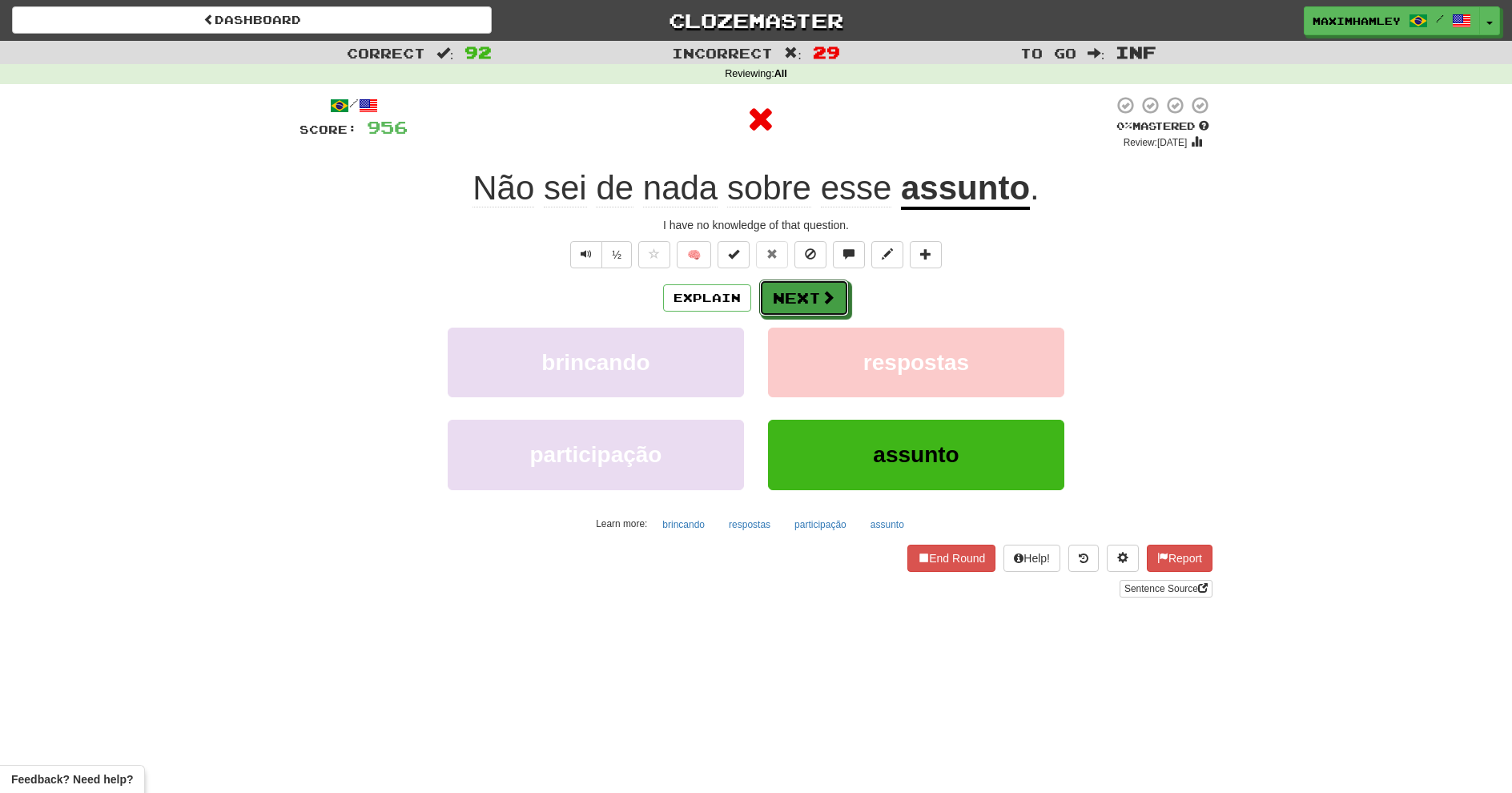
click at [837, 294] on button "Next" at bounding box center [804, 298] width 90 height 37
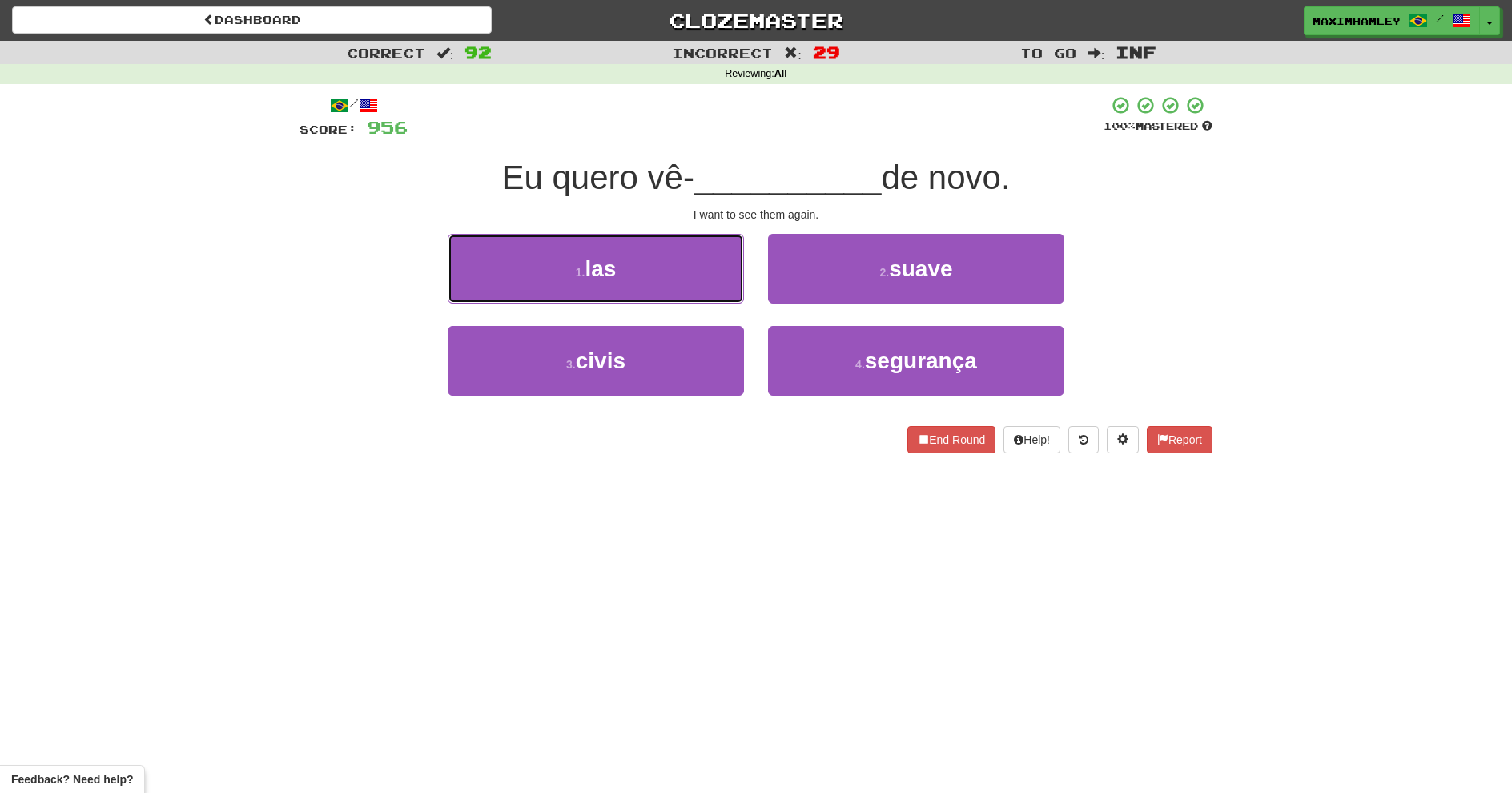
click at [633, 299] on button "1 . las" at bounding box center [595, 269] width 296 height 70
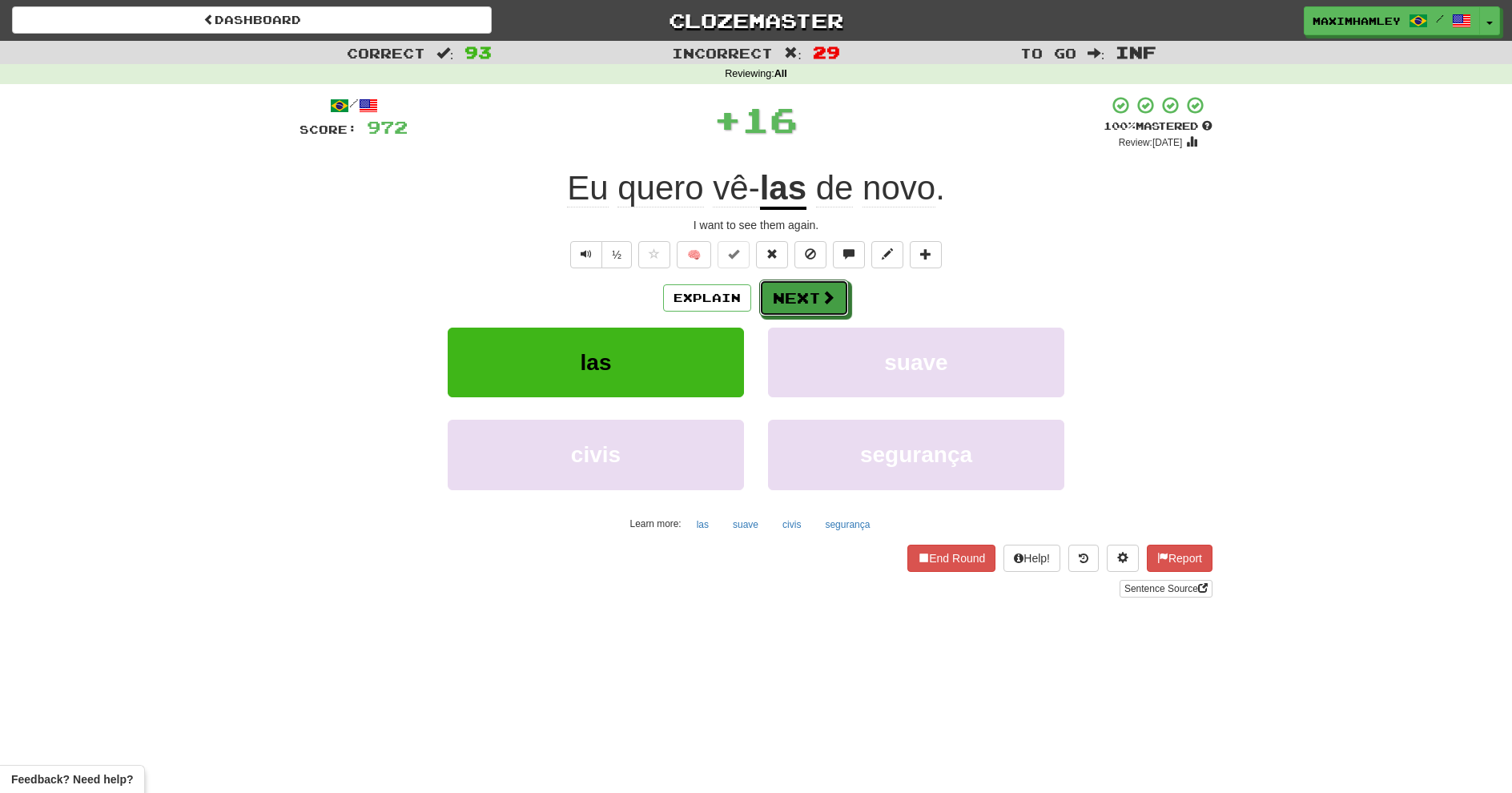
click at [800, 297] on button "Next" at bounding box center [804, 298] width 90 height 37
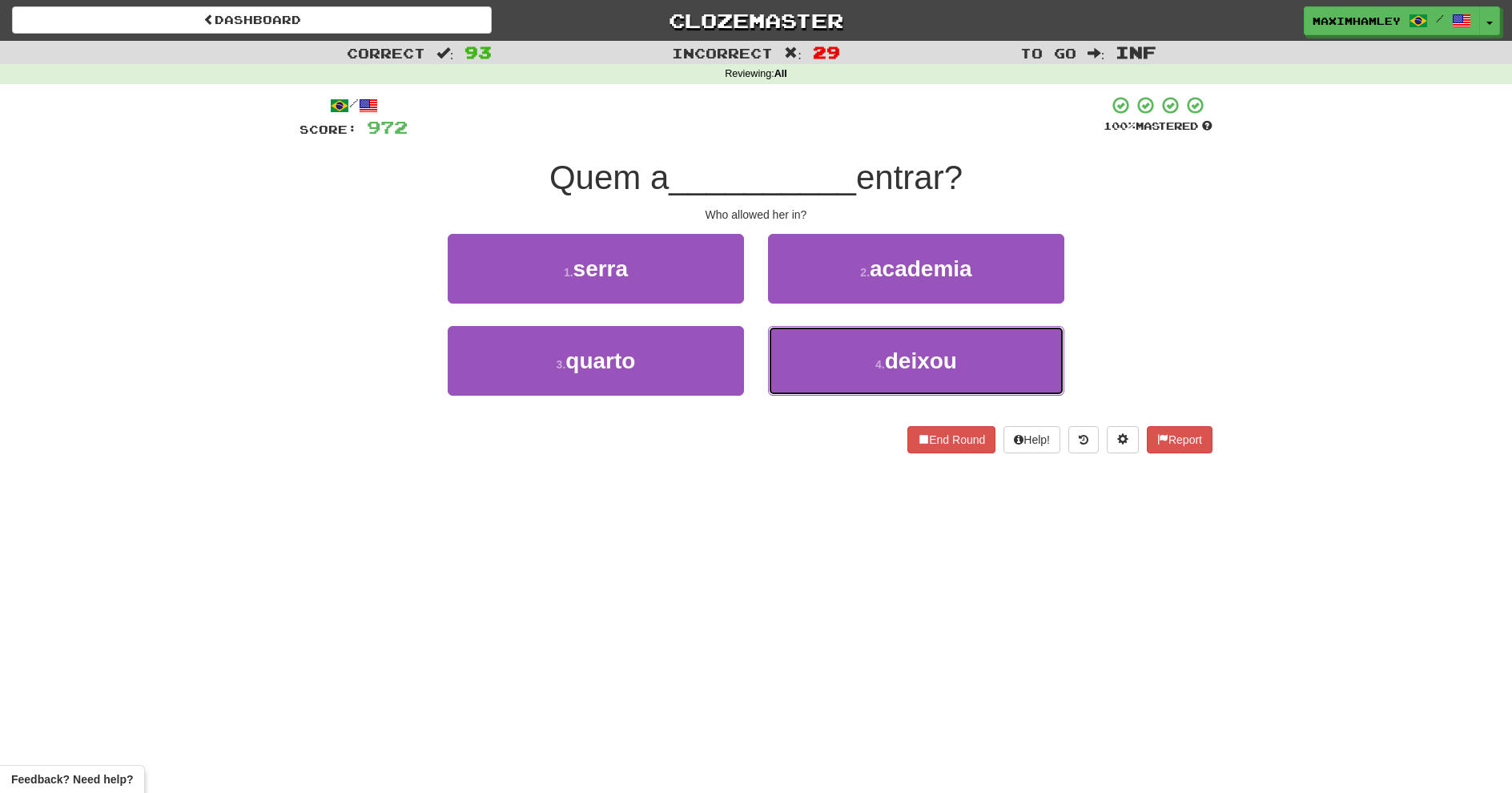
click at [791, 356] on button "4 . deixou" at bounding box center [917, 360] width 296 height 70
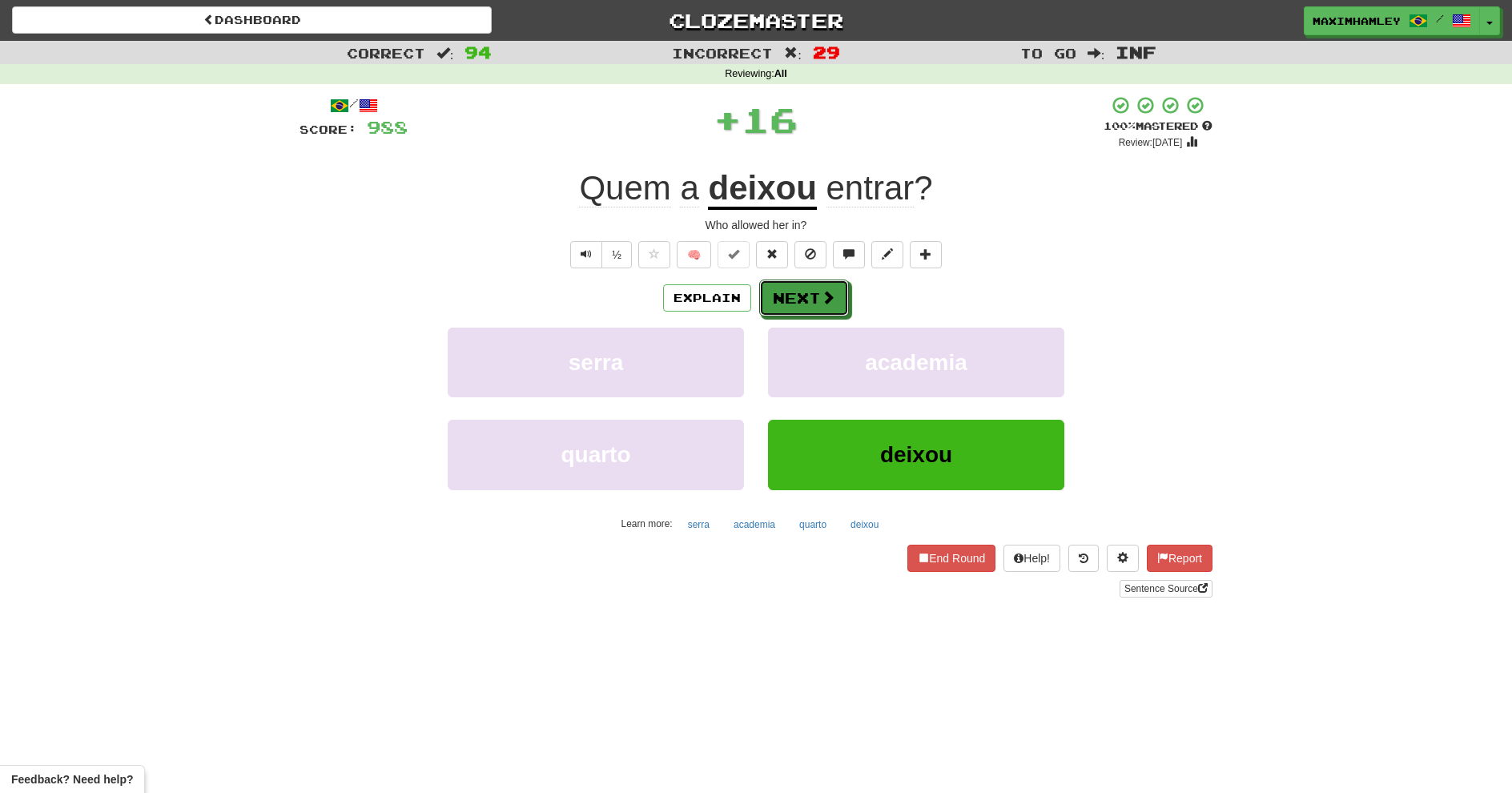
click at [782, 290] on button "Next" at bounding box center [804, 298] width 90 height 37
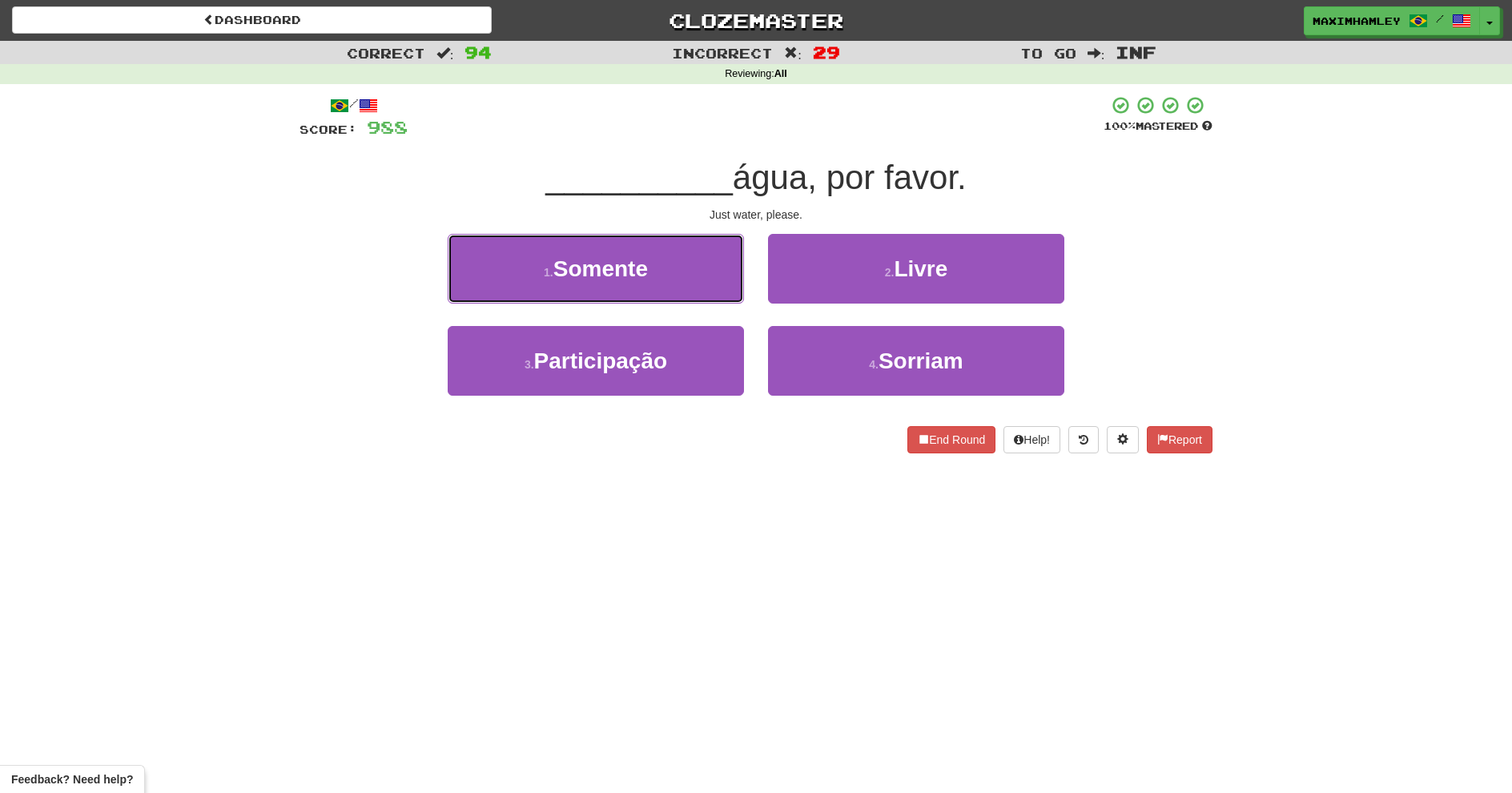
click at [711, 289] on button "1 . Somente" at bounding box center [595, 269] width 296 height 70
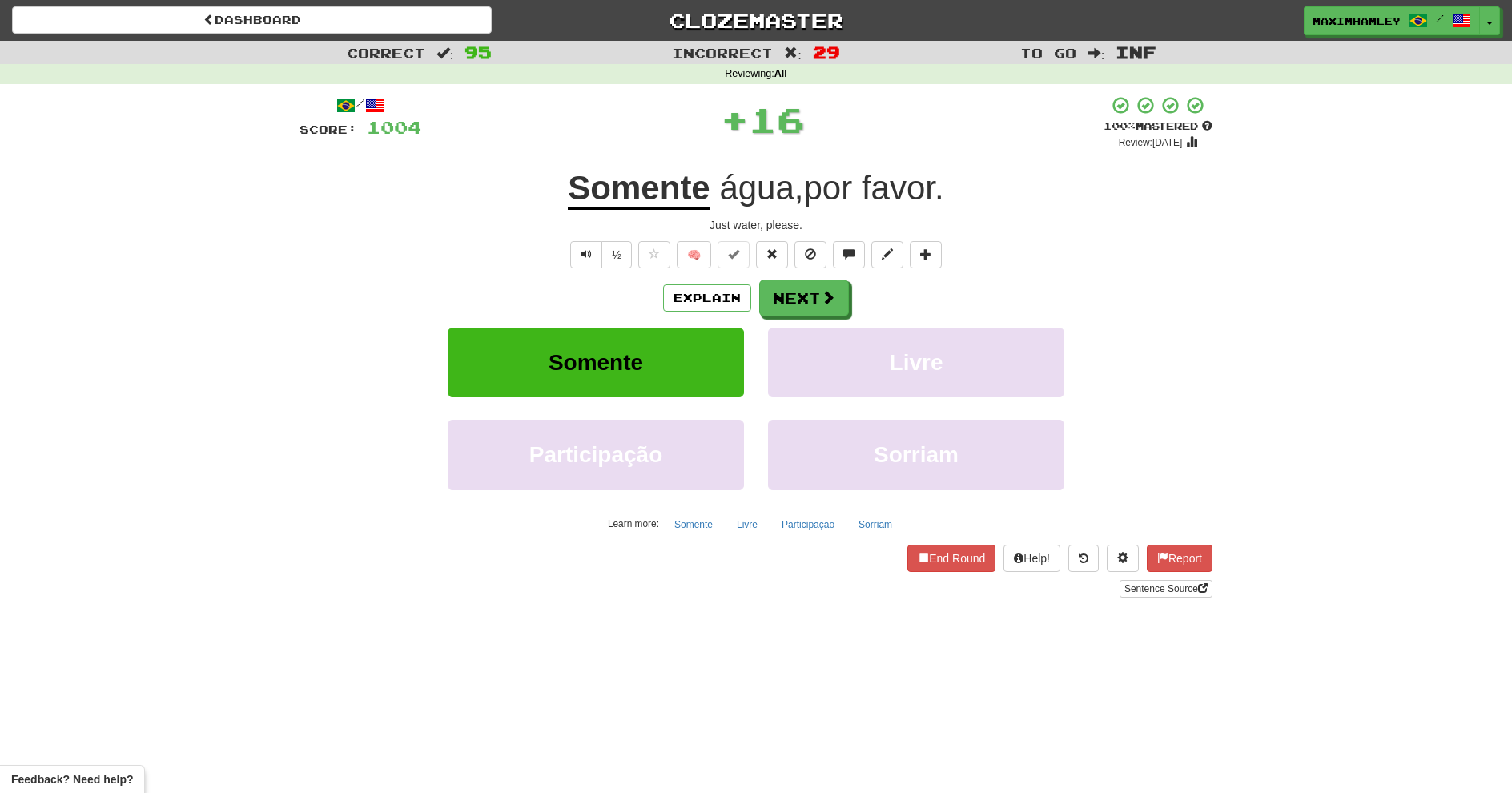
drag, startPoint x: 895, startPoint y: 291, endPoint x: 840, endPoint y: 291, distance: 55.0
click at [885, 291] on div "Explain Next" at bounding box center [756, 298] width 913 height 37
click at [831, 292] on button "Next" at bounding box center [804, 298] width 90 height 37
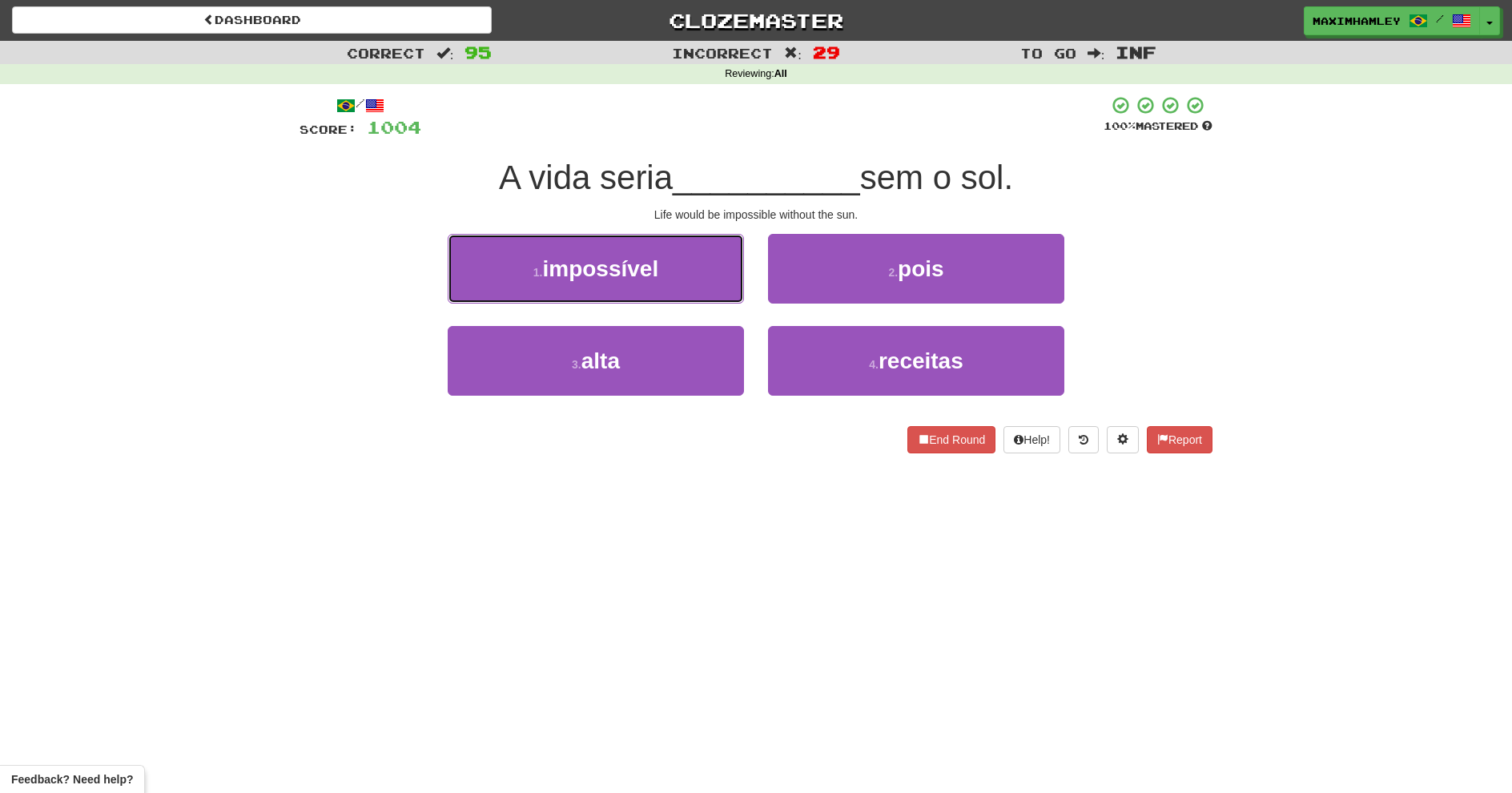
click at [647, 264] on span "impossível" at bounding box center [600, 268] width 116 height 25
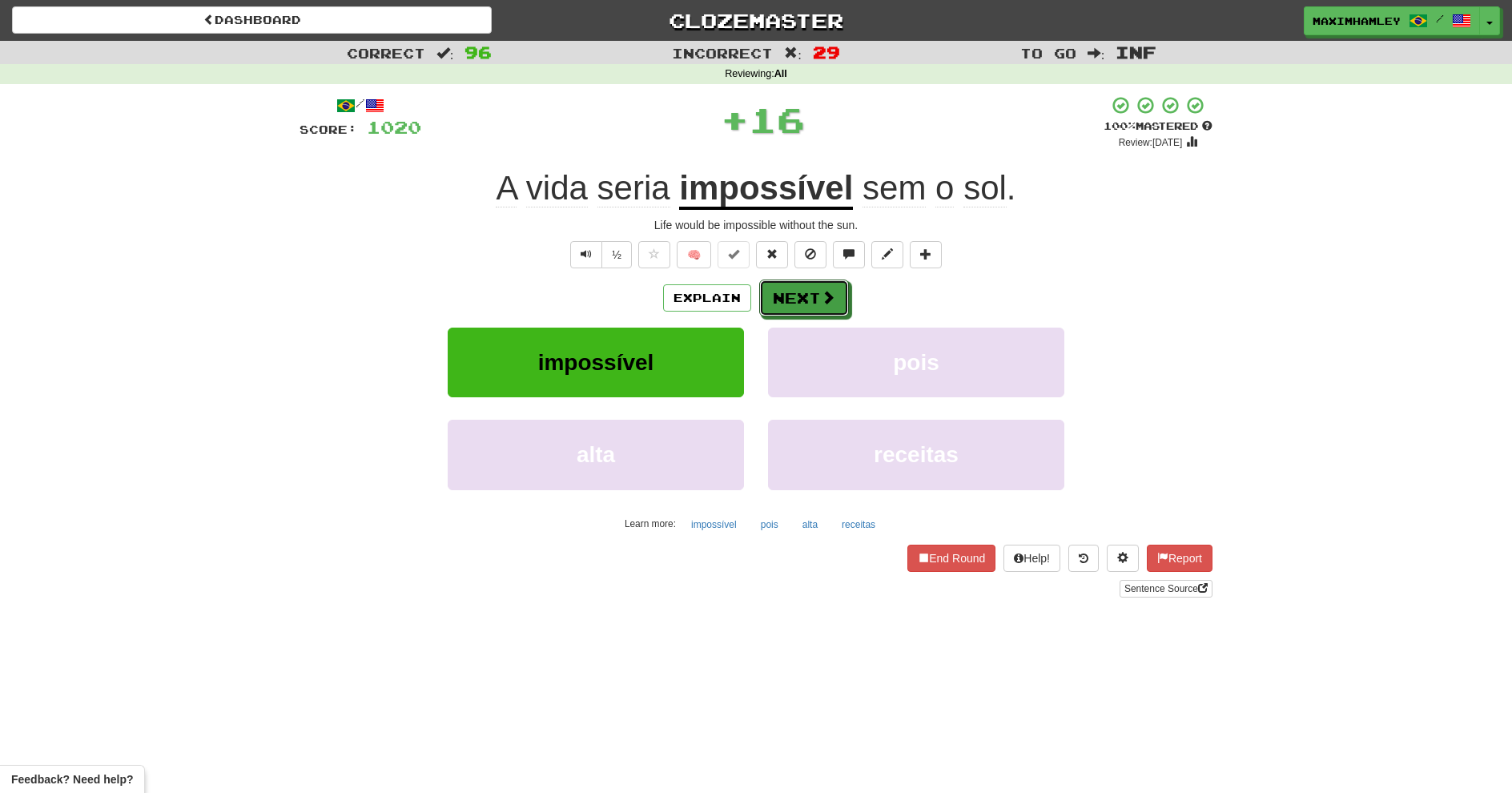
click at [802, 295] on button "Next" at bounding box center [804, 298] width 90 height 37
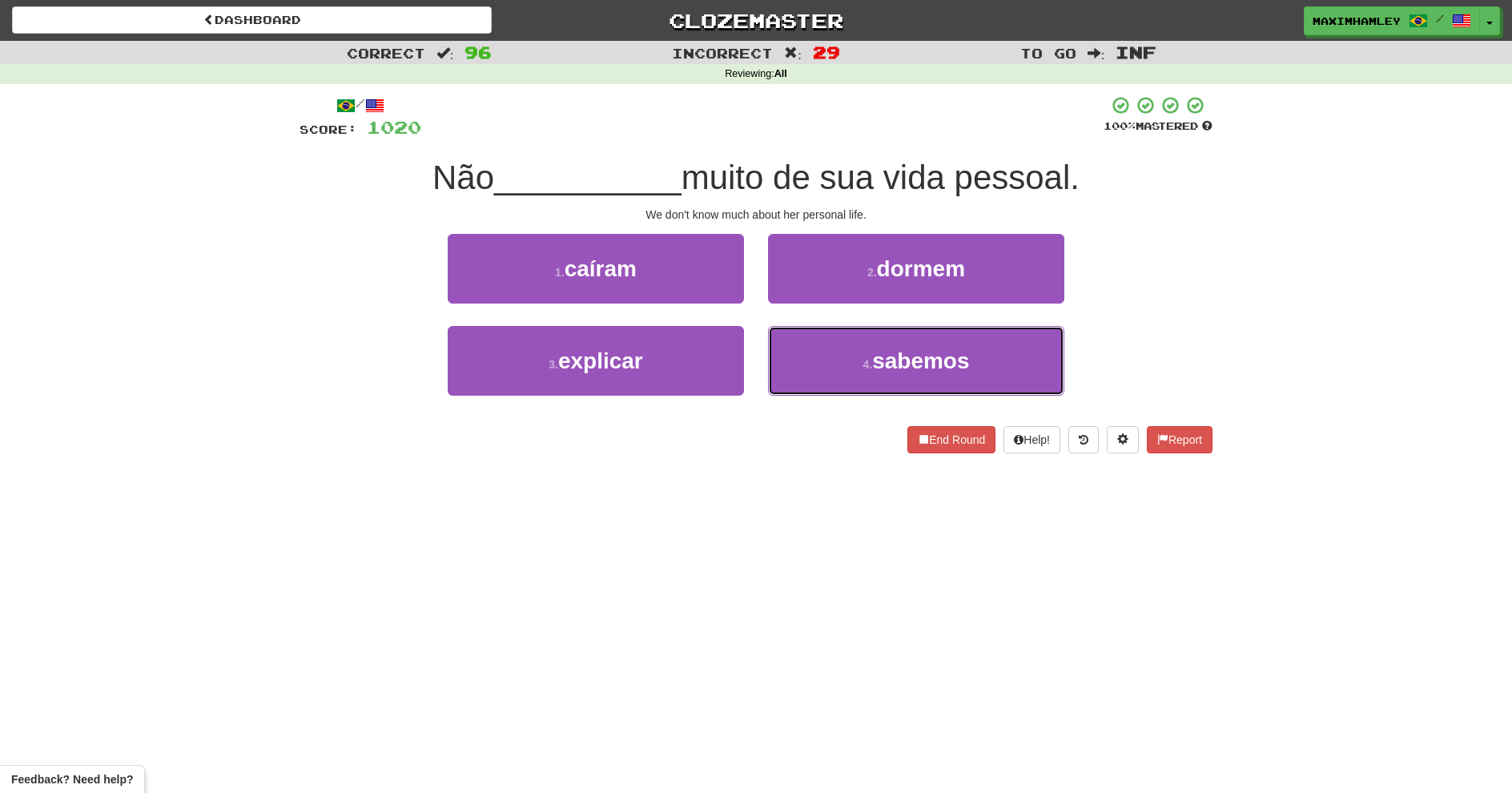
click at [913, 394] on button "4 . sabemos" at bounding box center [917, 360] width 296 height 70
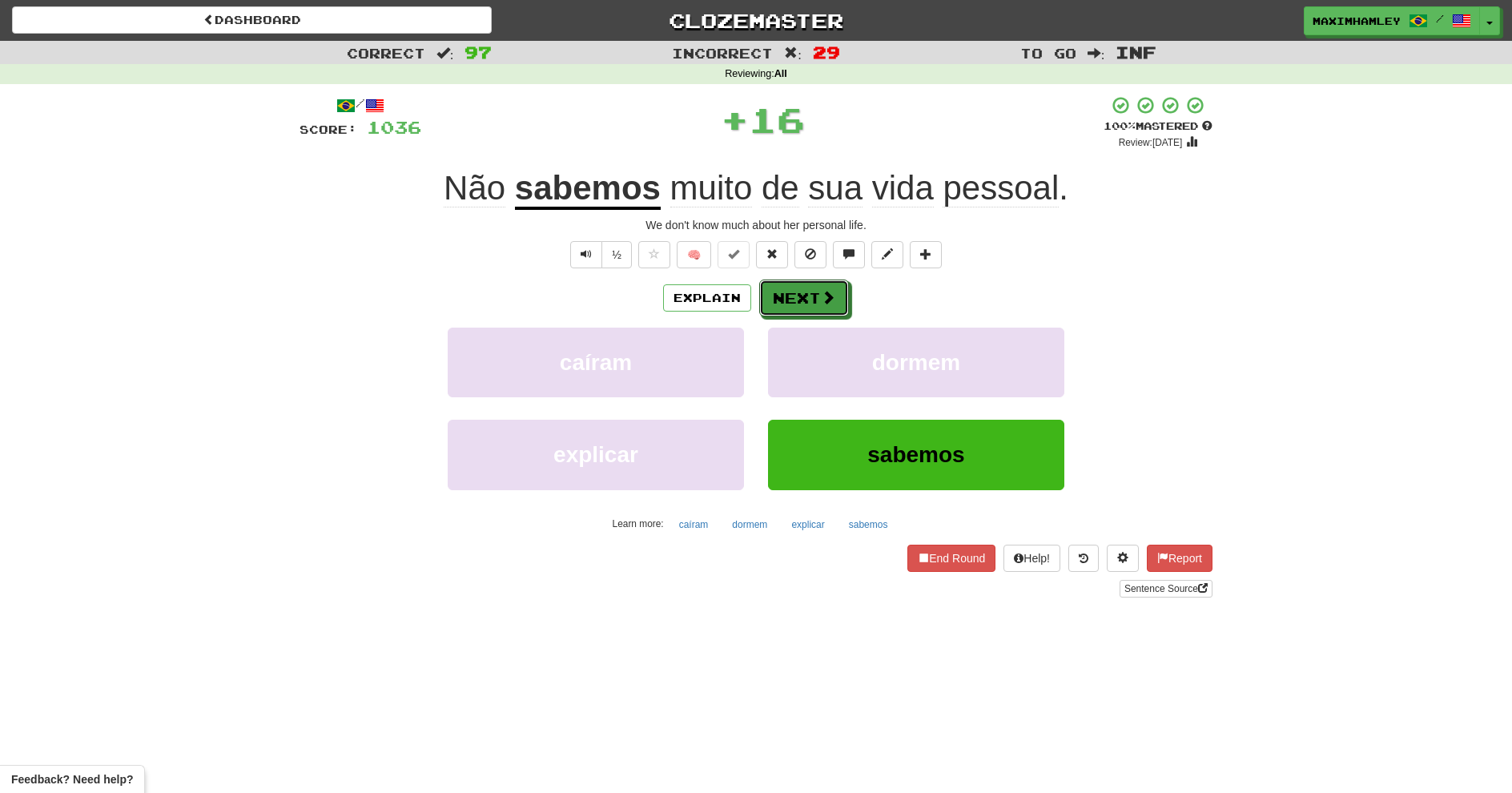
click at [788, 290] on button "Next" at bounding box center [804, 298] width 90 height 37
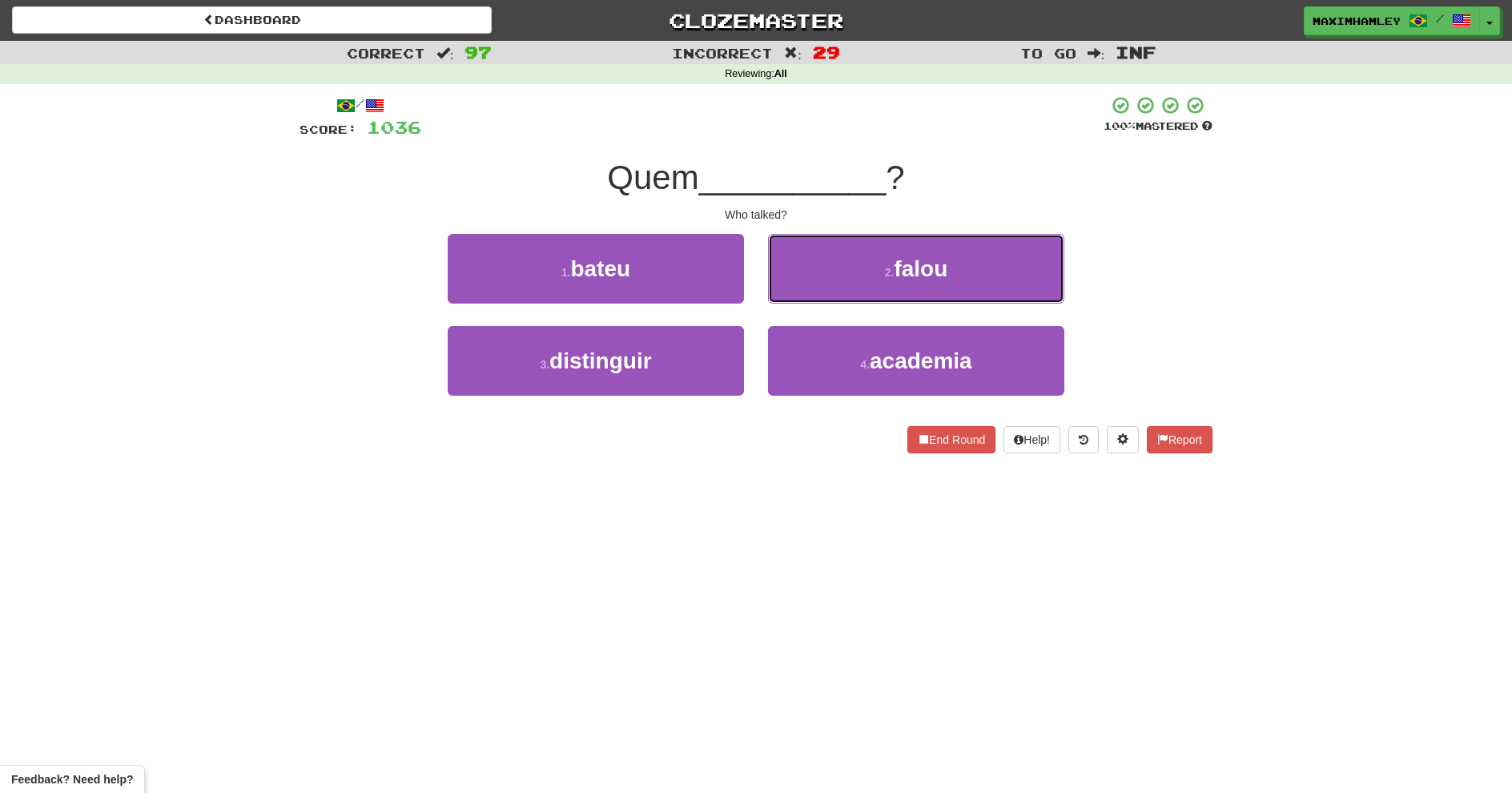
click at [1013, 234] on button "2 . falou" at bounding box center [917, 269] width 296 height 70
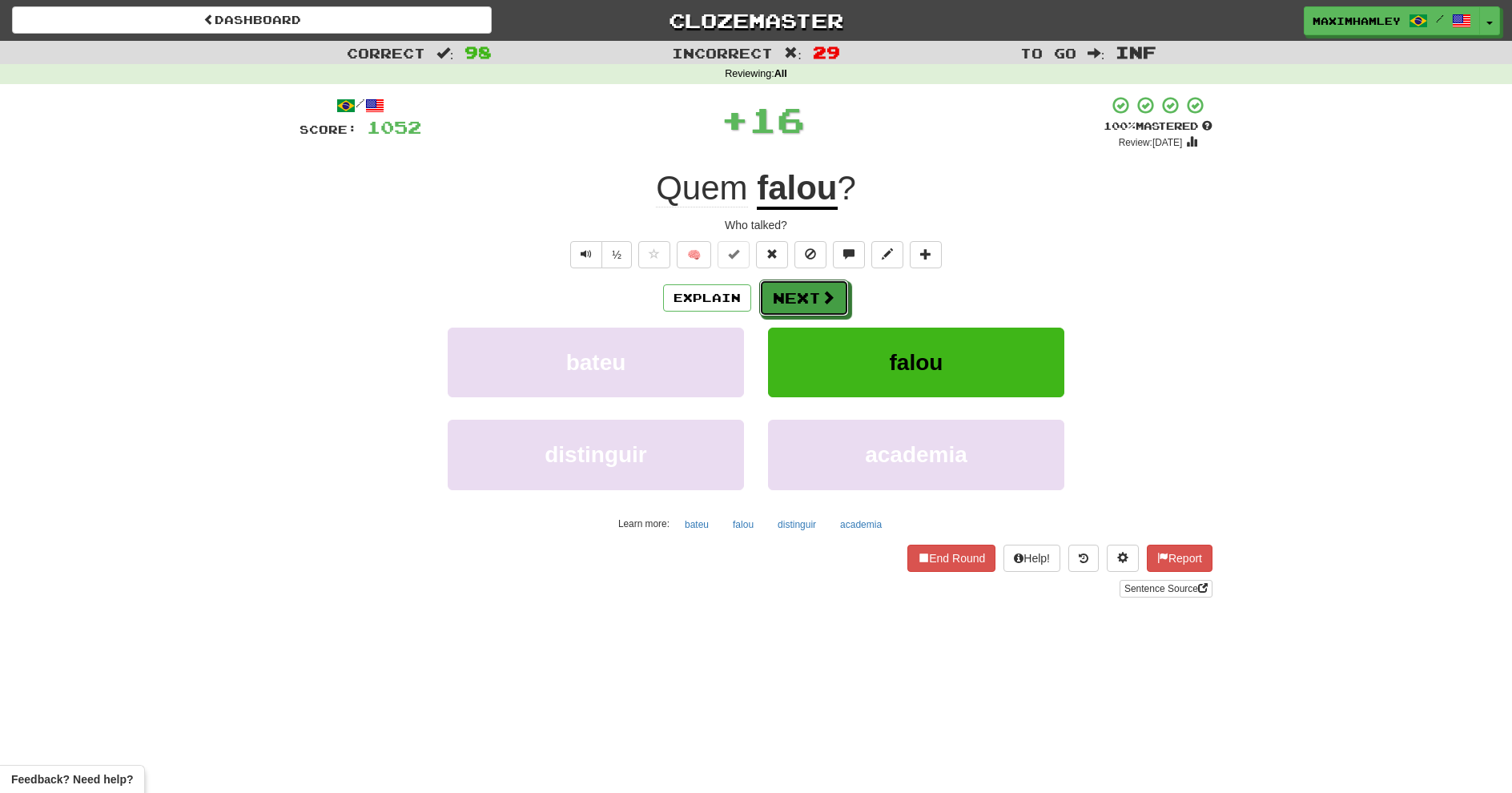
click at [792, 285] on button "Next" at bounding box center [804, 298] width 90 height 37
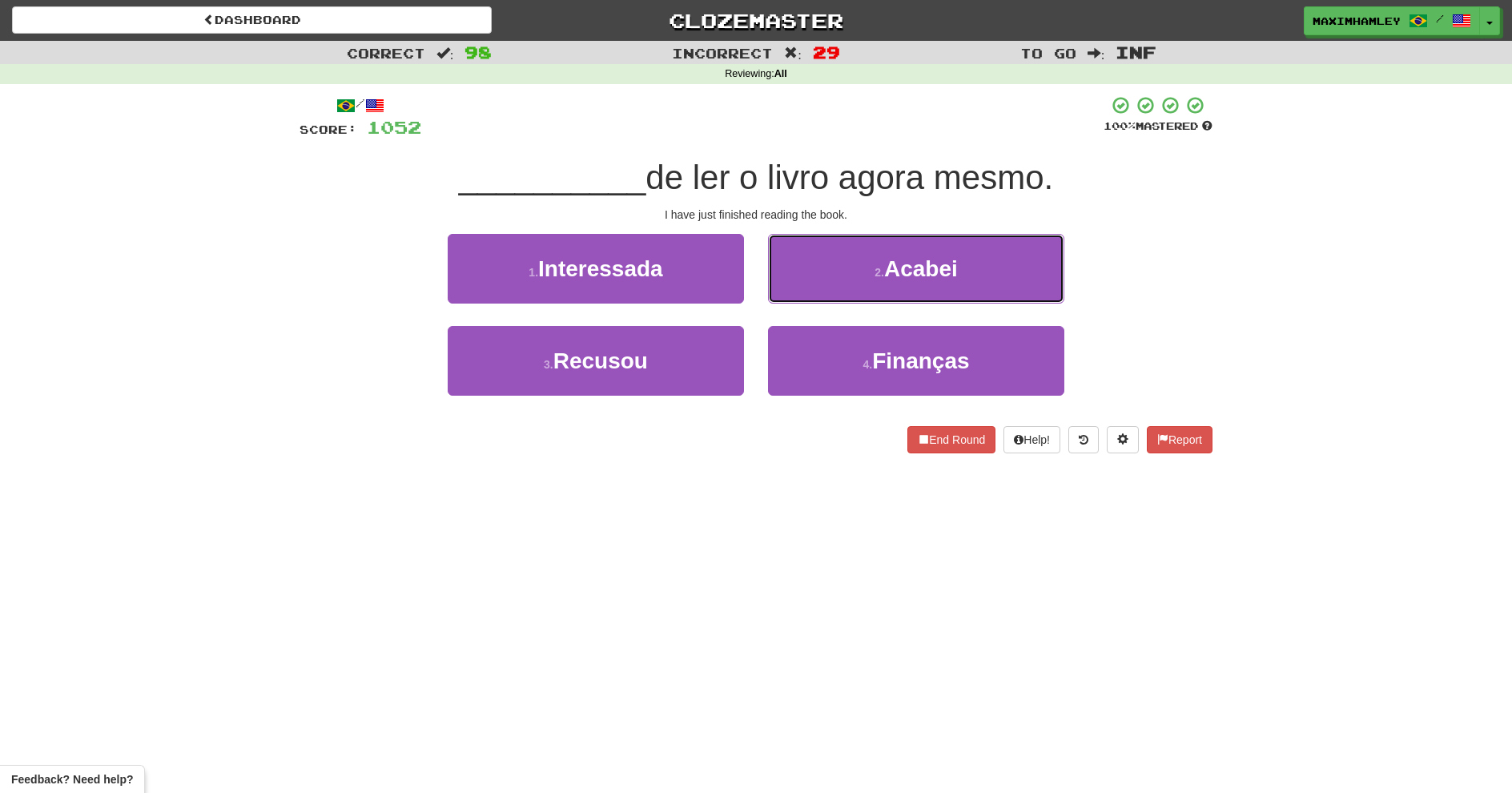
click at [933, 295] on button "2 . Acabei" at bounding box center [917, 269] width 296 height 70
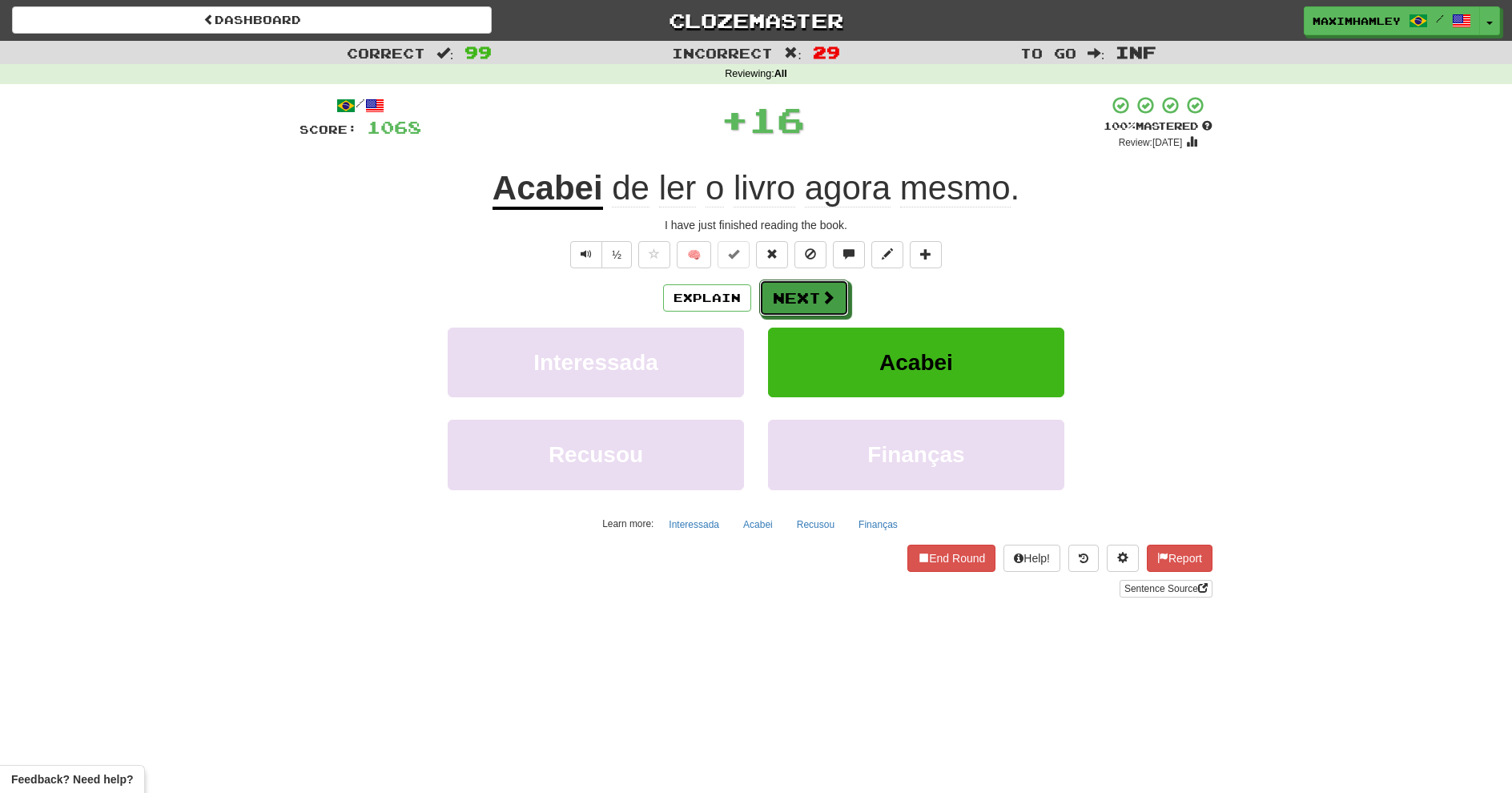
click at [838, 314] on button "Next" at bounding box center [804, 298] width 90 height 37
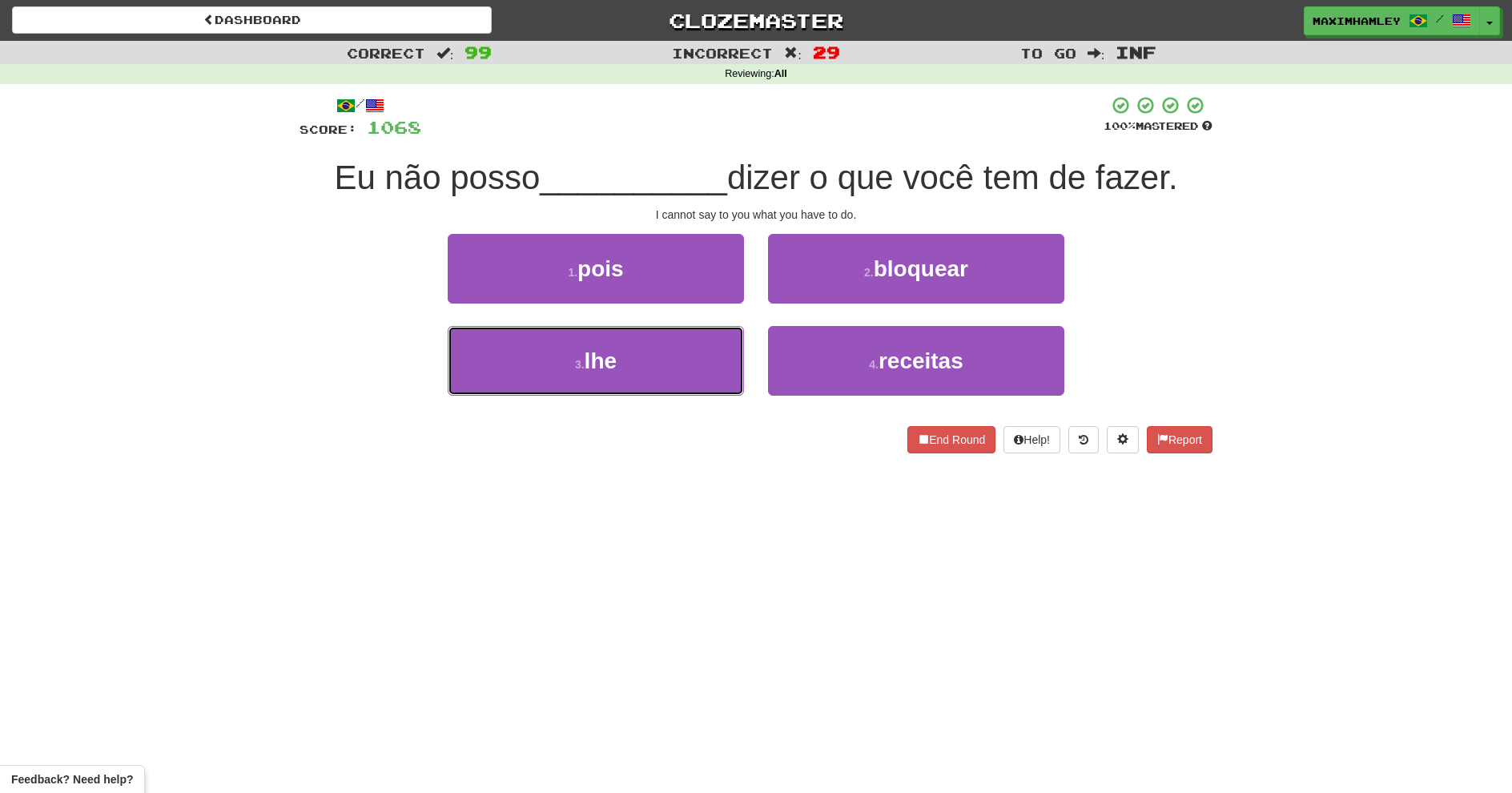
drag, startPoint x: 682, startPoint y: 377, endPoint x: 747, endPoint y: 337, distance: 76.3
click at [698, 368] on button "3 . lhe" at bounding box center [595, 360] width 296 height 70
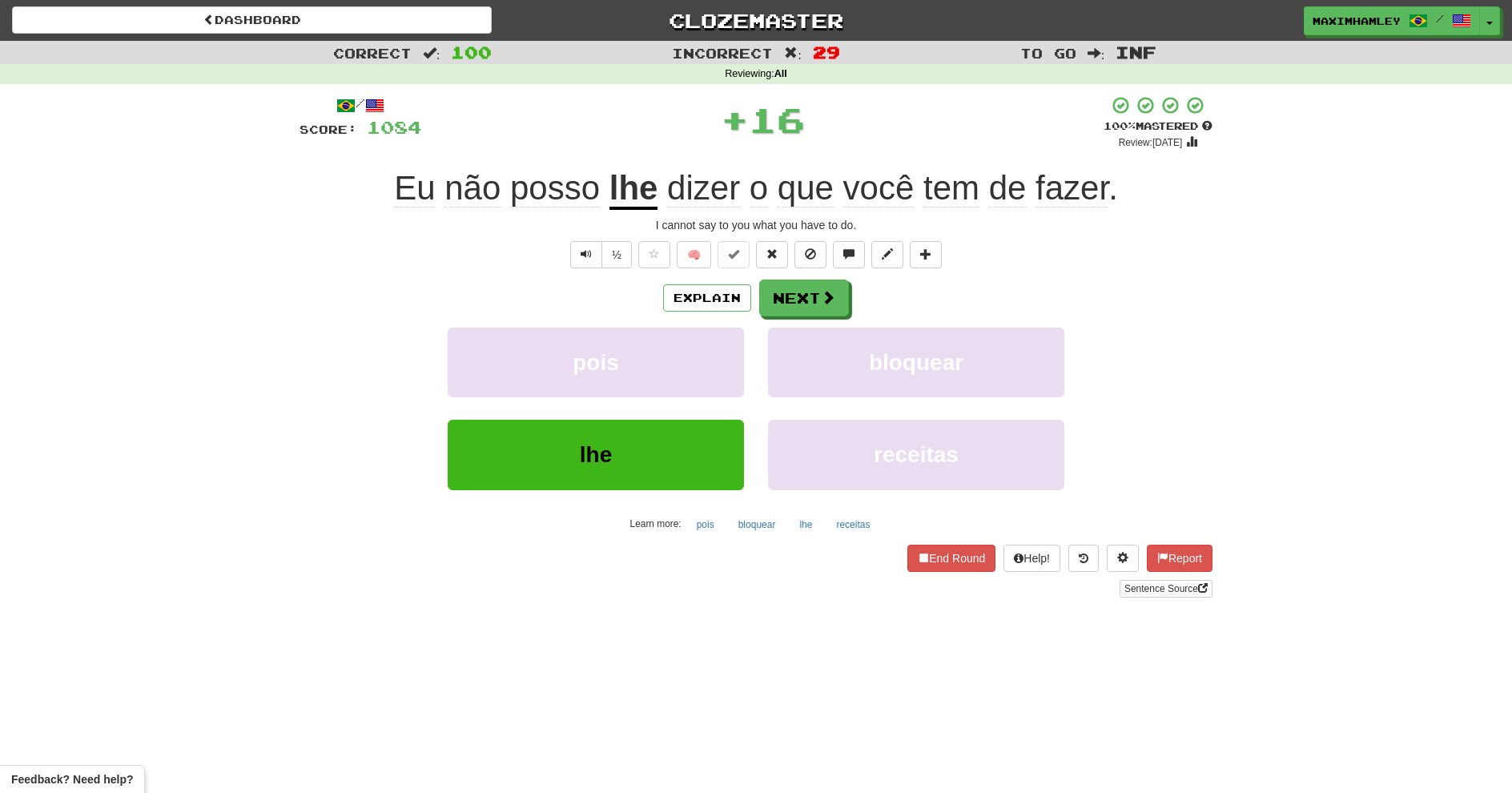
click at [777, 318] on div "Explain Next pois bloquear lhe receitas Learn more: pois bloquear lhe receitas" at bounding box center [756, 408] width 913 height 257
click at [806, 299] on button "Next" at bounding box center [804, 298] width 90 height 37
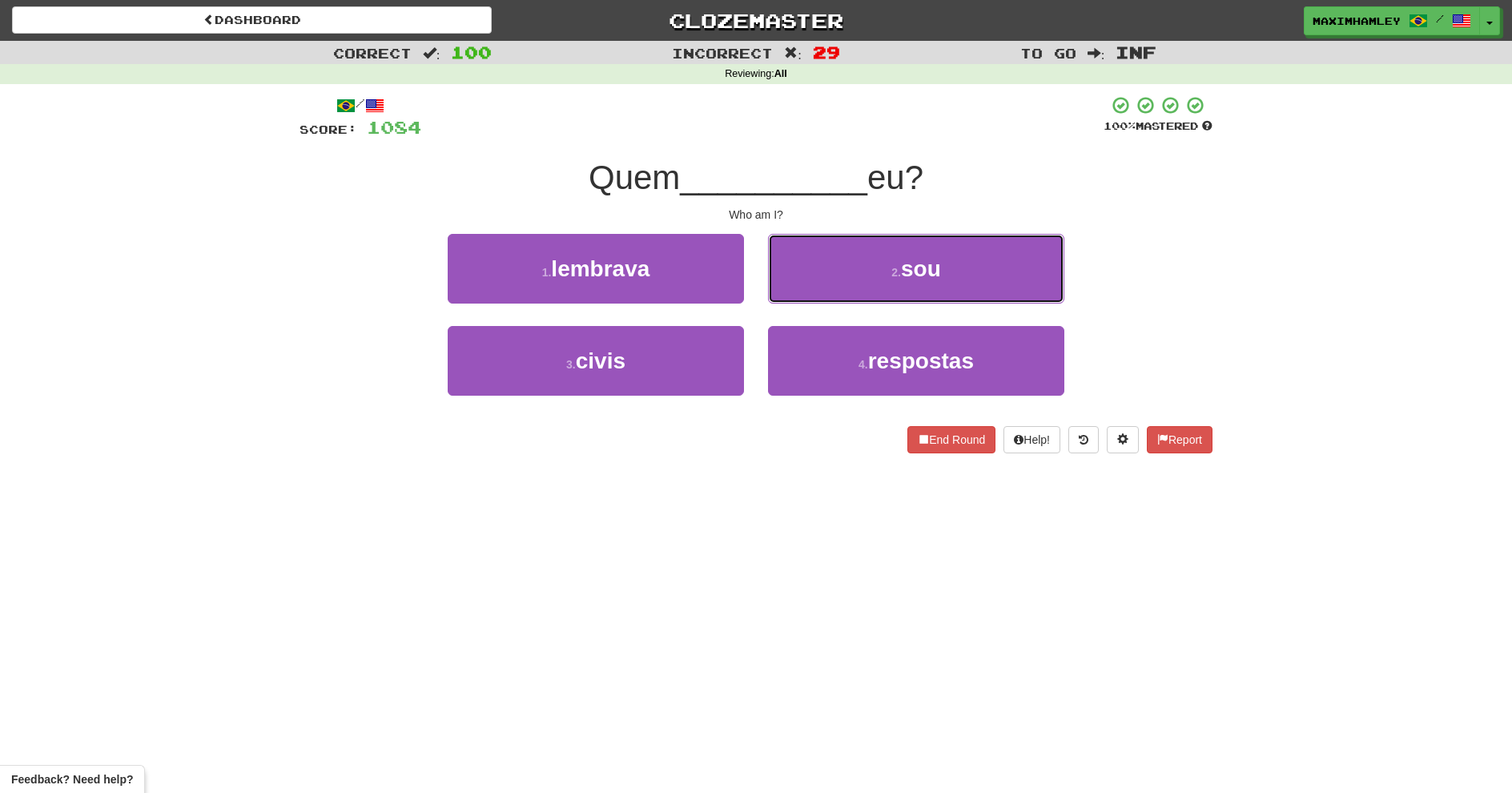
drag, startPoint x: 817, startPoint y: 295, endPoint x: 805, endPoint y: 299, distance: 12.6
click at [805, 299] on button "2 . sou" at bounding box center [917, 269] width 296 height 70
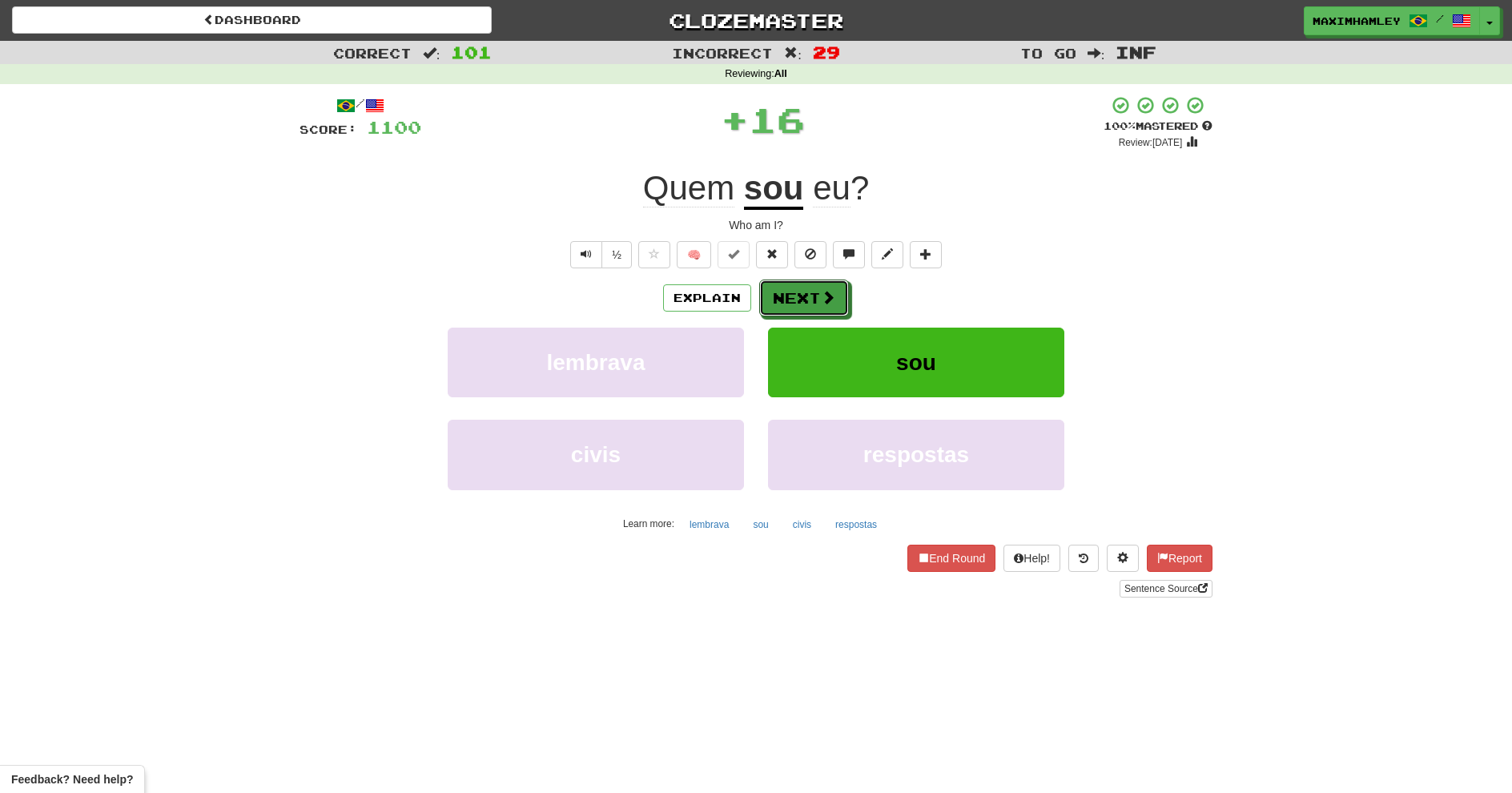
click at [788, 309] on button "Next" at bounding box center [804, 298] width 90 height 37
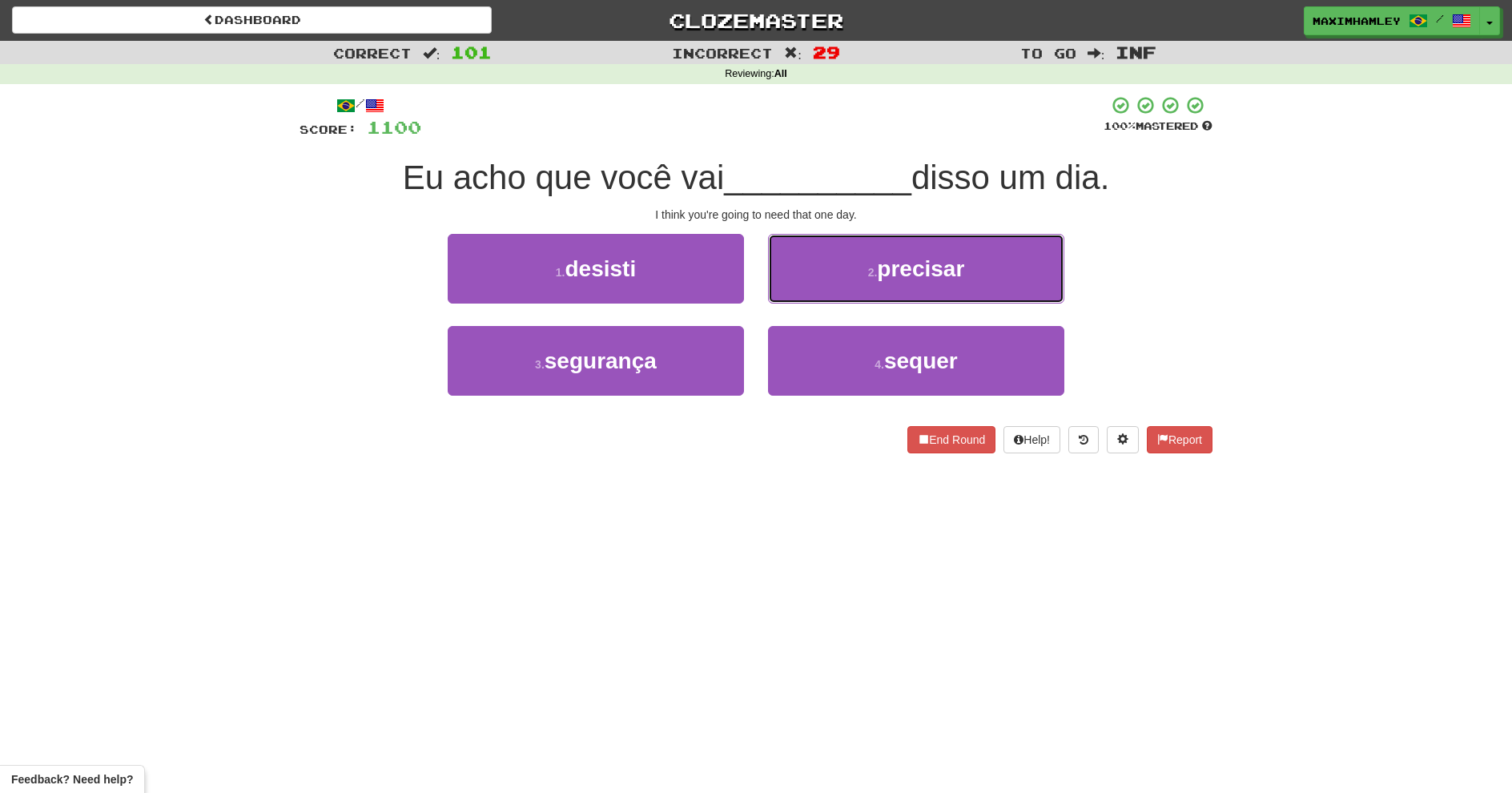
click at [835, 293] on button "2 . precisar" at bounding box center [917, 269] width 296 height 70
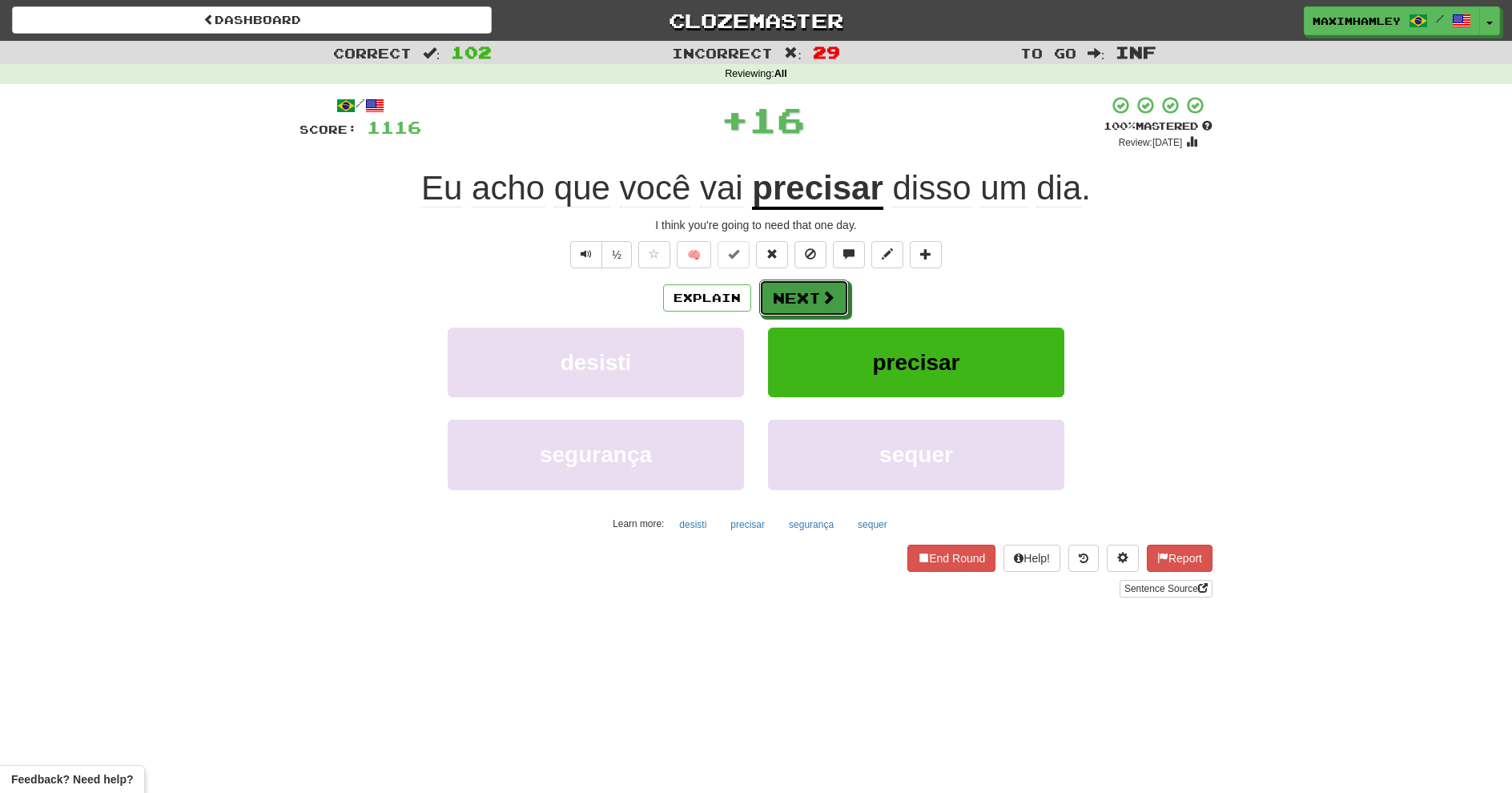
click at [794, 310] on button "Next" at bounding box center [804, 298] width 90 height 37
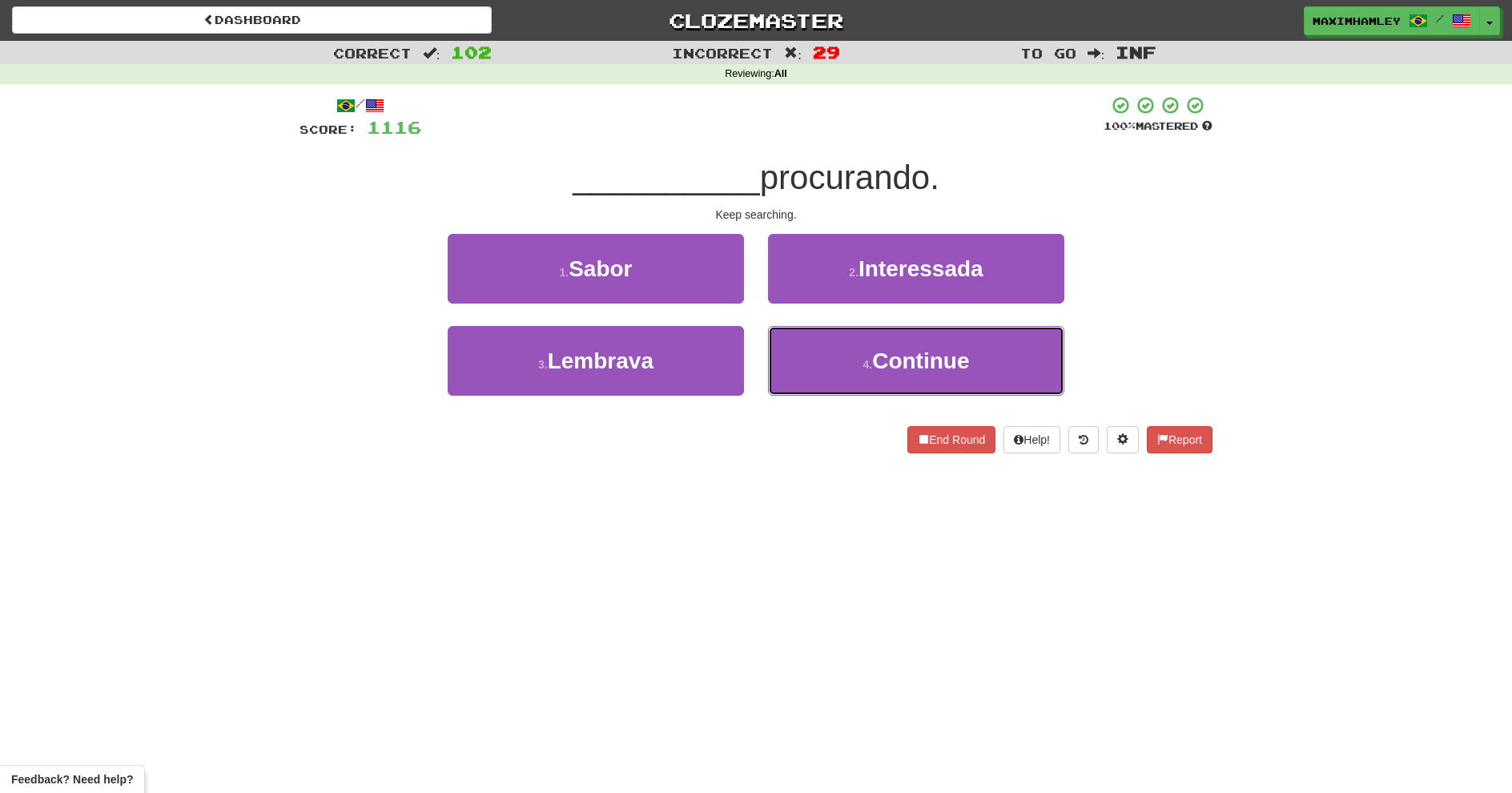
click at [818, 364] on button "4 . Continue" at bounding box center [917, 360] width 296 height 70
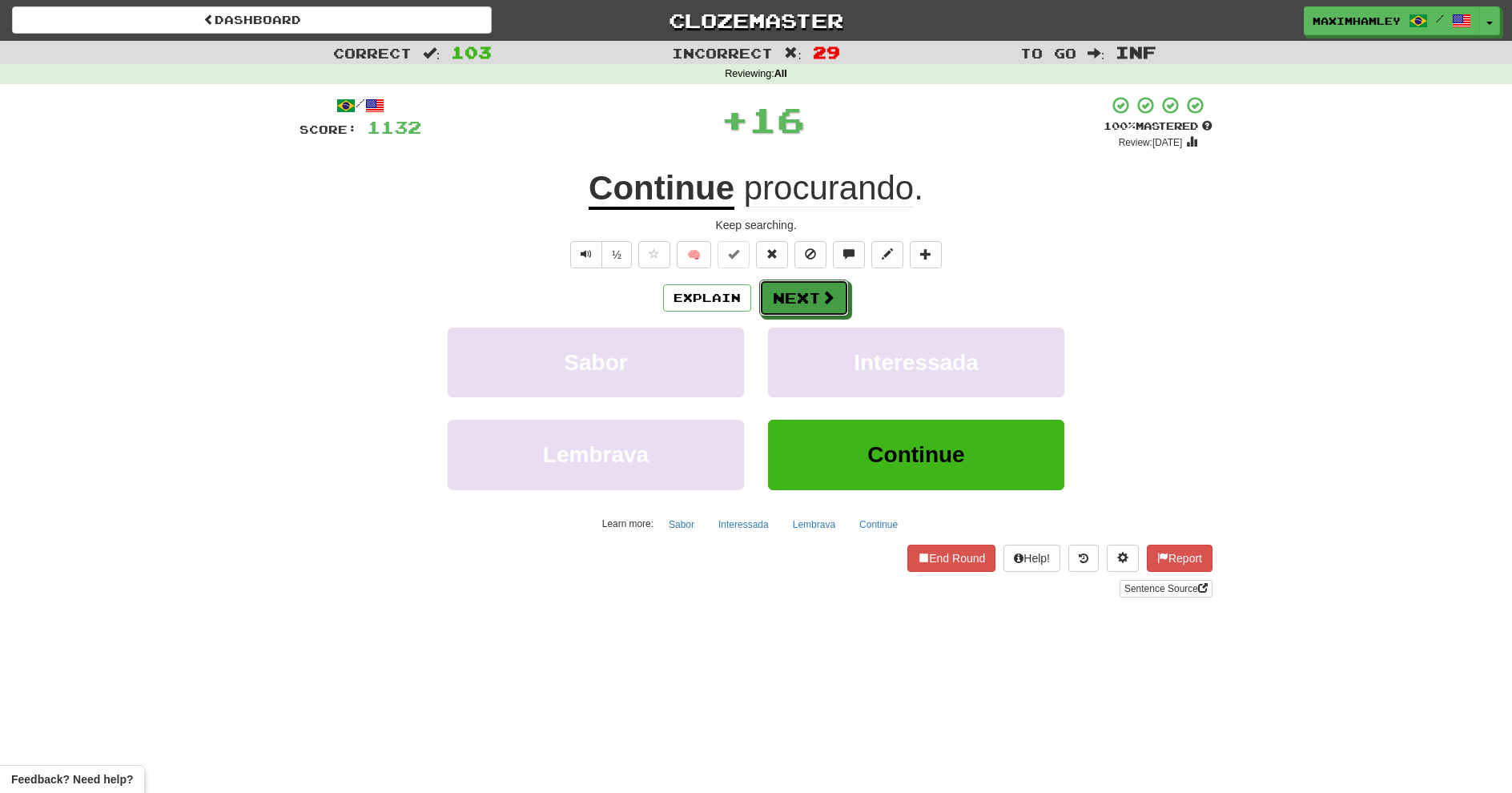
click at [789, 286] on button "Next" at bounding box center [804, 298] width 90 height 37
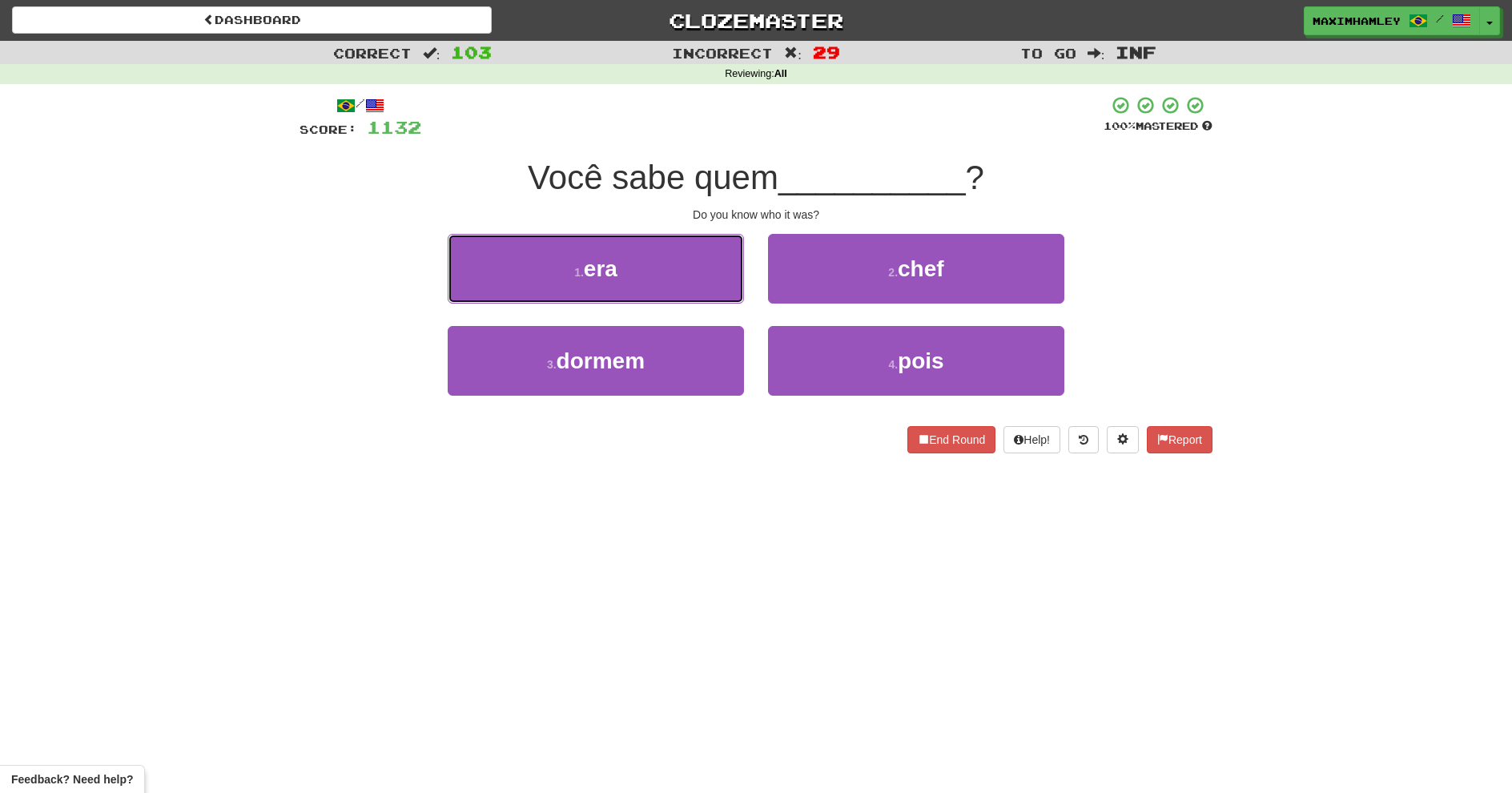
drag, startPoint x: 702, startPoint y: 284, endPoint x: 732, endPoint y: 272, distance: 32.3
click at [704, 282] on button "1 . era" at bounding box center [595, 269] width 296 height 70
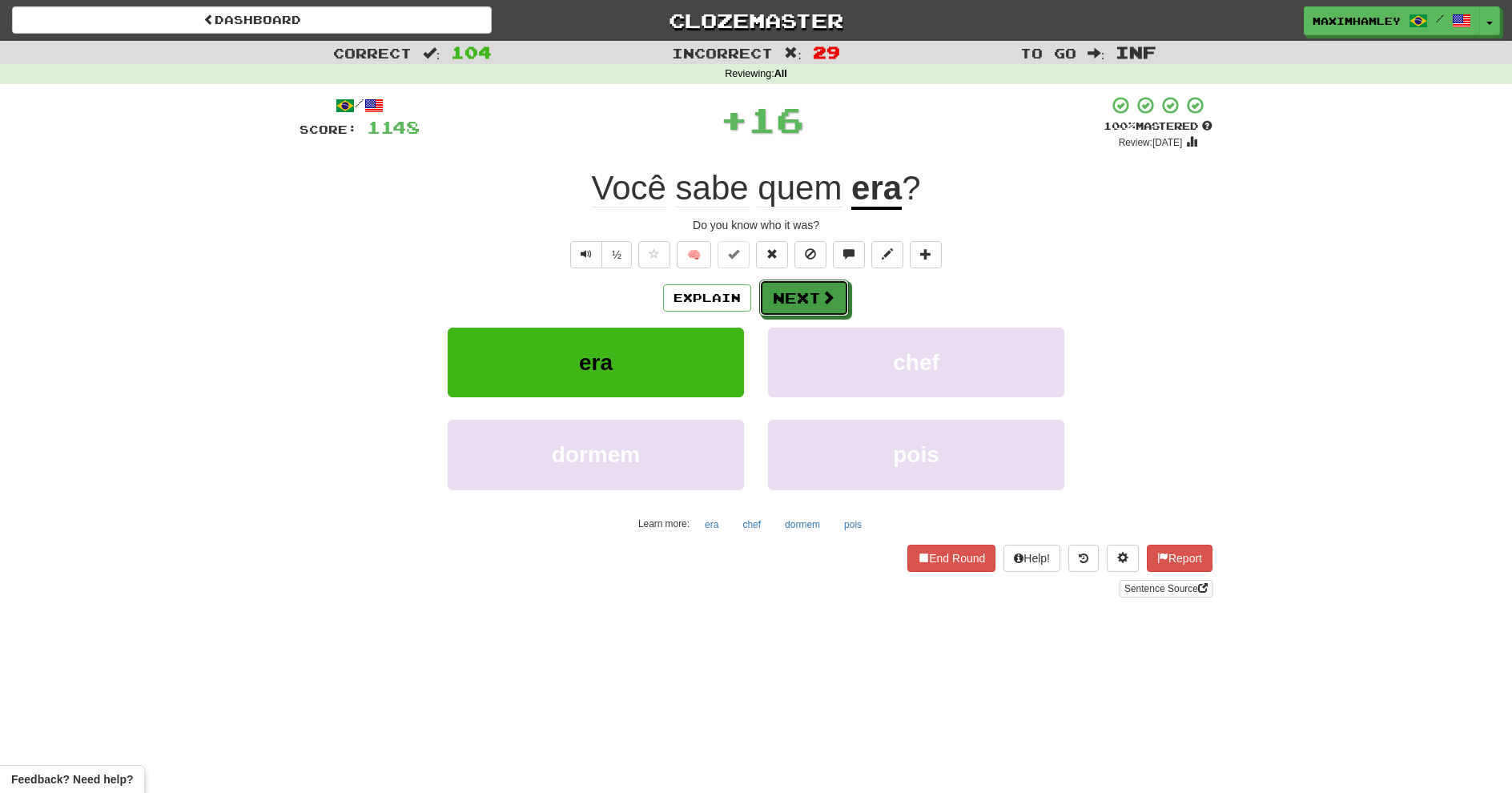
click at [814, 289] on button "Next" at bounding box center [804, 298] width 90 height 37
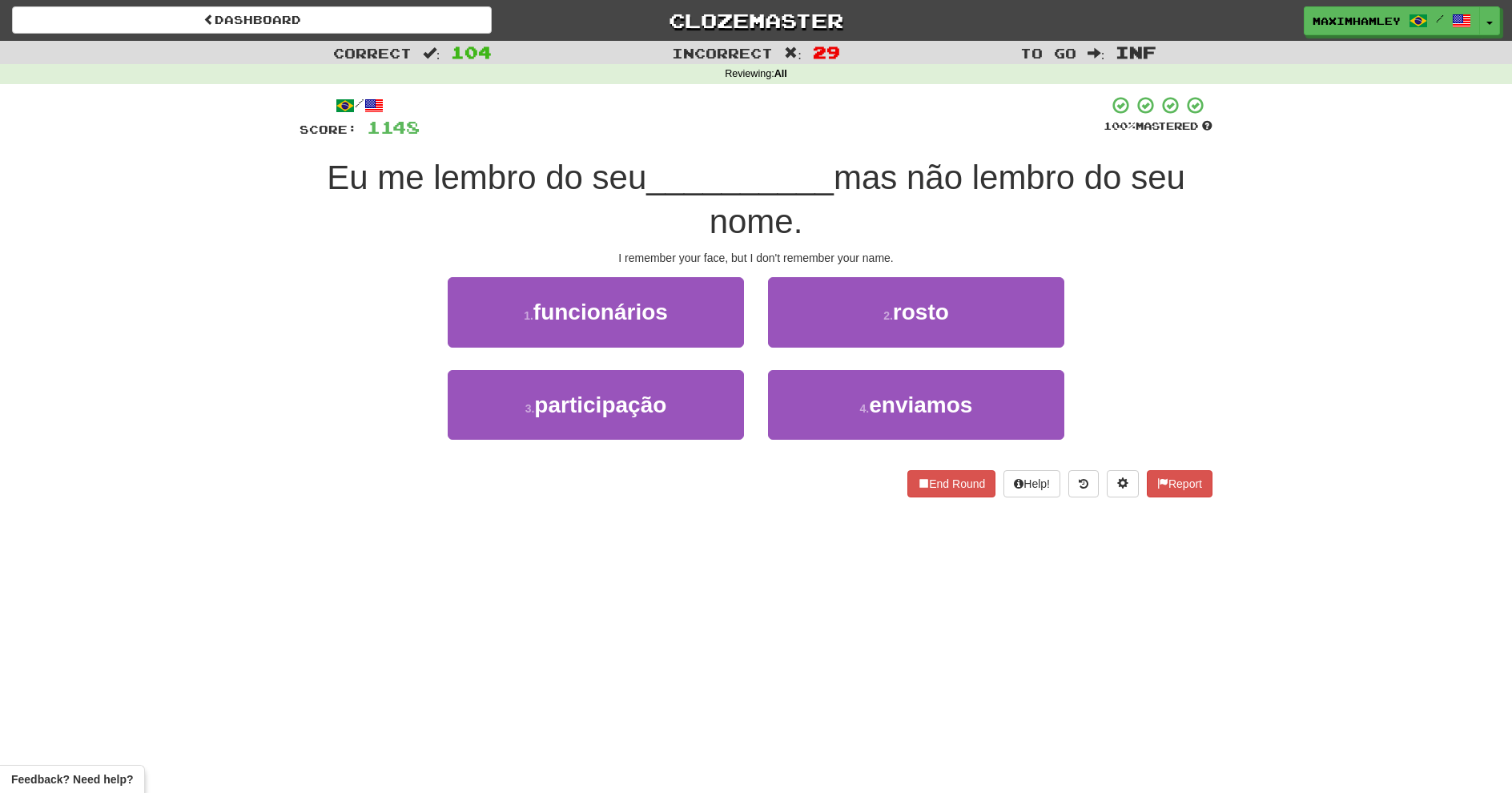
click at [833, 268] on div "/ Score: 1148 100 % Mastered Eu me lembro do seu __________ mas não lembro do s…" at bounding box center [756, 295] width 913 height 402
click at [831, 318] on button "2 . rosto" at bounding box center [917, 312] width 296 height 70
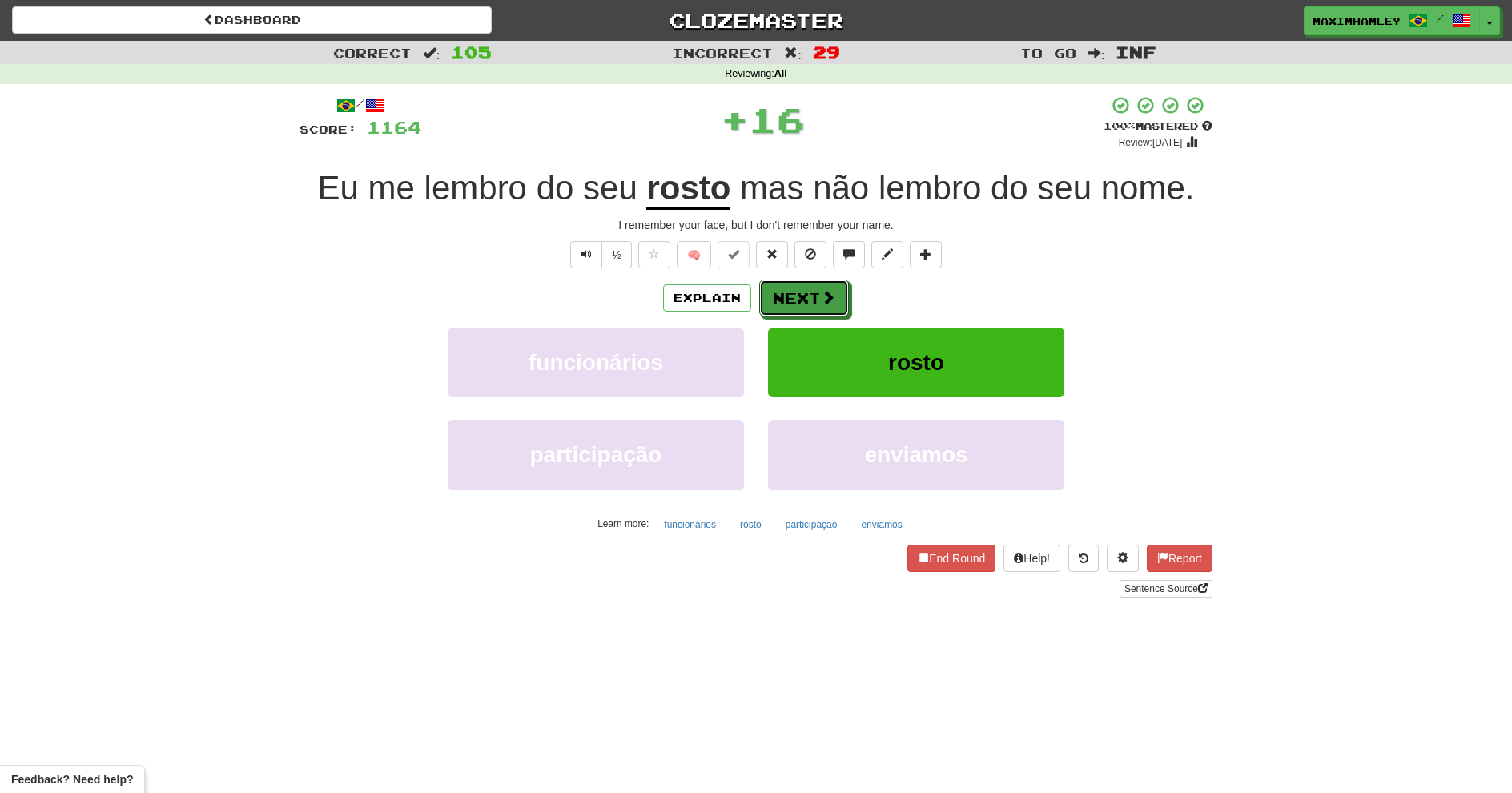
click at [790, 286] on button "Next" at bounding box center [804, 298] width 90 height 37
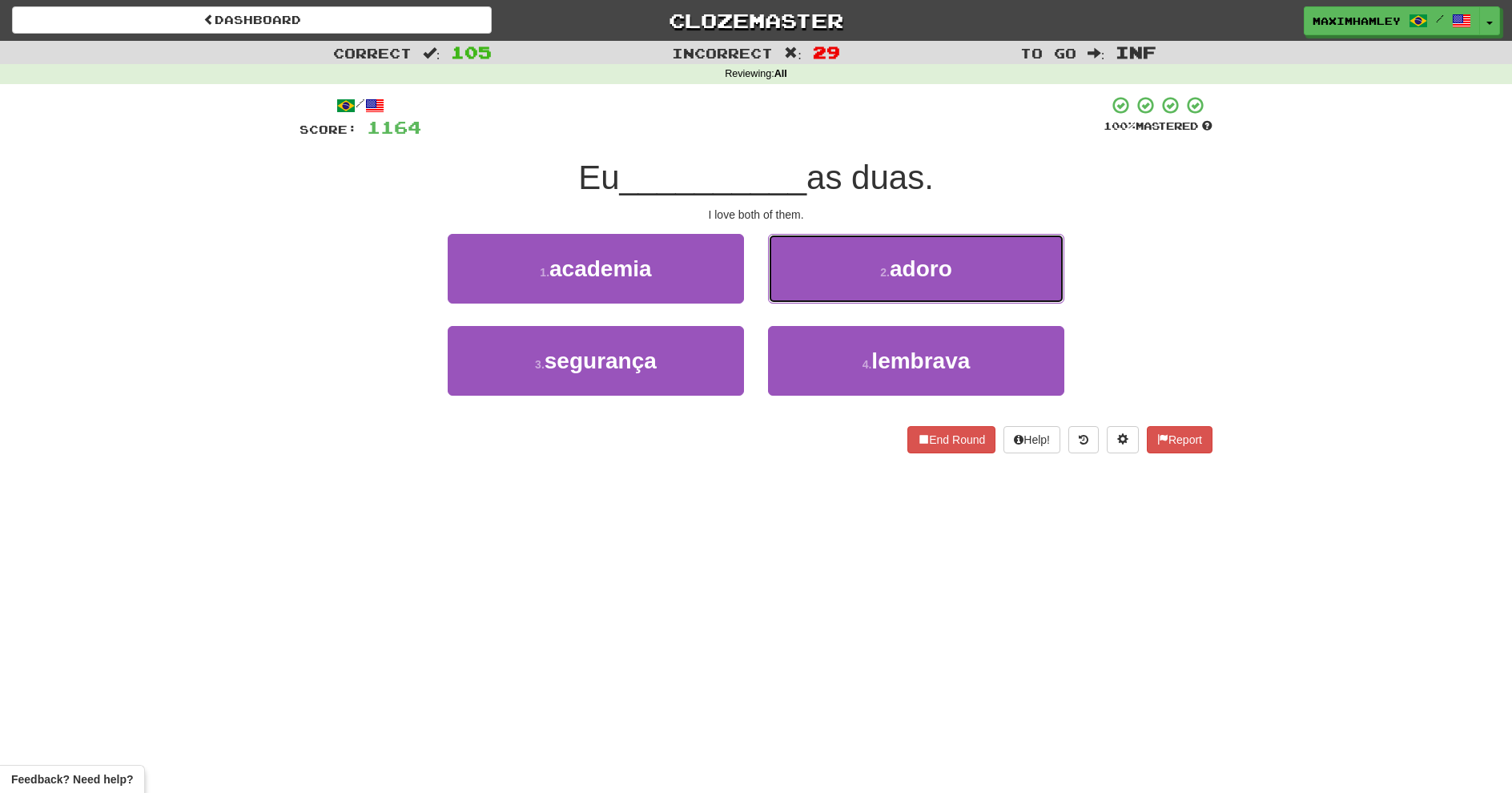
click at [835, 279] on button "2 . adoro" at bounding box center [917, 269] width 296 height 70
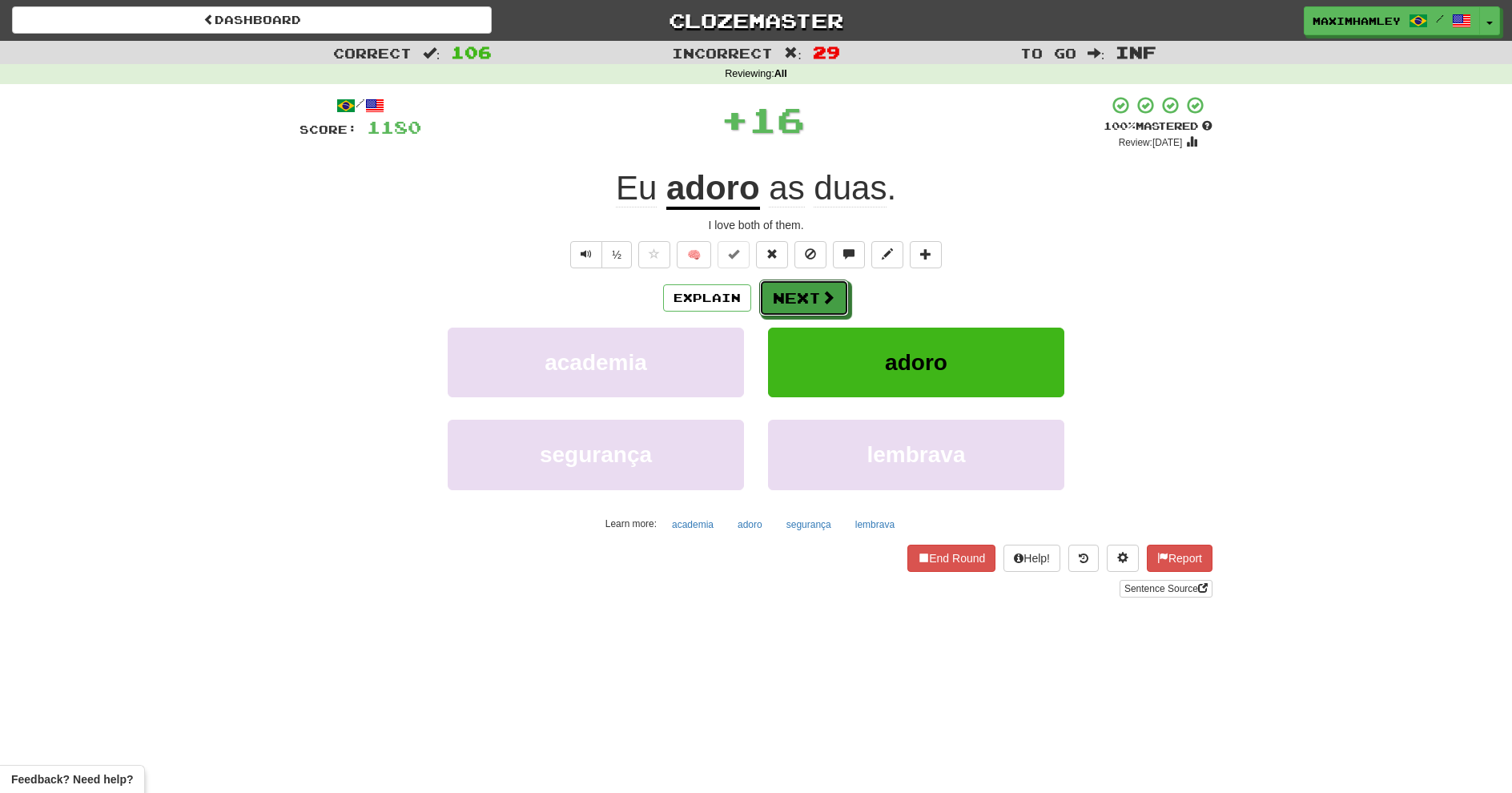
click at [786, 309] on button "Next" at bounding box center [804, 298] width 90 height 37
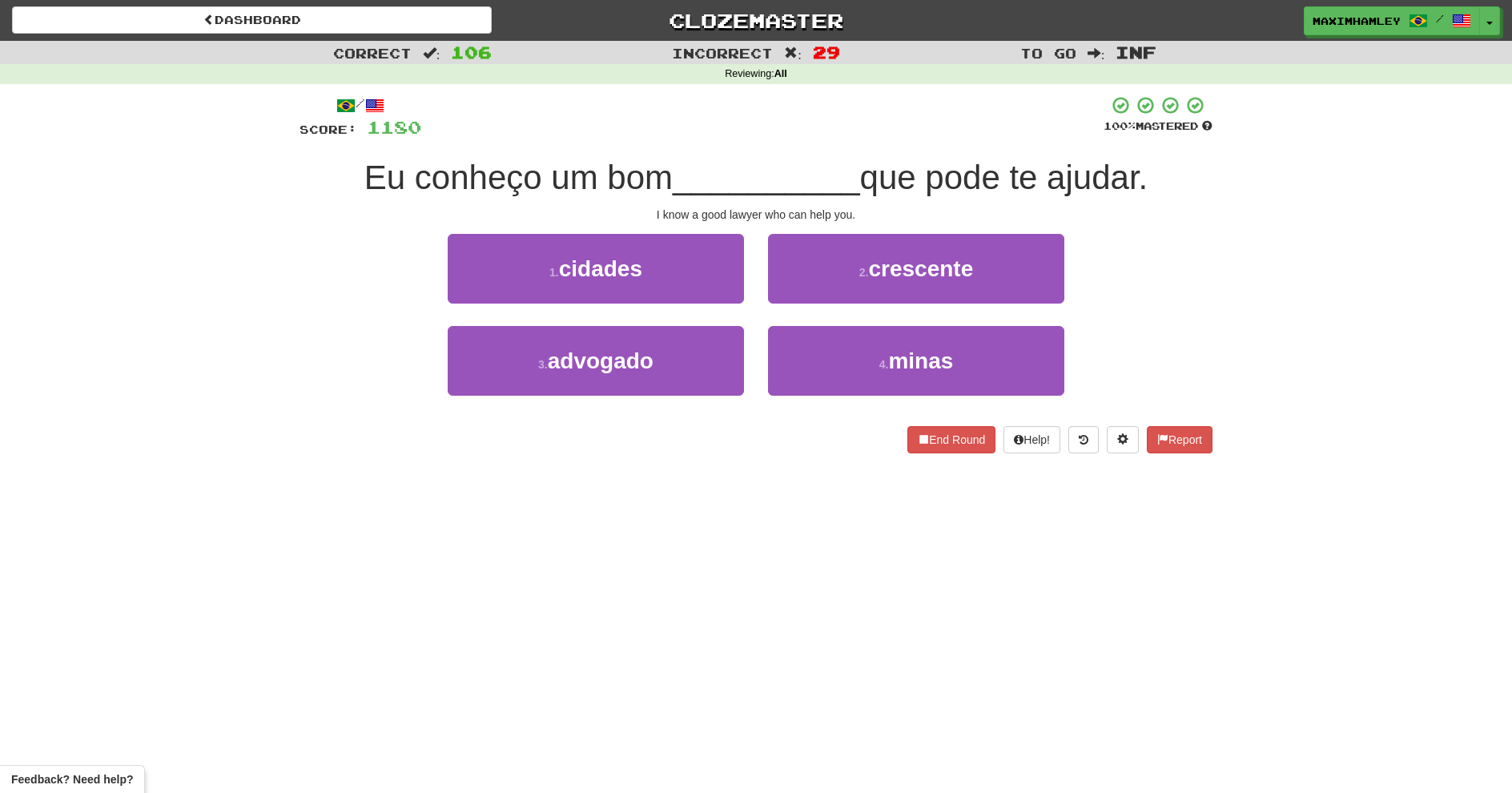
click at [458, 413] on div "3 . advogado" at bounding box center [595, 371] width 320 height 92
click at [511, 373] on button "3 . advogado" at bounding box center [595, 360] width 296 height 70
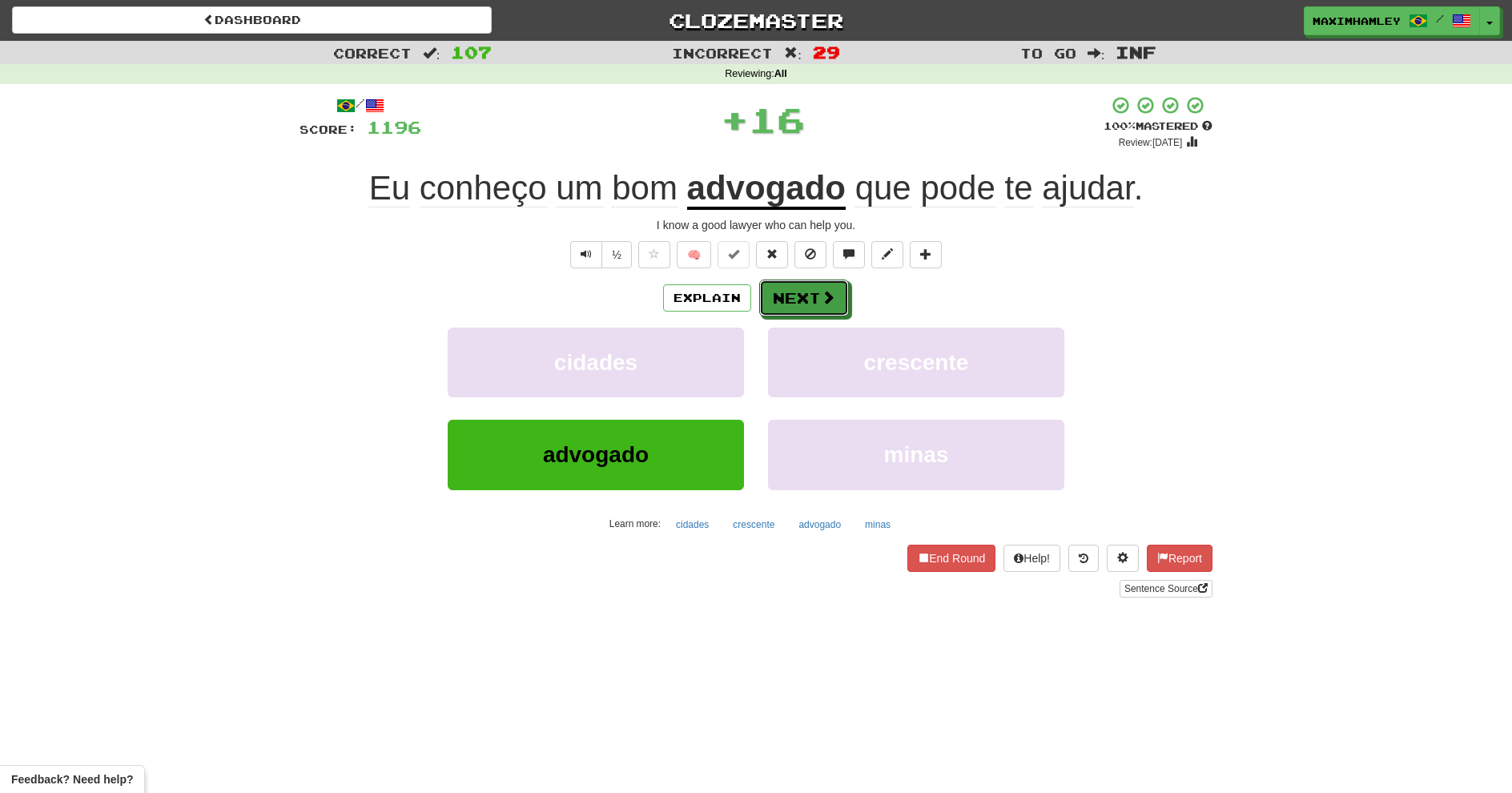
click at [773, 292] on button "Next" at bounding box center [804, 298] width 90 height 37
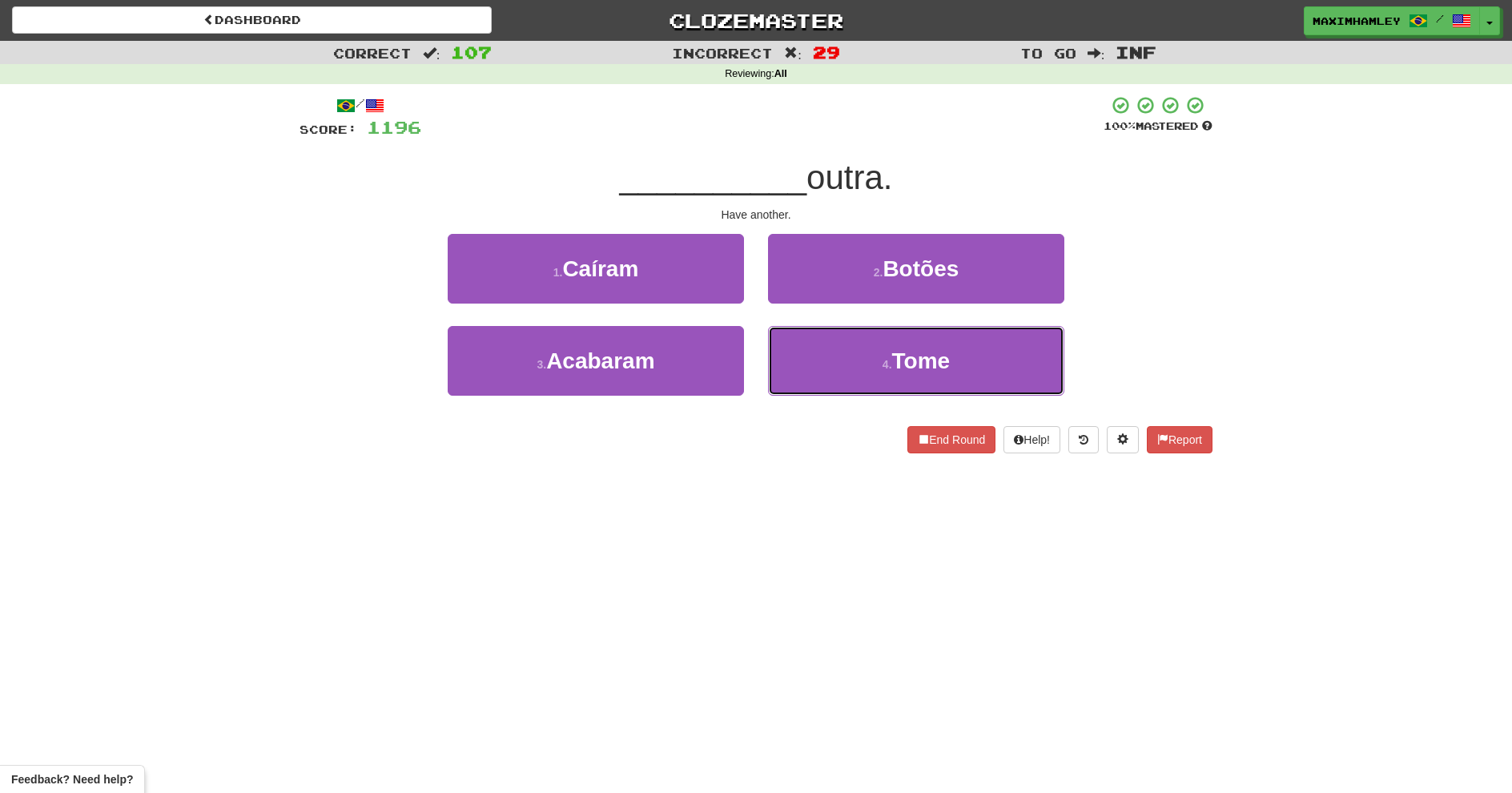
click at [888, 350] on button "4 . Tome" at bounding box center [917, 360] width 296 height 70
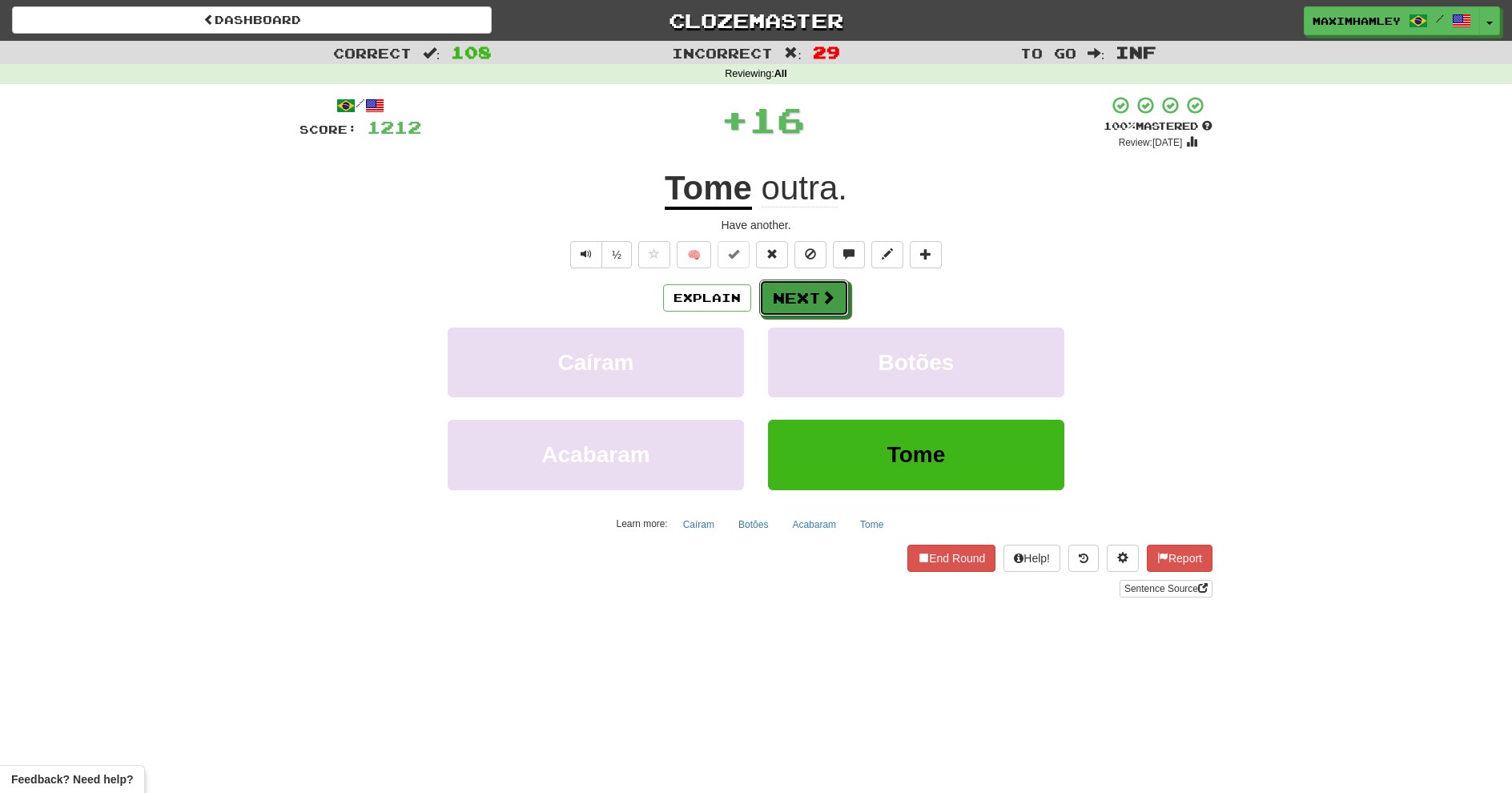
click at [814, 284] on button "Next" at bounding box center [804, 298] width 90 height 37
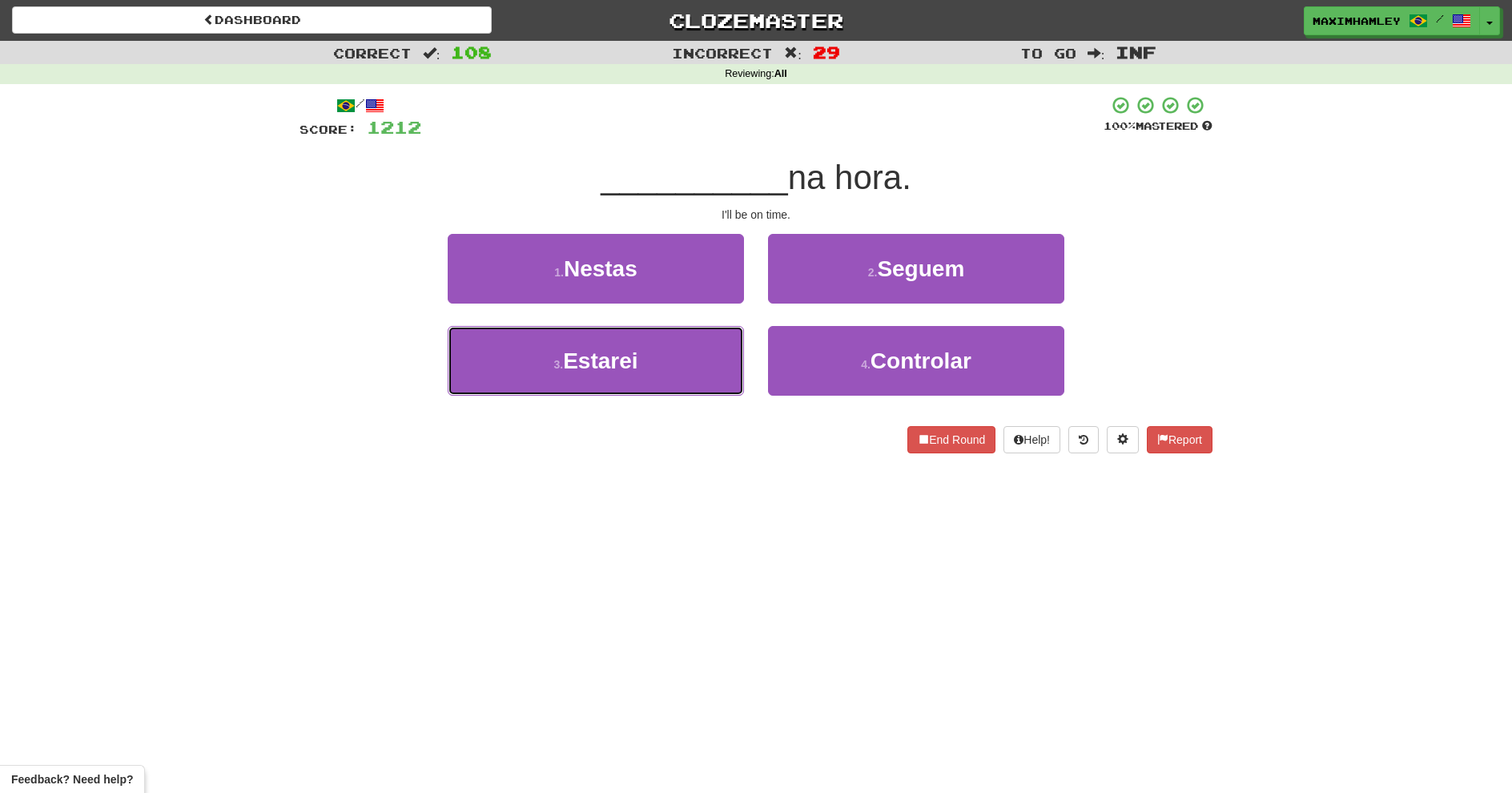
drag, startPoint x: 649, startPoint y: 349, endPoint x: 717, endPoint y: 327, distance: 71.5
click at [649, 350] on button "3 . Estarei" at bounding box center [595, 360] width 296 height 70
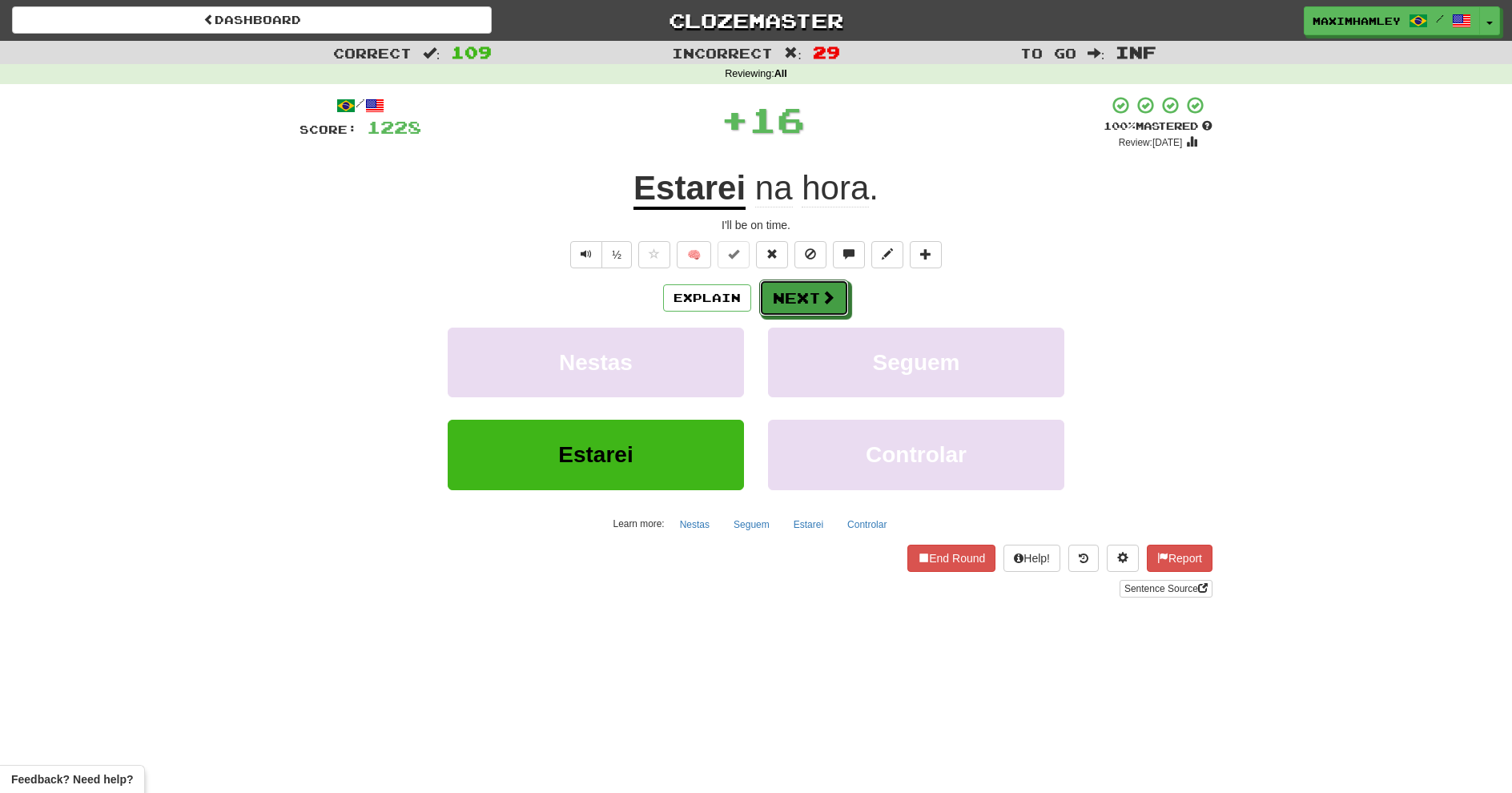
click at [806, 293] on button "Next" at bounding box center [804, 298] width 90 height 37
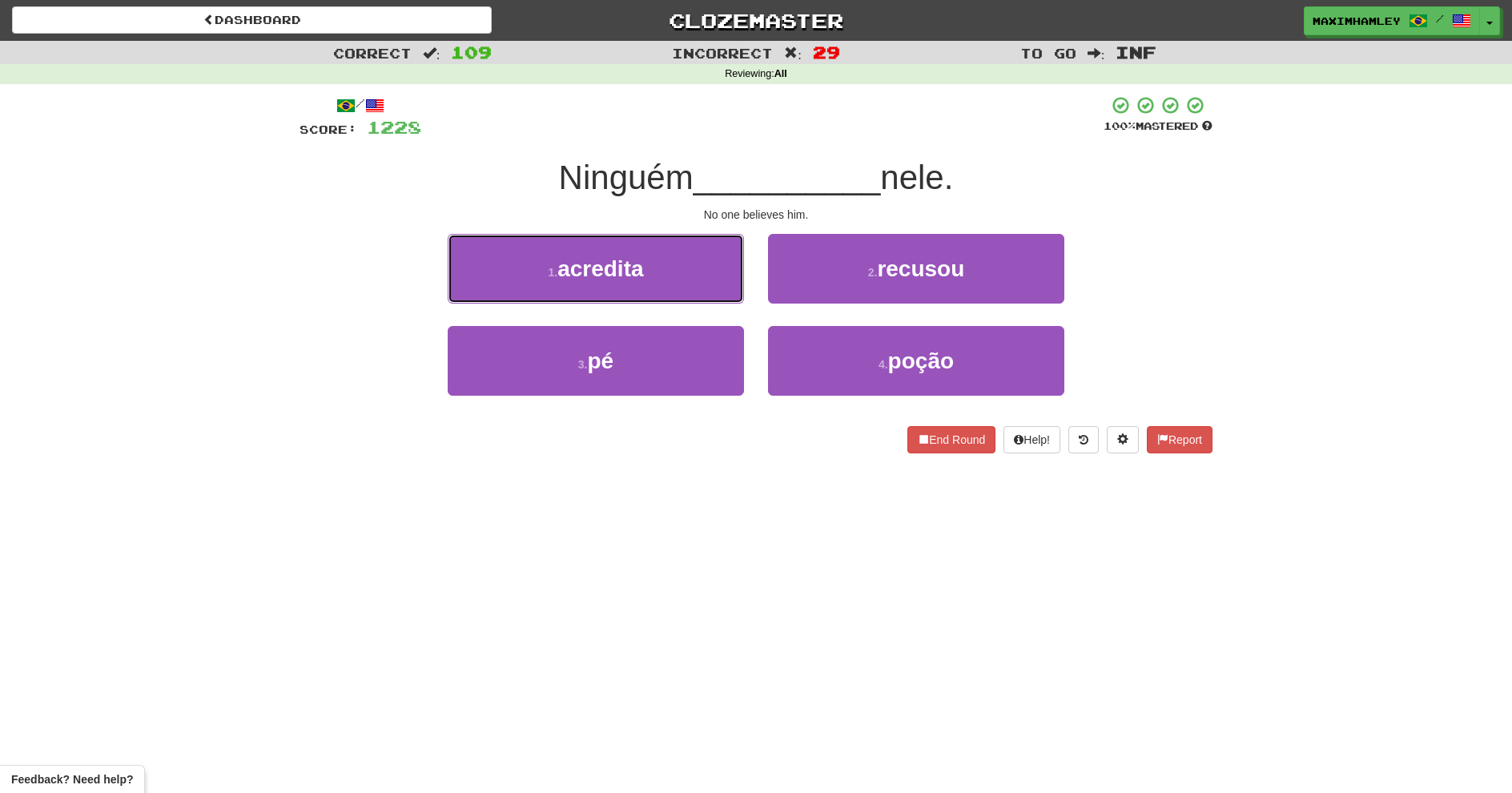
click at [668, 267] on button "1 . acredita" at bounding box center [595, 269] width 296 height 70
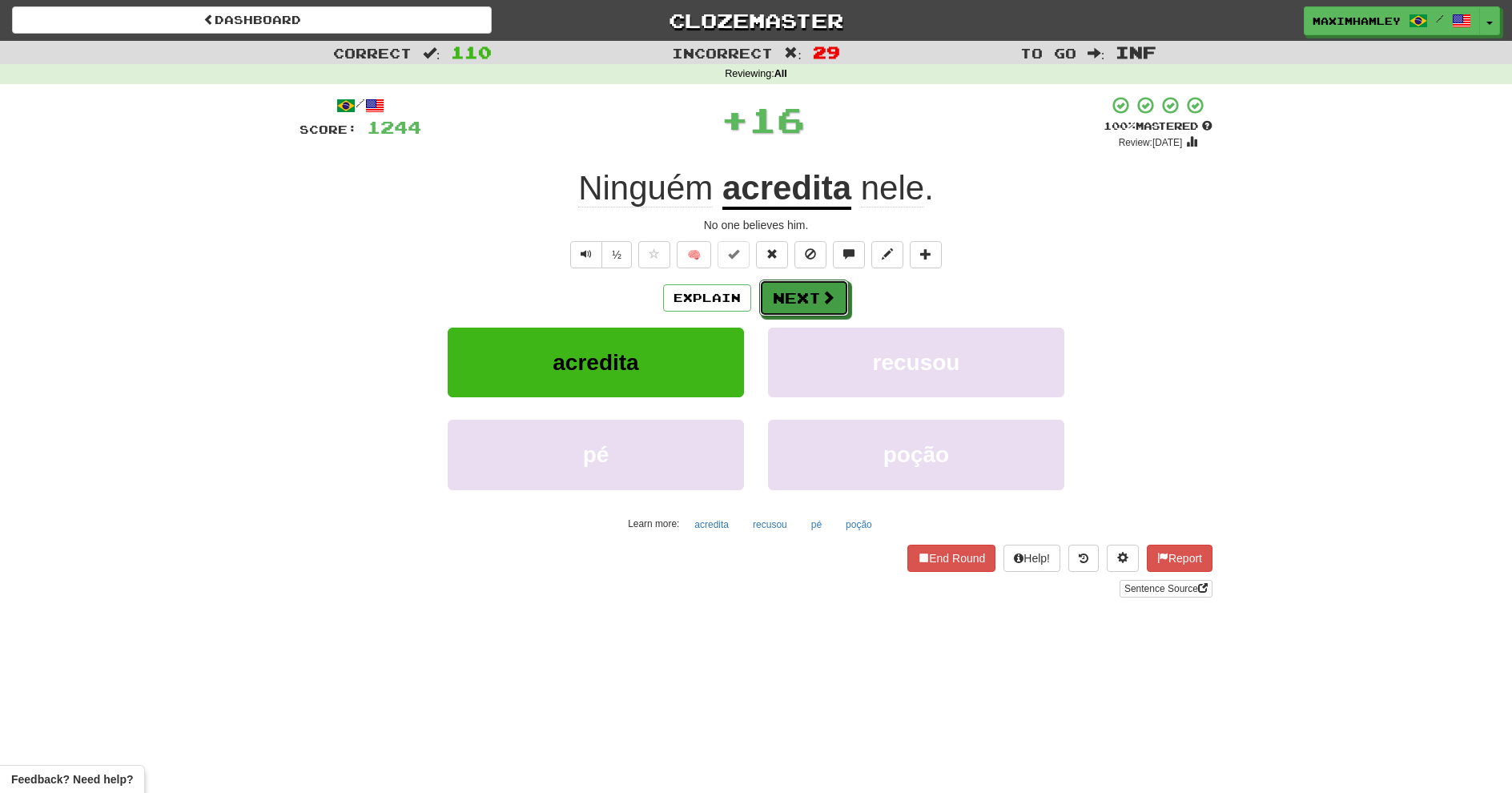
click at [802, 290] on button "Next" at bounding box center [804, 298] width 90 height 37
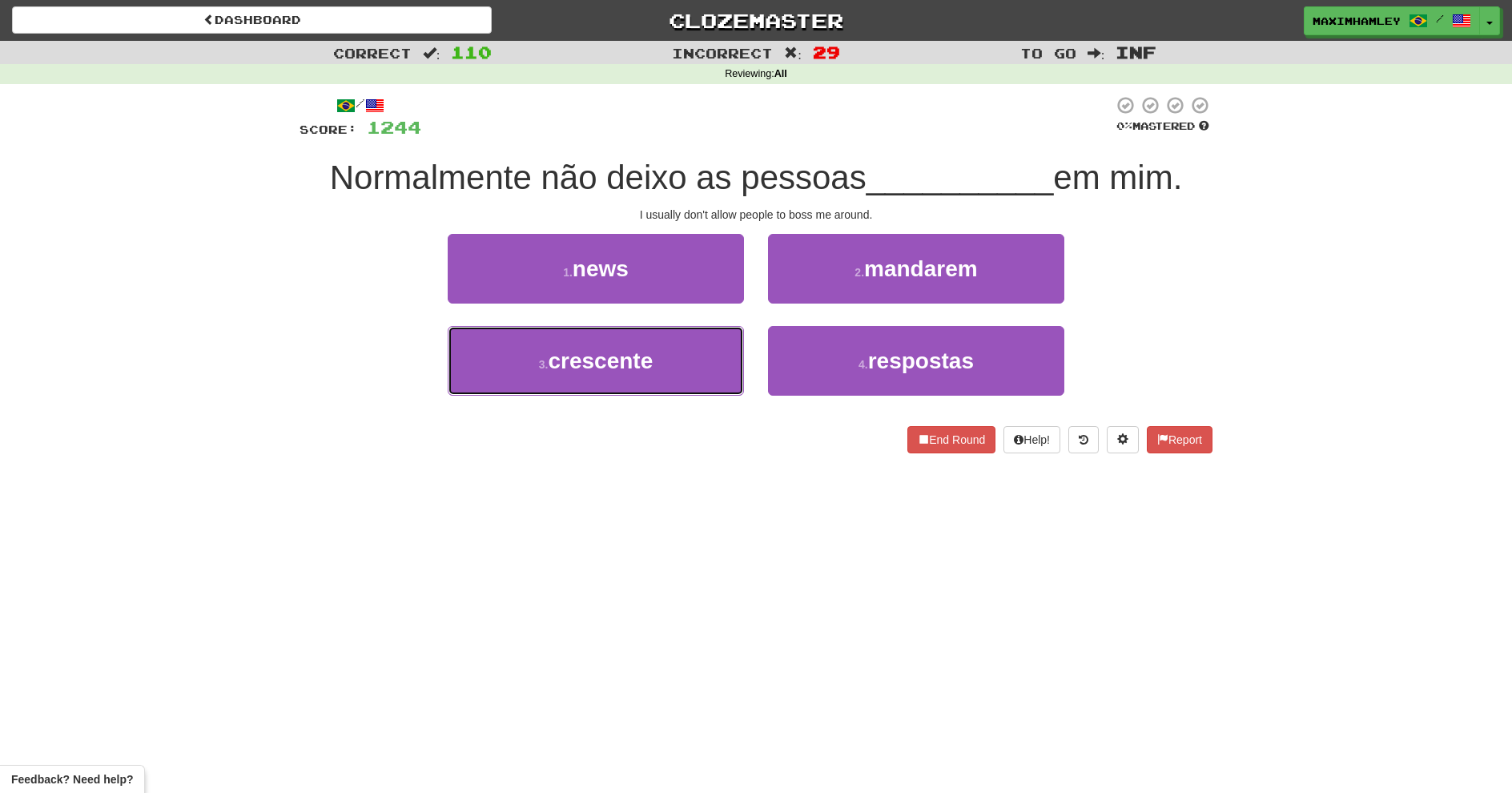
click at [653, 380] on button "3 . crescente" at bounding box center [595, 360] width 296 height 70
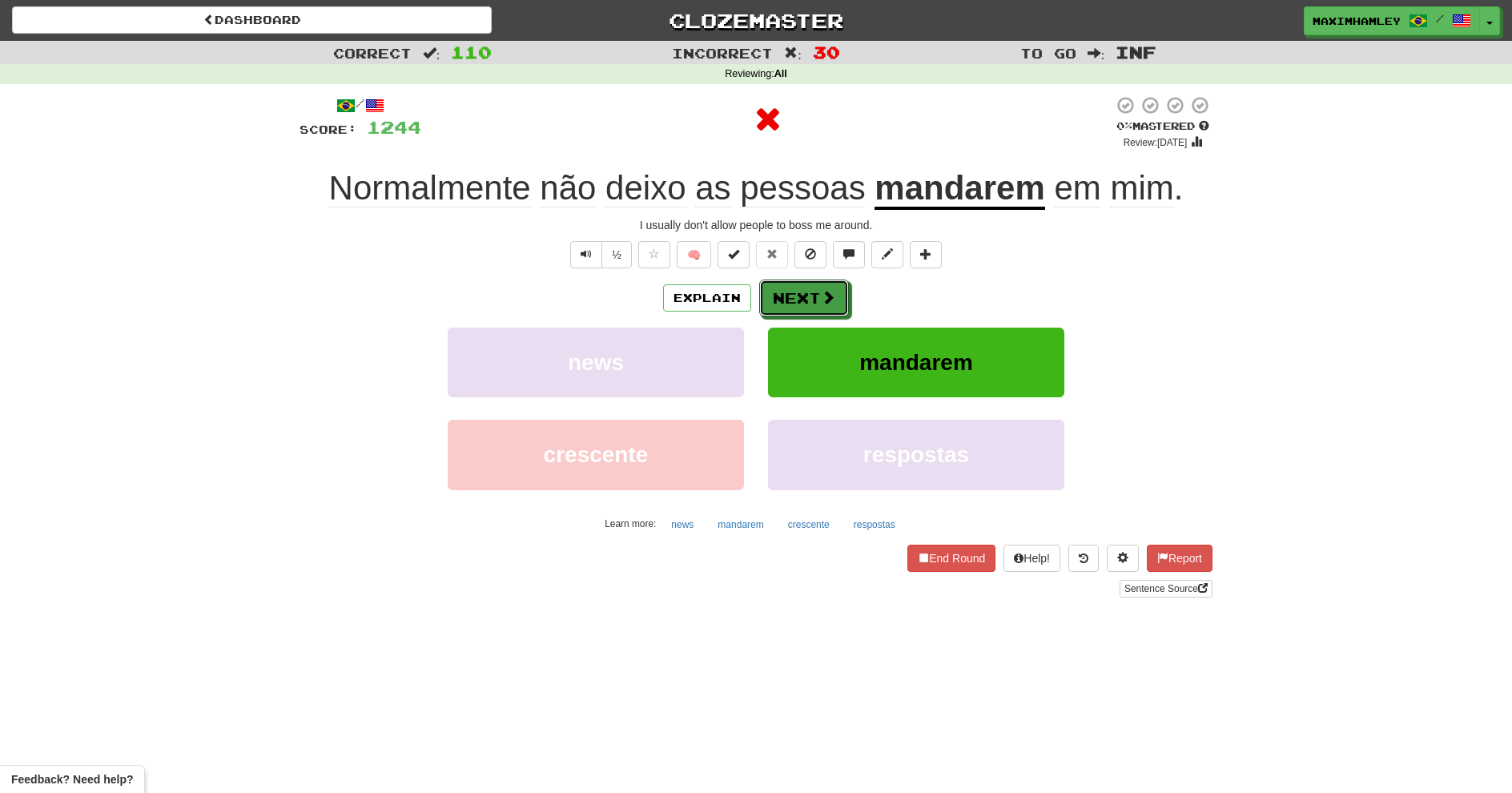
click at [783, 285] on button "Next" at bounding box center [804, 298] width 90 height 37
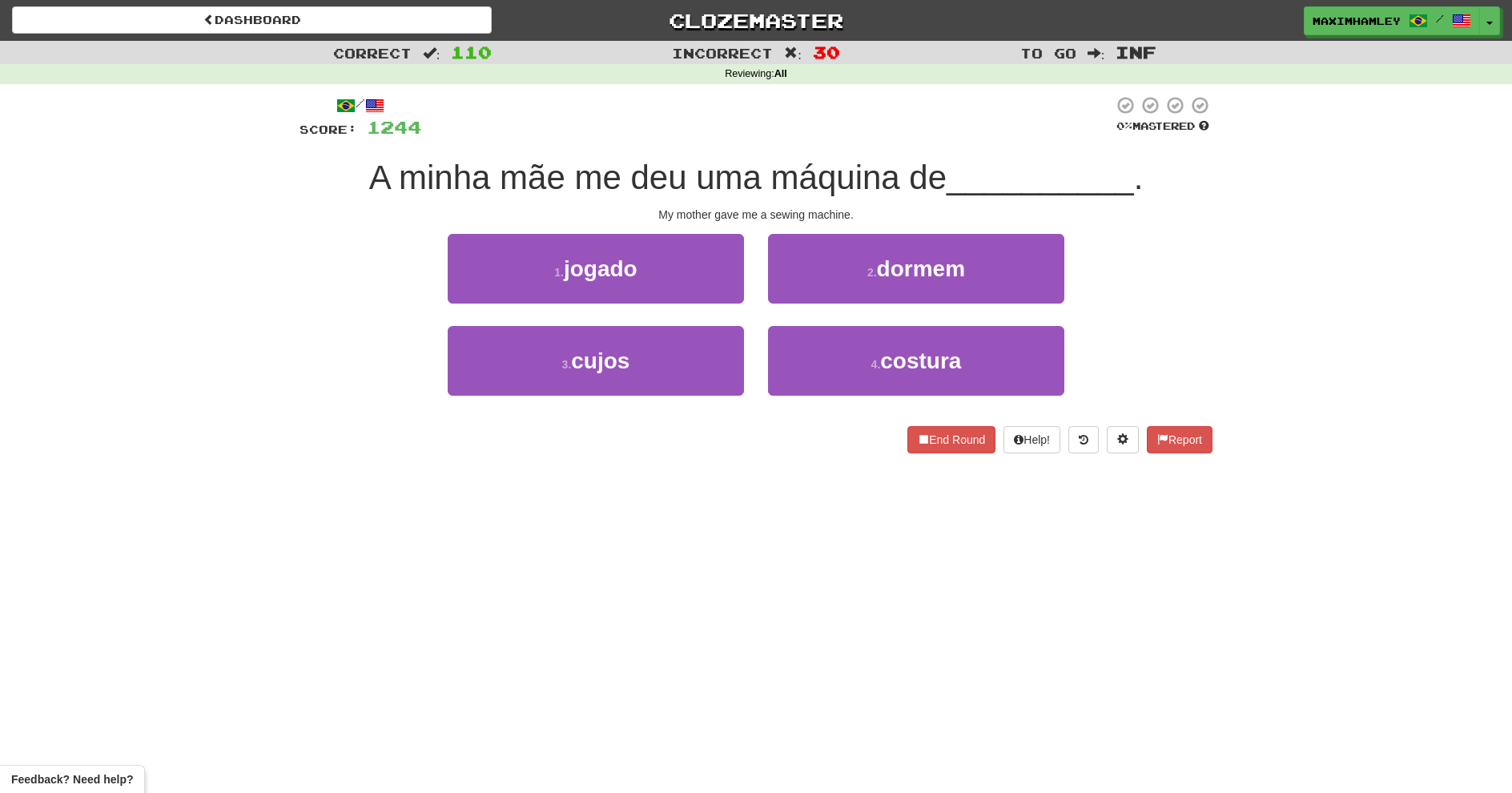
click at [757, 346] on div "4 . costura" at bounding box center [916, 371] width 320 height 92
click at [775, 348] on button "4 . costura" at bounding box center [917, 360] width 296 height 70
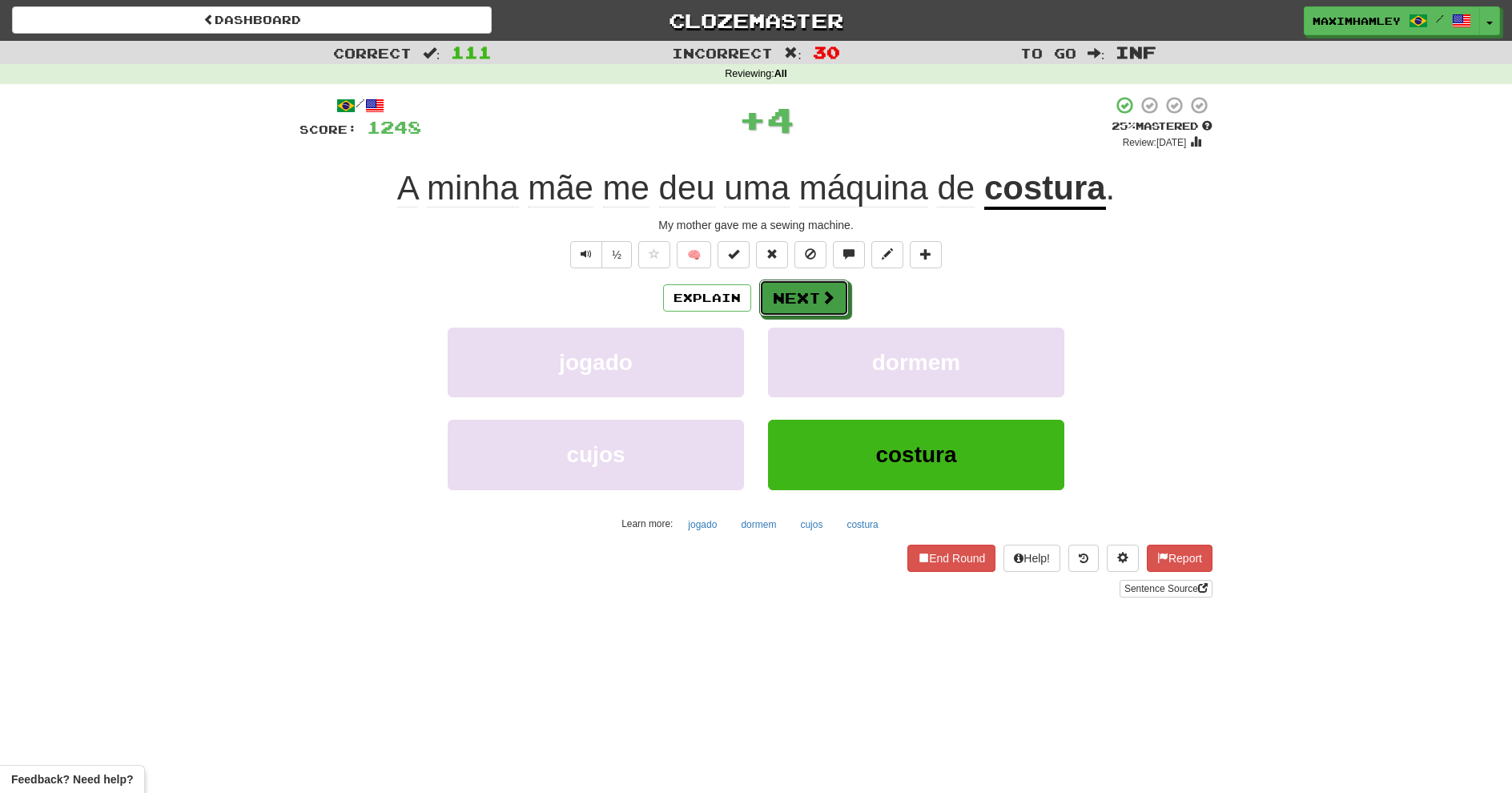
click at [782, 300] on button "Next" at bounding box center [804, 298] width 90 height 37
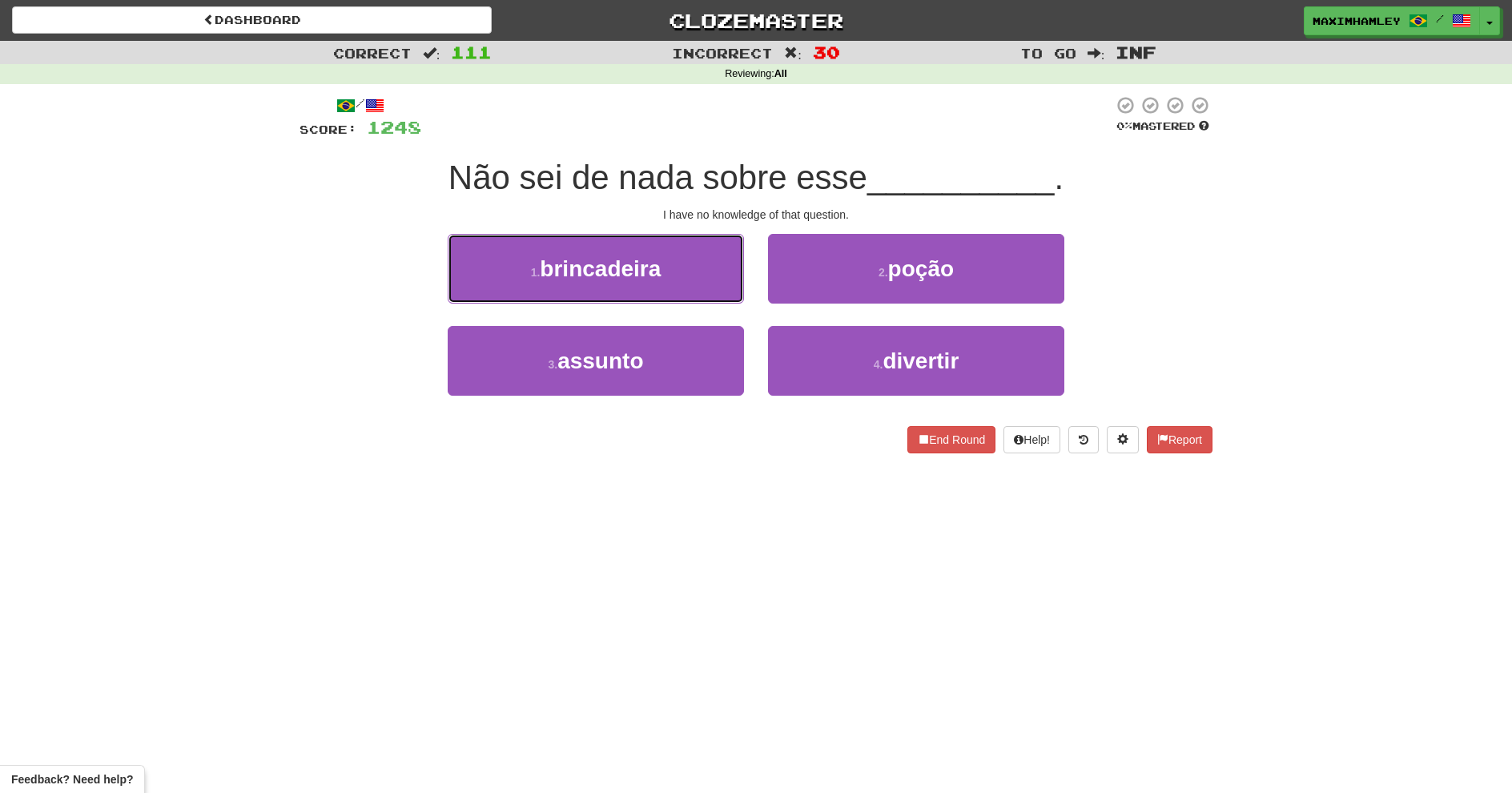
click at [620, 273] on span "brincadeira" at bounding box center [600, 268] width 121 height 25
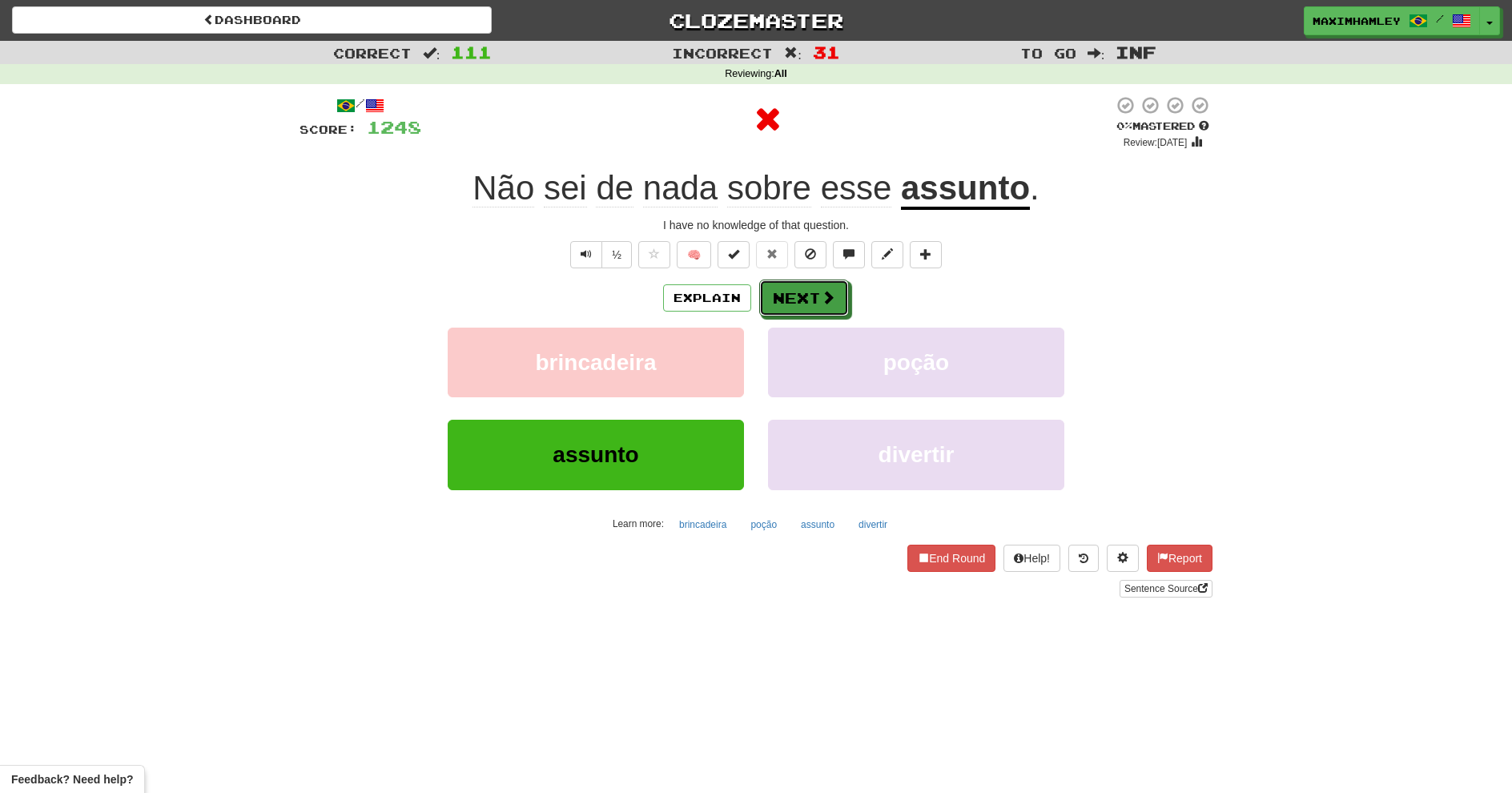
click at [782, 315] on button "Next" at bounding box center [804, 298] width 90 height 37
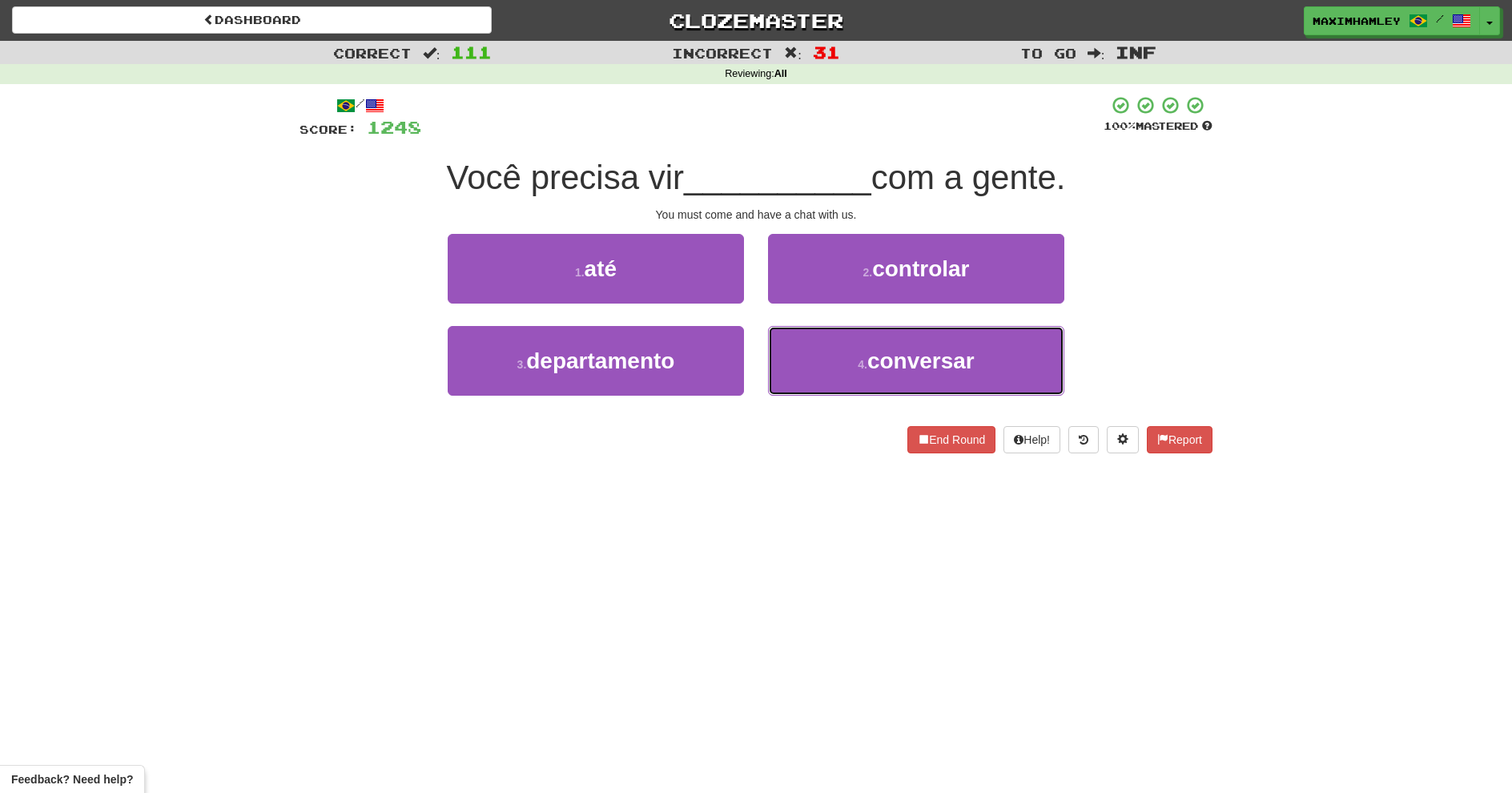
click at [849, 362] on button "4 . conversar" at bounding box center [917, 360] width 296 height 70
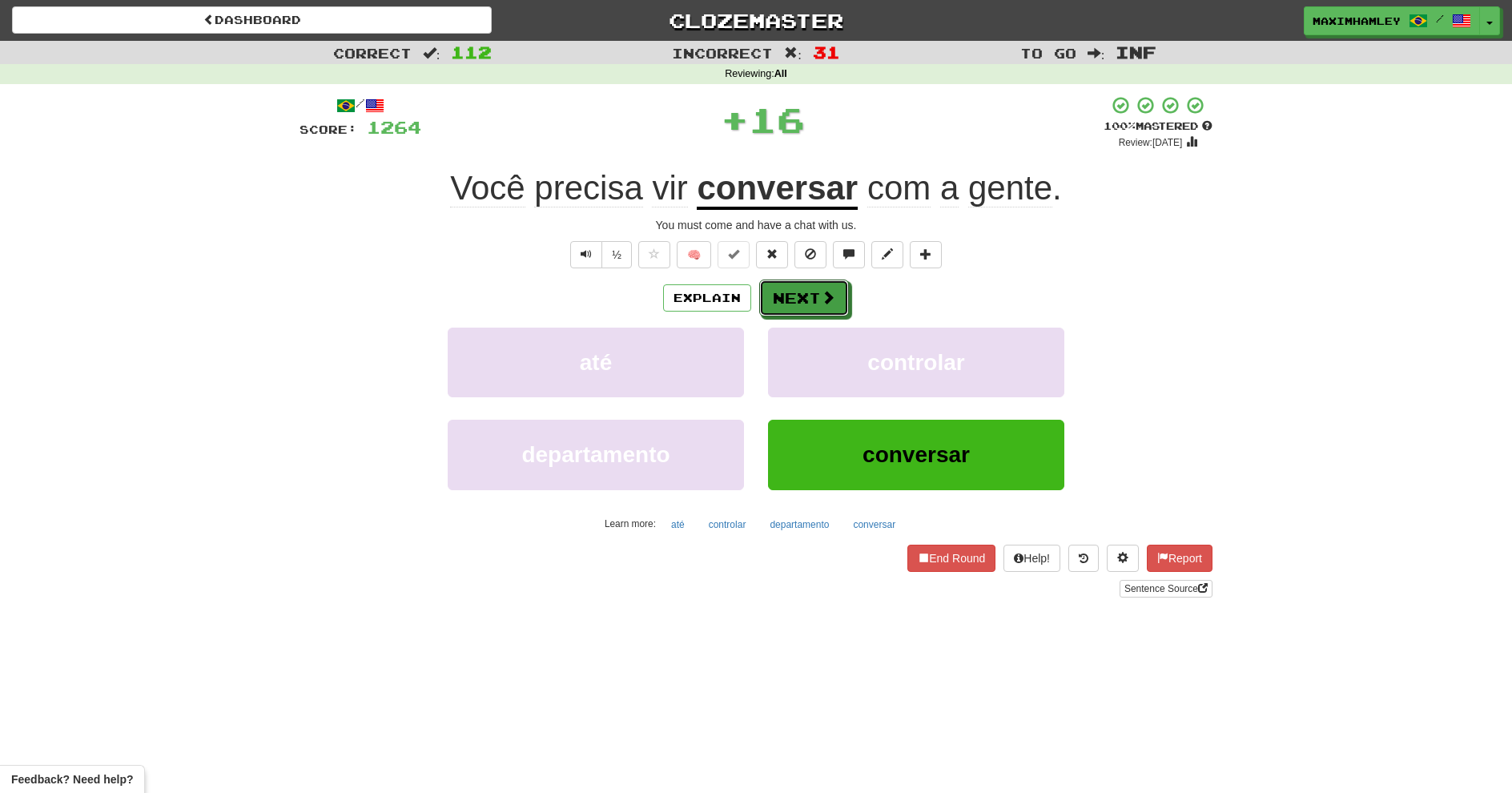
click at [819, 293] on button "Next" at bounding box center [804, 298] width 90 height 37
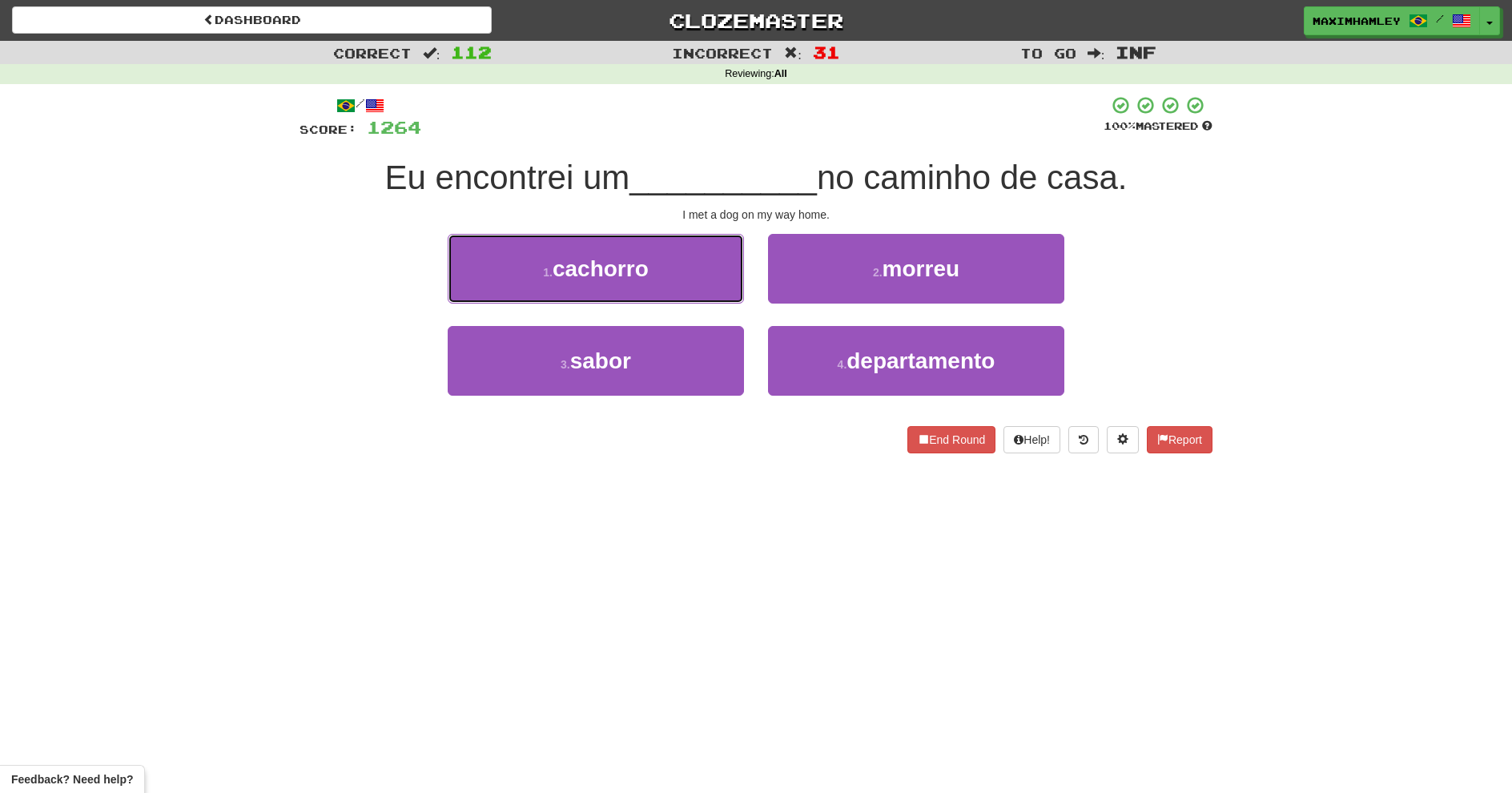
click at [708, 273] on button "1 . cachorro" at bounding box center [595, 269] width 296 height 70
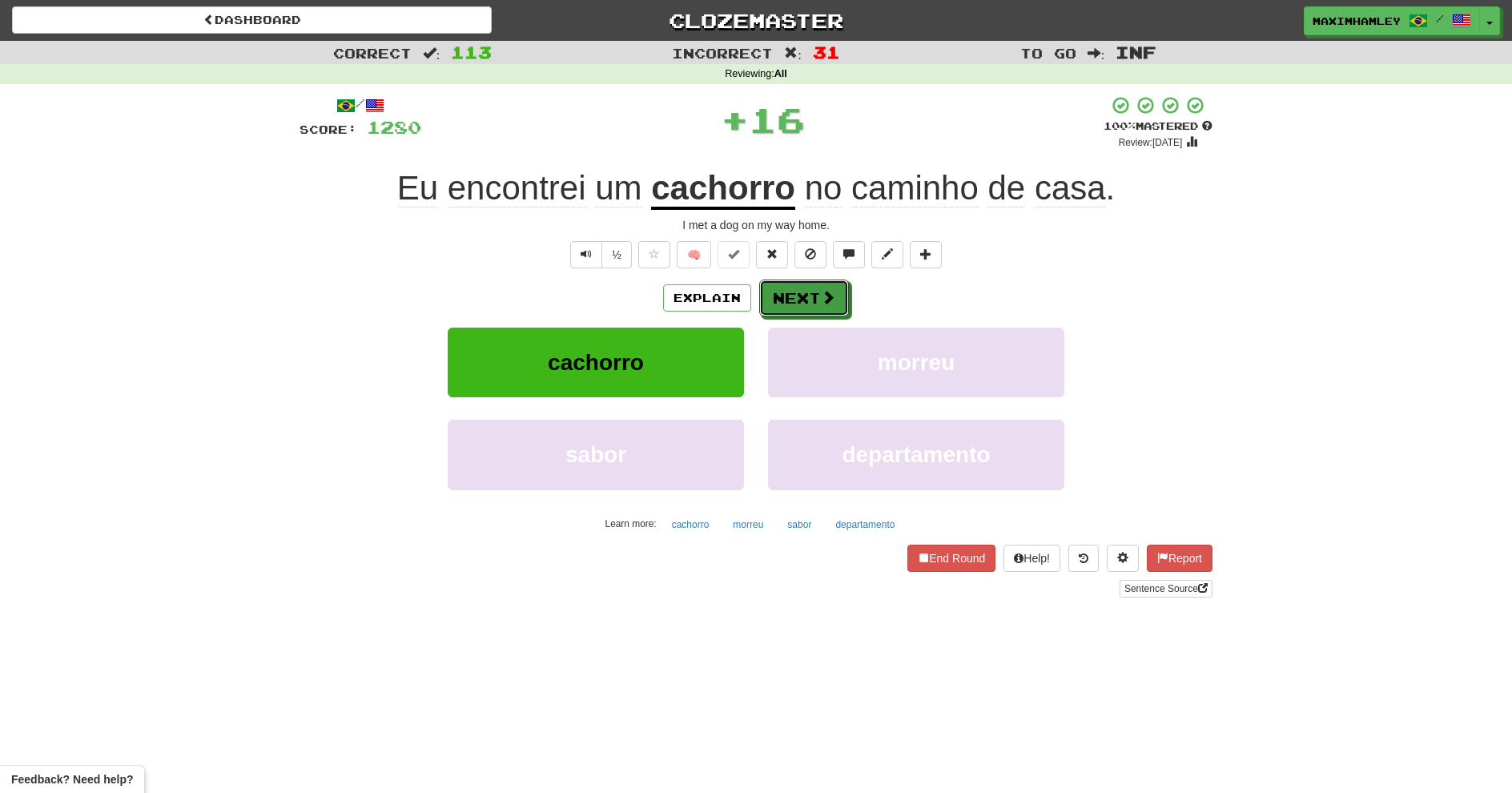
click at [801, 305] on button "Next" at bounding box center [804, 298] width 90 height 37
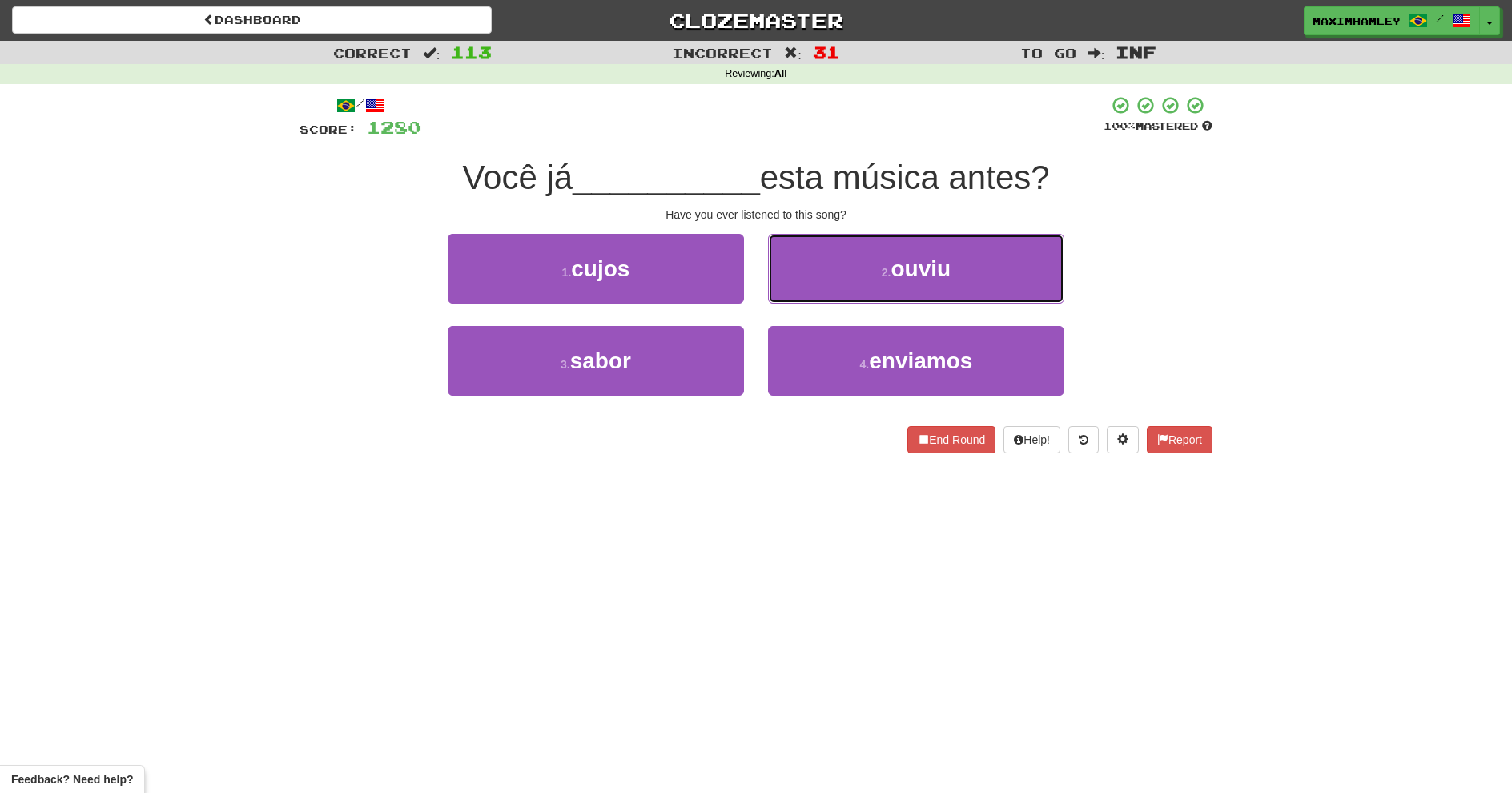
click at [849, 271] on button "2 . ouviu" at bounding box center [917, 269] width 296 height 70
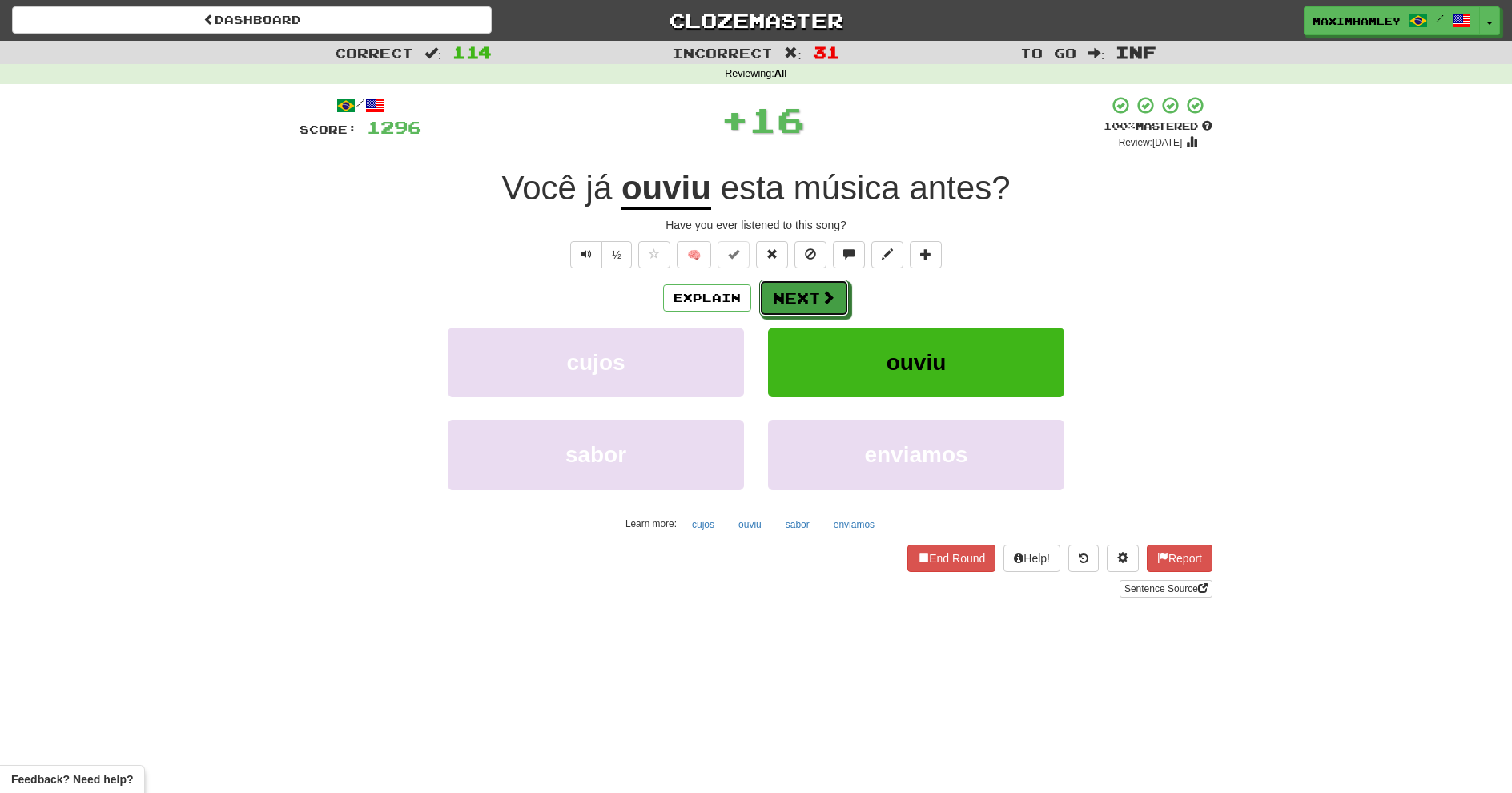
click at [820, 295] on button "Next" at bounding box center [804, 298] width 90 height 37
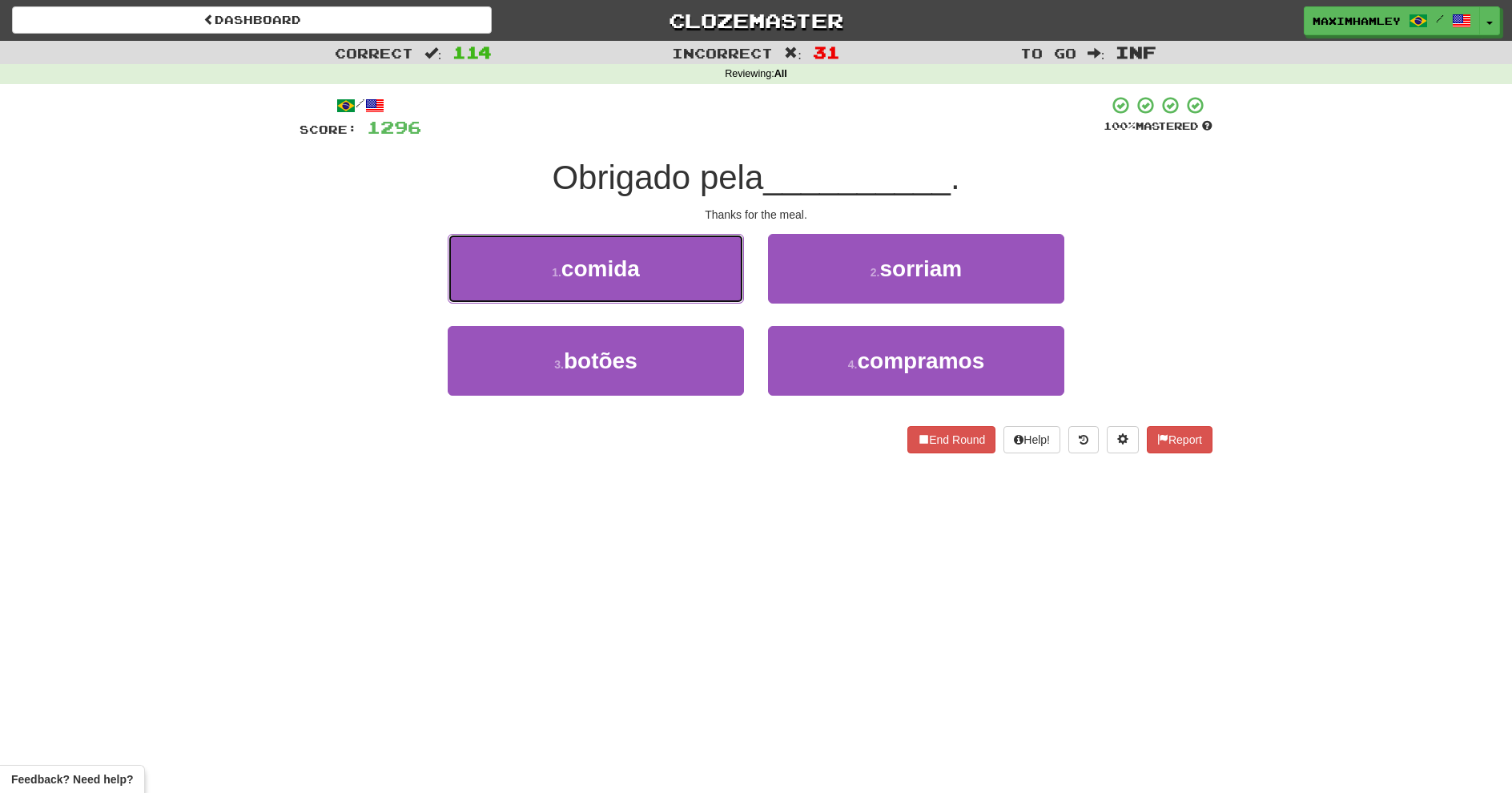
click at [657, 267] on button "1 . comida" at bounding box center [595, 269] width 296 height 70
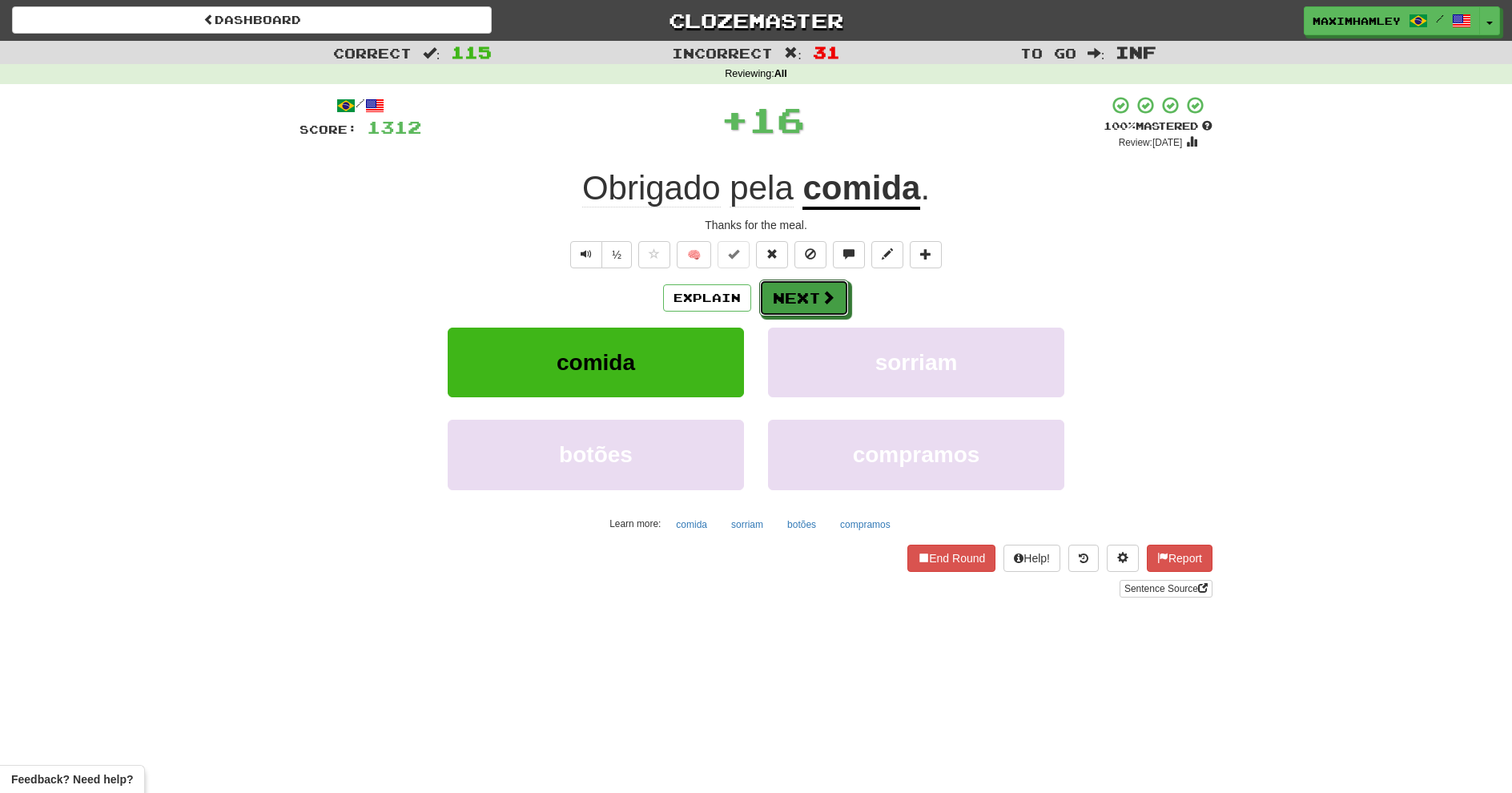
click at [798, 288] on button "Next" at bounding box center [804, 298] width 90 height 37
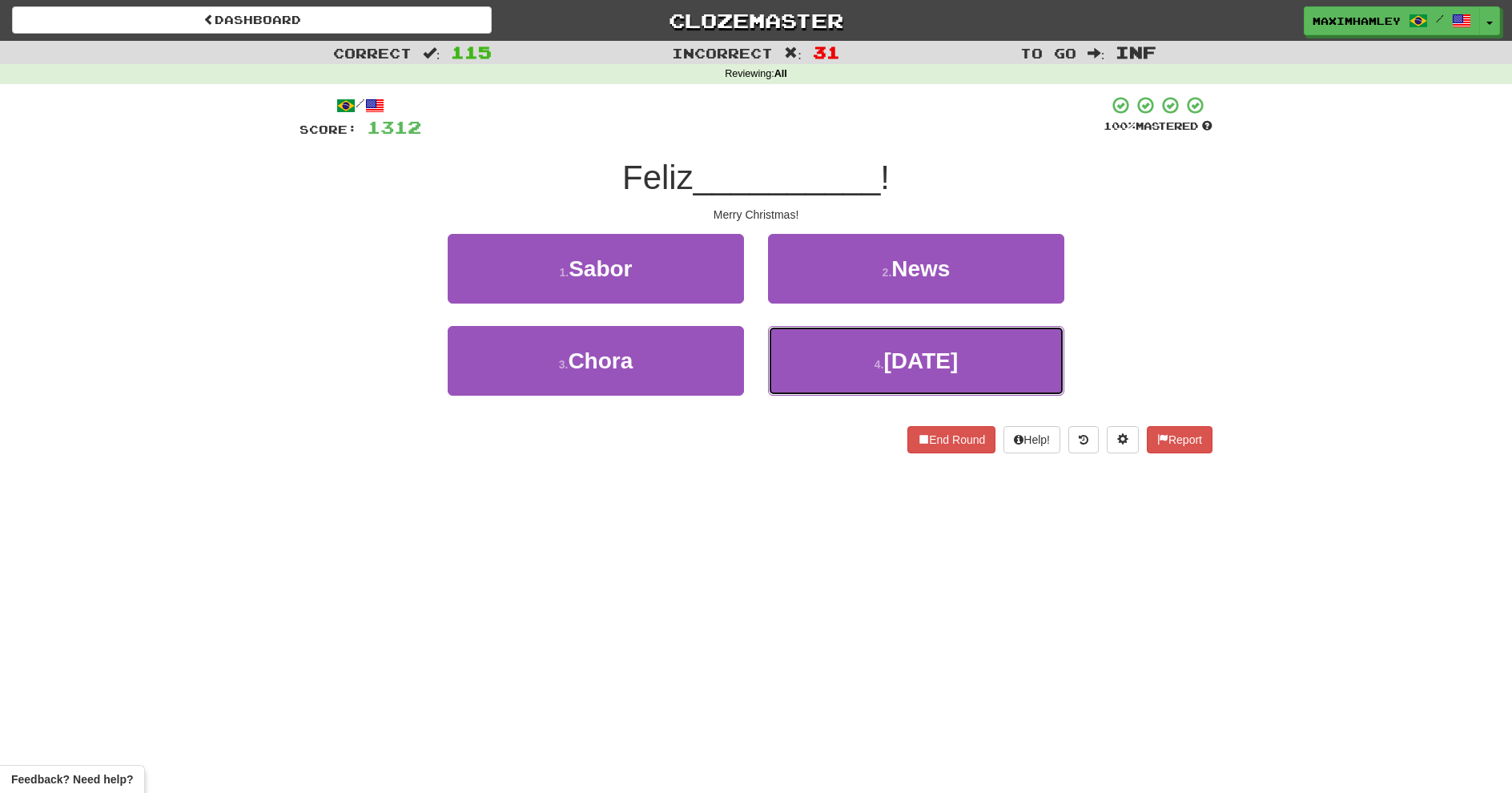
click at [825, 362] on button "4 . Natal" at bounding box center [917, 360] width 296 height 70
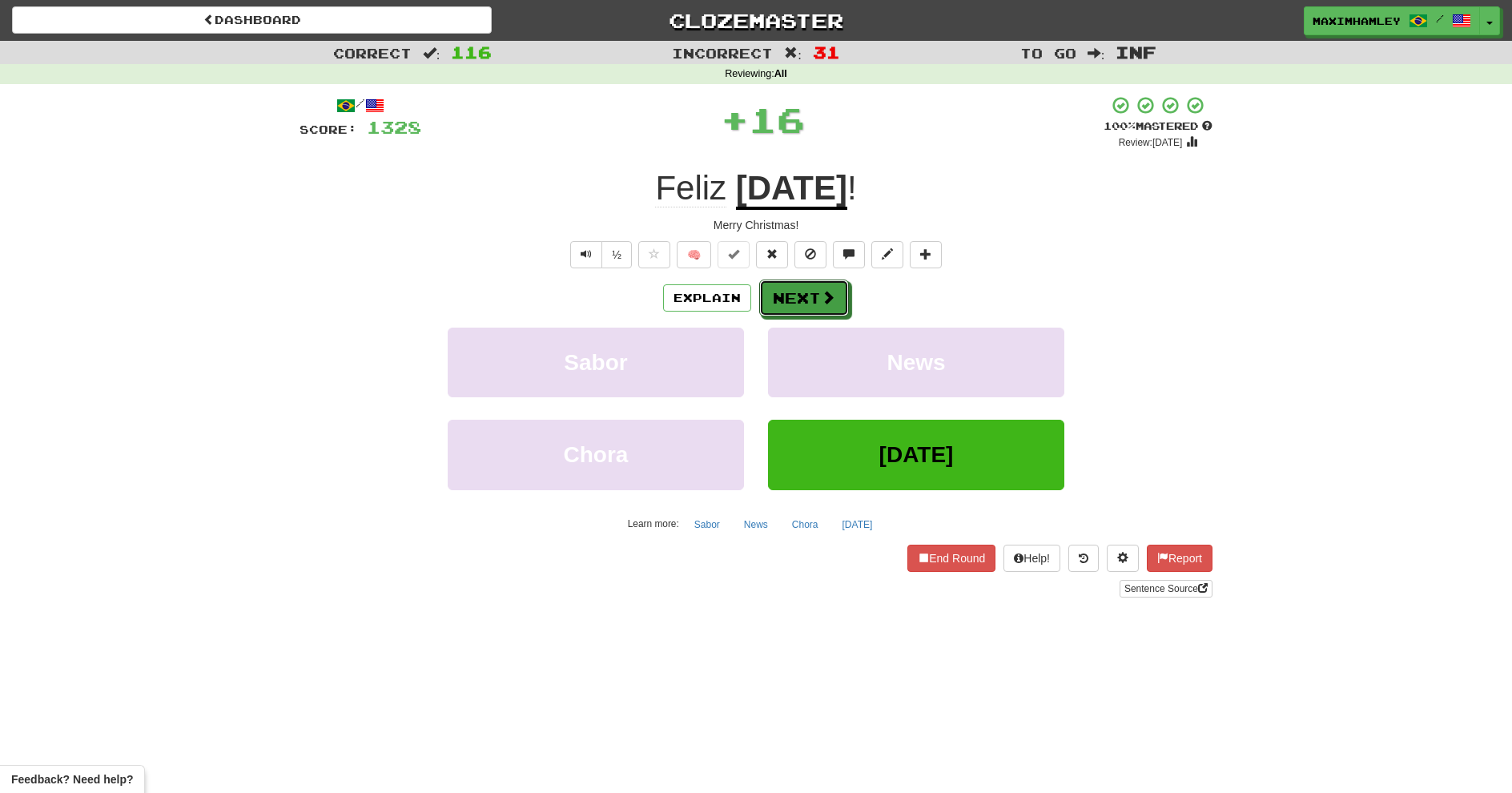
click at [813, 293] on button "Next" at bounding box center [804, 298] width 90 height 37
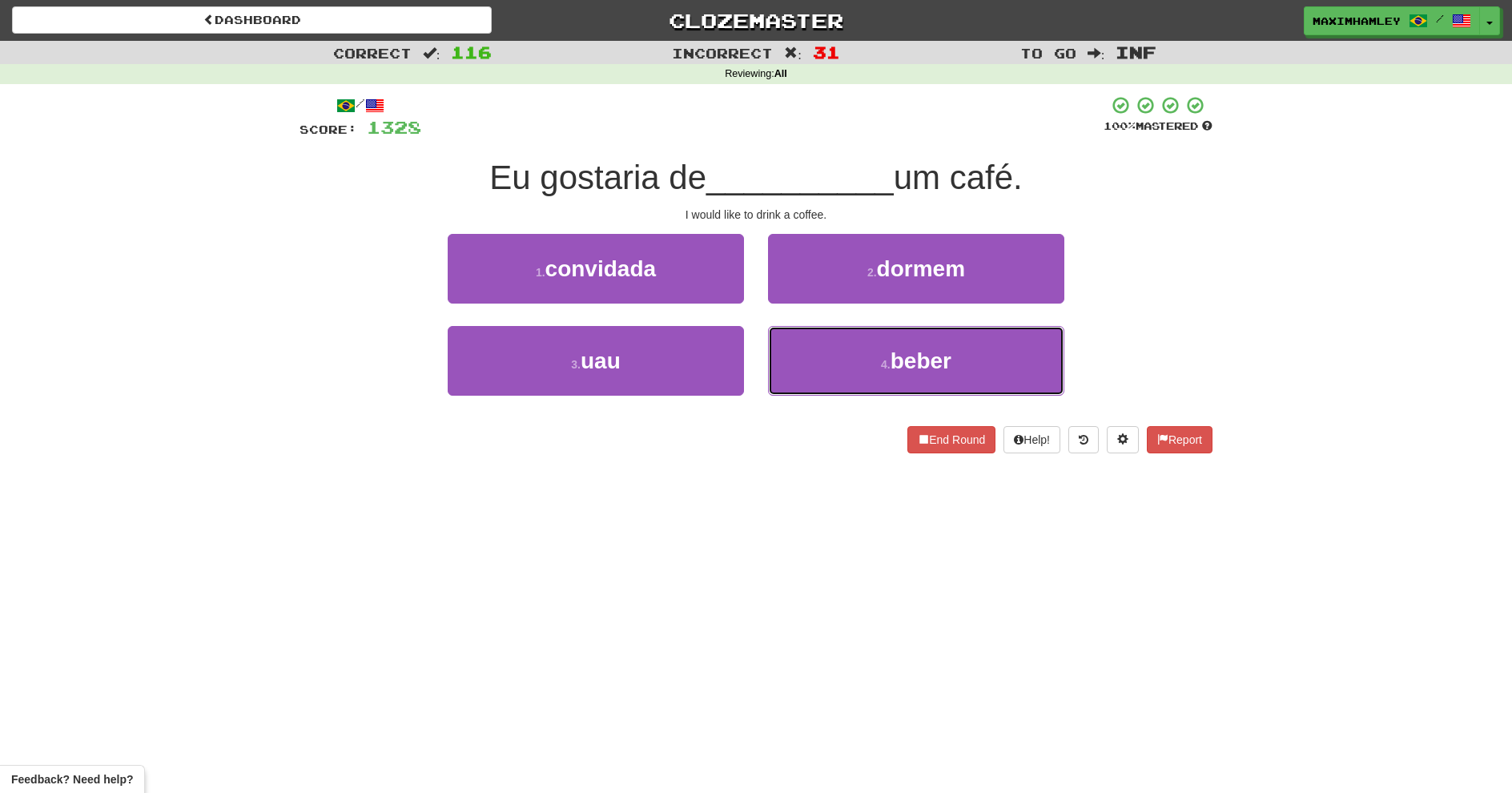
click at [921, 379] on button "4 . beber" at bounding box center [917, 360] width 296 height 70
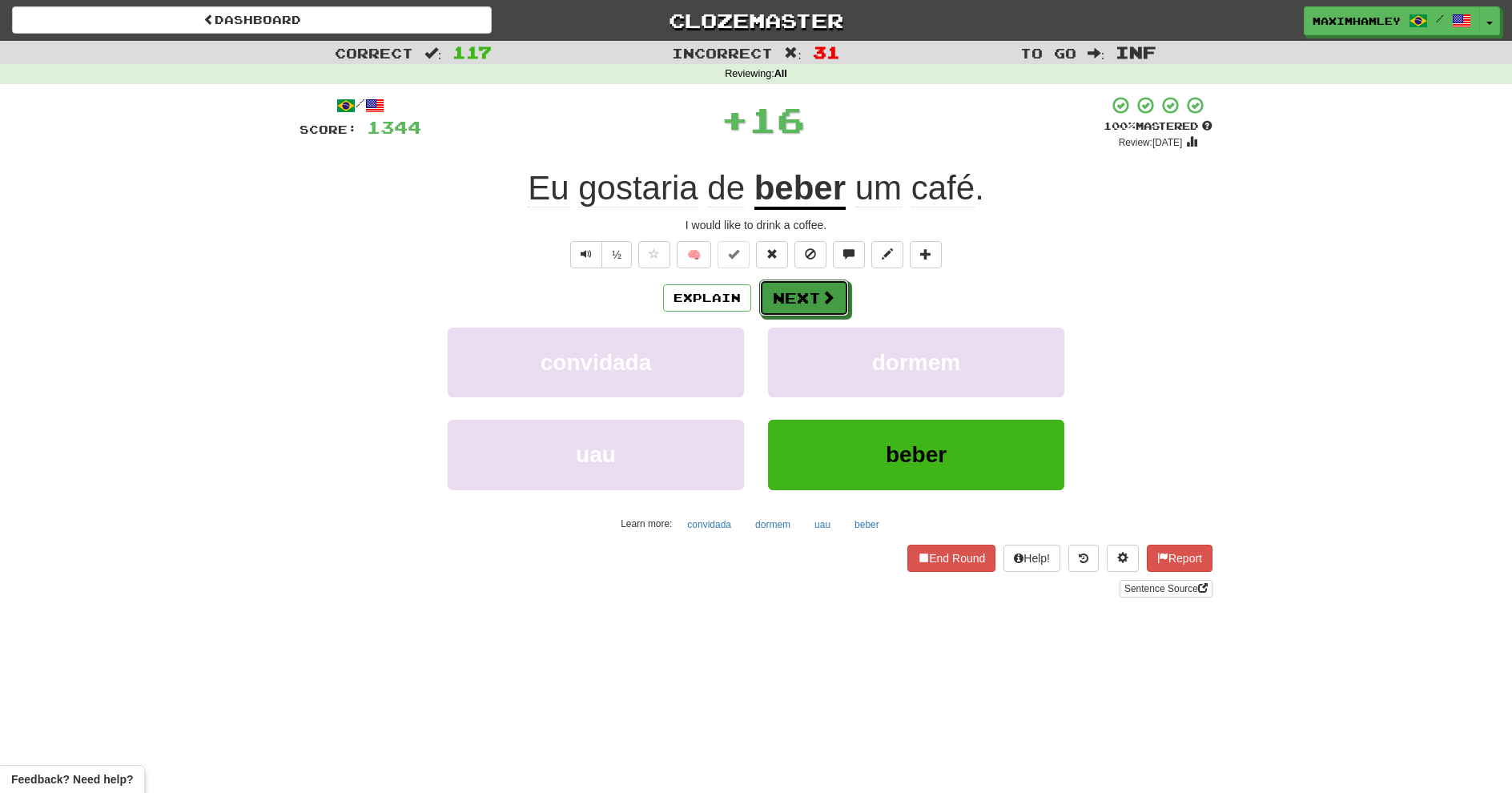
click at [834, 296] on span at bounding box center [828, 297] width 15 height 15
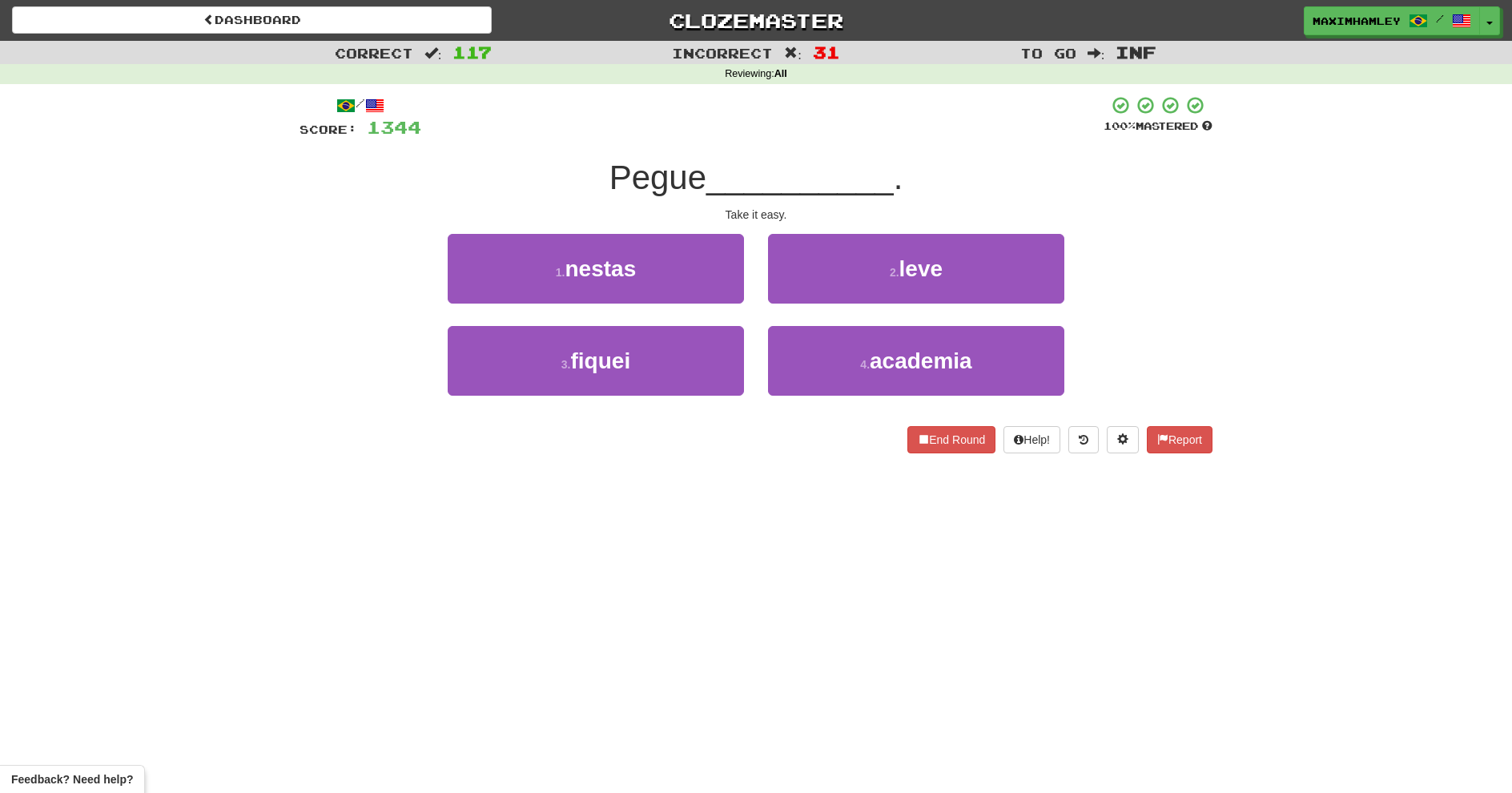
click at [735, 157] on div "Pegue __________ ." at bounding box center [756, 178] width 913 height 44
click at [992, 340] on button "4 . academia" at bounding box center [917, 360] width 296 height 70
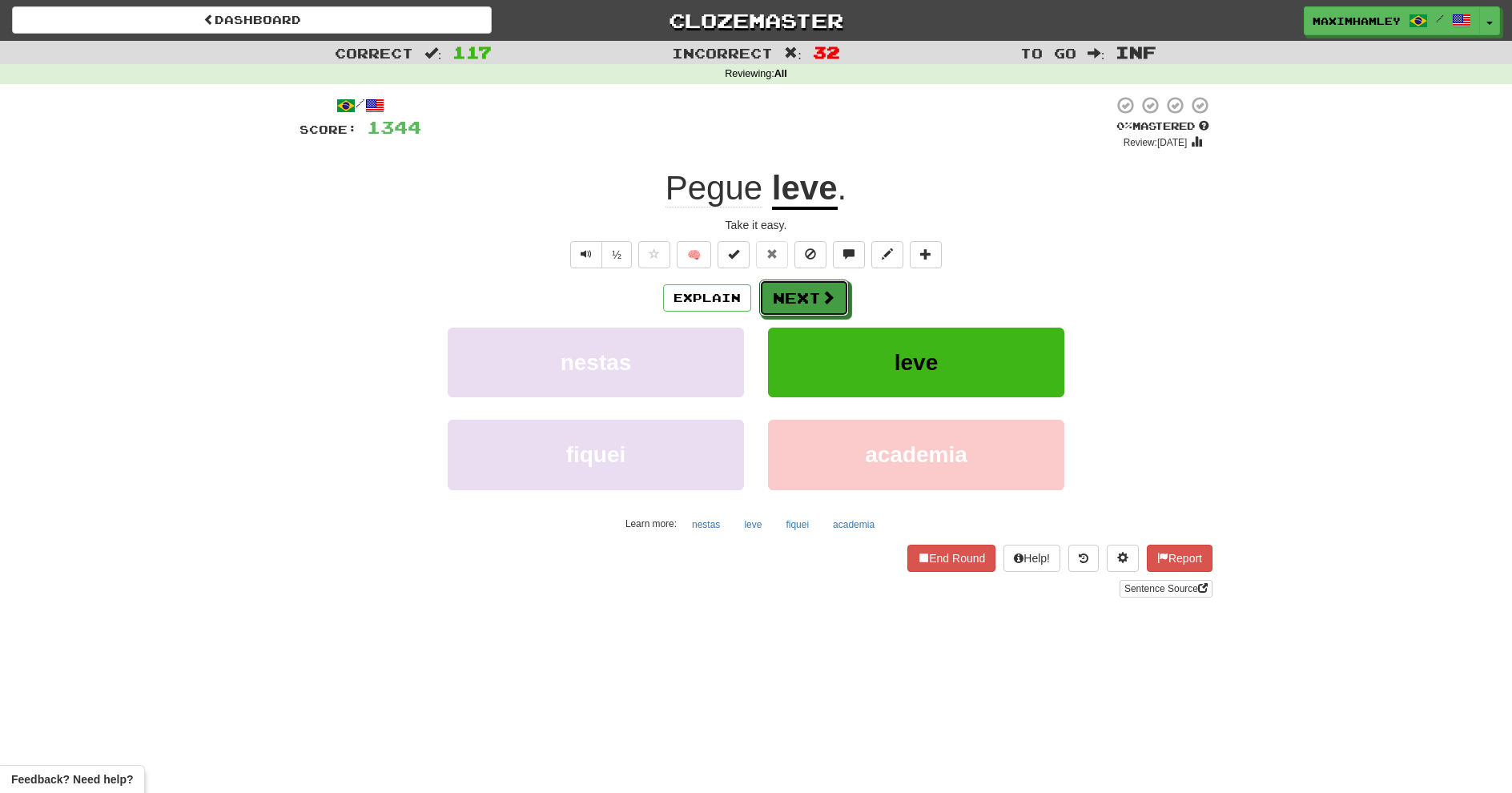
click at [810, 308] on button "Next" at bounding box center [804, 298] width 90 height 37
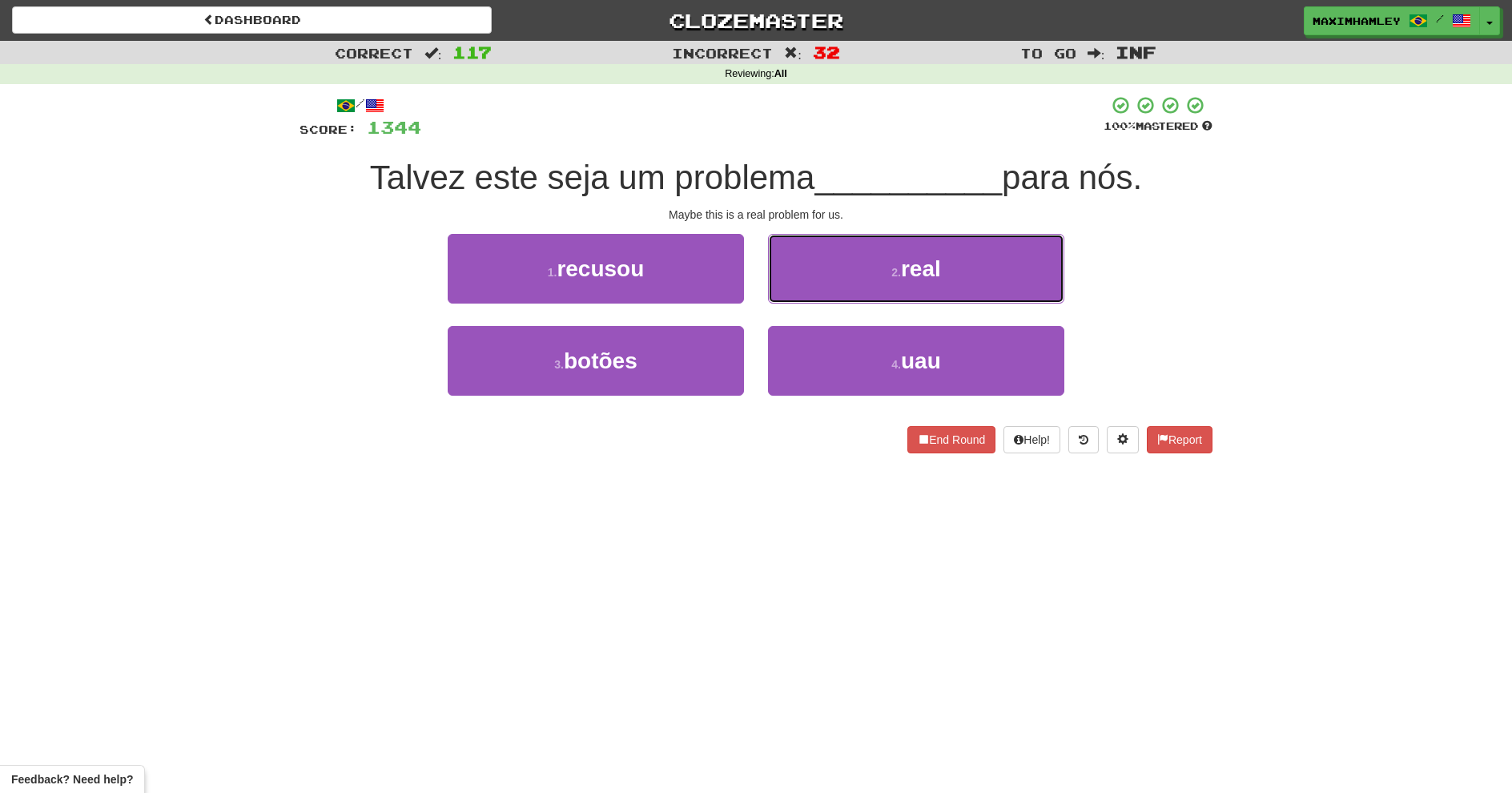
click at [874, 278] on button "2 . real" at bounding box center [917, 269] width 296 height 70
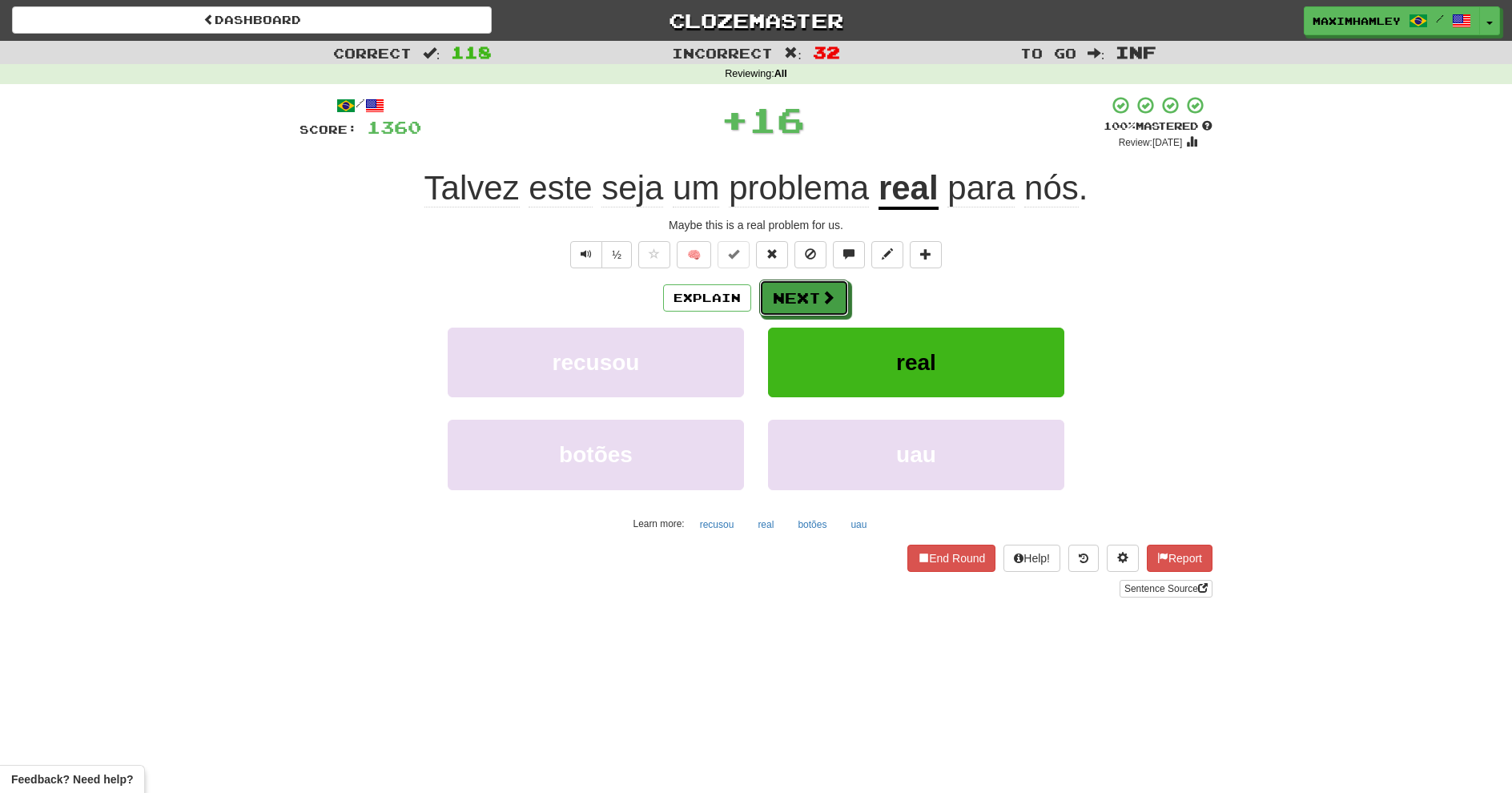
click at [840, 297] on button "Next" at bounding box center [804, 298] width 90 height 37
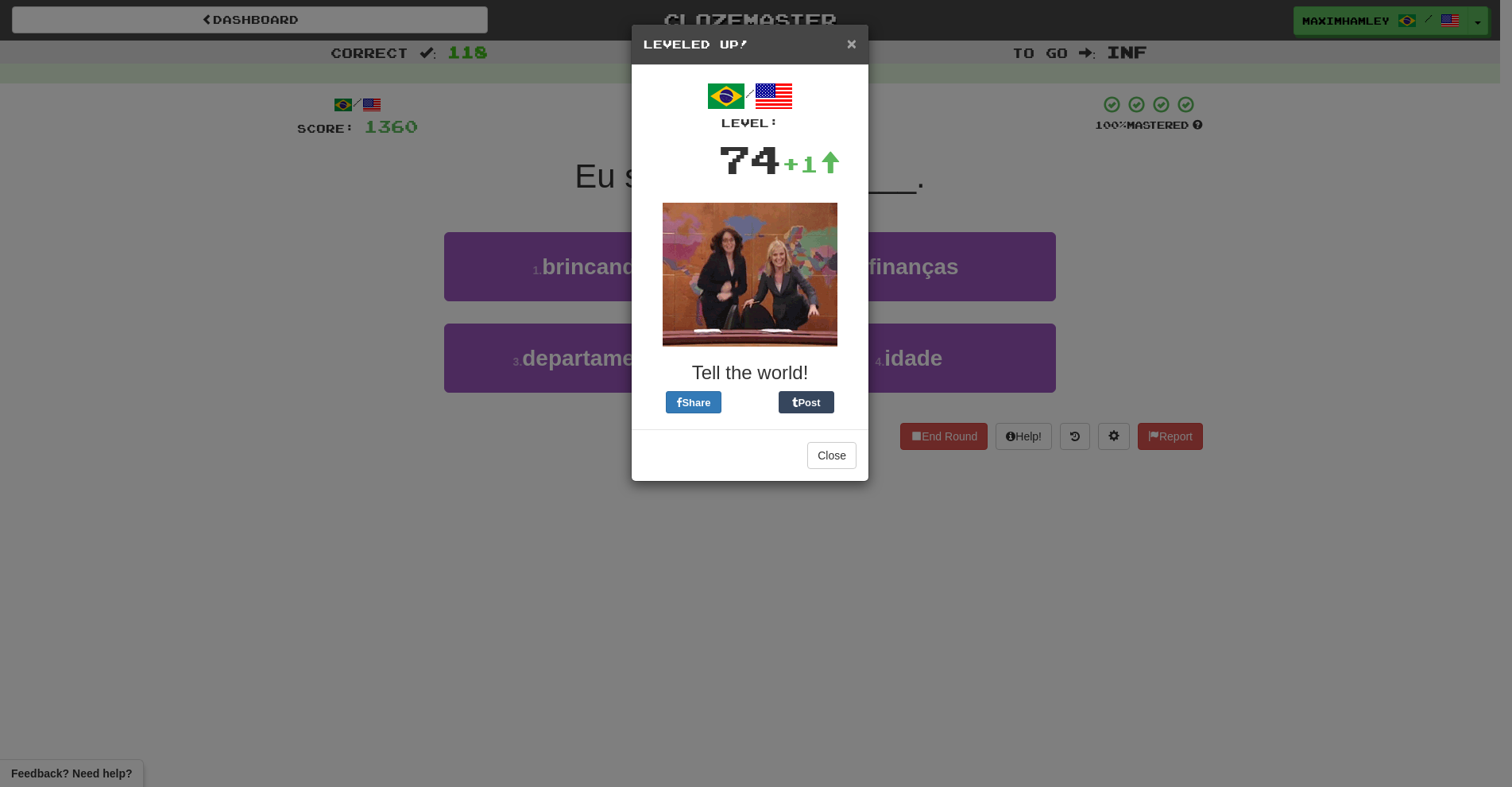
click at [853, 48] on span "×" at bounding box center [851, 44] width 10 height 18
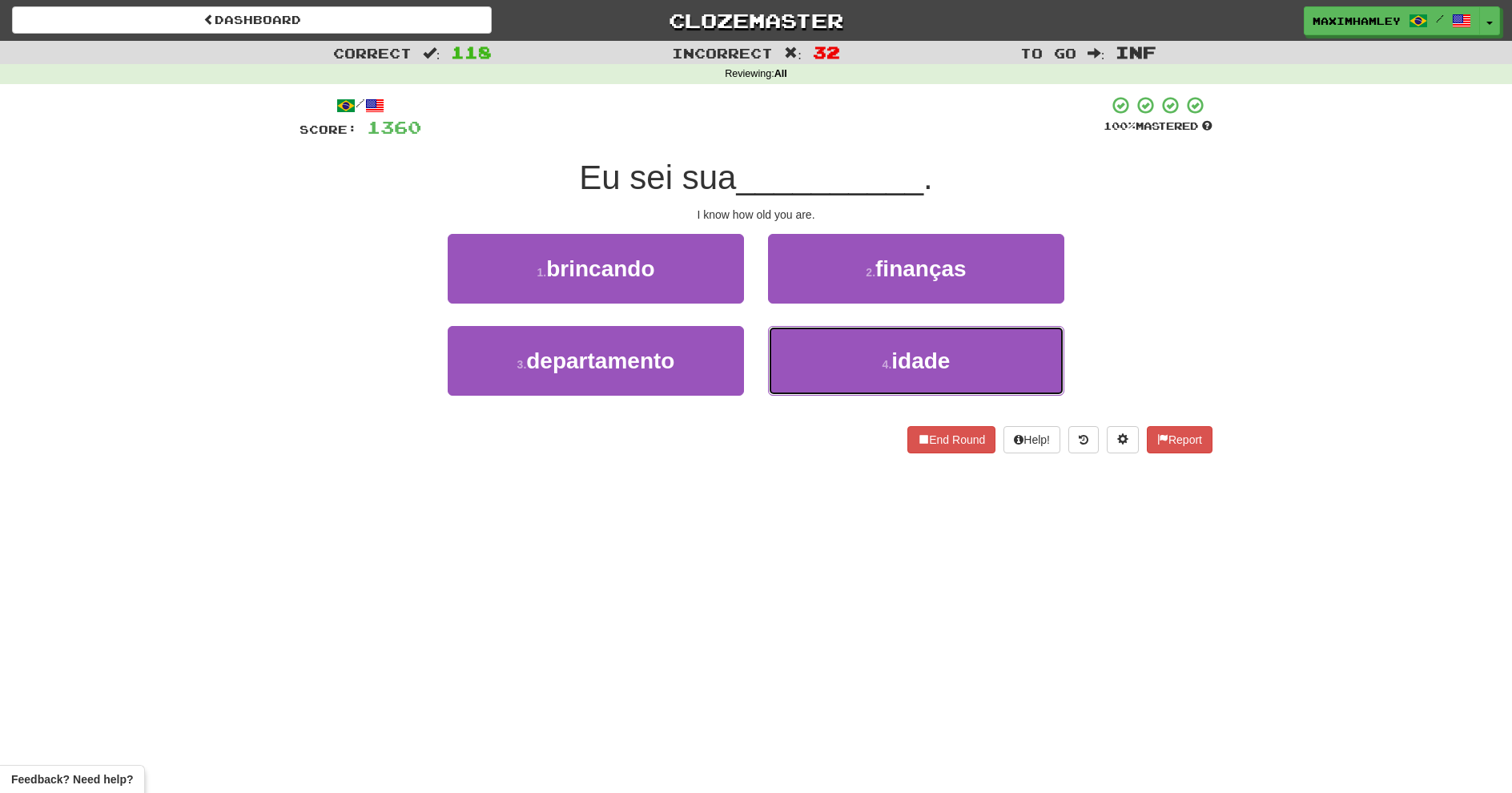
drag, startPoint x: 983, startPoint y: 366, endPoint x: 962, endPoint y: 370, distance: 21.4
click at [981, 367] on button "4 . idade" at bounding box center [917, 360] width 296 height 70
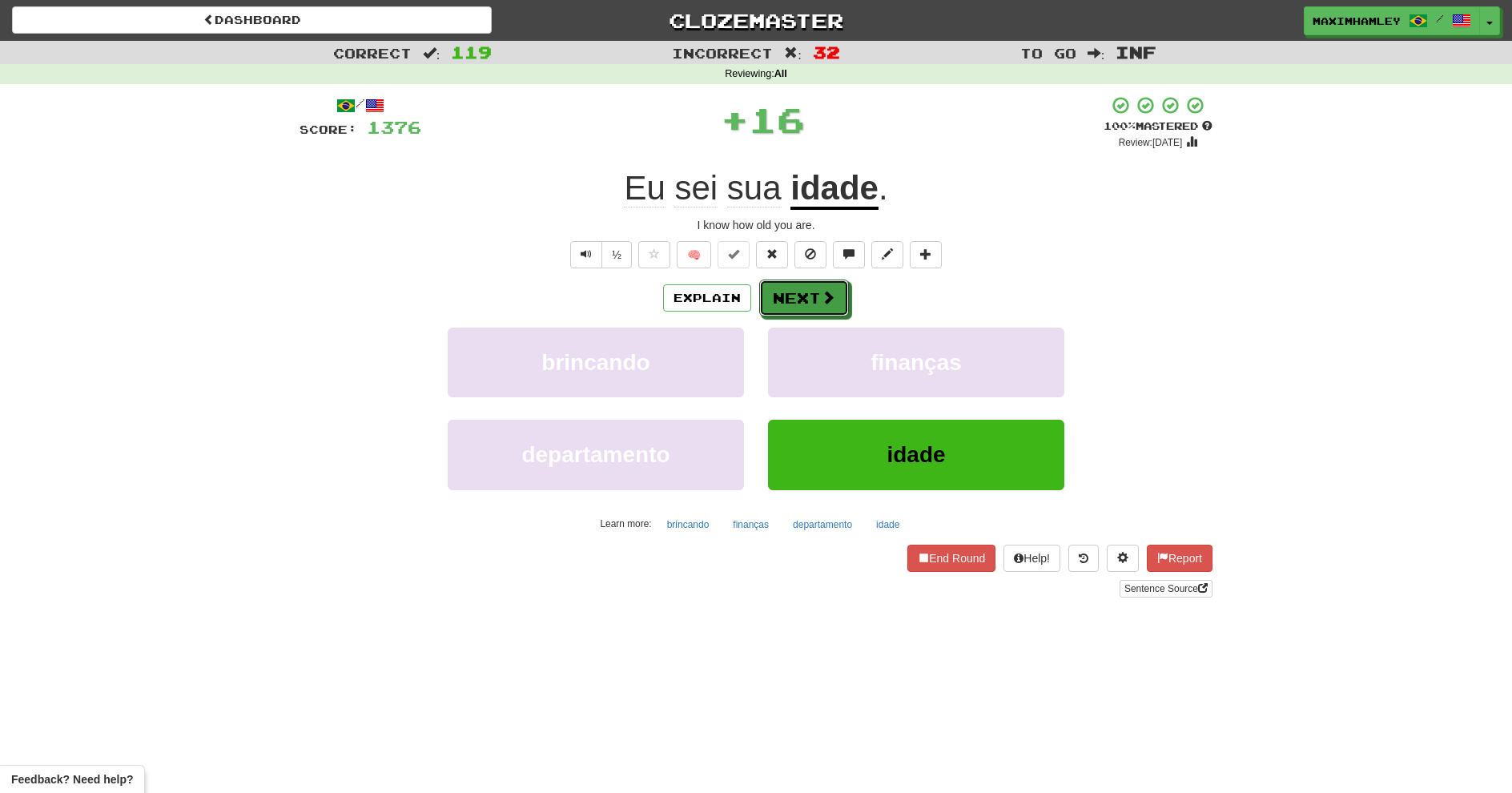
click at [797, 284] on button "Next" at bounding box center [804, 298] width 90 height 37
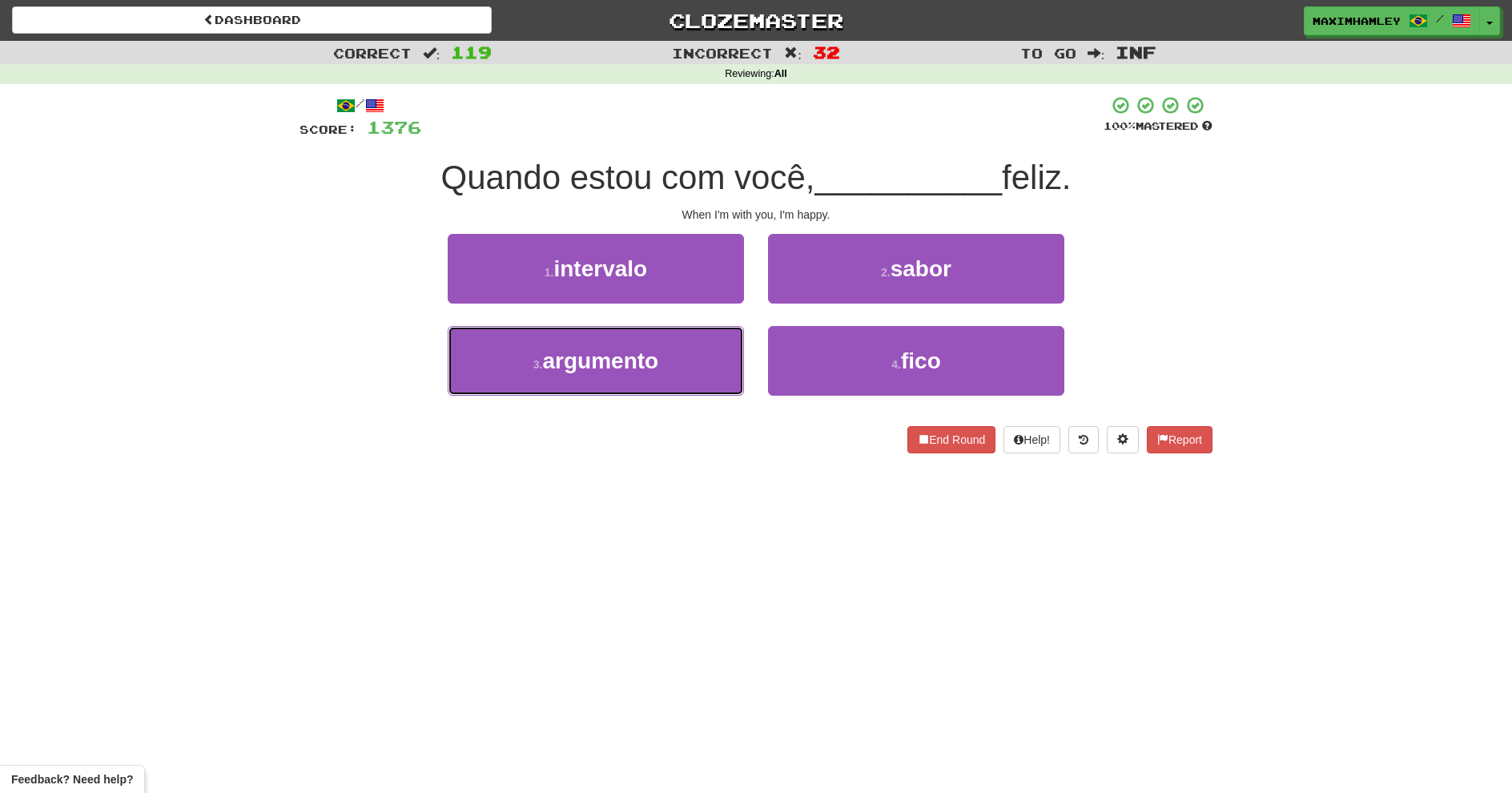
click at [697, 373] on button "3 . argumento" at bounding box center [595, 360] width 296 height 70
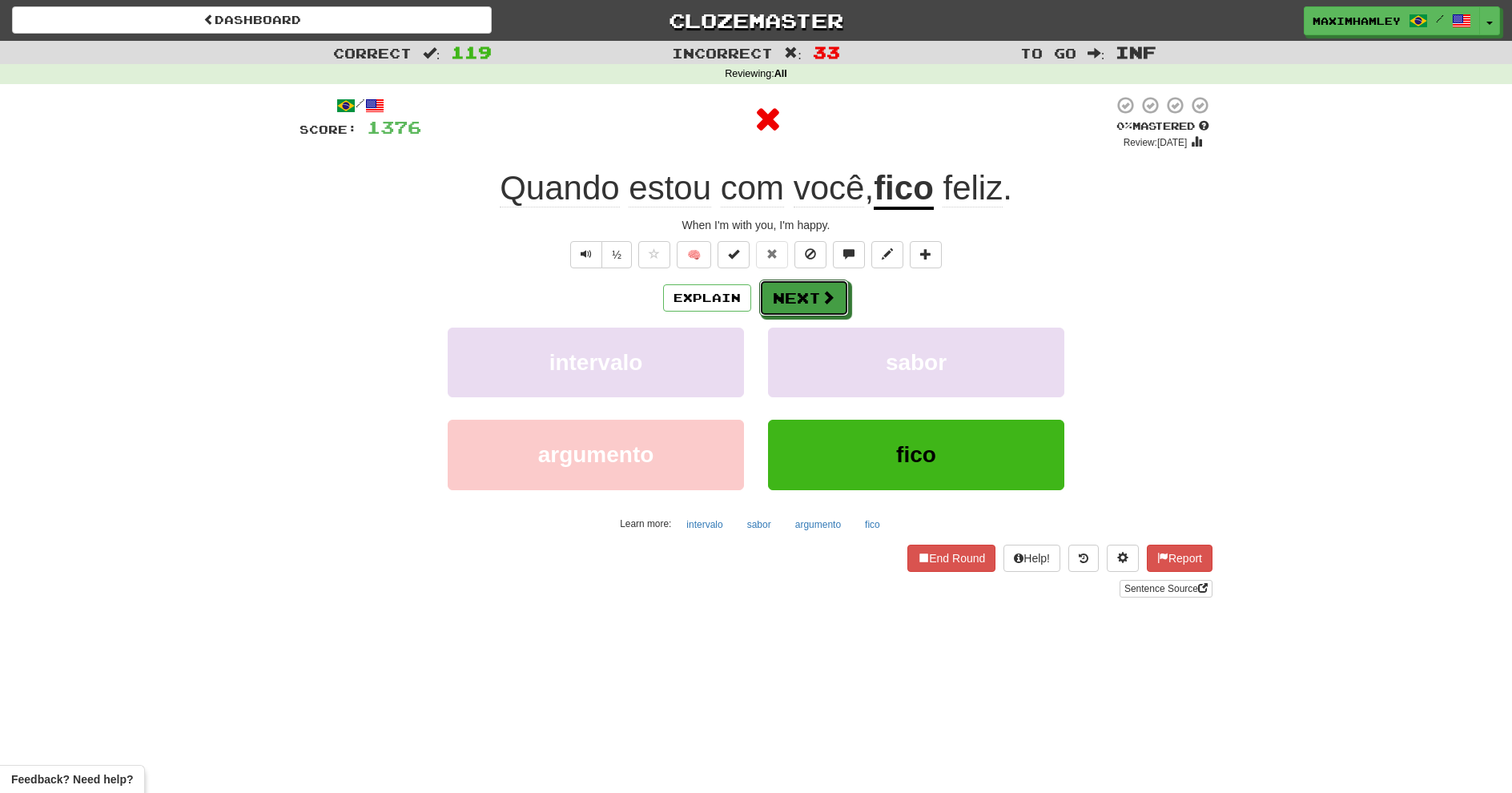
click at [806, 305] on button "Next" at bounding box center [804, 298] width 90 height 37
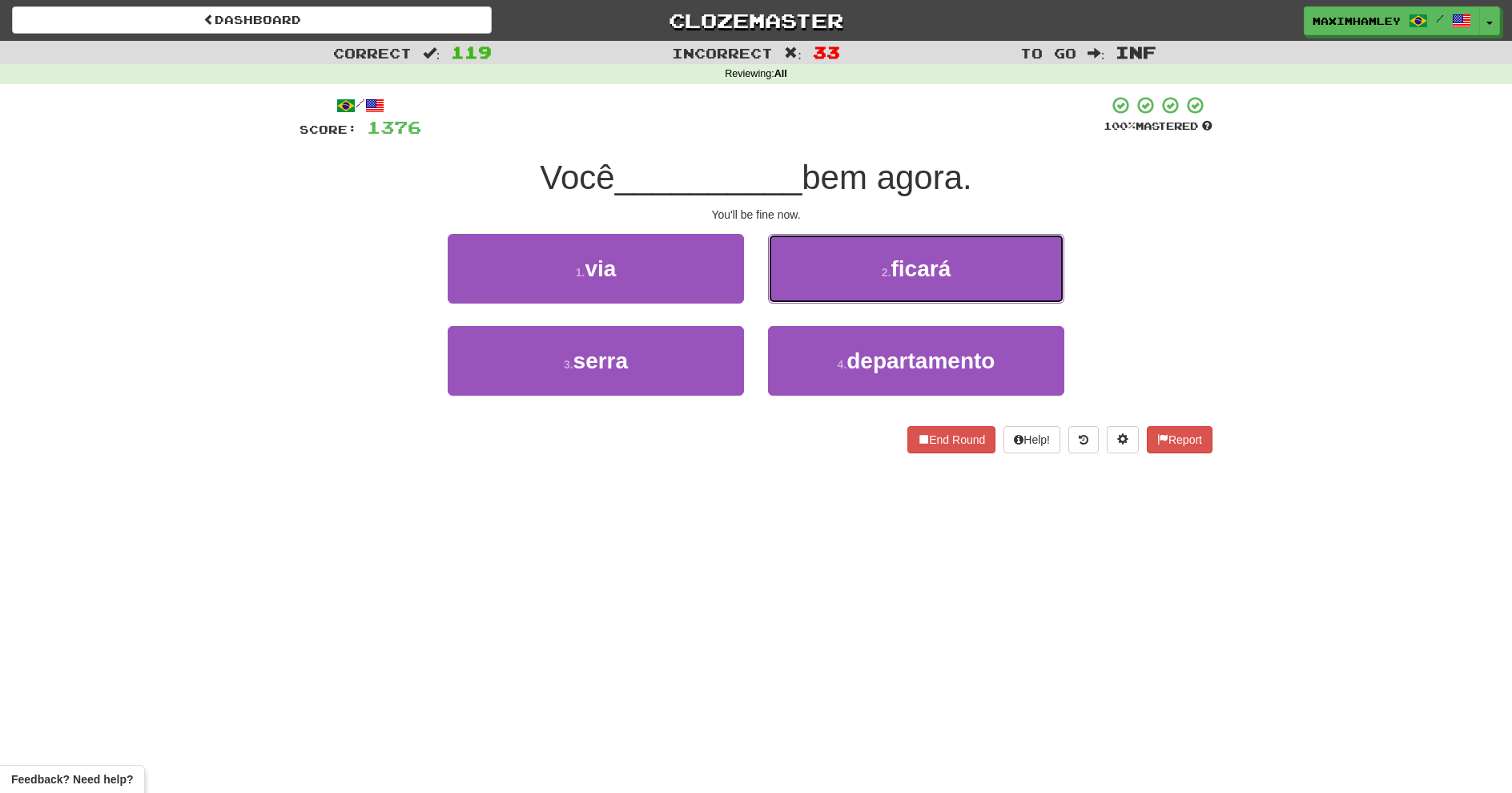
drag, startPoint x: 853, startPoint y: 252, endPoint x: 829, endPoint y: 269, distance: 29.4
click at [846, 259] on button "2 . ficará" at bounding box center [917, 269] width 296 height 70
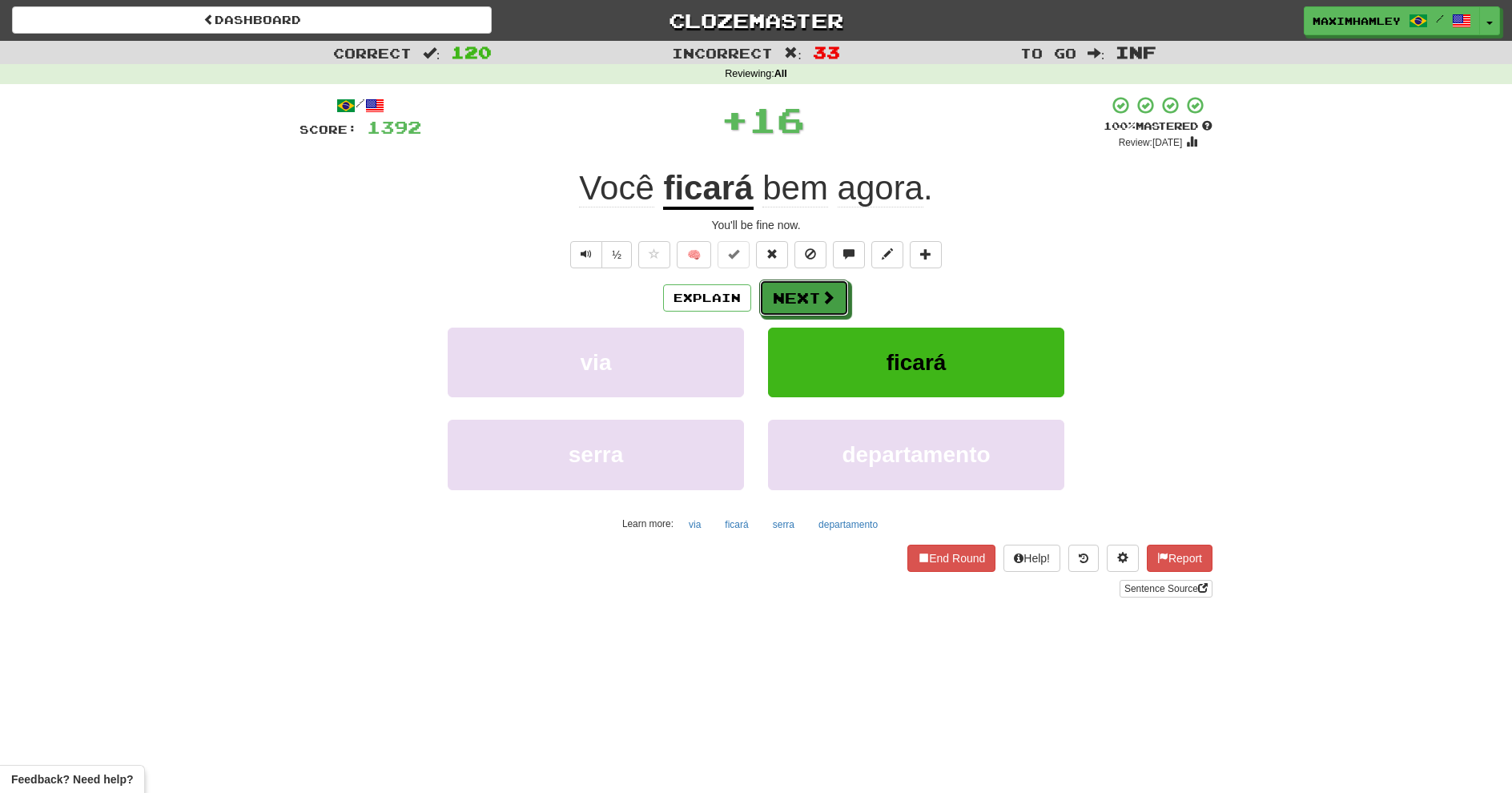
click at [799, 292] on button "Next" at bounding box center [804, 298] width 90 height 37
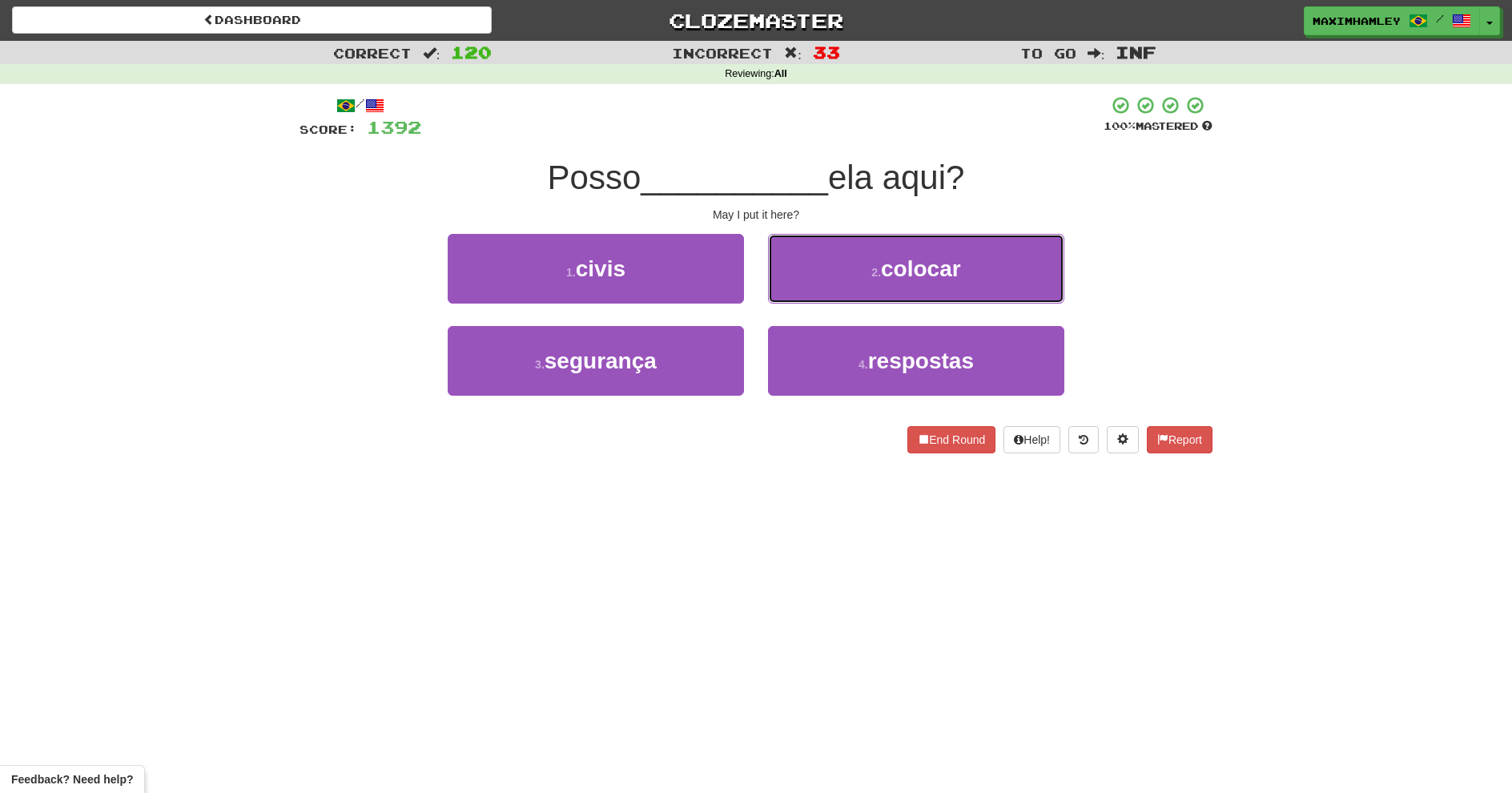
click at [802, 279] on button "2 . colocar" at bounding box center [917, 269] width 296 height 70
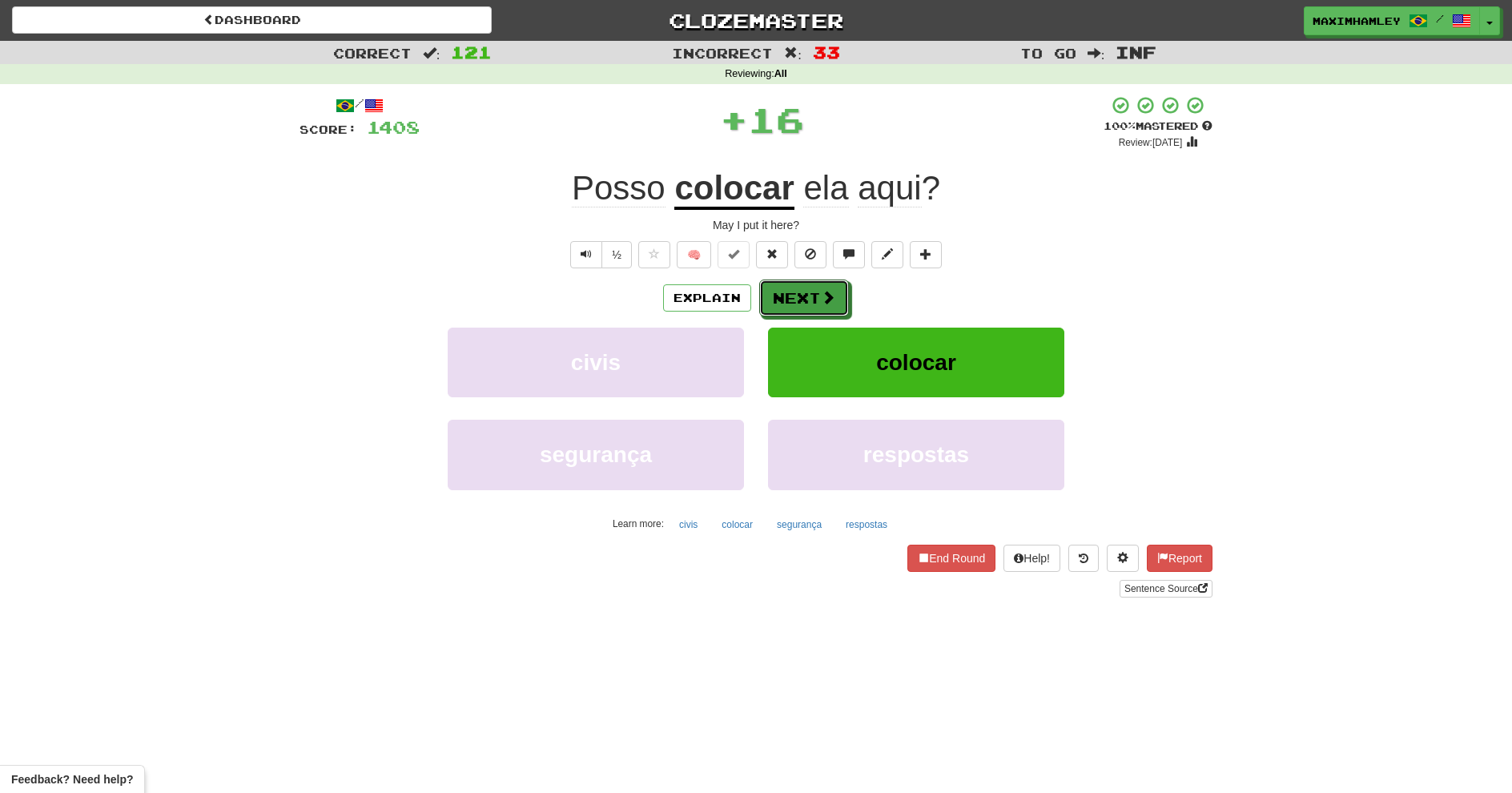
click at [769, 298] on button "Next" at bounding box center [804, 298] width 90 height 37
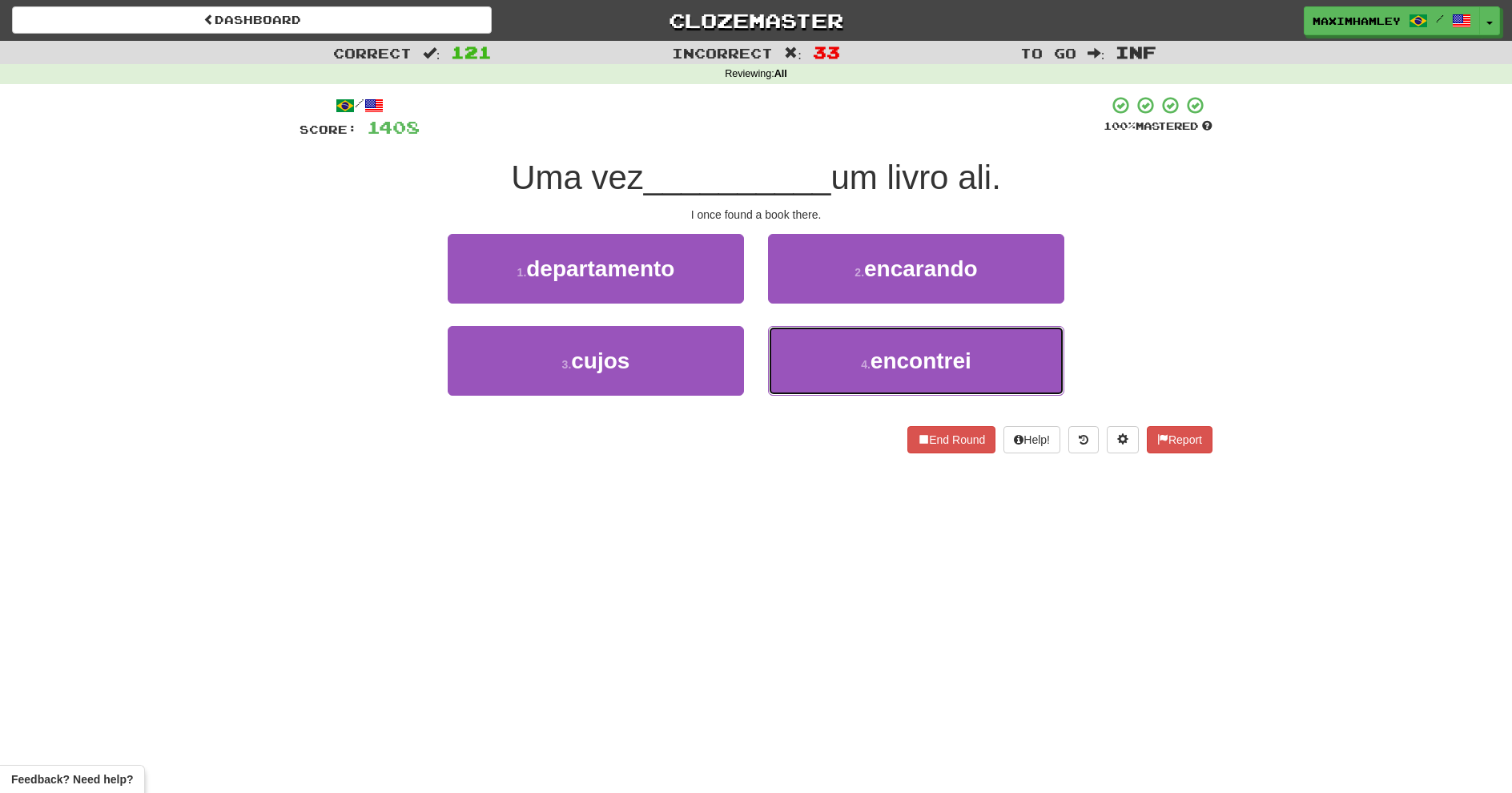
click at [808, 343] on button "4 . encontrei" at bounding box center [917, 360] width 296 height 70
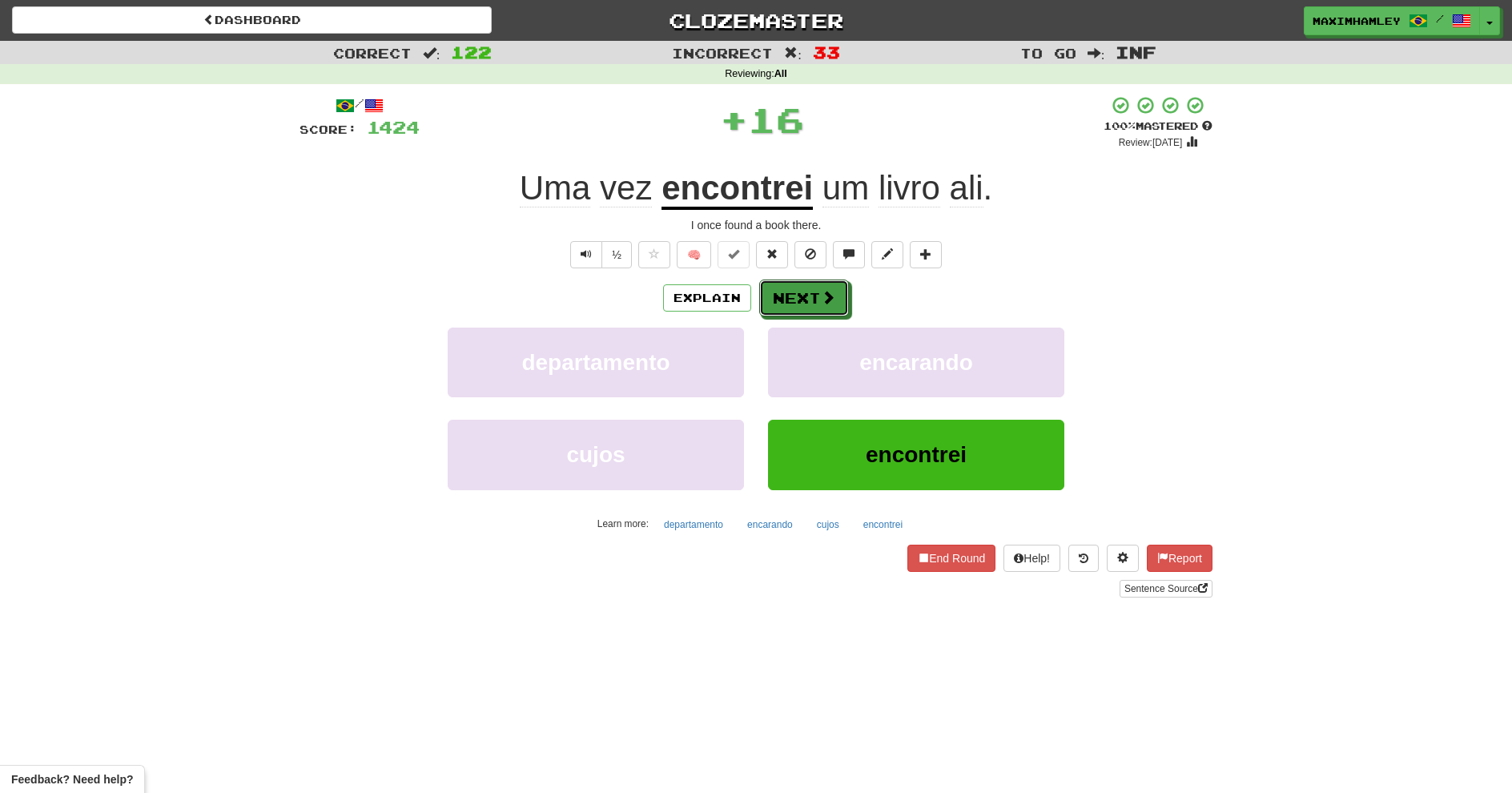
click at [806, 291] on button "Next" at bounding box center [804, 298] width 90 height 37
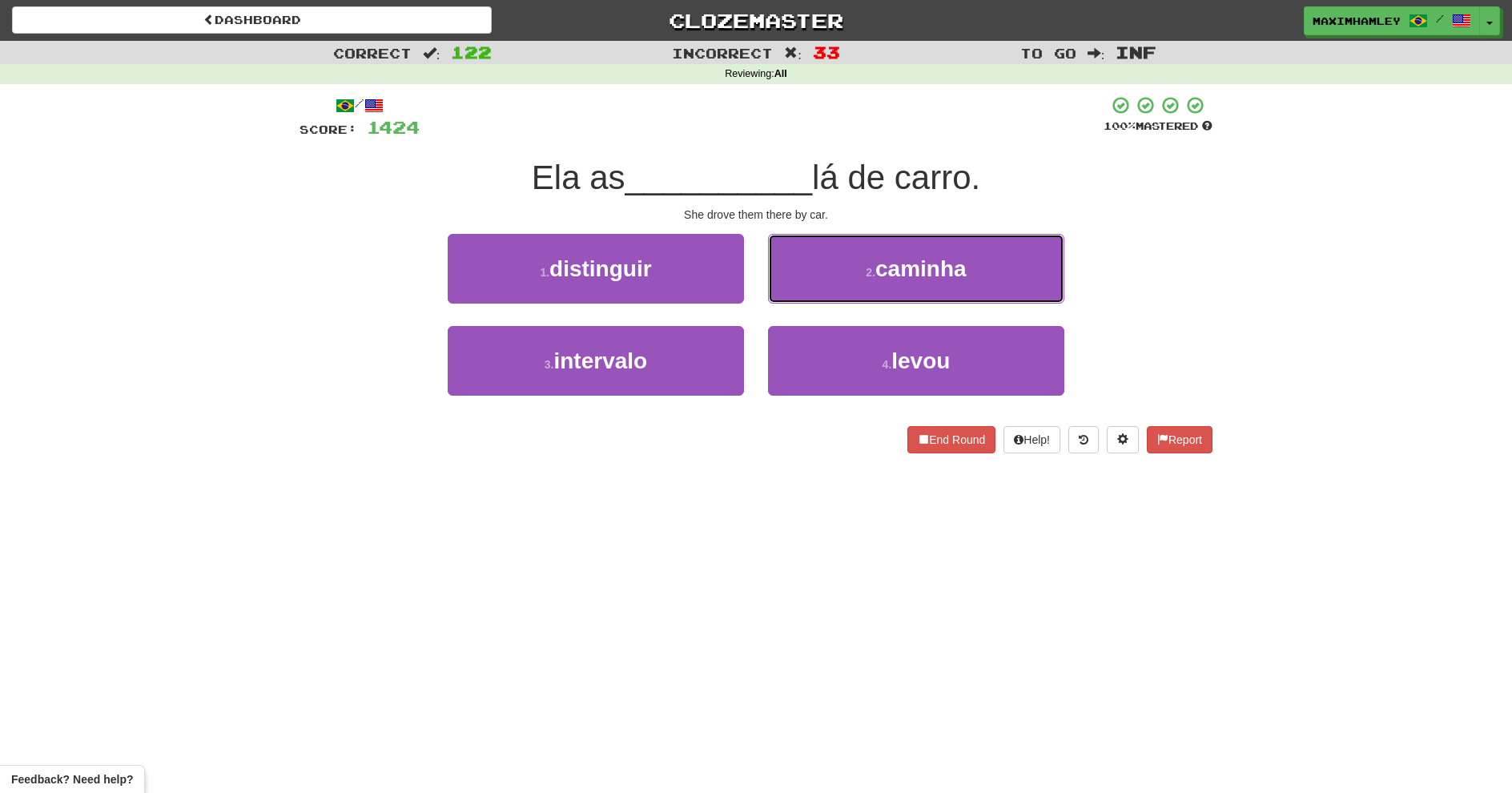
click at [869, 285] on button "2 . caminha" at bounding box center [917, 269] width 296 height 70
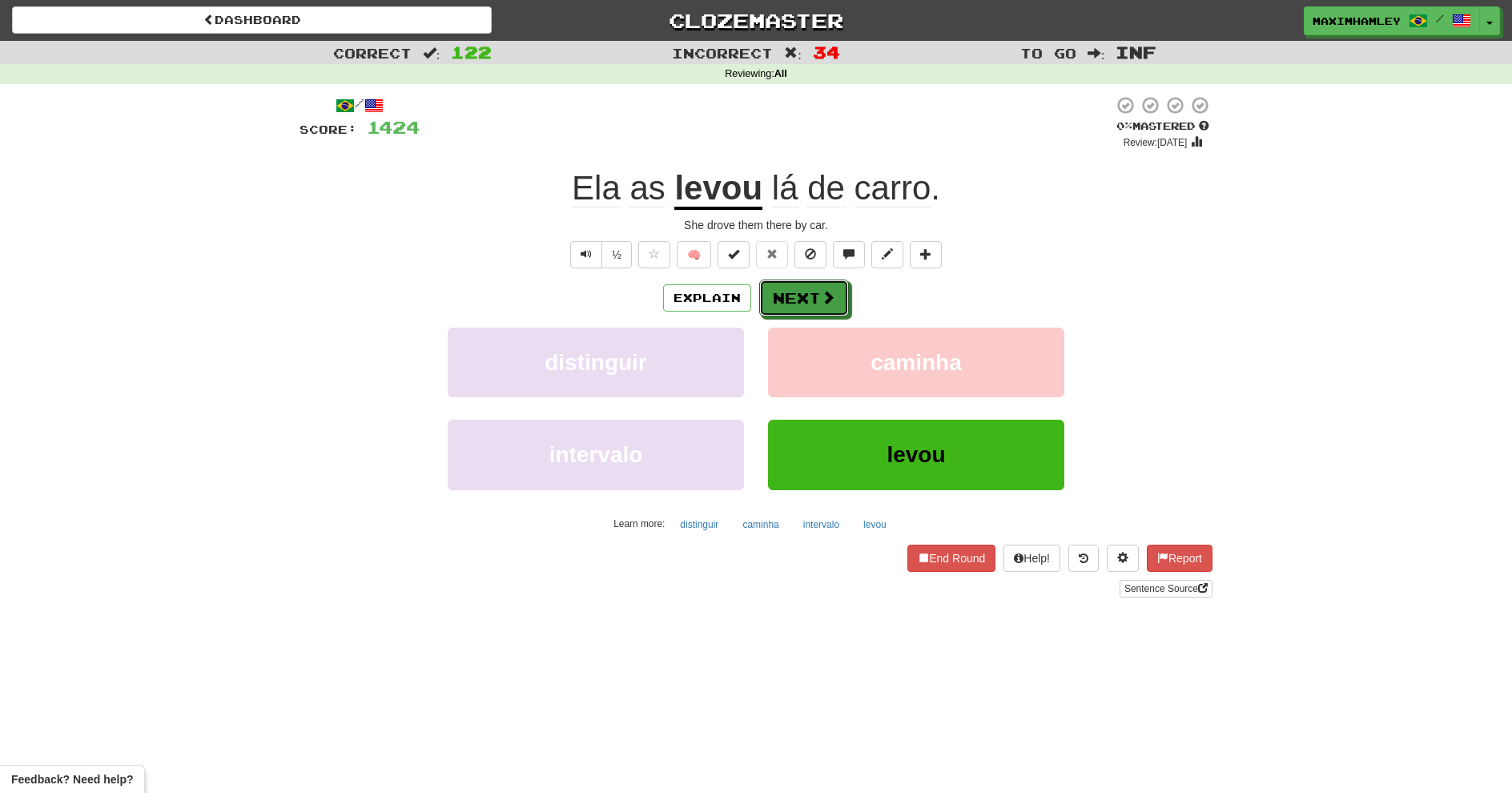
click at [846, 305] on button "Next" at bounding box center [804, 298] width 90 height 37
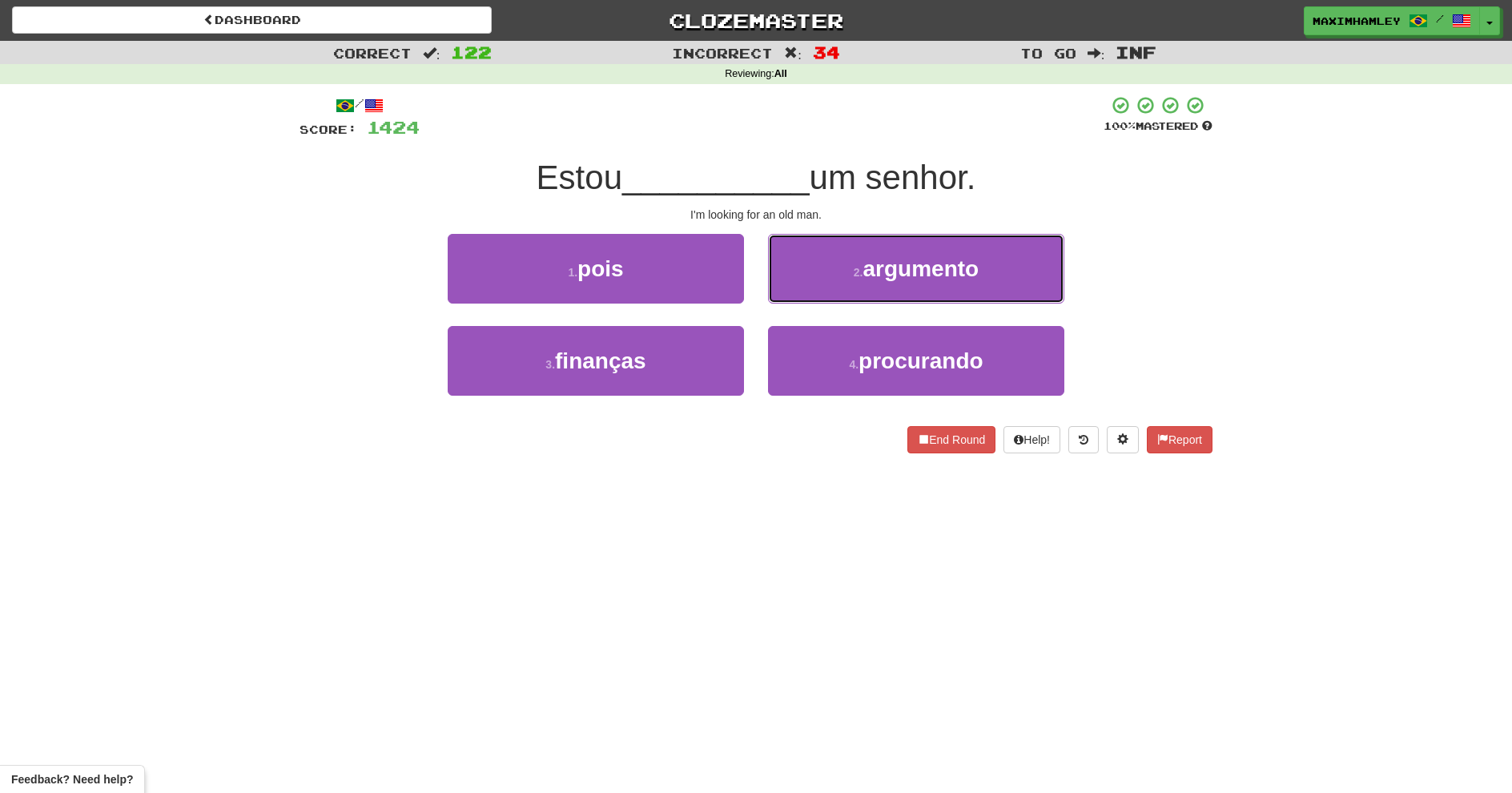
click at [975, 269] on span "argumento" at bounding box center [921, 268] width 116 height 25
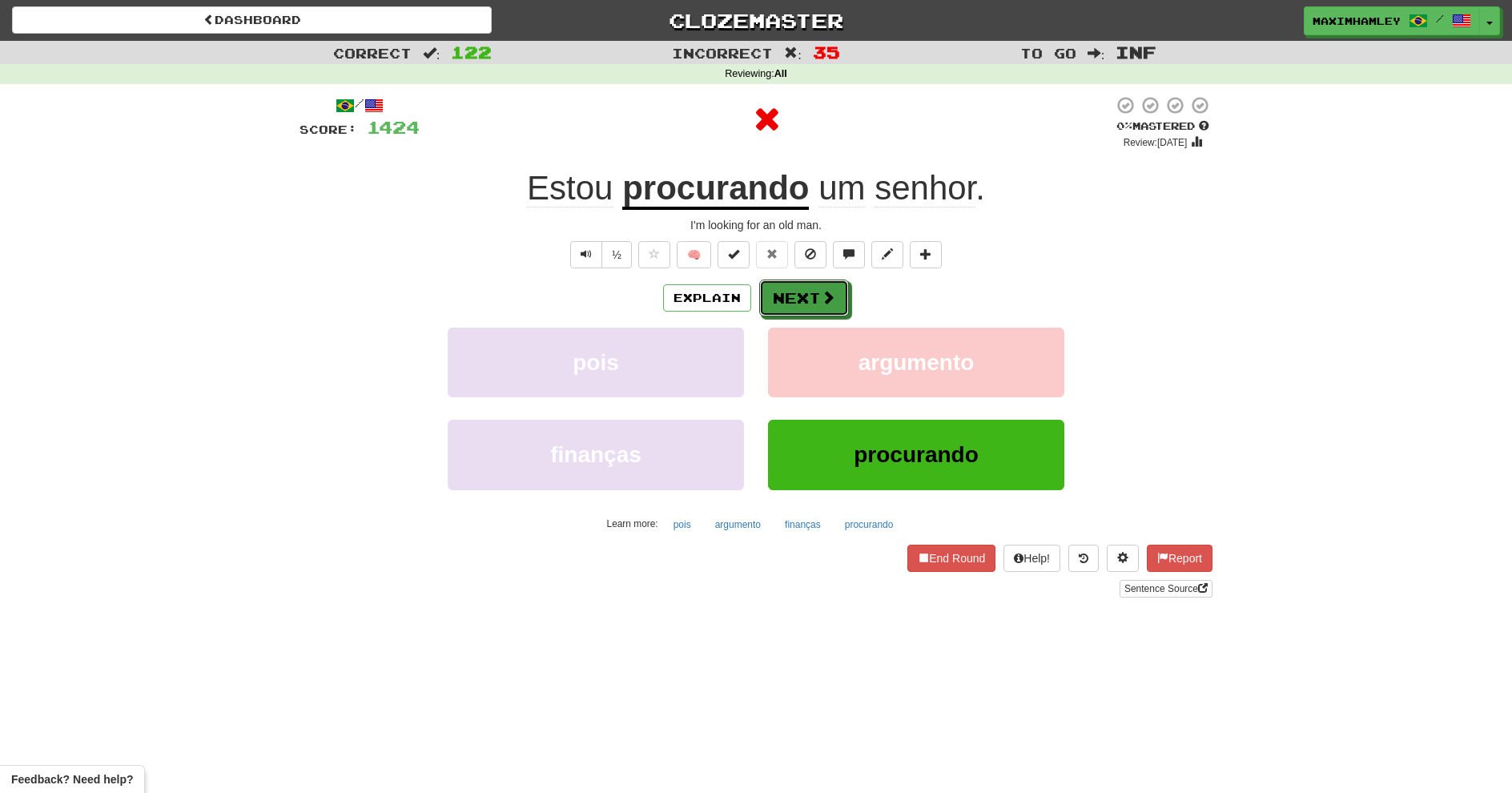
click at [840, 287] on button "Next" at bounding box center [804, 298] width 90 height 37
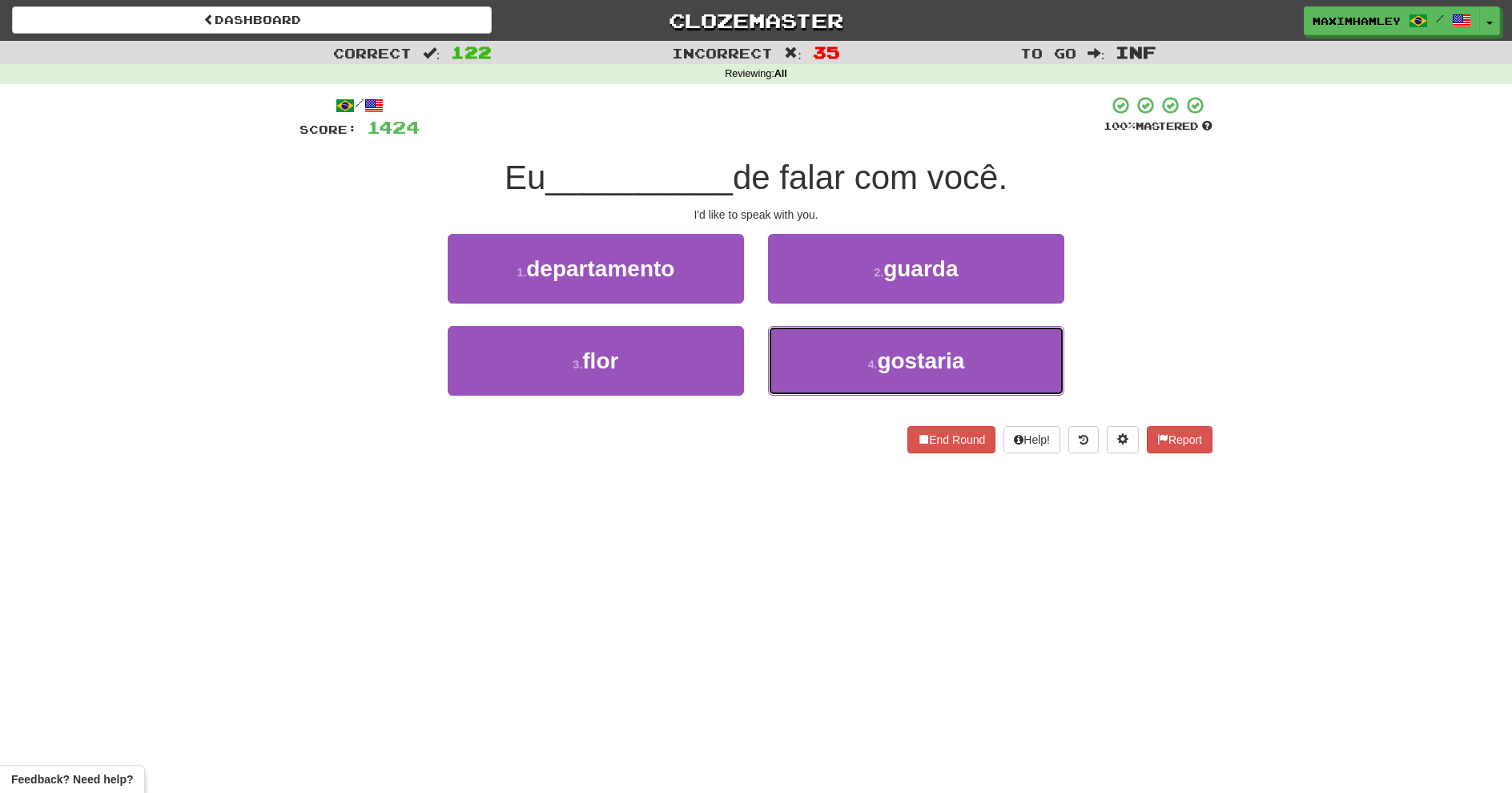
click at [923, 369] on span "gostaria" at bounding box center [920, 360] width 87 height 25
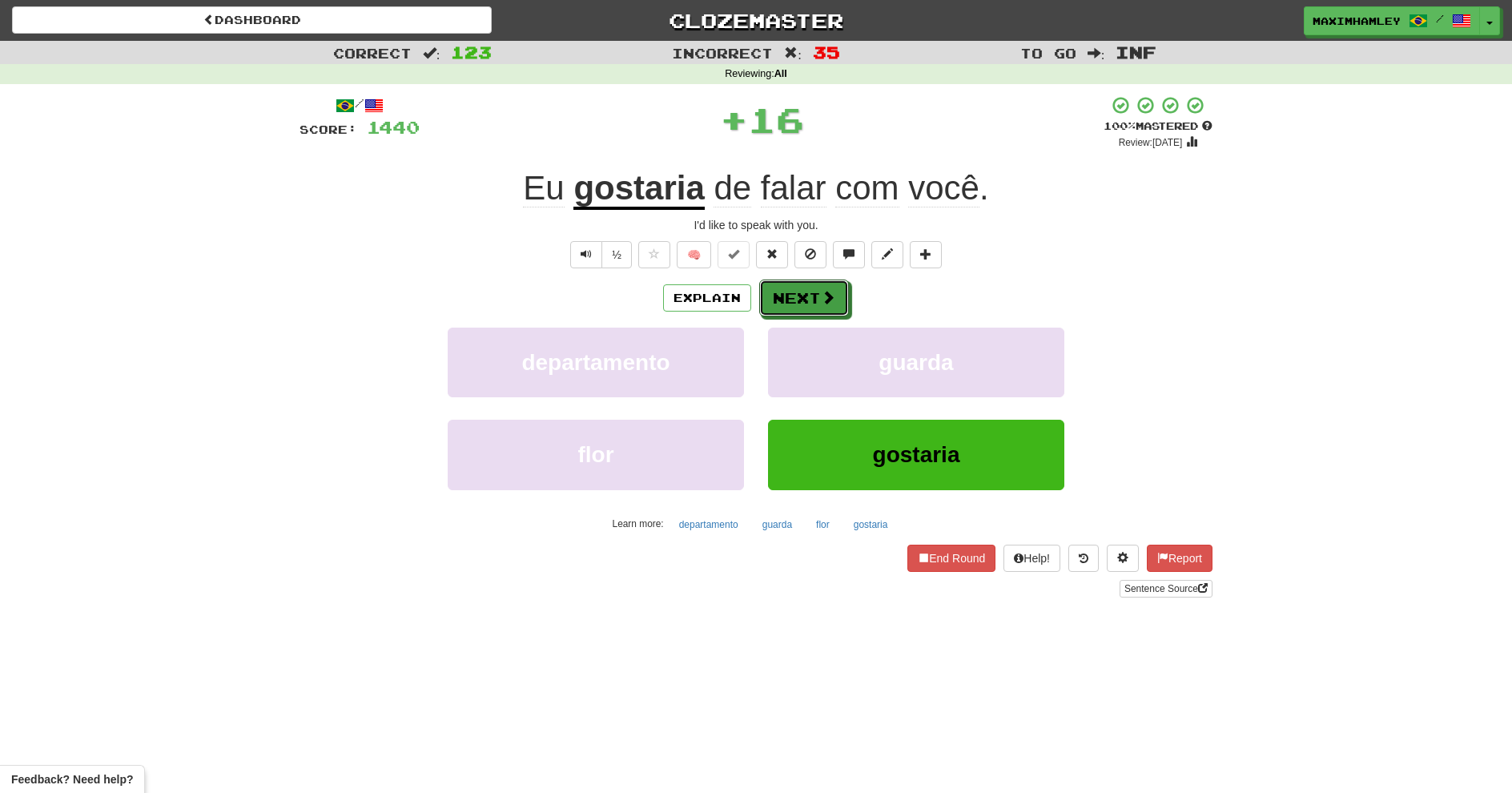
click at [781, 300] on button "Next" at bounding box center [804, 298] width 90 height 37
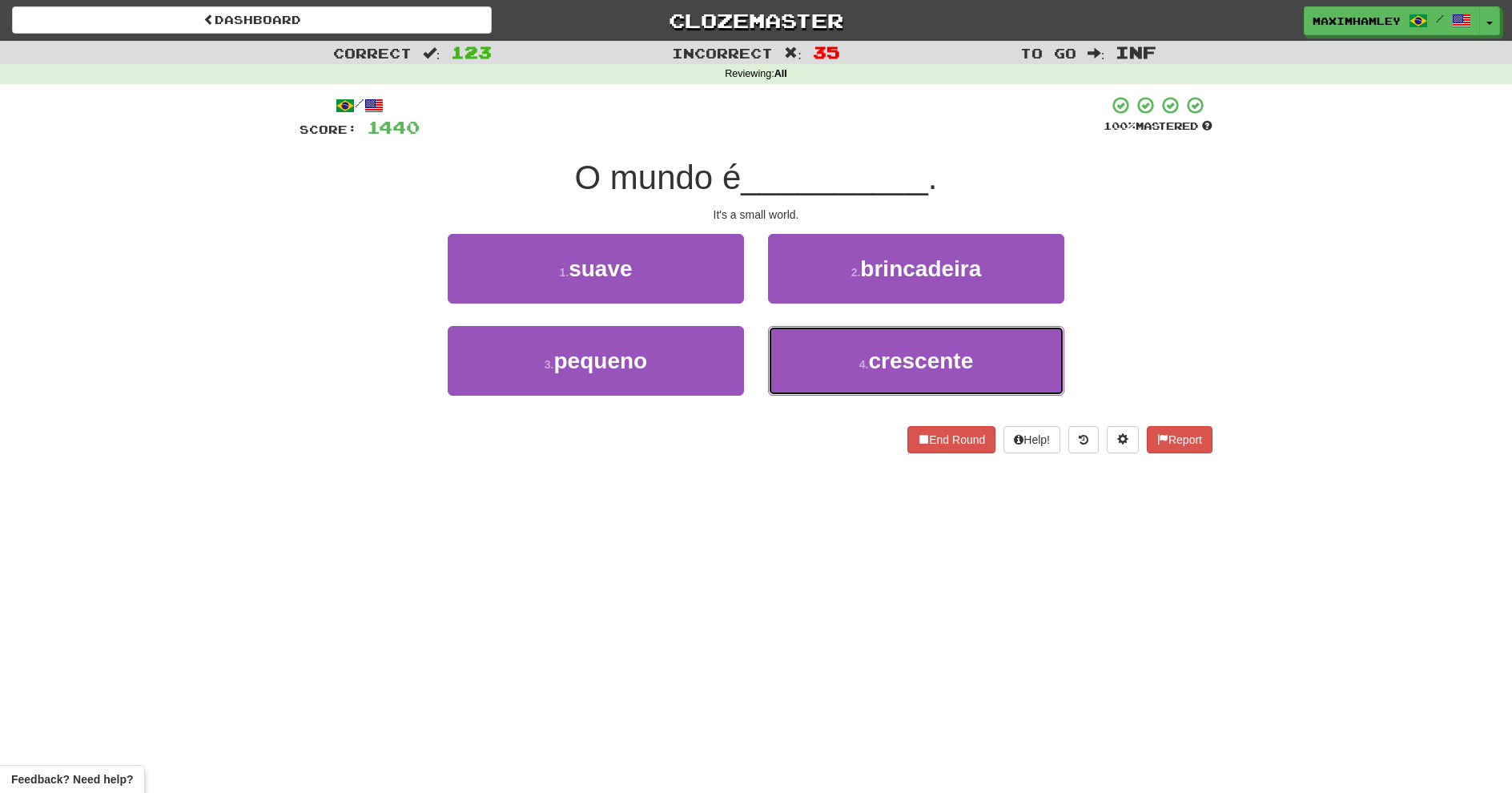
drag, startPoint x: 772, startPoint y: 355, endPoint x: 742, endPoint y: 363, distance: 31.0
click at [746, 363] on div "3 . pequeno 4 . crescente" at bounding box center [756, 371] width 961 height 92
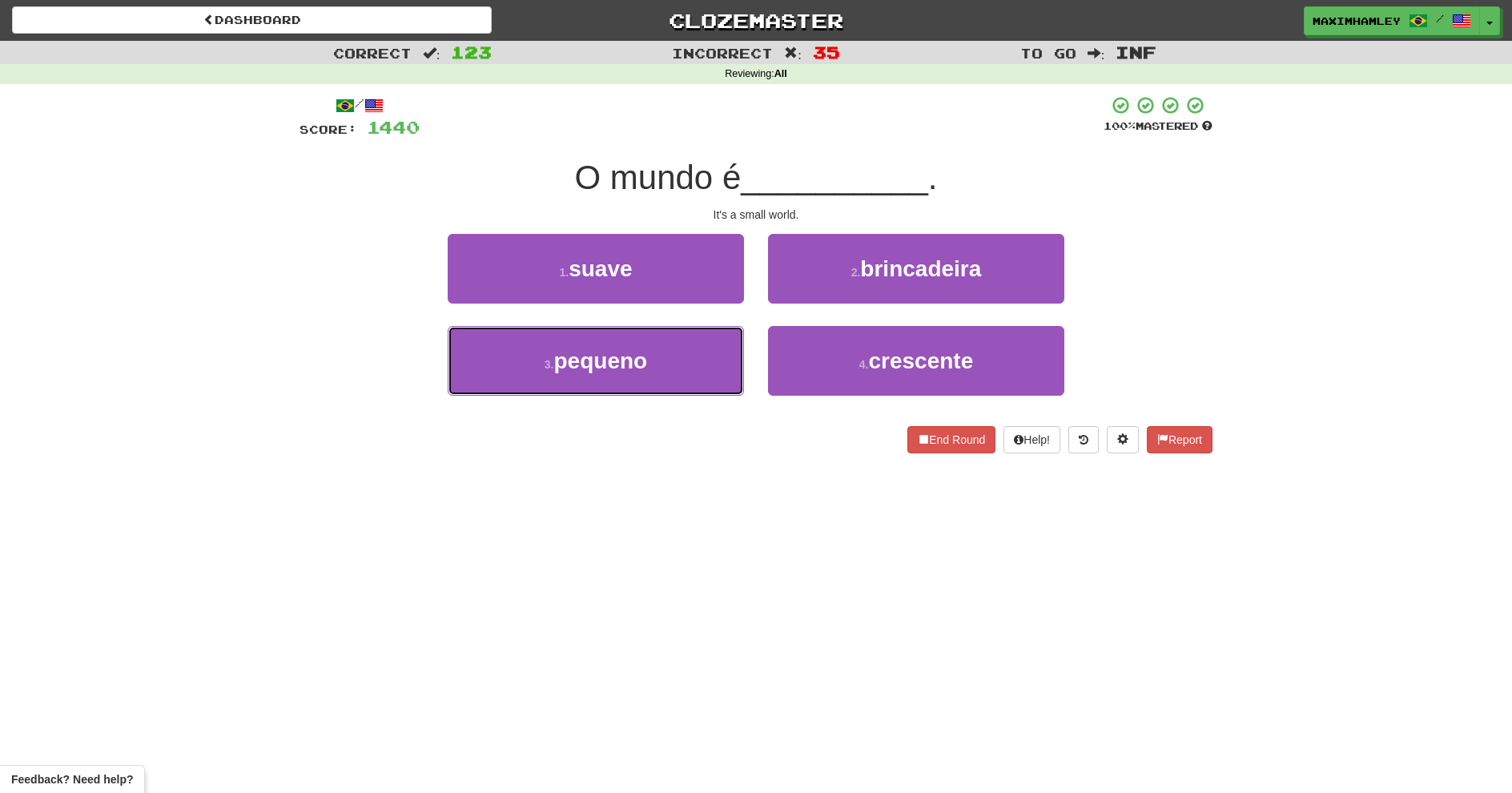
click at [742, 363] on button "3 . pequeno" at bounding box center [595, 360] width 296 height 70
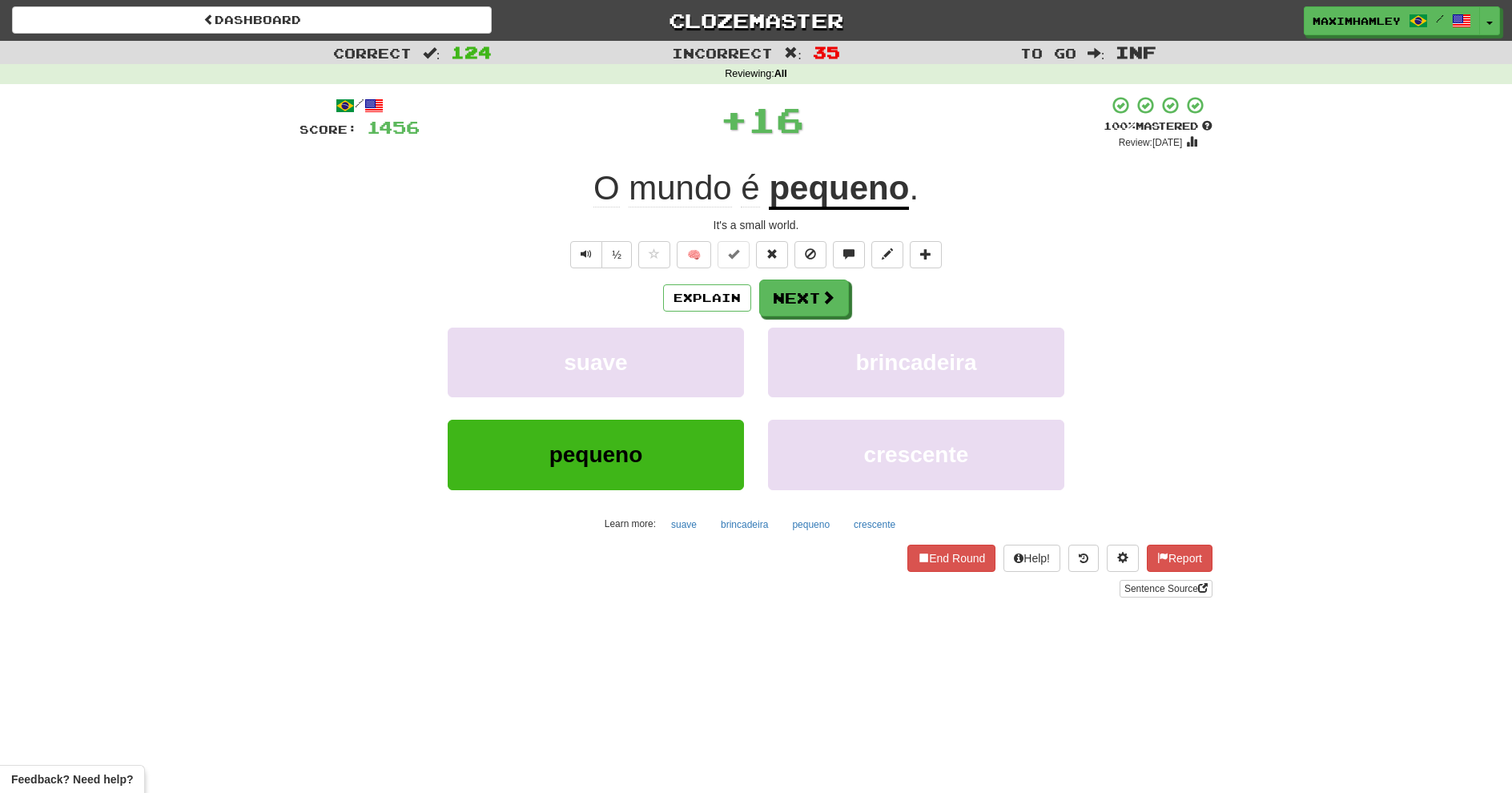
drag, startPoint x: 853, startPoint y: 286, endPoint x: 788, endPoint y: 327, distance: 76.9
click at [788, 327] on div "Explain Next suave brincadeira pequeno crescente Learn more: suave brincadeira …" at bounding box center [756, 408] width 913 height 257
click at [788, 327] on button "brincadeira" at bounding box center [917, 362] width 296 height 70
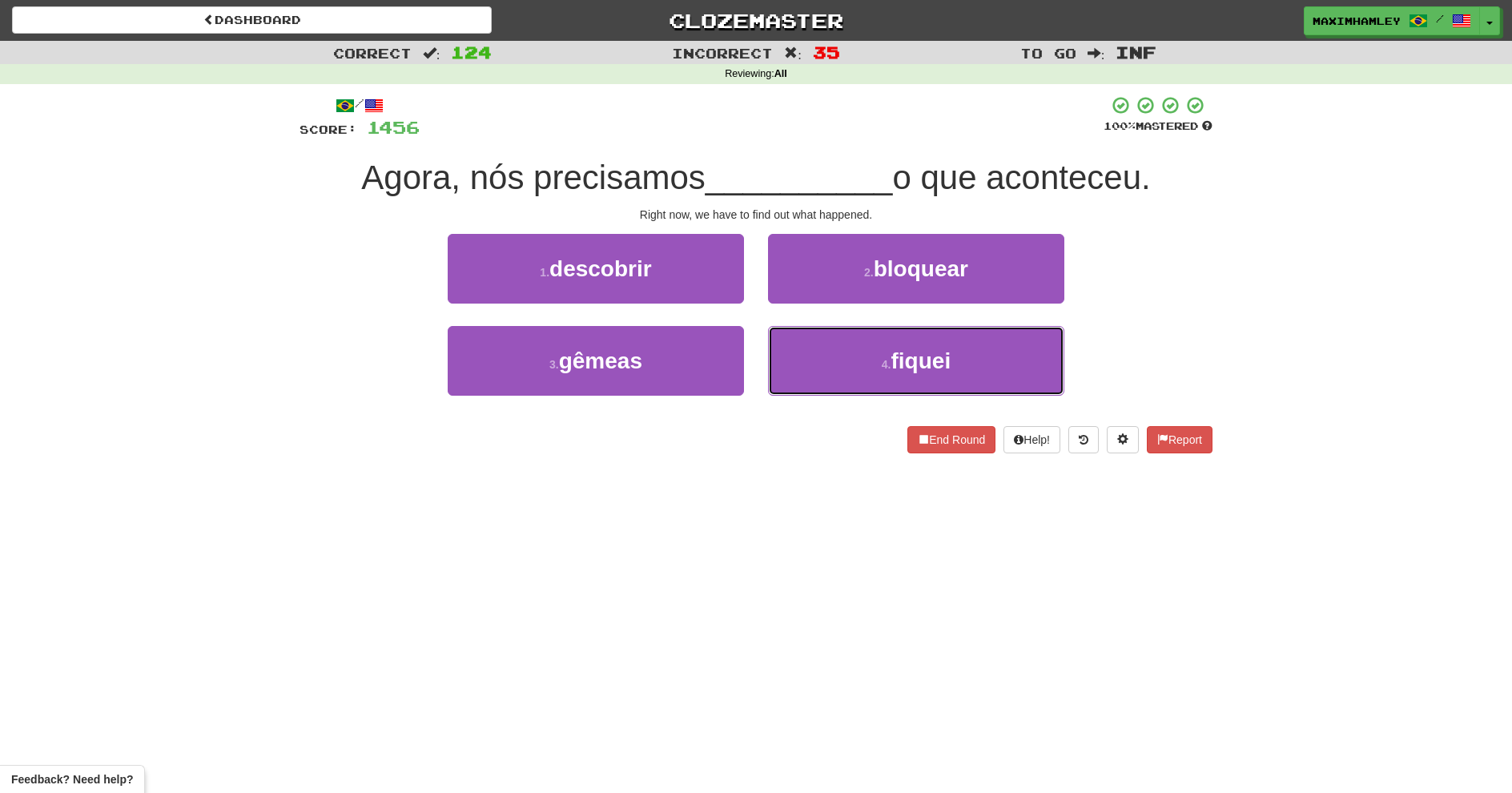
click at [974, 338] on button "4 . fiquei" at bounding box center [917, 360] width 296 height 70
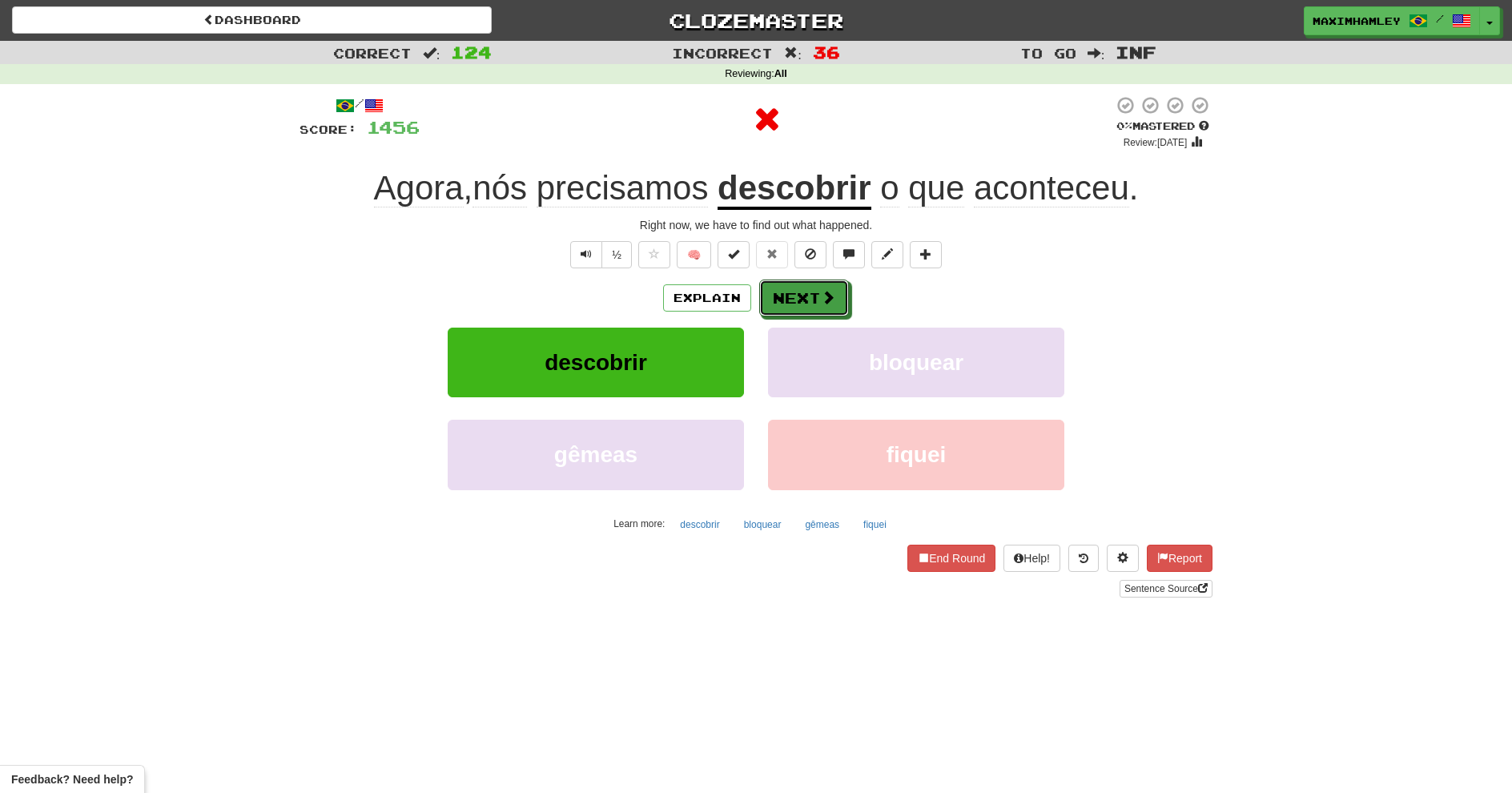
click at [790, 294] on button "Next" at bounding box center [804, 298] width 90 height 37
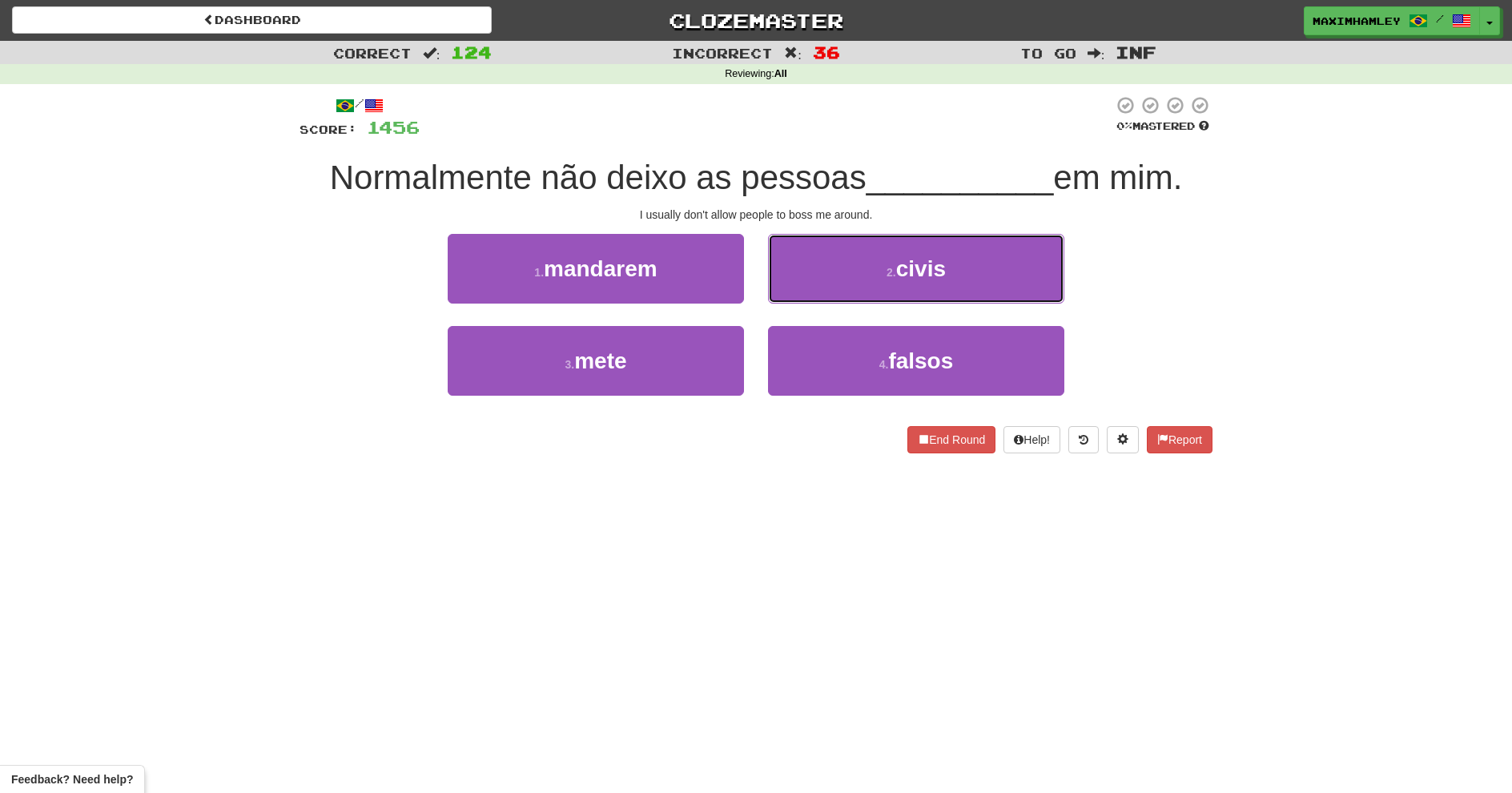
click at [913, 285] on button "2 . civis" at bounding box center [917, 269] width 296 height 70
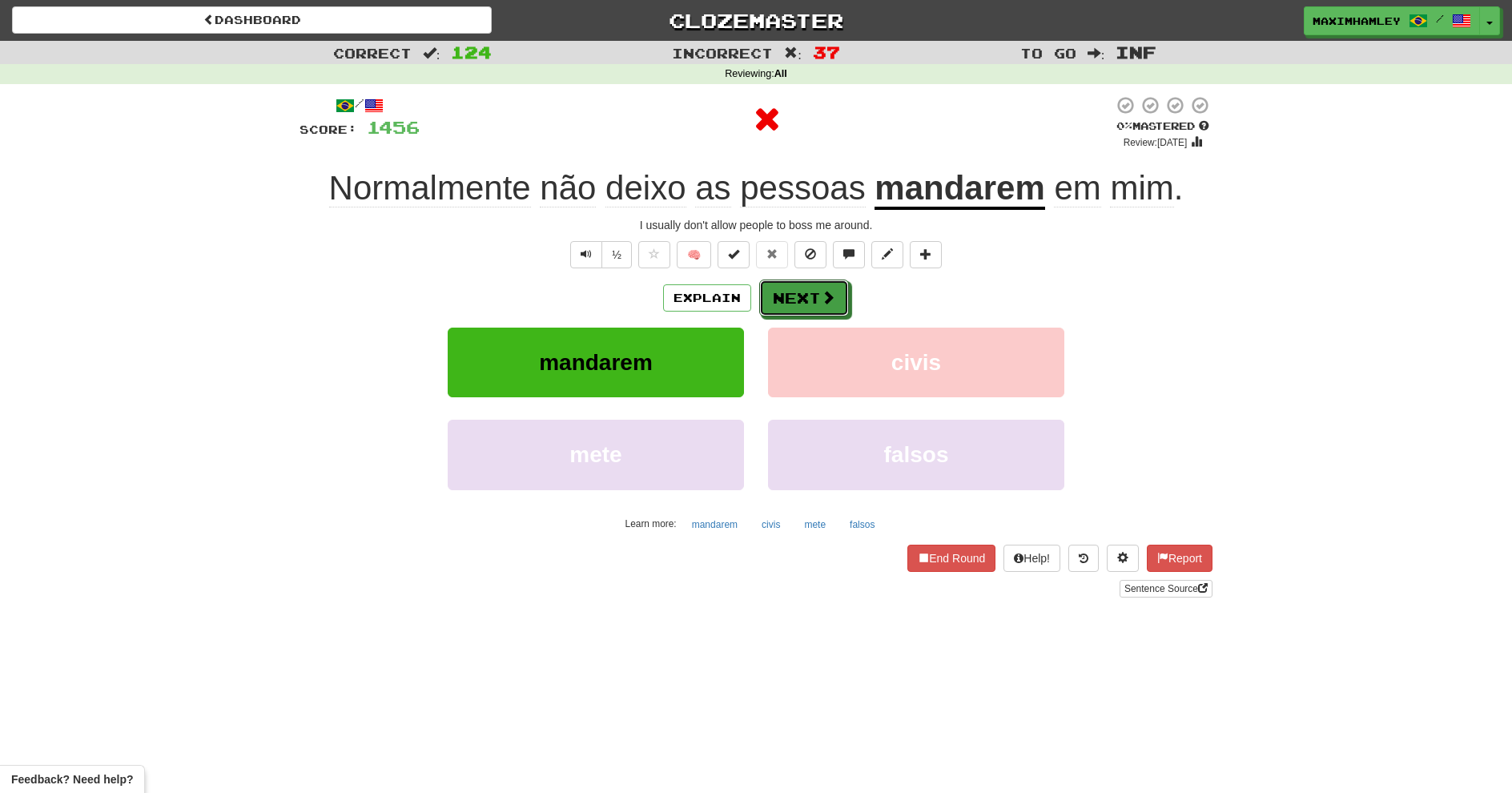
click at [840, 295] on button "Next" at bounding box center [804, 298] width 90 height 37
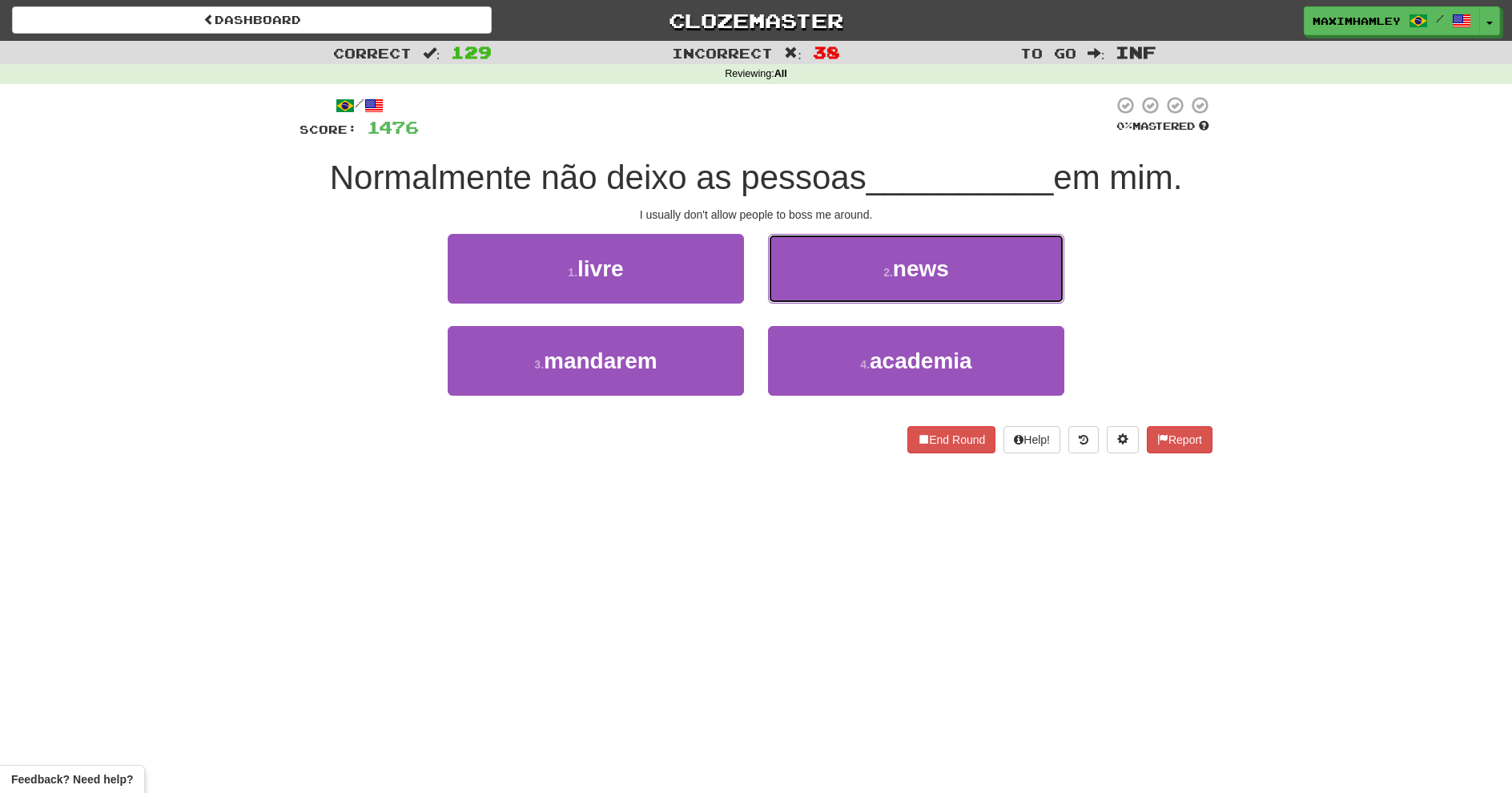
click at [923, 240] on button "2 . news" at bounding box center [917, 269] width 296 height 70
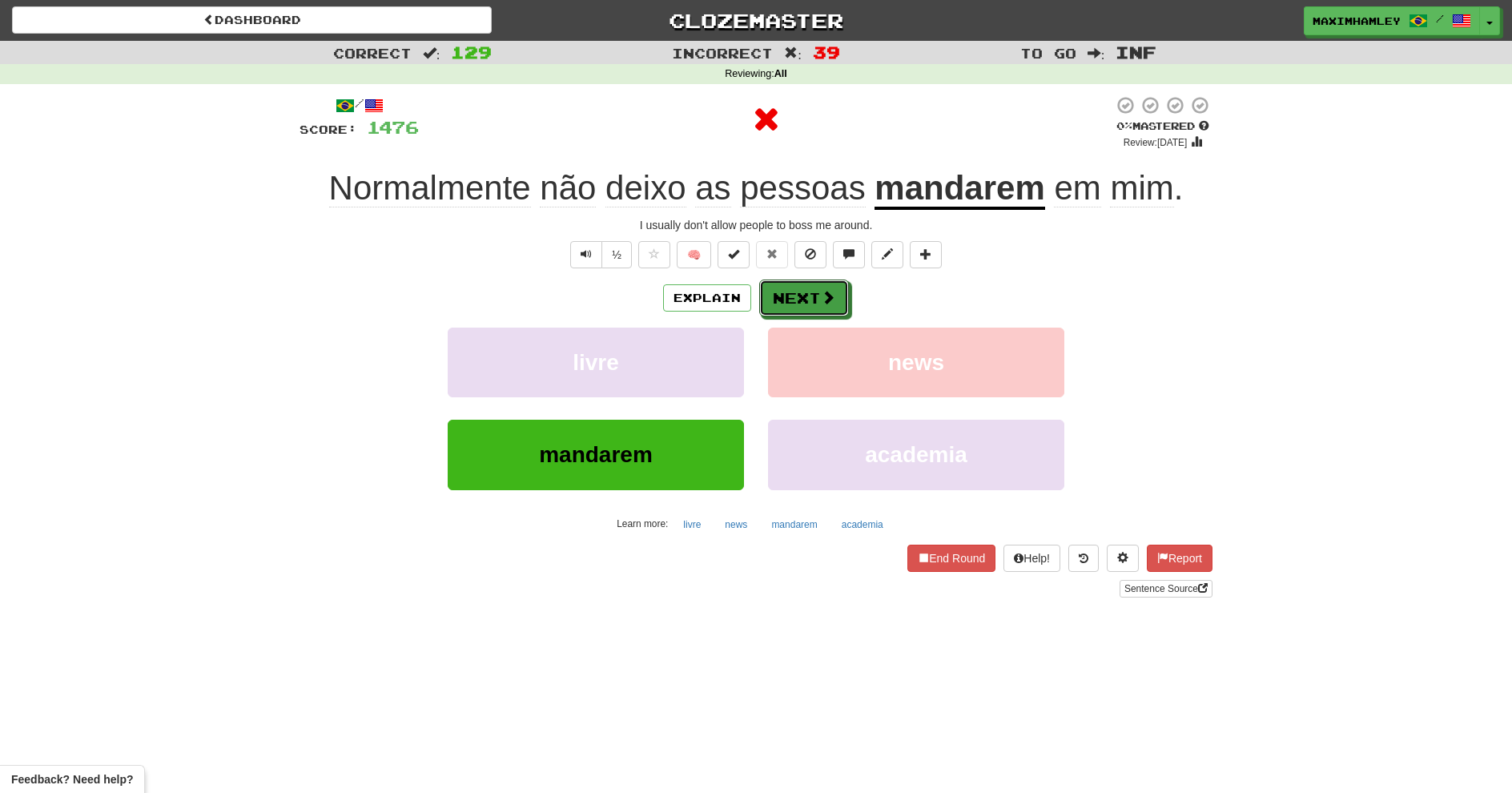
click at [841, 292] on button "Next" at bounding box center [804, 298] width 90 height 37
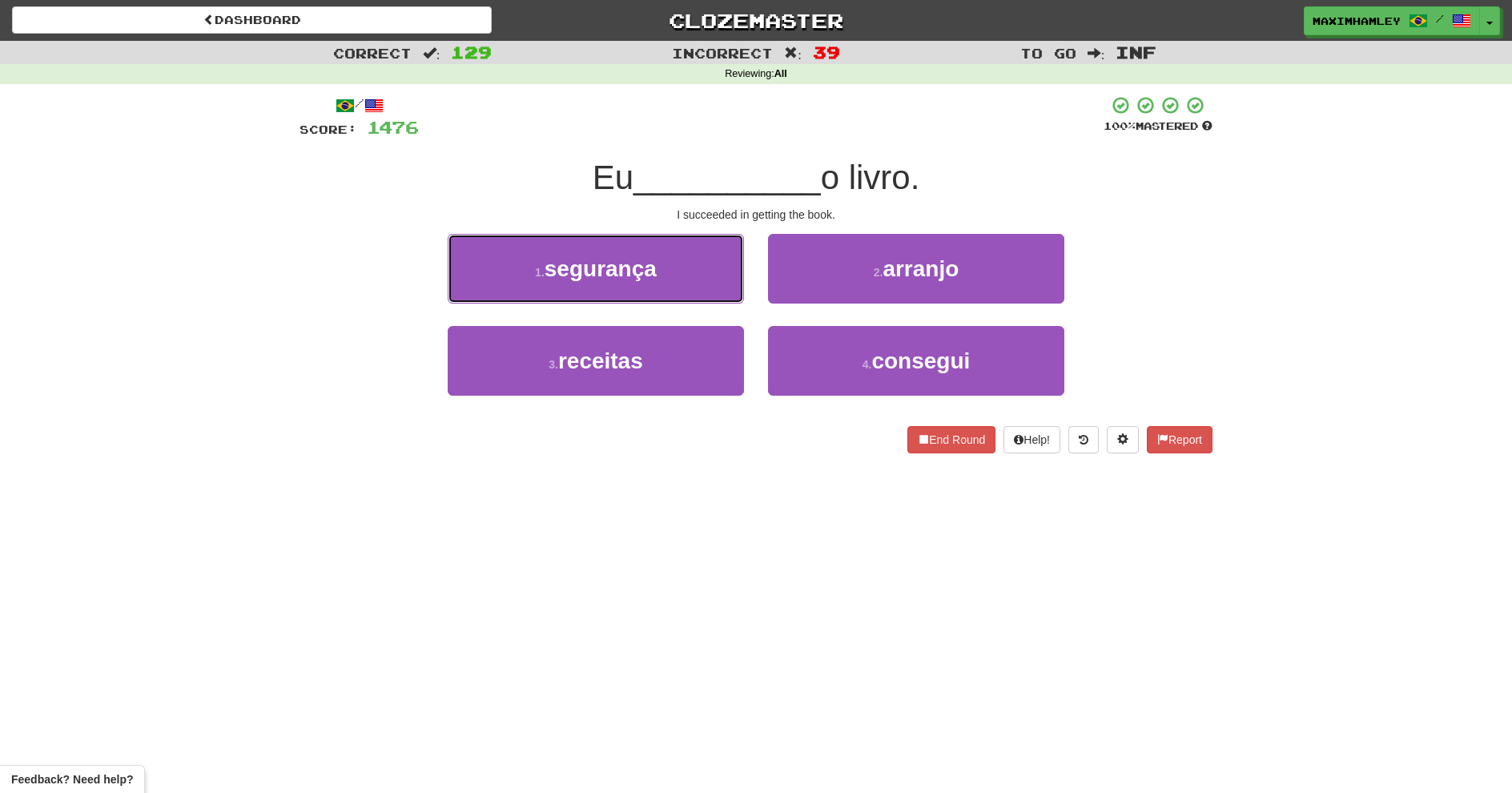
click at [655, 270] on span "segurança" at bounding box center [600, 268] width 113 height 25
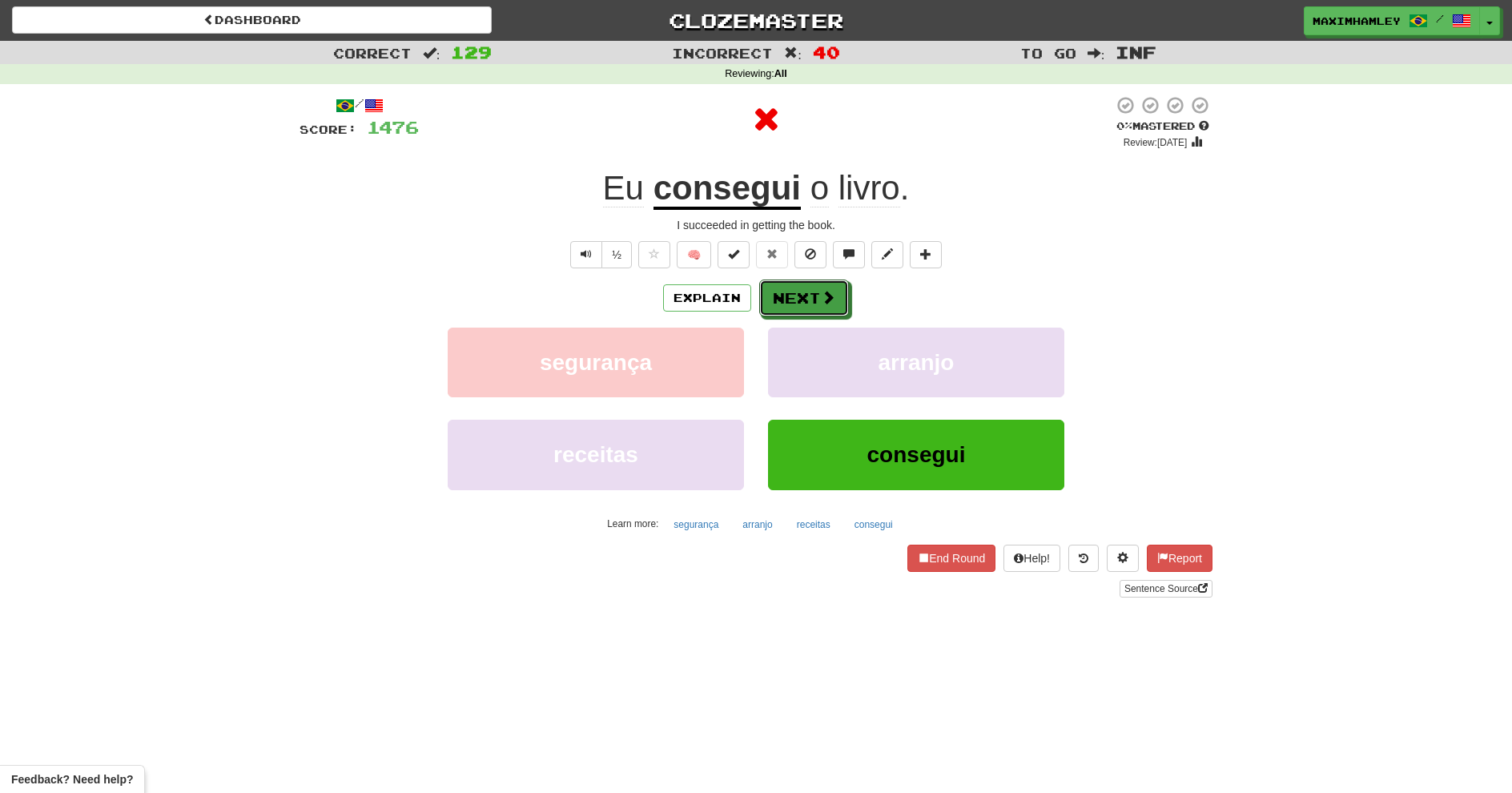
click at [803, 291] on button "Next" at bounding box center [804, 298] width 90 height 37
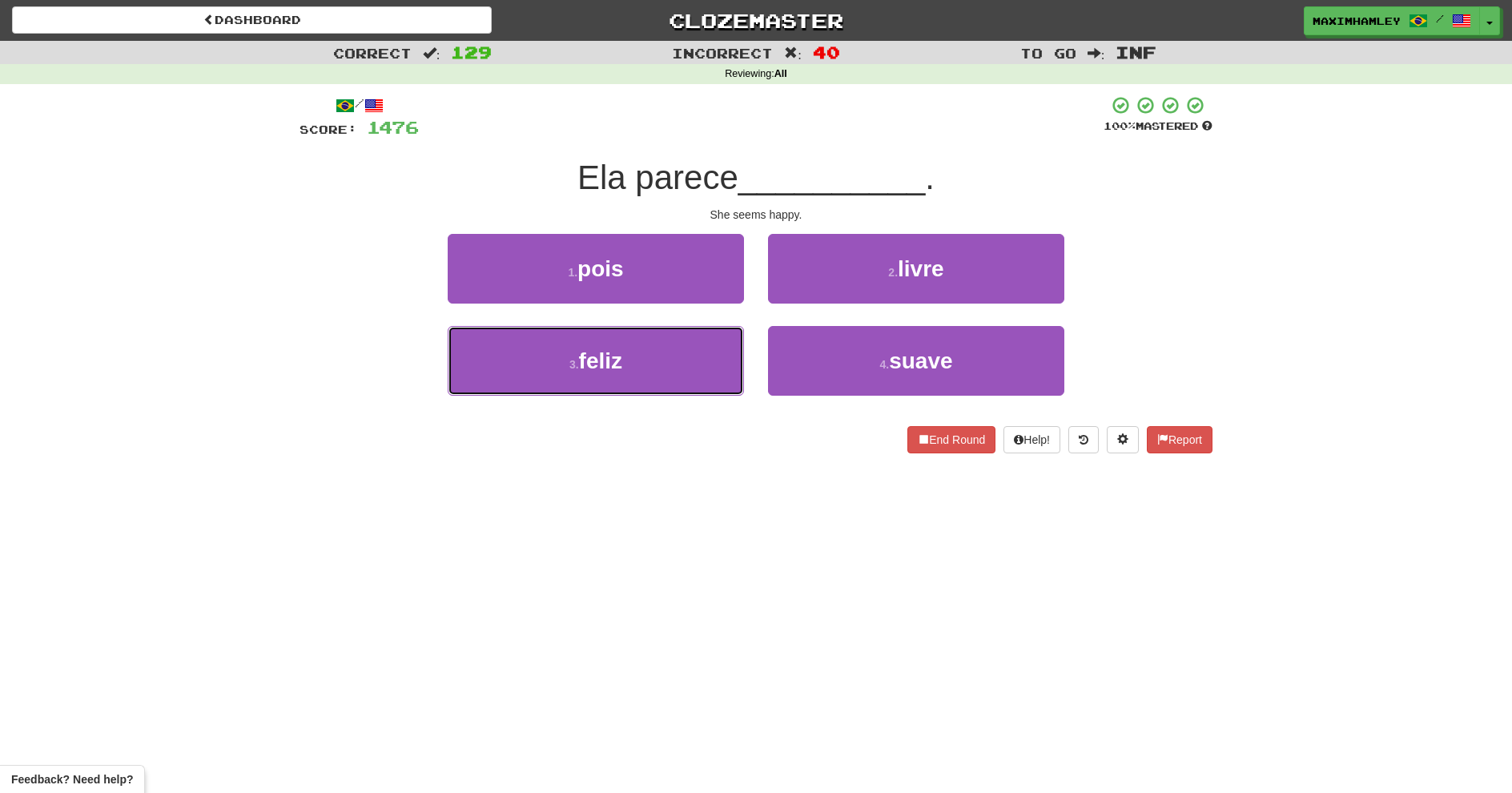
click at [650, 331] on button "3 . feliz" at bounding box center [595, 360] width 296 height 70
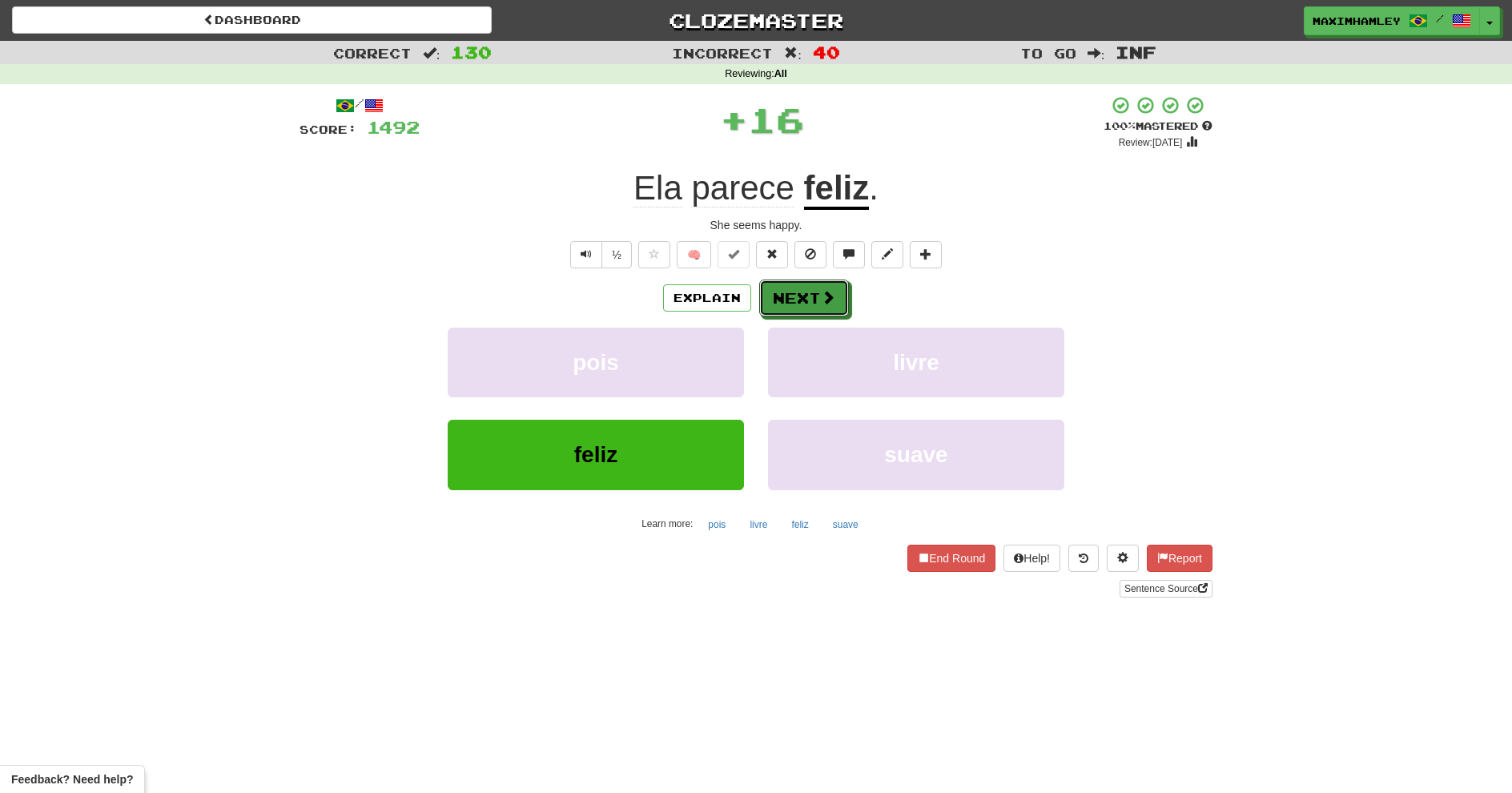
click at [794, 306] on button "Next" at bounding box center [804, 298] width 90 height 37
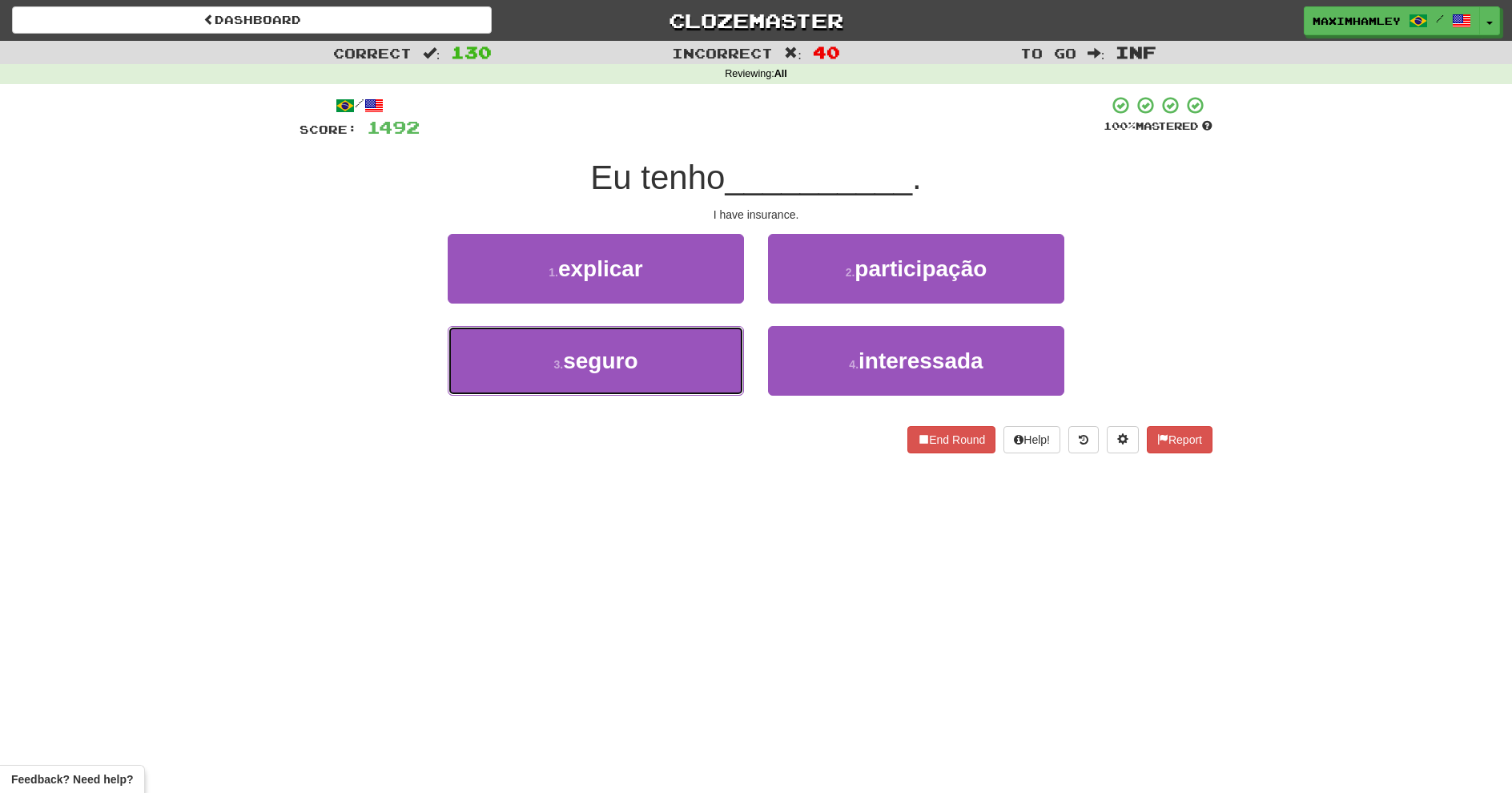
click at [711, 357] on button "3 . seguro" at bounding box center [595, 360] width 296 height 70
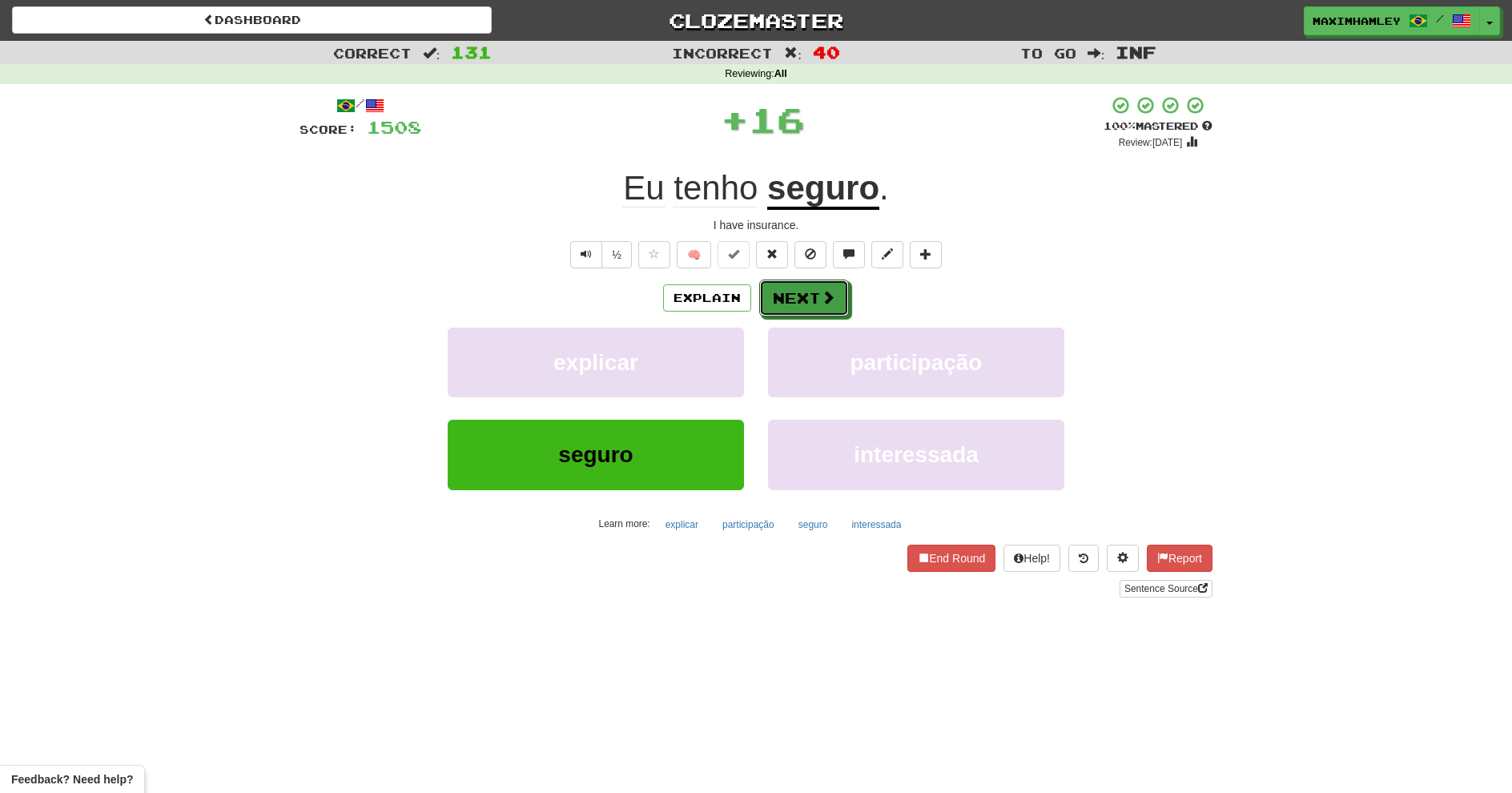
click at [818, 299] on button "Next" at bounding box center [804, 298] width 90 height 37
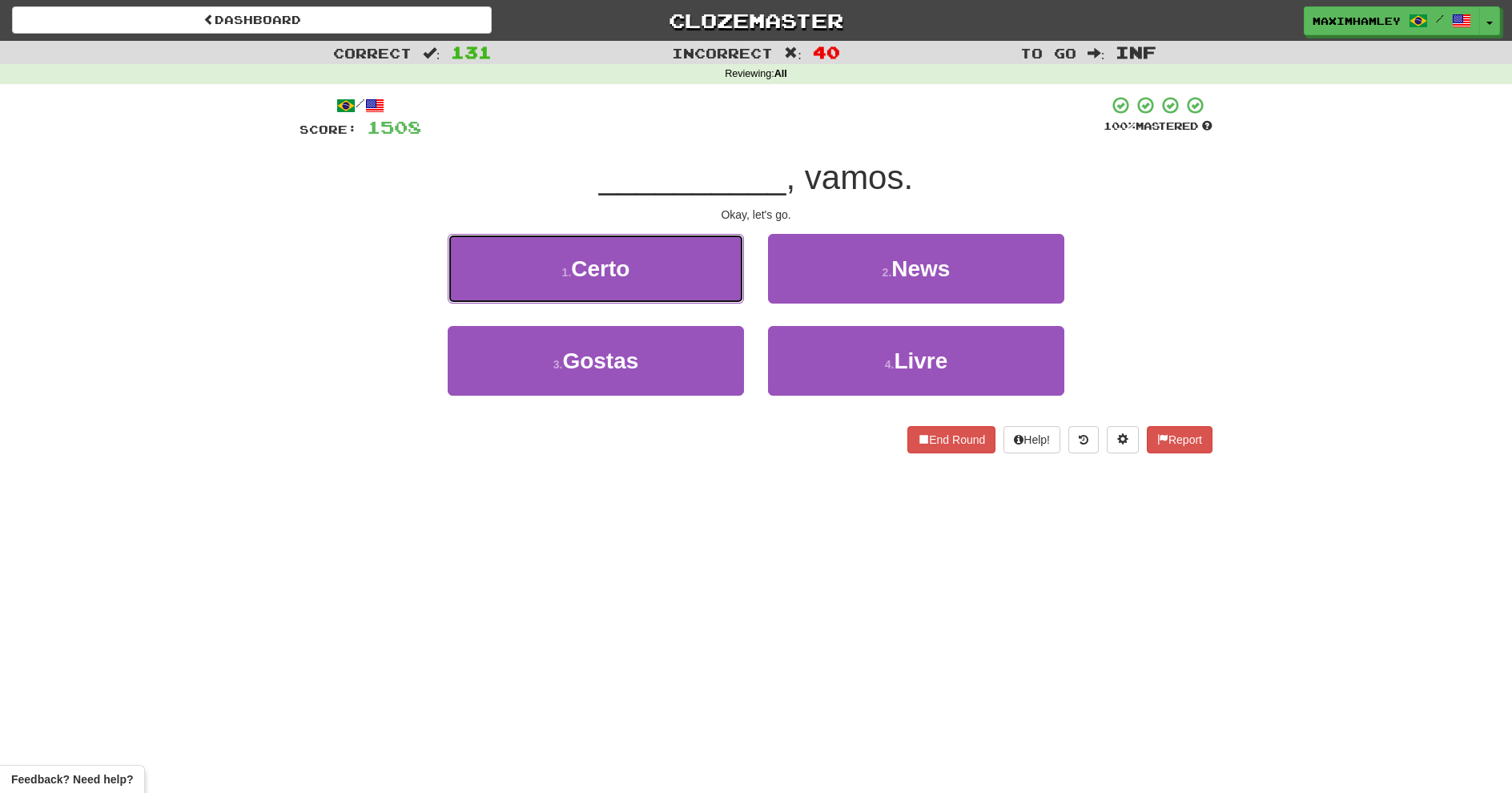
click at [731, 297] on button "1 . Certo" at bounding box center [595, 269] width 296 height 70
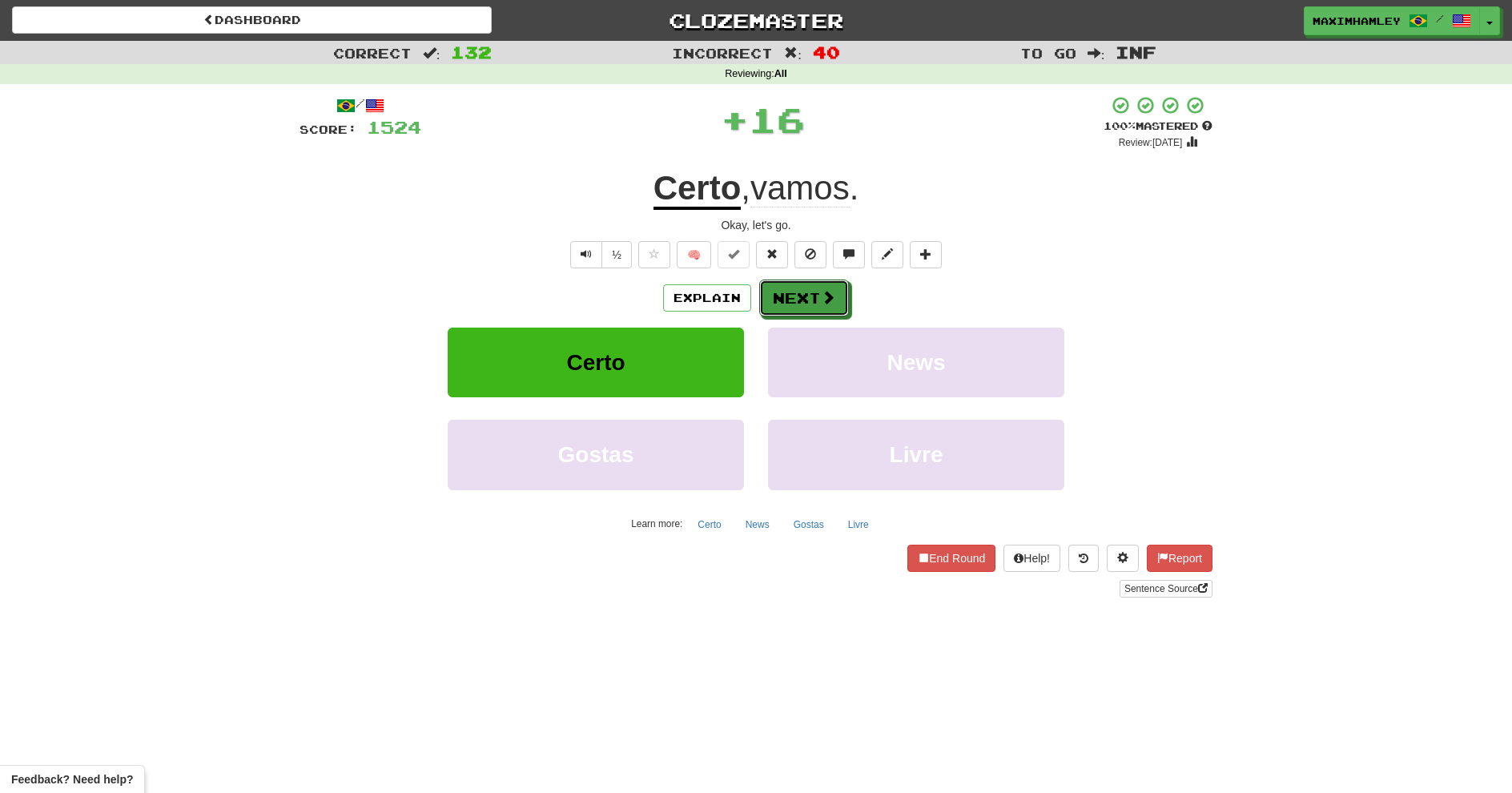
click at [777, 283] on button "Next" at bounding box center [804, 298] width 90 height 37
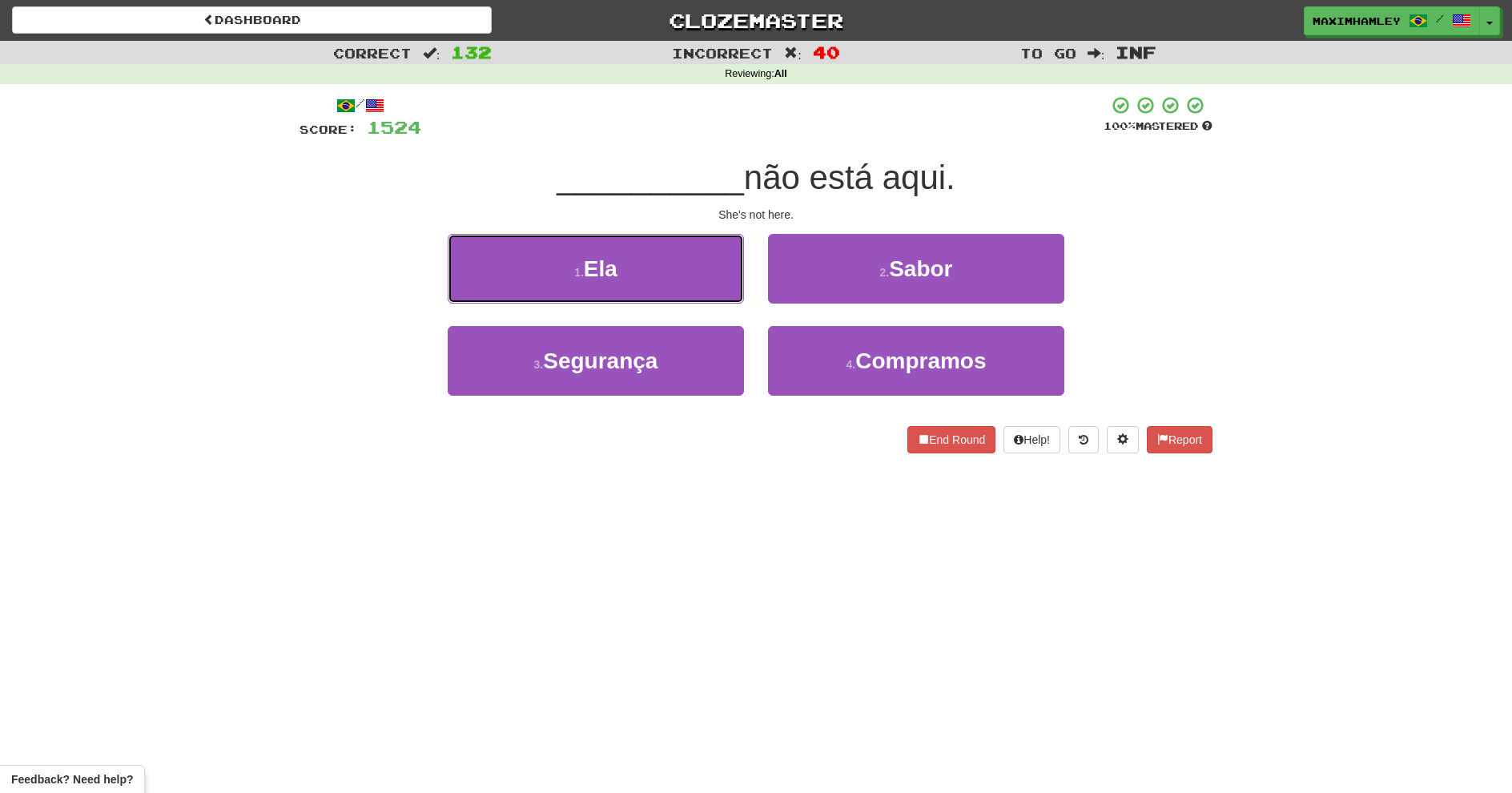
click at [732, 293] on button "1 . Ela" at bounding box center [595, 269] width 296 height 70
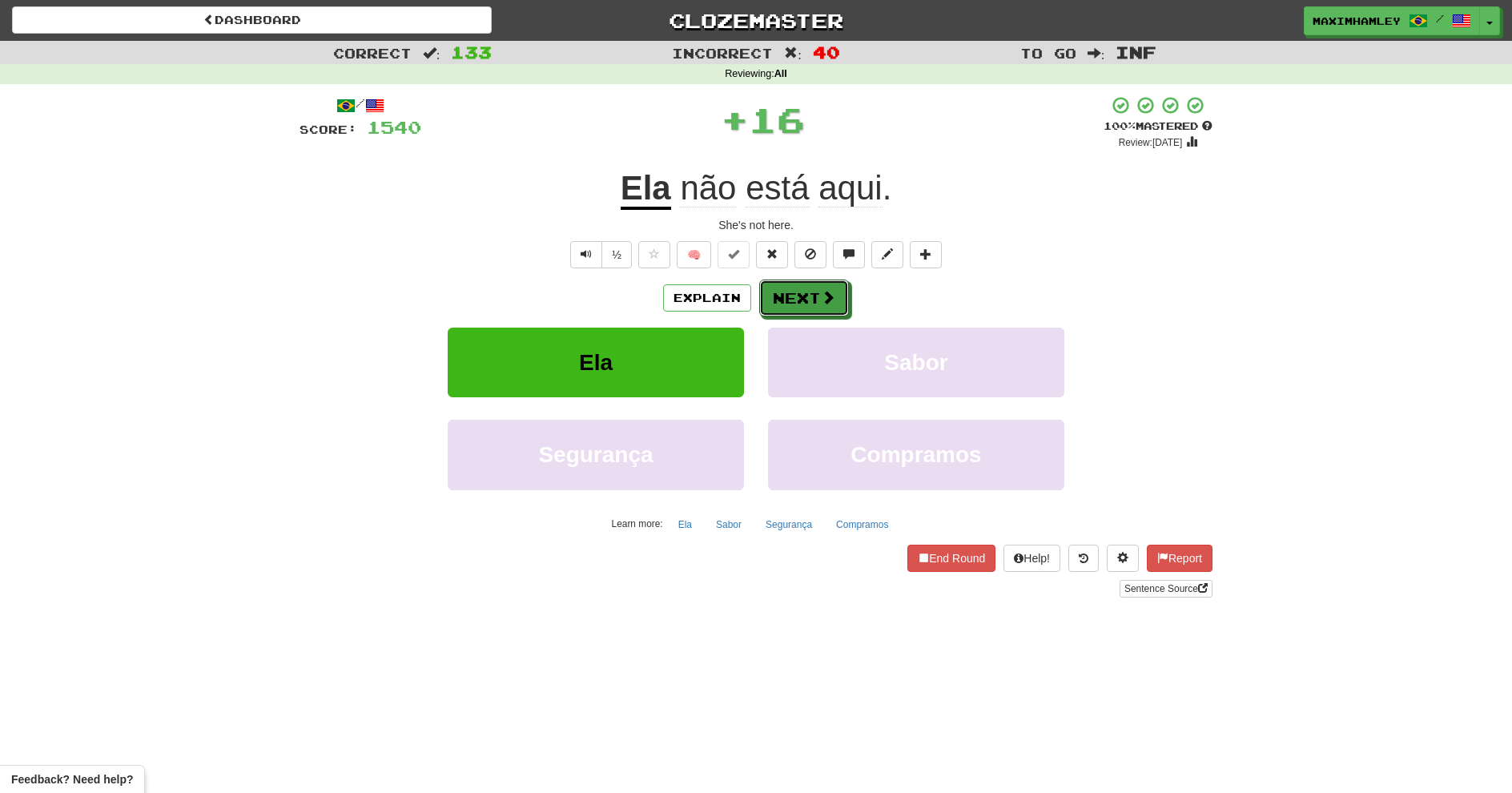
click at [803, 286] on button "Next" at bounding box center [804, 298] width 90 height 37
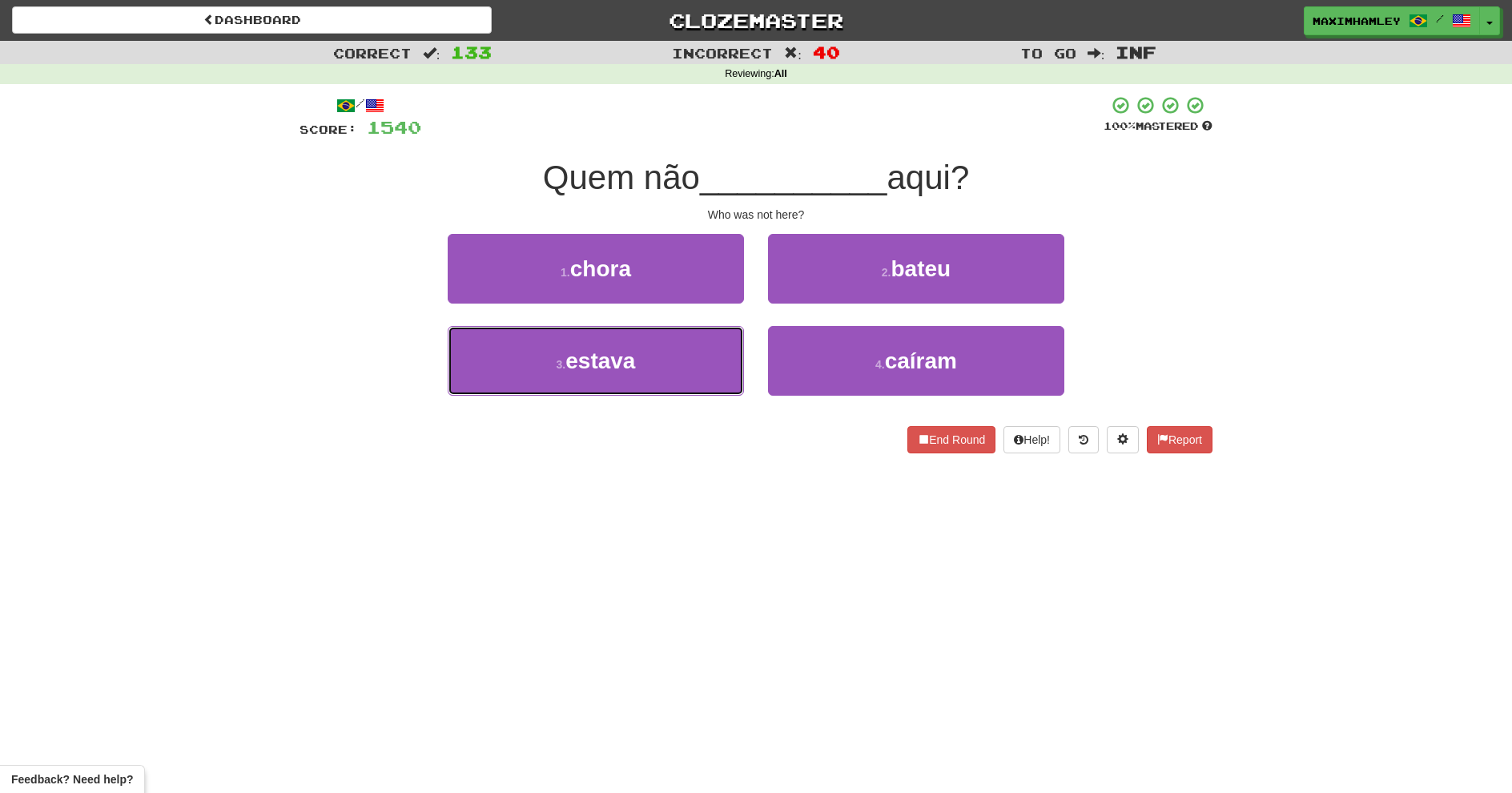
drag, startPoint x: 656, startPoint y: 365, endPoint x: 639, endPoint y: 387, distance: 27.8
click at [638, 388] on button "3 . estava" at bounding box center [595, 360] width 296 height 70
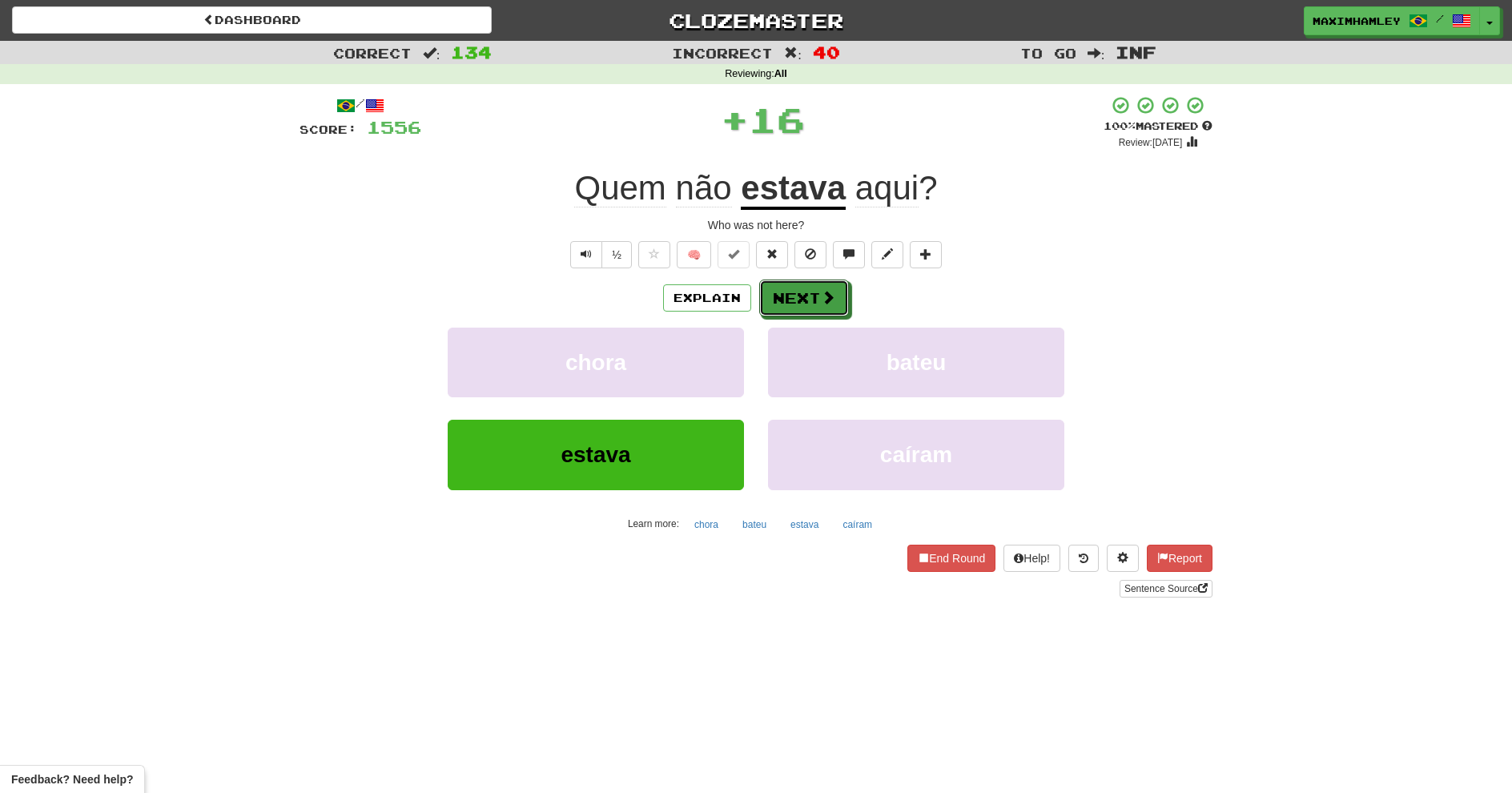
click at [774, 305] on button "Next" at bounding box center [804, 298] width 90 height 37
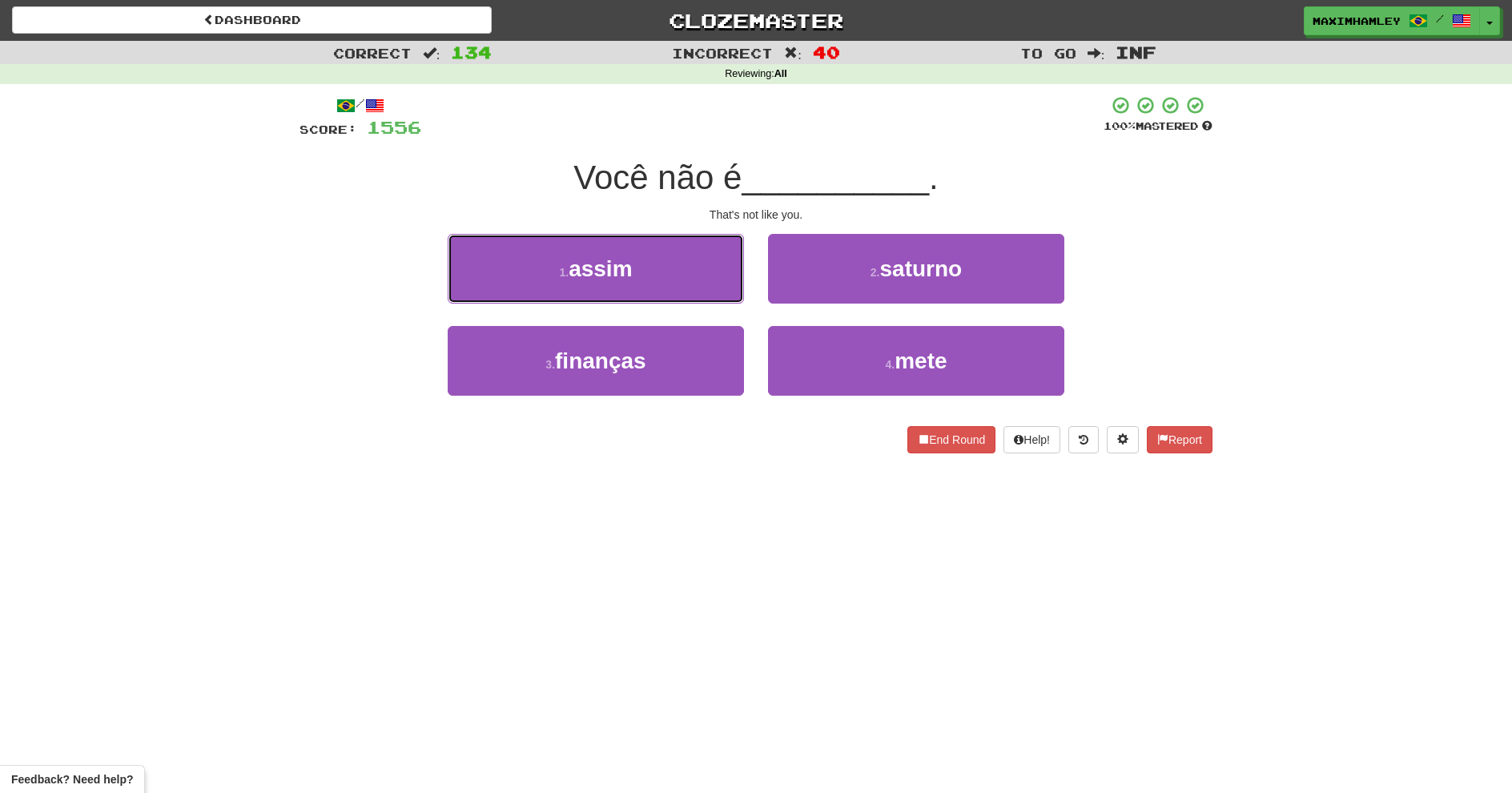
click at [674, 283] on button "1 . assim" at bounding box center [595, 269] width 296 height 70
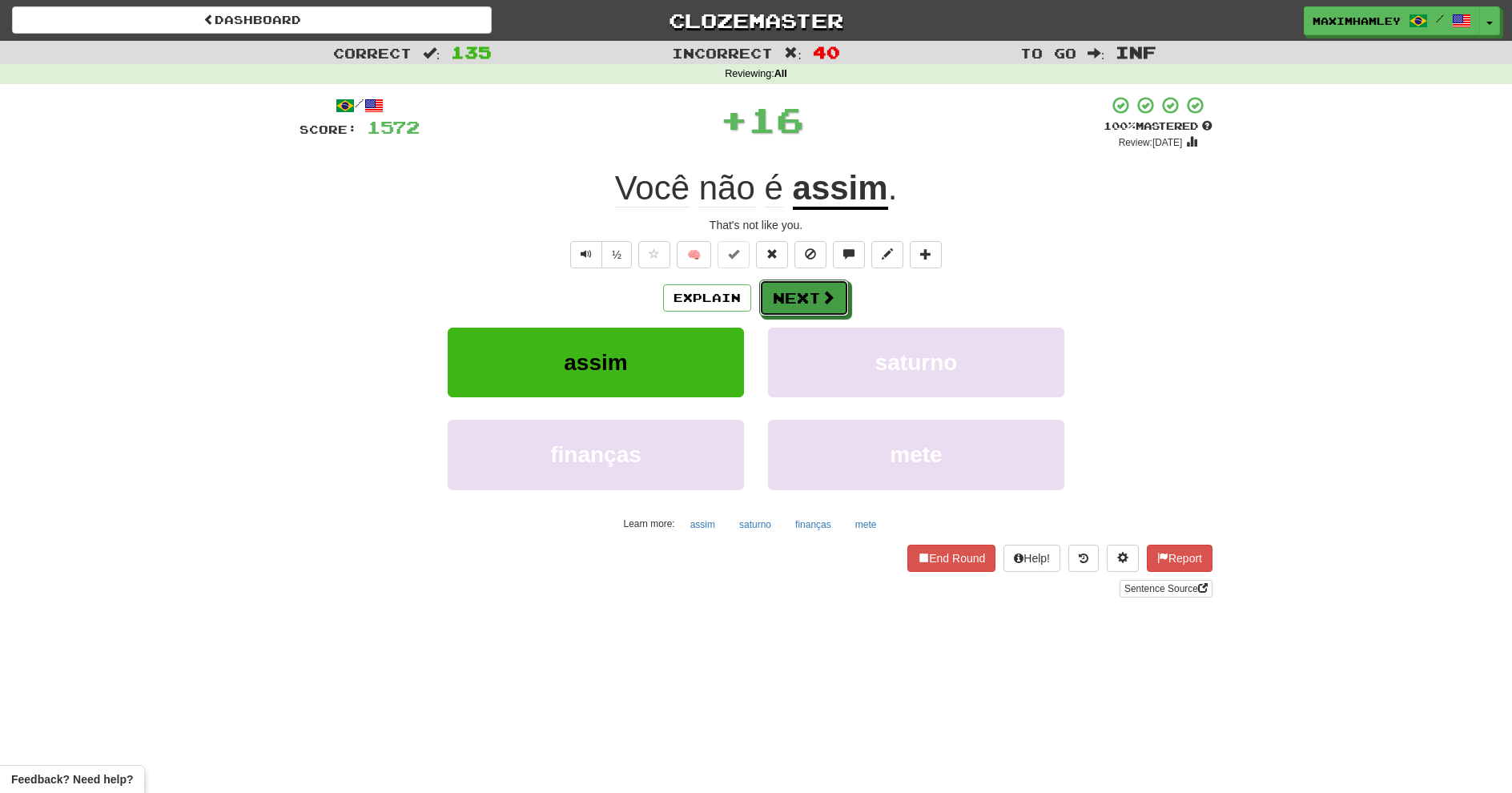
click at [807, 289] on button "Next" at bounding box center [804, 298] width 90 height 37
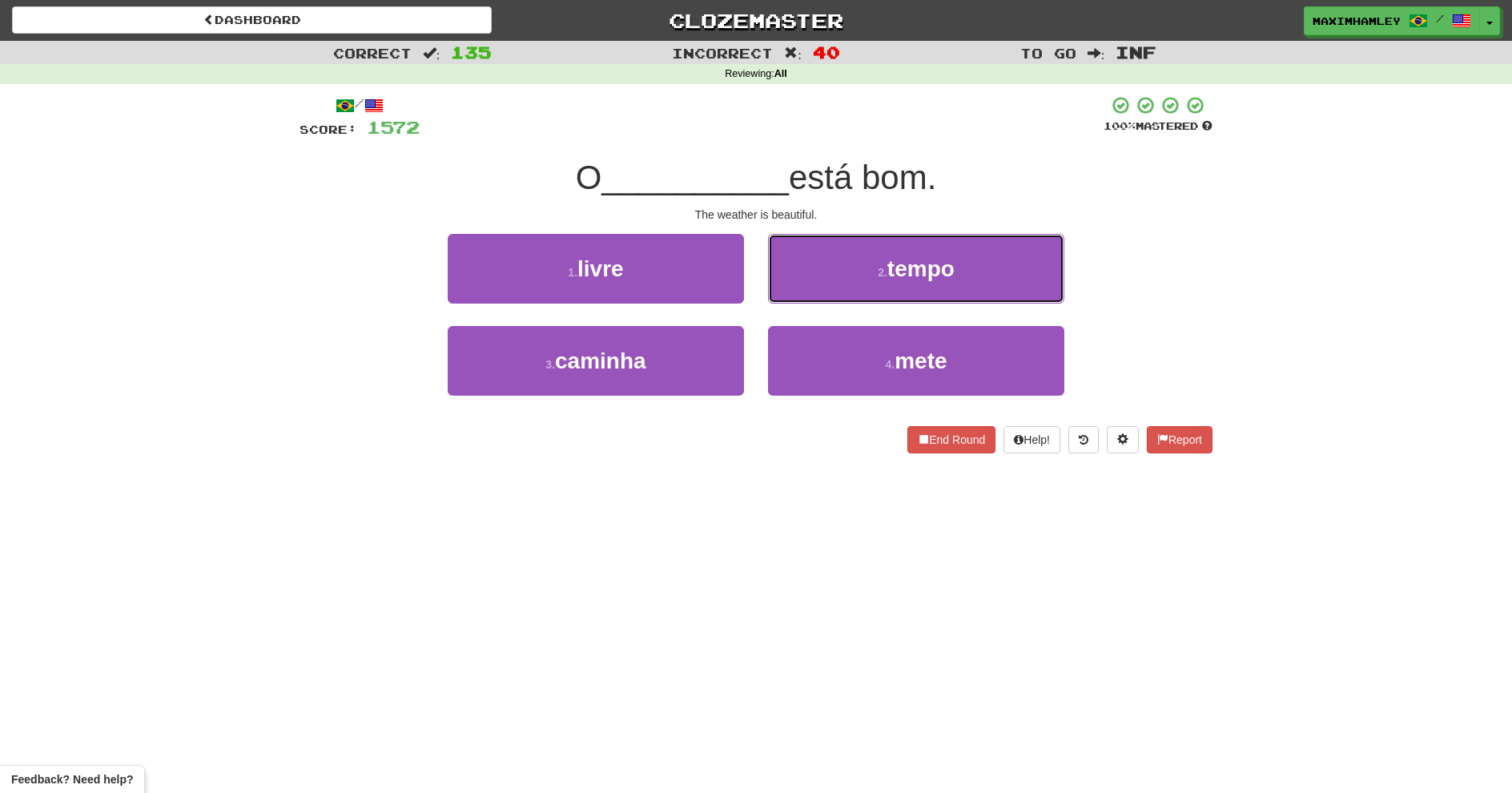
click at [806, 259] on button "2 . tempo" at bounding box center [917, 269] width 296 height 70
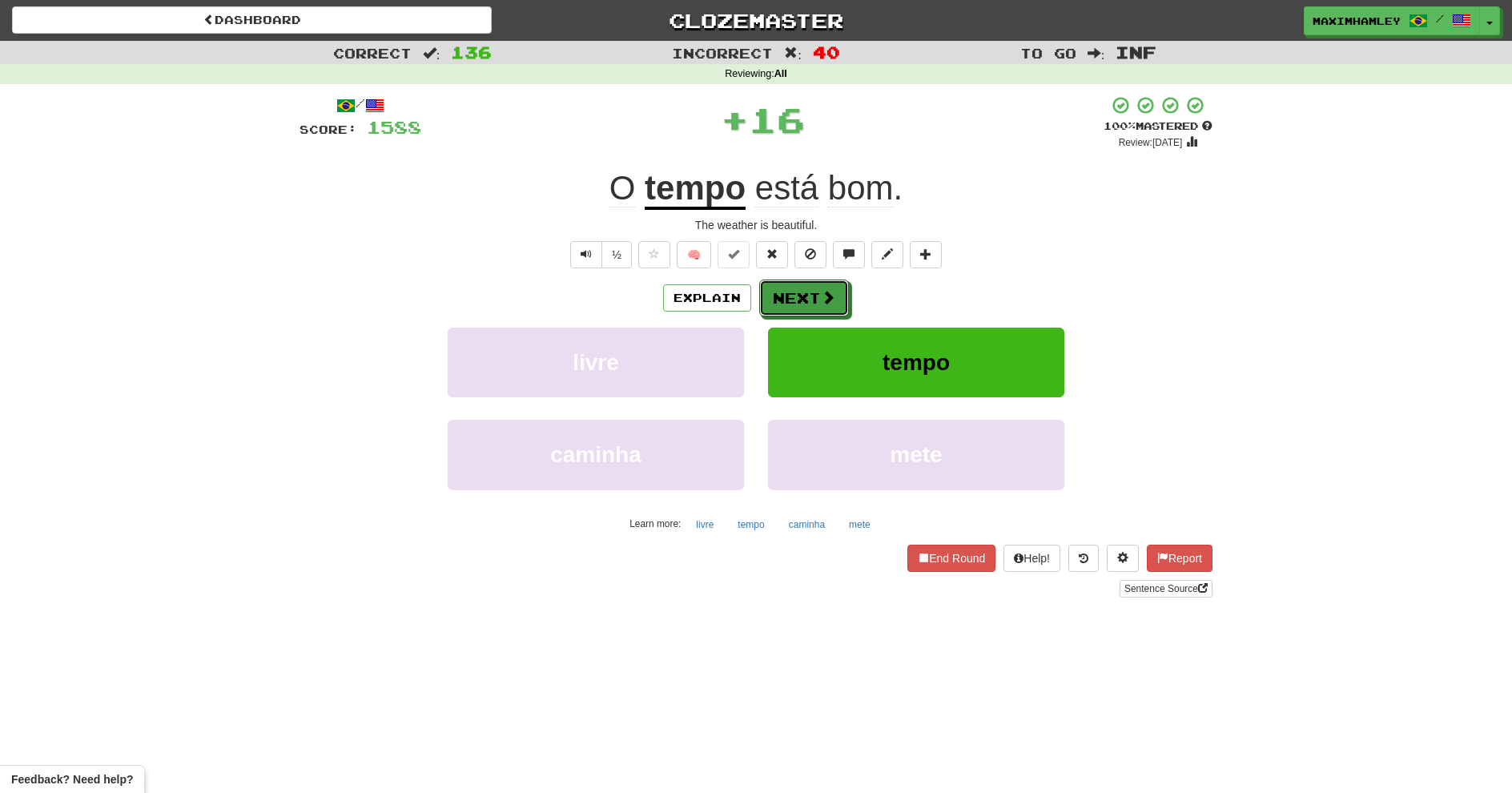
click at [759, 286] on button "Next" at bounding box center [804, 298] width 90 height 37
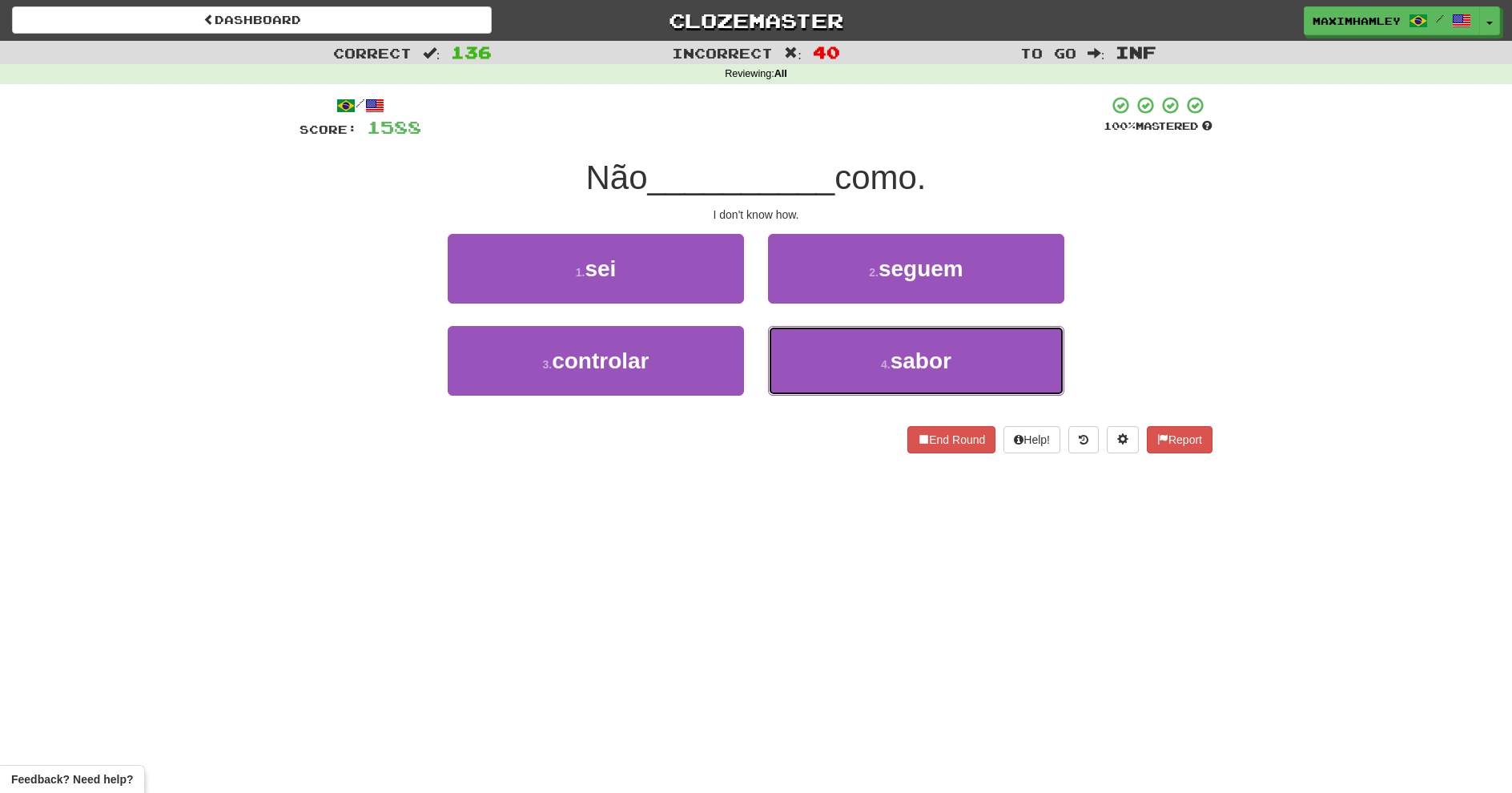
click at [859, 345] on button "4 . sabor" at bounding box center [917, 360] width 296 height 70
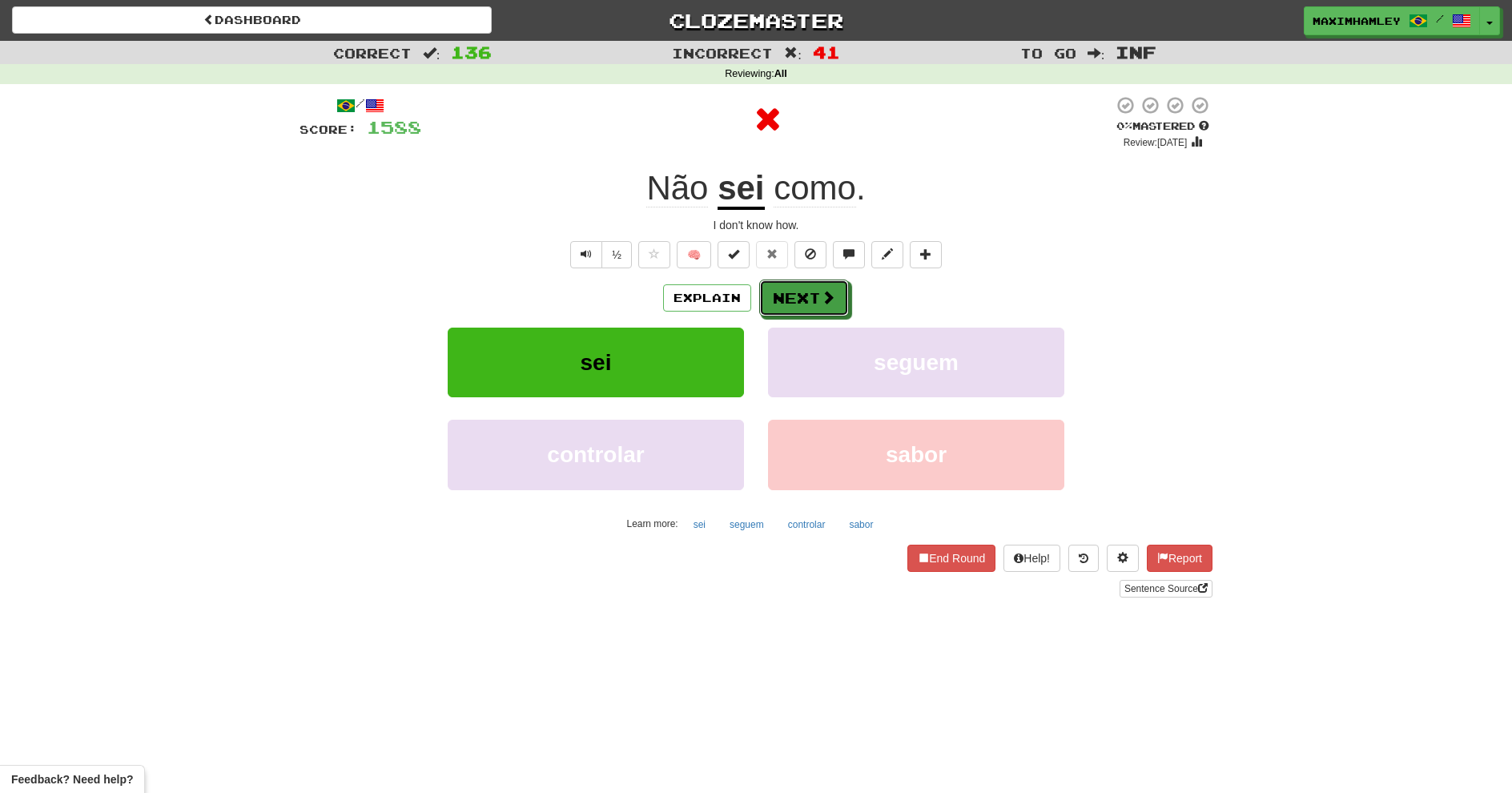
click at [833, 301] on span at bounding box center [828, 297] width 15 height 15
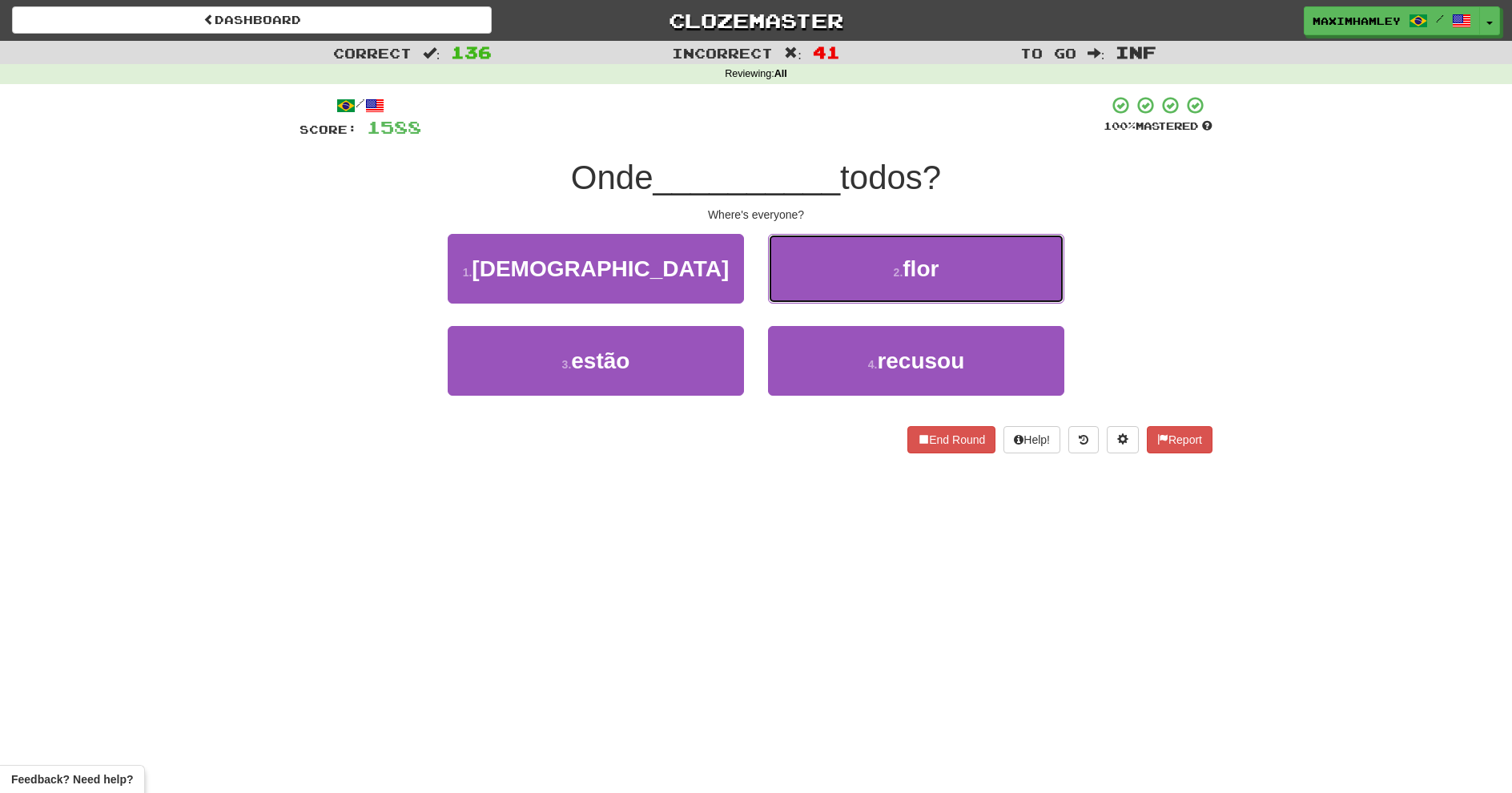
click at [842, 288] on button "2 . flor" at bounding box center [917, 269] width 296 height 70
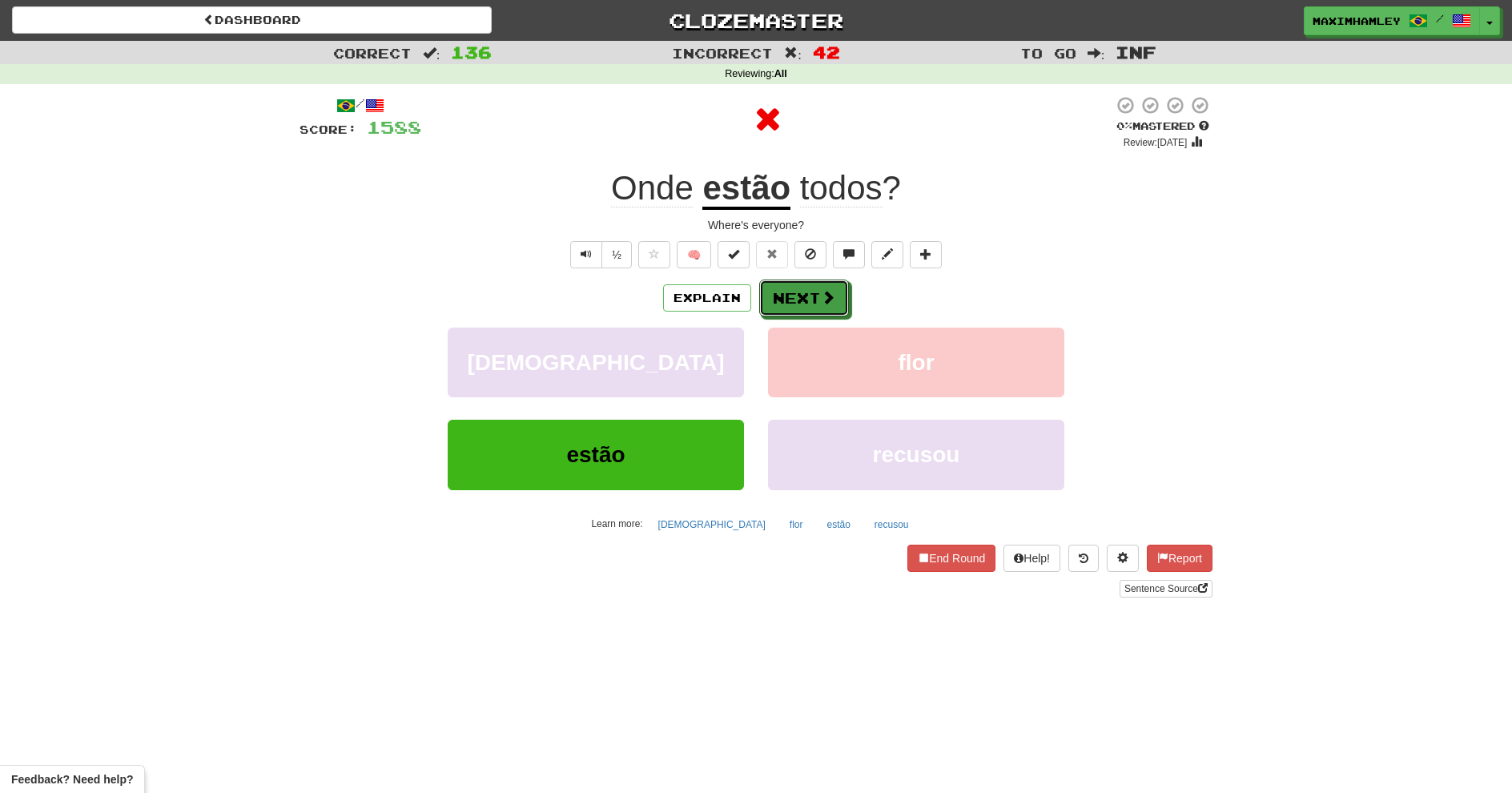
click at [812, 295] on button "Next" at bounding box center [804, 298] width 90 height 37
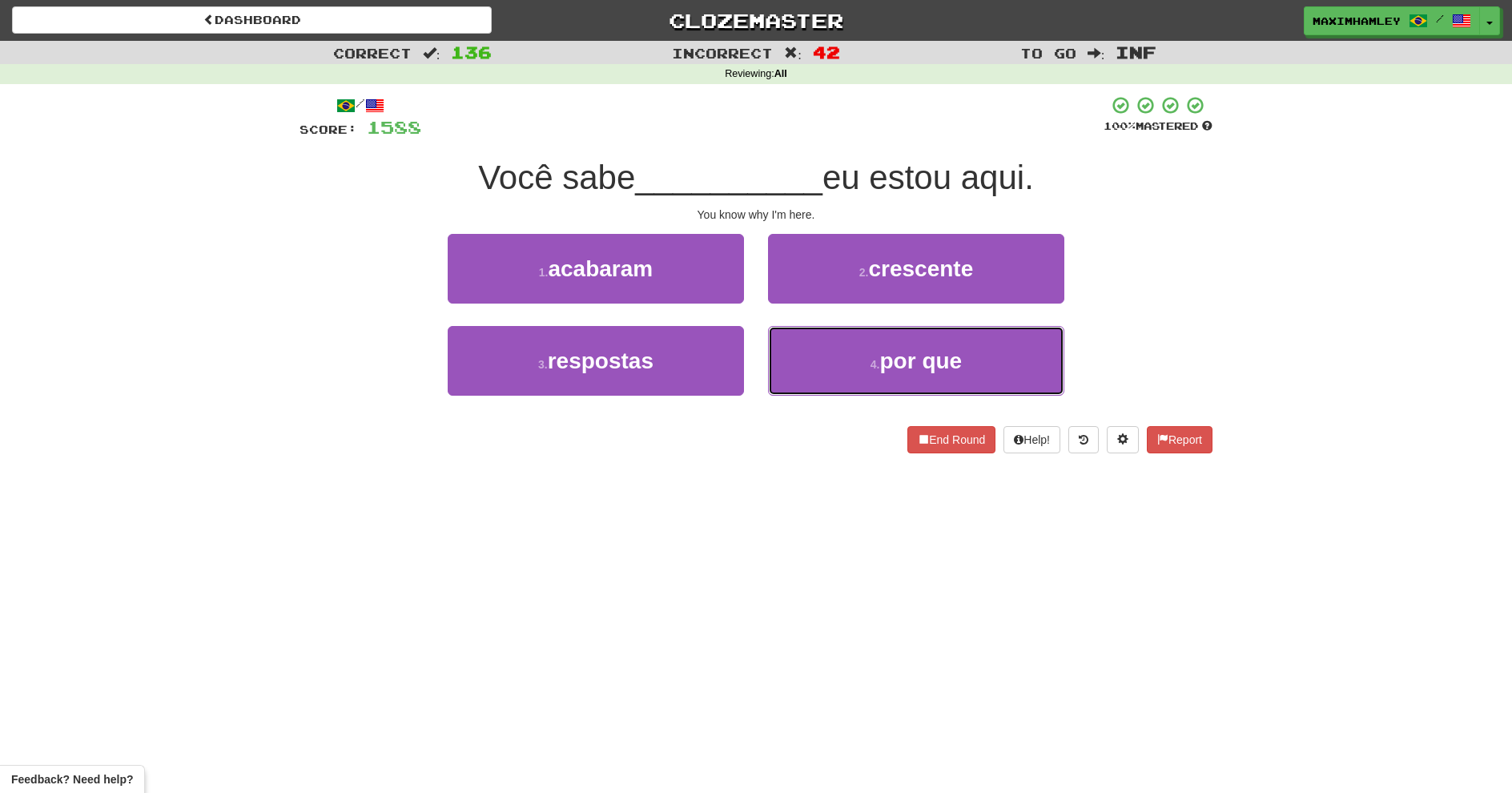
click at [802, 359] on button "4 . por que" at bounding box center [917, 360] width 296 height 70
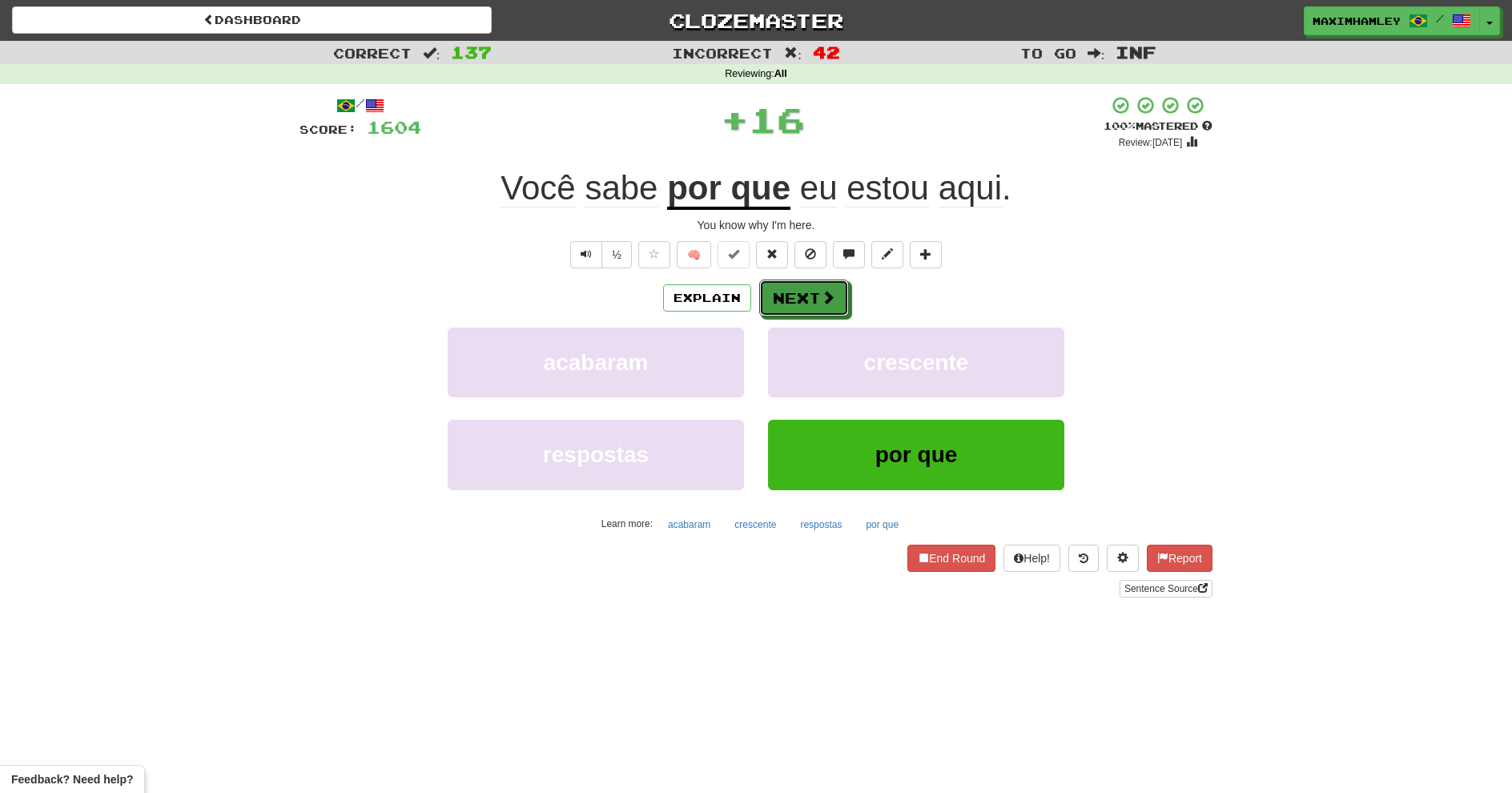
click at [812, 299] on button "Next" at bounding box center [804, 298] width 90 height 37
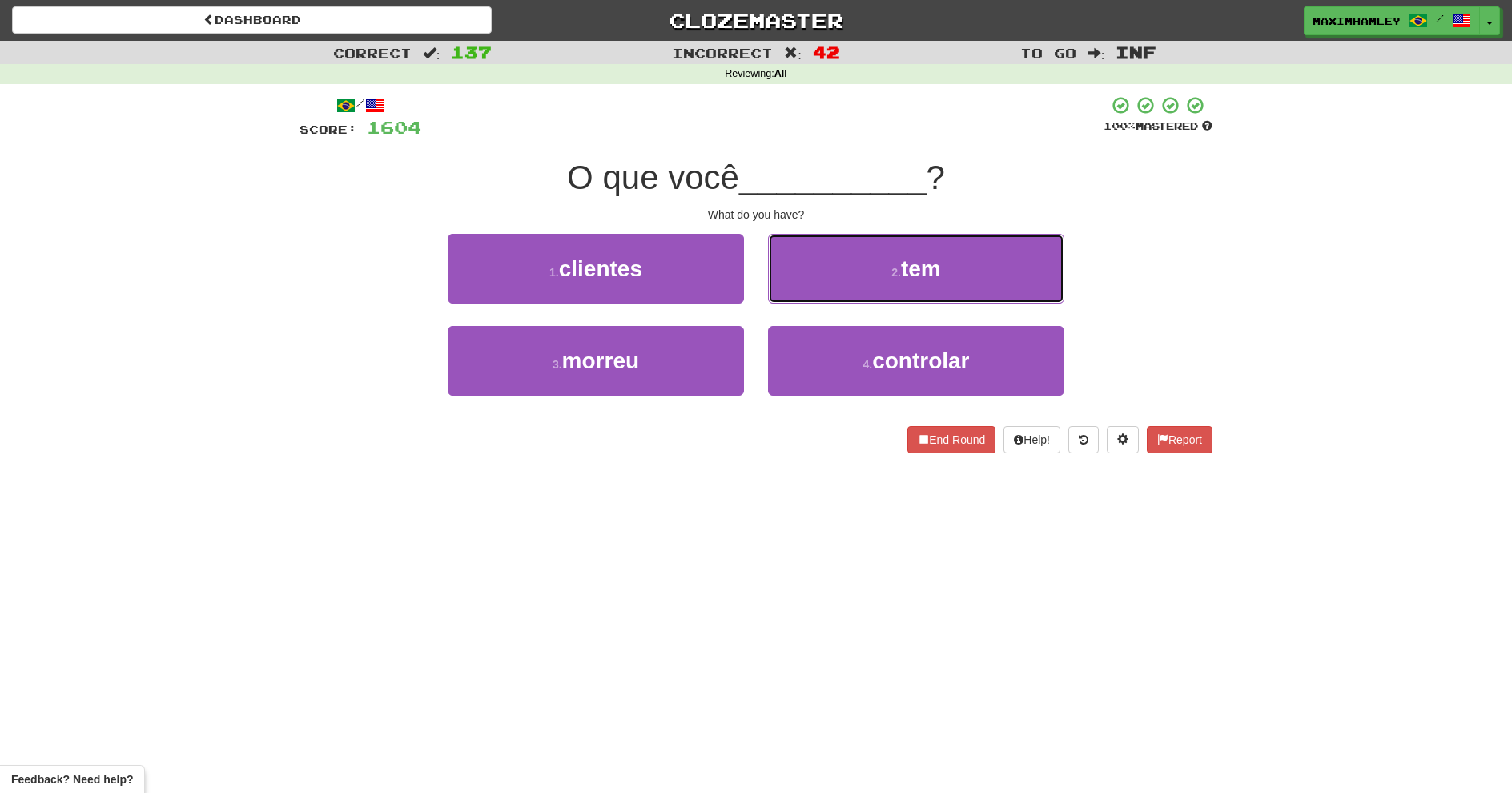
click at [812, 299] on button "2 . tem" at bounding box center [917, 269] width 296 height 70
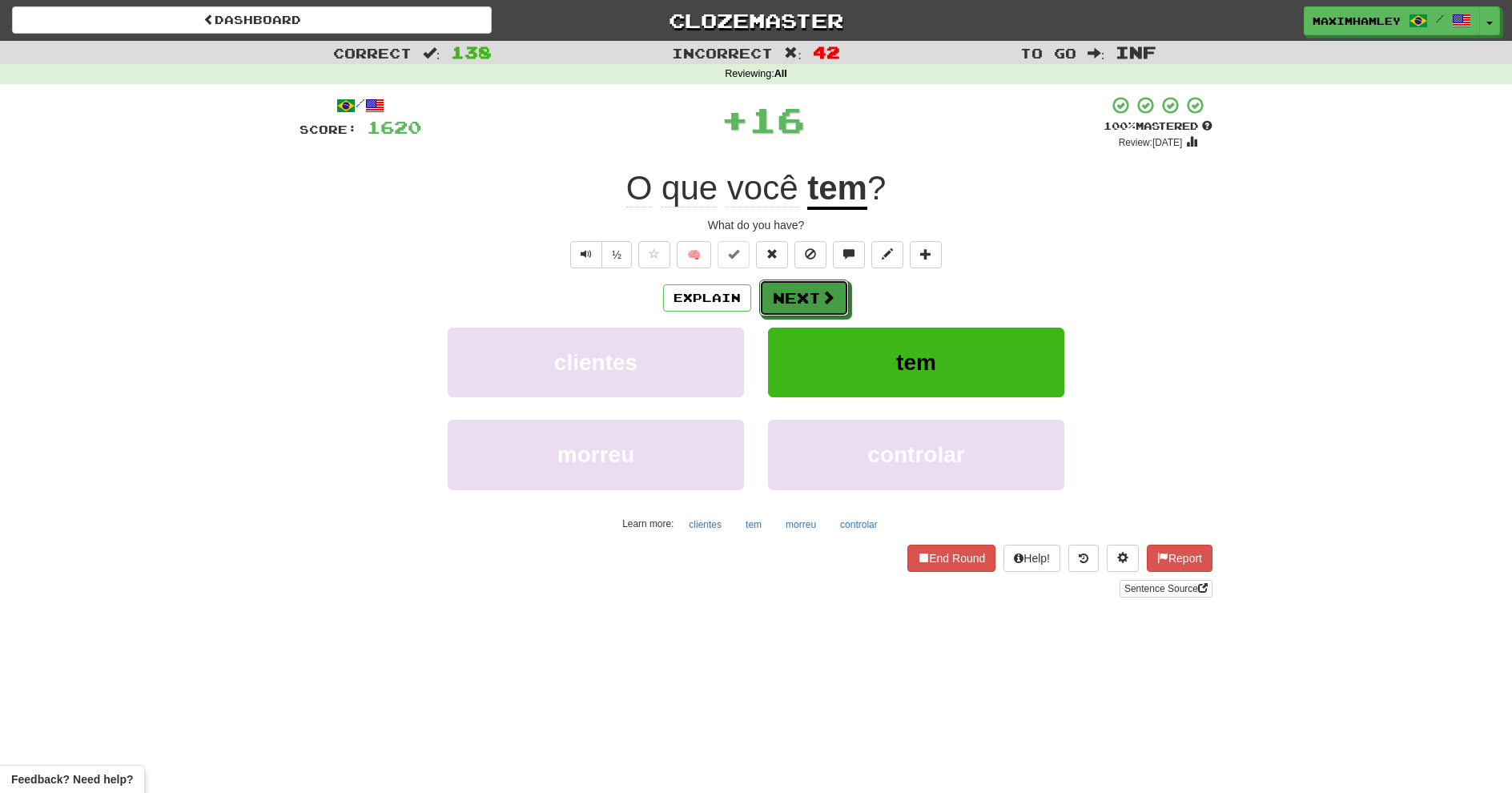
click at [812, 299] on button "Next" at bounding box center [804, 298] width 90 height 37
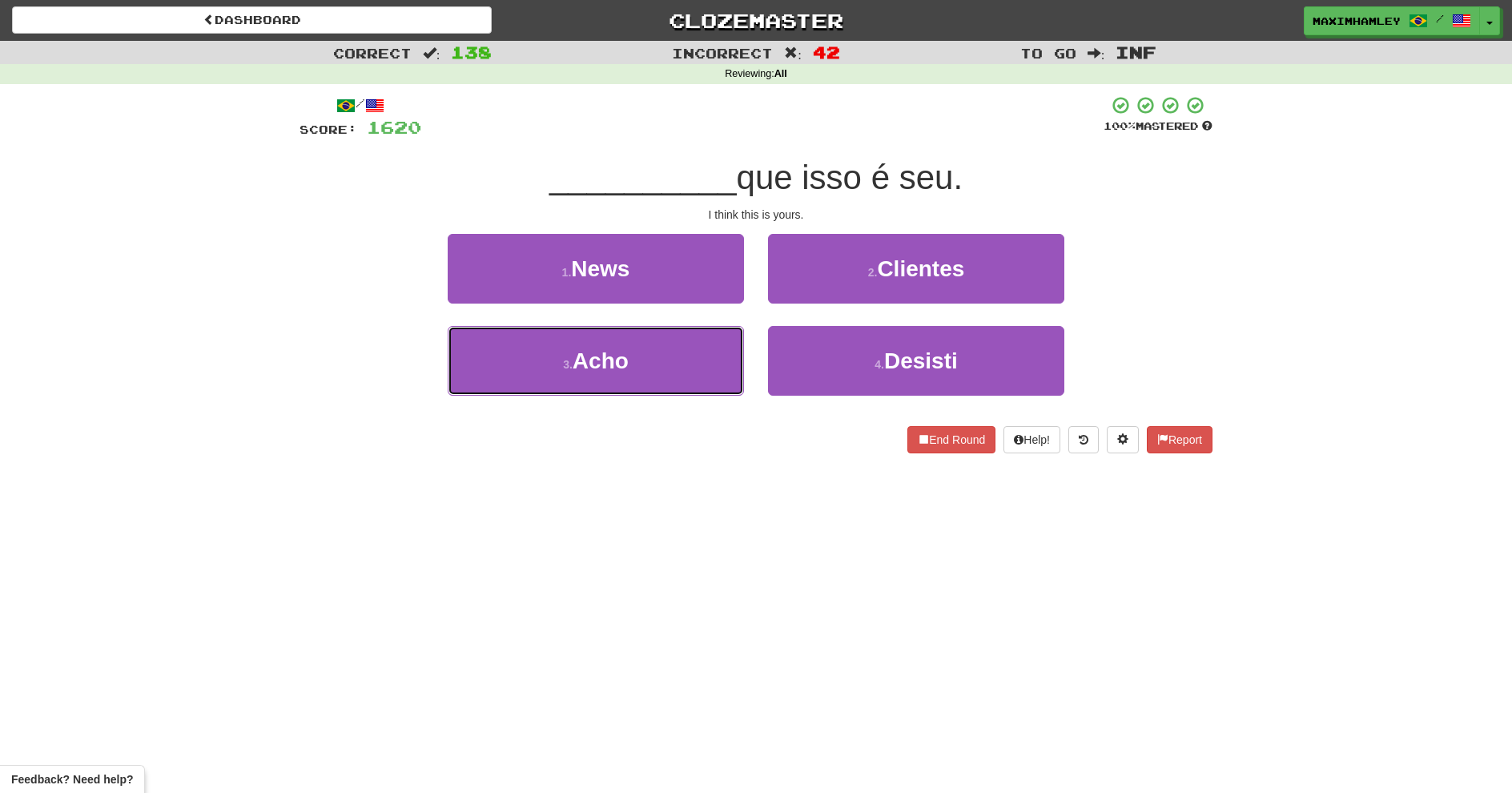
click at [702, 354] on button "3 . Acho" at bounding box center [595, 360] width 296 height 70
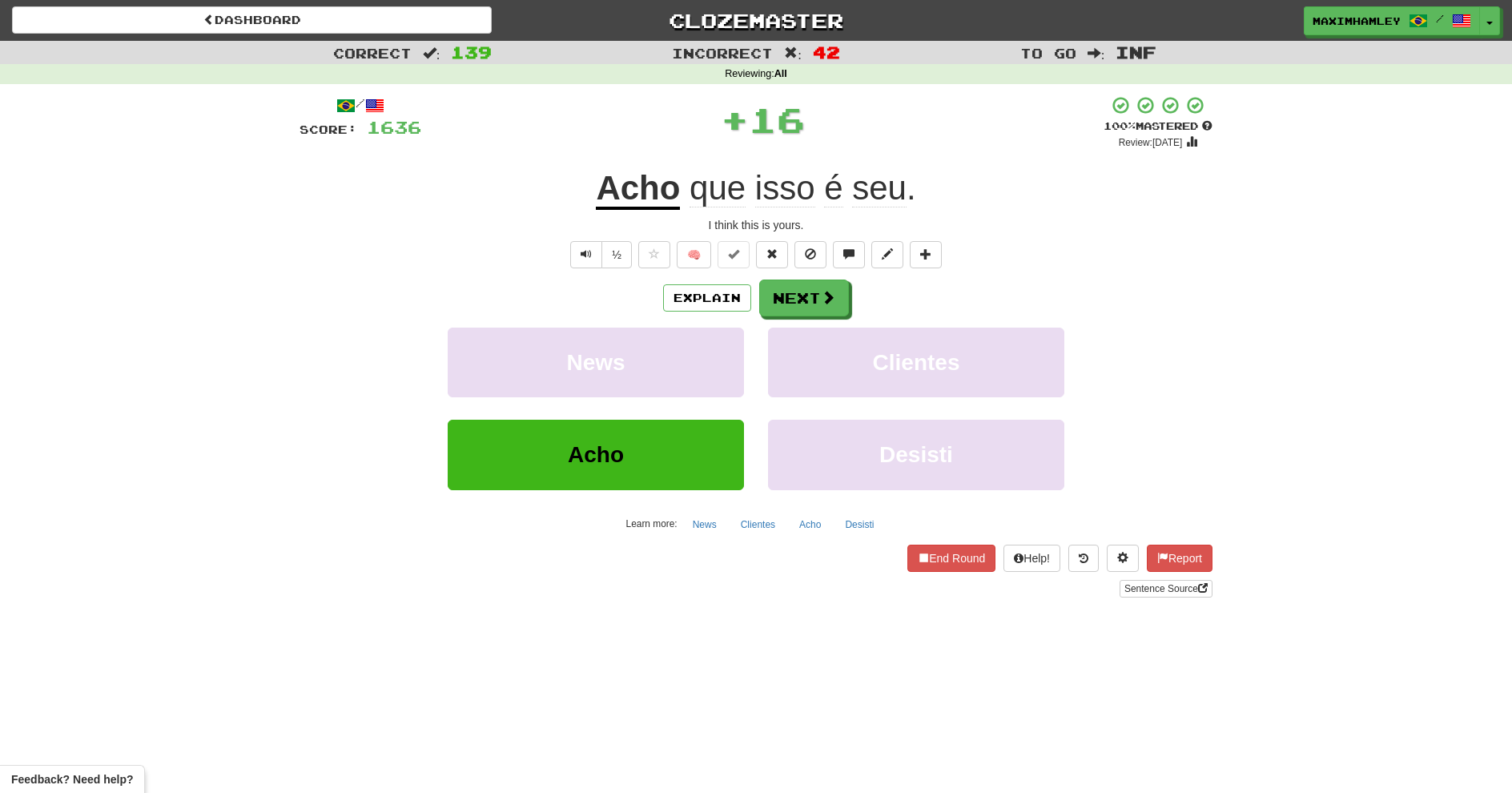
click at [839, 277] on div "/ Score: 1636 + 16 100 % Mastered Review: 2026-02-17 Acho que isso é seu . I th…" at bounding box center [756, 346] width 913 height 502
click at [824, 286] on button "Next" at bounding box center [804, 298] width 90 height 37
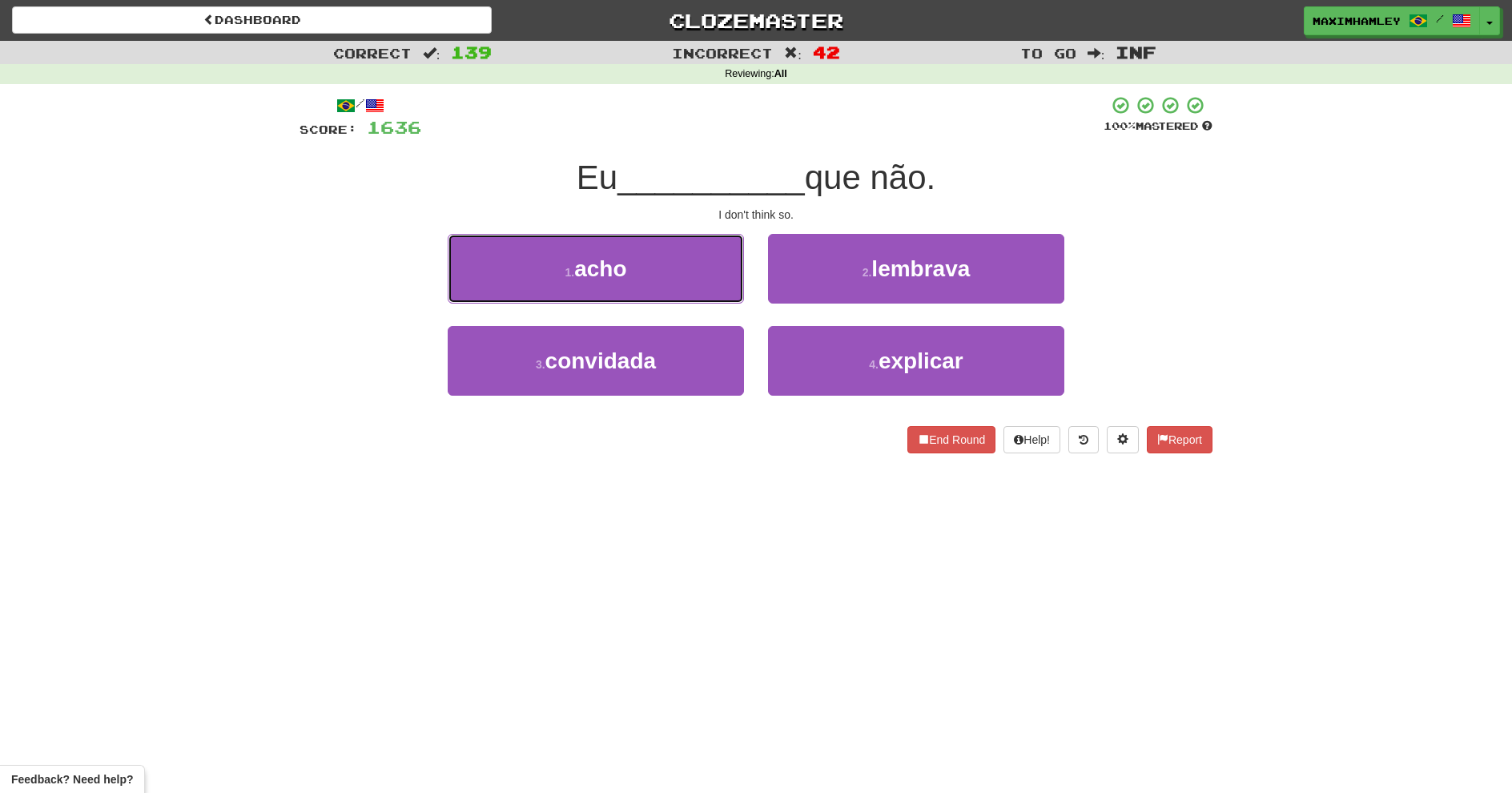
click at [702, 298] on button "1 . acho" at bounding box center [595, 269] width 296 height 70
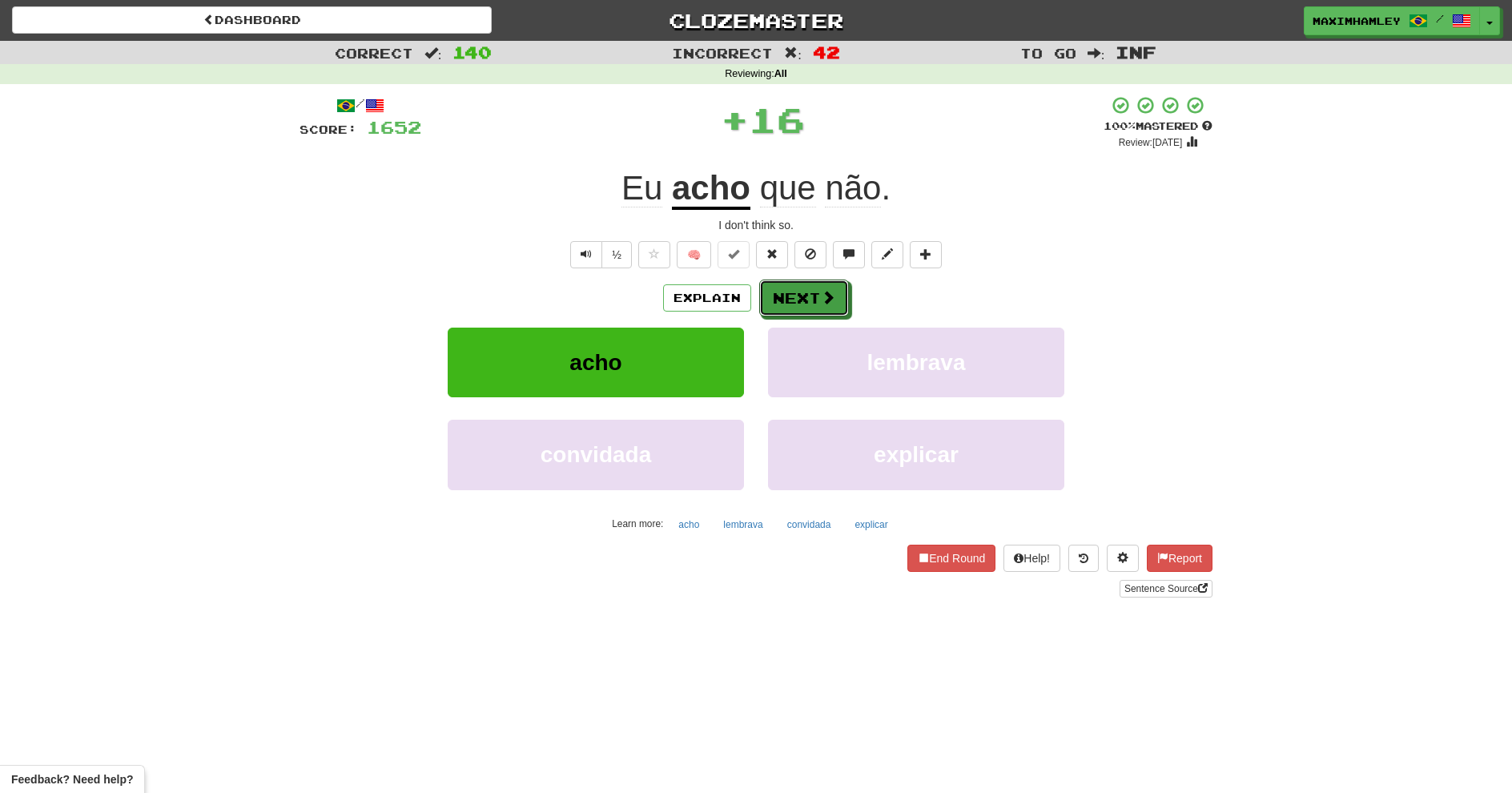
click at [790, 286] on button "Next" at bounding box center [804, 298] width 90 height 37
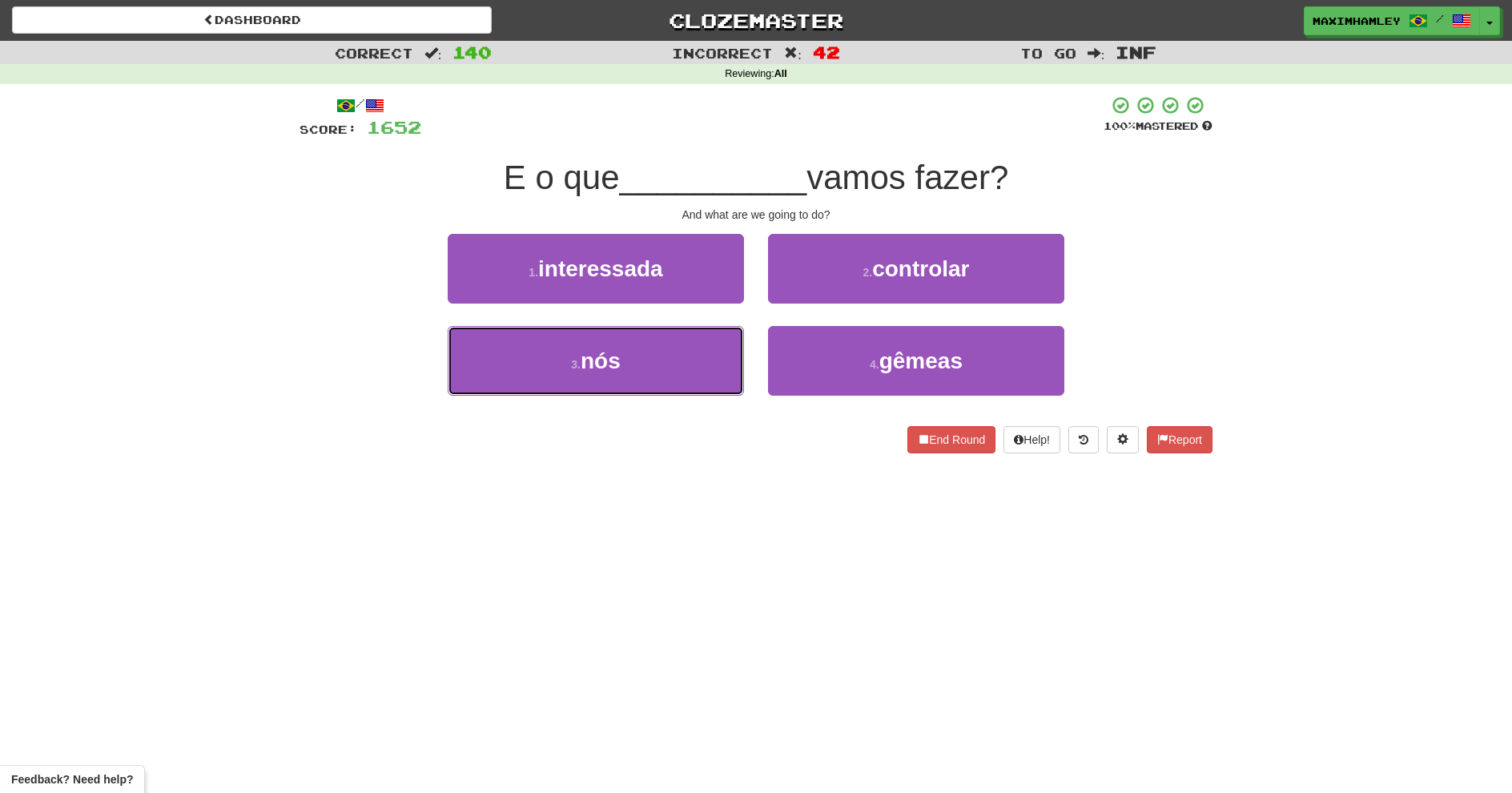
click at [635, 342] on button "3 . nós" at bounding box center [595, 360] width 296 height 70
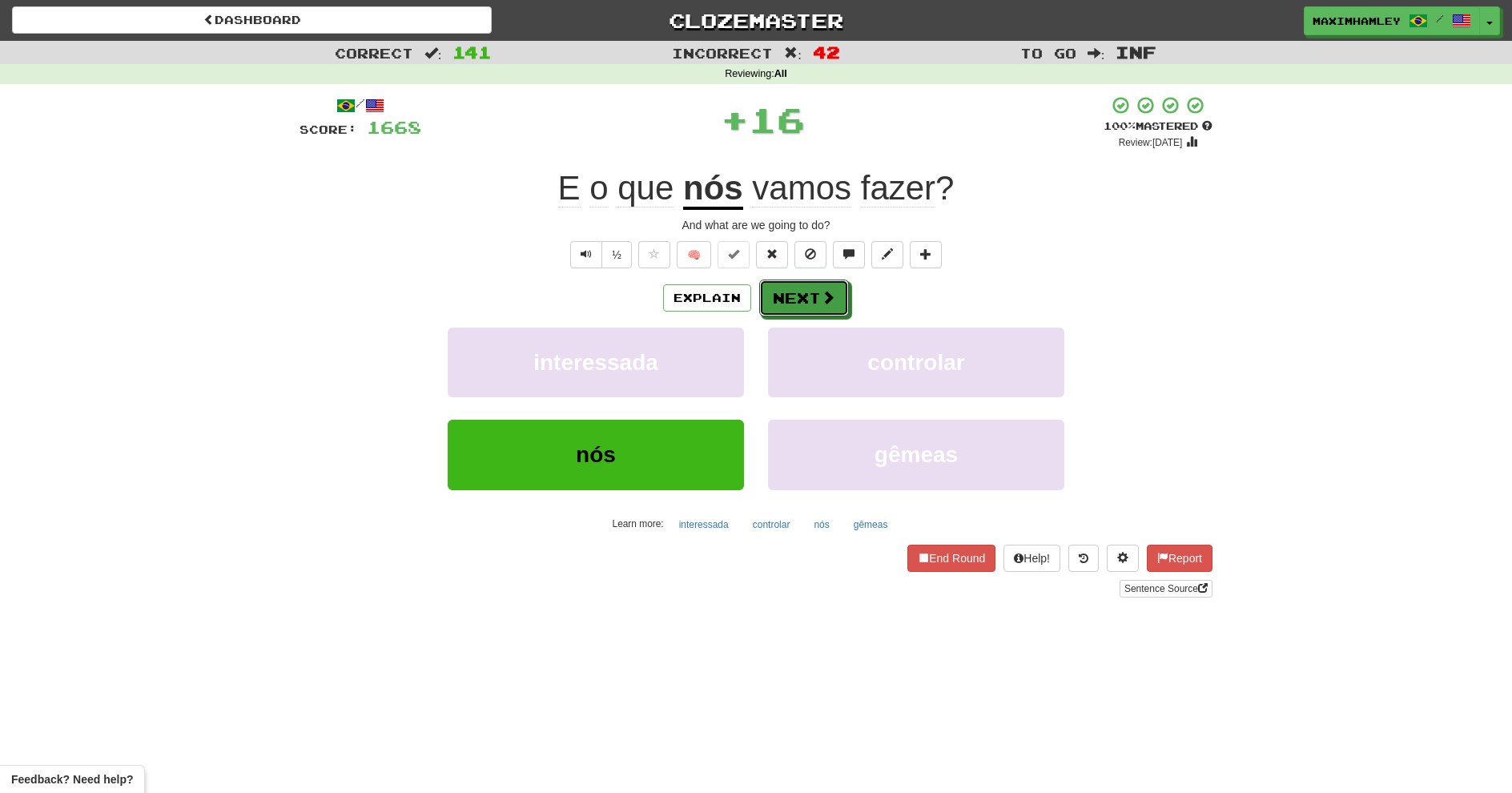
click at [804, 284] on button "Next" at bounding box center [804, 298] width 90 height 37
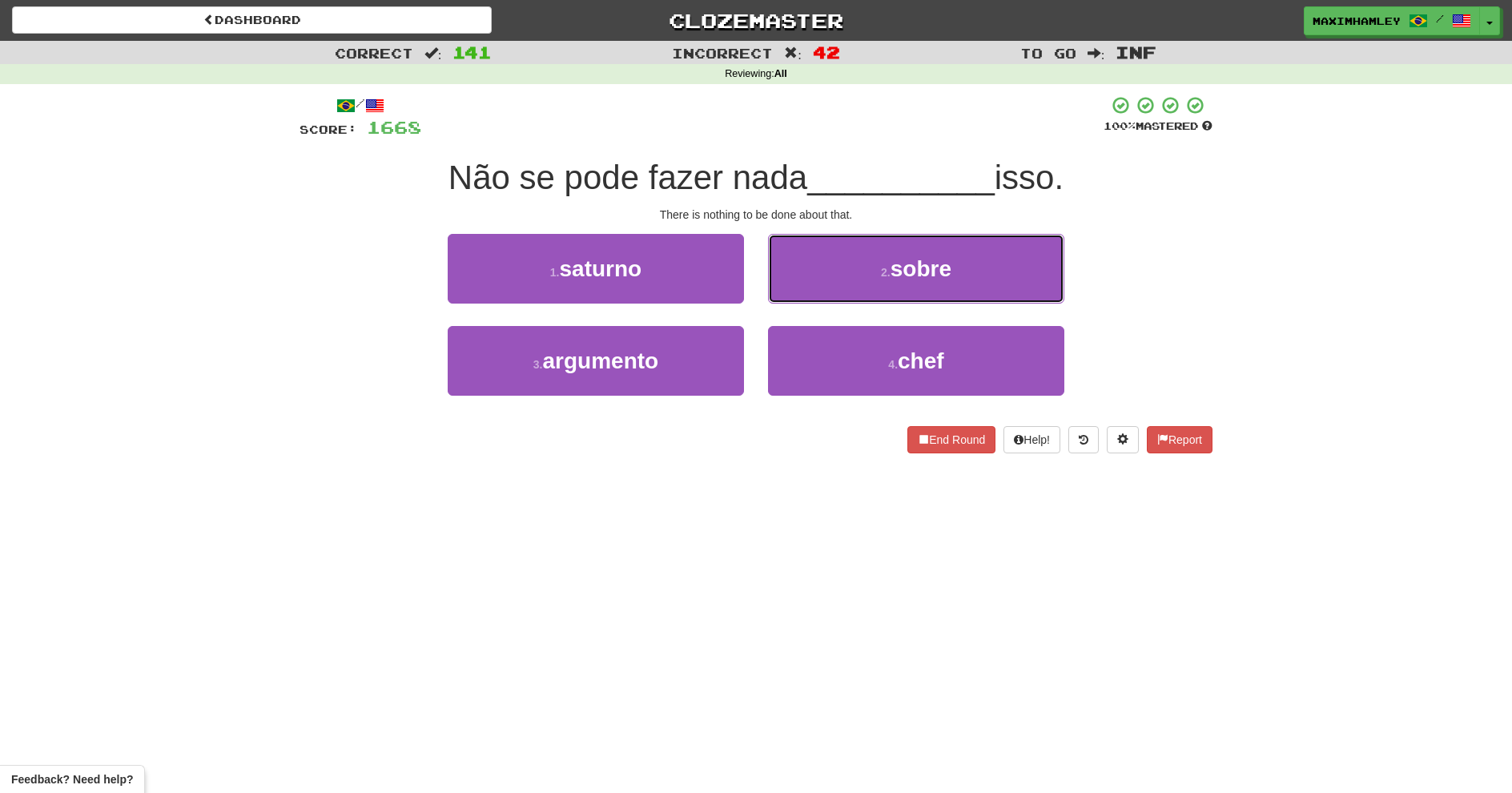
click at [807, 296] on button "2 . sobre" at bounding box center [917, 269] width 296 height 70
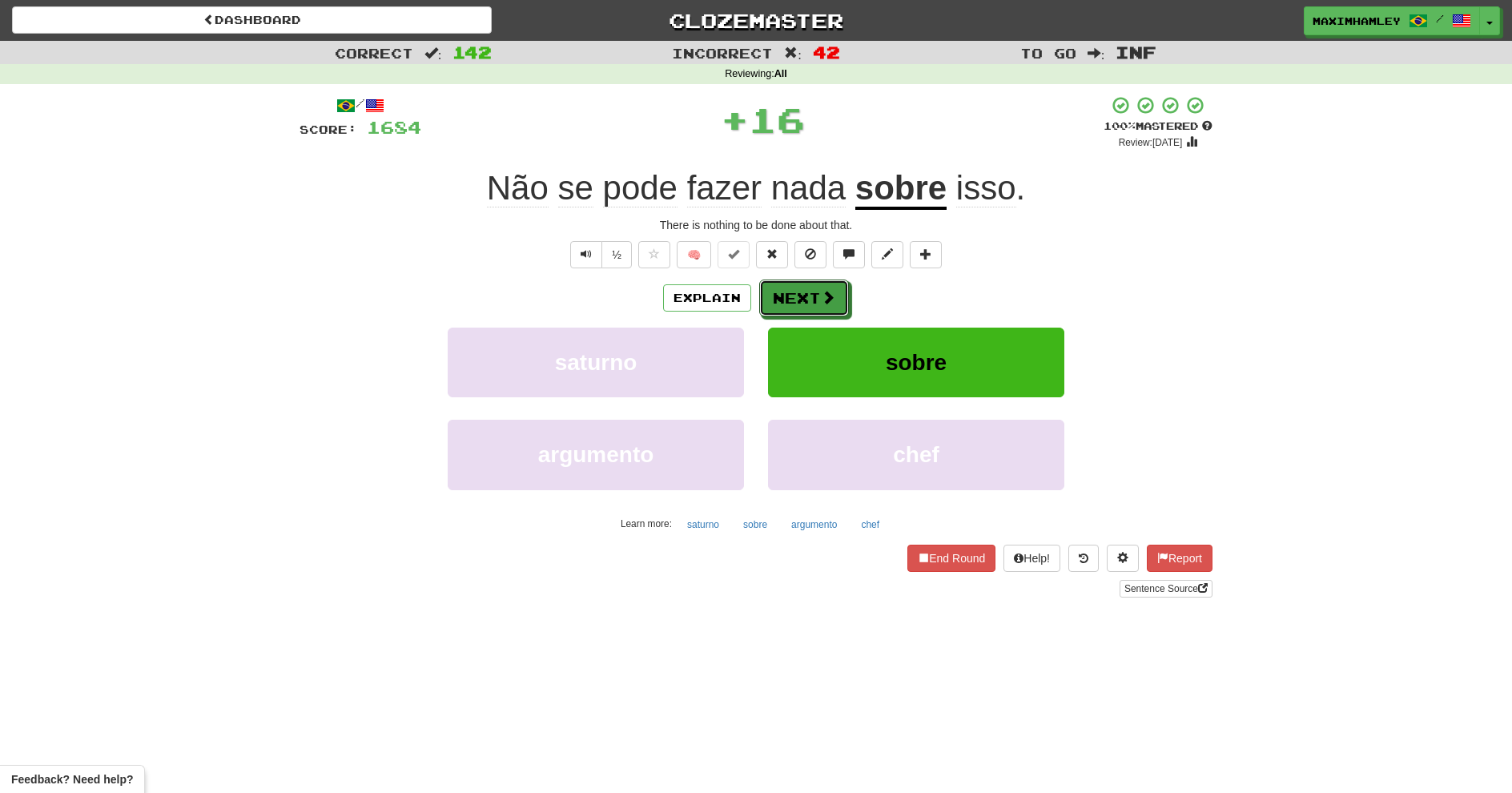
click at [770, 293] on button "Next" at bounding box center [804, 298] width 90 height 37
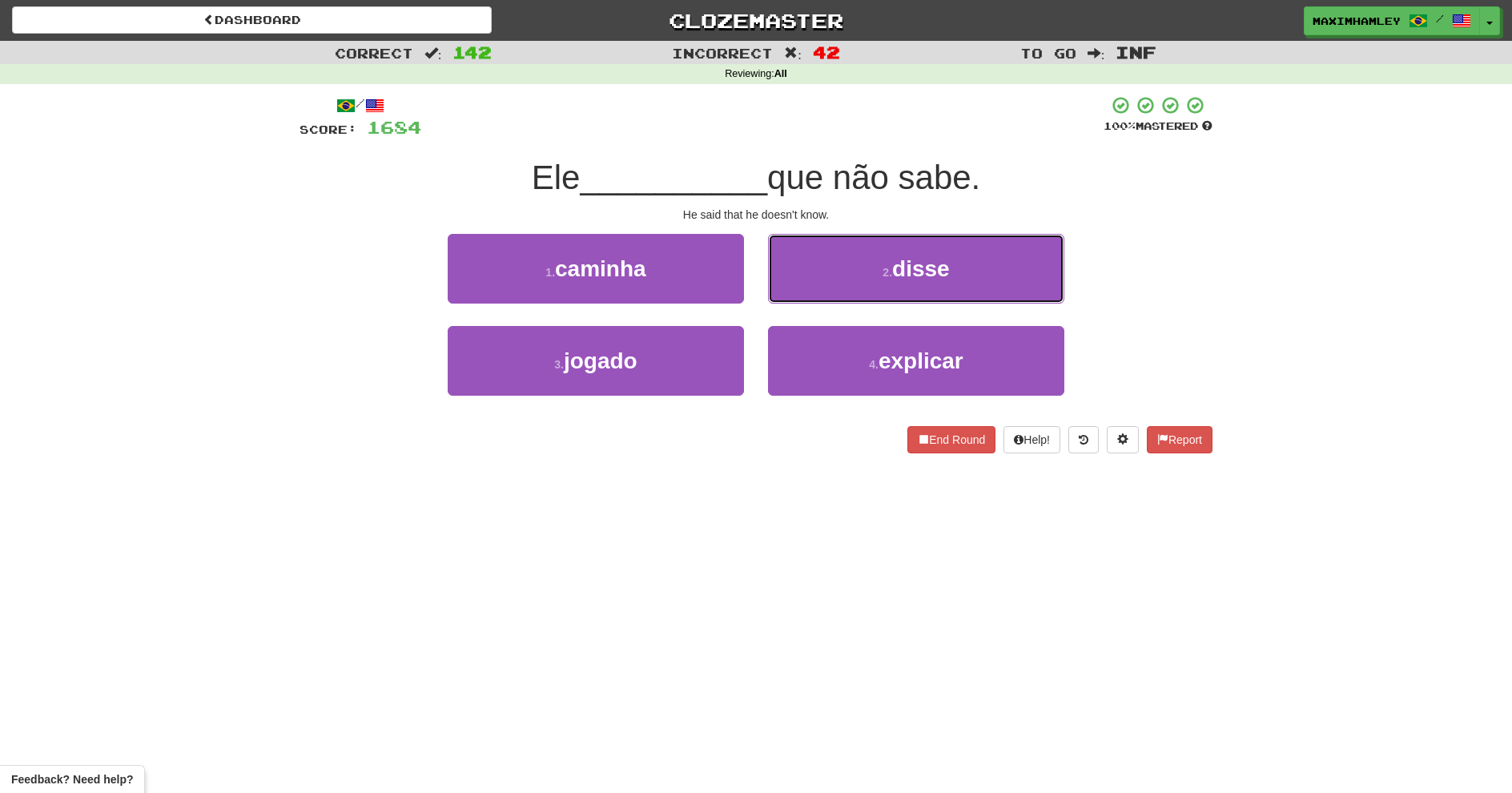
click at [782, 295] on button "2 . disse" at bounding box center [917, 269] width 296 height 70
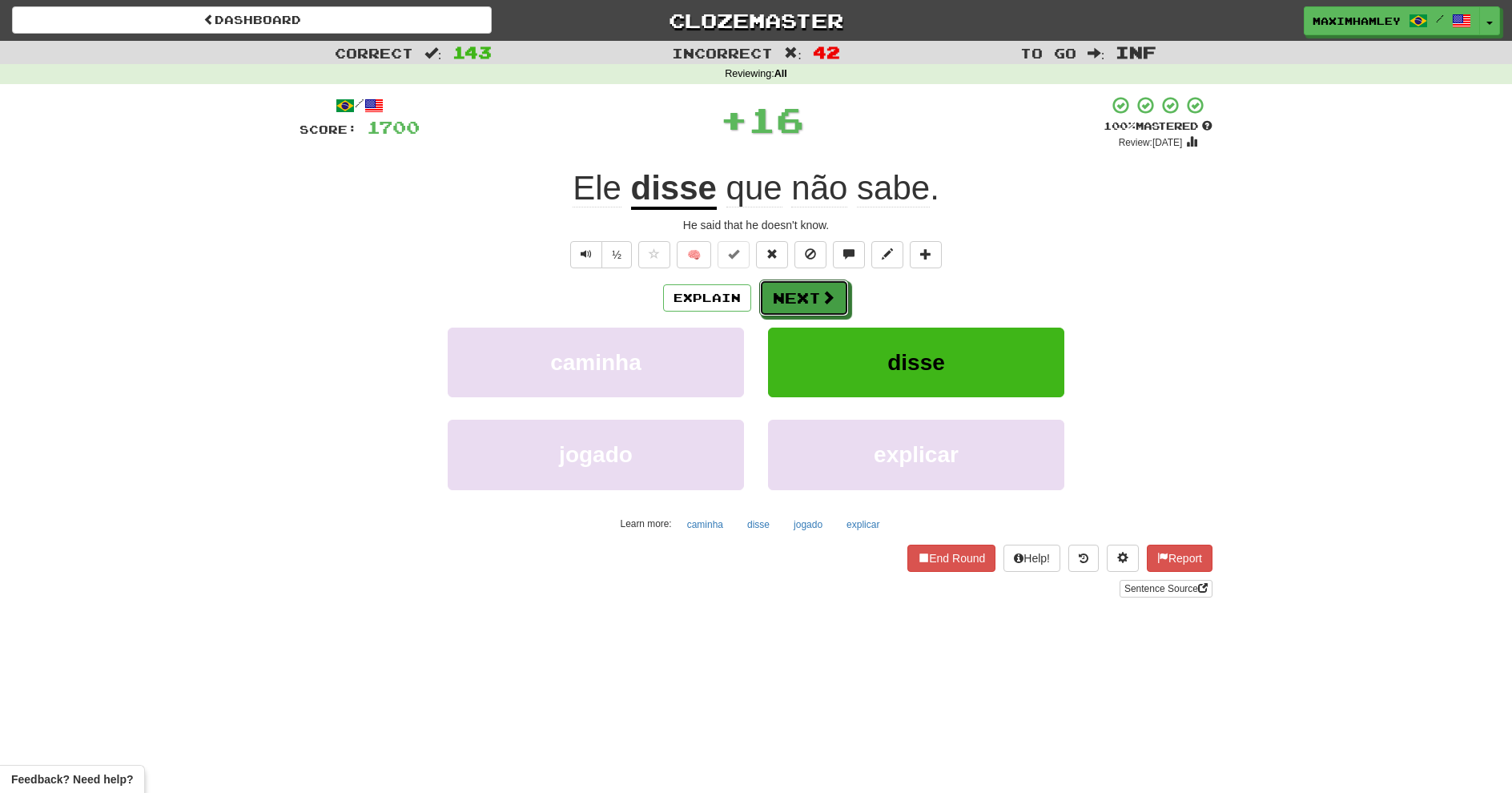
click at [782, 295] on button "Next" at bounding box center [804, 298] width 90 height 37
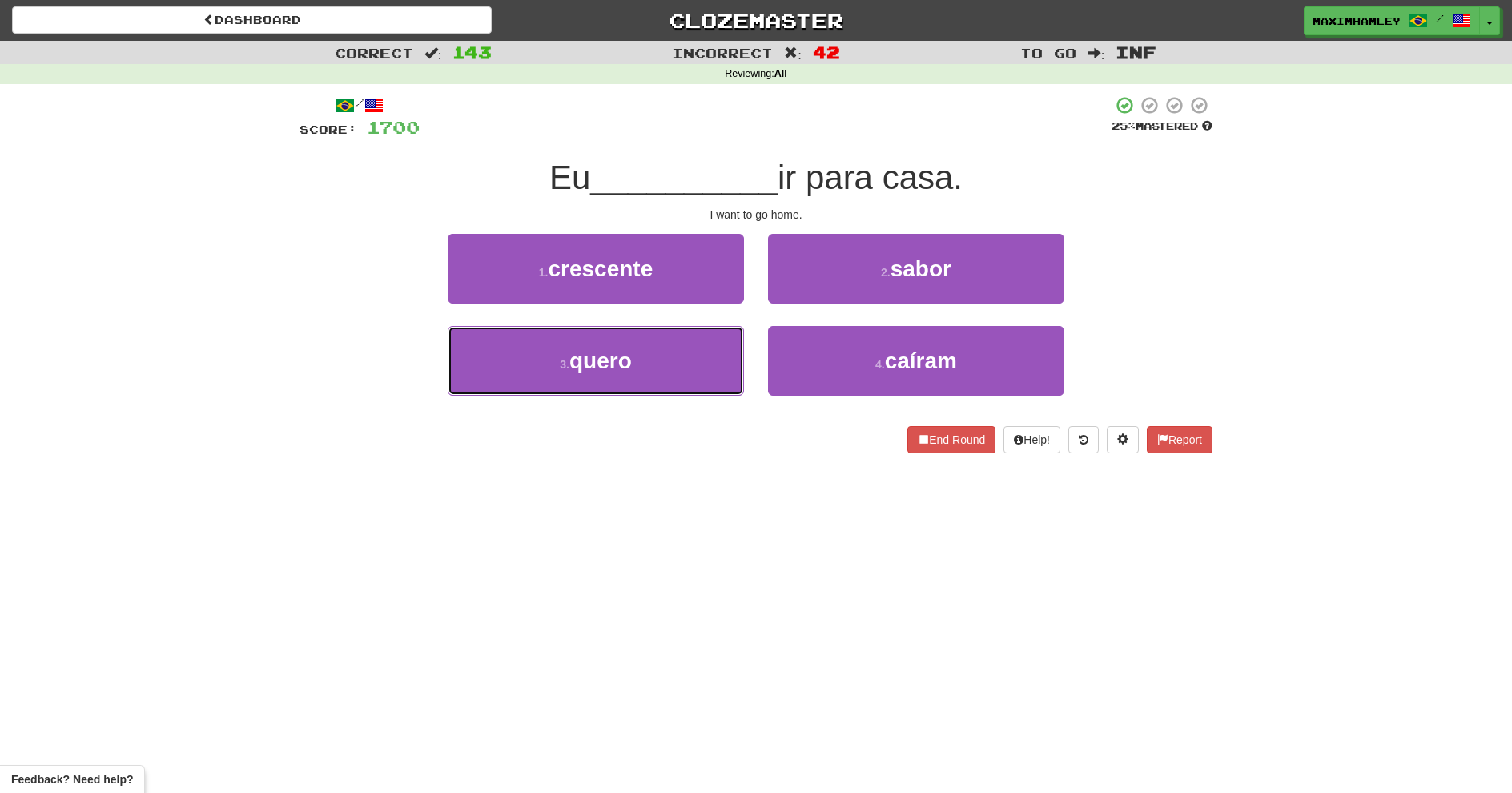
click at [730, 373] on button "3 . quero" at bounding box center [595, 360] width 296 height 70
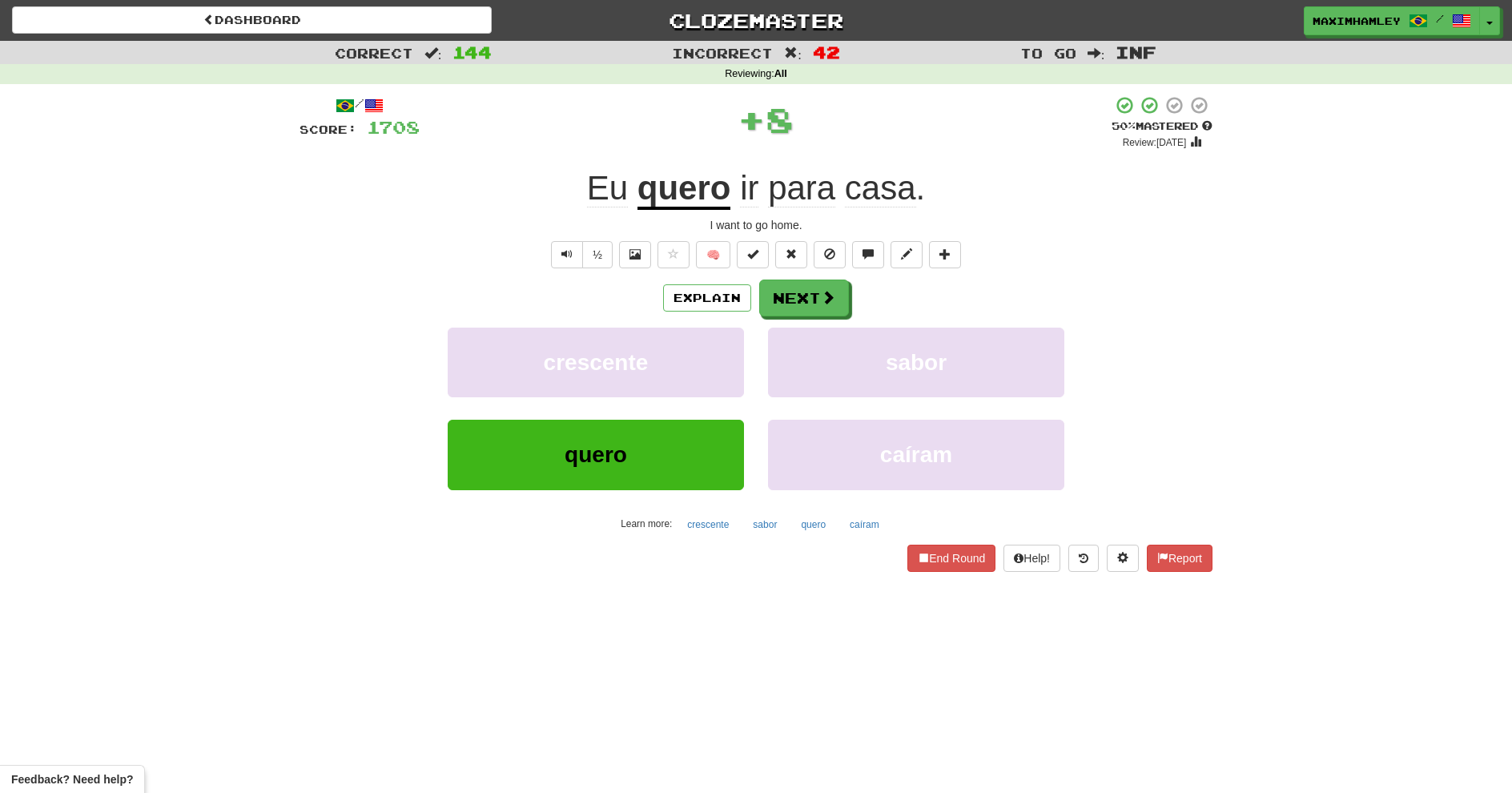
drag, startPoint x: 881, startPoint y: 284, endPoint x: 802, endPoint y: 327, distance: 89.9
click at [819, 320] on div "Explain Next crescente sabor quero caíram Learn more: crescente sabor quero caí…" at bounding box center [756, 408] width 913 height 257
drag, startPoint x: 801, startPoint y: 327, endPoint x: 809, endPoint y: 311, distance: 17.9
click at [806, 318] on div "Explain Next crescente sabor quero caíram Learn more: crescente sabor quero caí…" at bounding box center [756, 408] width 913 height 257
click at [809, 311] on button "Next" at bounding box center [804, 298] width 90 height 37
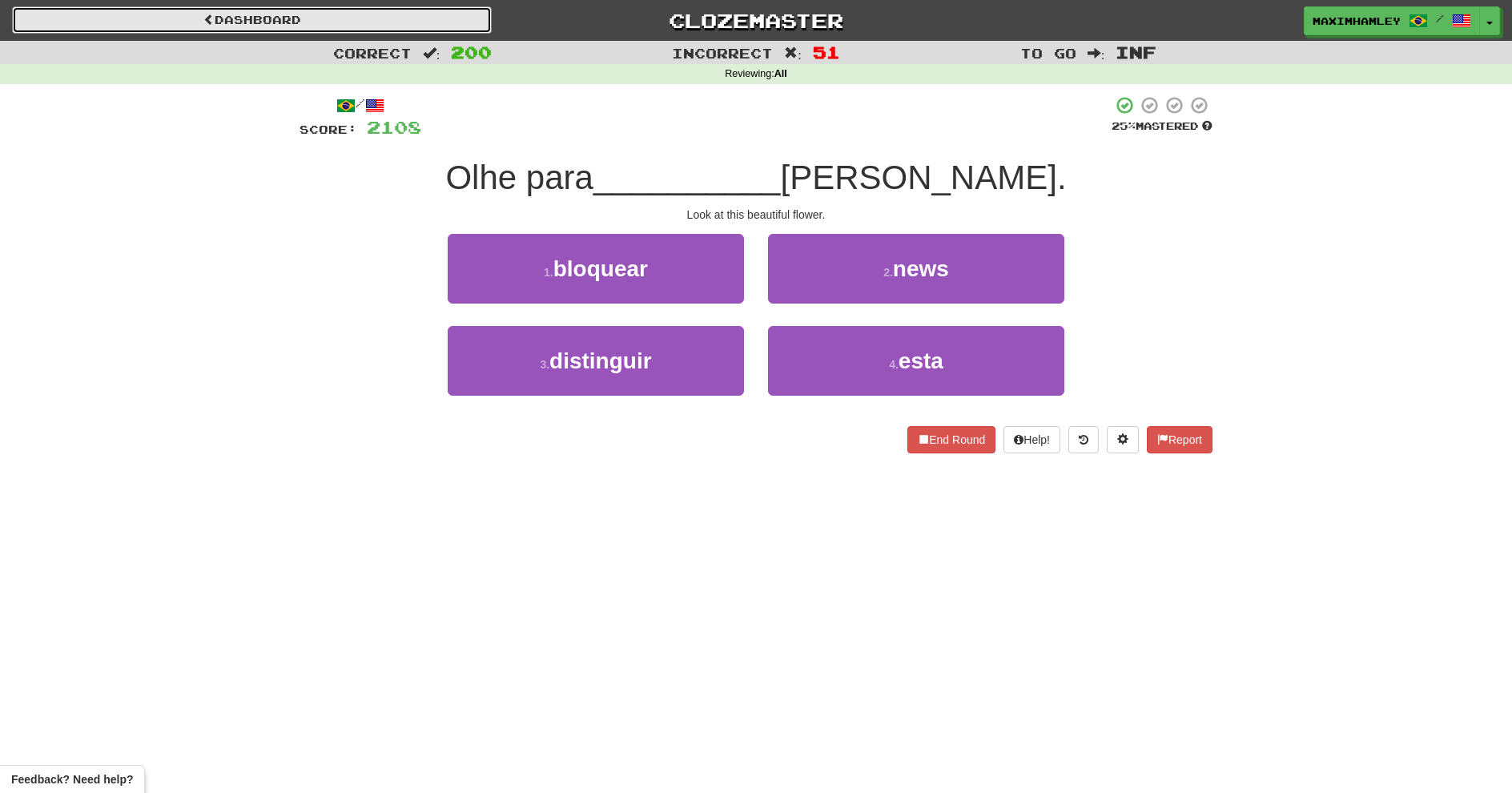
click at [196, 9] on link "Dashboard" at bounding box center [252, 20] width 479 height 27
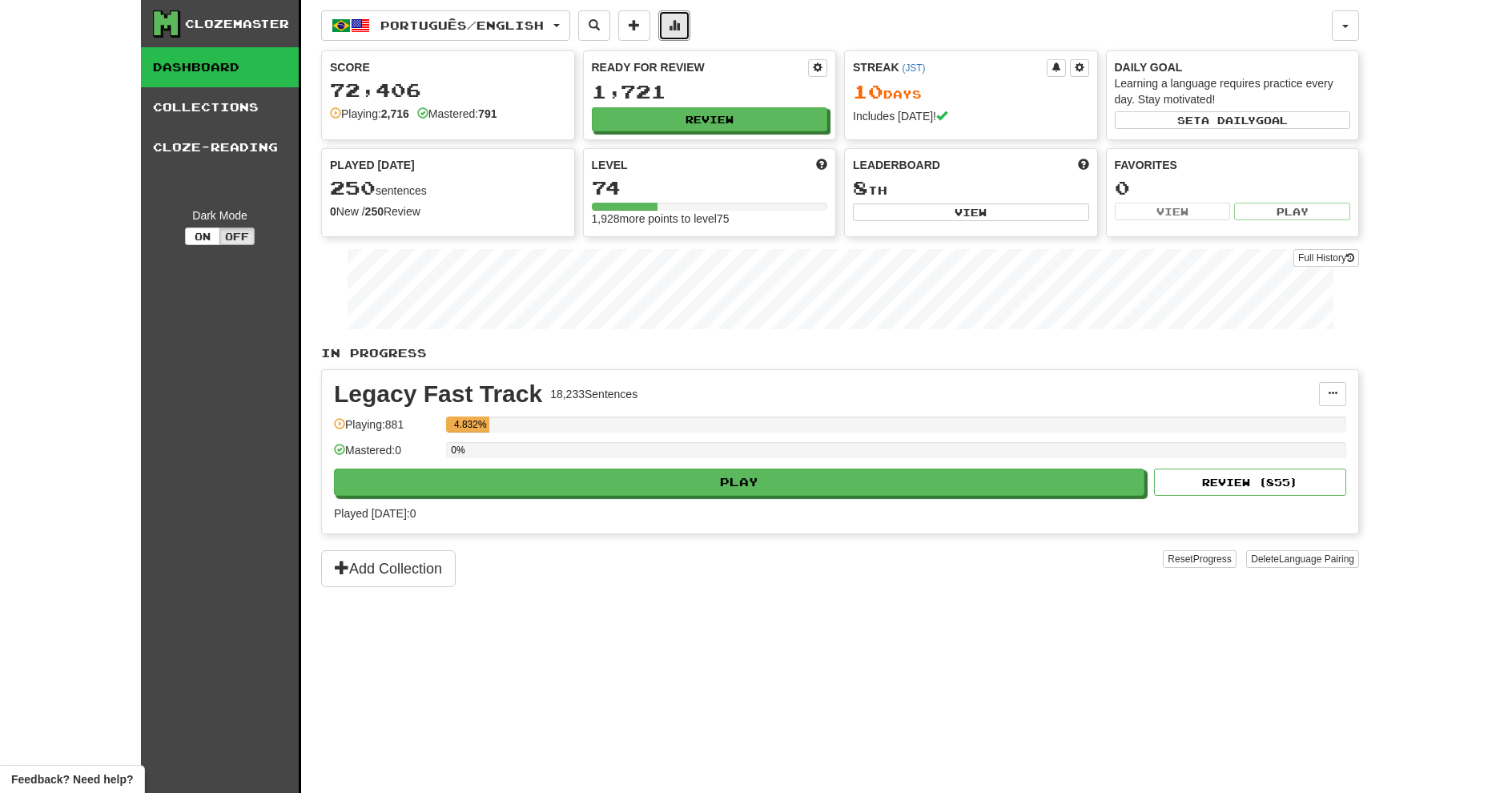
click at [676, 28] on button at bounding box center [674, 25] width 32 height 30
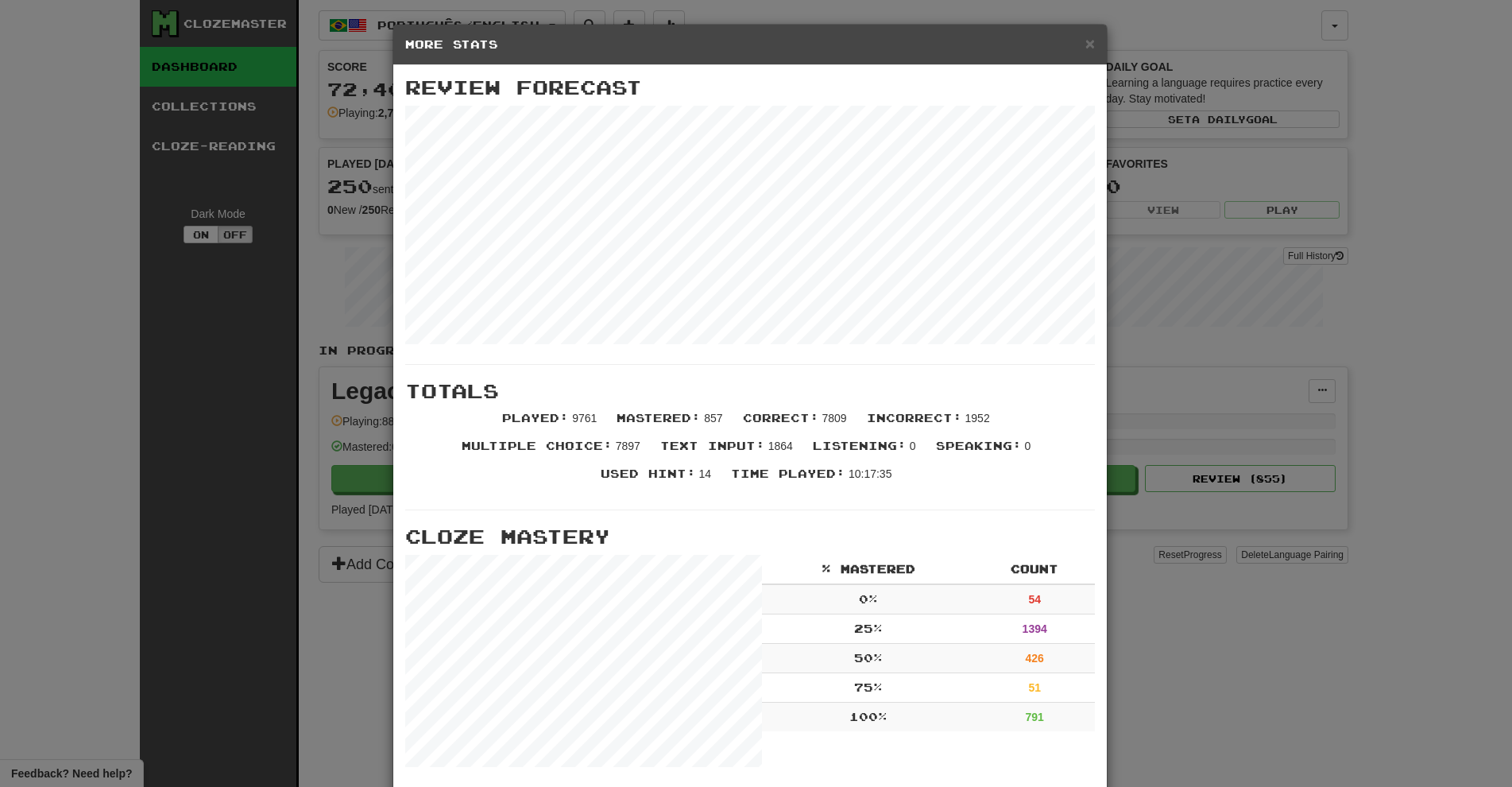
click at [1248, 423] on div "× More Stats Review Forecast Totals Played : 9761 Mastered : 857 Correct : 7809…" at bounding box center [756, 393] width 1512 height 787
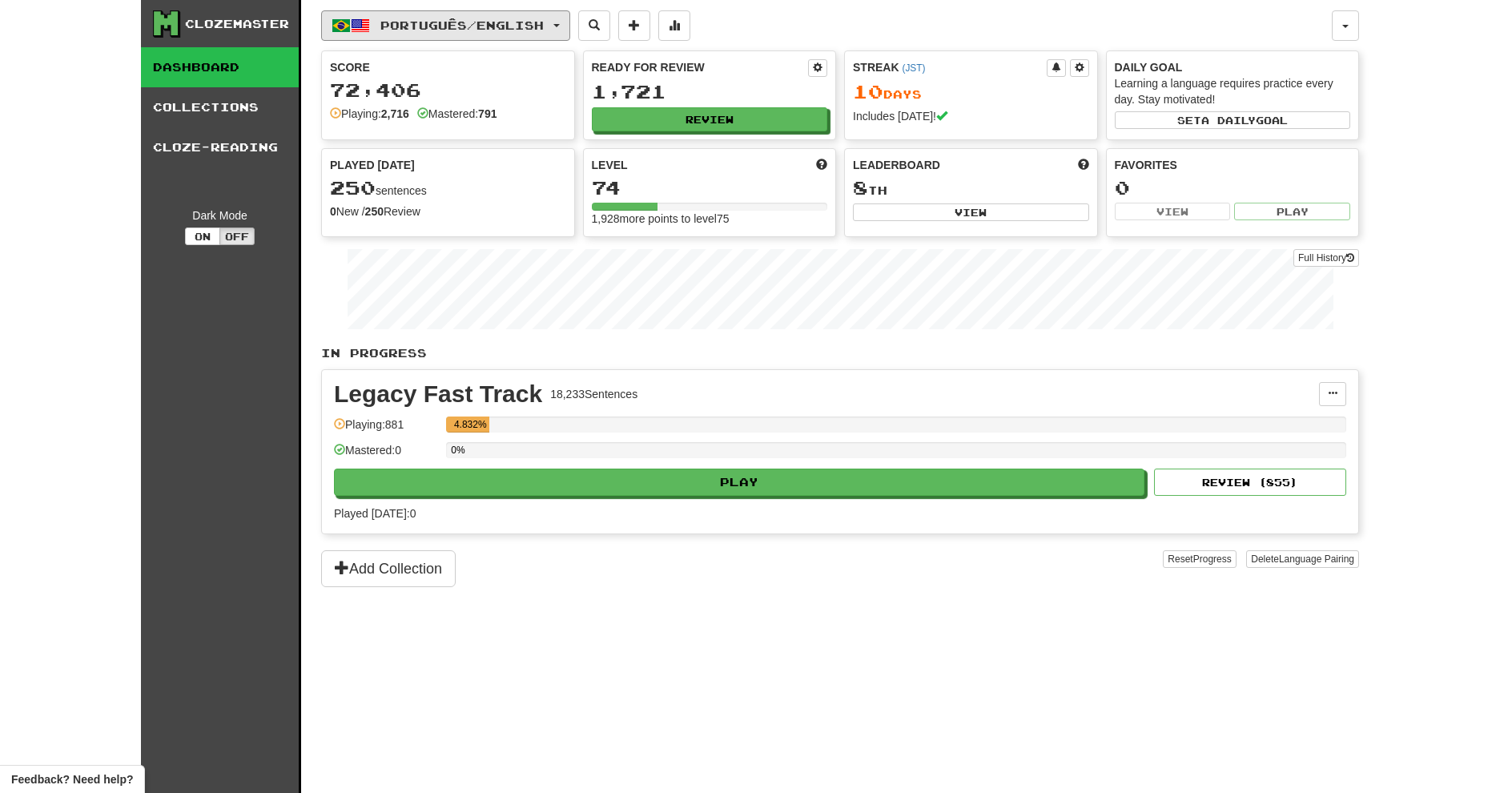
click at [505, 33] on button "Português / English" at bounding box center [445, 25] width 249 height 30
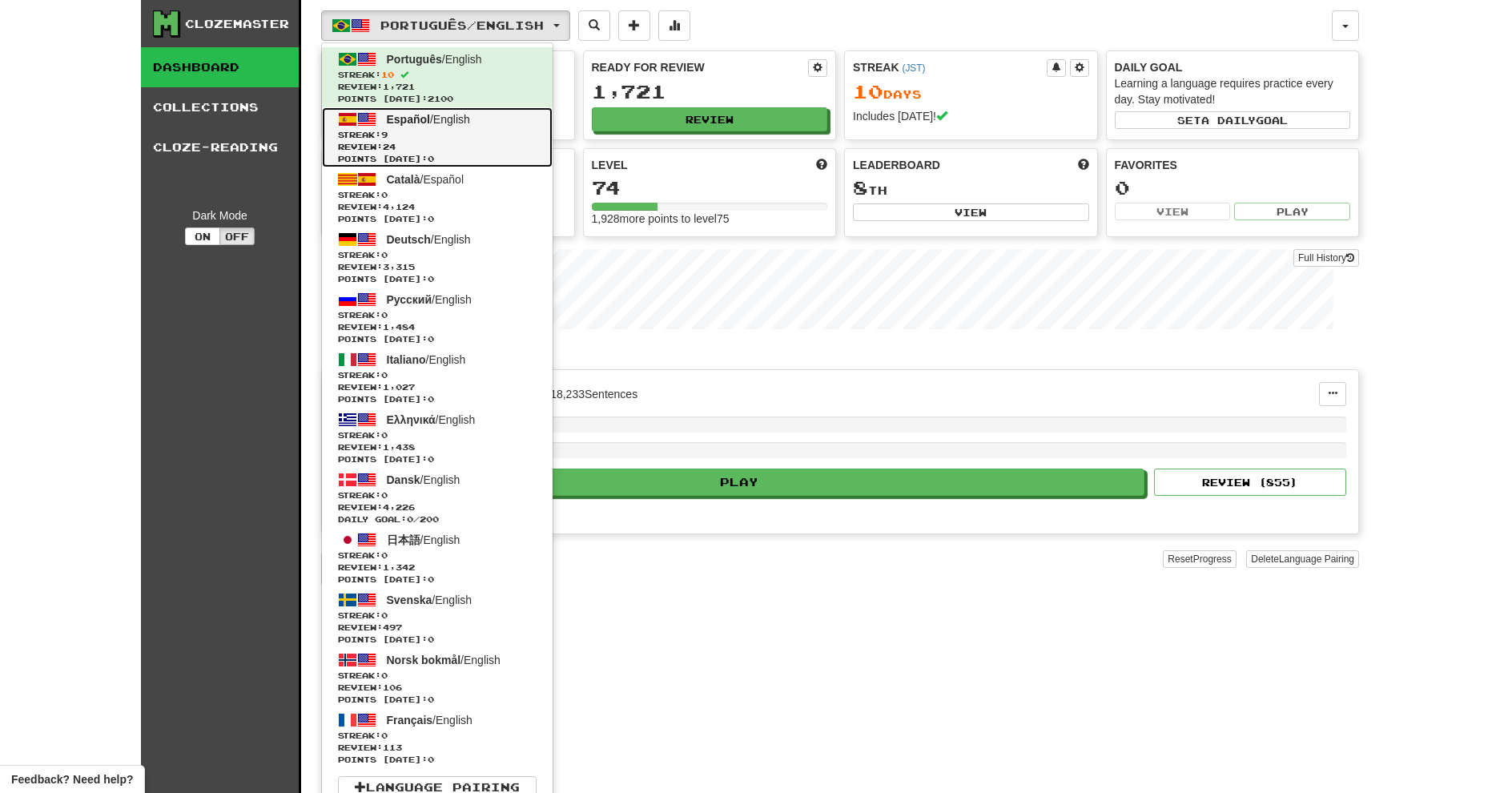
click at [448, 154] on span "Points today: 0" at bounding box center [436, 158] width 198 height 12
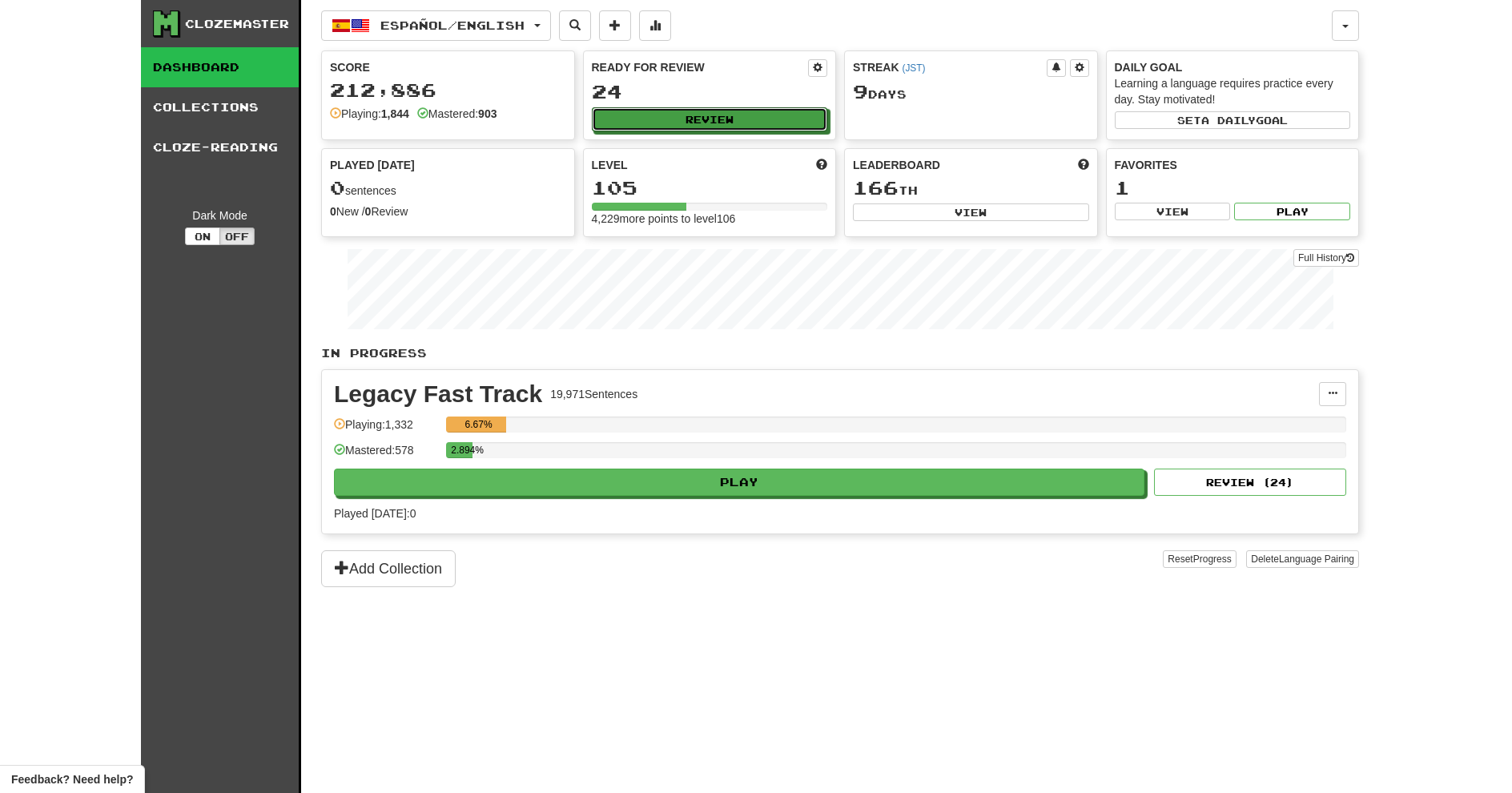
click at [719, 114] on button "Review" at bounding box center [710, 119] width 236 height 24
select select "********"
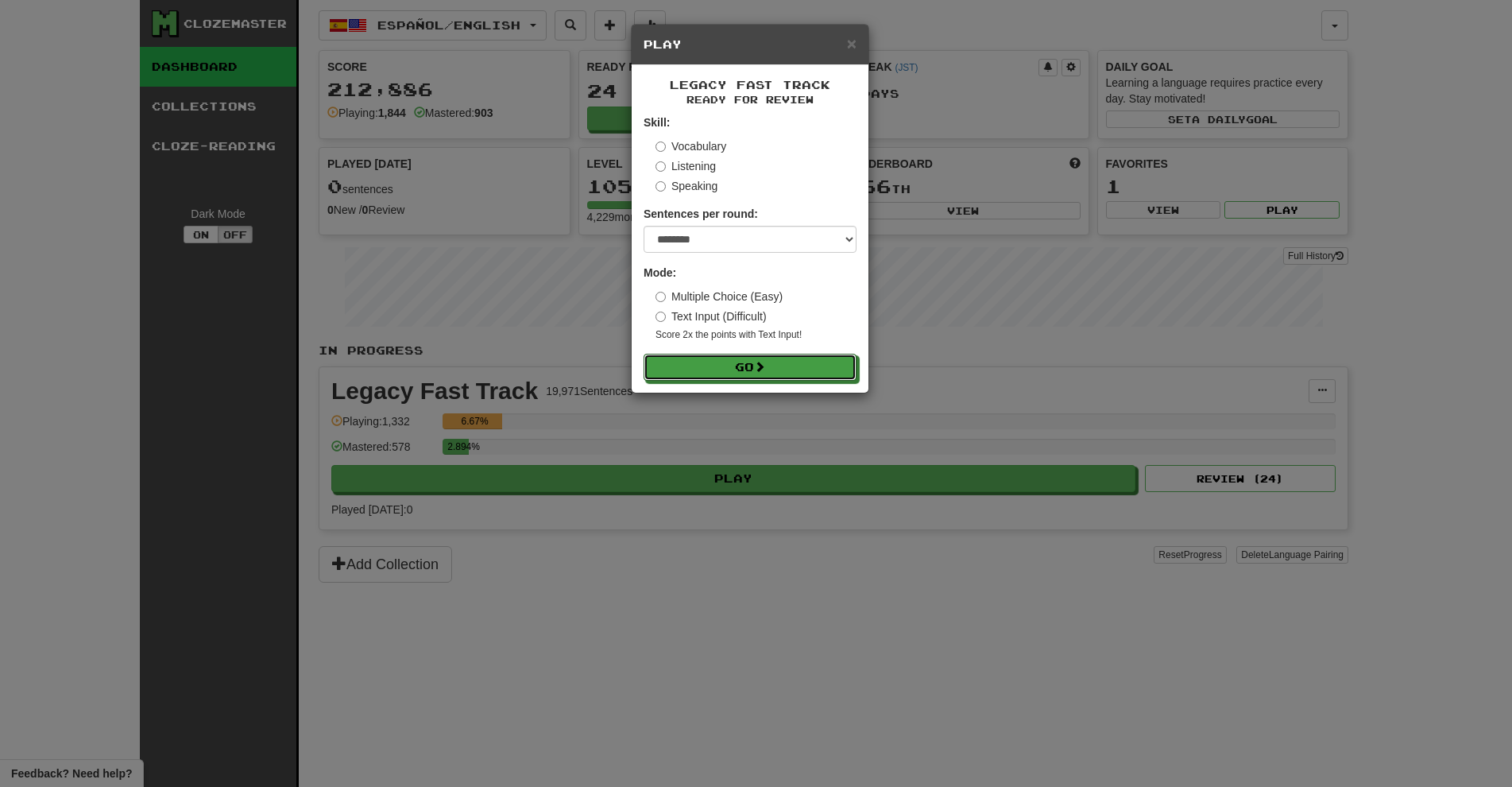
click at [770, 376] on button "Go" at bounding box center [750, 368] width 213 height 27
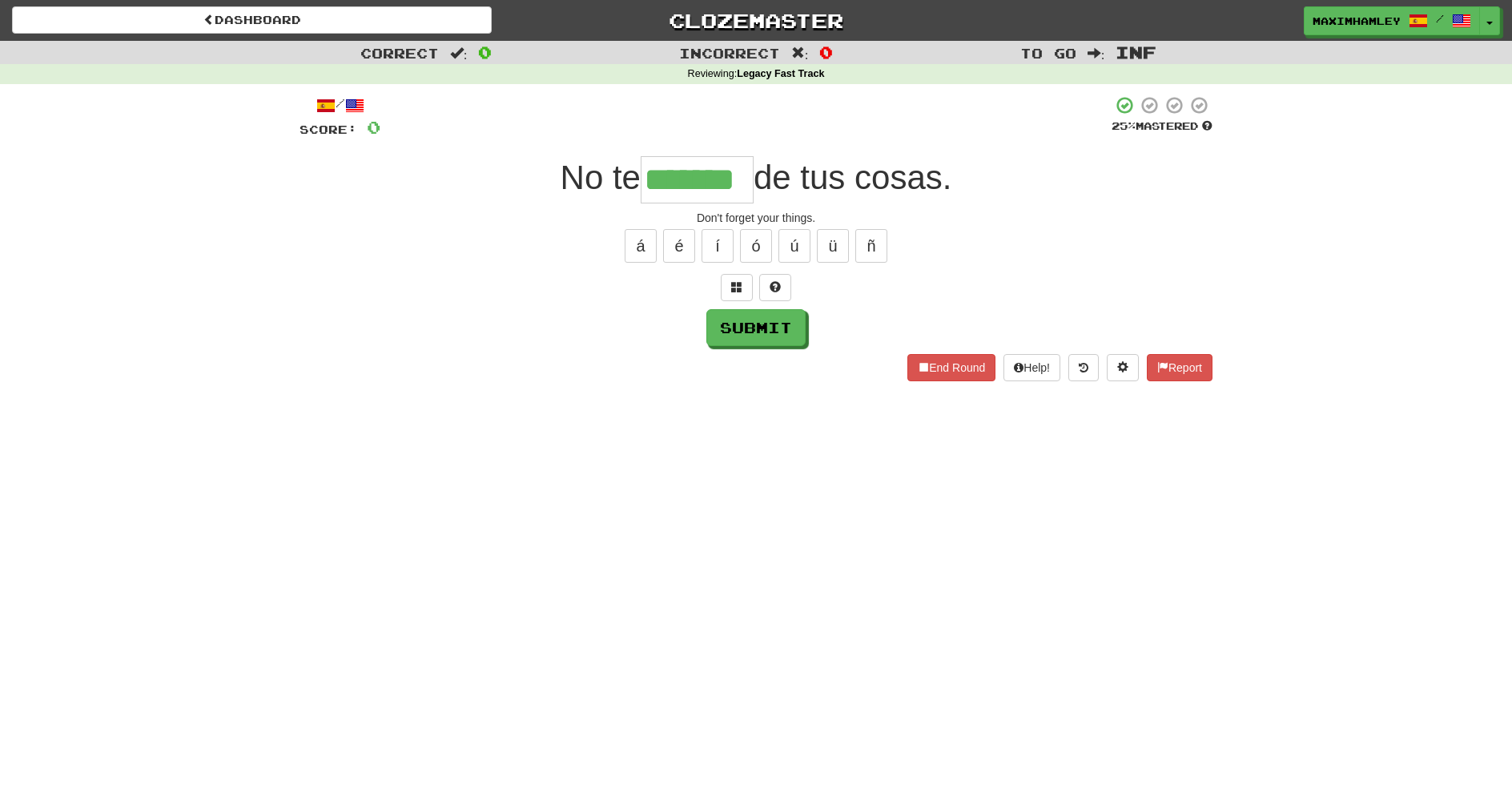
type input "*******"
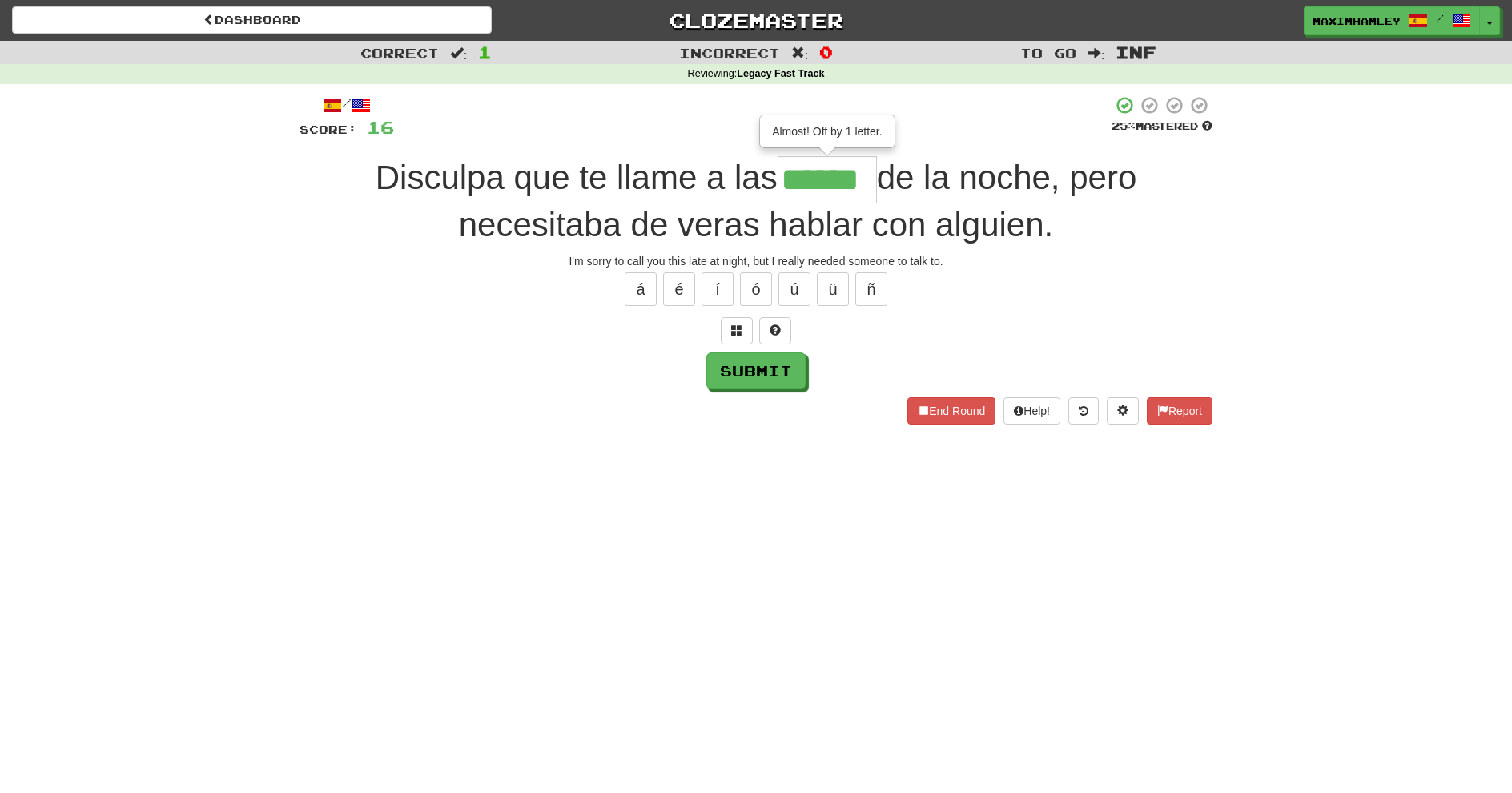
type input "******"
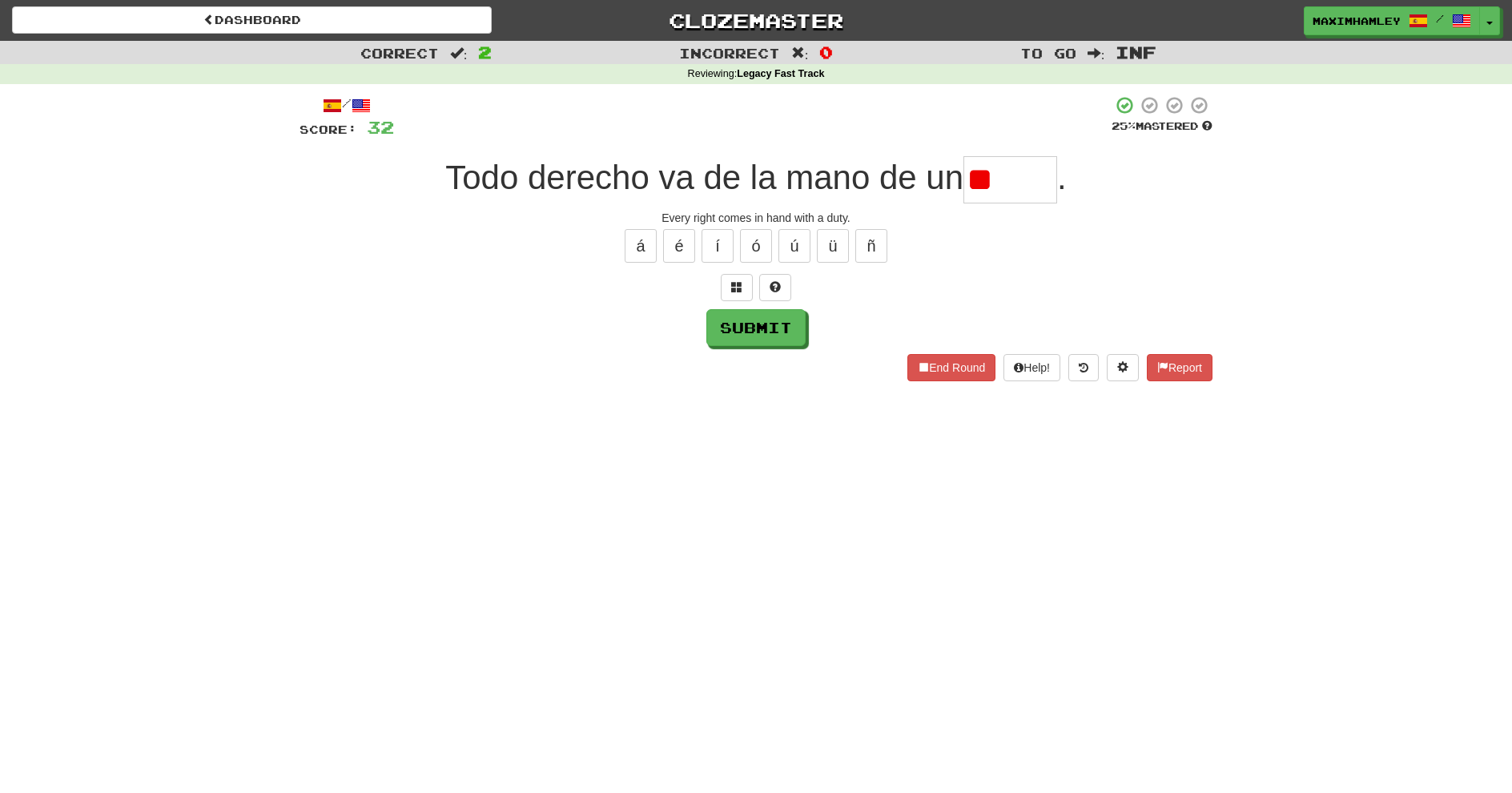
type input "*"
type input "*****"
type input "*"
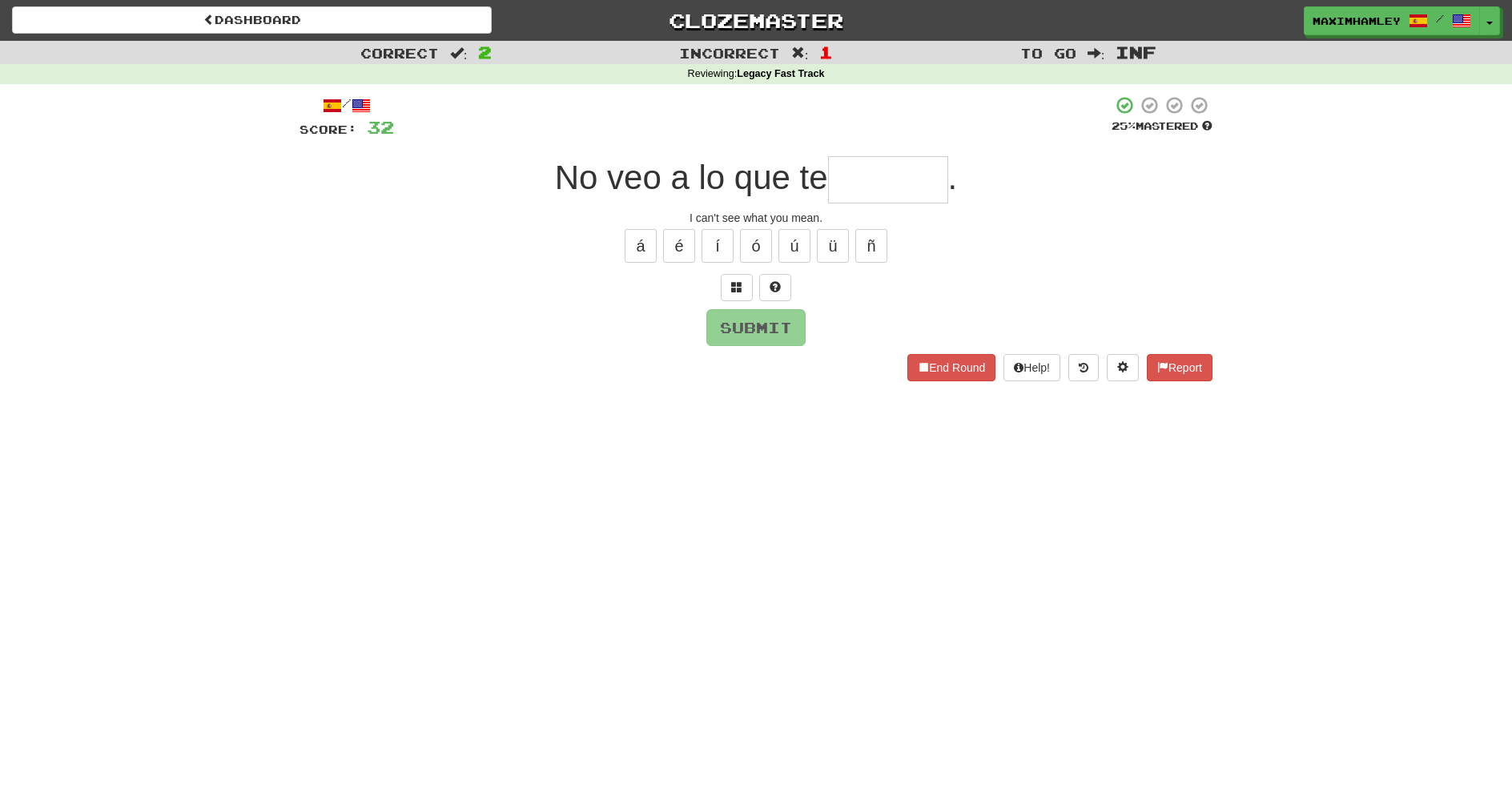
type input "*"
type input "********"
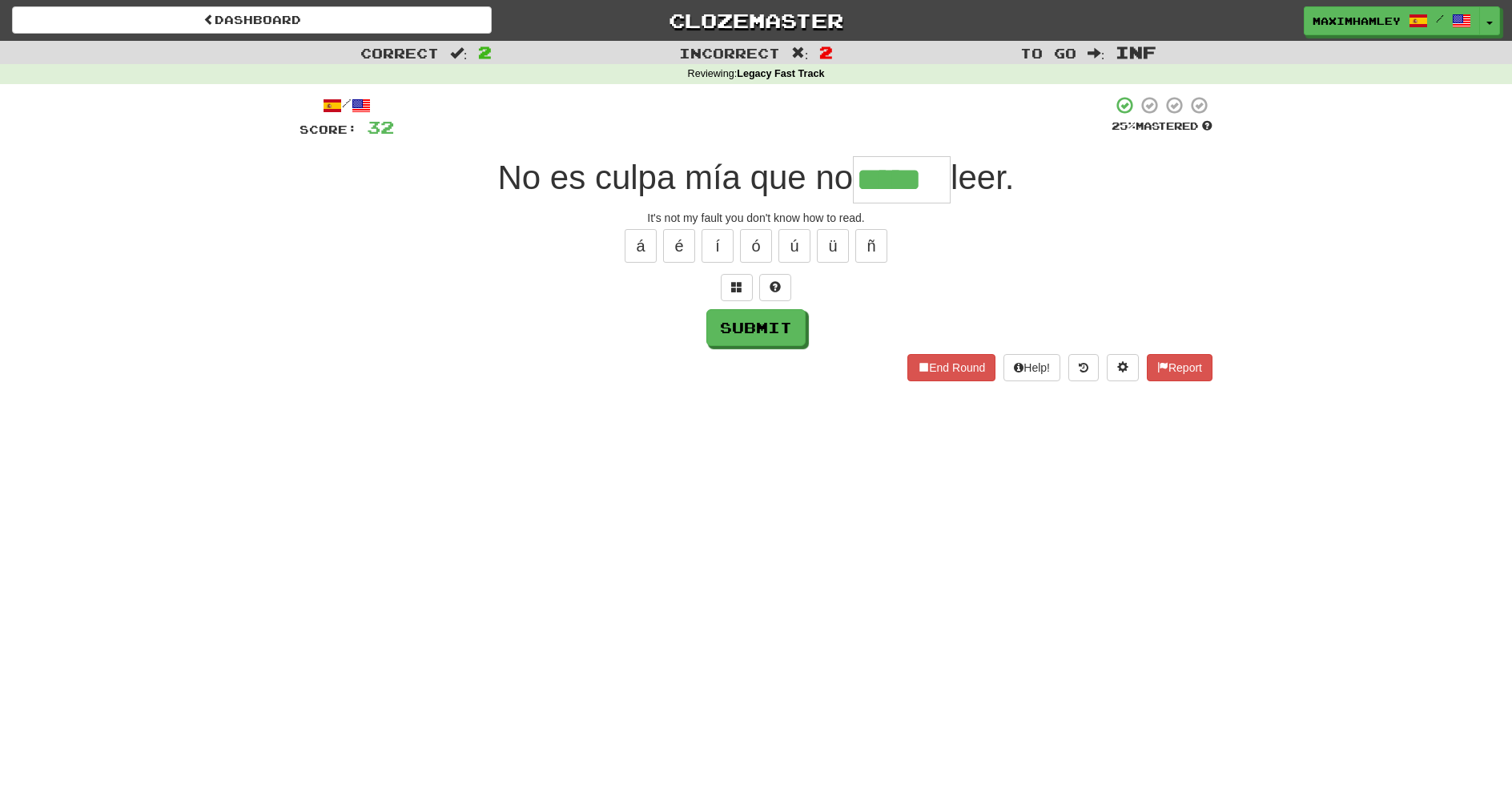
type input "*****"
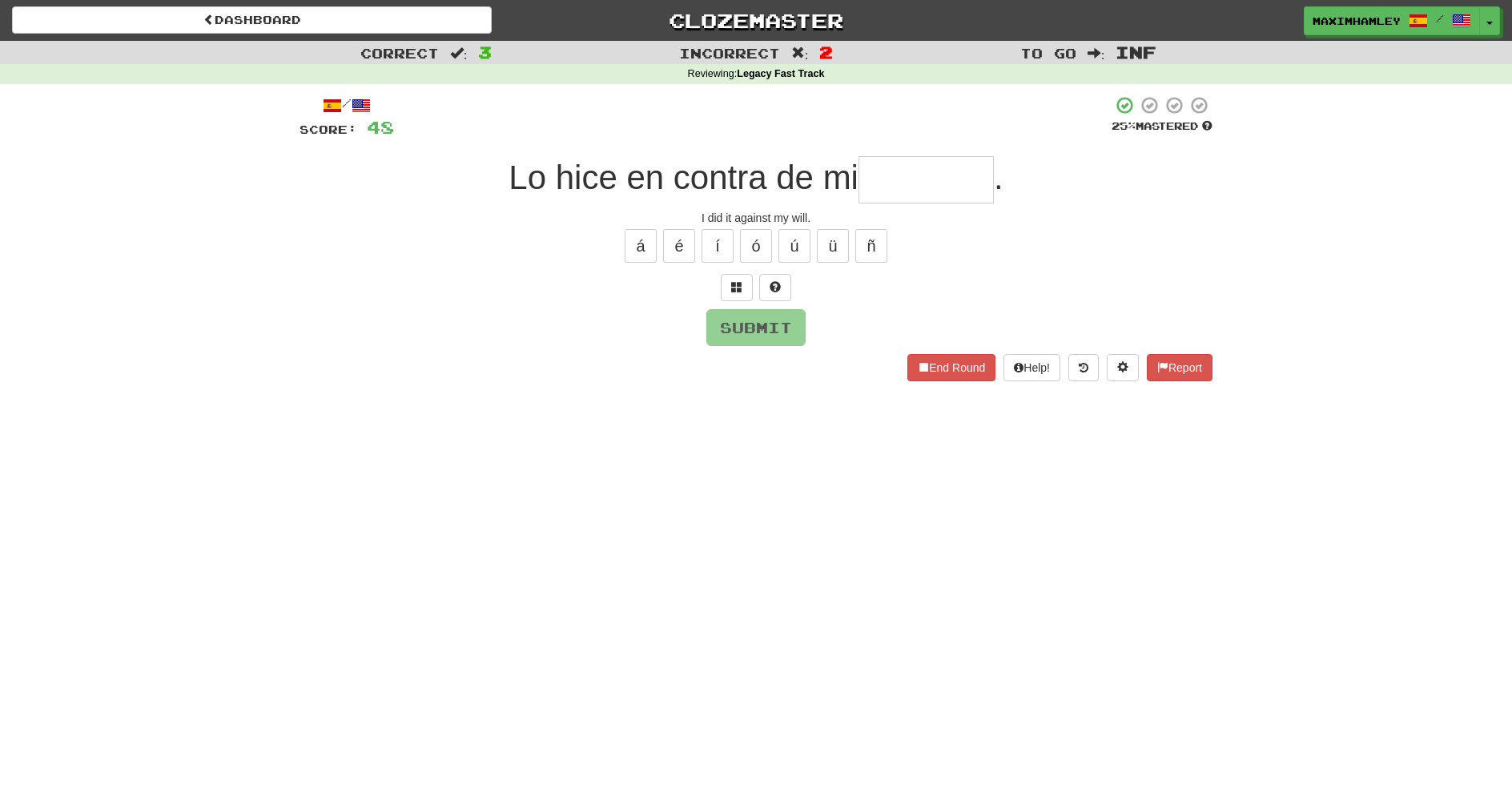
click at [910, 188] on input "text" at bounding box center [927, 180] width 135 height 48
type input "*"
type input "********"
type input "*"
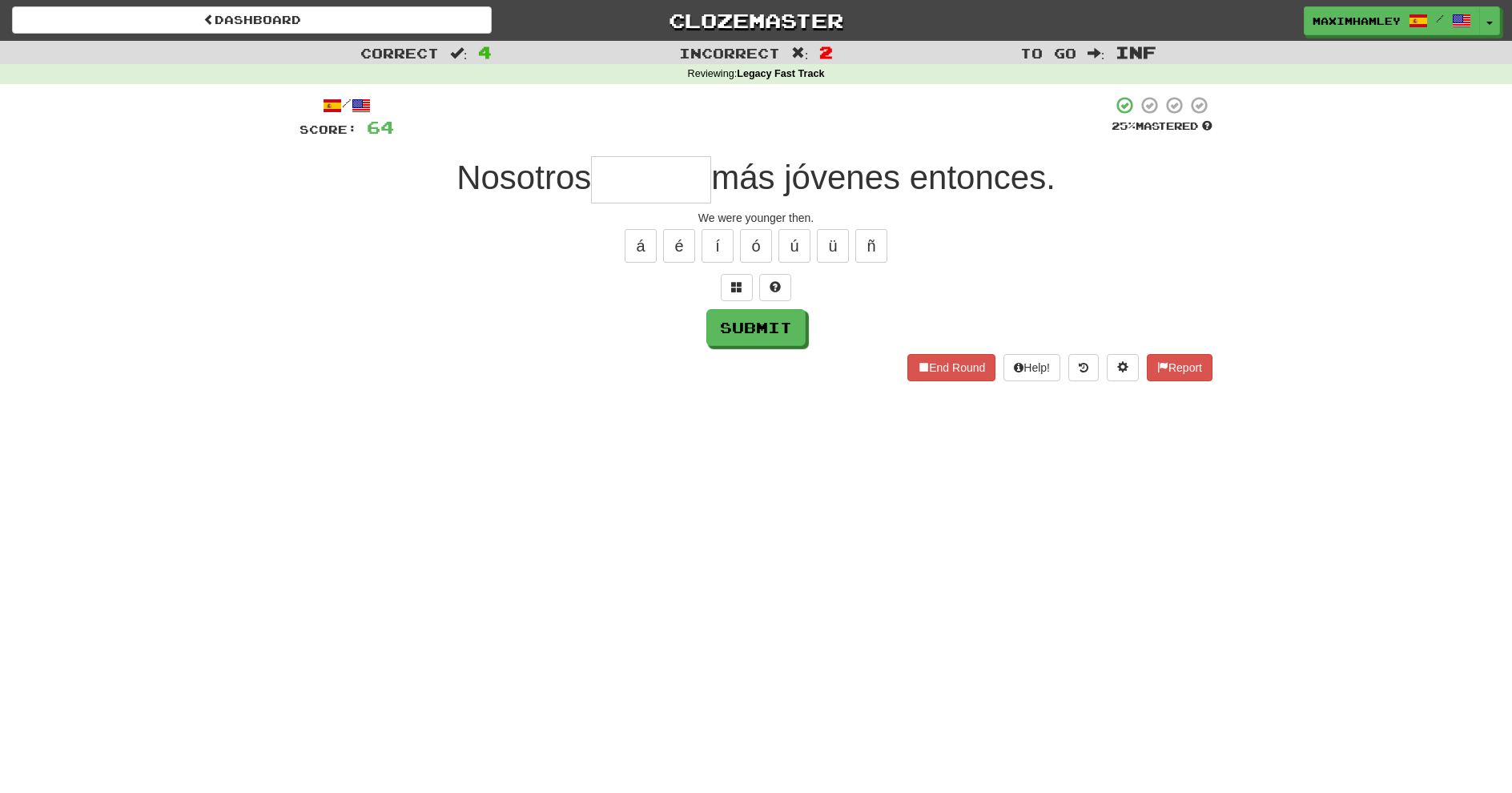
type input "*"
type input "******"
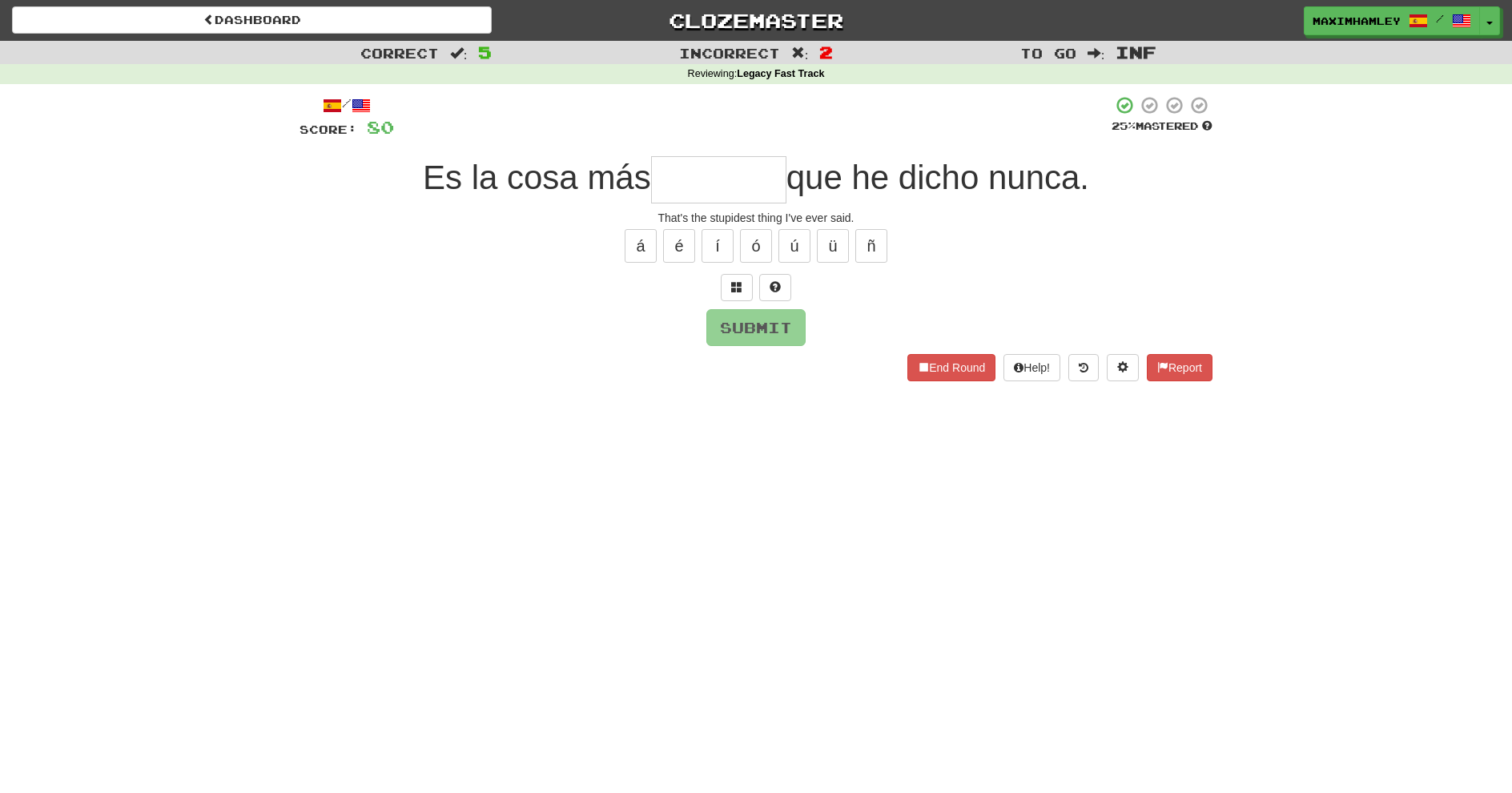
type input "*"
type input "********"
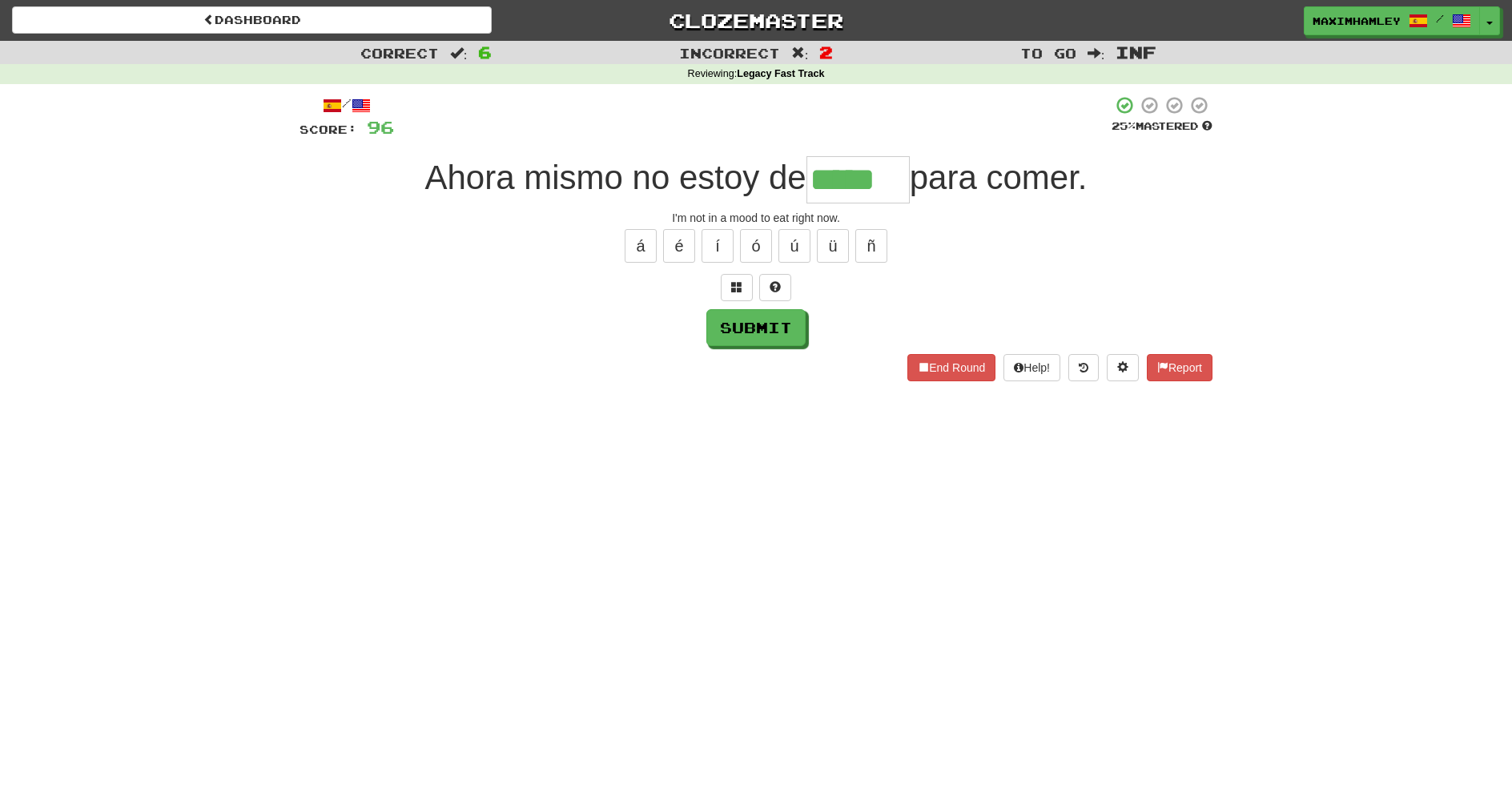
type input "*****"
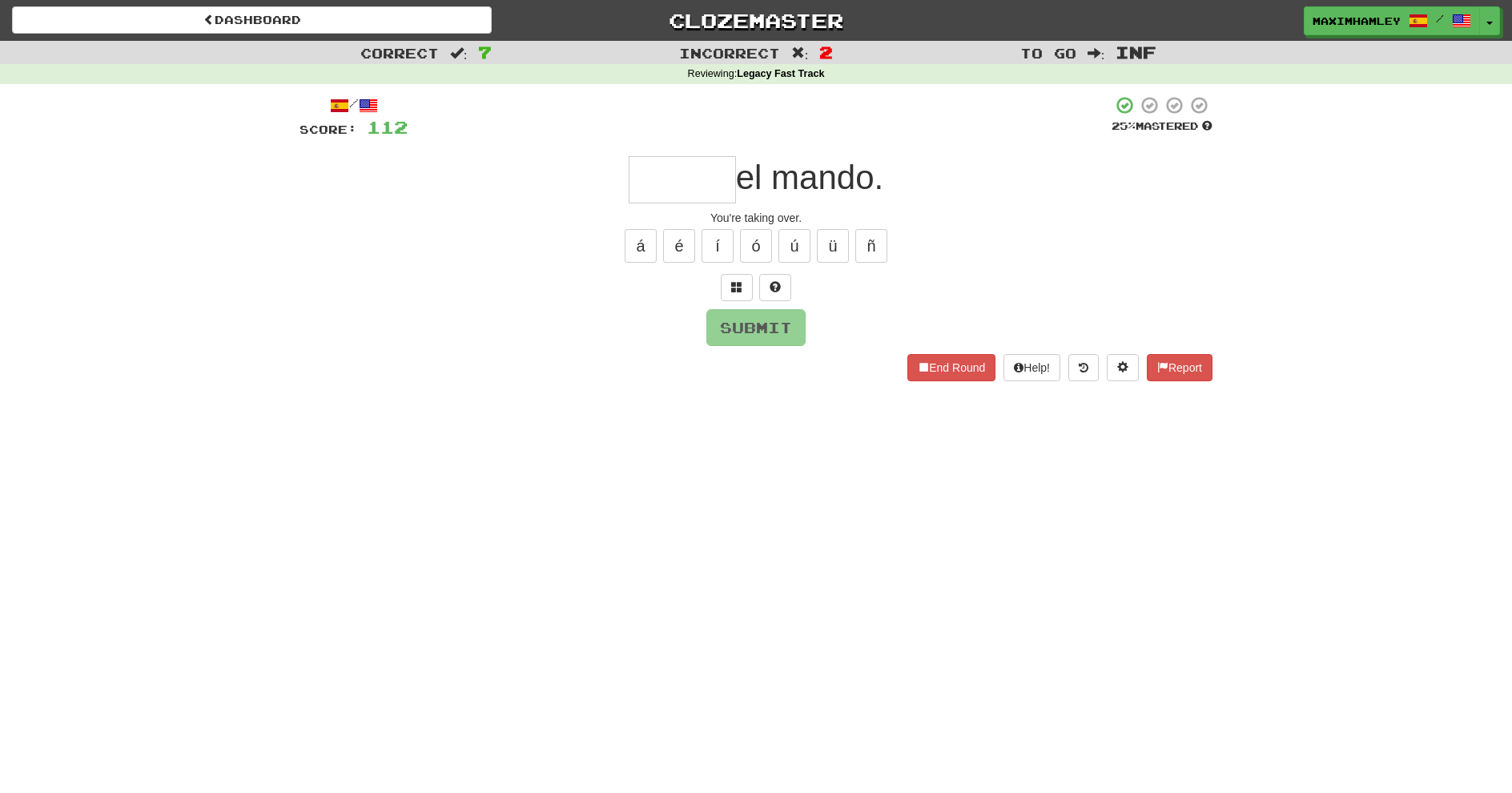
type input "*"
type input "*****"
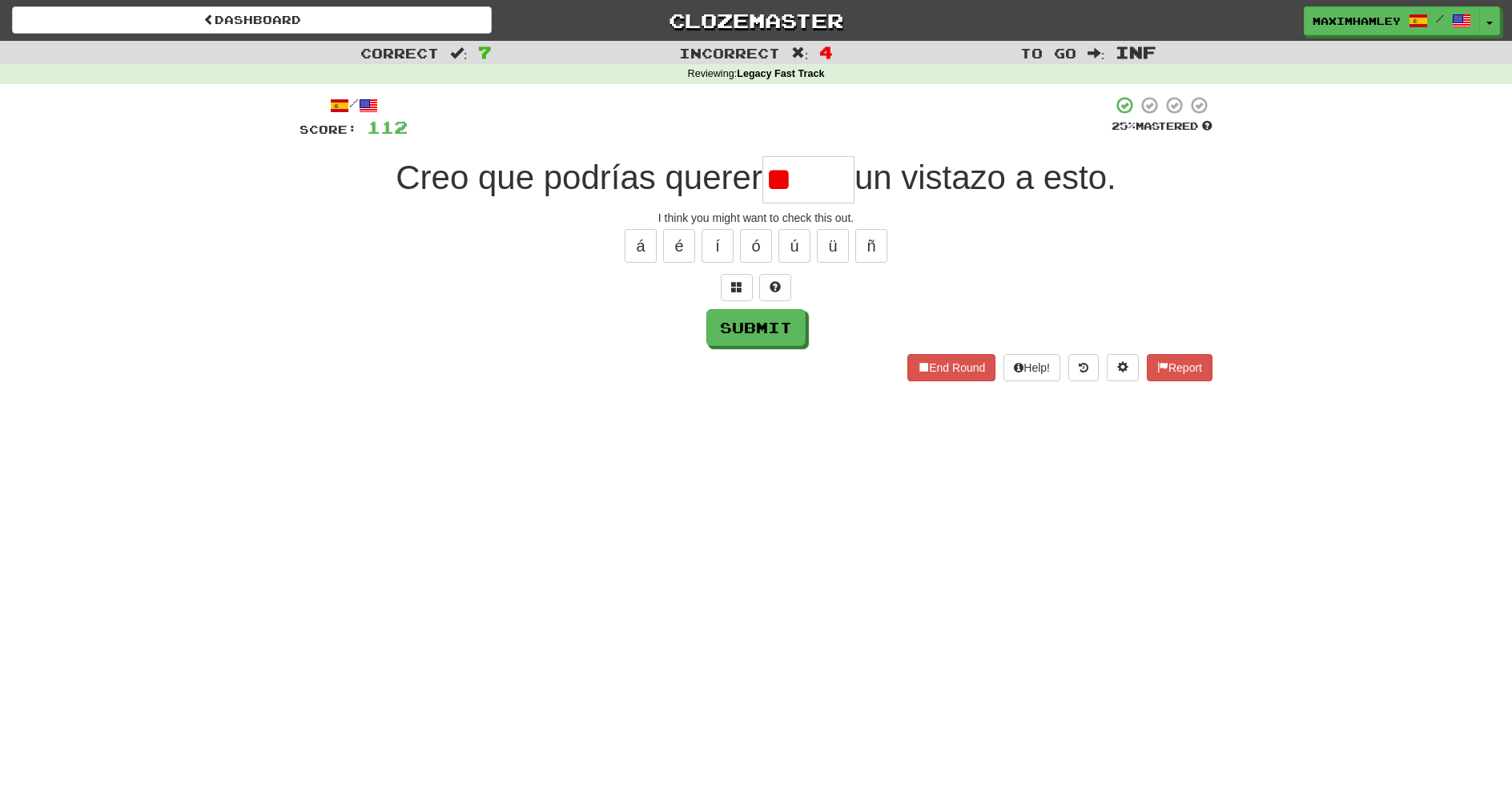
type input "*"
type input "*****"
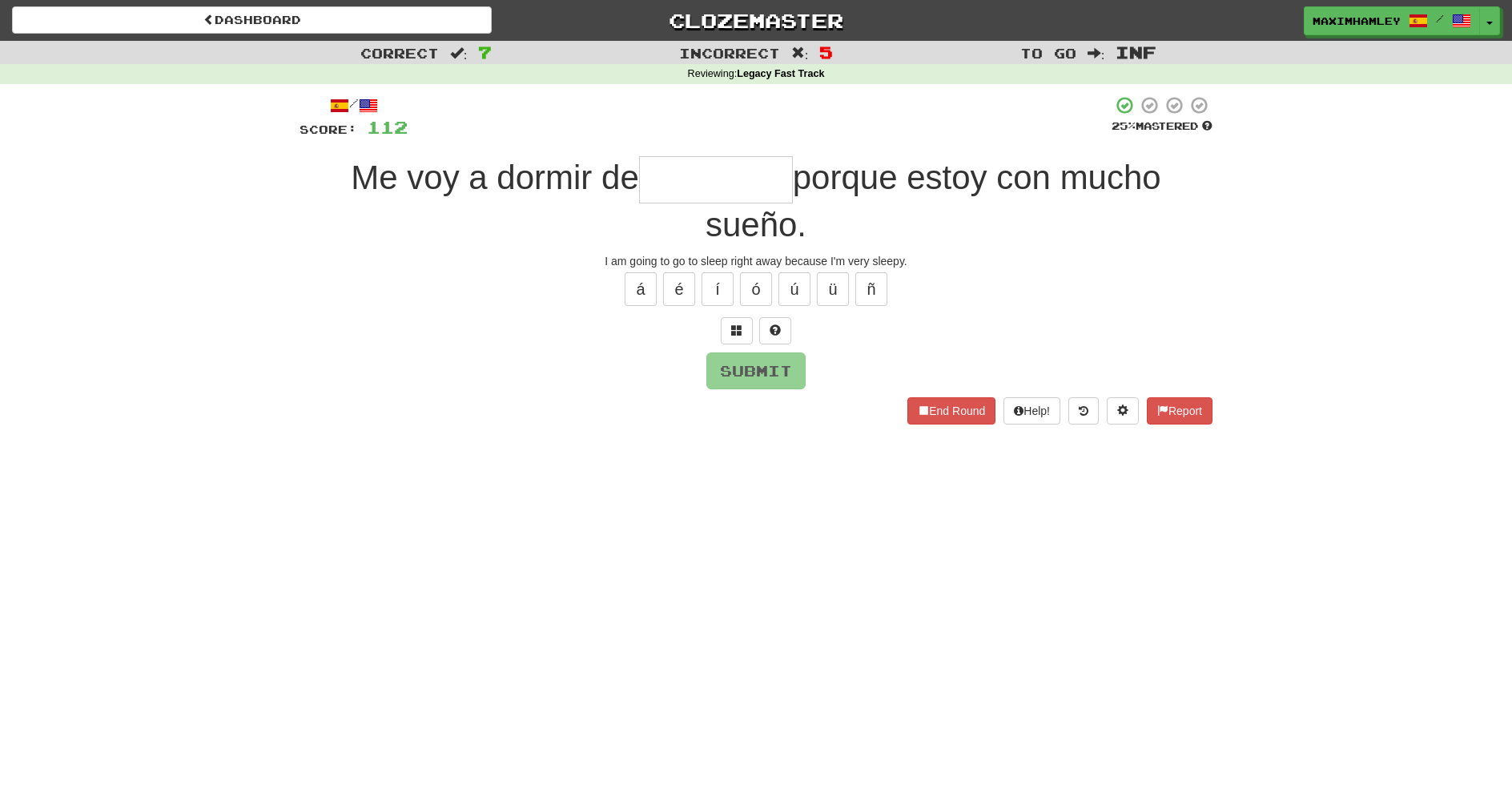
click at [692, 181] on input "text" at bounding box center [716, 180] width 154 height 48
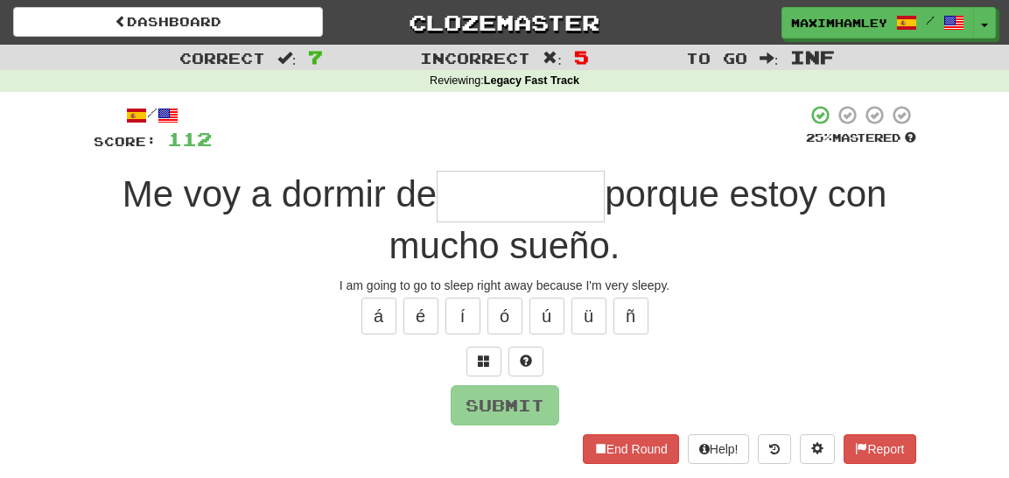
click at [595, 196] on input "text" at bounding box center [521, 197] width 168 height 52
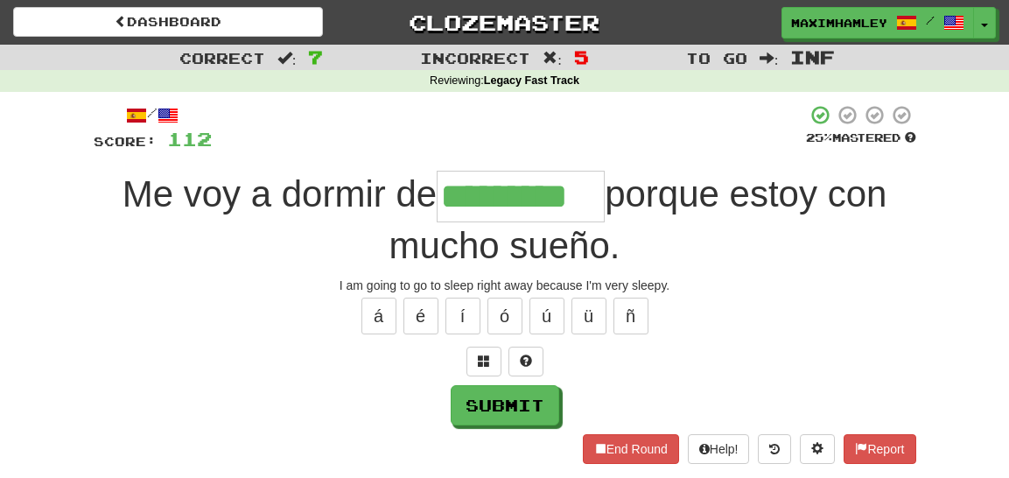
type input "*********"
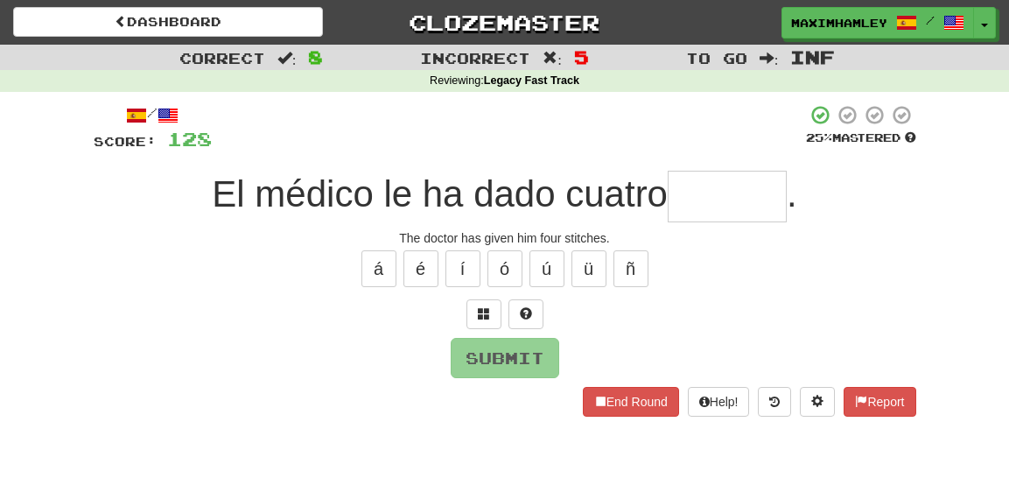
type input "******"
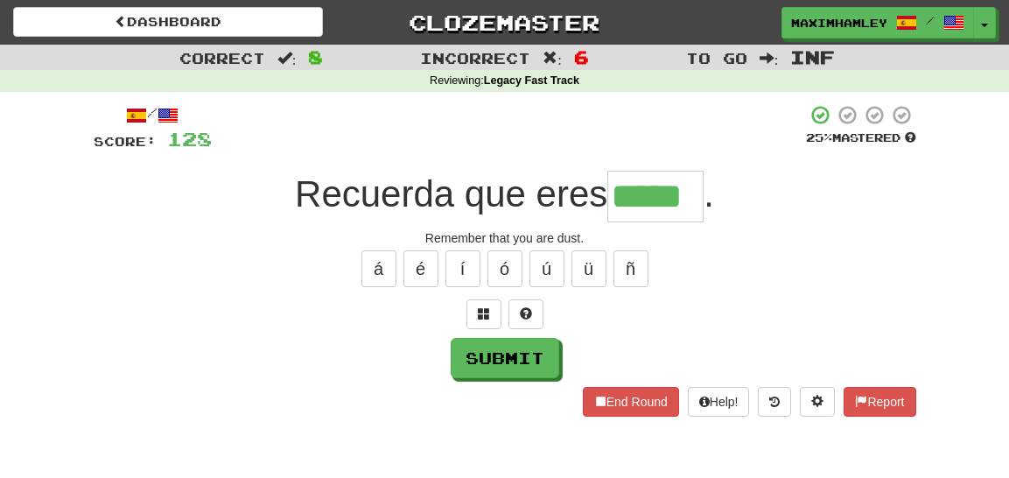
type input "*****"
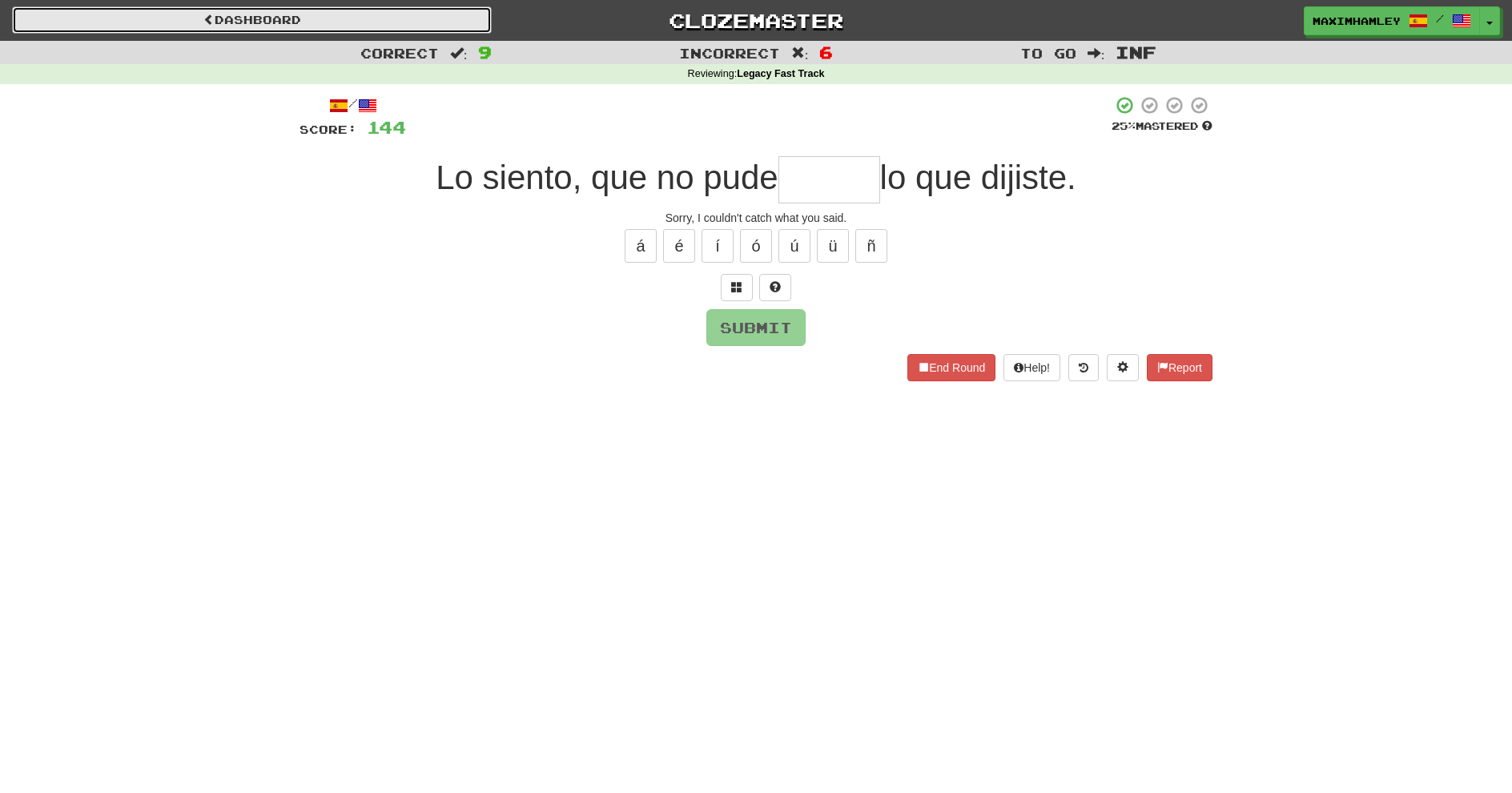
click at [362, 24] on link "Dashboard" at bounding box center [252, 20] width 479 height 27
